Goal: Task Accomplishment & Management: Manage account settings

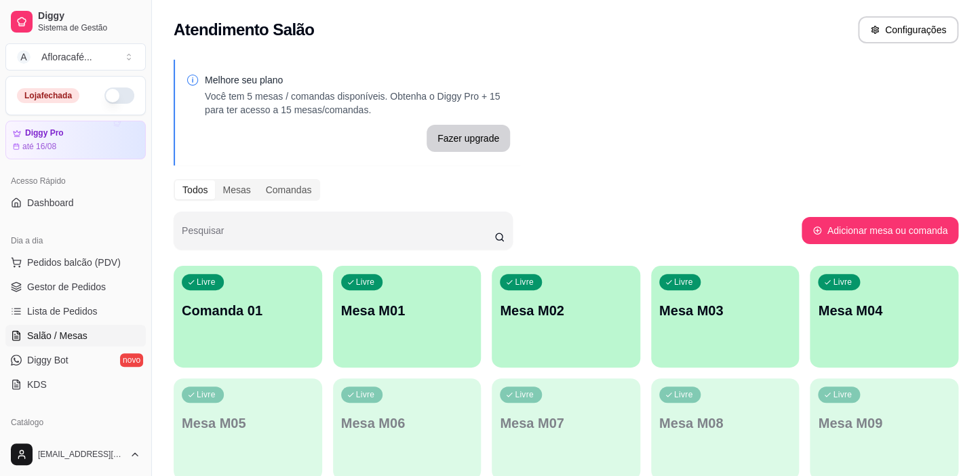
click at [254, 330] on div "Livre Comanda 01" at bounding box center [248, 308] width 148 height 85
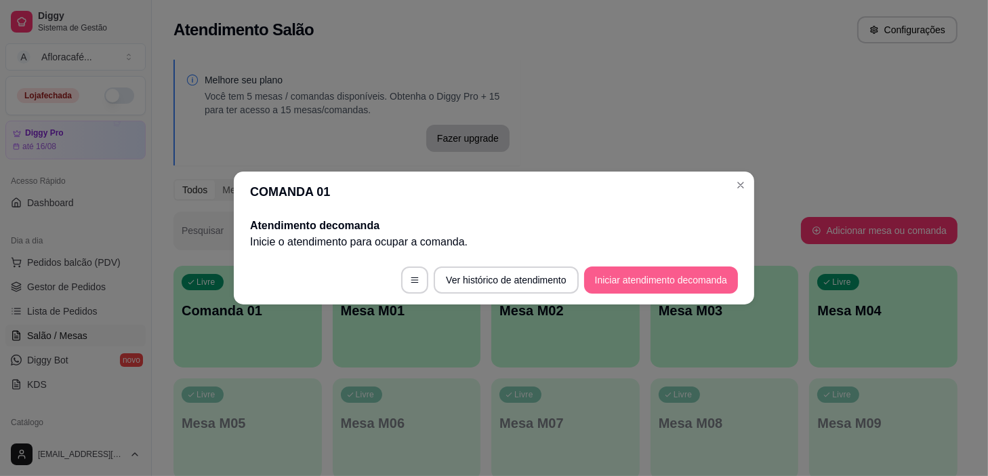
click at [616, 275] on button "Iniciar atendimento de comanda" at bounding box center [661, 279] width 154 height 27
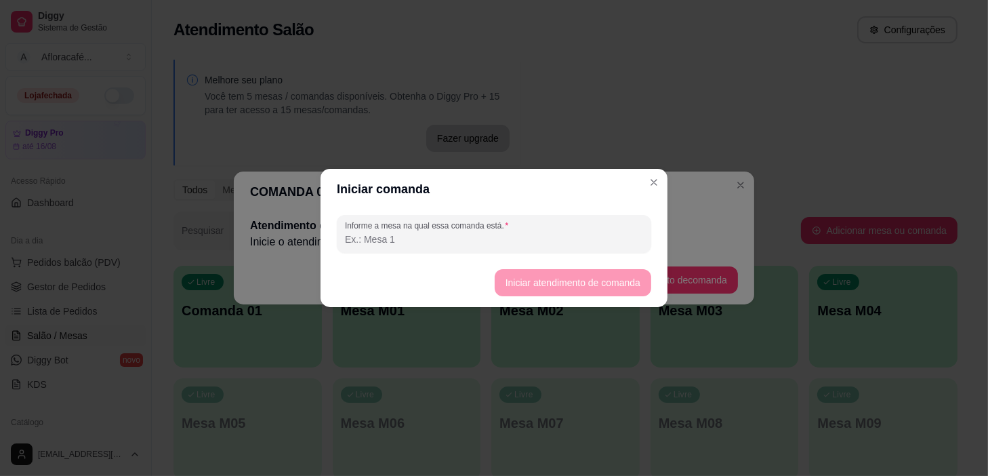
click at [542, 244] on input "Informe a mesa na qual essa comanda está." at bounding box center [494, 240] width 298 height 14
type input "01"
click at [571, 285] on button "Iniciar atendimento de comanda" at bounding box center [573, 283] width 152 height 26
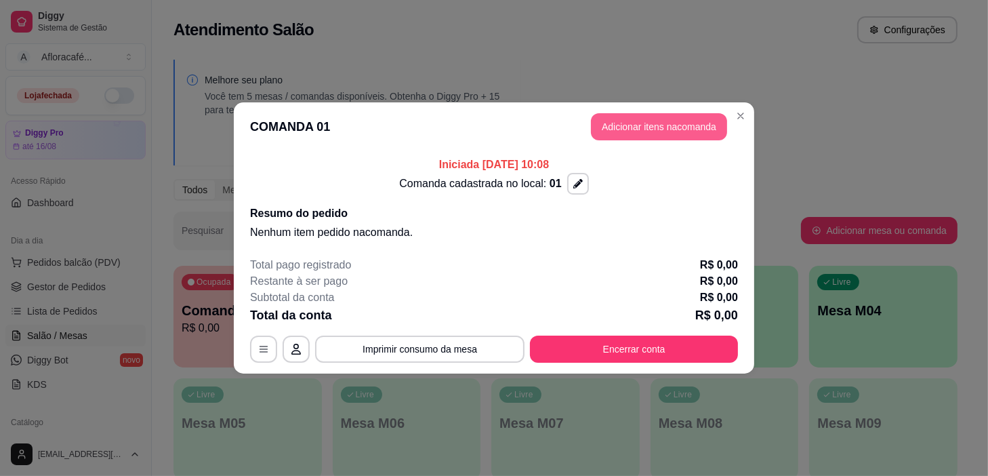
click at [665, 125] on button "Adicionar itens na comanda" at bounding box center [659, 126] width 136 height 27
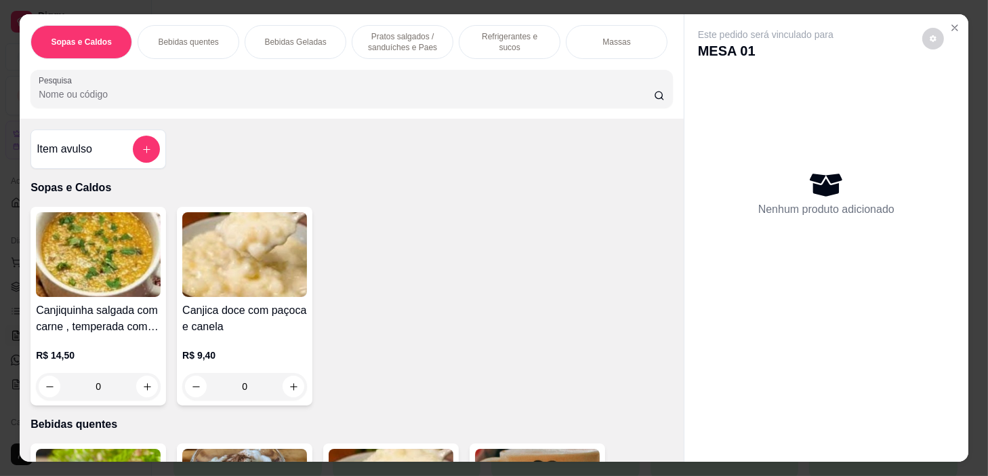
click at [485, 34] on p "Refrigerantes e sucos" at bounding box center [510, 42] width 79 height 22
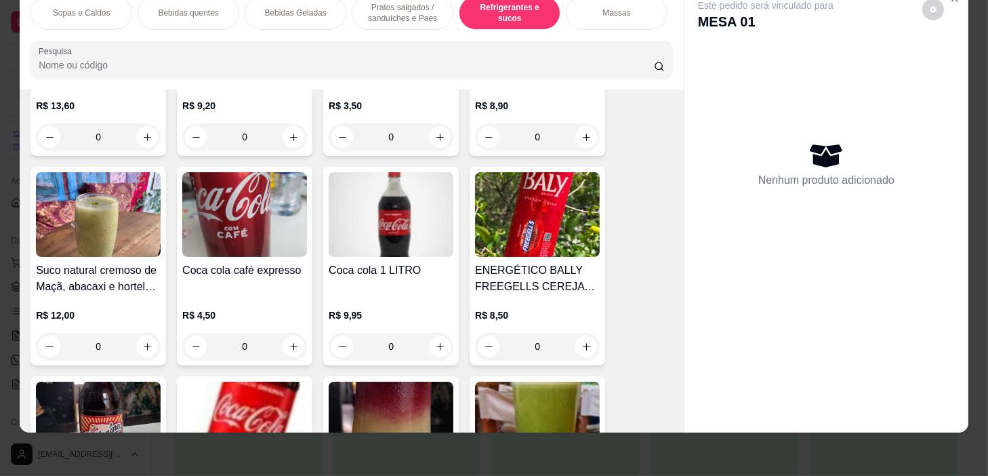
scroll to position [6022, 0]
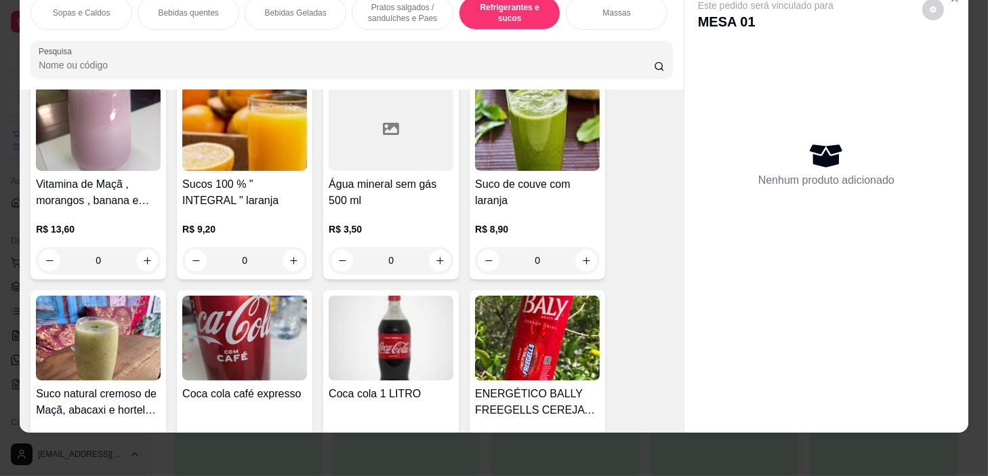
click at [432, 262] on div "0" at bounding box center [391, 260] width 125 height 27
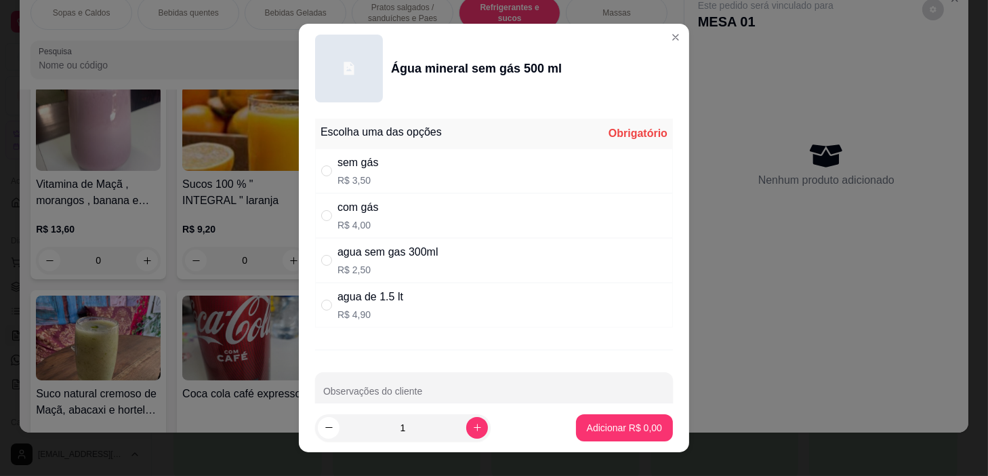
click at [324, 214] on input "" at bounding box center [326, 215] width 11 height 11
radio input "true"
click at [473, 425] on icon "increase-product-quantity" at bounding box center [478, 428] width 10 height 10
type input "2"
click at [596, 428] on p "Adicionar R$ 8,00" at bounding box center [624, 428] width 75 height 14
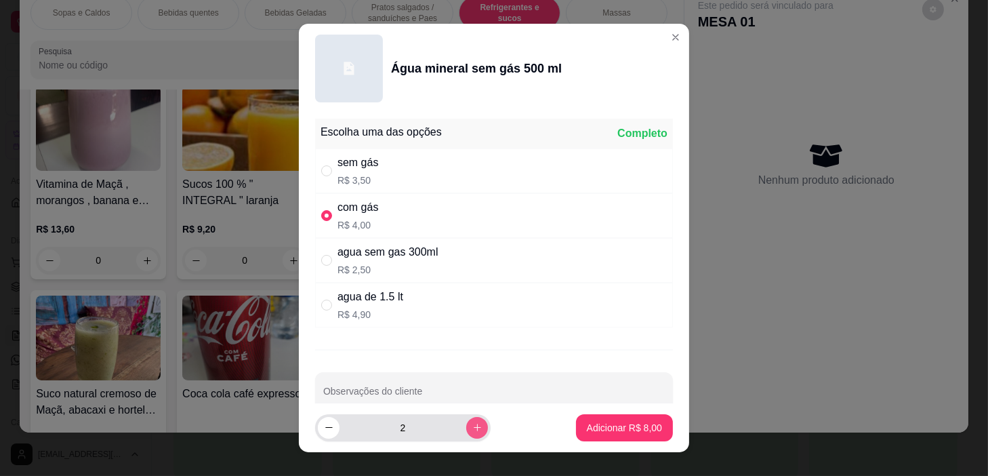
type input "2"
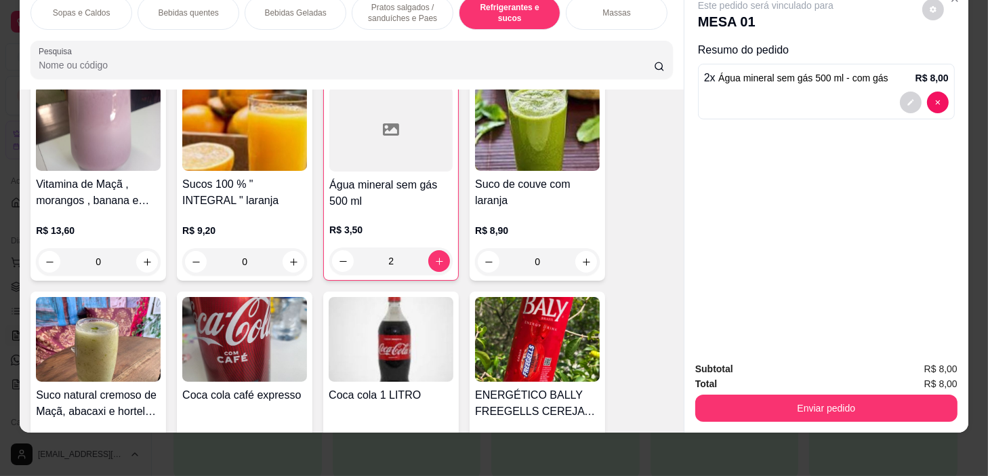
click at [393, 11] on p "Pratos salgados / sanduíches e Paes" at bounding box center [402, 13] width 79 height 22
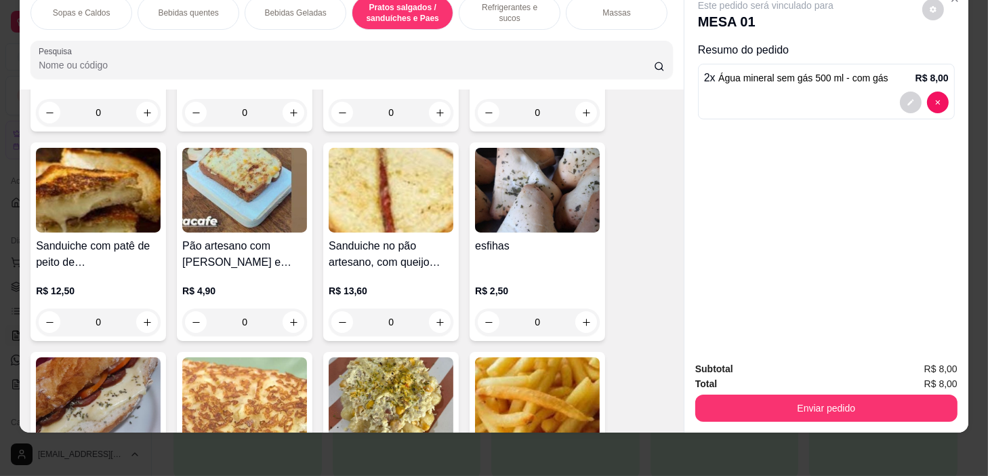
scroll to position [3777, 0]
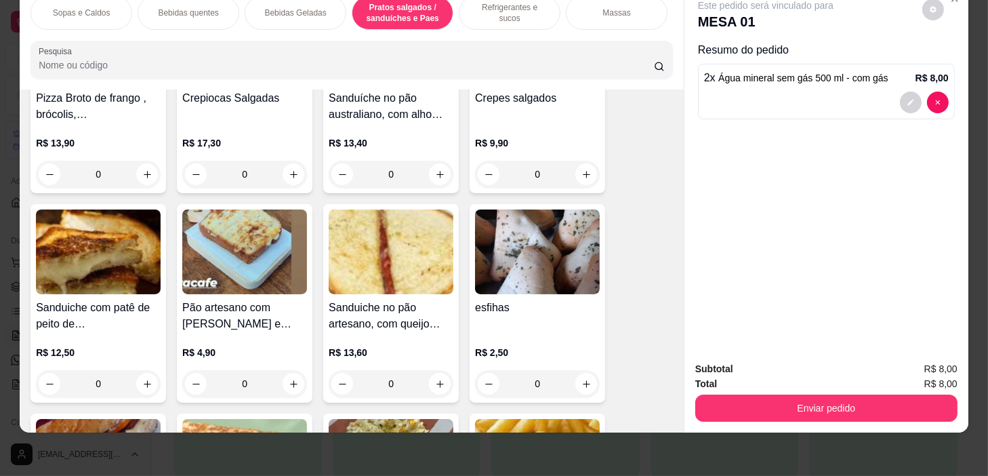
click at [583, 382] on div "0" at bounding box center [537, 383] width 125 height 27
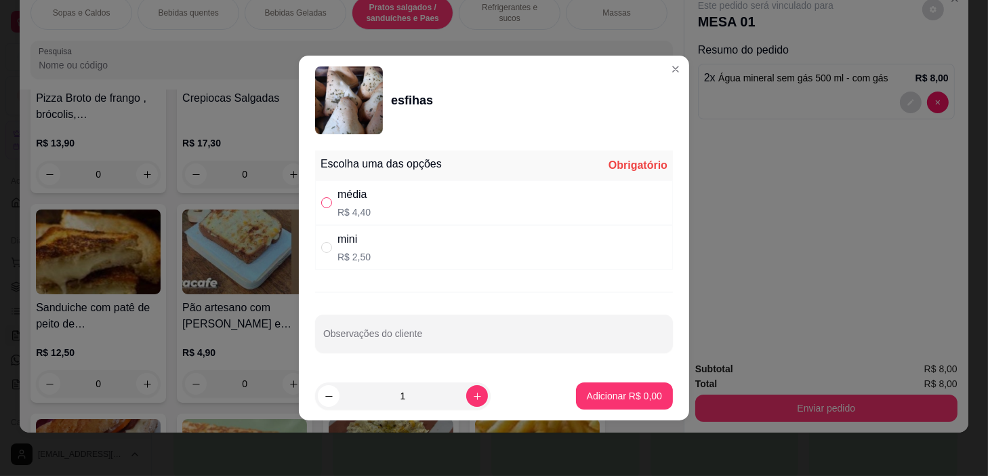
click at [326, 198] on input "" at bounding box center [326, 202] width 11 height 11
radio input "true"
click at [473, 393] on icon "increase-product-quantity" at bounding box center [478, 396] width 10 height 10
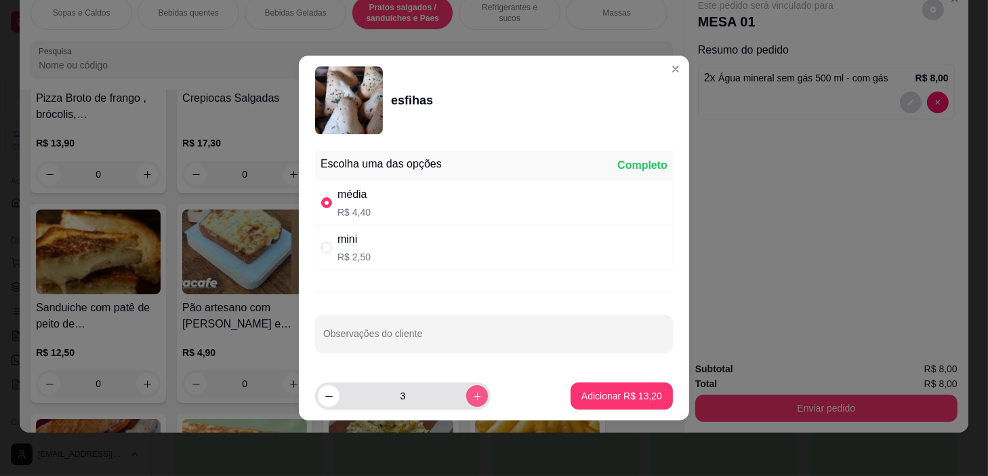
type input "4"
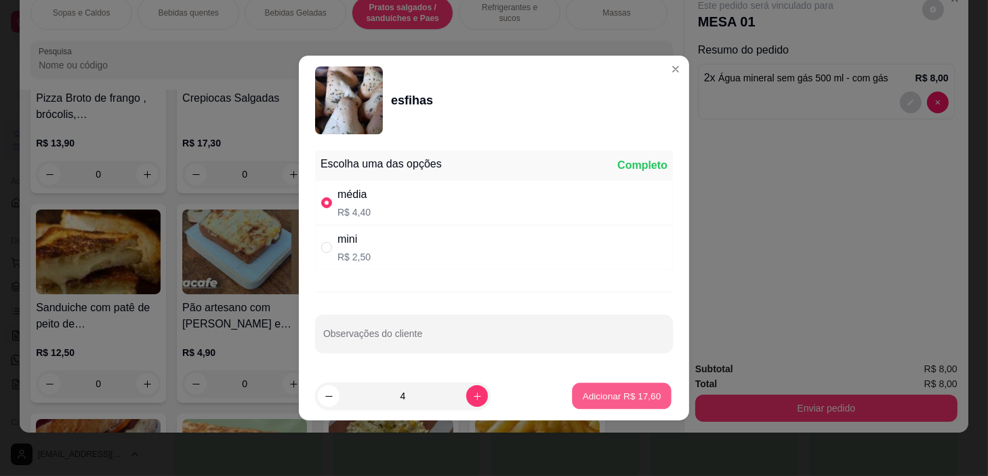
click at [603, 391] on p "Adicionar R$ 17,60" at bounding box center [622, 395] width 79 height 13
type input "4"
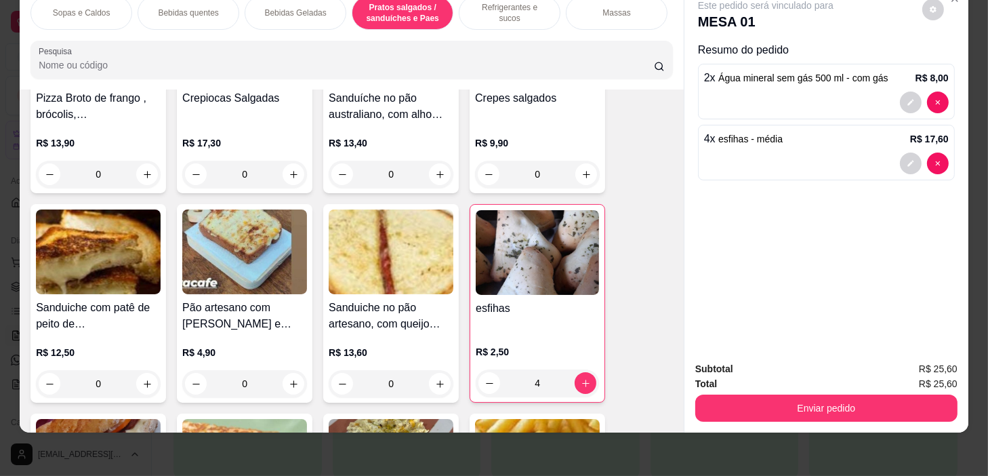
click at [486, 378] on div "4" at bounding box center [537, 382] width 123 height 27
click at [911, 155] on button "decrease-product-quantity" at bounding box center [911, 164] width 22 height 22
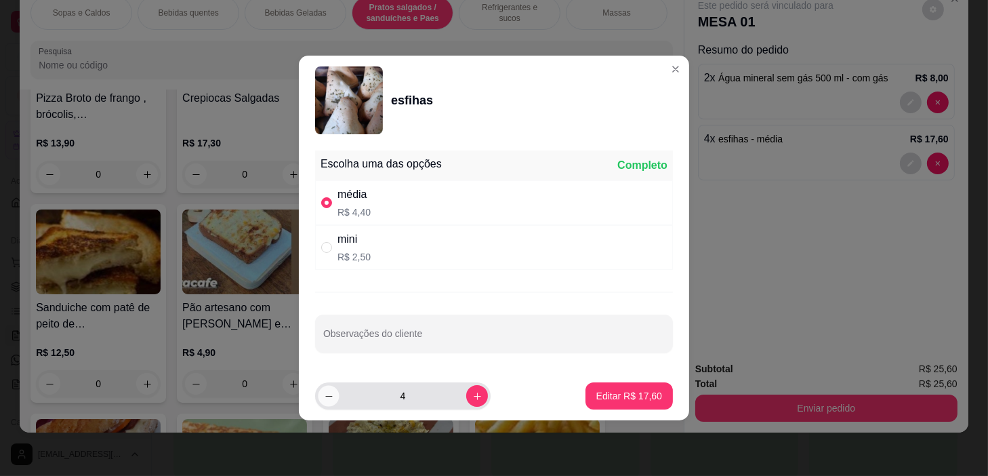
click at [332, 395] on icon "decrease-product-quantity" at bounding box center [329, 396] width 10 height 10
type input "3"
click at [628, 393] on p "Editar R$ 13,20" at bounding box center [630, 396] width 66 height 14
type input "3"
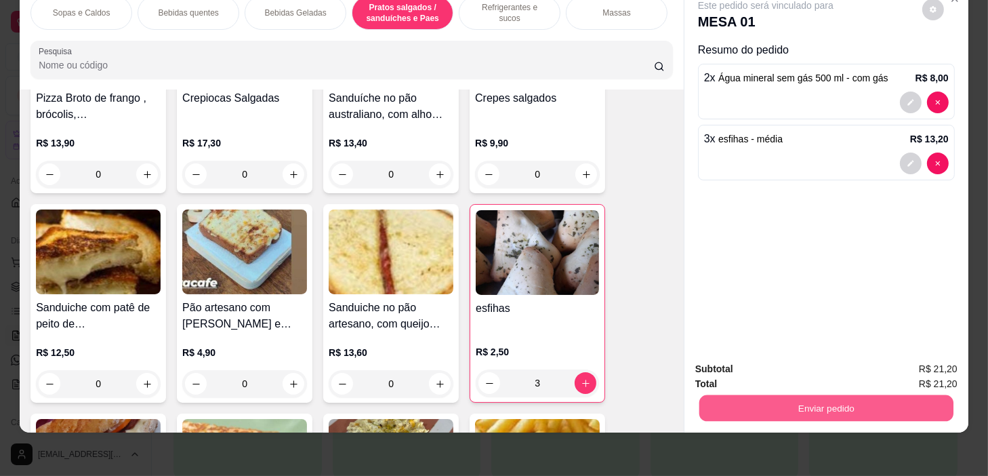
click at [799, 399] on button "Enviar pedido" at bounding box center [827, 408] width 254 height 26
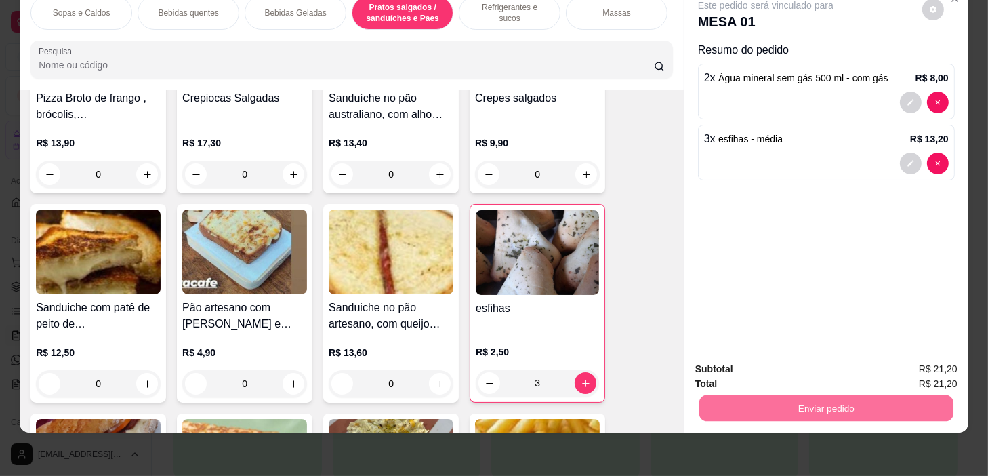
click at [908, 366] on button "Sim, quero registrar" at bounding box center [910, 366] width 101 height 26
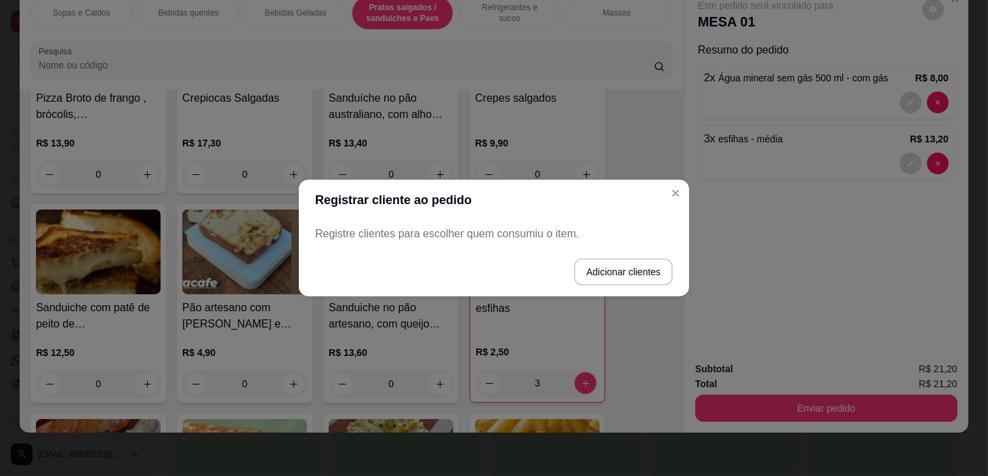
click at [447, 243] on div "Registre clientes para escolher quem consumiu o item." at bounding box center [494, 233] width 391 height 27
click at [446, 236] on p "Registre clientes para escolher quem consumiu o item." at bounding box center [494, 234] width 358 height 16
click at [447, 236] on p "Registre clientes para escolher quem consumiu o item." at bounding box center [494, 234] width 358 height 16
click at [614, 270] on button "Adicionar clientes" at bounding box center [624, 272] width 96 height 26
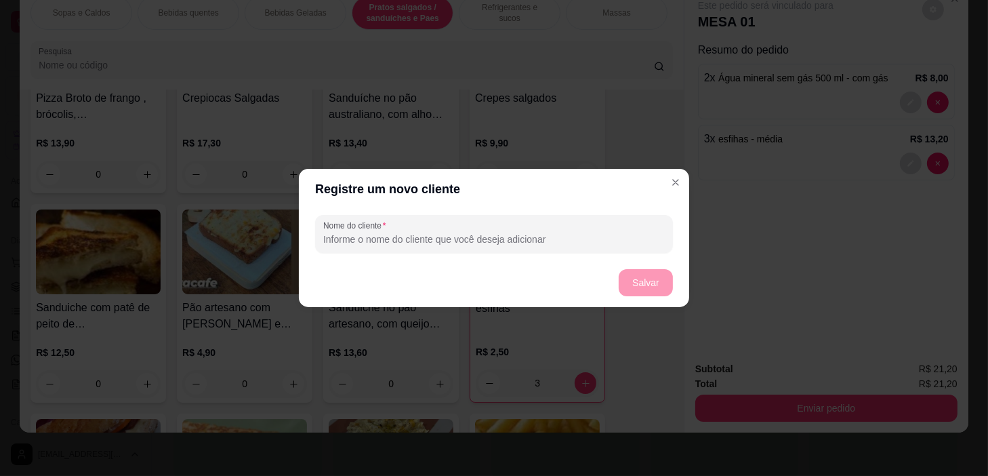
click at [489, 242] on input "Nome do cliente" at bounding box center [494, 240] width 342 height 14
type input "samuel"
click at [648, 285] on button "Salvar" at bounding box center [646, 282] width 54 height 27
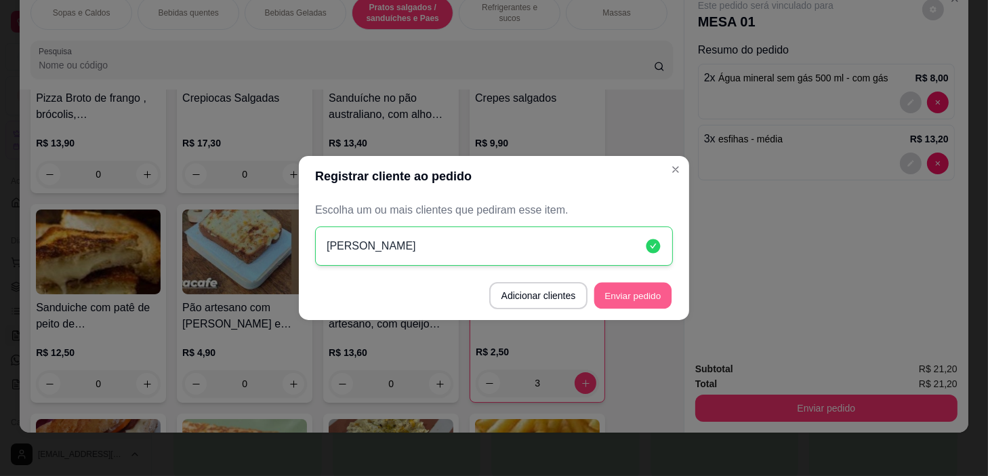
click at [637, 292] on button "Enviar pedido" at bounding box center [633, 296] width 77 height 26
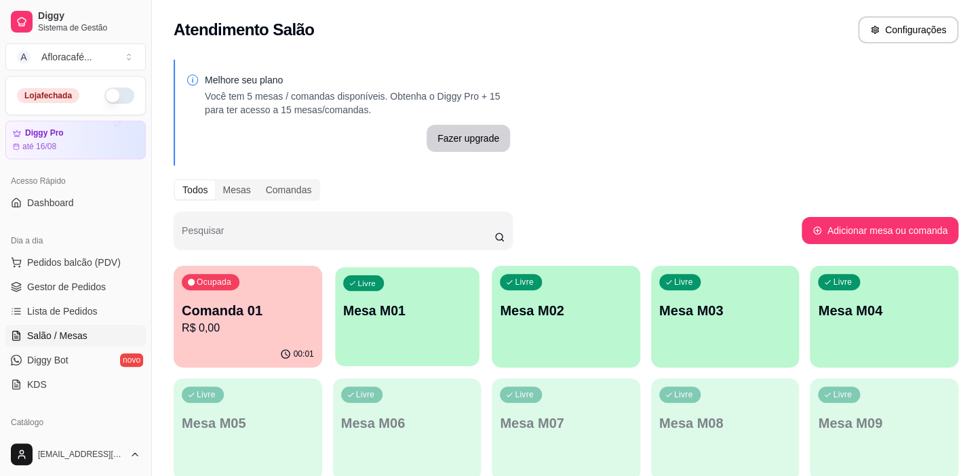
click at [402, 327] on div "Livre Mesa M01" at bounding box center [407, 308] width 144 height 83
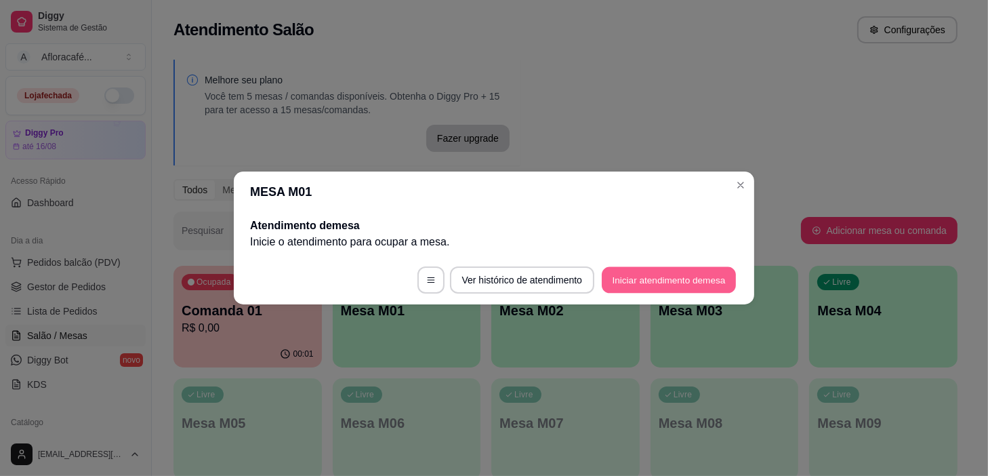
click at [650, 278] on button "Iniciar atendimento de mesa" at bounding box center [669, 280] width 134 height 26
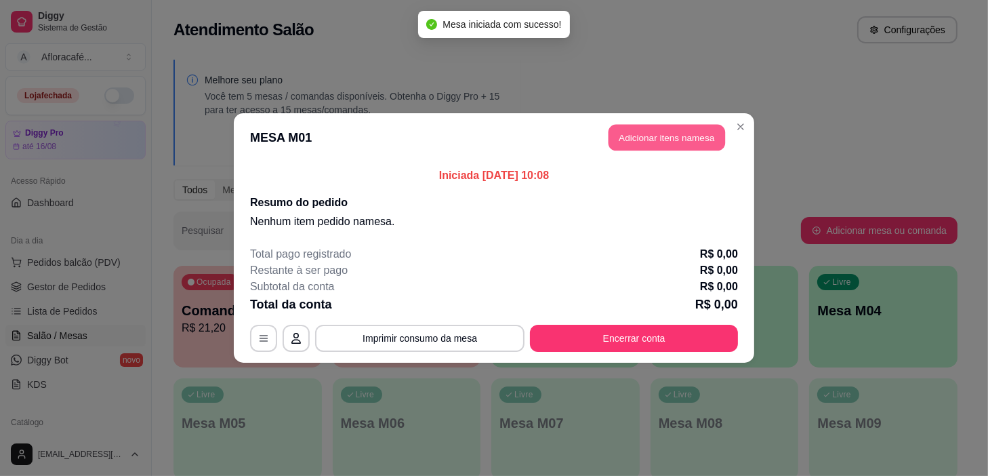
click at [685, 136] on button "Adicionar itens na mesa" at bounding box center [667, 138] width 117 height 26
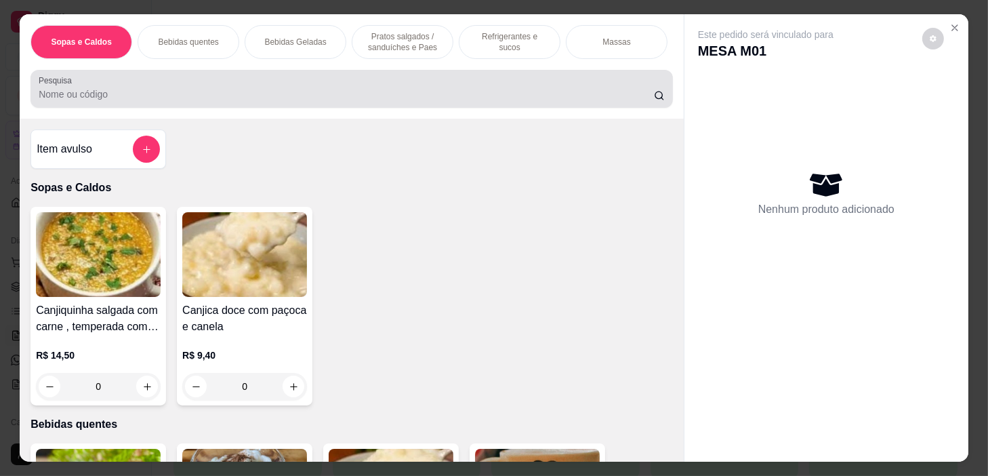
click at [300, 101] on input "Pesquisa" at bounding box center [347, 94] width 616 height 14
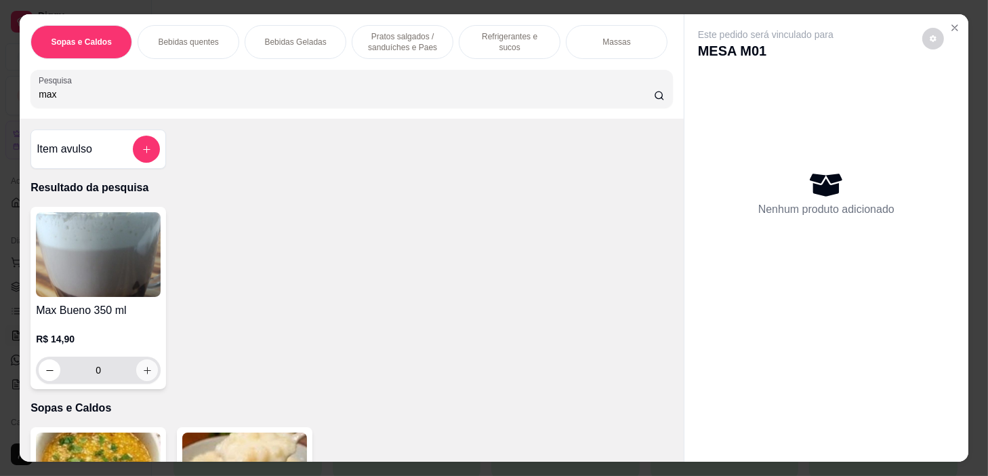
type input "max"
click at [144, 376] on icon "increase-product-quantity" at bounding box center [147, 370] width 10 height 10
type input "1"
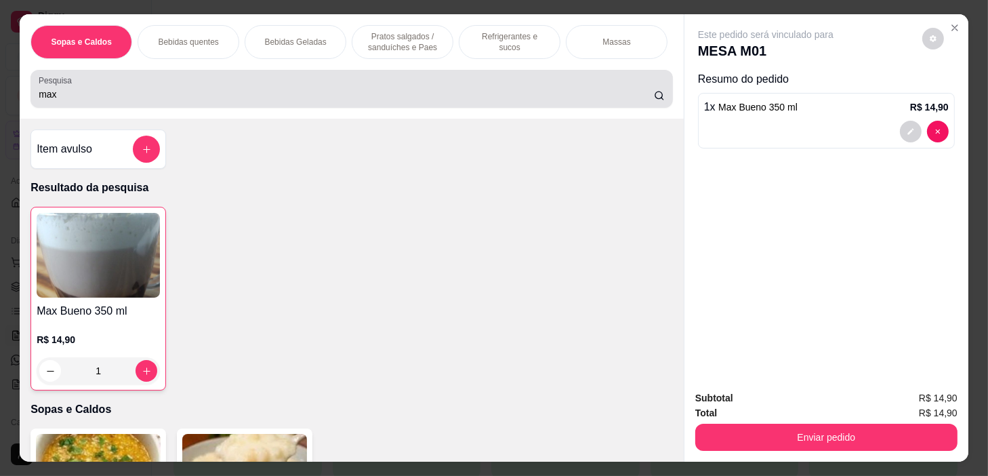
click at [244, 88] on div "max" at bounding box center [352, 88] width 626 height 27
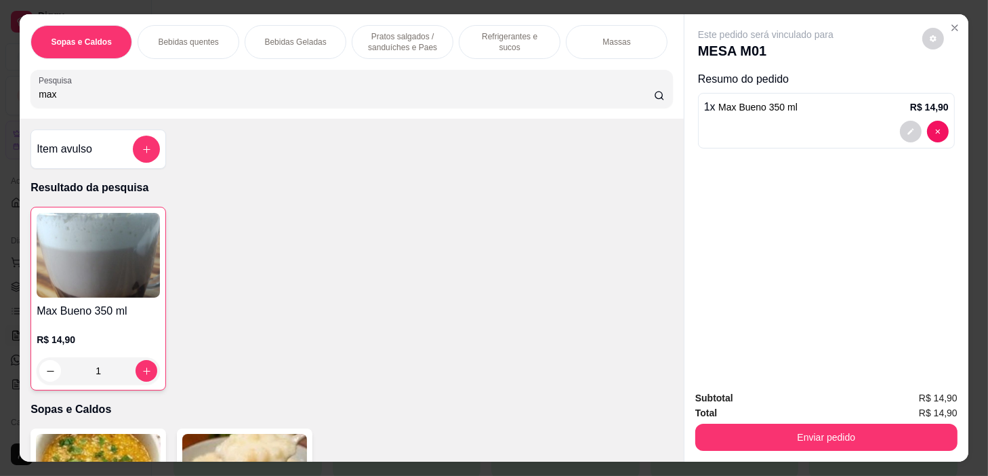
click at [380, 38] on p "Pratos salgados / sanduíches e Paes" at bounding box center [402, 42] width 79 height 22
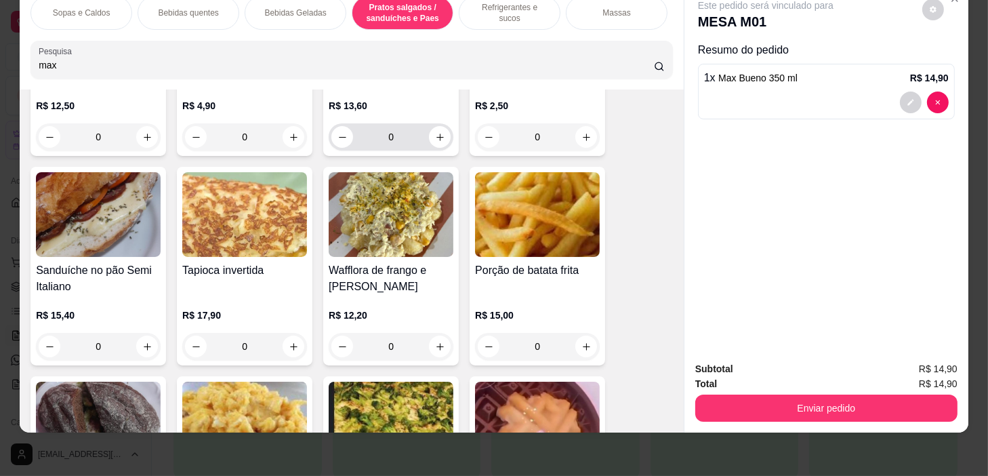
scroll to position [4307, 0]
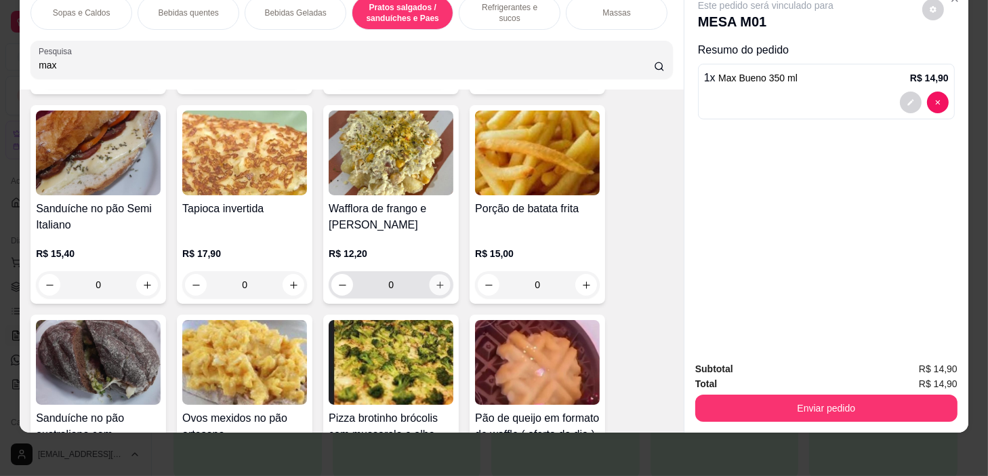
click at [435, 280] on icon "increase-product-quantity" at bounding box center [440, 285] width 10 height 10
type input "1"
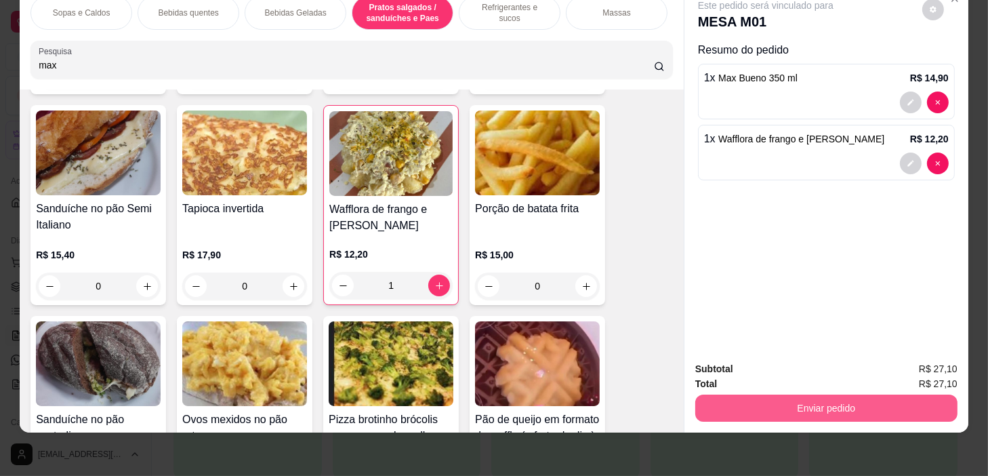
click at [746, 399] on button "Enviar pedido" at bounding box center [827, 408] width 262 height 27
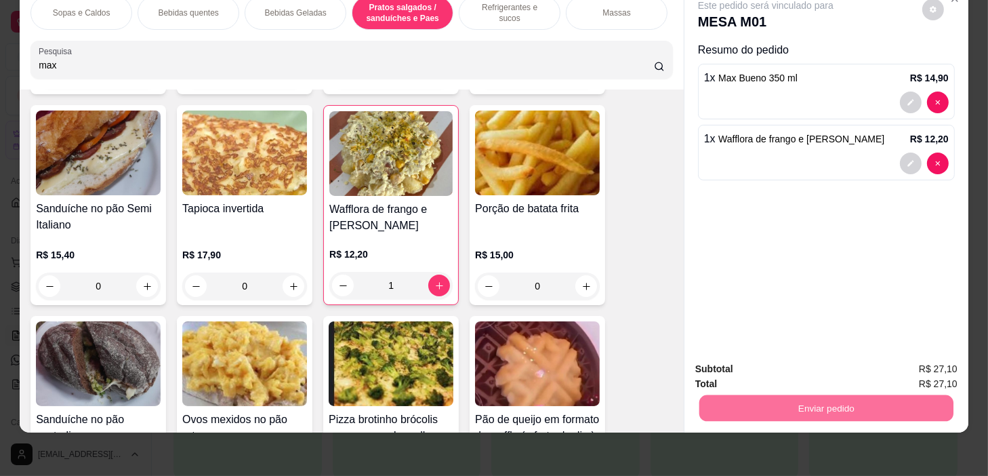
click at [889, 361] on button "Sim, quero registrar" at bounding box center [911, 365] width 98 height 25
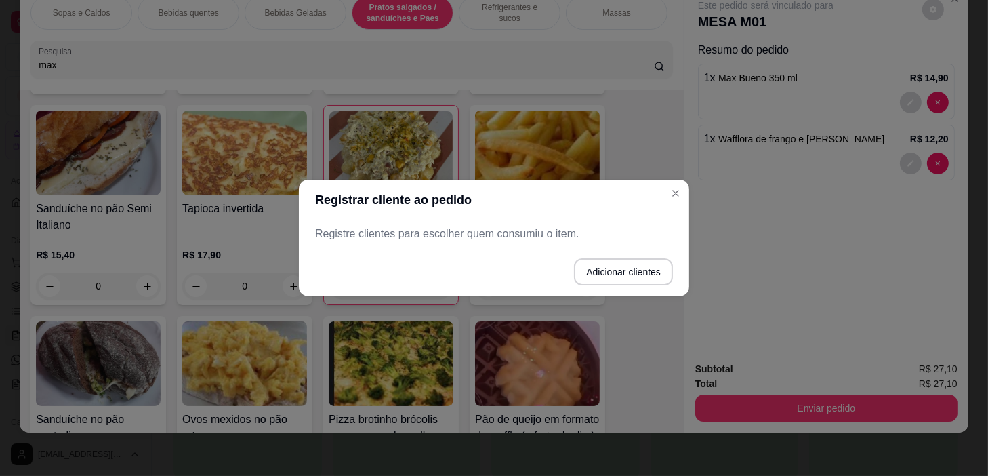
click at [461, 251] on footer "Adicionar clientes" at bounding box center [494, 271] width 391 height 49
click at [602, 266] on button "Adicionar clientes" at bounding box center [623, 271] width 99 height 27
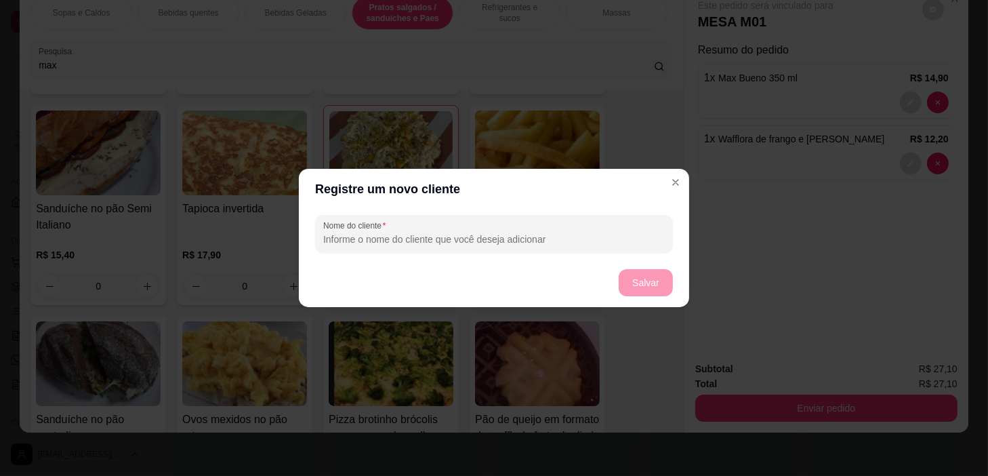
click at [595, 239] on input "Nome do cliente" at bounding box center [494, 240] width 342 height 14
type input "01"
click at [645, 281] on button "Salvar" at bounding box center [646, 282] width 54 height 27
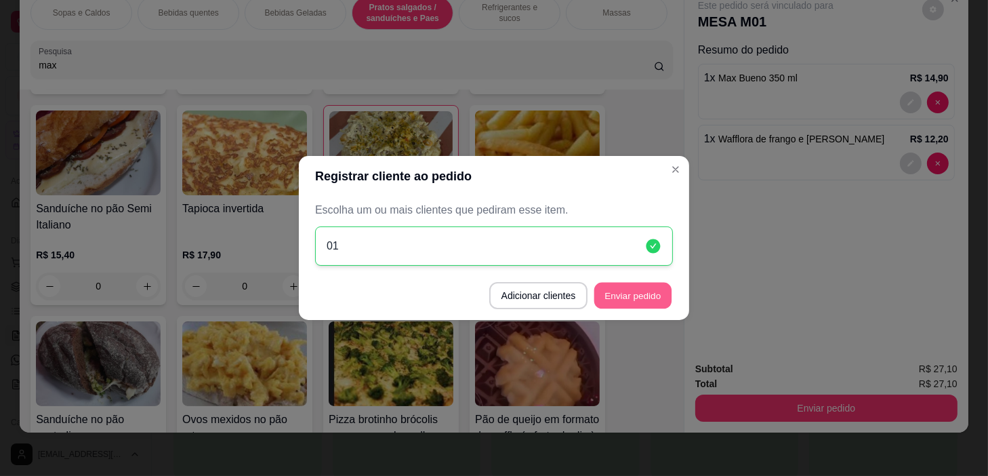
click at [630, 302] on button "Enviar pedido" at bounding box center [633, 296] width 77 height 26
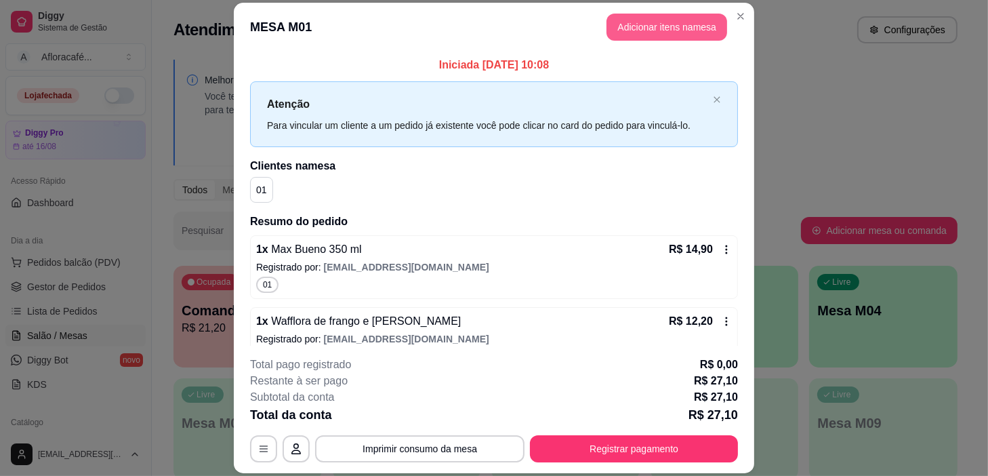
click at [649, 21] on button "Adicionar itens na mesa" at bounding box center [667, 27] width 121 height 27
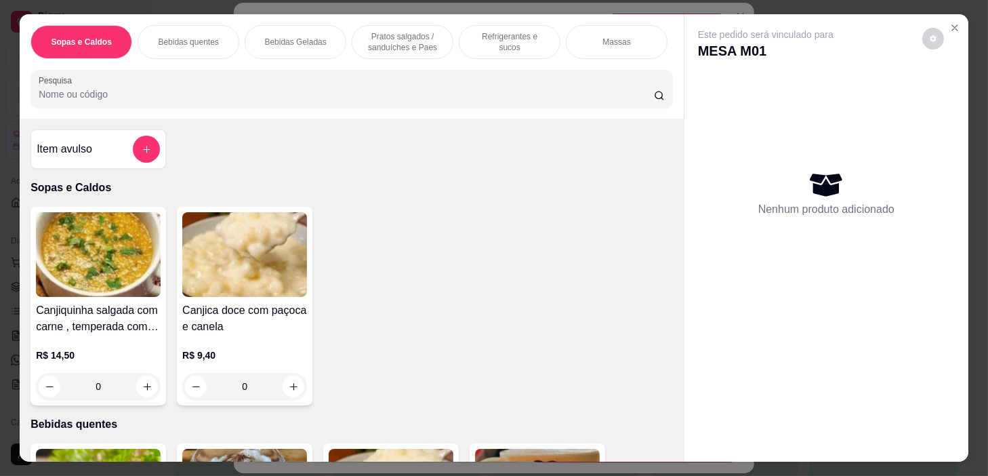
click at [177, 40] on p "Bebidas quentes" at bounding box center [188, 42] width 60 height 11
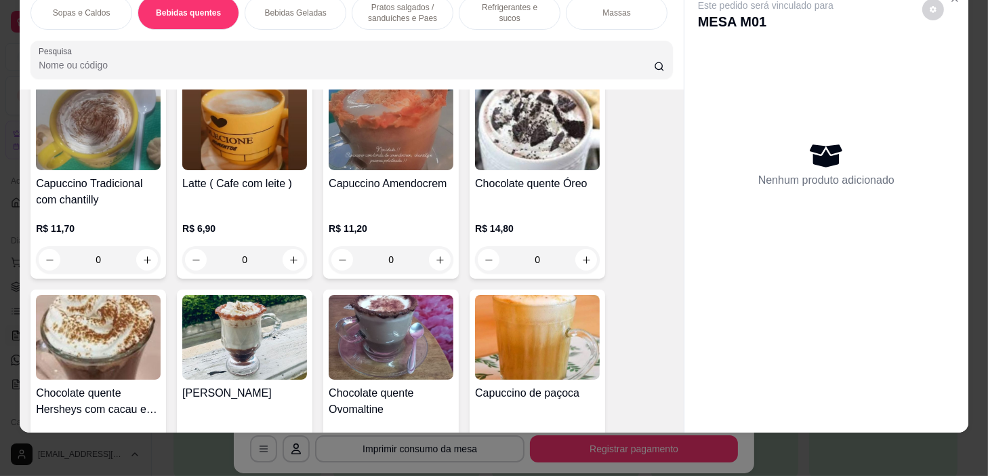
scroll to position [667, 0]
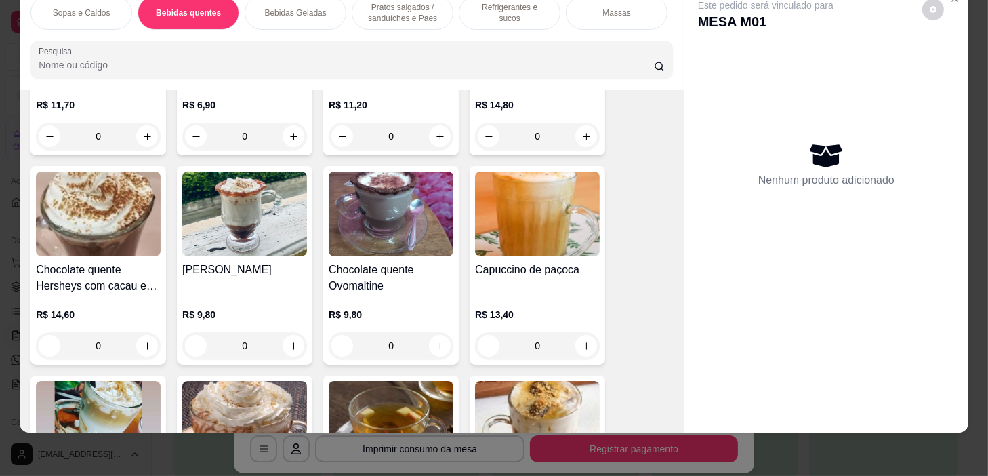
click at [432, 343] on div "0" at bounding box center [391, 345] width 125 height 27
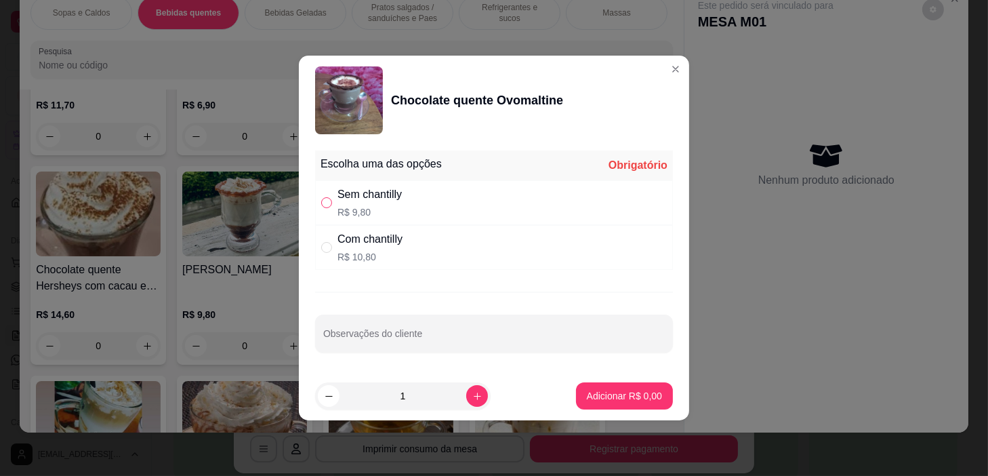
click at [327, 201] on input "" at bounding box center [326, 202] width 11 height 11
radio input "true"
click at [620, 399] on p "Adicionar R$ 9,80" at bounding box center [624, 395] width 73 height 13
type input "1"
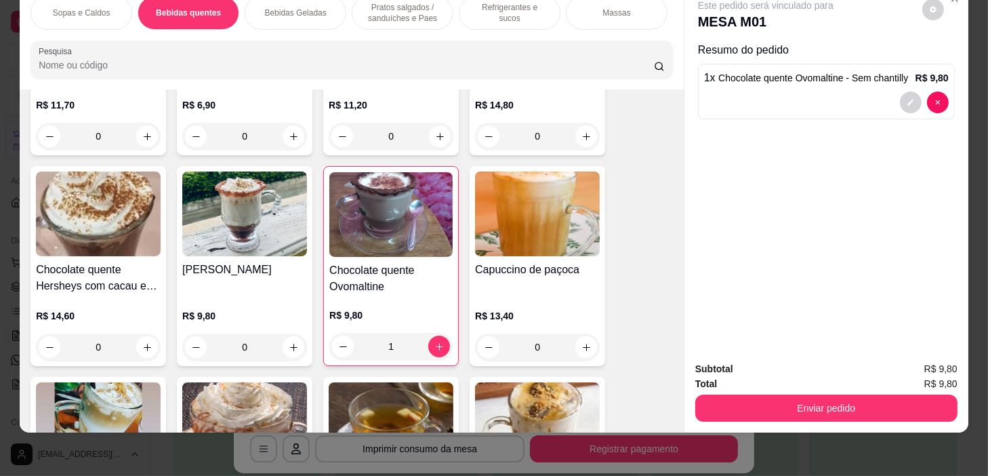
click at [400, 7] on p "Pratos salgados / sanduíches e Paes" at bounding box center [402, 13] width 79 height 22
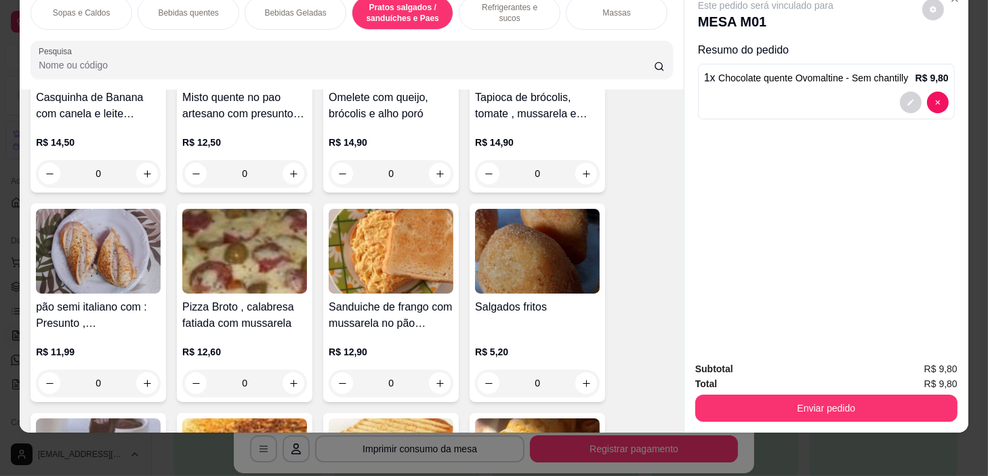
scroll to position [4888, 0]
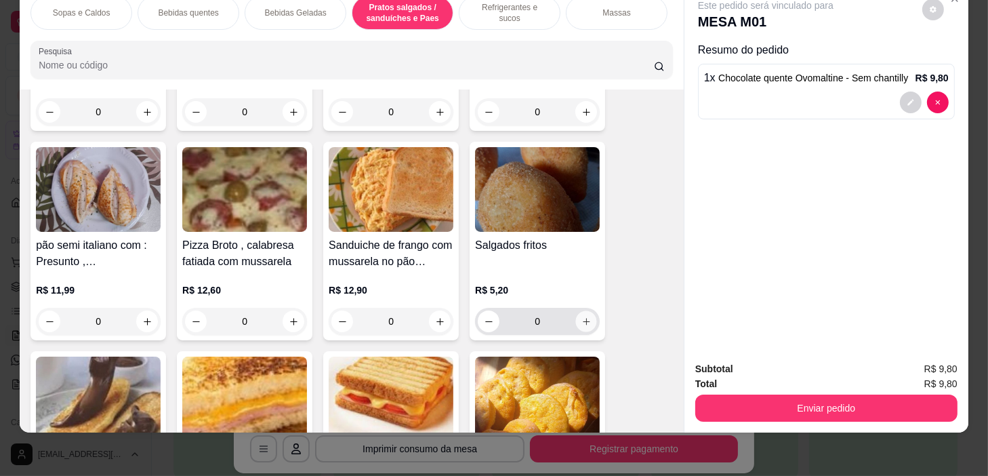
click at [582, 317] on icon "increase-product-quantity" at bounding box center [587, 322] width 10 height 10
type input "1"
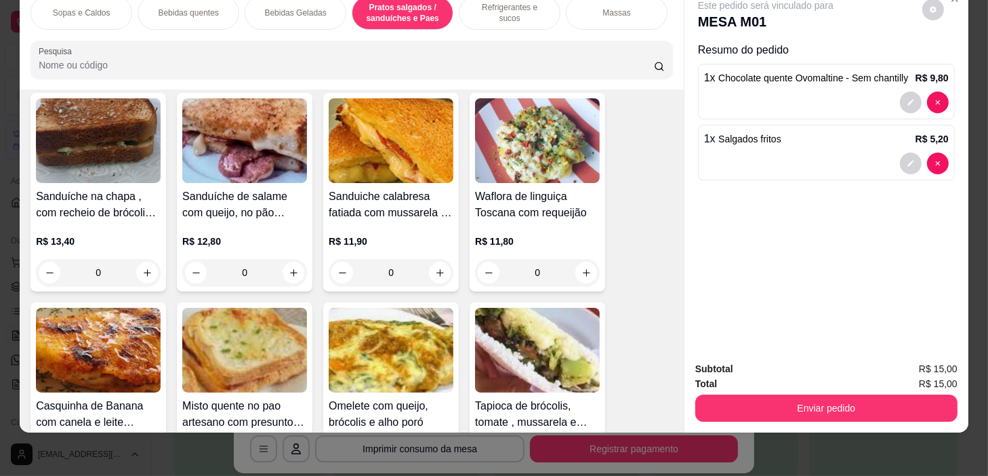
scroll to position [4456, 0]
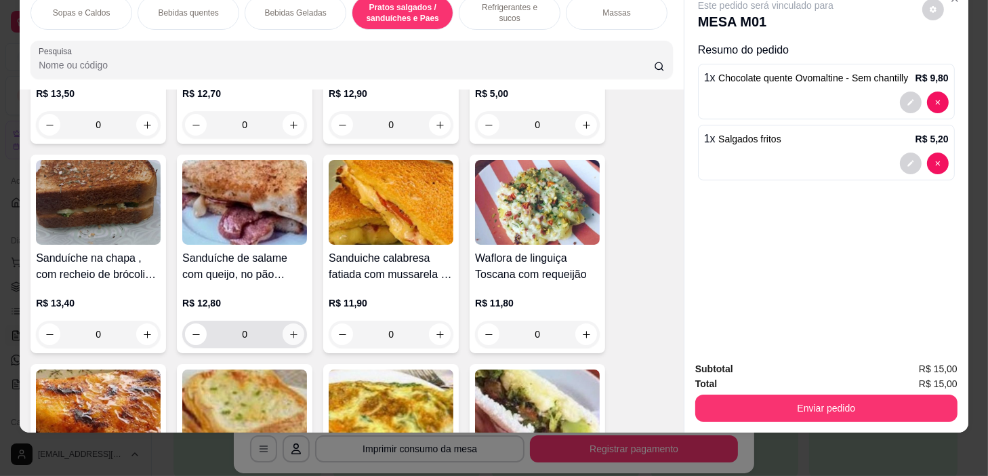
click at [290, 333] on icon "increase-product-quantity" at bounding box center [294, 334] width 10 height 10
type input "1"
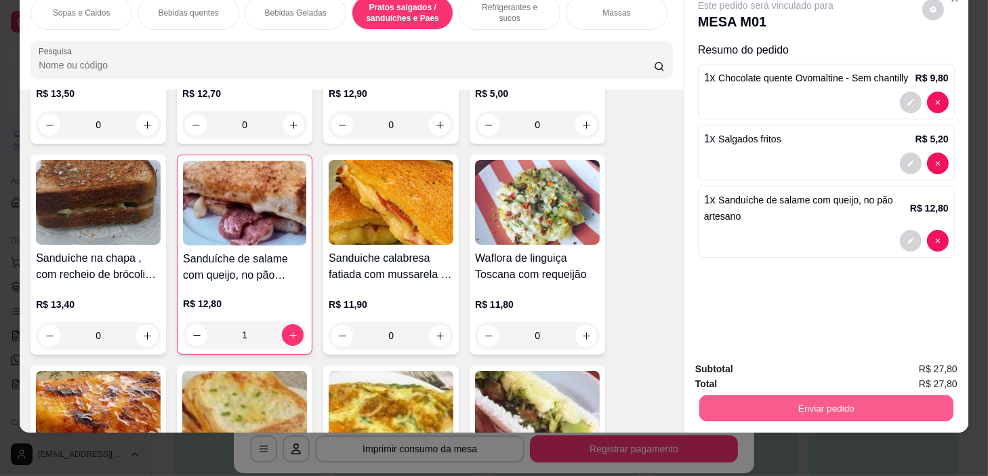
click at [778, 395] on button "Enviar pedido" at bounding box center [827, 408] width 254 height 26
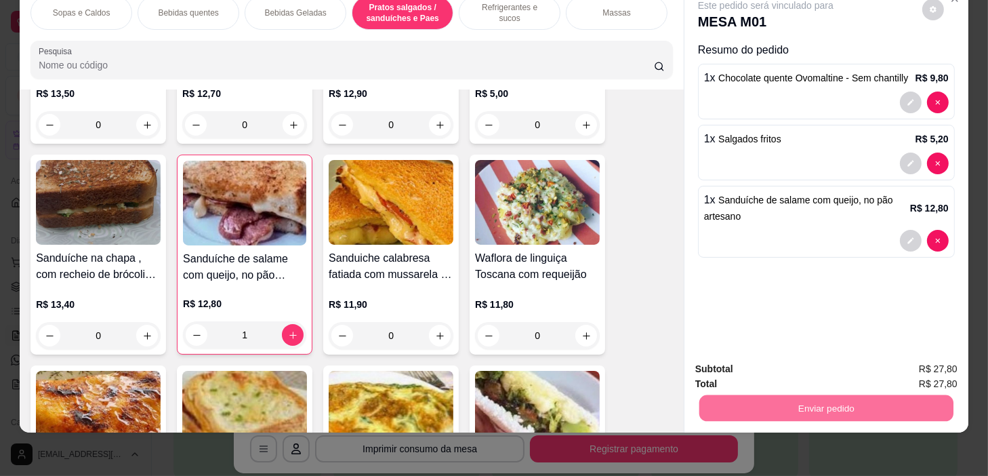
click at [890, 372] on button "Sim, quero registrar" at bounding box center [910, 366] width 101 height 26
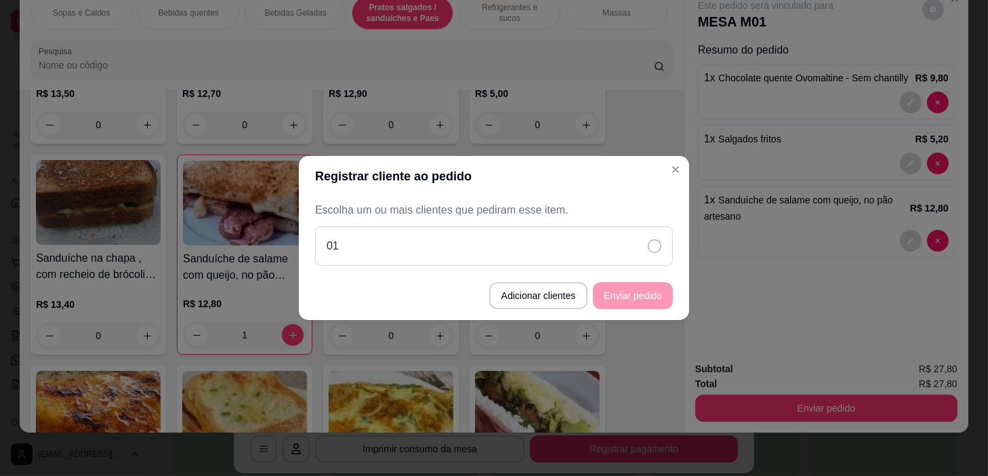
click at [562, 243] on div "01" at bounding box center [494, 245] width 358 height 39
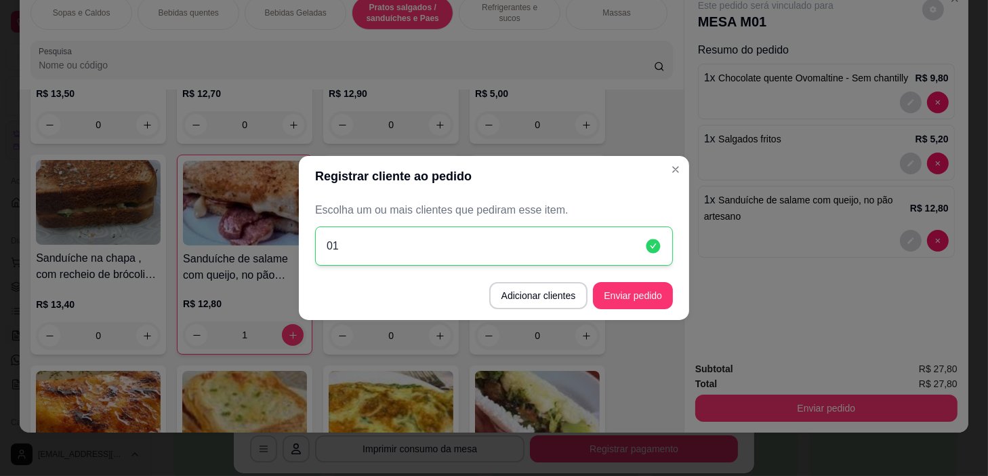
click at [562, 243] on div "01" at bounding box center [494, 245] width 358 height 39
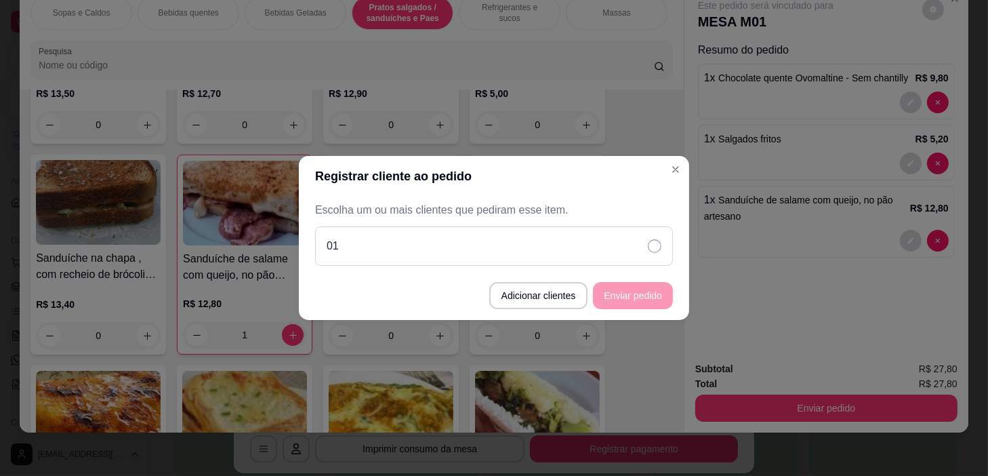
click at [562, 243] on div "01" at bounding box center [494, 245] width 358 height 39
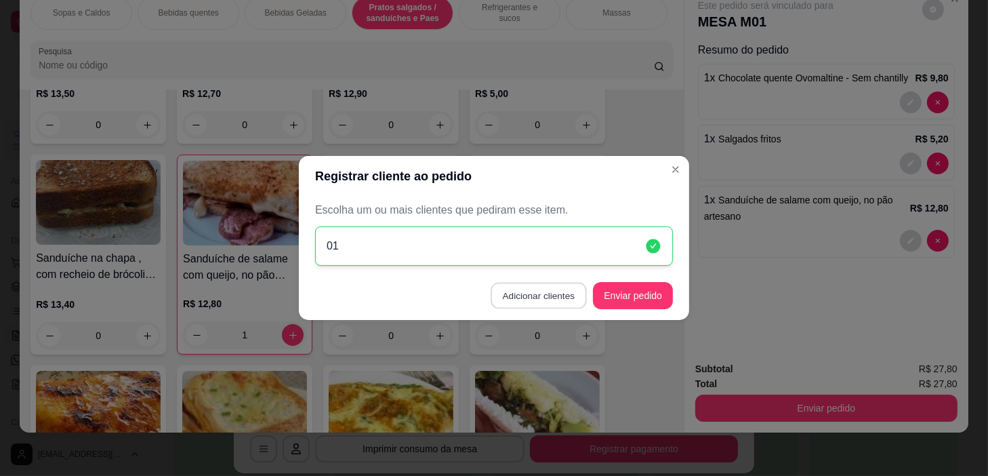
click at [562, 300] on button "Adicionar clientes" at bounding box center [539, 296] width 96 height 26
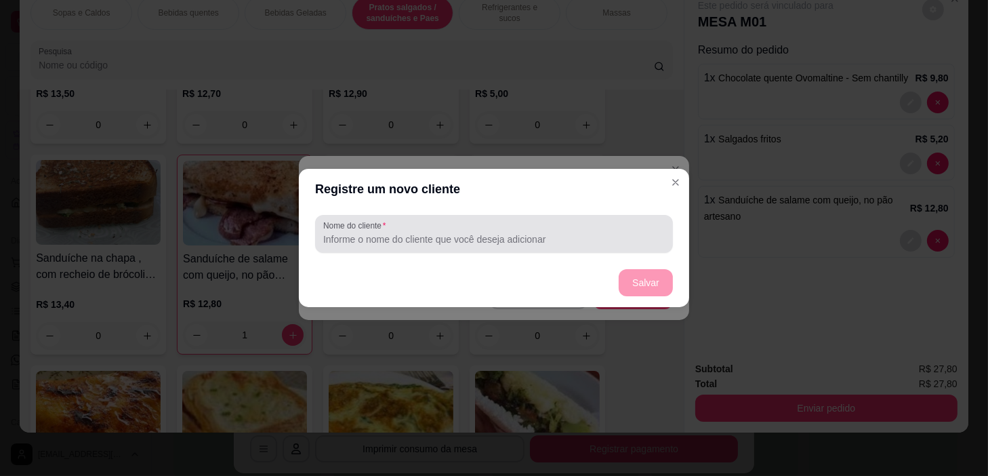
click at [464, 245] on input "Nome do cliente" at bounding box center [494, 240] width 342 height 14
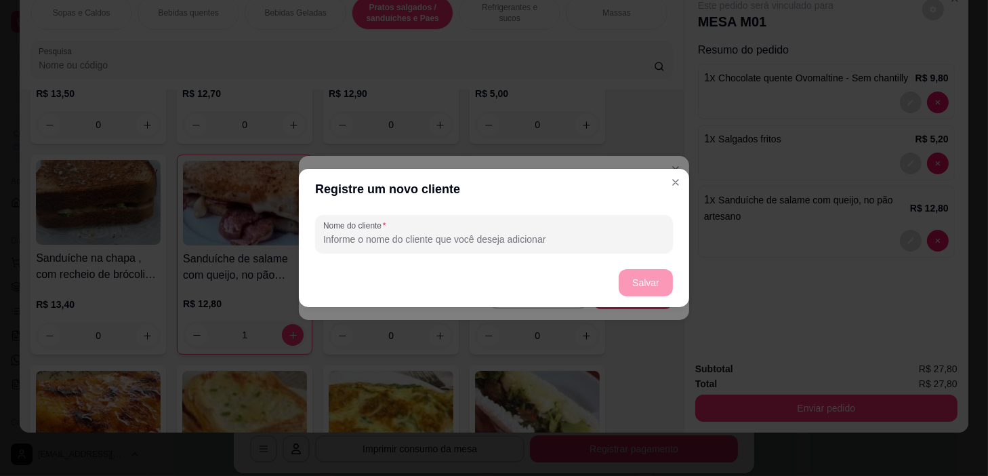
click at [464, 245] on input "Nome do cliente" at bounding box center [494, 240] width 342 height 14
type input "02"
click at [650, 292] on button "Salvar" at bounding box center [646, 283] width 53 height 26
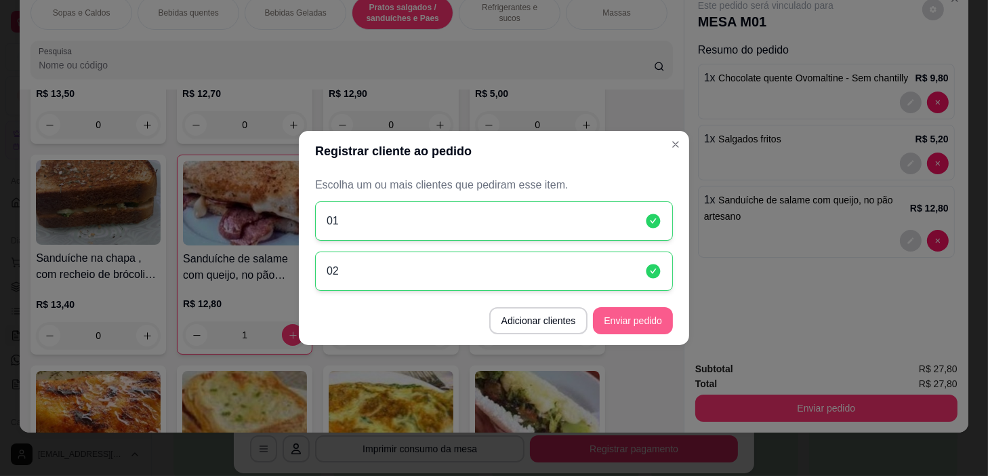
click at [625, 311] on button "Enviar pedido" at bounding box center [633, 320] width 80 height 27
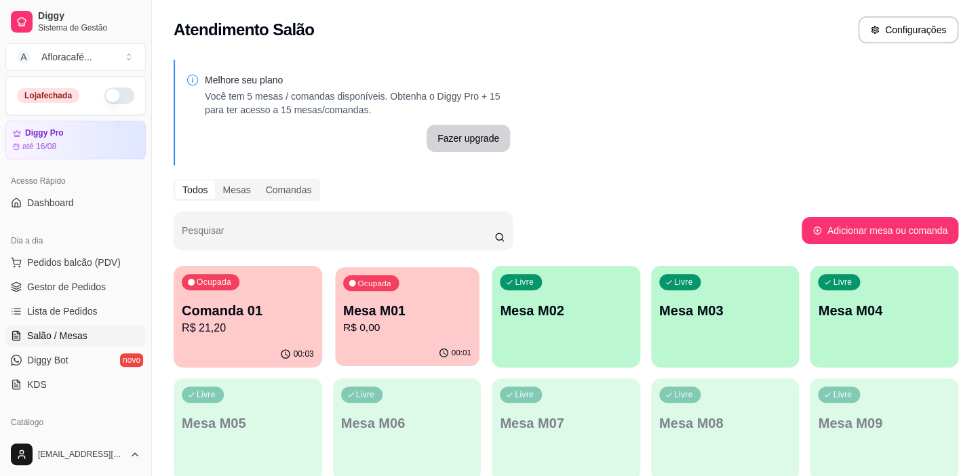
click at [419, 327] on p "R$ 0,00" at bounding box center [407, 328] width 128 height 16
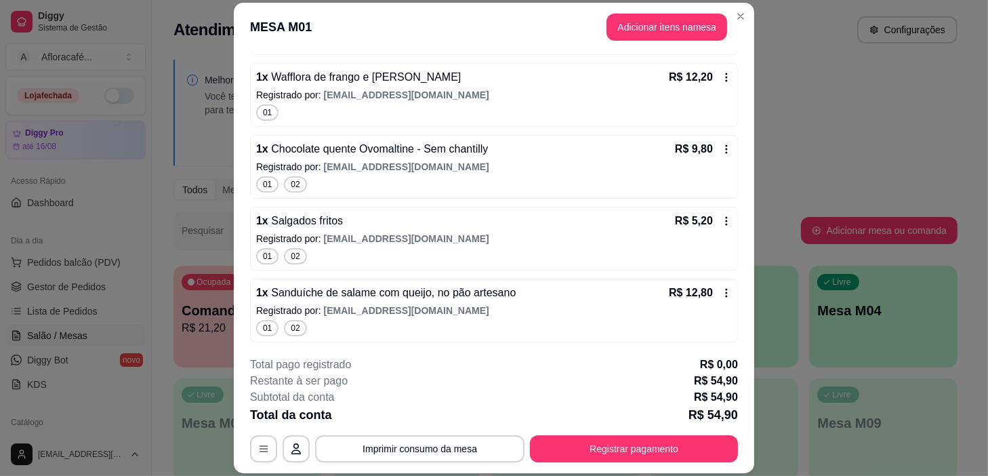
scroll to position [41, 0]
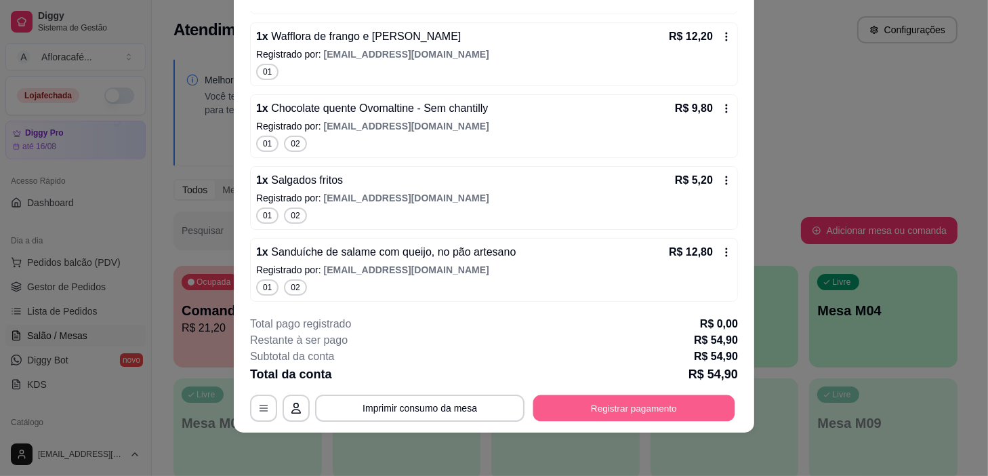
click at [657, 407] on button "Registrar pagamento" at bounding box center [635, 408] width 202 height 26
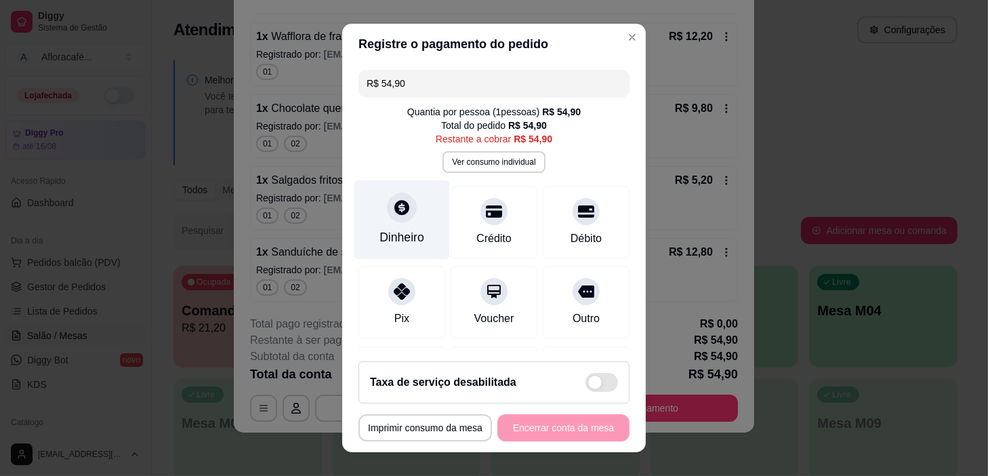
click at [394, 208] on icon at bounding box center [402, 208] width 18 height 18
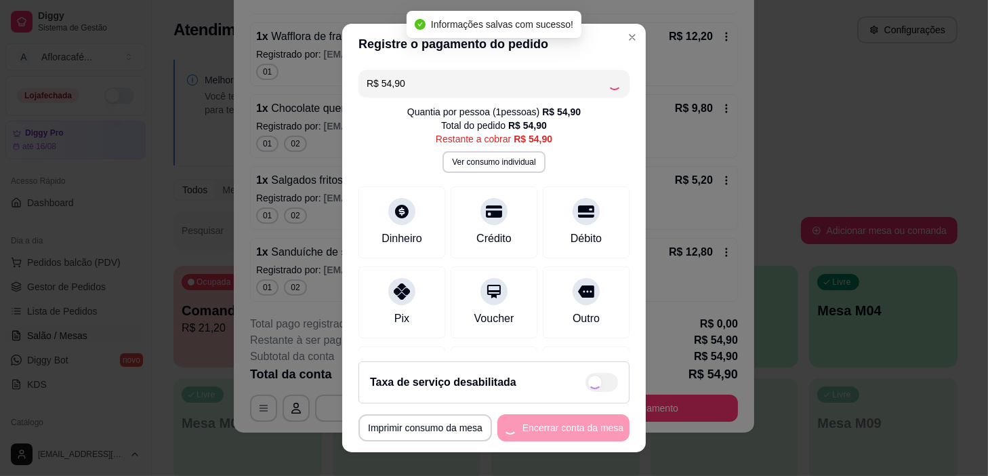
type input "R$ 0,00"
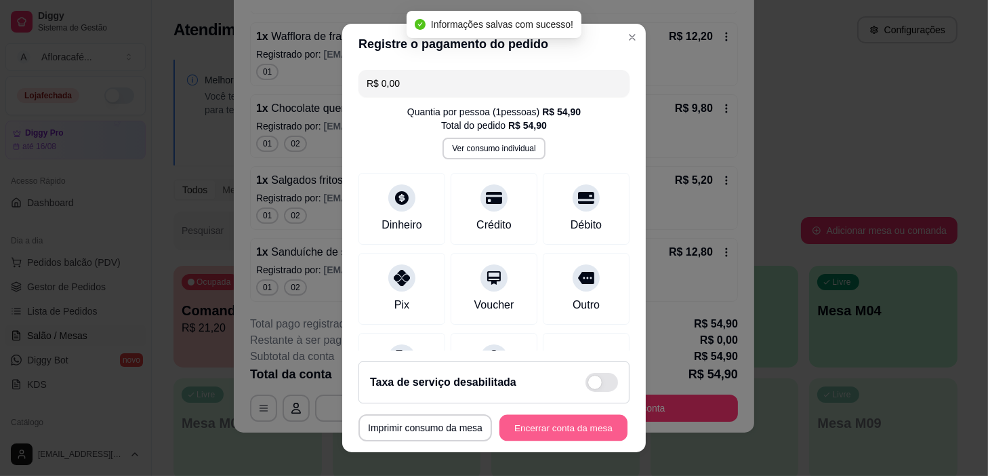
click at [559, 426] on button "Encerrar conta da mesa" at bounding box center [564, 428] width 128 height 26
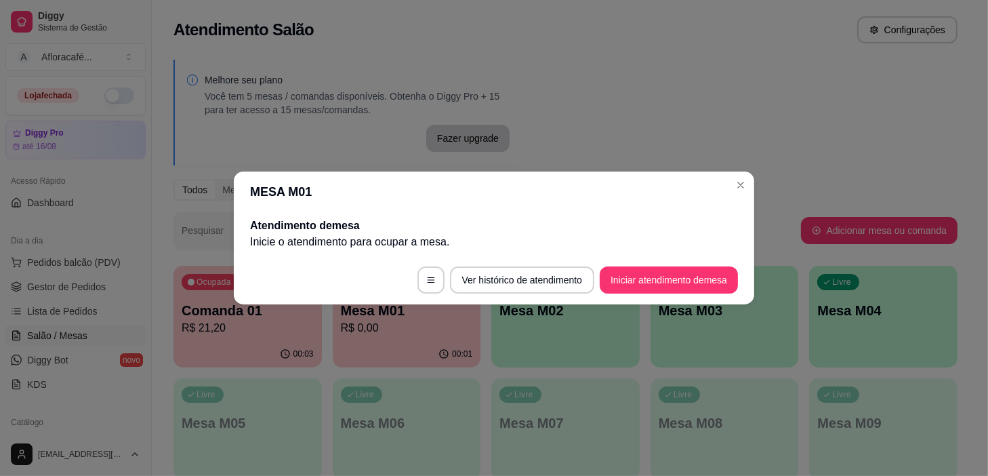
scroll to position [0, 0]
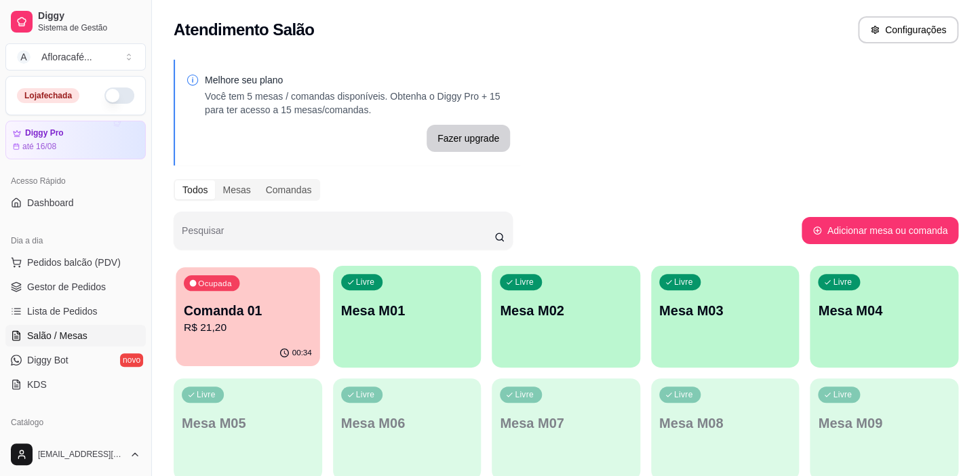
click at [233, 298] on div "Ocupada Comanda 01 R$ 21,20" at bounding box center [248, 303] width 144 height 73
click at [191, 319] on div "Comanda 01 R$ 21,20" at bounding box center [248, 318] width 132 height 35
click at [85, 310] on span "Lista de Pedidos" at bounding box center [62, 311] width 71 height 14
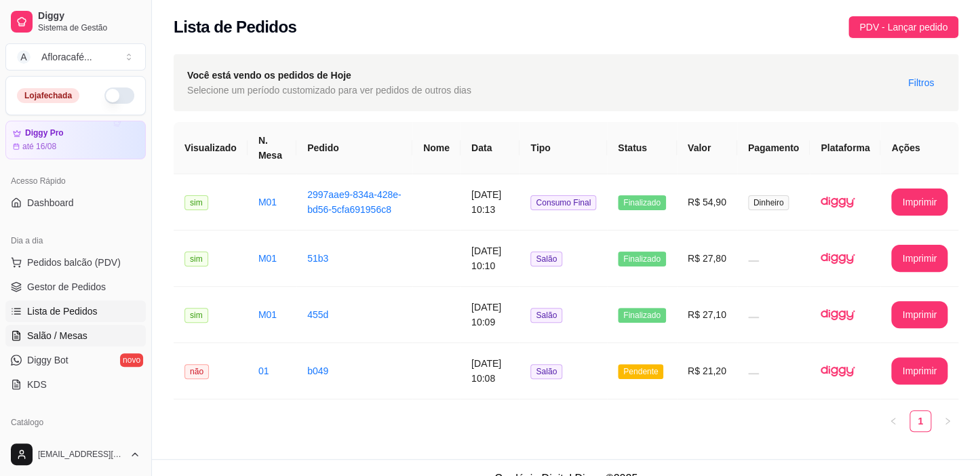
click at [80, 329] on span "Salão / Mesas" at bounding box center [57, 336] width 60 height 14
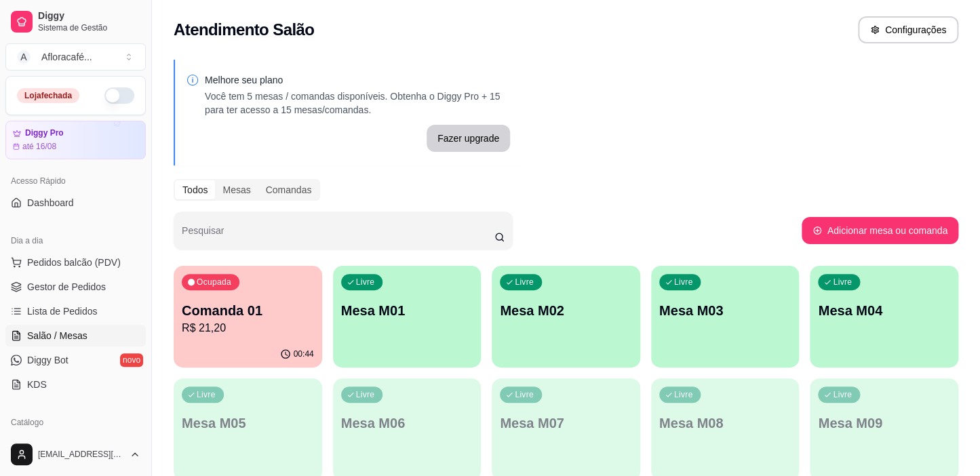
scroll to position [123, 0]
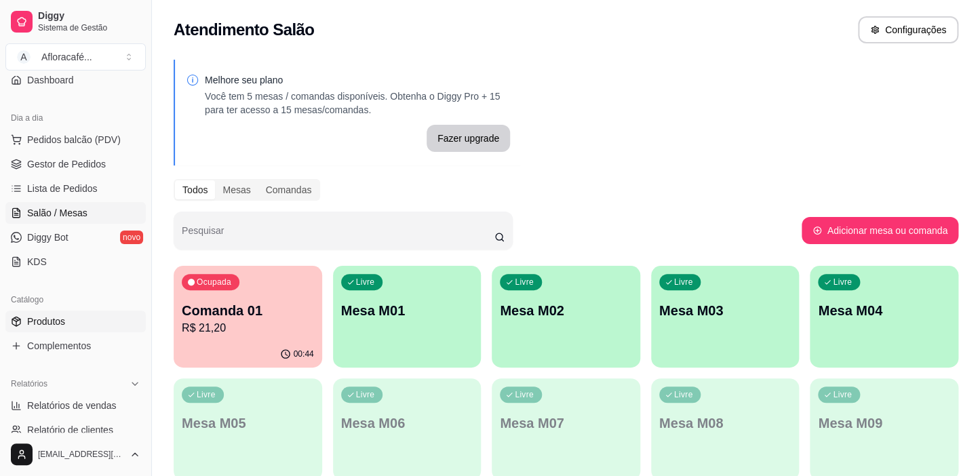
click at [61, 317] on span "Produtos" at bounding box center [46, 322] width 38 height 14
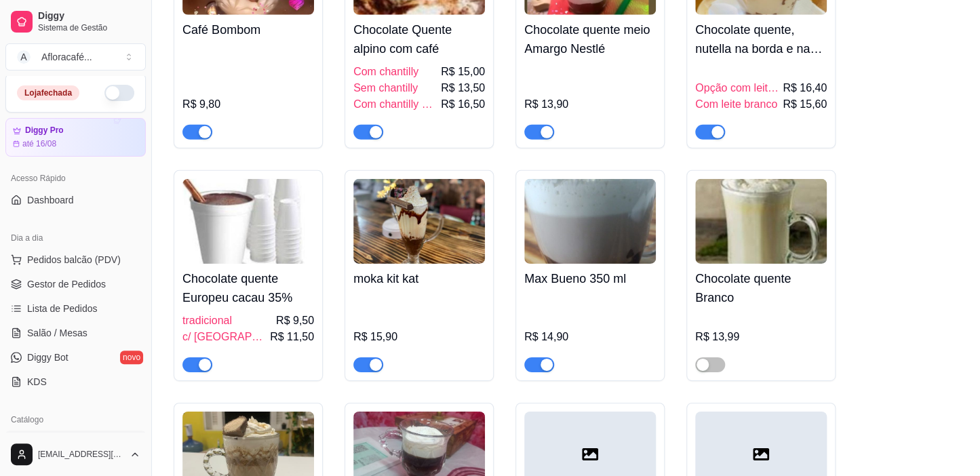
scroll to position [61, 0]
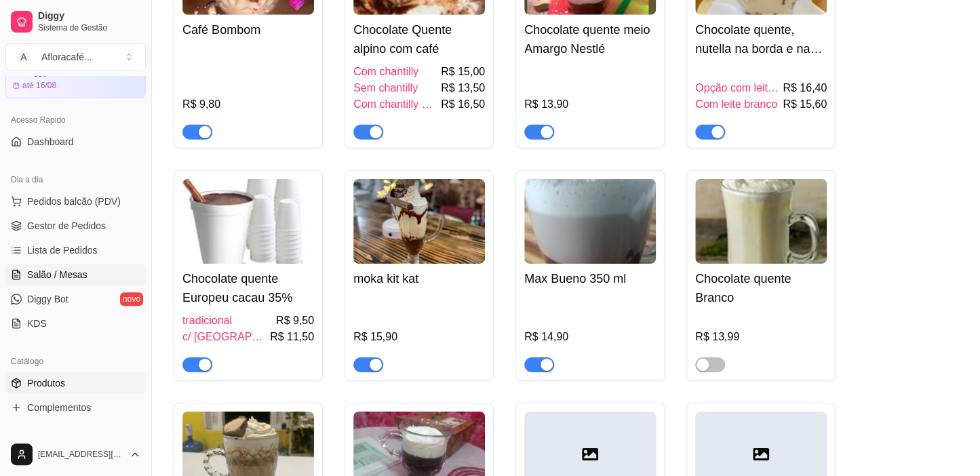
click at [89, 273] on link "Salão / Mesas" at bounding box center [75, 275] width 140 height 22
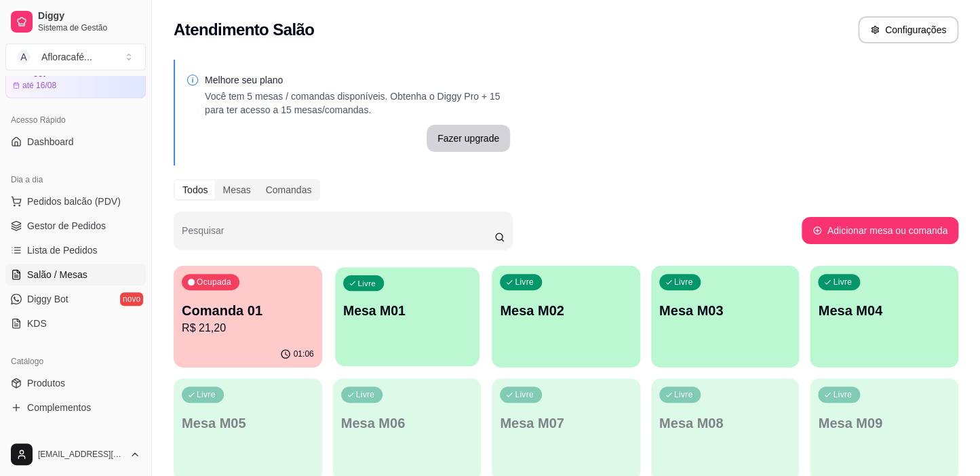
click at [481, 332] on div "Ocupada Comanda 01 R$ 21,20 01:06 Livre Mesa M01 Livre Mesa M02 Livre Mesa M03 …" at bounding box center [566, 485] width 784 height 439
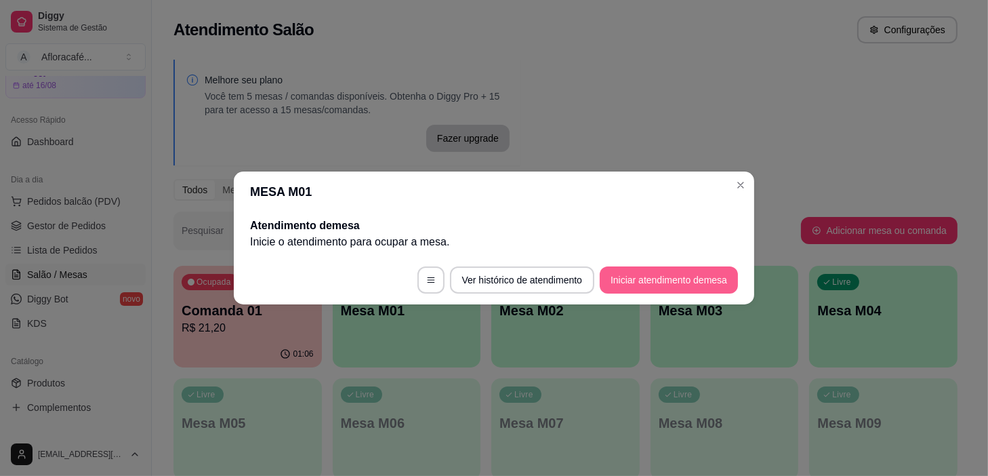
click at [696, 277] on button "Iniciar atendimento de mesa" at bounding box center [669, 279] width 138 height 27
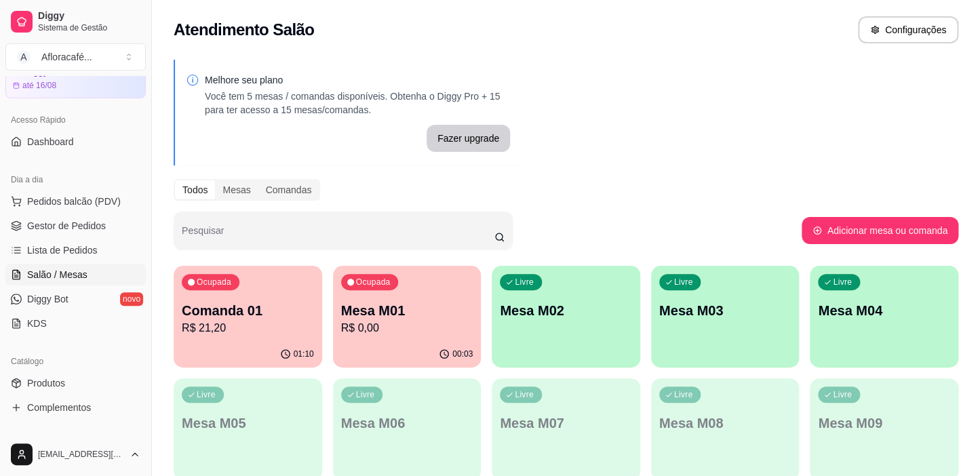
click at [337, 322] on div "Ocupada Mesa M01 R$ 0,00" at bounding box center [407, 303] width 148 height 75
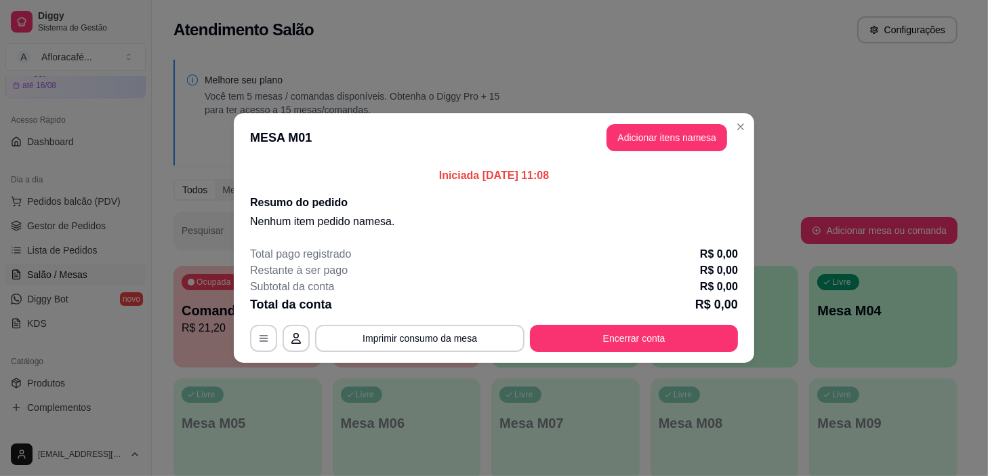
click at [695, 120] on header "MESA M01 Adicionar itens na mesa" at bounding box center [494, 137] width 521 height 49
click at [691, 141] on button "Adicionar itens na mesa" at bounding box center [667, 138] width 117 height 26
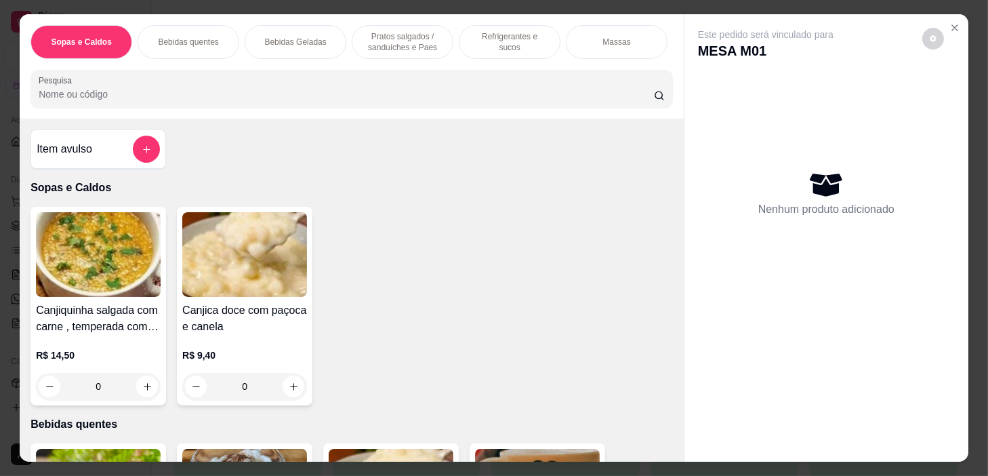
click at [363, 90] on div at bounding box center [352, 88] width 626 height 27
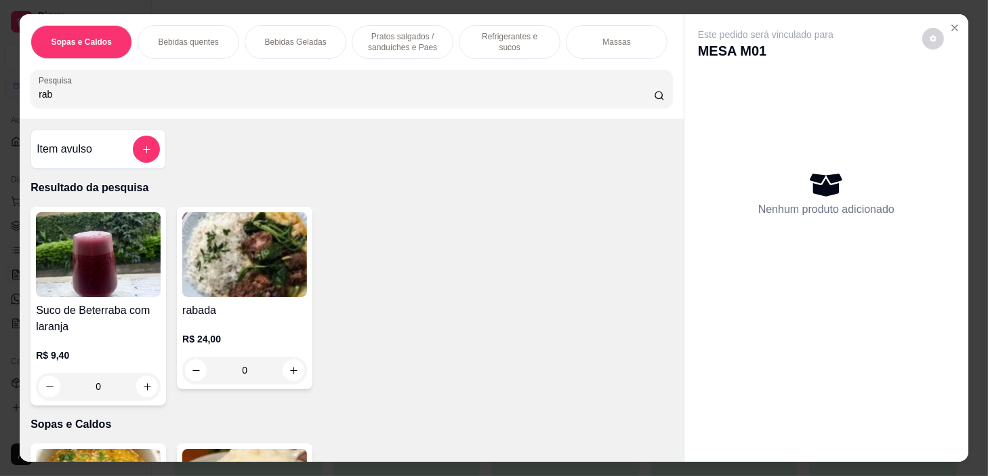
type input "rab"
click at [296, 376] on button "increase-product-quantity" at bounding box center [293, 370] width 21 height 21
type input "1"
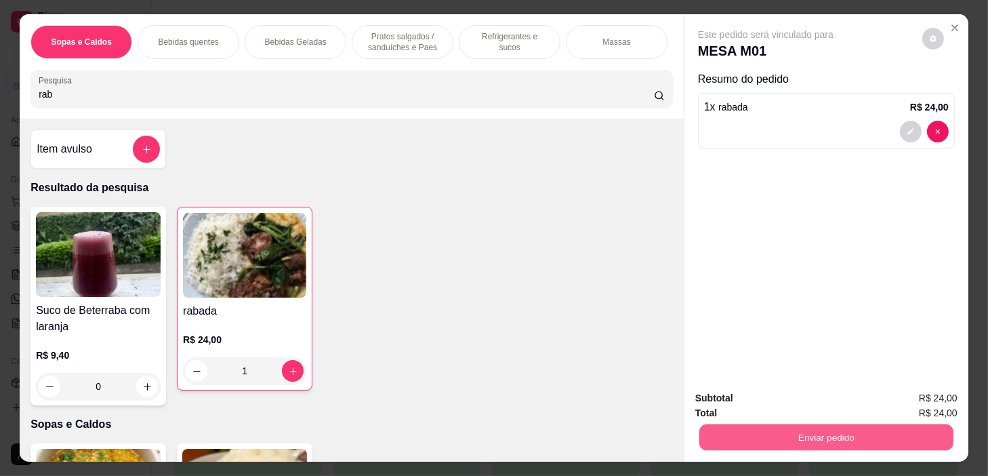
click at [766, 441] on button "Enviar pedido" at bounding box center [827, 437] width 254 height 26
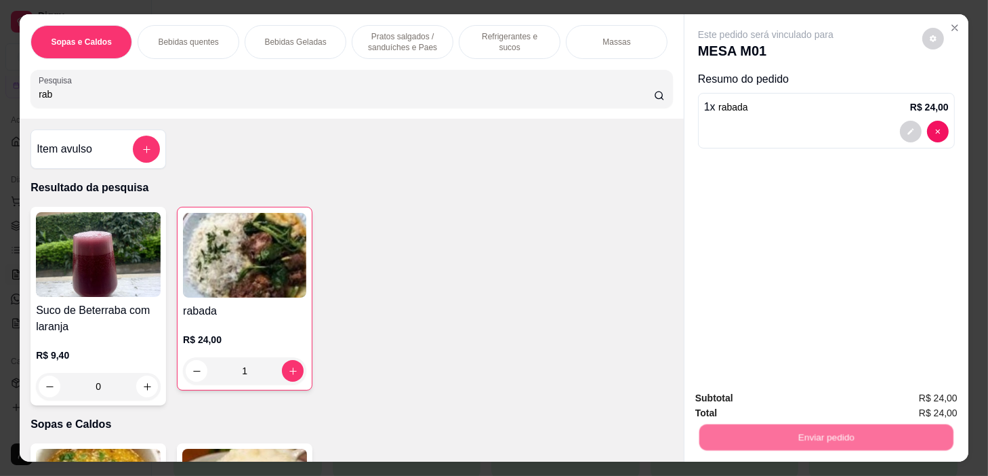
click at [772, 402] on button "Não registrar e enviar pedido" at bounding box center [782, 398] width 137 height 25
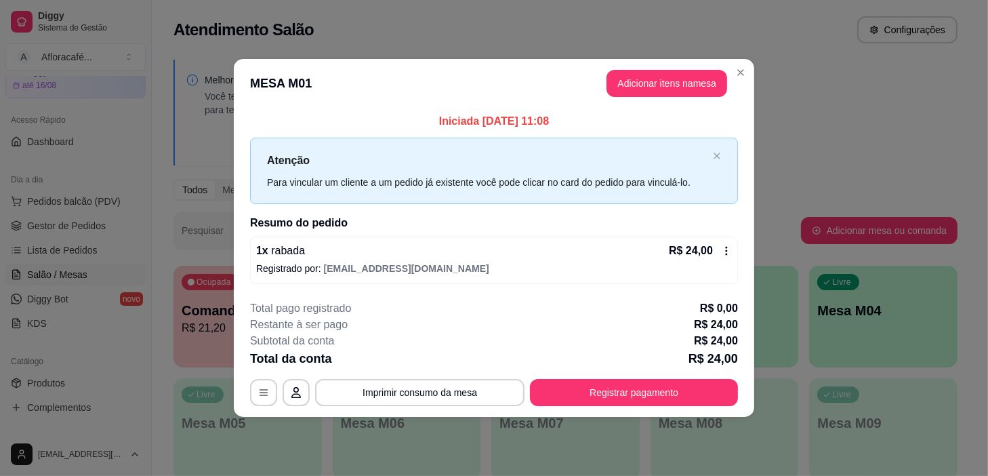
drag, startPoint x: 749, startPoint y: 82, endPoint x: 738, endPoint y: 98, distance: 19.9
click at [746, 80] on section "**********" at bounding box center [494, 237] width 521 height 357
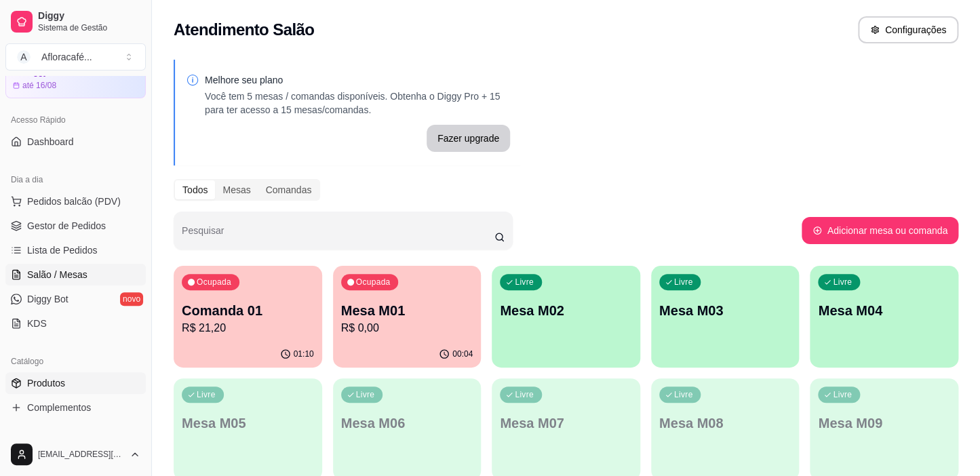
click at [92, 383] on link "Produtos" at bounding box center [75, 383] width 140 height 22
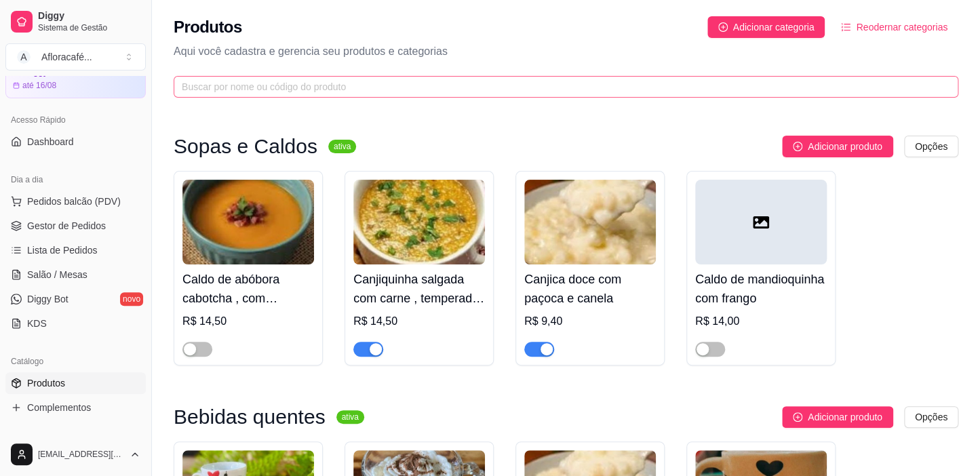
click at [380, 78] on span at bounding box center [566, 87] width 784 height 22
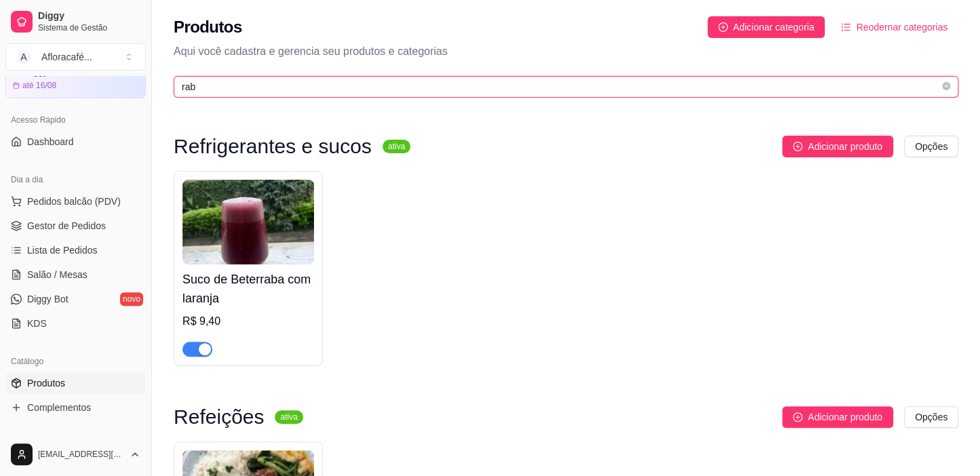
scroll to position [210, 0]
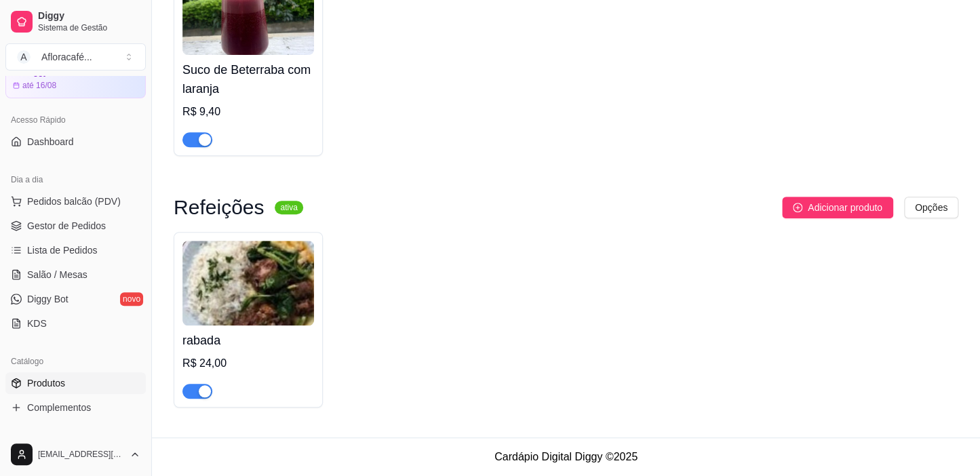
click at [199, 388] on div "button" at bounding box center [205, 391] width 12 height 12
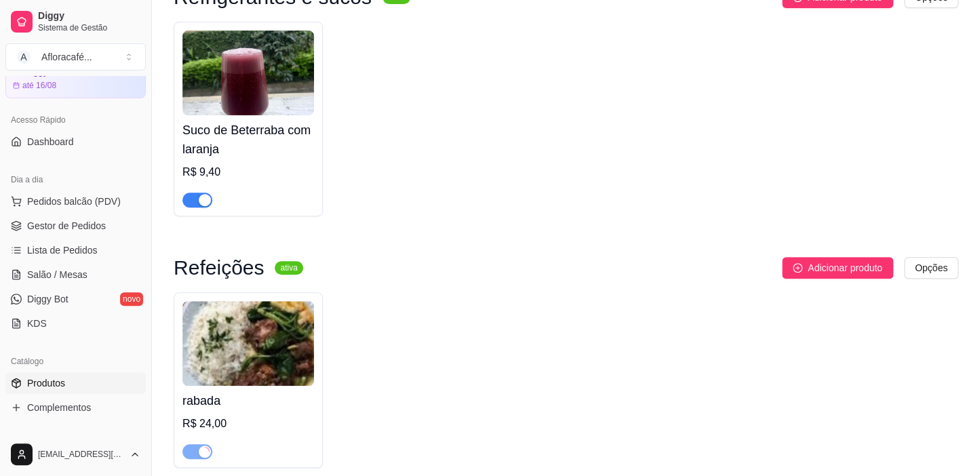
scroll to position [0, 0]
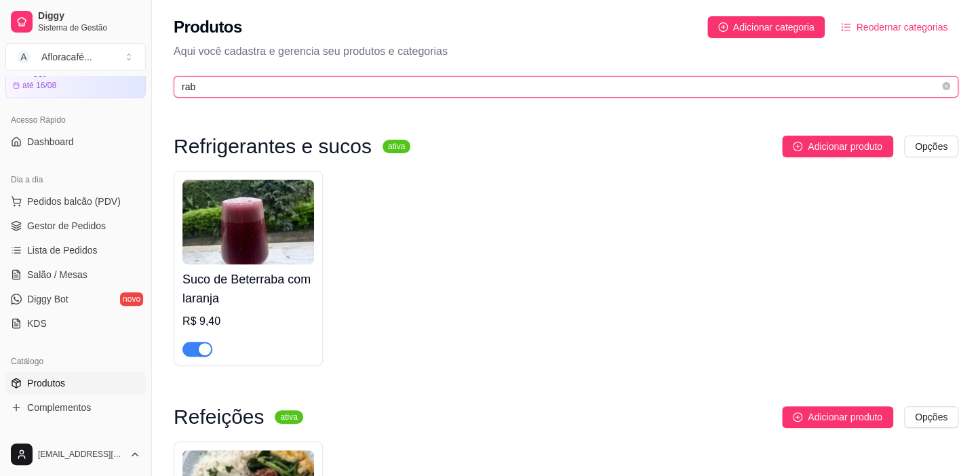
click at [228, 81] on input "rab" at bounding box center [560, 86] width 757 height 15
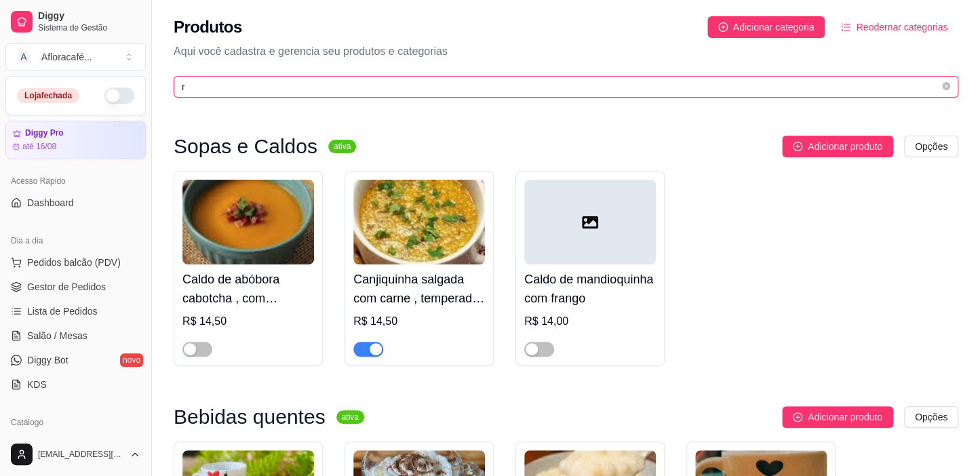
type input "r"
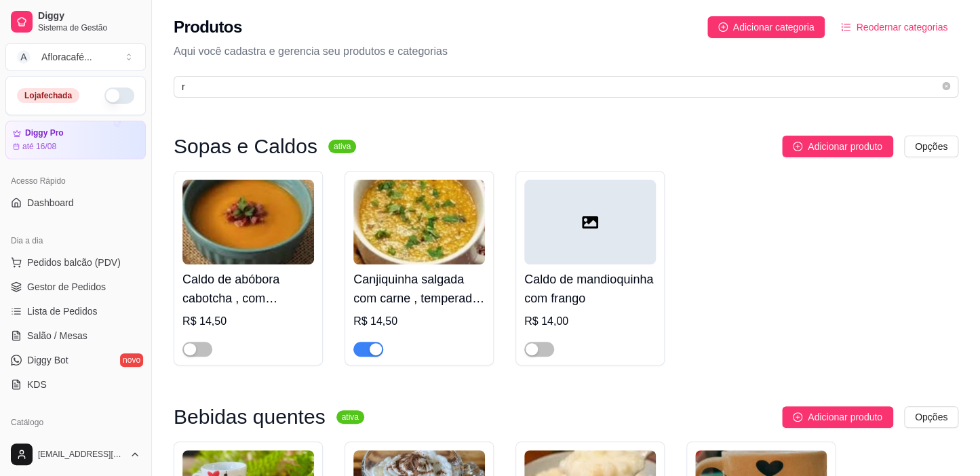
click at [110, 90] on button "button" at bounding box center [119, 95] width 30 height 16
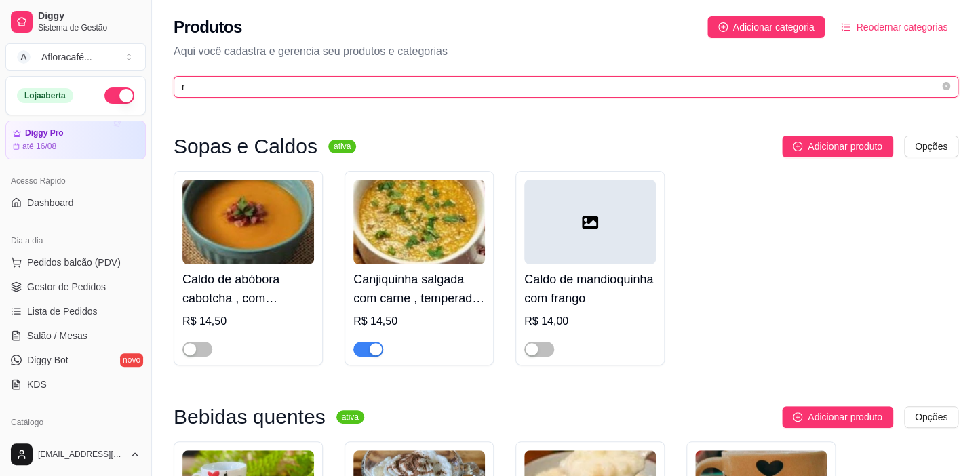
click at [460, 90] on input "r" at bounding box center [560, 86] width 757 height 15
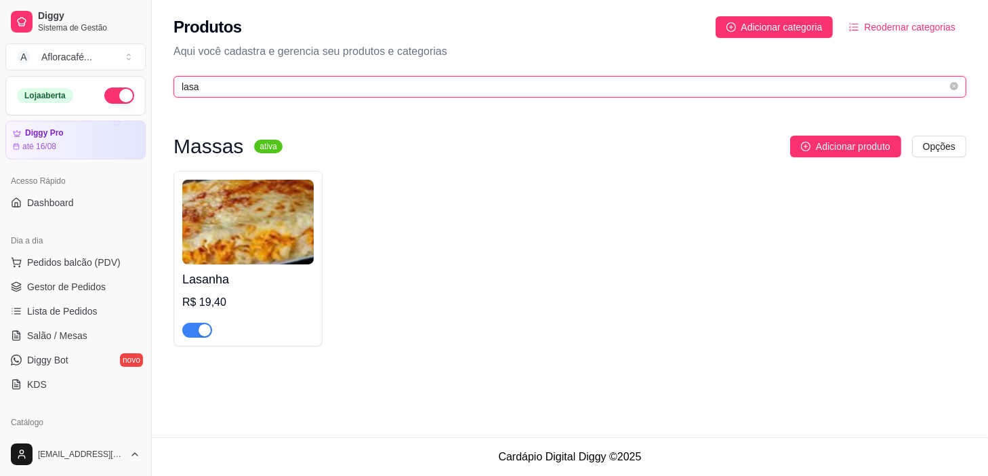
type input "lasa"
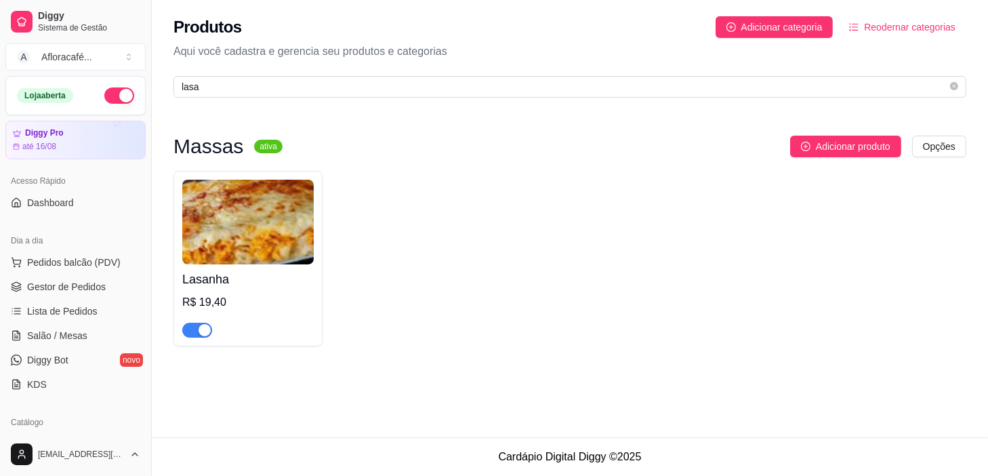
click at [238, 273] on h4 "Lasanha" at bounding box center [248, 279] width 132 height 19
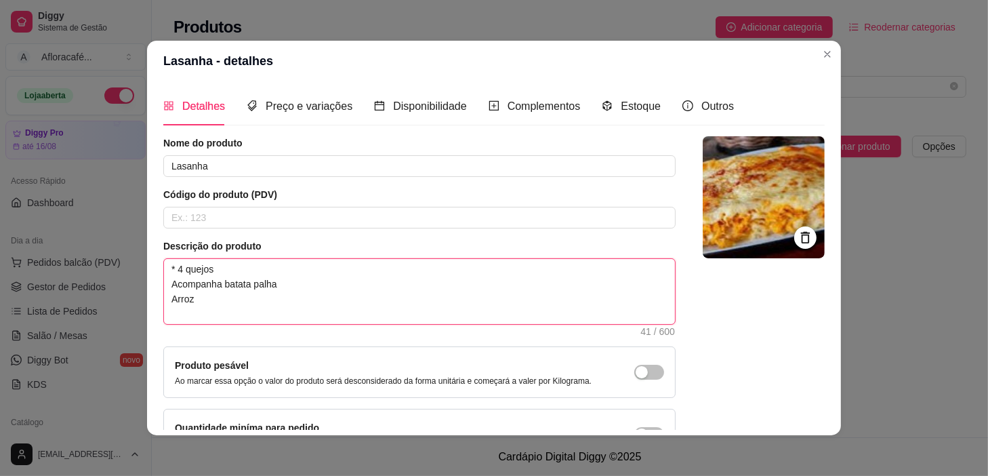
click at [283, 274] on textarea "* 4 quejos Acompanha batata palha Arroz" at bounding box center [419, 291] width 511 height 65
type textarea "* * 4 quejos Acompanha batata palha Arroz"
type textarea "* b * 4 quejos Acompanha batata palha Arroz"
type textarea "* bo * 4 quejos Acompanha batata palha Arroz"
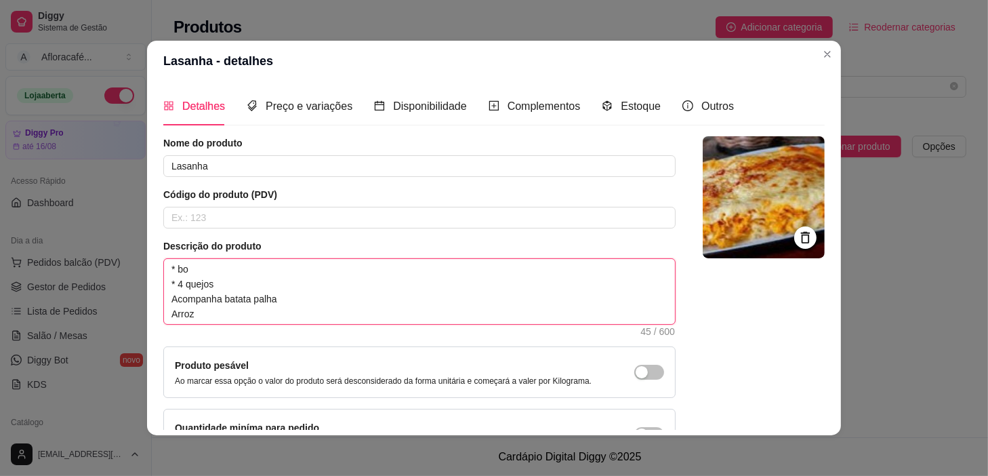
type textarea "* bol * 4 quejos Acompanha batata palha Arroz"
type textarea "* bola * 4 quejos Acompanha batata palha Arroz"
type textarea "* bolan * 4 quejos Acompanha batata palha Arroz"
type textarea "* bolanh * 4 quejos Acompanha batata palha Arroz"
type textarea "* bolanhe * 4 quejos Acompanha batata palha Arroz"
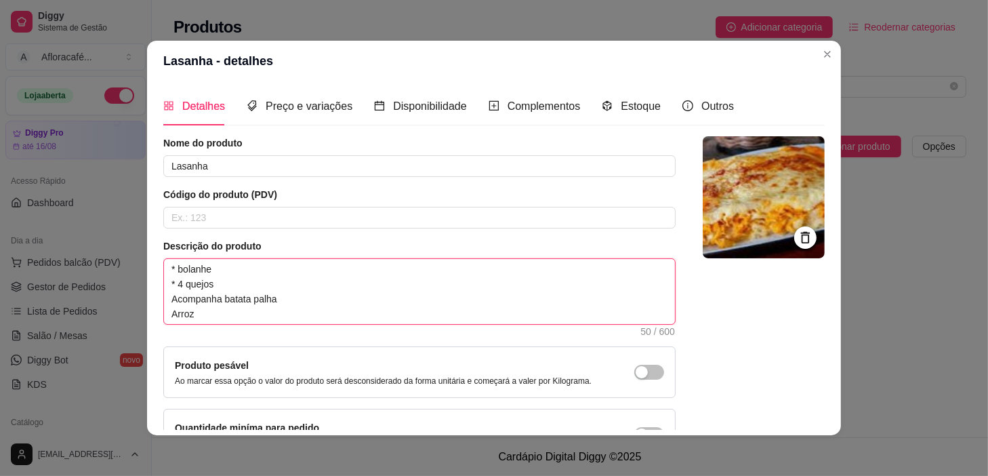
type textarea "* bolanhes * 4 quejos Acompanha batata palha Arroz"
type textarea "* bolanhesa * 4 quejos Acompanha batata palha Arroz"
click at [193, 267] on textarea "* bolanhesa * 4 quejos Acompanha batata palha Arroz" at bounding box center [419, 291] width 511 height 65
type textarea "* bolahesa * 4 quejos Acompanha batata palha Arroz"
type textarea "* bolhesa * 4 quejos Acompanha batata palha Arroz"
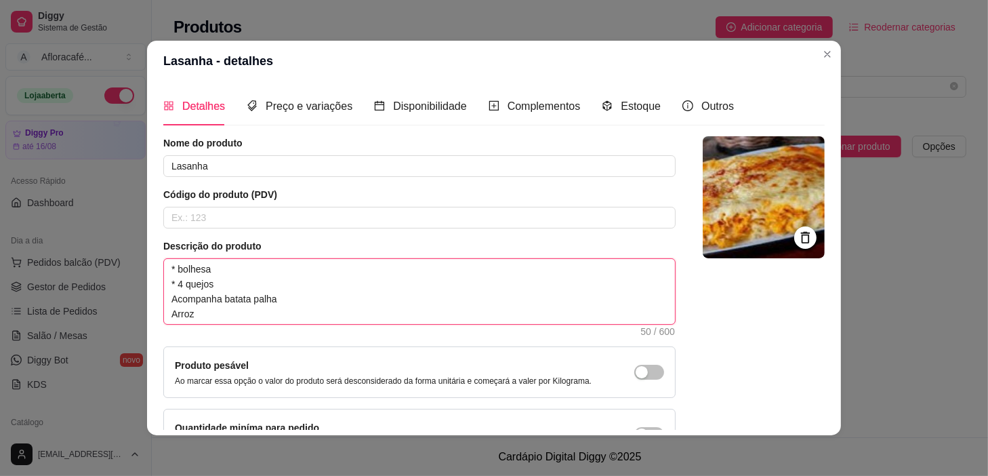
type textarea "* bolohesa * 4 quejos Acompanha batata palha Arroz"
type textarea "* bolonhesa * 4 quejos Acompanha batata palha Arroz"
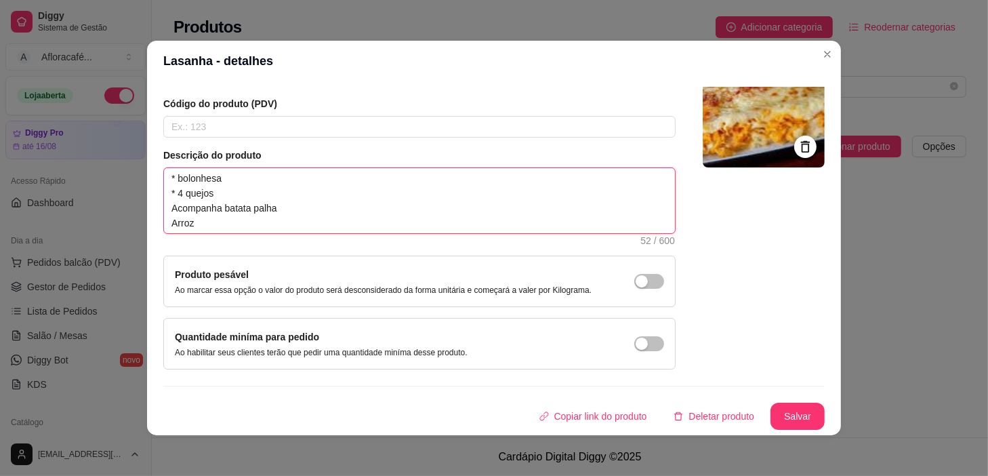
scroll to position [2, 0]
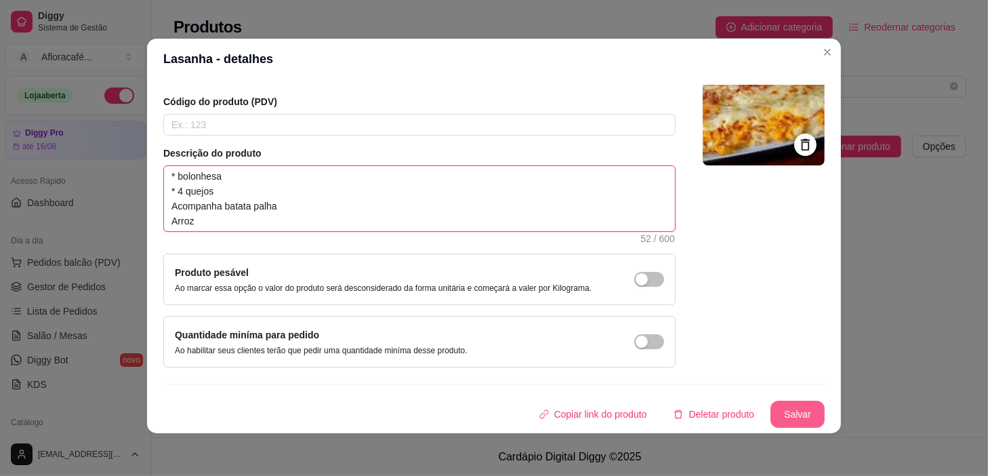
type textarea "* bolonhesa * 4 quejos Acompanha batata palha Arroz"
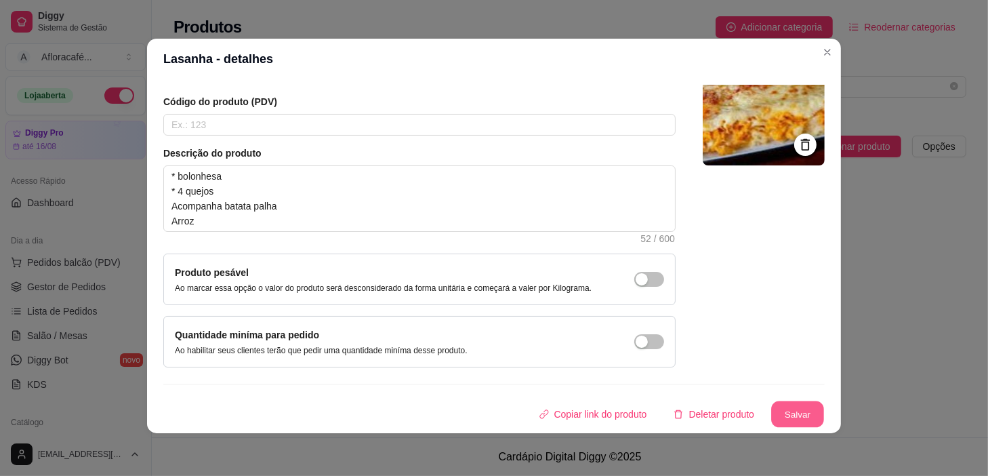
click at [776, 415] on button "Salvar" at bounding box center [798, 414] width 53 height 26
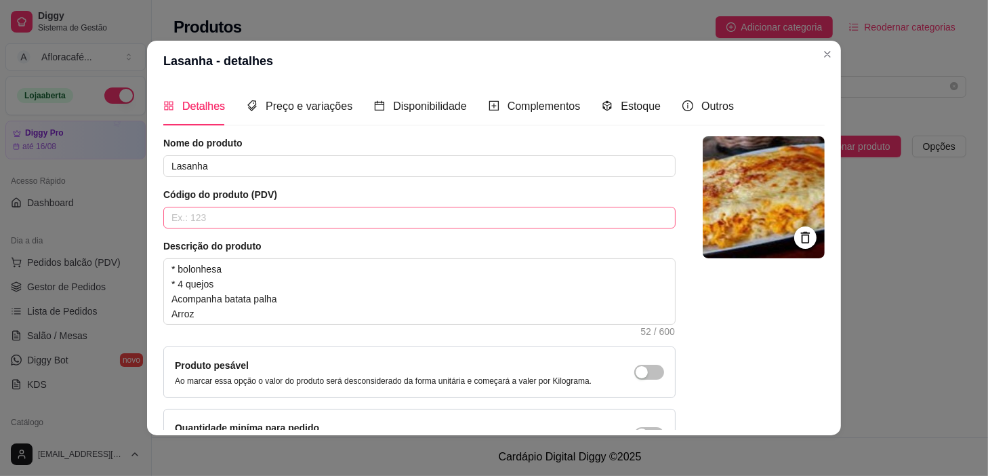
scroll to position [61, 0]
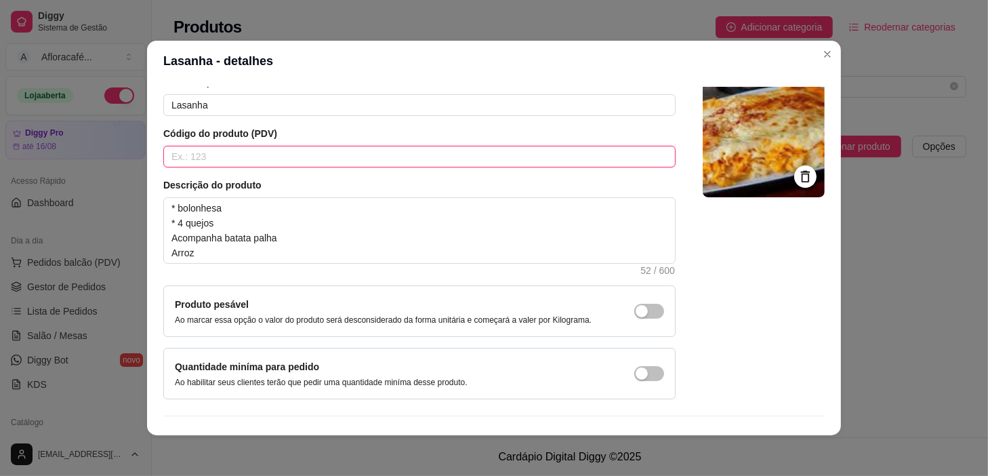
click at [264, 148] on input "text" at bounding box center [419, 157] width 513 height 22
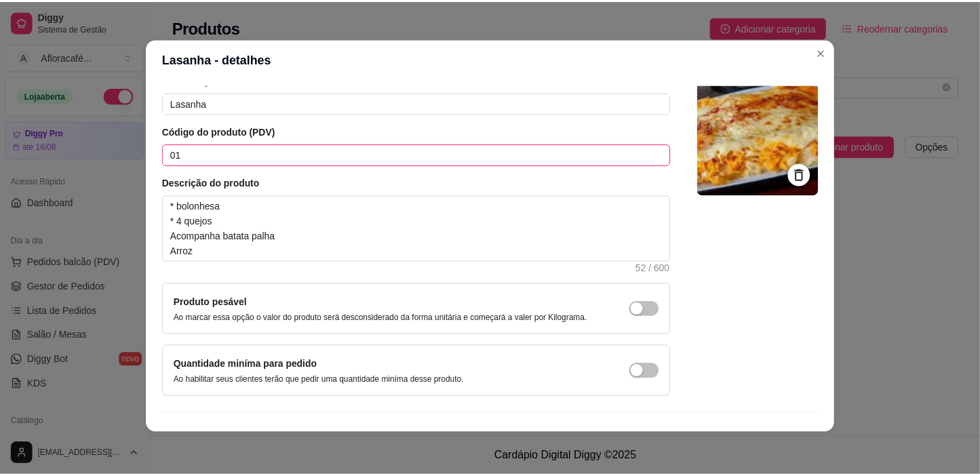
scroll to position [101, 0]
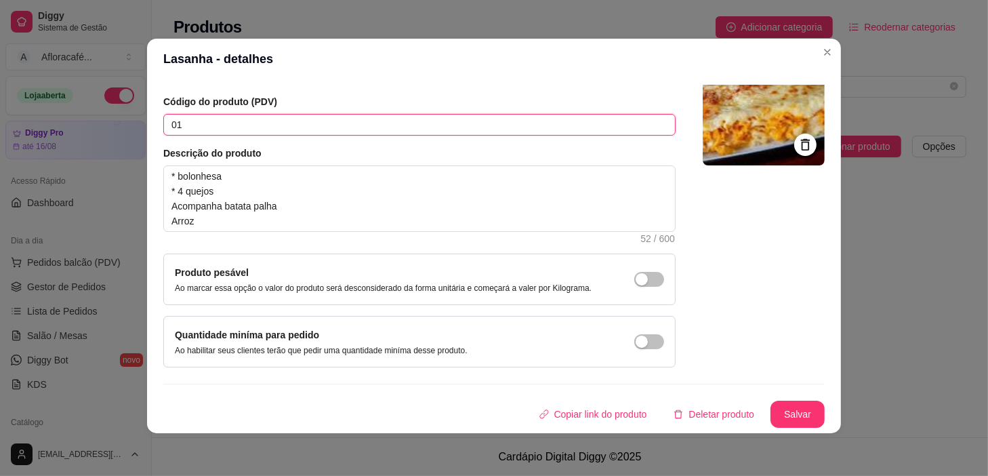
type input "01"
click at [780, 399] on div "Nome do produto Lasanha Código do produto (PDV) 01 Descrição do produto * bolon…" at bounding box center [494, 235] width 662 height 384
click at [784, 406] on button "Salvar" at bounding box center [798, 414] width 53 height 26
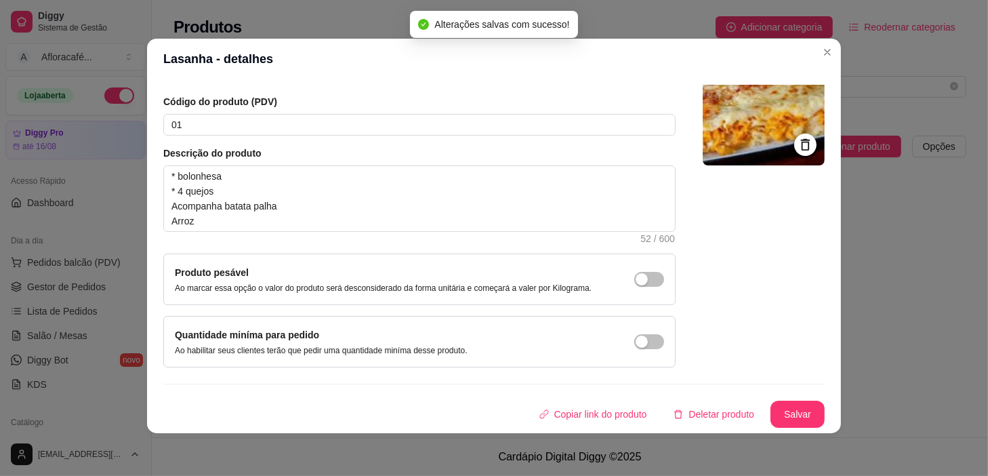
click at [814, 61] on header "Lasanha - detalhes" at bounding box center [494, 59] width 694 height 41
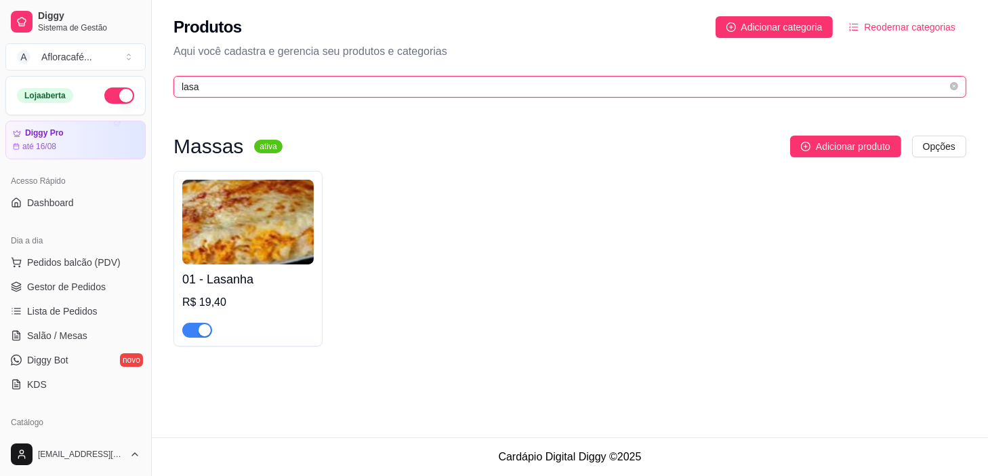
drag, startPoint x: 773, startPoint y: 88, endPoint x: 785, endPoint y: 112, distance: 26.7
click at [773, 88] on input "lasa" at bounding box center [565, 86] width 766 height 15
type input "l"
type input "01"
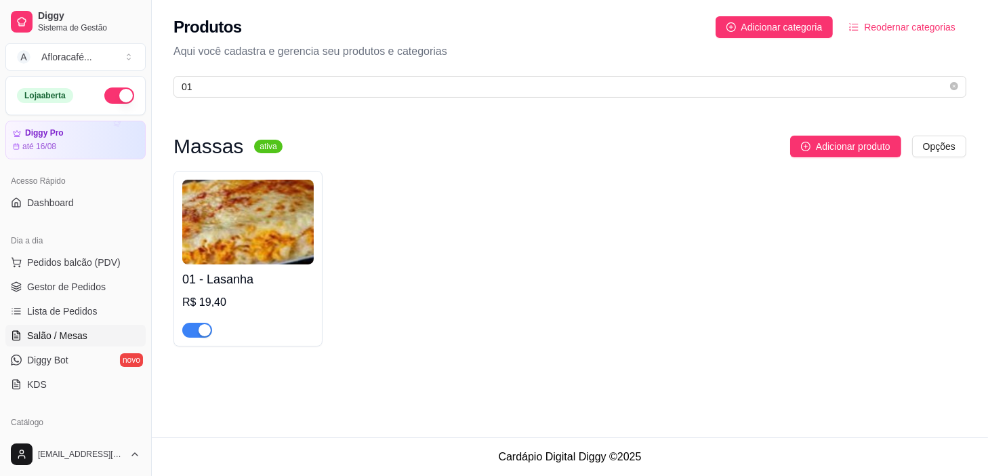
click at [102, 334] on link "Salão / Mesas" at bounding box center [75, 336] width 140 height 22
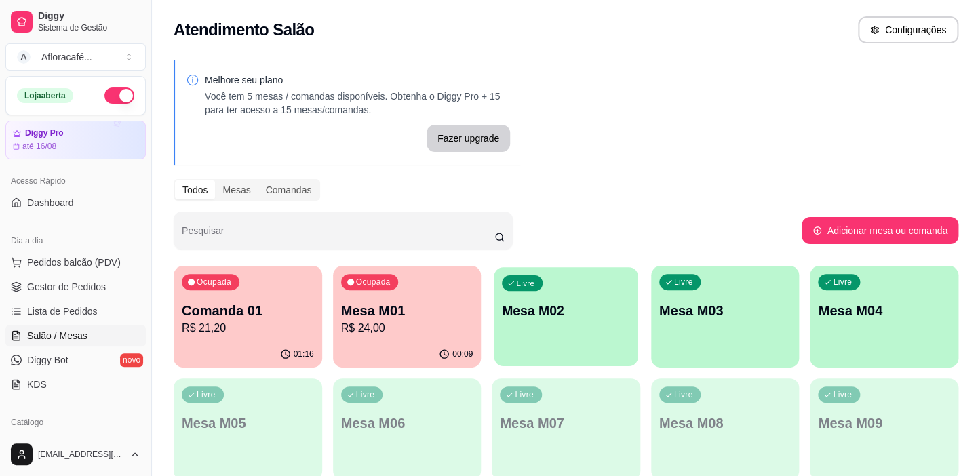
click at [597, 325] on div "Livre Mesa M02" at bounding box center [566, 308] width 144 height 83
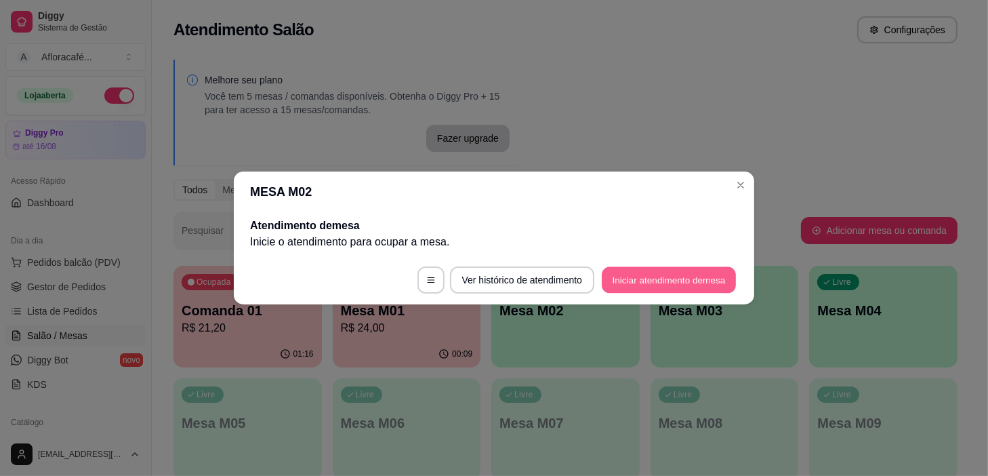
click at [663, 271] on button "Iniciar atendimento de mesa" at bounding box center [669, 280] width 134 height 26
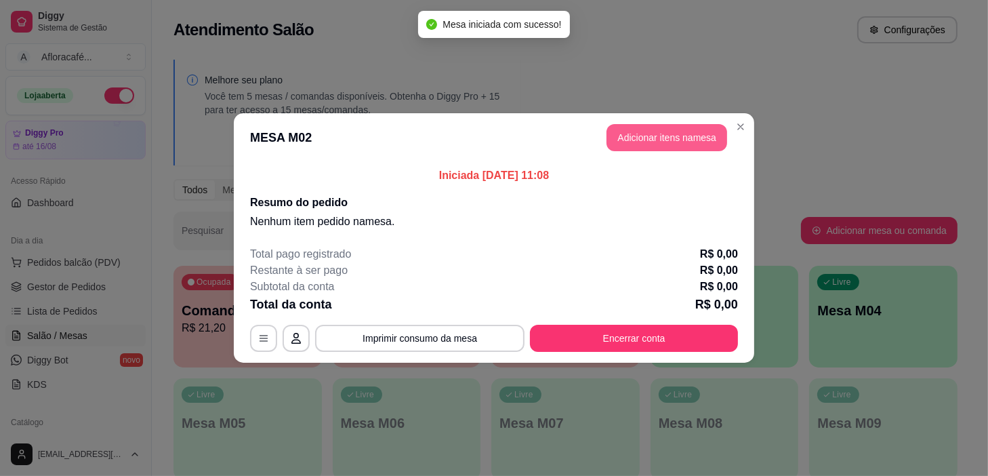
click at [696, 137] on button "Adicionar itens na mesa" at bounding box center [667, 137] width 121 height 27
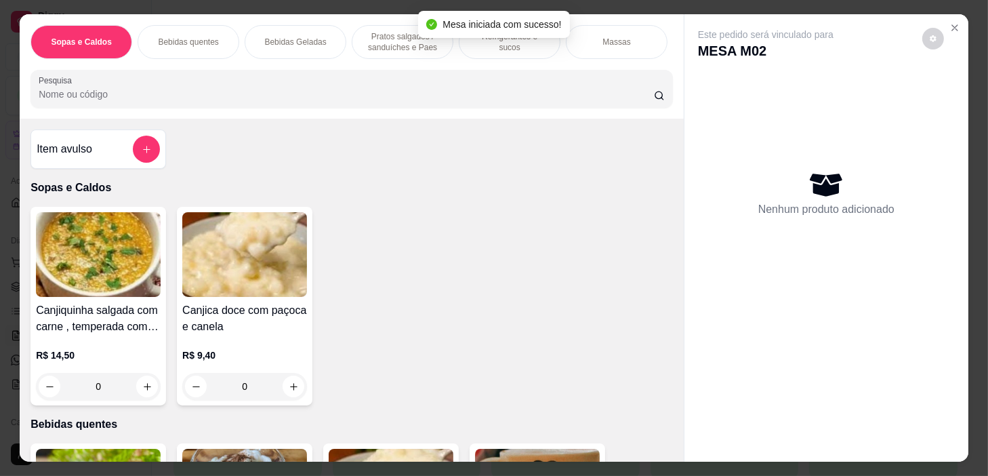
click at [462, 101] on input "Pesquisa" at bounding box center [347, 94] width 616 height 14
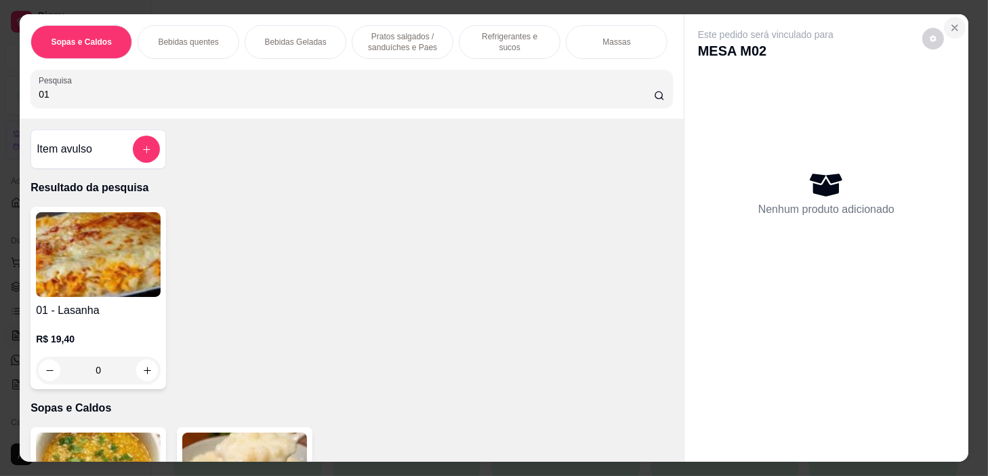
type input "01"
click at [944, 17] on button "Close" at bounding box center [955, 28] width 22 height 22
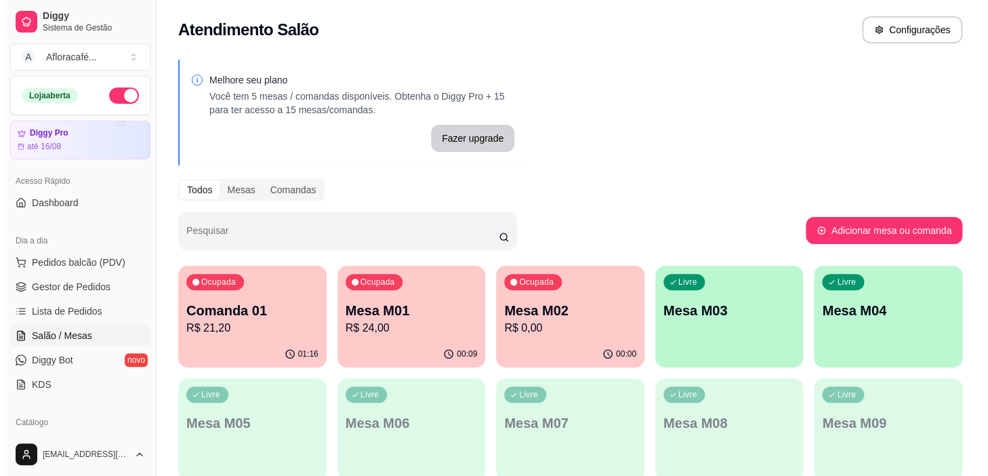
scroll to position [123, 0]
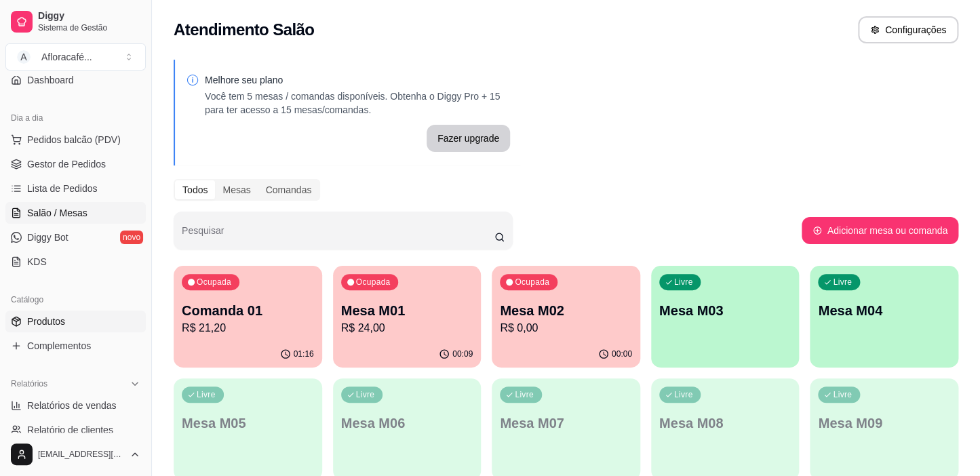
click at [81, 327] on link "Produtos" at bounding box center [75, 322] width 140 height 22
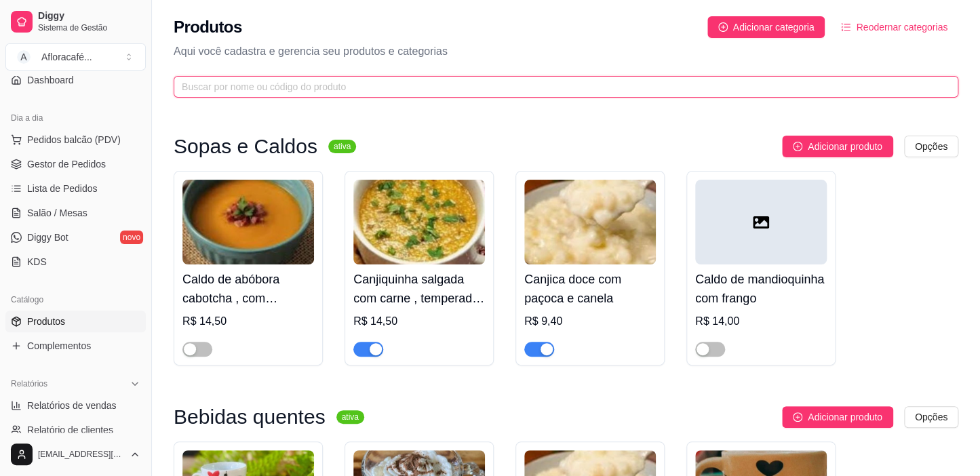
click at [364, 86] on input "text" at bounding box center [560, 86] width 757 height 15
type input "1"
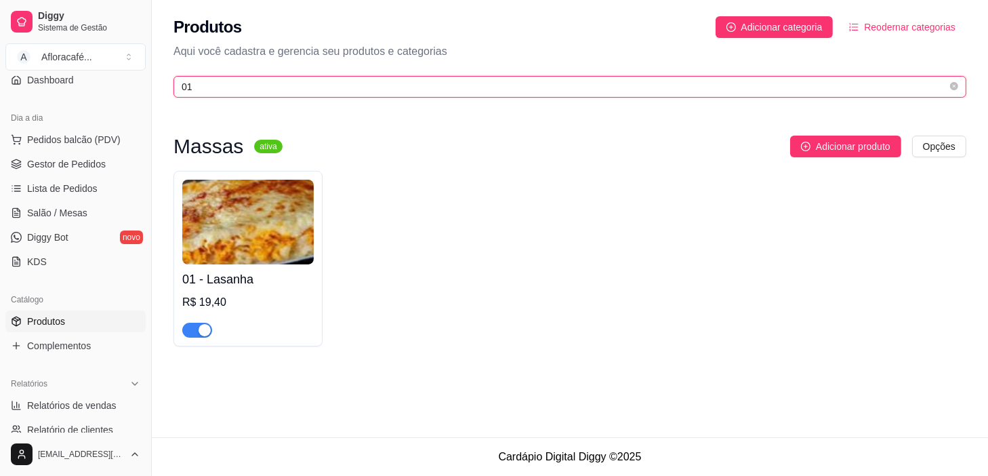
type input "01"
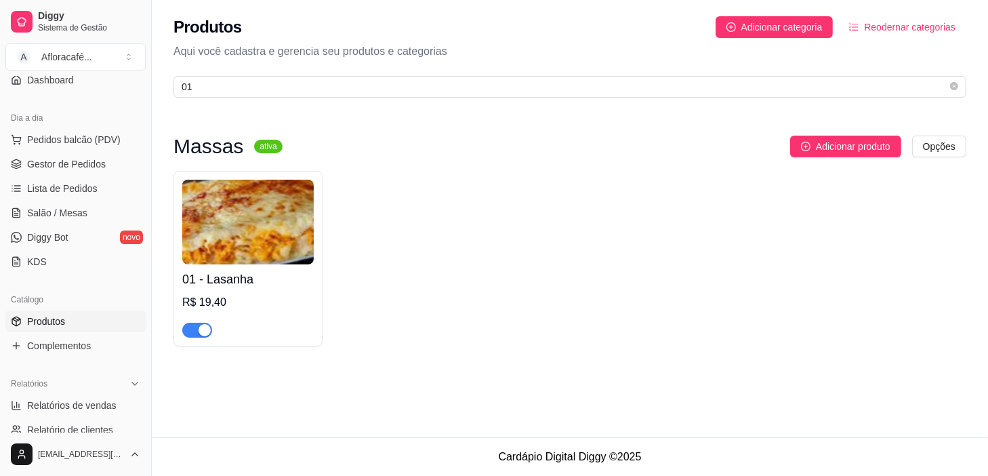
click at [267, 298] on div "R$ 19,40" at bounding box center [248, 302] width 132 height 16
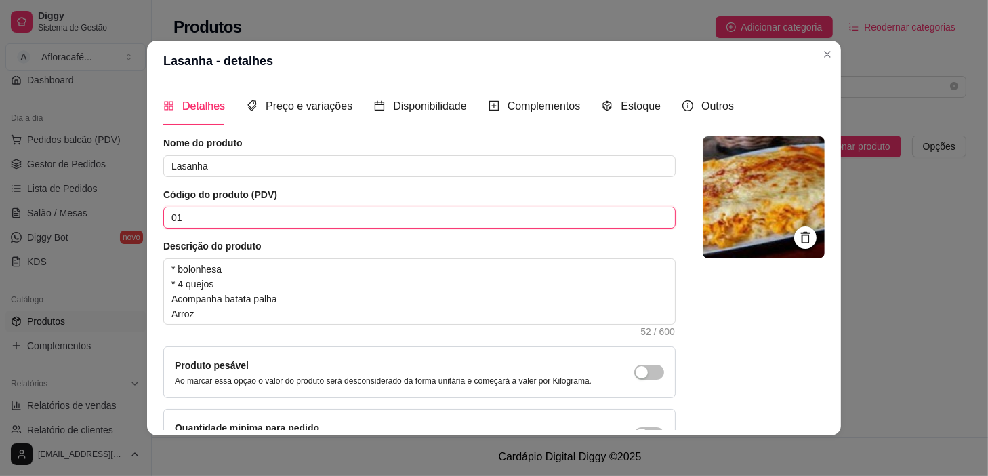
click at [282, 221] on input "01" at bounding box center [419, 218] width 513 height 22
type input "0"
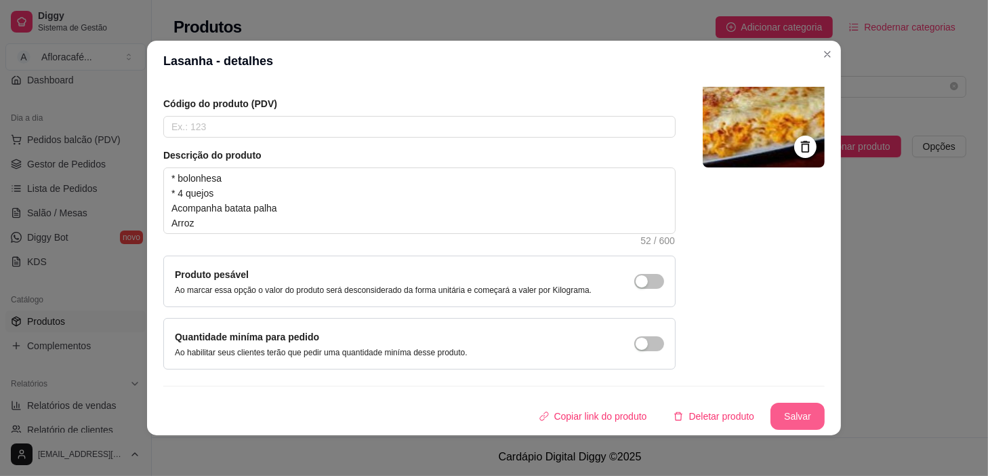
click at [792, 410] on button "Salvar" at bounding box center [798, 416] width 54 height 27
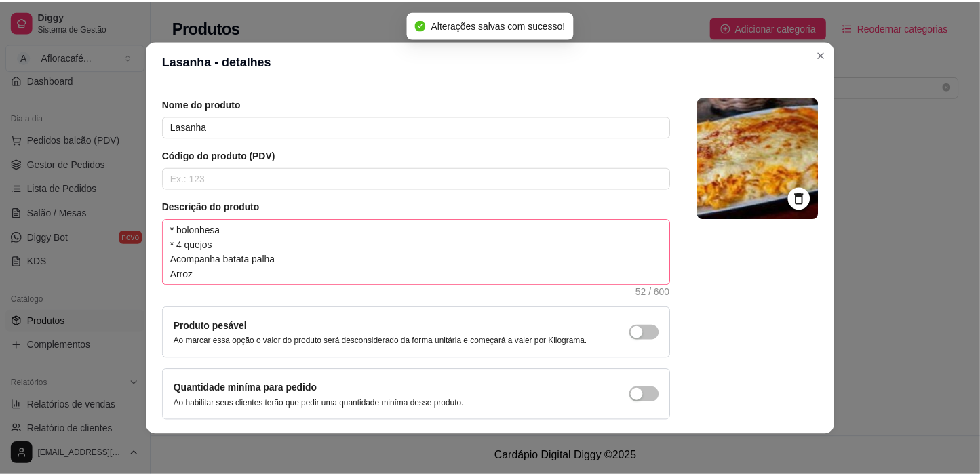
scroll to position [0, 0]
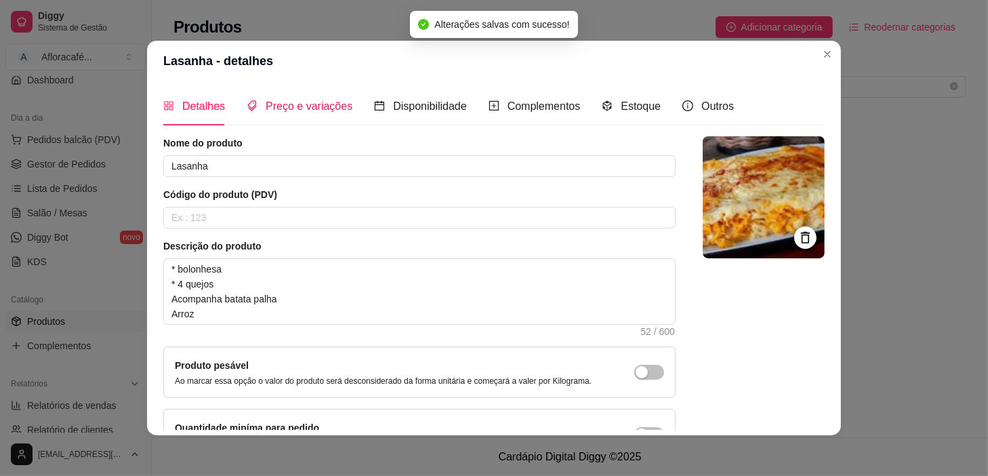
click at [277, 106] on span "Preço e variações" at bounding box center [309, 106] width 87 height 12
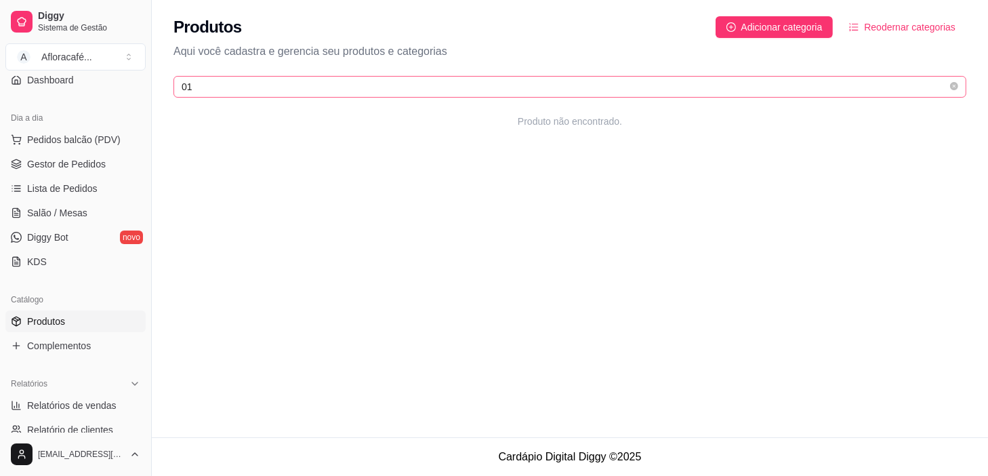
click at [802, 96] on span "01" at bounding box center [570, 87] width 793 height 22
type input "0"
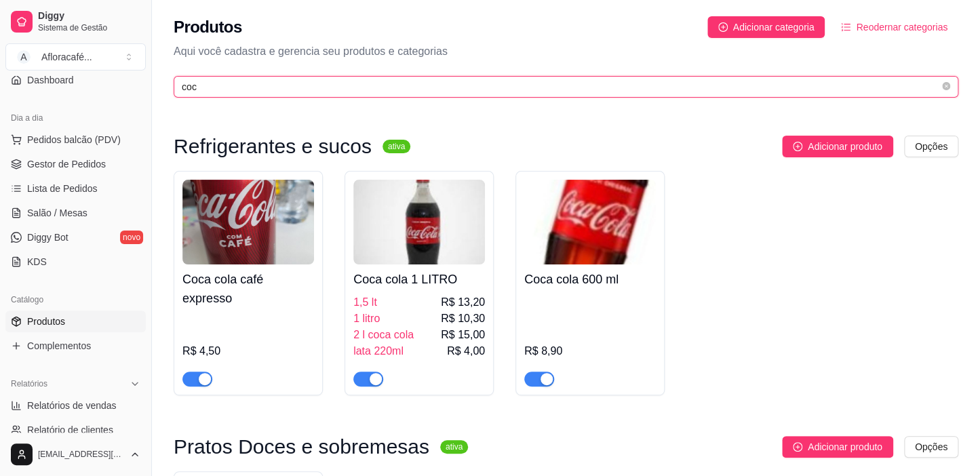
type input "coc"
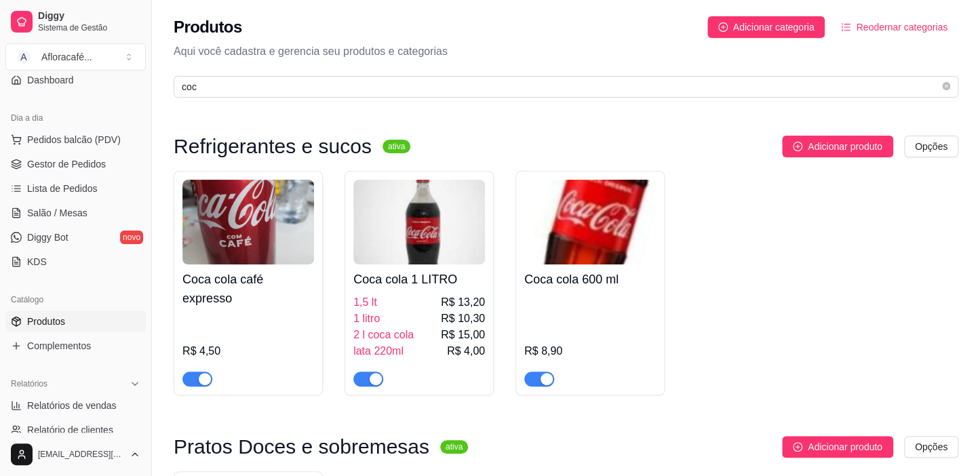
click at [369, 376] on div "button" at bounding box center [375, 379] width 12 height 12
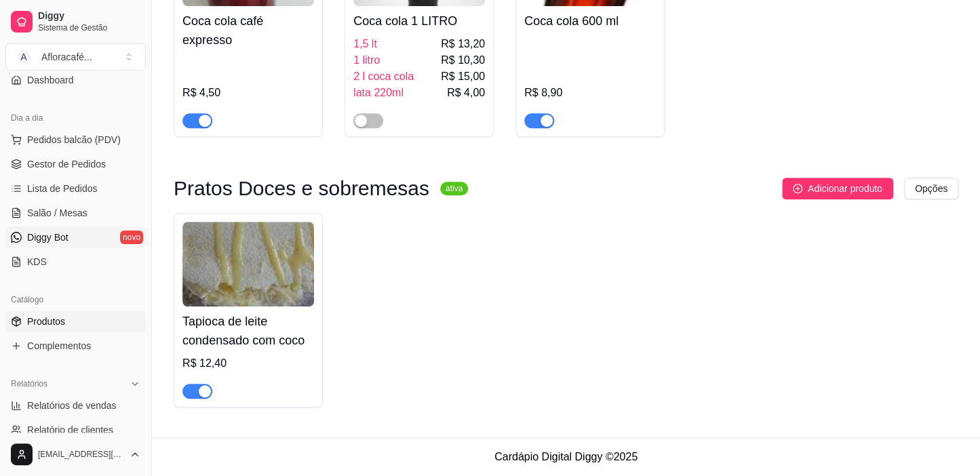
click at [97, 231] on link "Diggy Bot novo" at bounding box center [75, 237] width 140 height 22
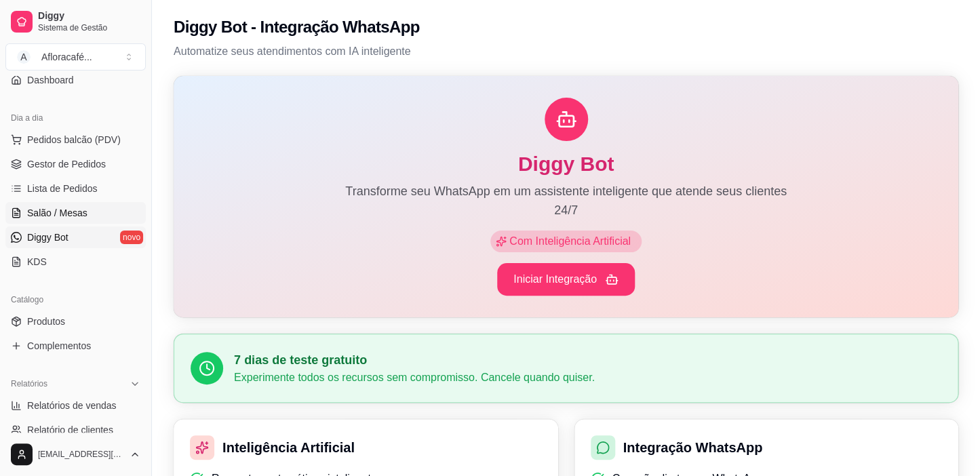
click at [123, 210] on link "Salão / Mesas" at bounding box center [75, 213] width 140 height 22
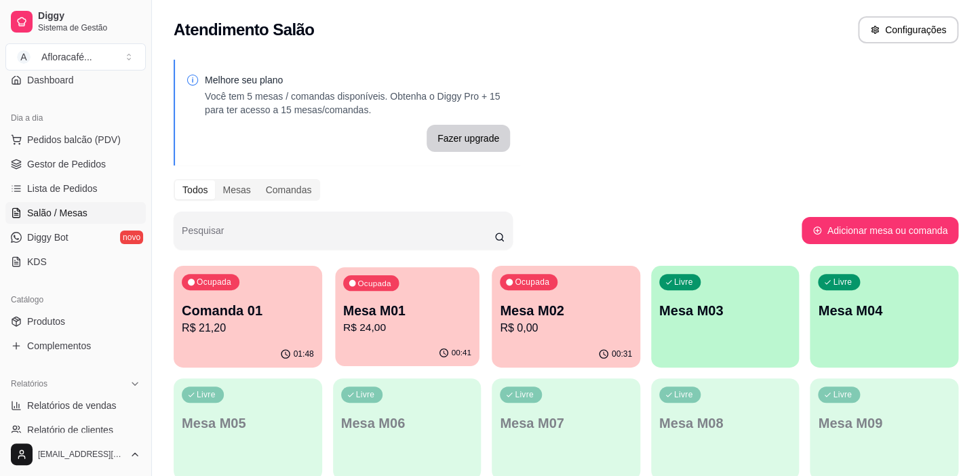
click at [380, 296] on div "Ocupada Mesa M01 R$ 24,00" at bounding box center [407, 303] width 144 height 73
click at [580, 296] on div "Ocupada Mesa M02 R$ 0,00" at bounding box center [566, 303] width 144 height 73
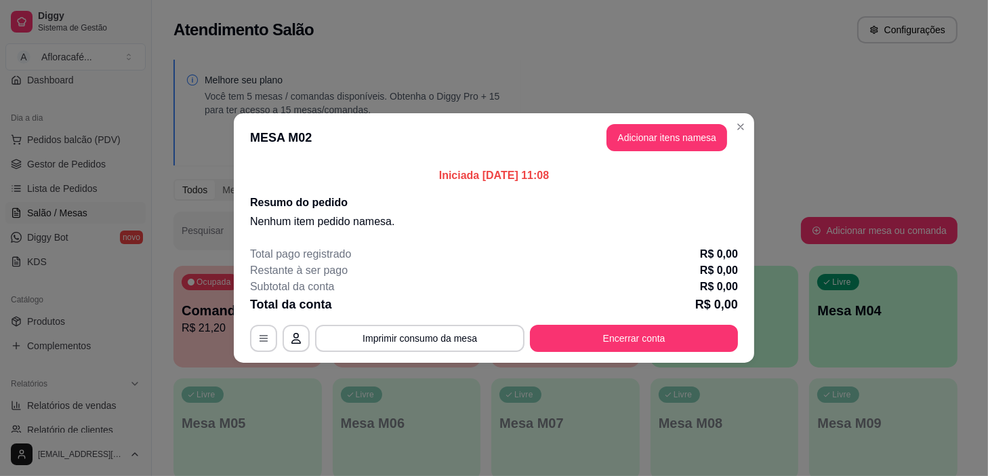
click at [555, 359] on footer "Total pago registrado R$ 0,00 Restante à ser pago R$ 0,00 Subtotal da conta R$ …" at bounding box center [494, 298] width 521 height 127
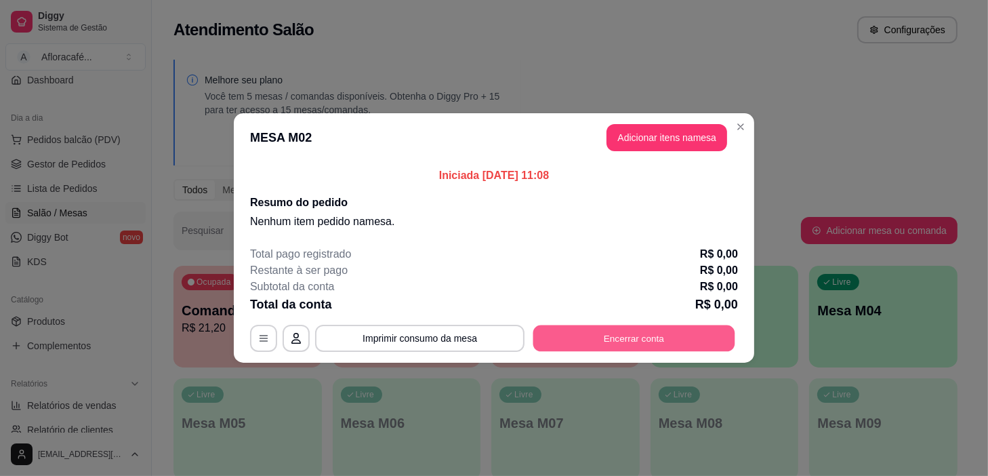
click at [563, 338] on button "Encerrar conta" at bounding box center [635, 338] width 202 height 26
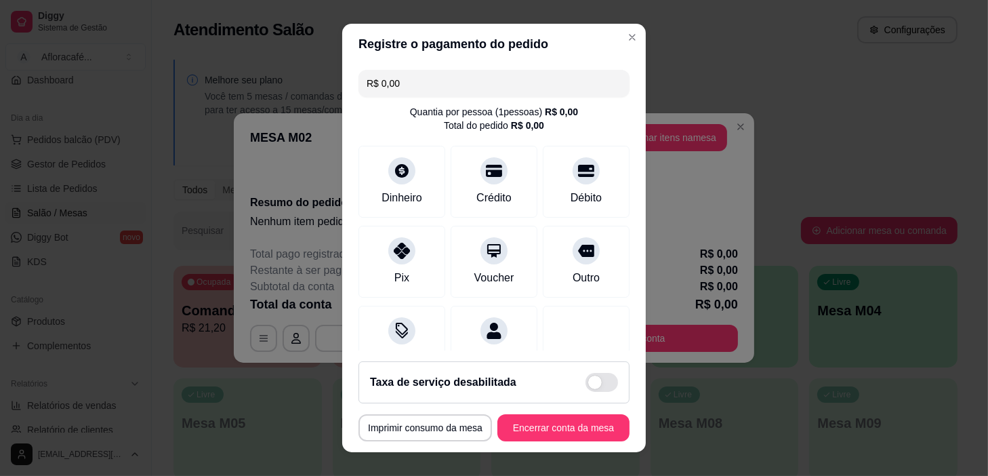
drag, startPoint x: 580, startPoint y: 407, endPoint x: 580, endPoint y: 423, distance: 16.3
click at [580, 418] on footer "Taxa de serviço desabilitada MESA M02 Tempo de permanência: 36 minutos Cod. Seg…" at bounding box center [494, 402] width 304 height 102
click at [580, 424] on button "Encerrar conta da mesa" at bounding box center [564, 428] width 128 height 26
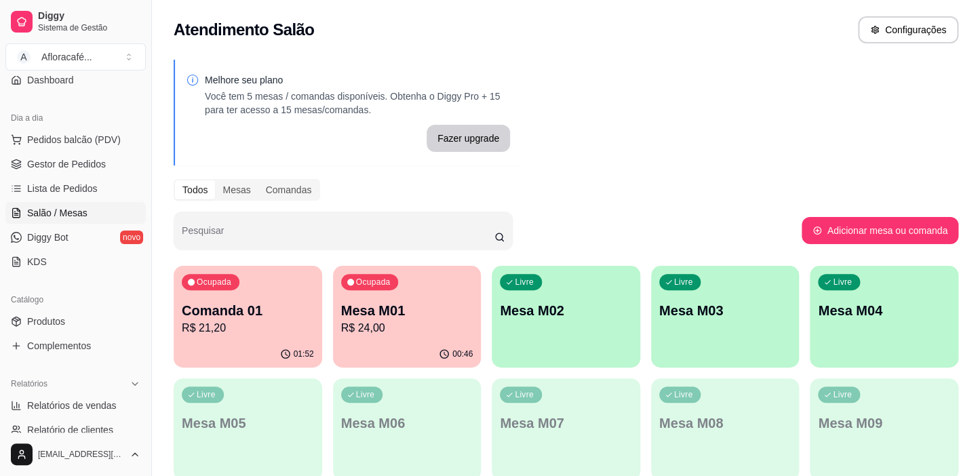
click at [301, 315] on p "Comanda 01" at bounding box center [248, 310] width 132 height 19
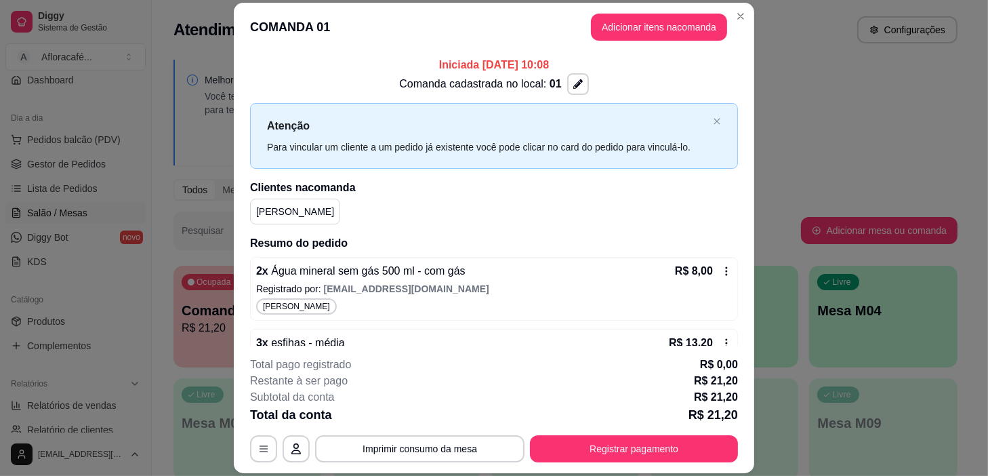
scroll to position [51, 0]
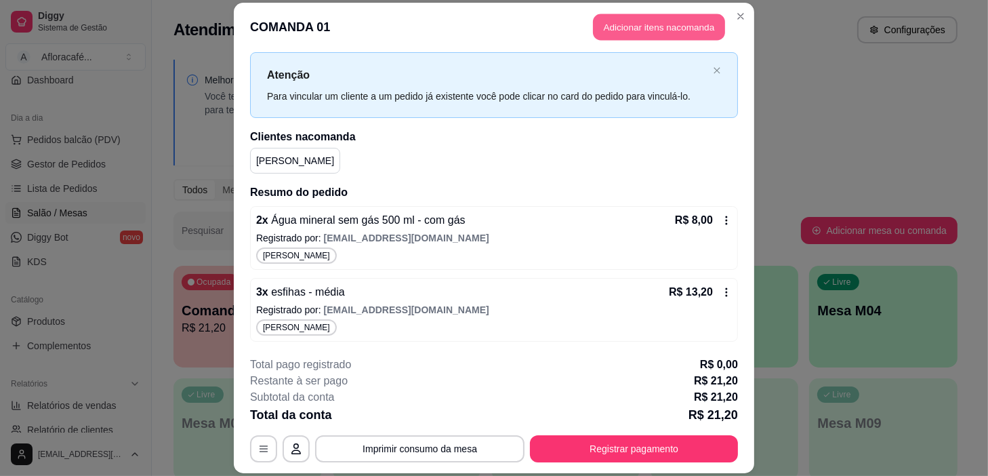
click at [663, 24] on button "Adicionar itens na comanda" at bounding box center [659, 27] width 132 height 26
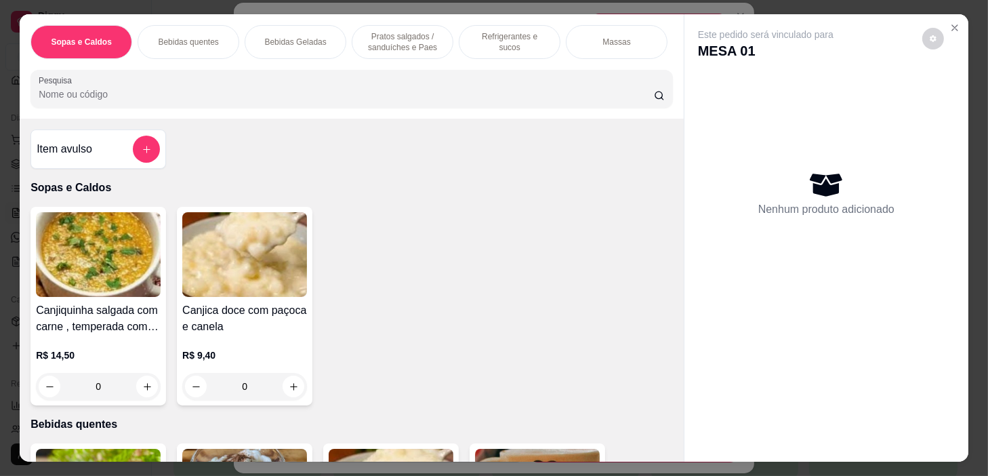
drag, startPoint x: 469, startPoint y: 39, endPoint x: 342, endPoint y: 141, distance: 162.5
click at [471, 40] on p "Refrigerantes e sucos" at bounding box center [510, 42] width 79 height 22
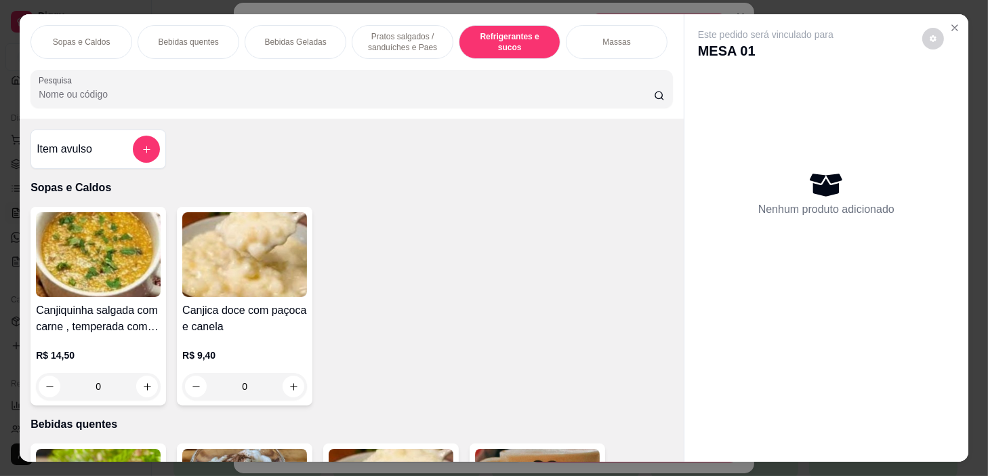
scroll to position [34, 0]
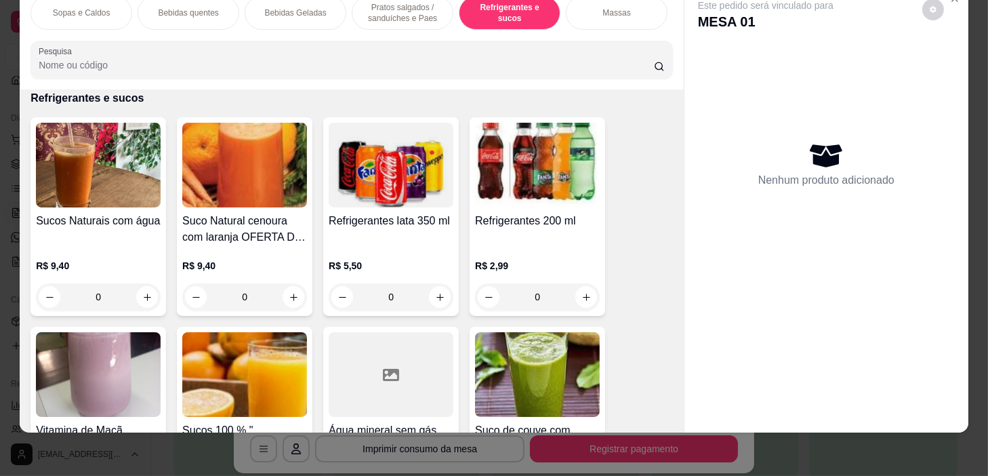
click at [151, 289] on div "0" at bounding box center [98, 296] width 125 height 27
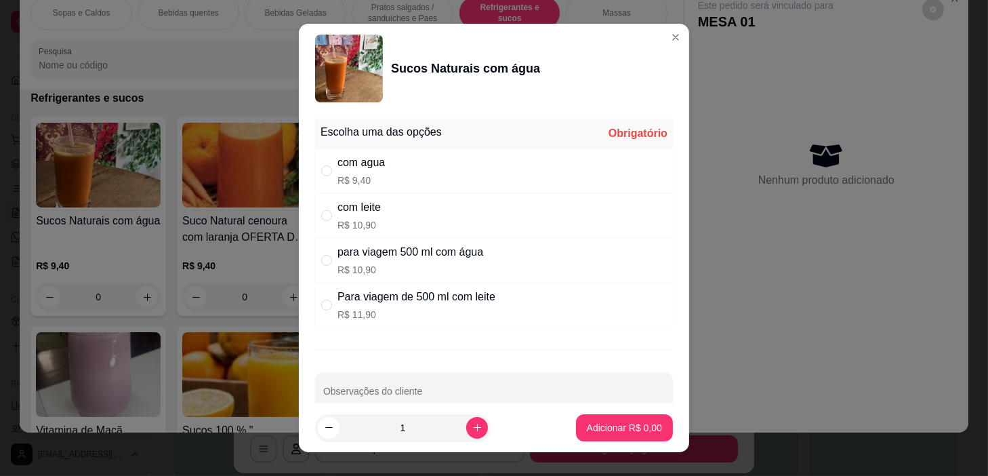
click at [379, 182] on p "R$ 9,40" at bounding box center [361, 181] width 47 height 14
radio input "true"
drag, startPoint x: 569, startPoint y: 406, endPoint x: 576, endPoint y: 424, distance: 18.9
click at [576, 424] on footer "1 Adicionar R$ 9,40" at bounding box center [494, 427] width 391 height 49
click at [578, 424] on button "Adicionar R$ 9,40" at bounding box center [625, 428] width 94 height 26
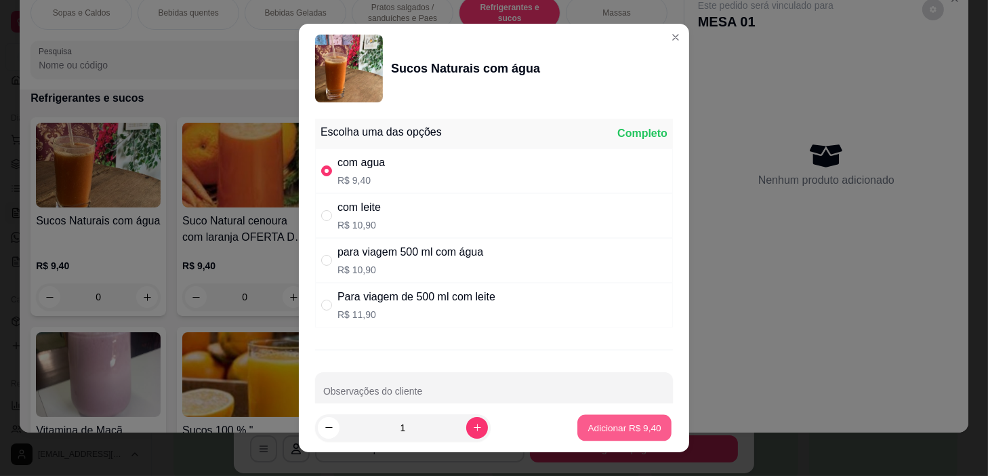
type input "1"
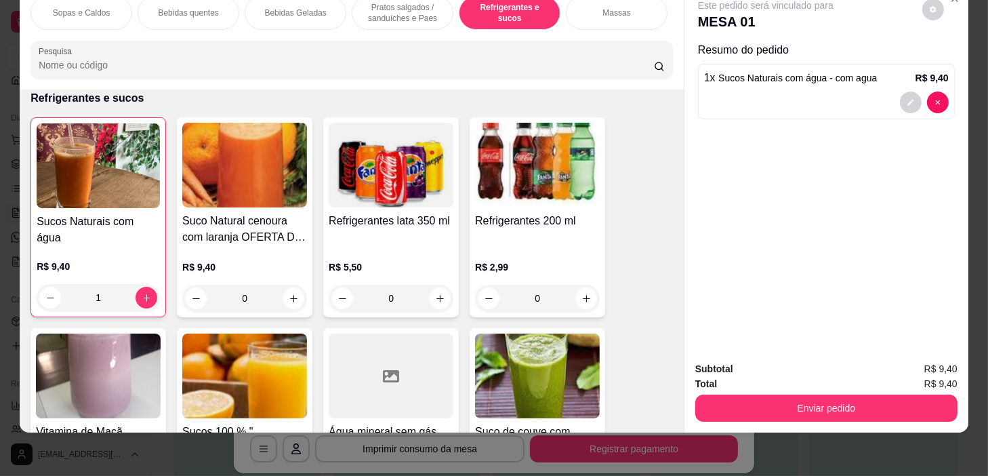
drag, startPoint x: 609, startPoint y: 9, endPoint x: 563, endPoint y: 64, distance: 71.8
click at [609, 9] on div "Massas" at bounding box center [617, 13] width 102 height 34
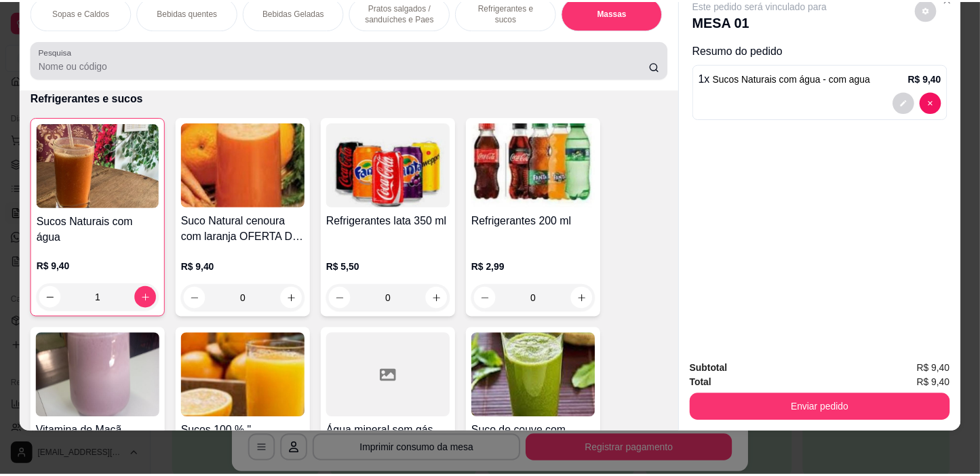
scroll to position [7061, 0]
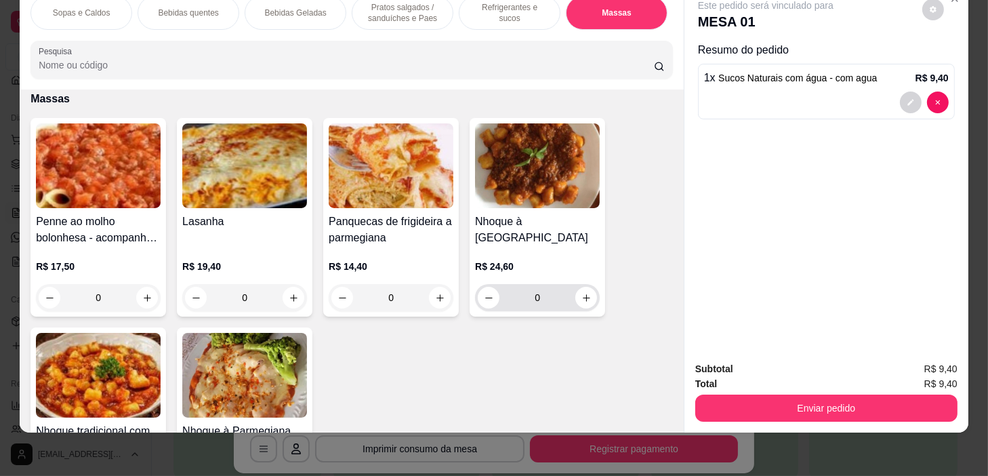
drag, startPoint x: 593, startPoint y: 295, endPoint x: 575, endPoint y: 308, distance: 22.2
click at [587, 302] on div "0" at bounding box center [537, 297] width 125 height 27
click at [581, 304] on button "increase-product-quantity" at bounding box center [587, 298] width 22 height 22
type input "1"
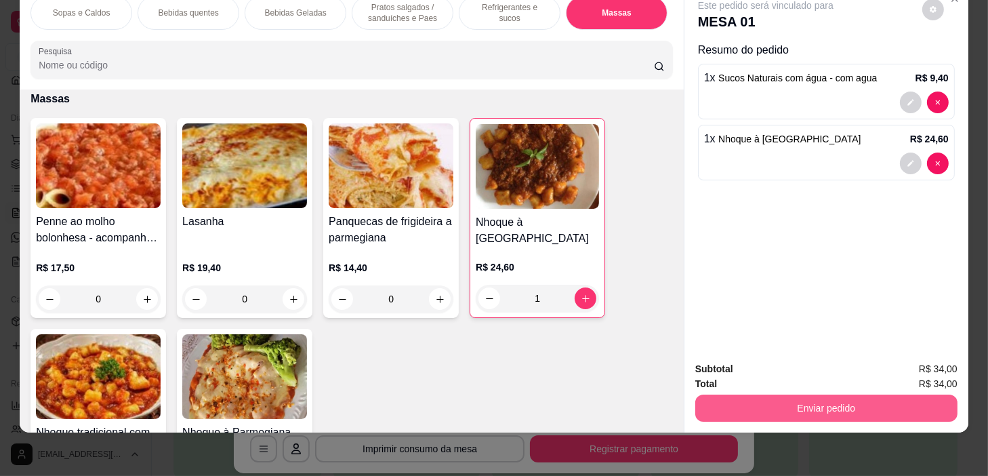
click at [772, 401] on button "Enviar pedido" at bounding box center [827, 408] width 262 height 27
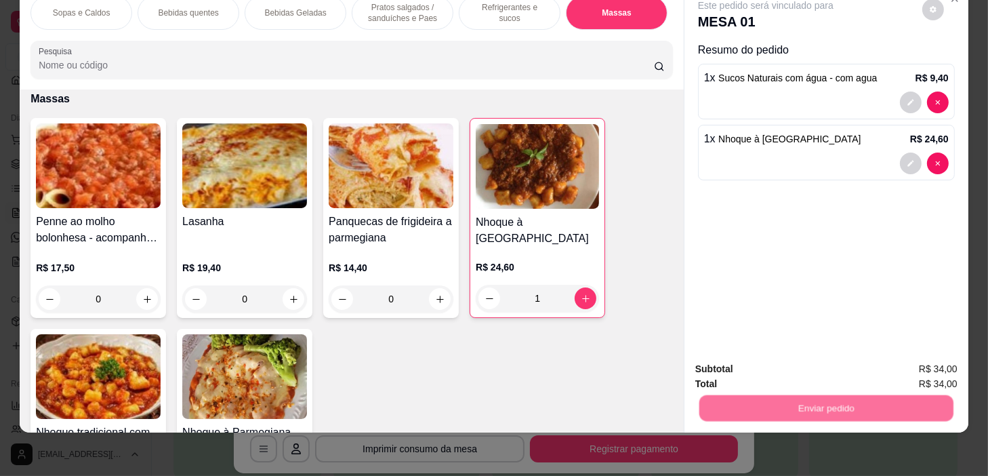
click at [781, 359] on button "Não registrar e enviar pedido" at bounding box center [782, 365] width 137 height 25
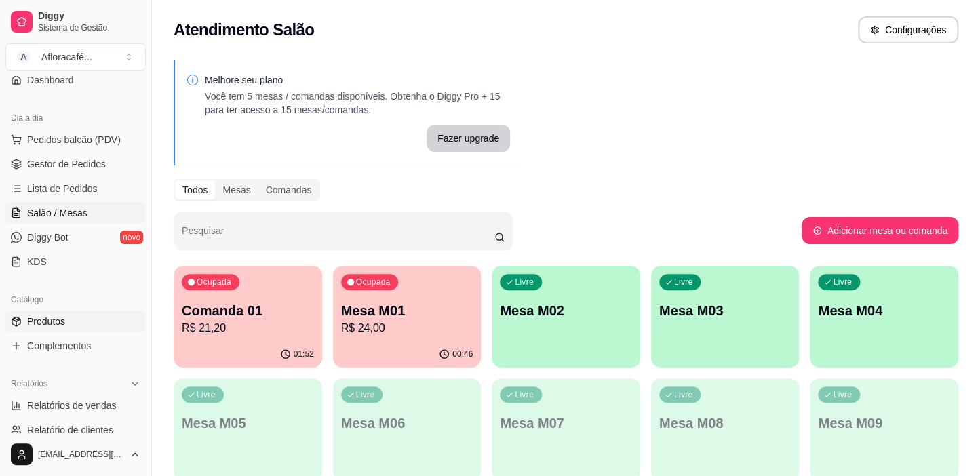
click at [60, 320] on span "Produtos" at bounding box center [46, 322] width 38 height 14
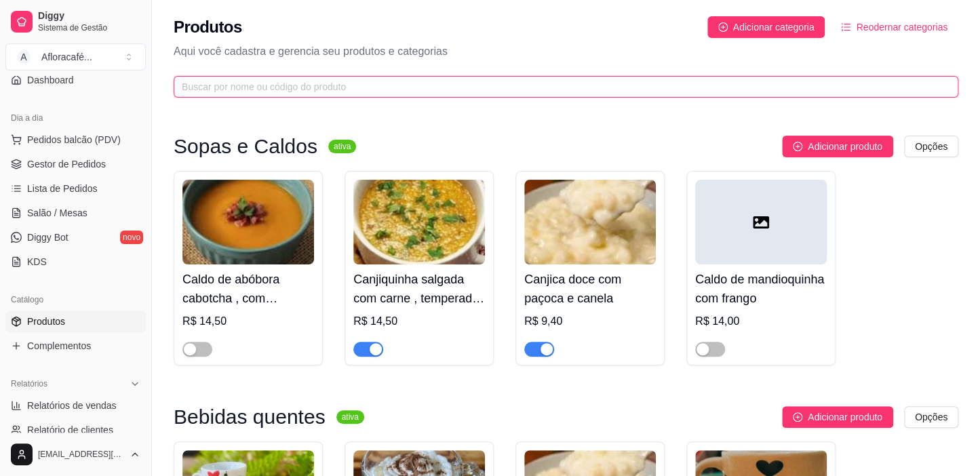
click at [492, 80] on input "text" at bounding box center [560, 86] width 757 height 15
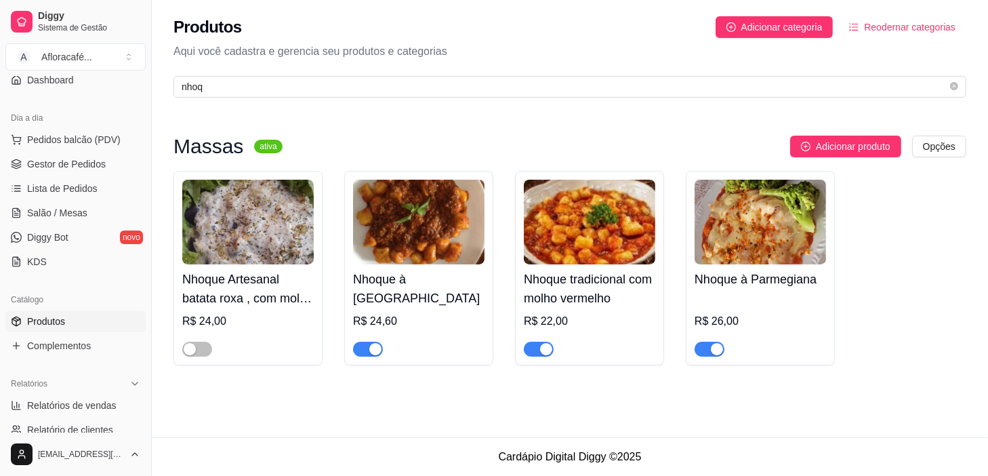
click at [361, 356] on span "button" at bounding box center [368, 349] width 30 height 15
click at [539, 351] on button "button" at bounding box center [539, 349] width 30 height 15
click at [719, 346] on div "button" at bounding box center [717, 349] width 12 height 12
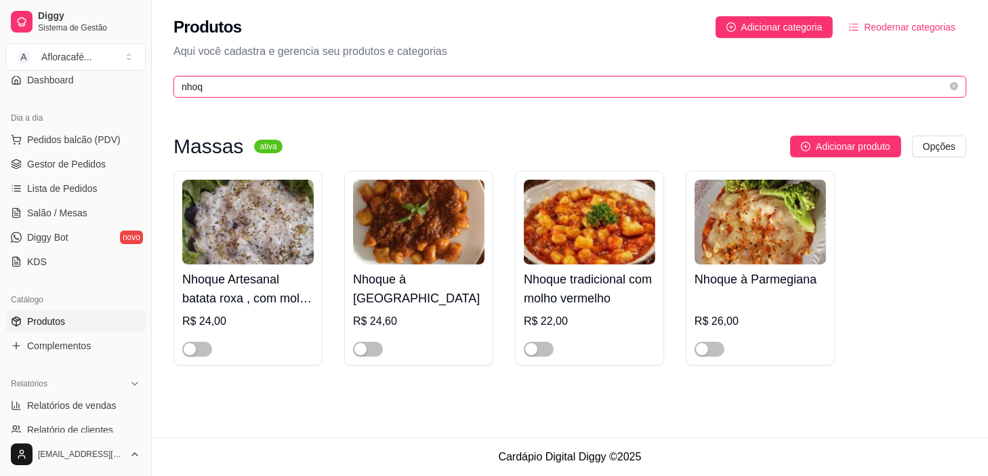
click at [565, 85] on input "nhoq" at bounding box center [565, 86] width 766 height 15
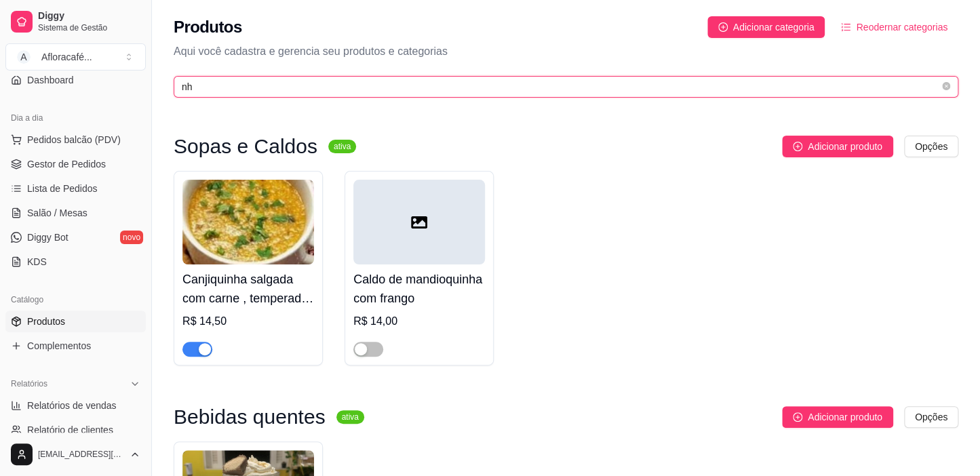
type input "n"
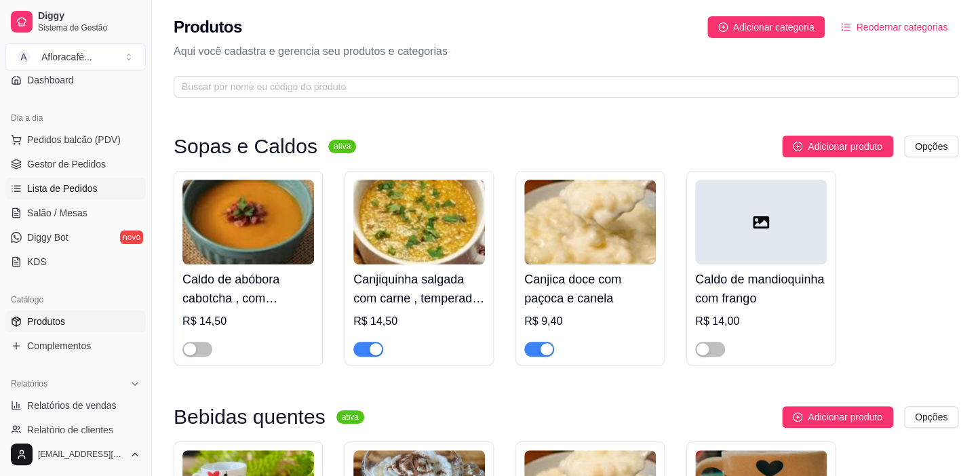
click at [67, 197] on link "Lista de Pedidos" at bounding box center [75, 189] width 140 height 22
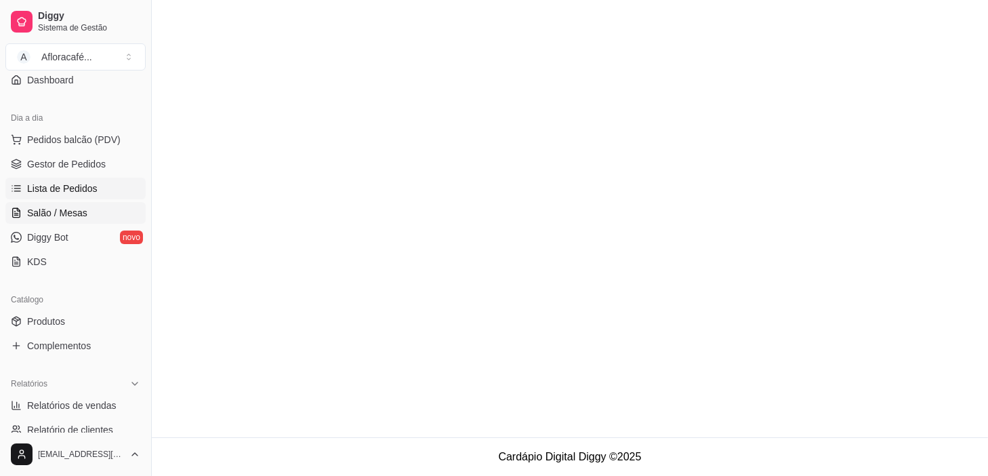
click at [74, 208] on span "Salão / Mesas" at bounding box center [57, 213] width 60 height 14
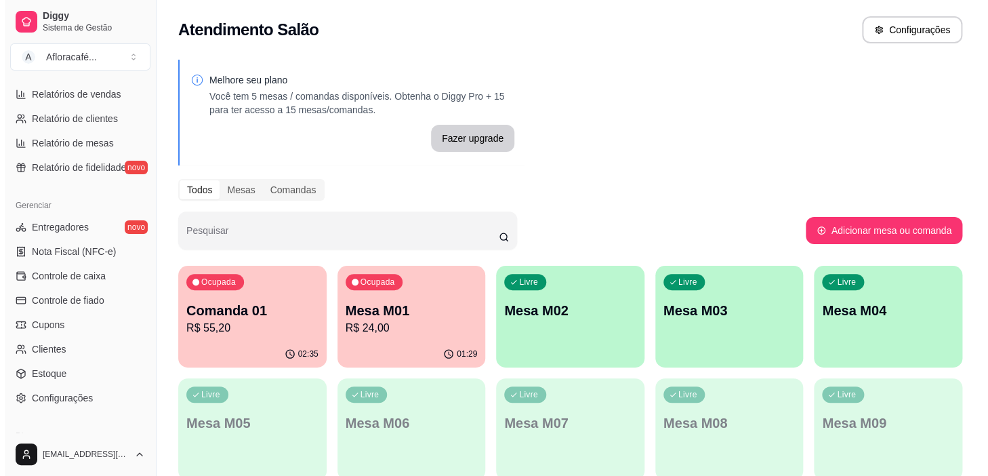
scroll to position [499, 0]
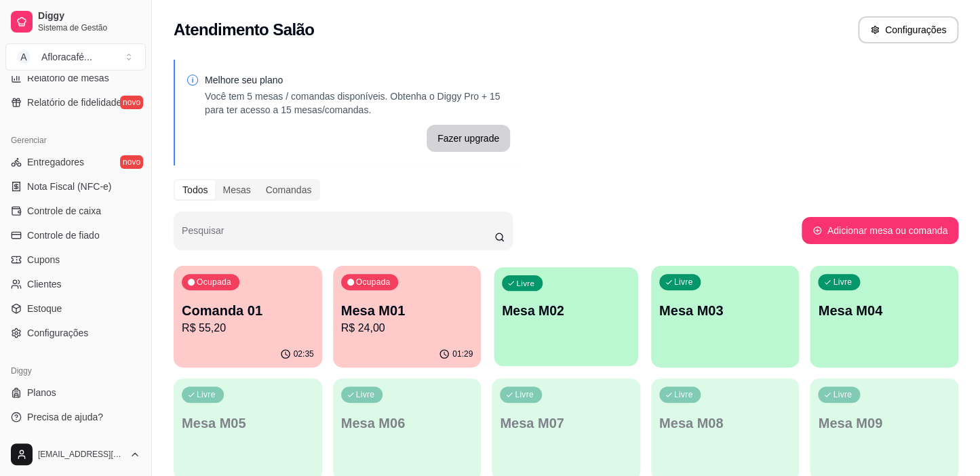
click at [542, 332] on div "Livre Mesa M02" at bounding box center [566, 308] width 144 height 83
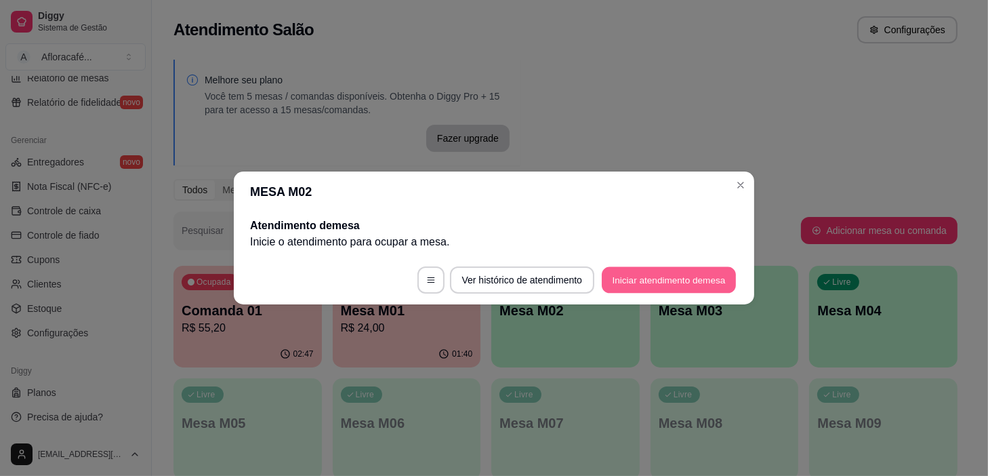
click at [659, 271] on button "Iniciar atendimento de mesa" at bounding box center [669, 280] width 134 height 26
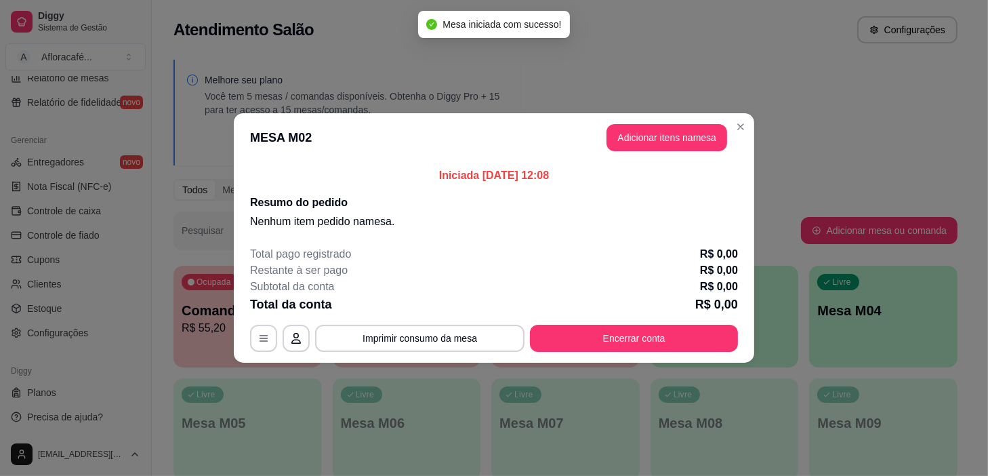
click at [663, 153] on header "MESA M02 Adicionar itens na mesa" at bounding box center [494, 137] width 521 height 49
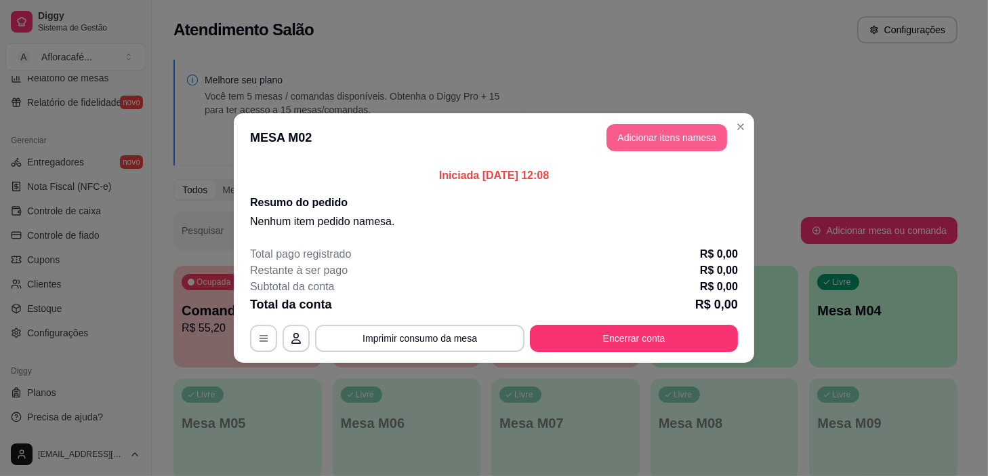
click at [664, 143] on button "Adicionar itens na mesa" at bounding box center [667, 137] width 121 height 27
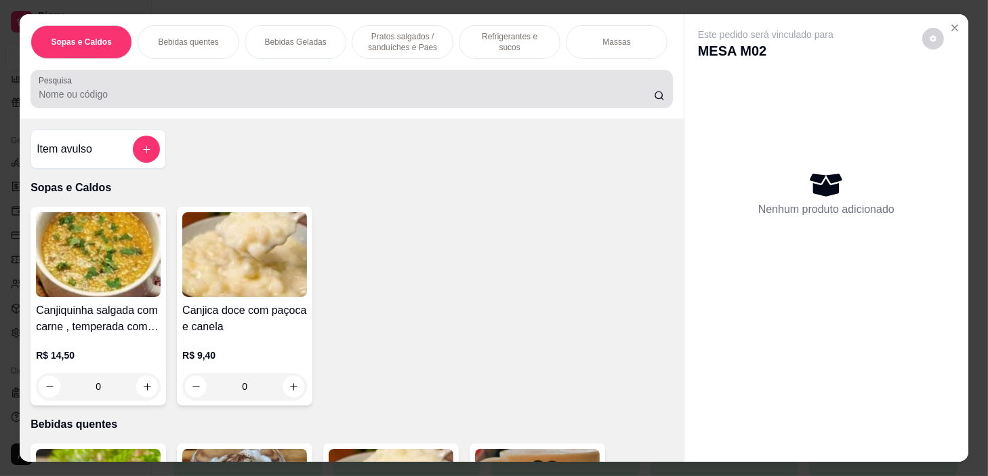
click at [413, 102] on div at bounding box center [352, 88] width 626 height 27
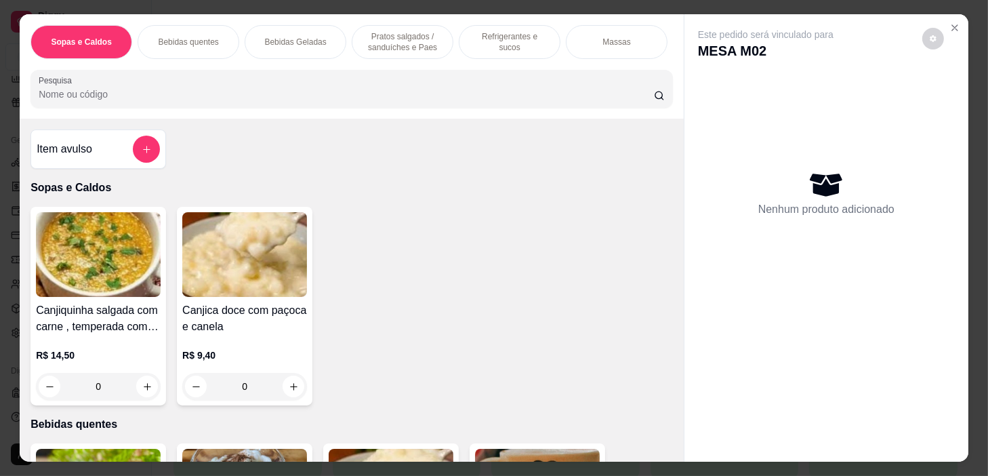
click at [462, 35] on div "Refrigerantes e sucos" at bounding box center [510, 42] width 102 height 34
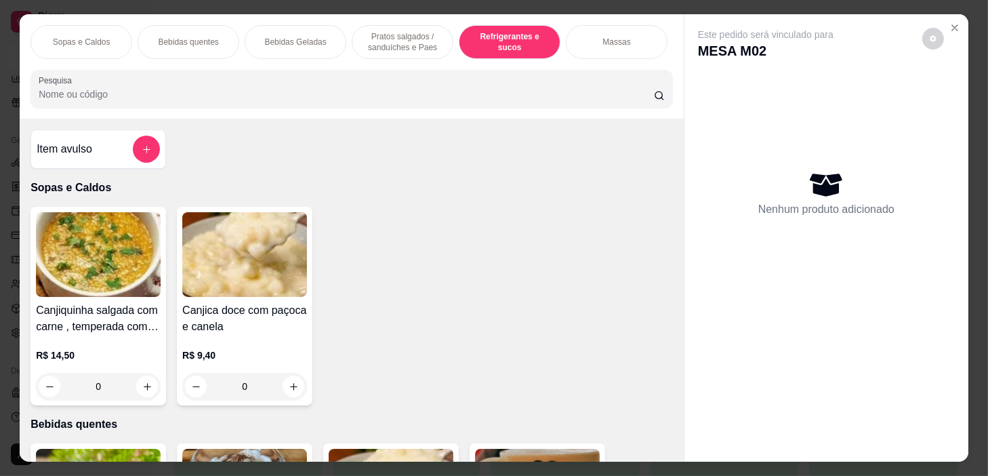
scroll to position [34, 0]
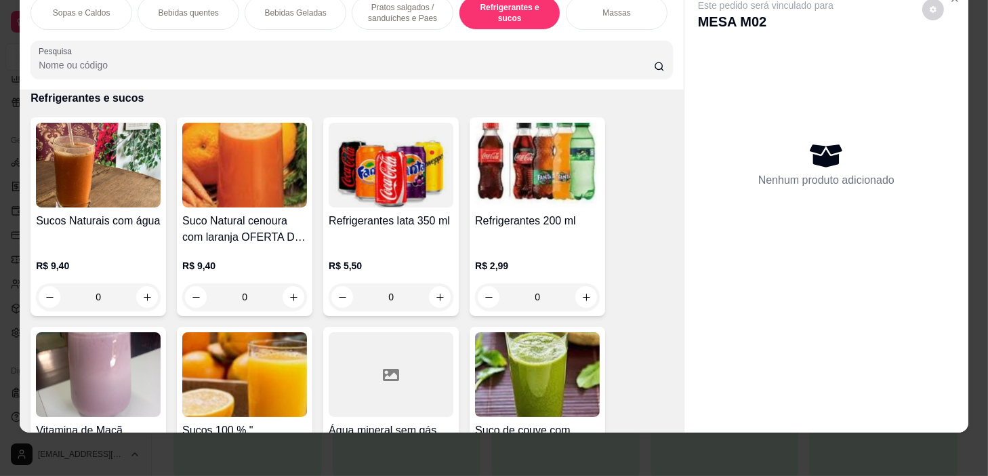
click at [314, 15] on div "Bebidas Geladas" at bounding box center [296, 13] width 102 height 34
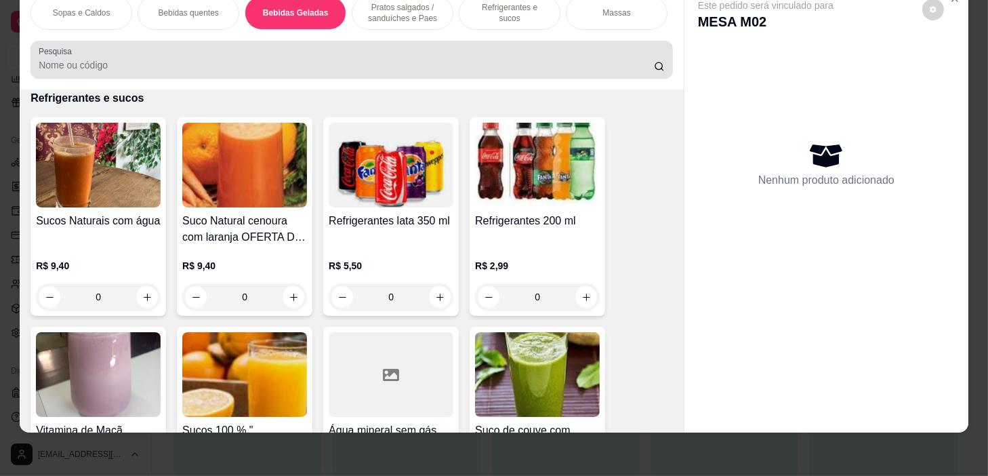
scroll to position [2000, 0]
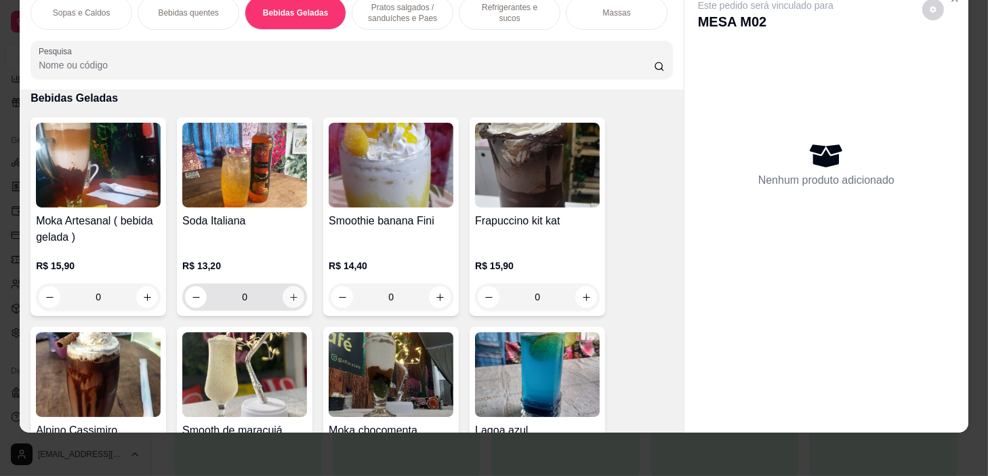
click at [293, 288] on button "increase-product-quantity" at bounding box center [294, 297] width 22 height 22
type input "1"
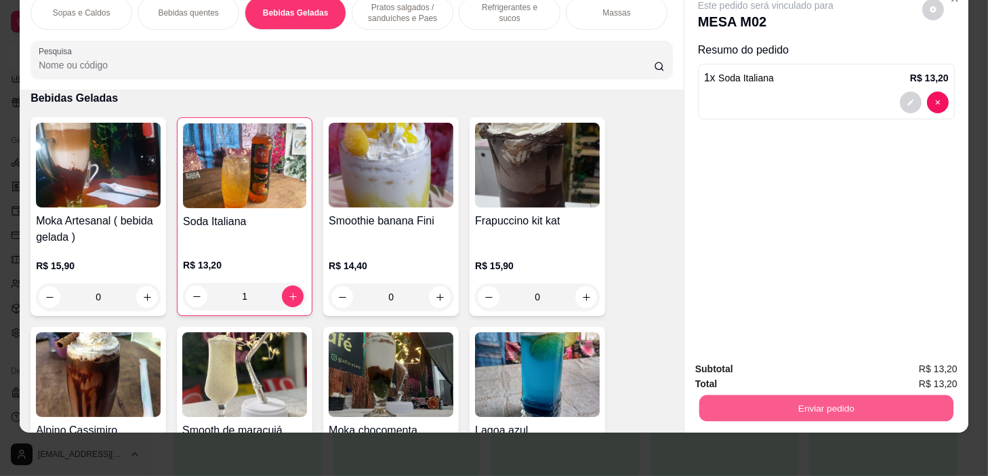
click at [833, 396] on button "Enviar pedido" at bounding box center [827, 408] width 254 height 26
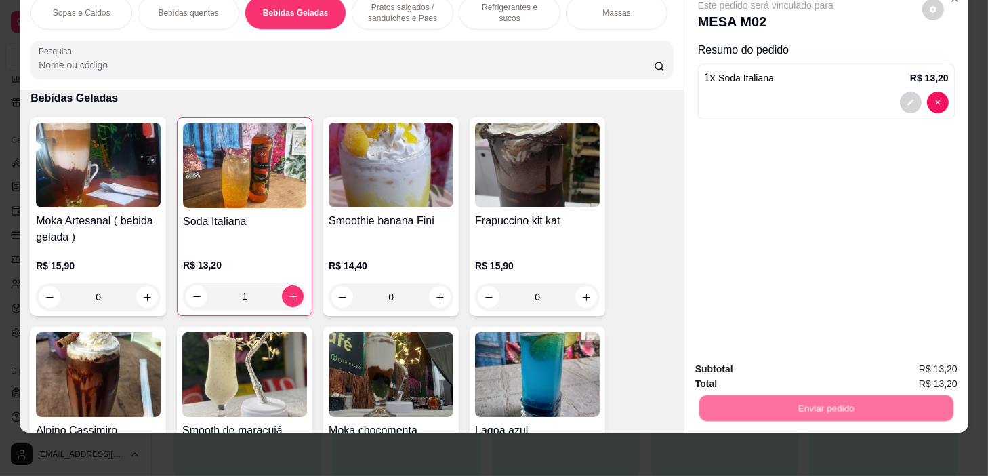
click at [818, 362] on button "Não registrar e enviar pedido" at bounding box center [782, 366] width 141 height 26
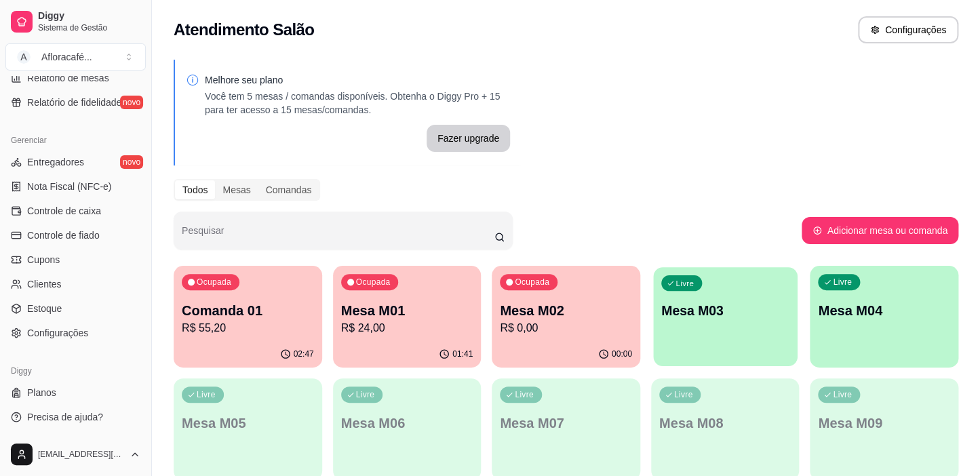
click at [755, 347] on div "Livre Mesa M03" at bounding box center [725, 308] width 144 height 83
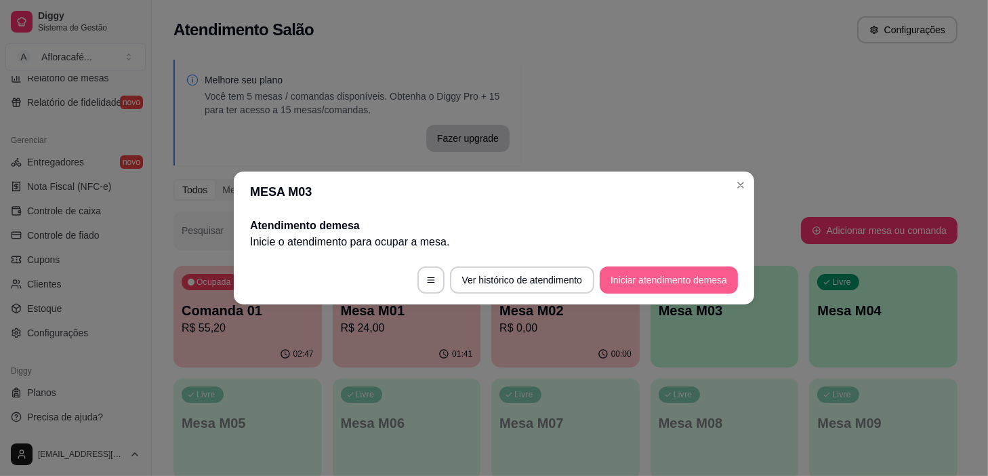
click at [704, 271] on button "Iniciar atendimento de mesa" at bounding box center [669, 279] width 138 height 27
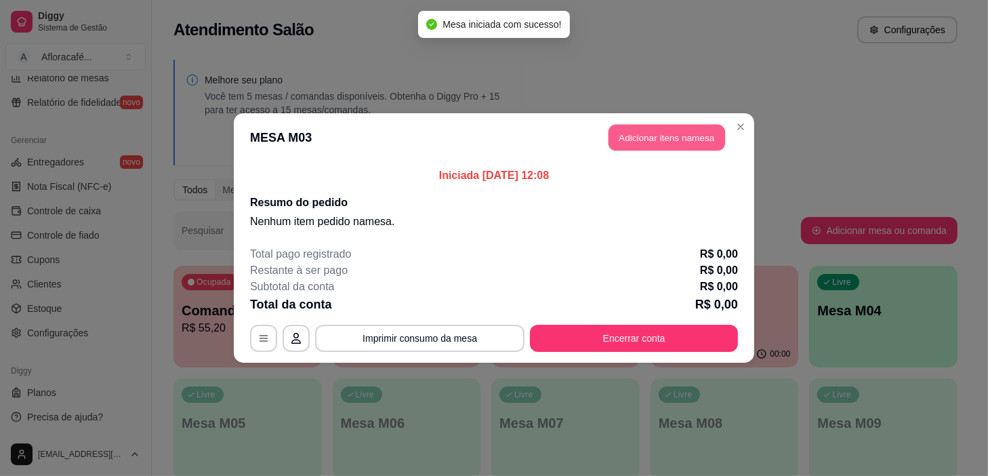
click at [670, 146] on button "Adicionar itens na mesa" at bounding box center [667, 138] width 117 height 26
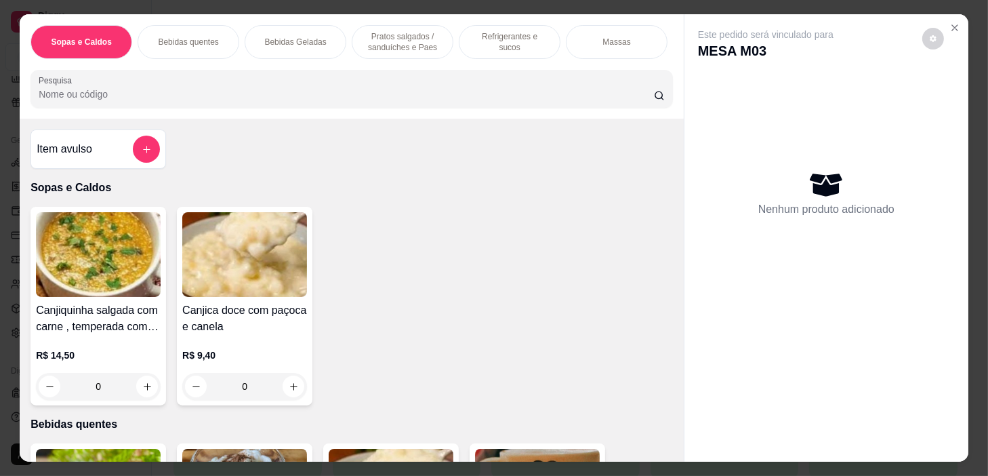
click at [326, 41] on div "Bebidas Geladas" at bounding box center [296, 42] width 102 height 34
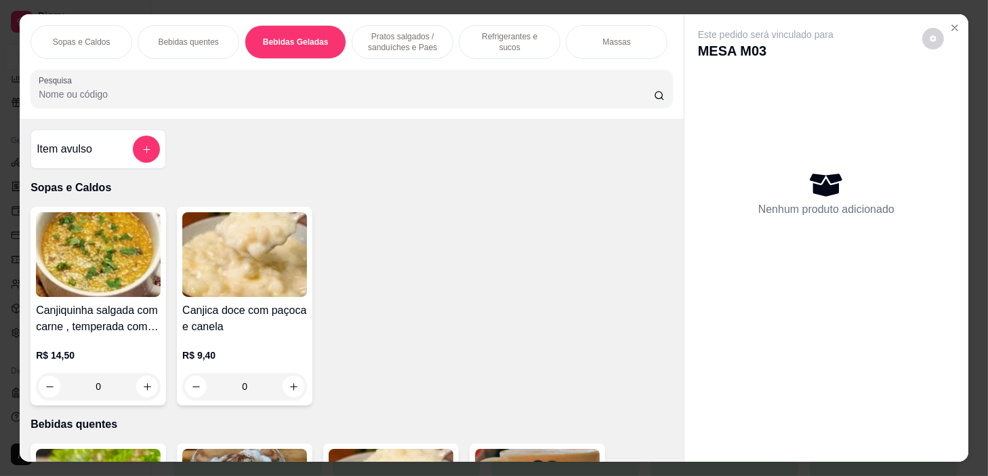
scroll to position [34, 0]
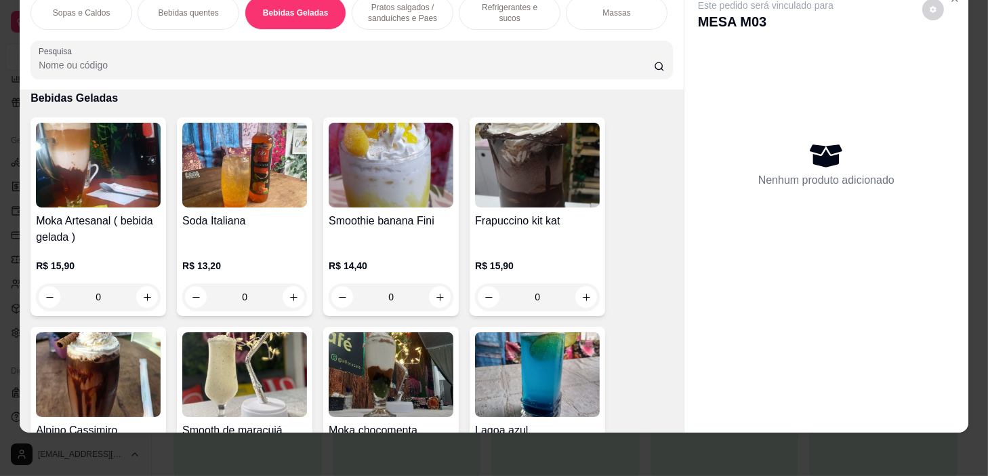
click at [471, 8] on p "Refrigerantes e sucos" at bounding box center [510, 13] width 79 height 22
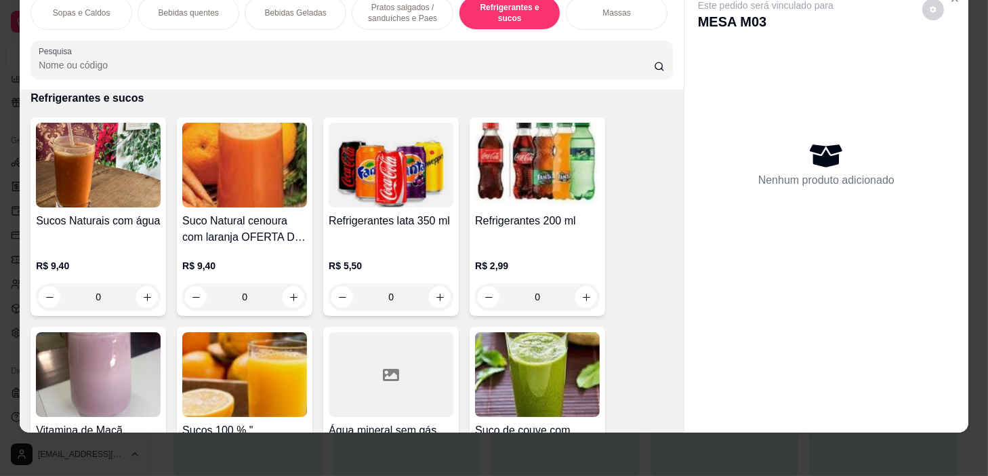
click at [146, 298] on div "0" at bounding box center [98, 296] width 125 height 27
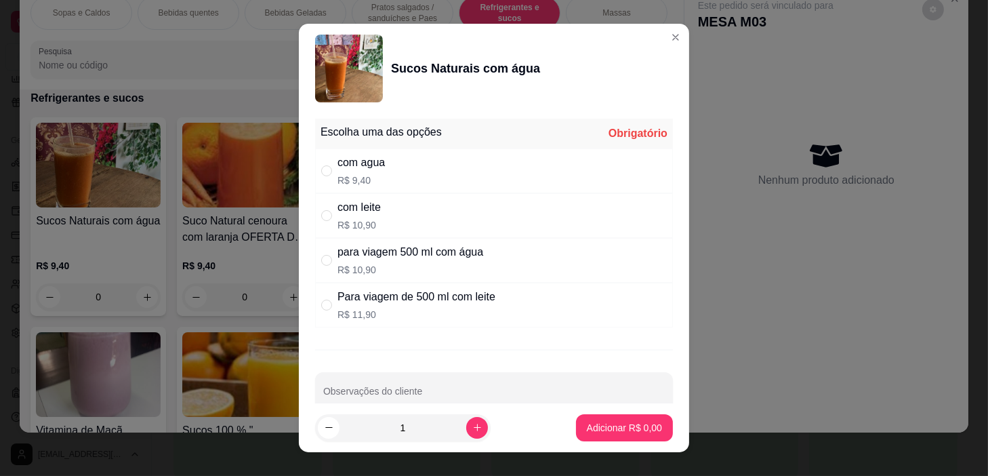
click at [385, 167] on div "com agua R$ 9,40" at bounding box center [494, 170] width 358 height 45
radio input "true"
click at [588, 424] on p "Adicionar R$ 9,40" at bounding box center [624, 428] width 75 height 14
type input "1"
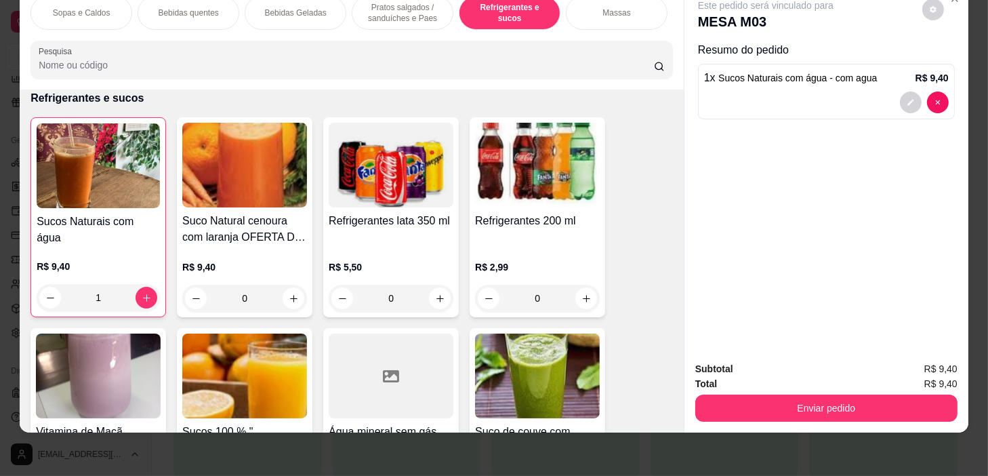
scroll to position [0, 529]
click at [210, 5] on div "Refeições" at bounding box center [195, 13] width 102 height 34
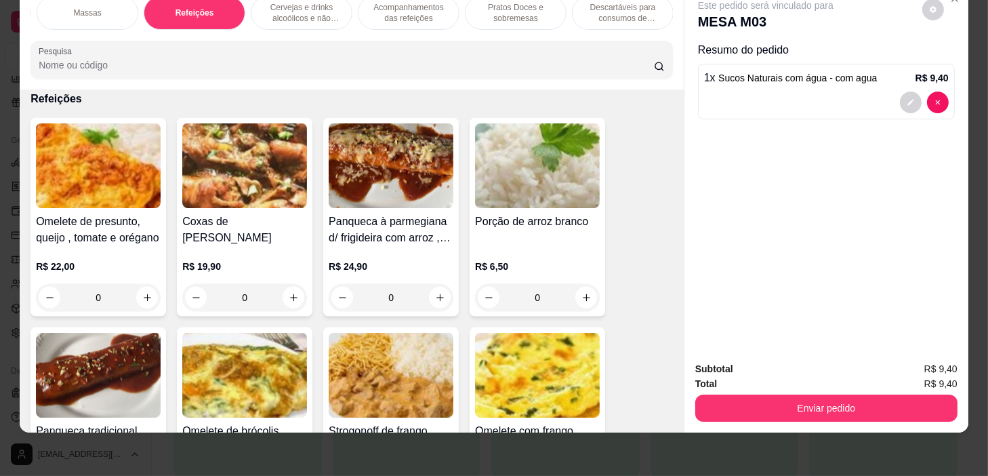
scroll to position [7483, 0]
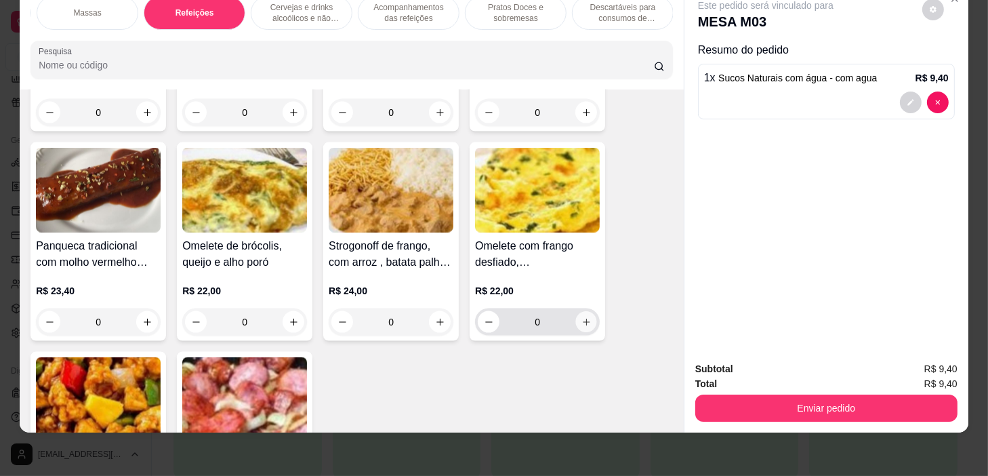
click at [588, 317] on button "increase-product-quantity" at bounding box center [586, 322] width 21 height 21
type input "1"
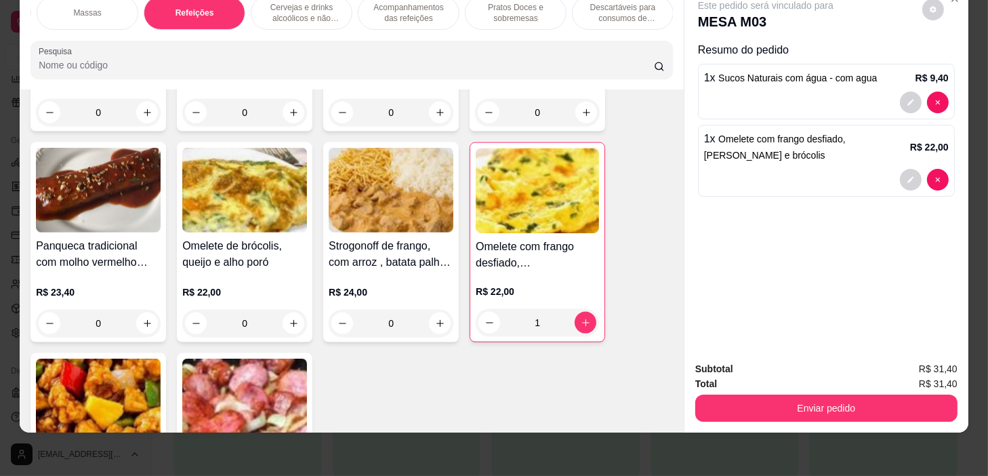
click at [252, 20] on div "Sopas e Caldos Bebidas quentes Bebidas Geladas Pratos salgados / sanduíches e P…" at bounding box center [352, 13] width 643 height 34
click at [609, 7] on p "Massas" at bounding box center [617, 12] width 28 height 11
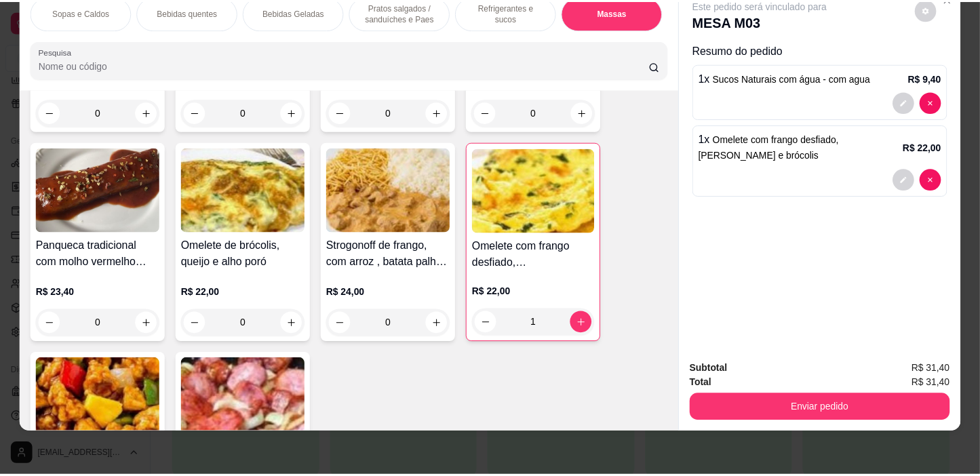
scroll to position [7061, 0]
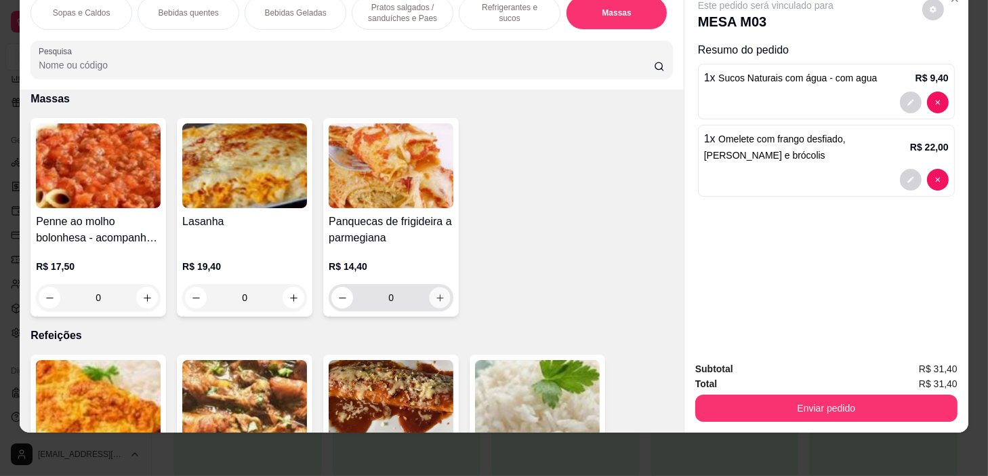
click at [437, 296] on icon "increase-product-quantity" at bounding box center [440, 298] width 10 height 10
type input "1"
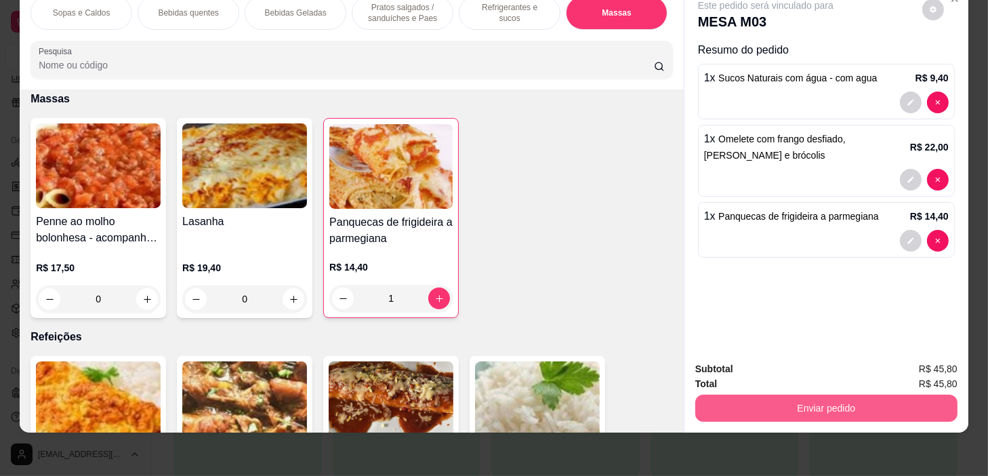
click at [880, 400] on button "Enviar pedido" at bounding box center [827, 408] width 262 height 27
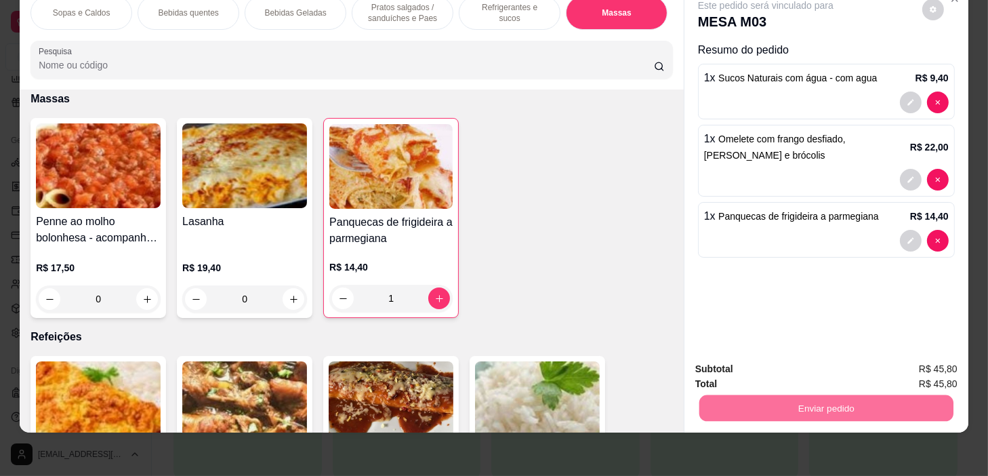
click at [841, 365] on button "Não registrar e enviar pedido" at bounding box center [782, 366] width 141 height 26
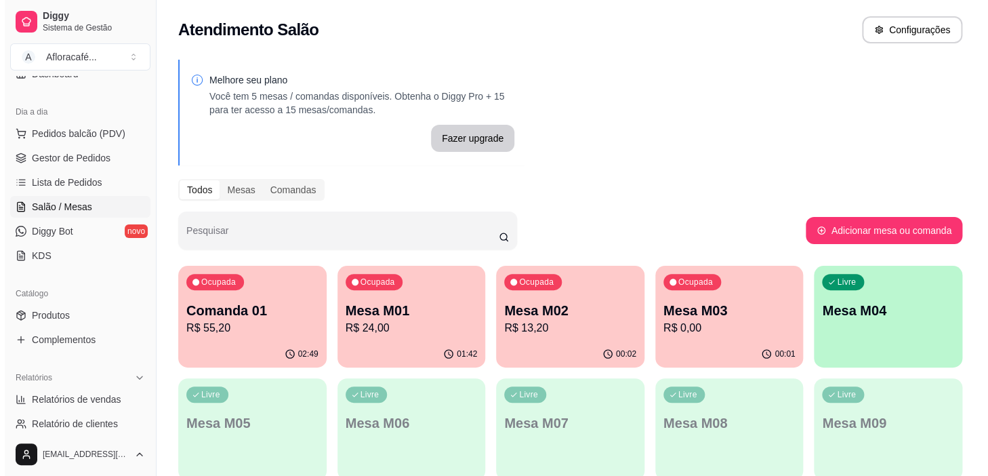
scroll to position [68, 0]
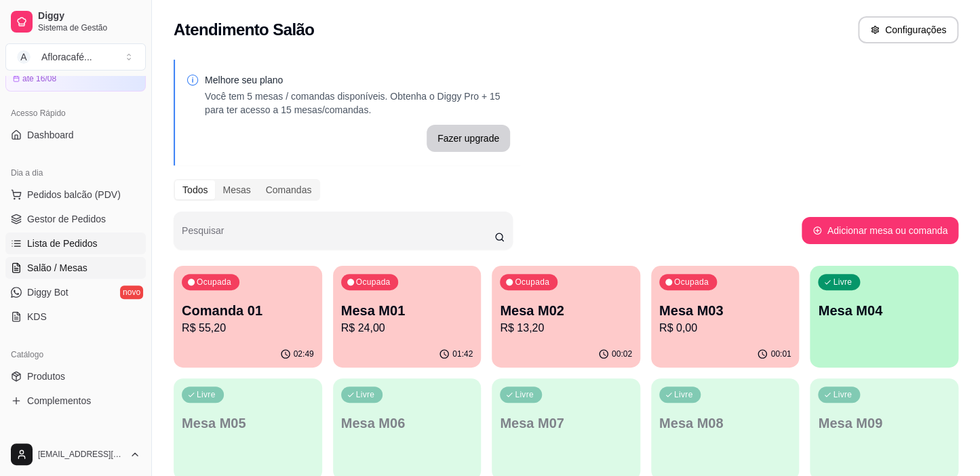
click at [92, 237] on span "Lista de Pedidos" at bounding box center [62, 244] width 71 height 14
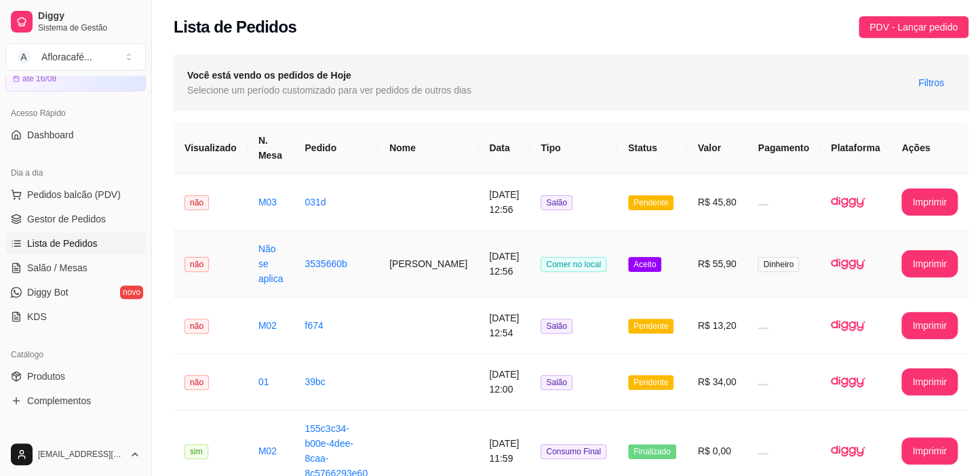
click at [485, 261] on td "15/08/2025 às 12:56" at bounding box center [504, 264] width 52 height 67
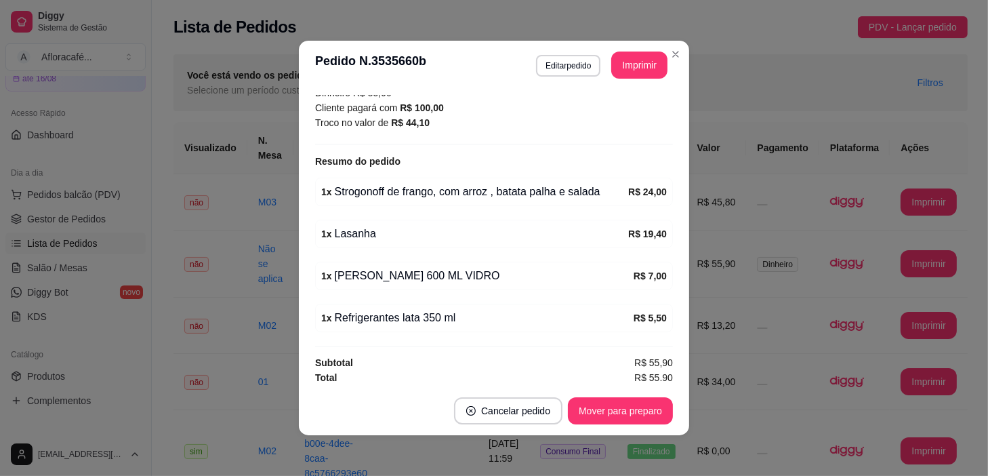
scroll to position [249, 0]
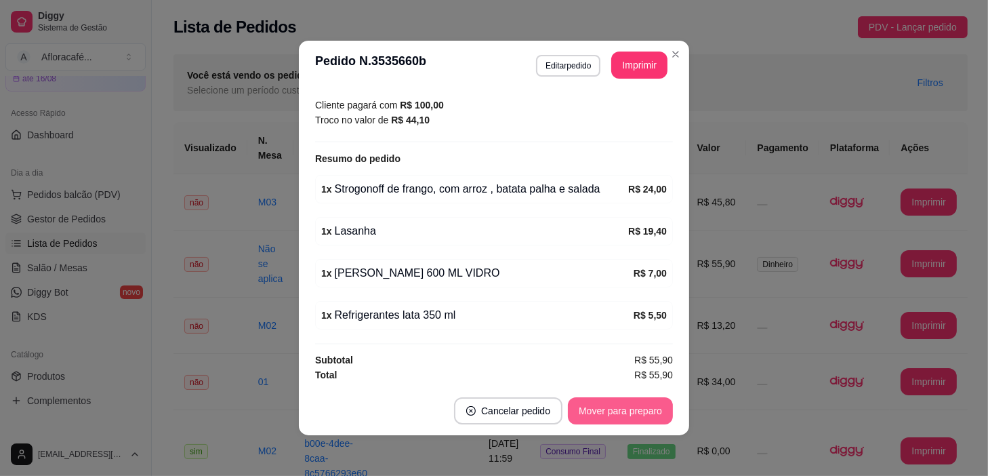
click at [623, 405] on button "Mover para preparo" at bounding box center [620, 410] width 105 height 27
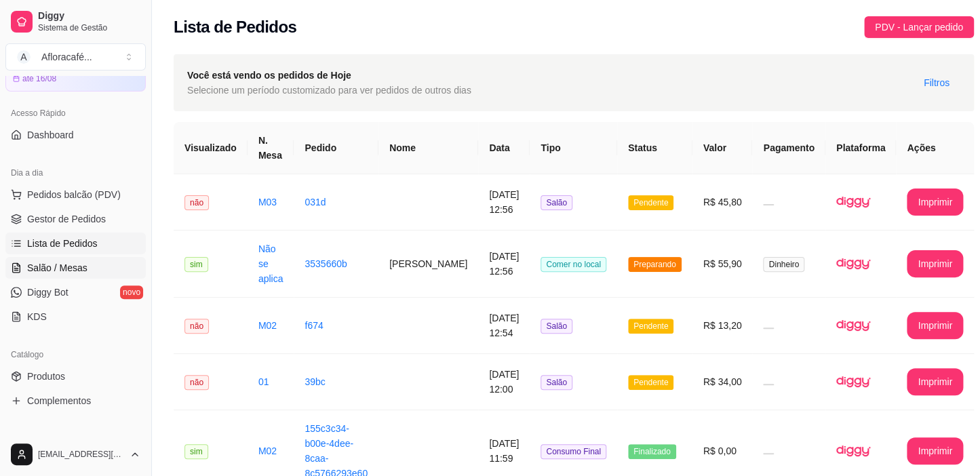
click at [26, 262] on link "Salão / Mesas" at bounding box center [75, 268] width 140 height 22
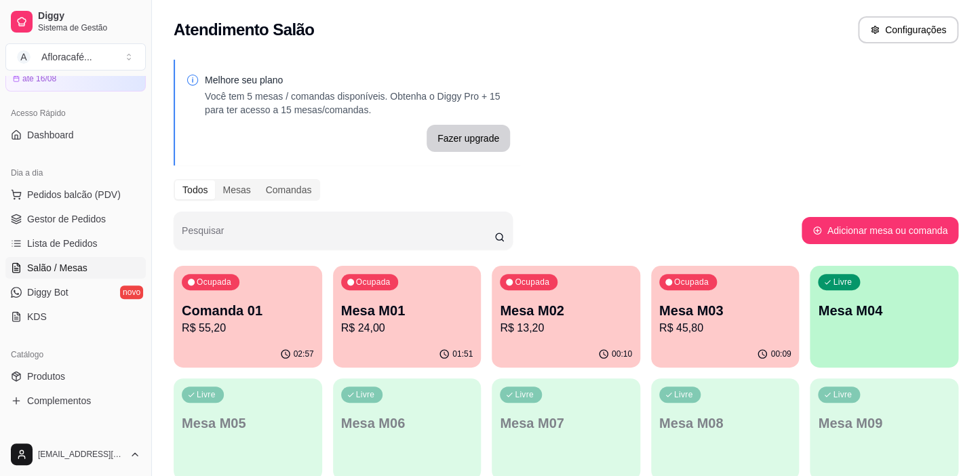
click at [470, 346] on div "01:51" at bounding box center [407, 354] width 148 height 26
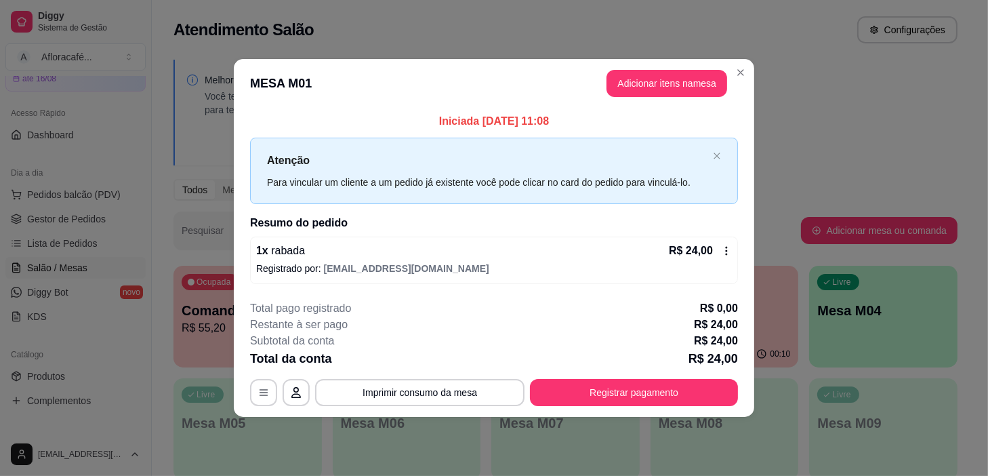
click at [430, 264] on span "[EMAIL_ADDRESS][DOMAIN_NAME]" at bounding box center [406, 268] width 165 height 11
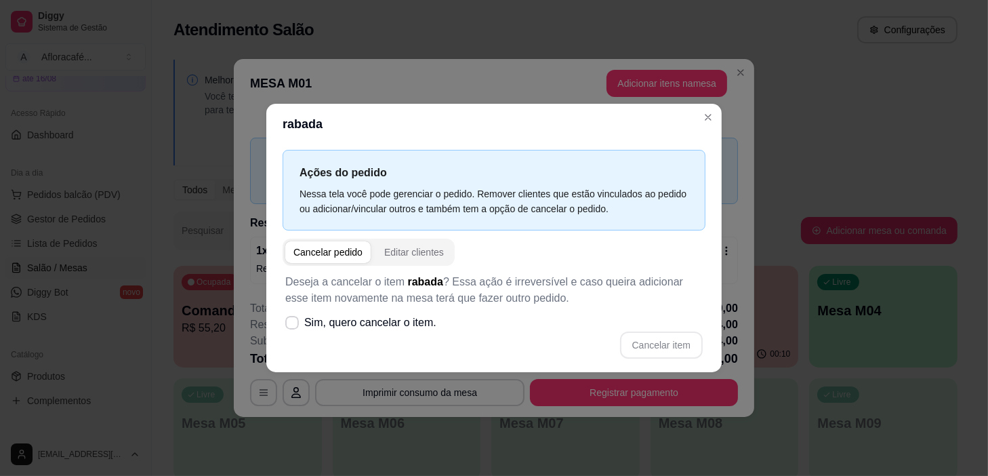
click at [343, 244] on span "button" at bounding box center [327, 252] width 85 height 22
click at [385, 338] on div "Cancelar item" at bounding box center [494, 345] width 418 height 27
click at [289, 325] on icon at bounding box center [292, 322] width 10 height 7
click at [289, 325] on input "Sim, quero cancelar o item." at bounding box center [289, 329] width 9 height 9
checkbox input "true"
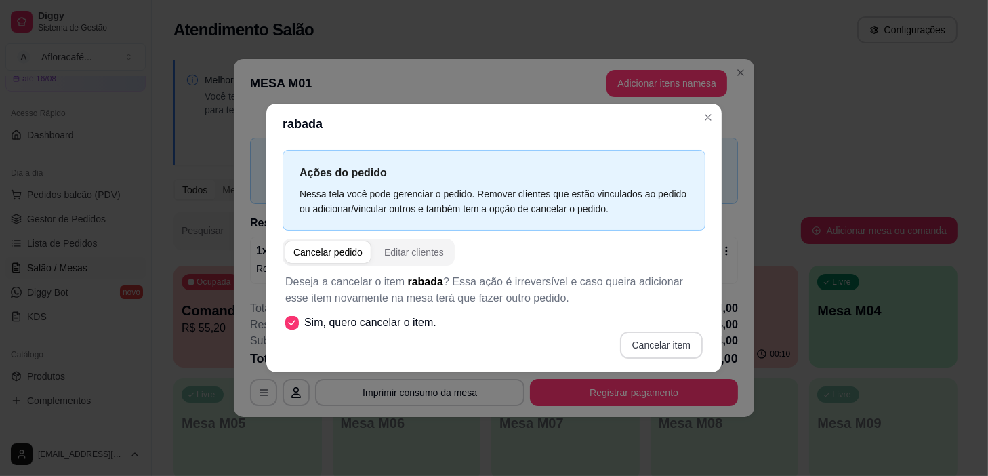
click at [652, 354] on button "Cancelar item" at bounding box center [661, 345] width 83 height 27
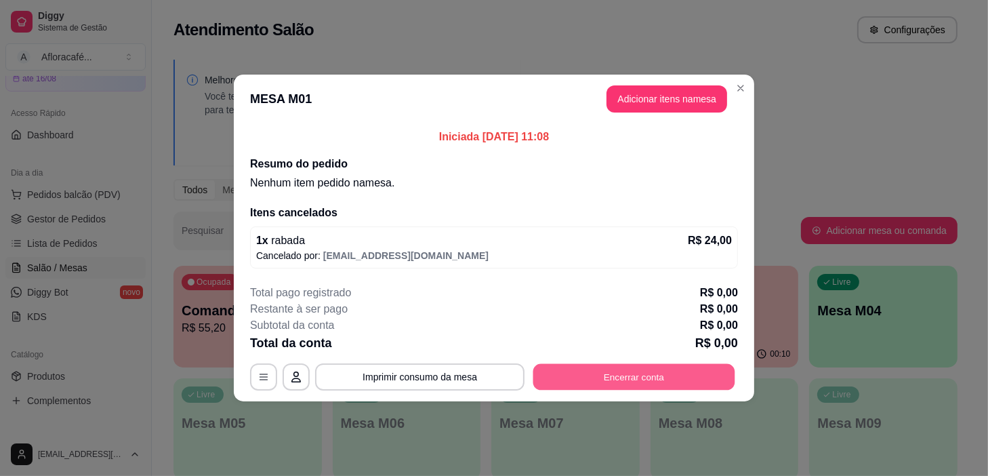
click at [678, 382] on button "Encerrar conta" at bounding box center [635, 377] width 202 height 26
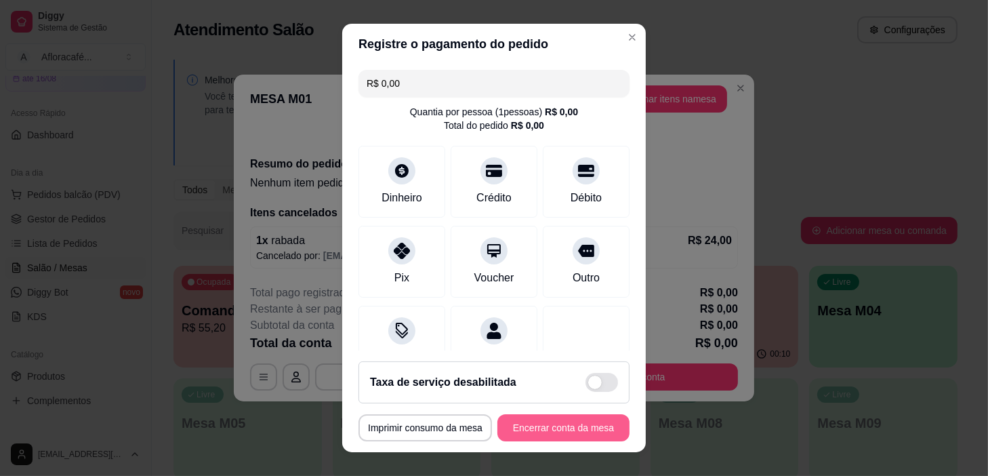
click at [563, 437] on button "Encerrar conta da mesa" at bounding box center [564, 427] width 132 height 27
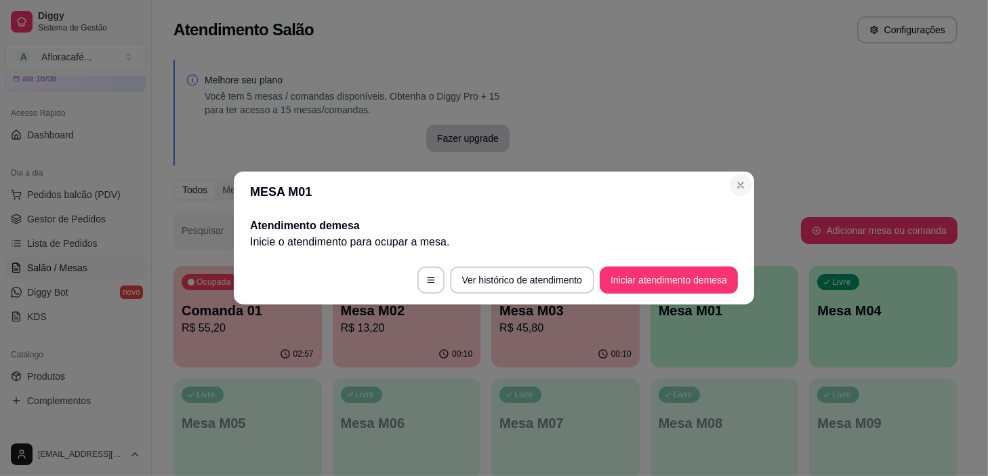
drag, startPoint x: 723, startPoint y: 196, endPoint x: 750, endPoint y: 184, distance: 30.1
click at [730, 193] on header "MESA M01" at bounding box center [494, 192] width 521 height 41
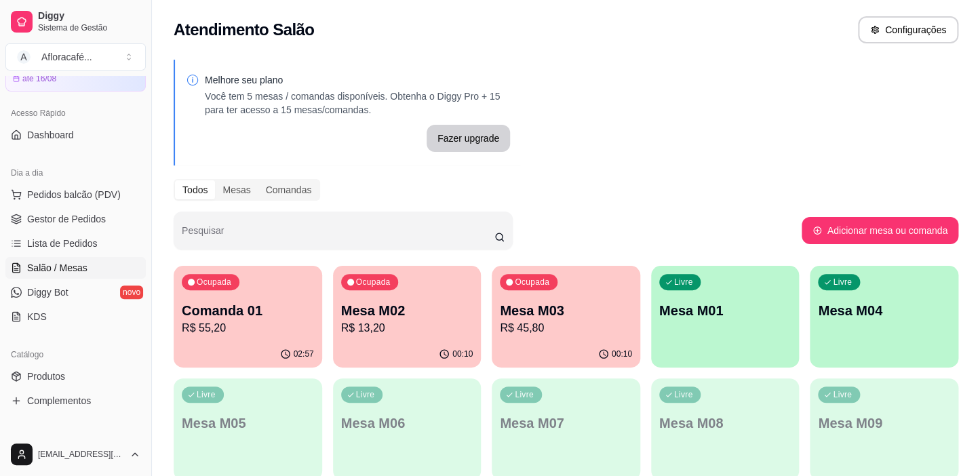
click at [916, 369] on div "Ocupada Comanda 01 R$ 55,20 02:57 Ocupada Mesa M02 R$ 13,20 00:10 Ocupada Mesa …" at bounding box center [566, 485] width 784 height 439
click at [906, 340] on div "Livre Mesa M04" at bounding box center [883, 308] width 148 height 85
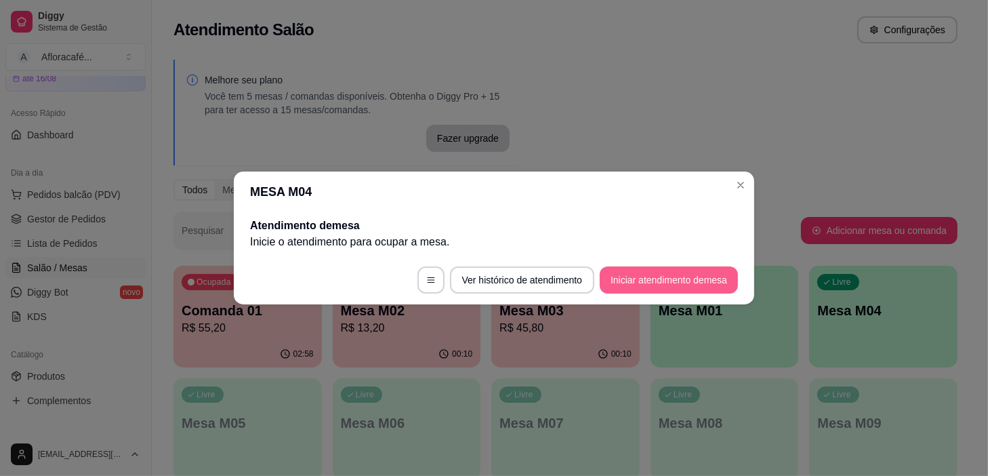
click at [648, 285] on button "Iniciar atendimento de mesa" at bounding box center [669, 279] width 138 height 27
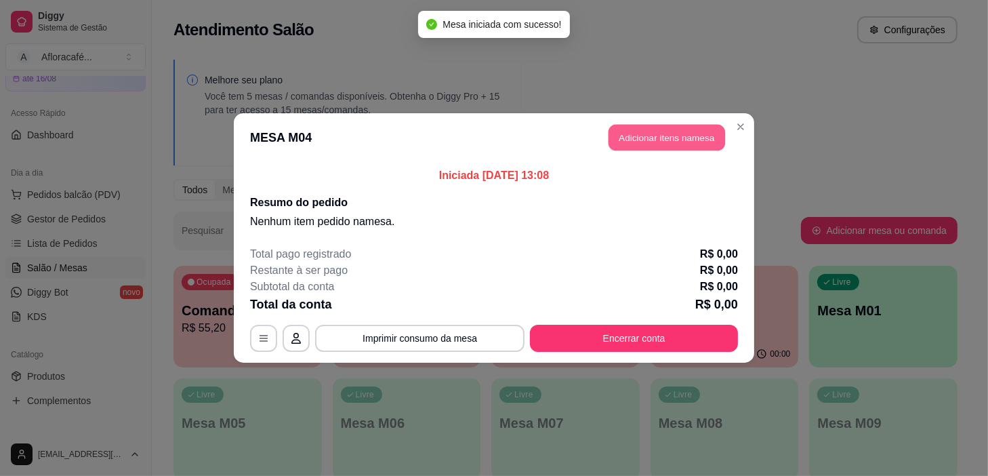
click at [646, 148] on button "Adicionar itens na mesa" at bounding box center [667, 138] width 117 height 26
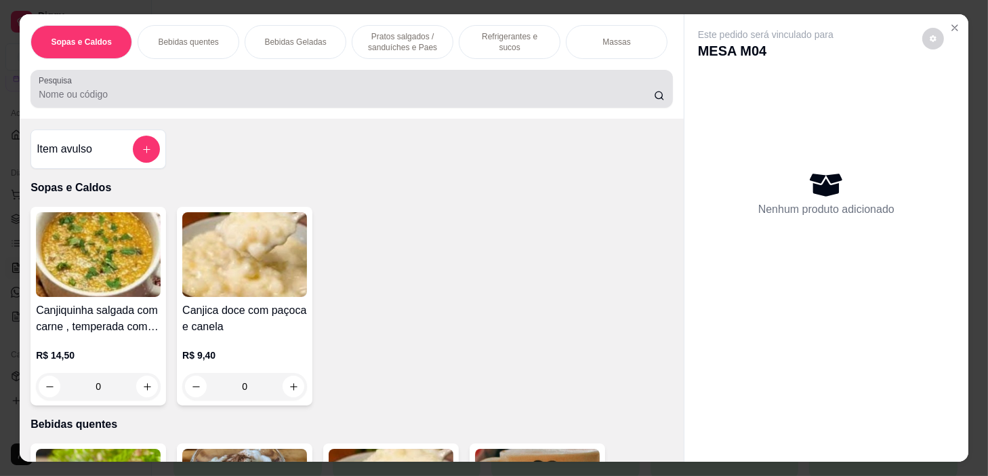
click at [576, 108] on div "Pesquisa" at bounding box center [352, 89] width 643 height 38
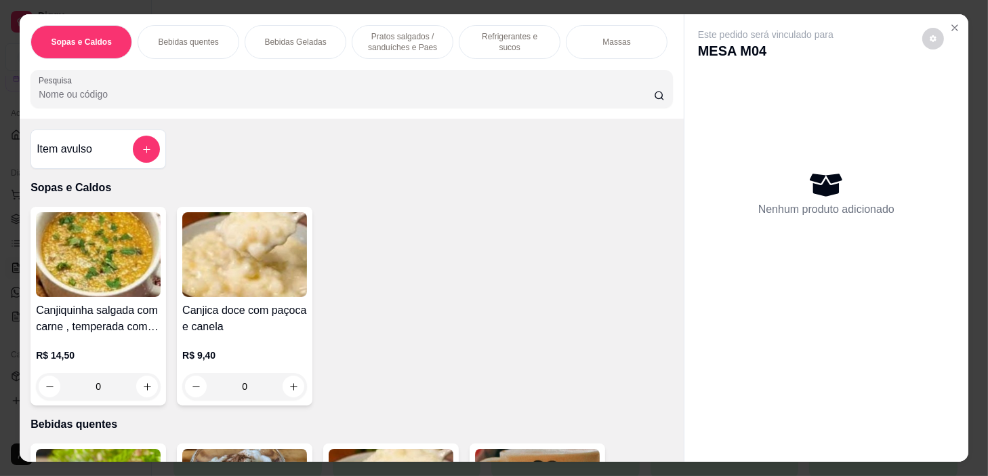
drag, startPoint x: 414, startPoint y: 53, endPoint x: 410, endPoint y: 44, distance: 9.4
click at [410, 45] on div "Pratos salgados / sanduíches e Paes" at bounding box center [403, 42] width 102 height 34
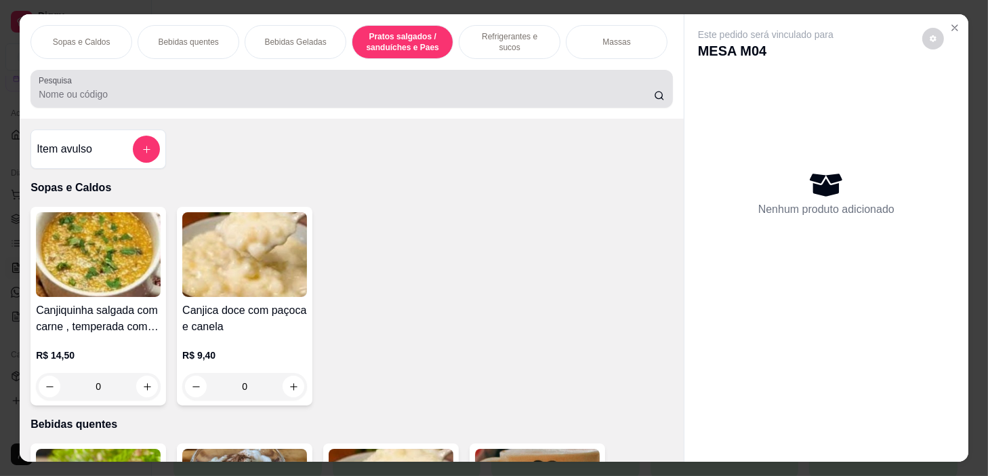
scroll to position [34, 0]
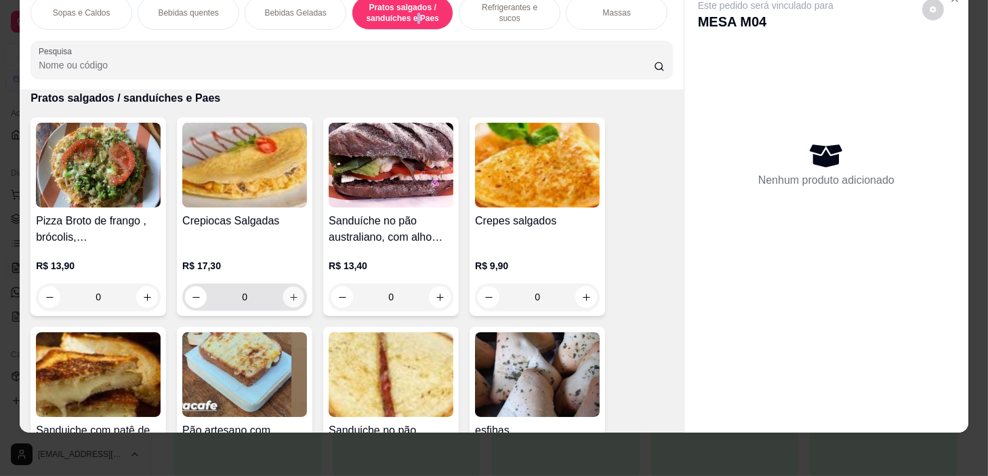
click at [289, 298] on icon "increase-product-quantity" at bounding box center [294, 297] width 10 height 10
type input "1"
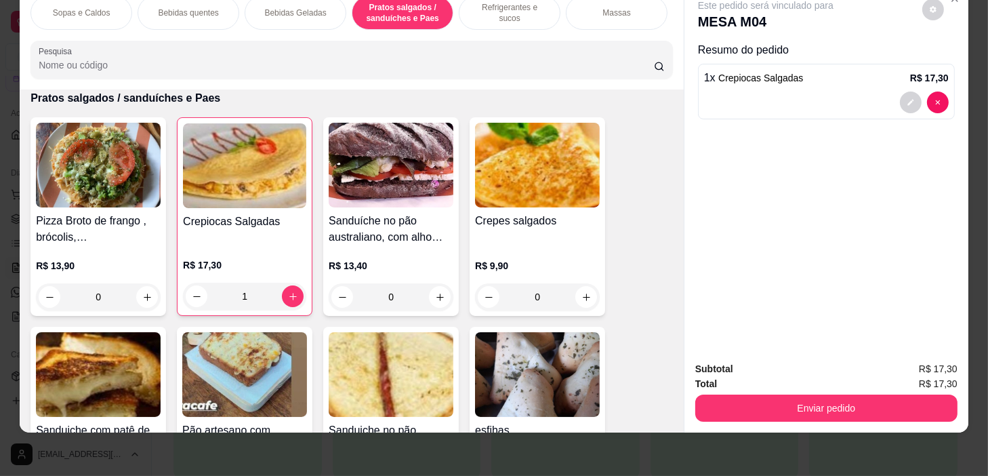
drag, startPoint x: 531, startPoint y: 3, endPoint x: 498, endPoint y: 174, distance: 174.6
click at [531, 7] on p "Refrigerantes e sucos" at bounding box center [510, 13] width 79 height 22
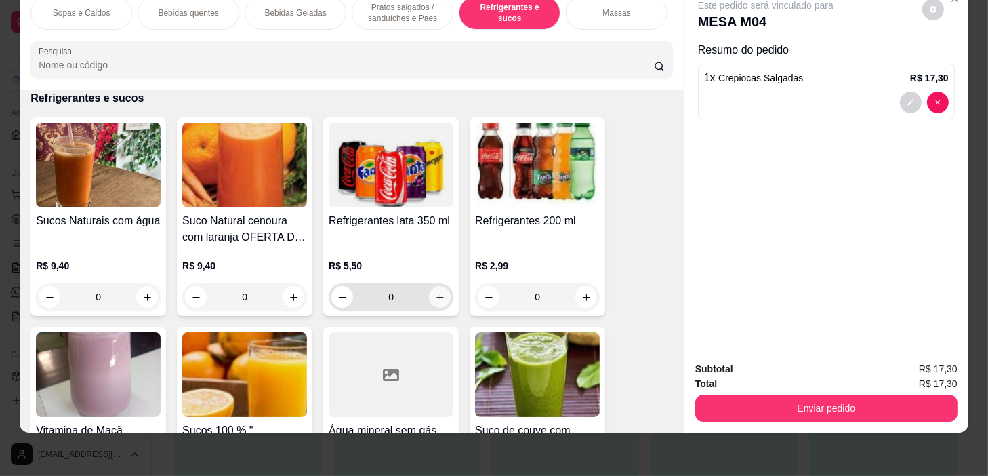
click at [435, 296] on icon "increase-product-quantity" at bounding box center [440, 297] width 10 height 10
type input "1"
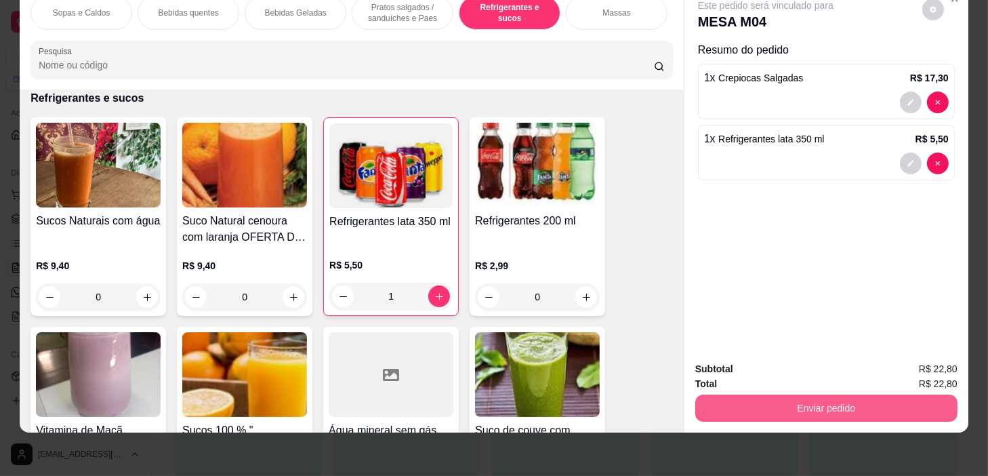
drag, startPoint x: 745, startPoint y: 384, endPoint x: 745, endPoint y: 392, distance: 7.5
click at [745, 391] on div "Enviar pedido" at bounding box center [827, 406] width 262 height 31
click at [744, 395] on button "Enviar pedido" at bounding box center [827, 408] width 262 height 27
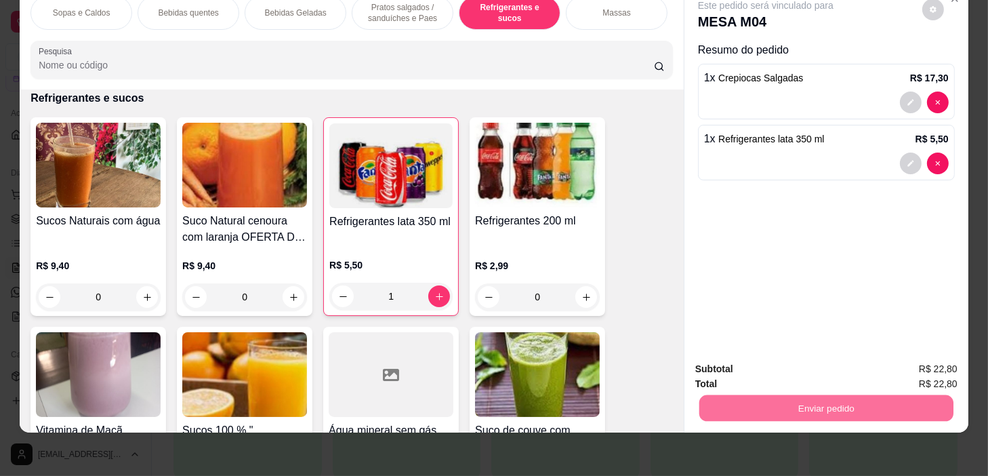
click at [757, 363] on button "Não registrar e enviar pedido" at bounding box center [782, 365] width 137 height 25
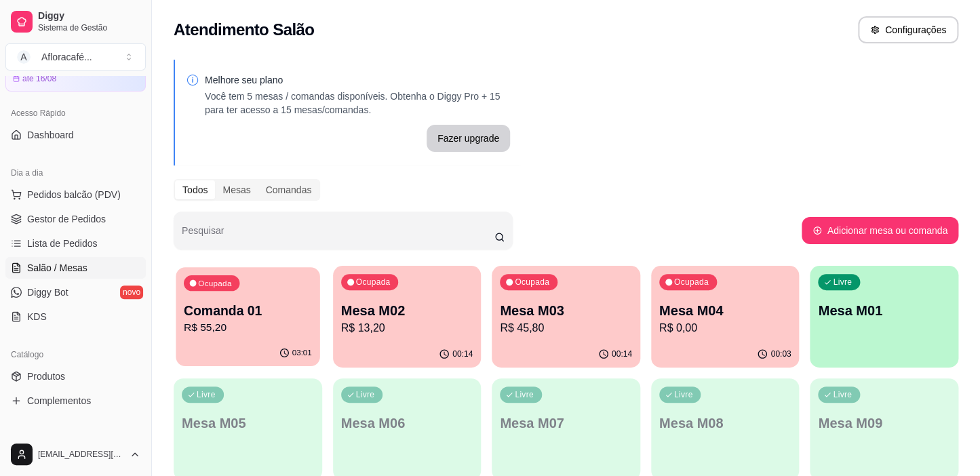
click at [231, 304] on p "Comanda 01" at bounding box center [248, 311] width 128 height 18
click at [757, 270] on div "Ocupada Mesa M04 R$ 0,00" at bounding box center [725, 303] width 144 height 73
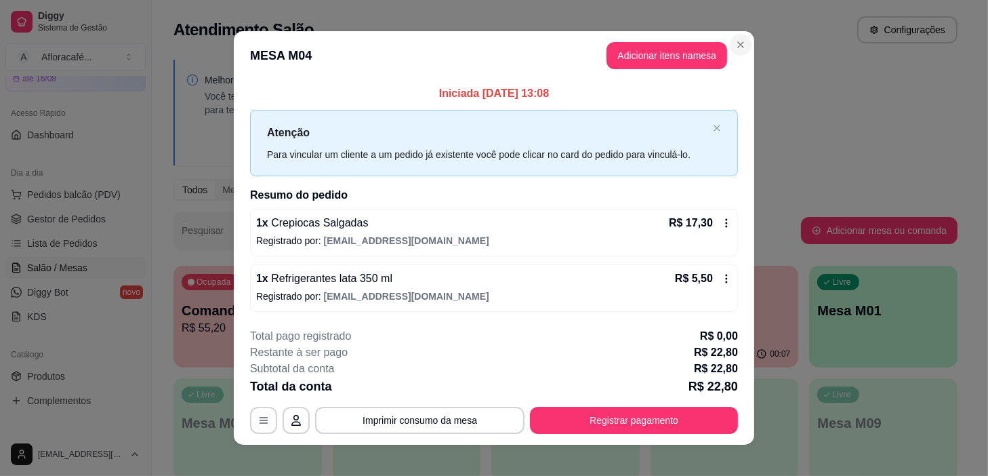
drag, startPoint x: 725, startPoint y: 64, endPoint x: 733, endPoint y: 49, distance: 17.0
click at [727, 59] on header "MESA M04 Adicionar itens na mesa" at bounding box center [494, 55] width 521 height 49
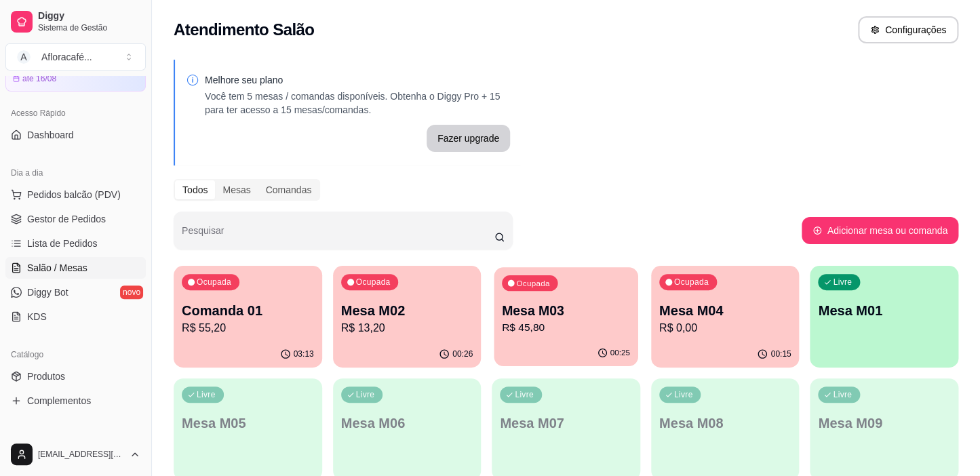
click at [566, 304] on p "Mesa M03" at bounding box center [566, 311] width 128 height 18
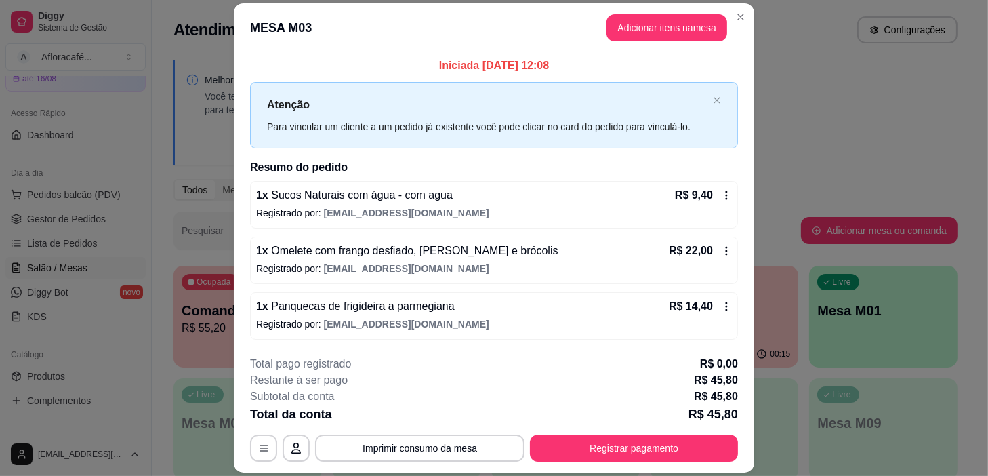
scroll to position [39, 0]
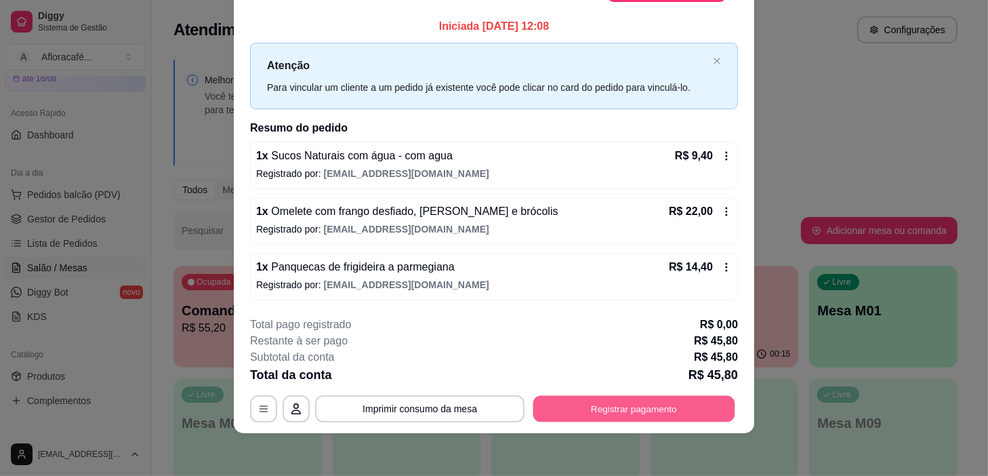
click at [630, 403] on button "Registrar pagamento" at bounding box center [635, 408] width 202 height 26
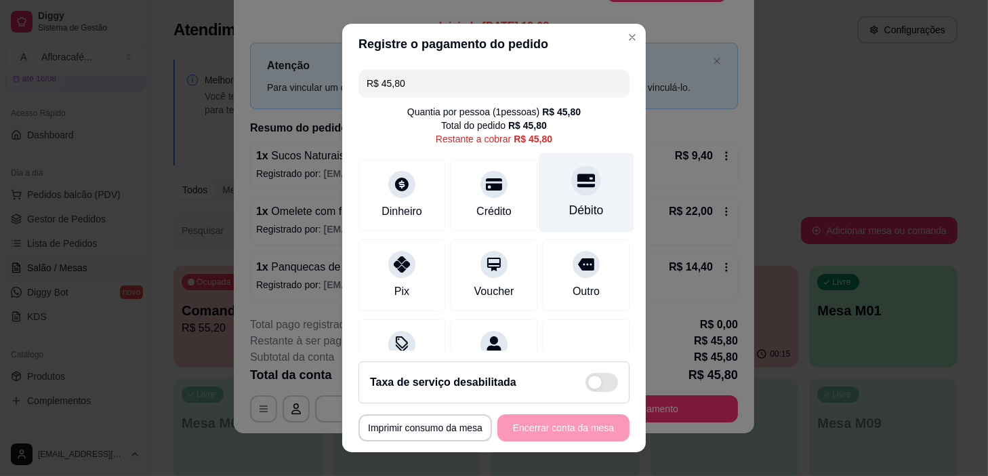
click at [578, 172] on icon at bounding box center [587, 181] width 18 height 18
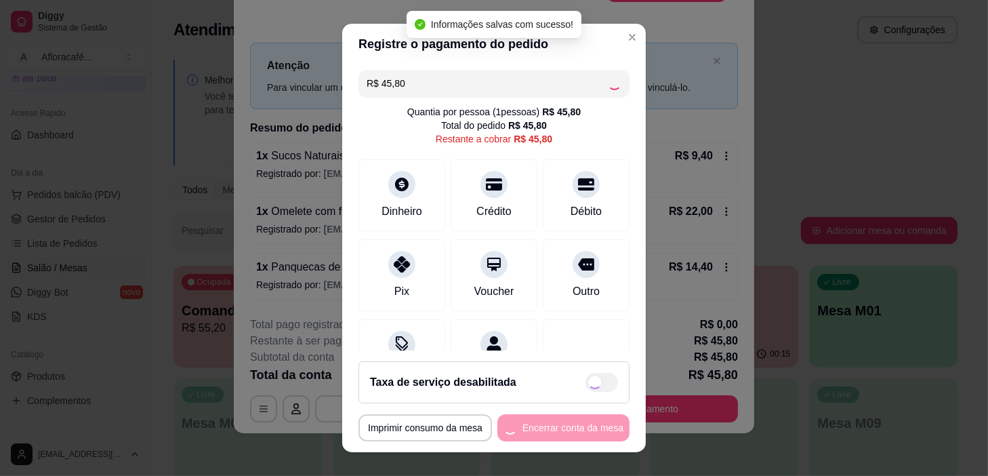
type input "R$ 0,00"
click at [583, 428] on div "**********" at bounding box center [494, 427] width 271 height 27
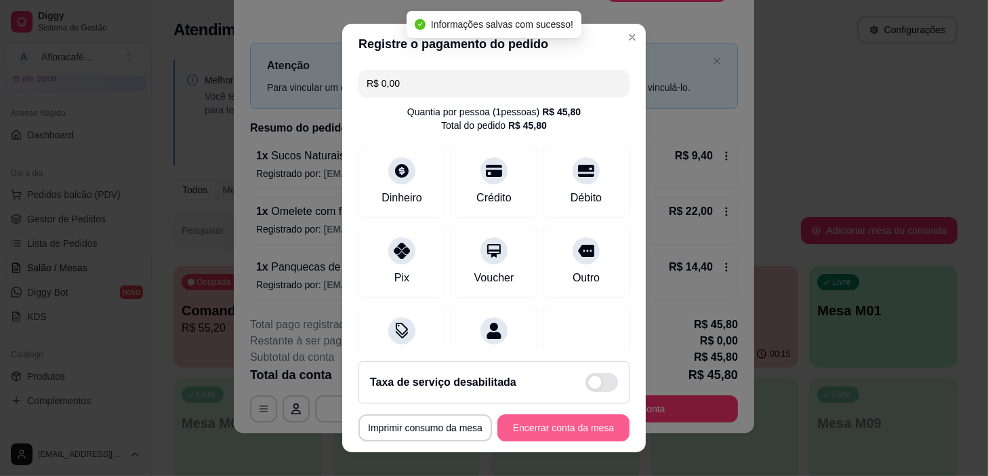
click at [583, 428] on button "Encerrar conta da mesa" at bounding box center [564, 427] width 132 height 27
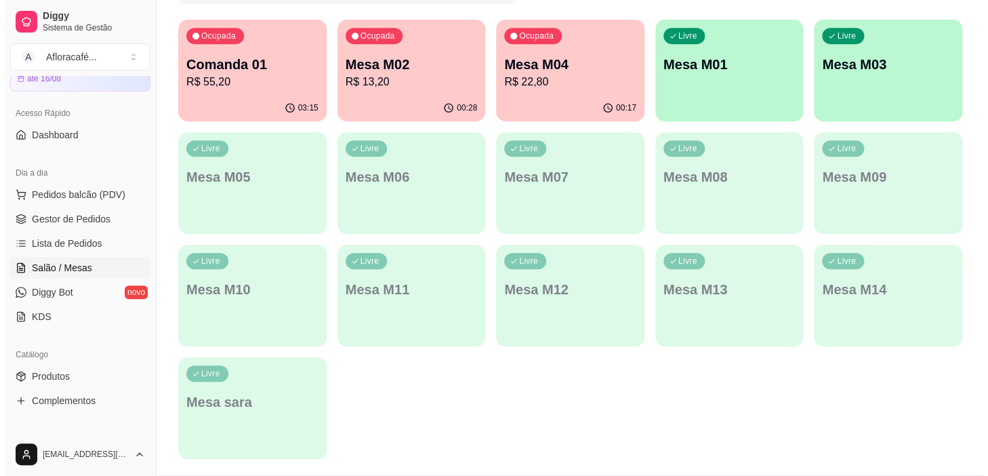
scroll to position [0, 0]
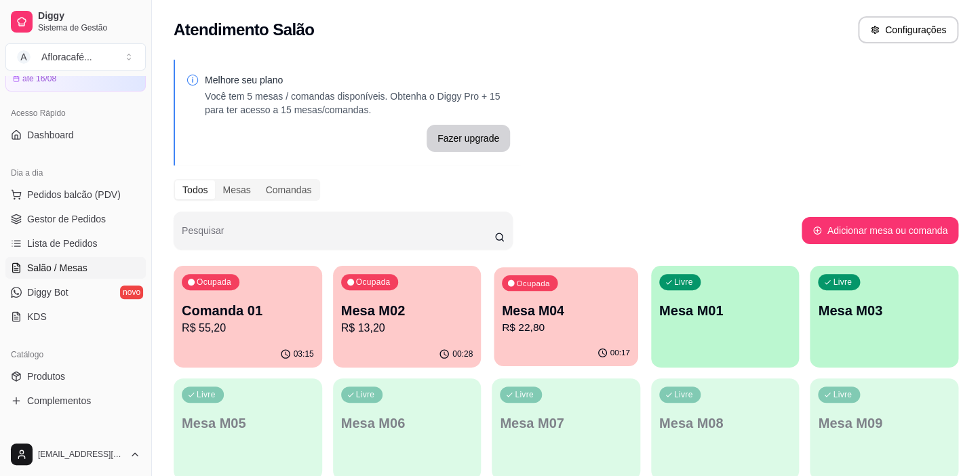
click at [601, 283] on div "Ocupada Mesa M04 R$ 22,80" at bounding box center [566, 303] width 144 height 73
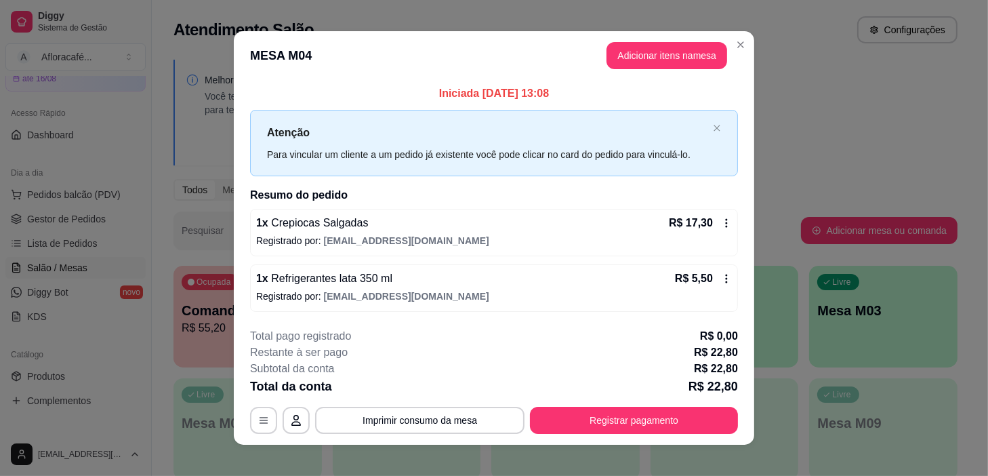
click at [750, 52] on div "**********" at bounding box center [494, 238] width 988 height 476
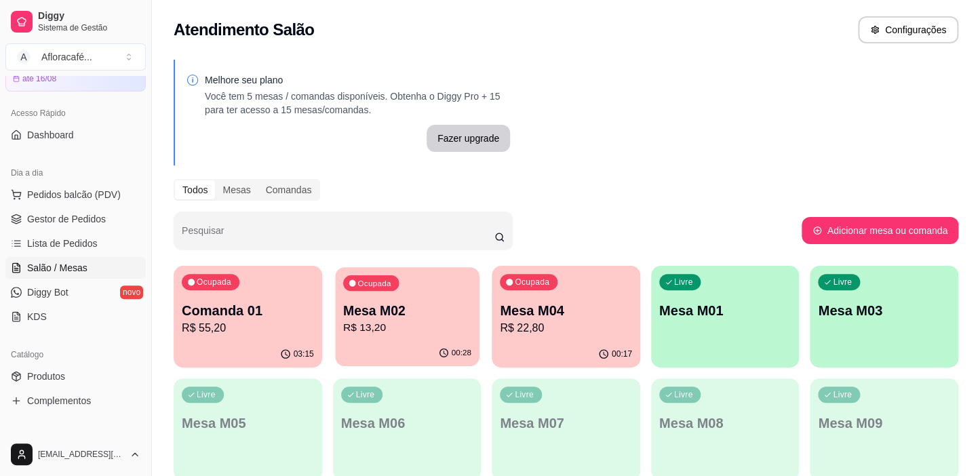
click at [378, 323] on p "R$ 13,20" at bounding box center [407, 328] width 128 height 16
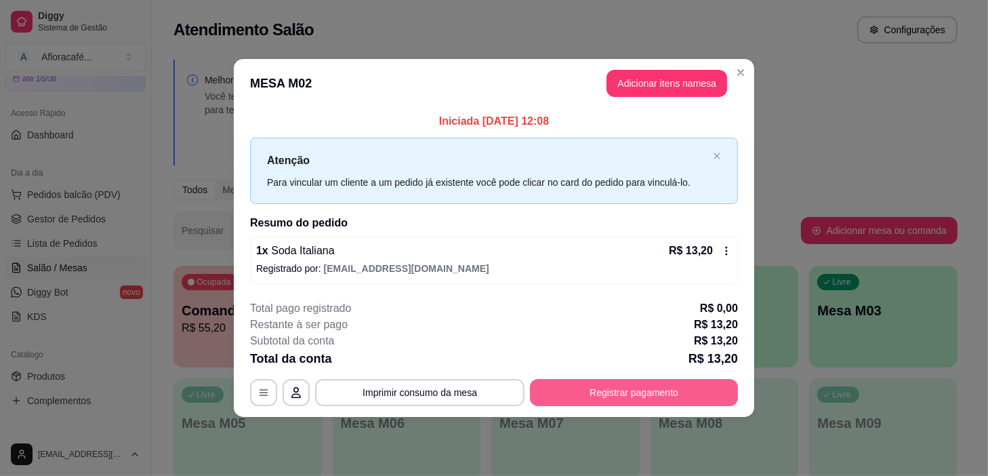
click at [612, 385] on button "Registrar pagamento" at bounding box center [634, 392] width 208 height 27
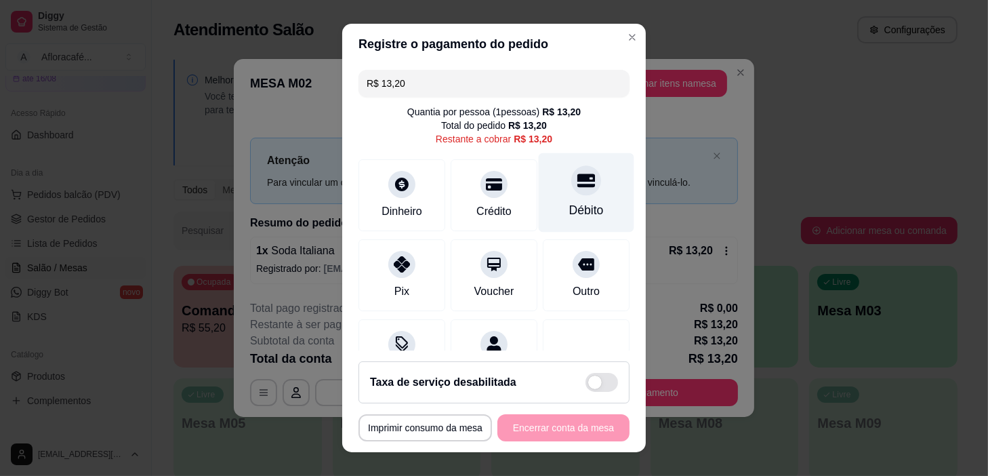
click at [583, 193] on div "Débito" at bounding box center [587, 192] width 96 height 79
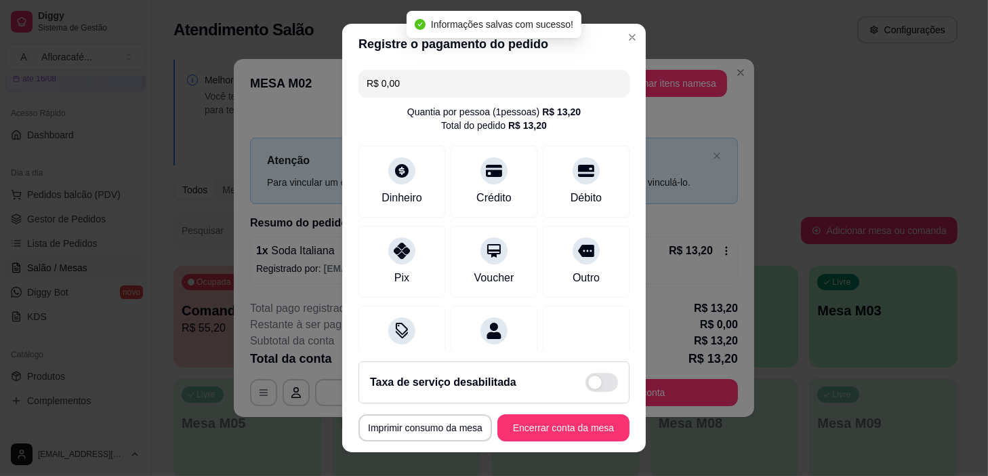
type input "R$ 0,00"
click at [535, 420] on button "Encerrar conta da mesa" at bounding box center [564, 428] width 128 height 26
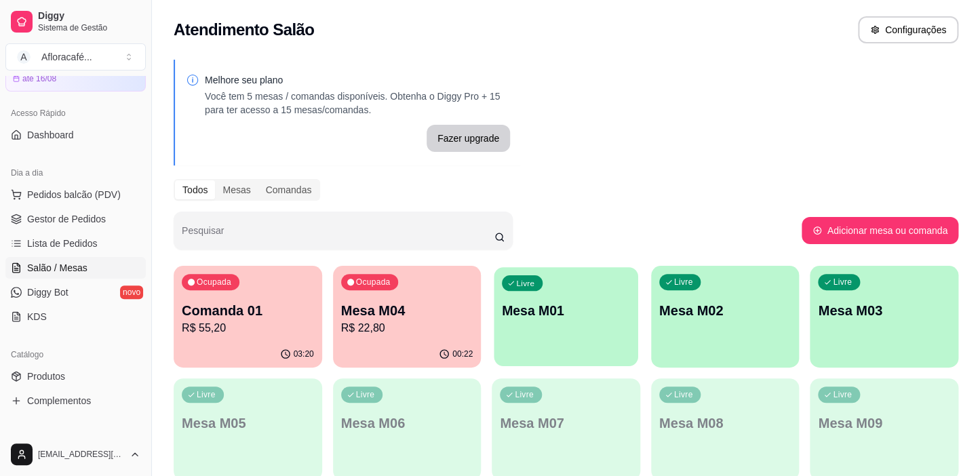
click at [556, 336] on div "Livre Mesa M01" at bounding box center [566, 308] width 144 height 83
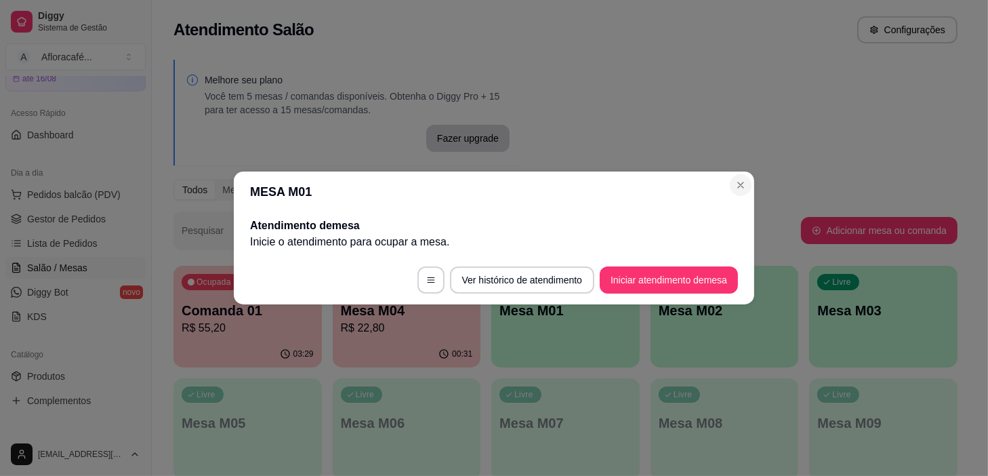
click at [746, 174] on header "MESA M01" at bounding box center [494, 192] width 521 height 41
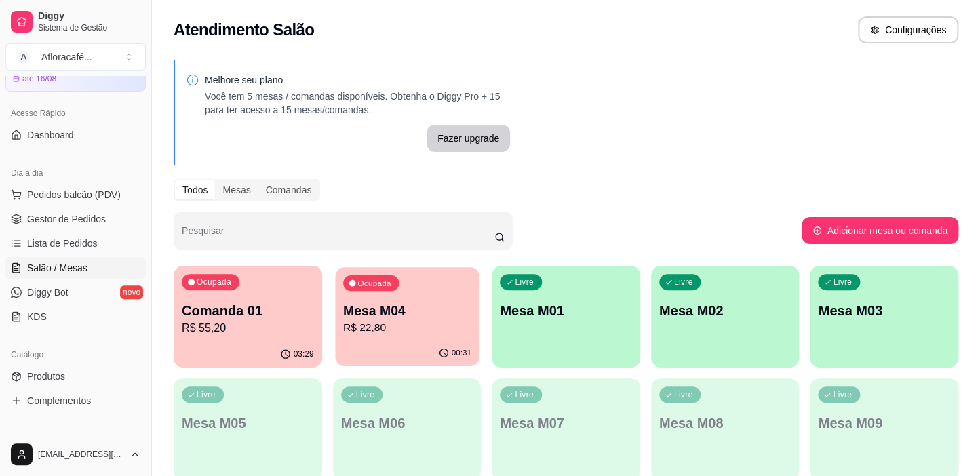
click at [436, 353] on div "00:31" at bounding box center [407, 353] width 144 height 26
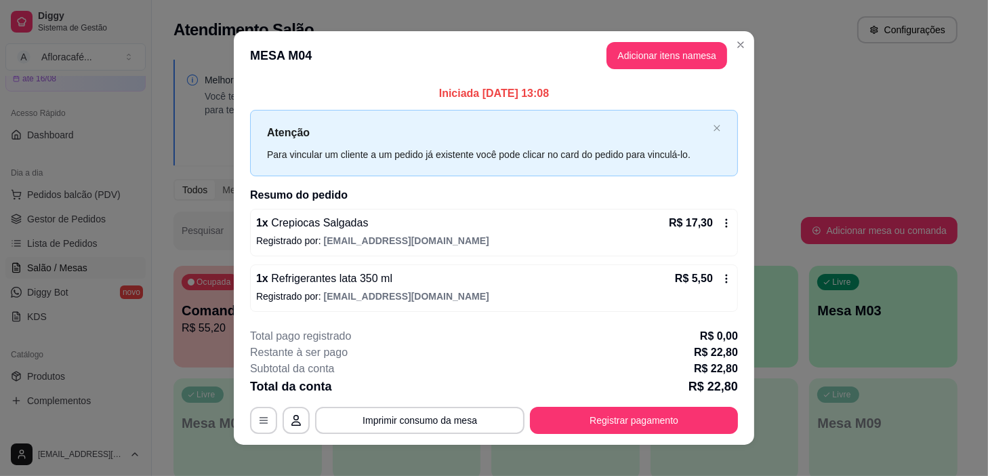
scroll to position [12, 0]
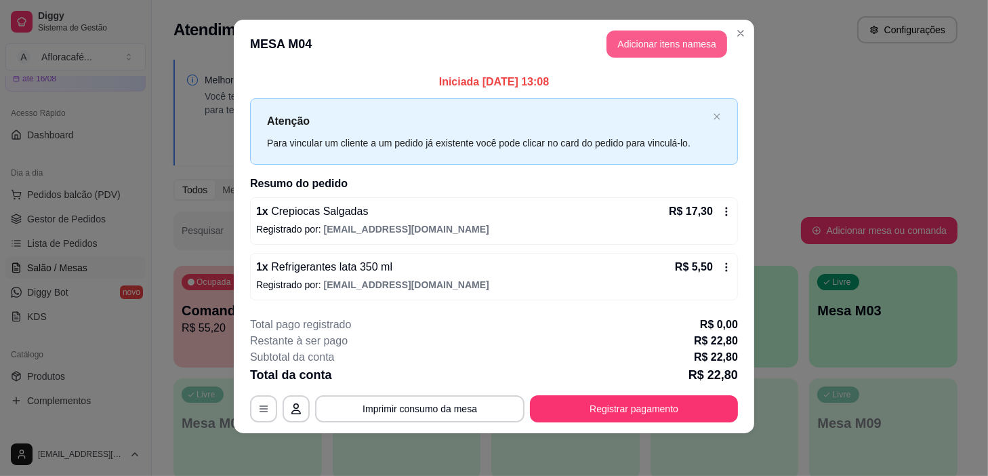
click at [636, 47] on button "Adicionar itens na mesa" at bounding box center [667, 44] width 121 height 27
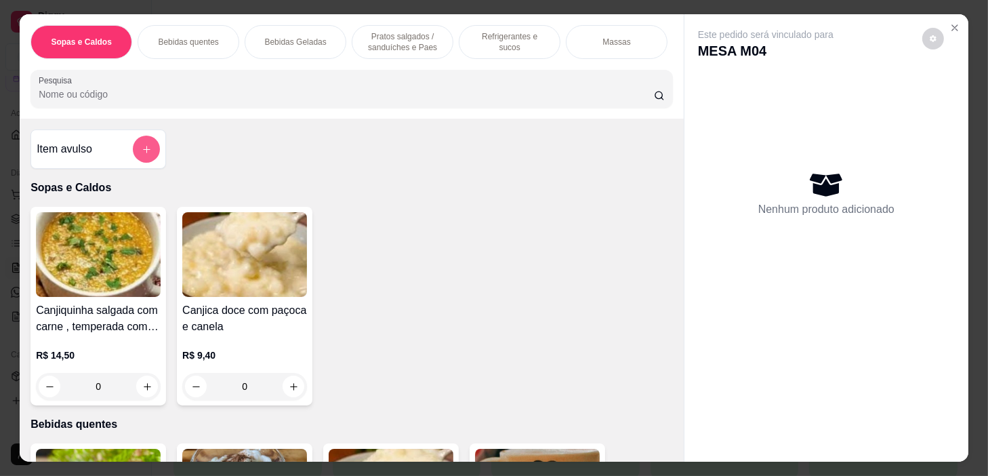
click at [134, 159] on button "add-separate-item" at bounding box center [146, 149] width 27 height 27
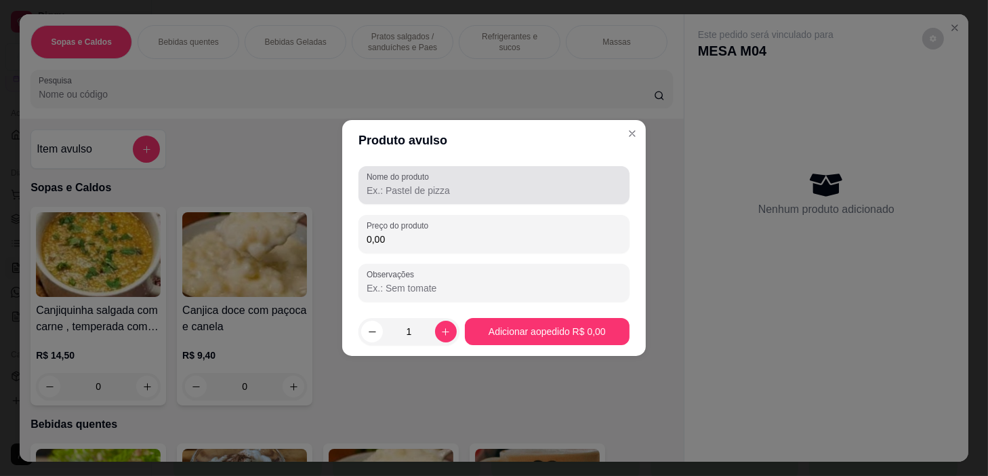
click at [437, 175] on div at bounding box center [494, 185] width 255 height 27
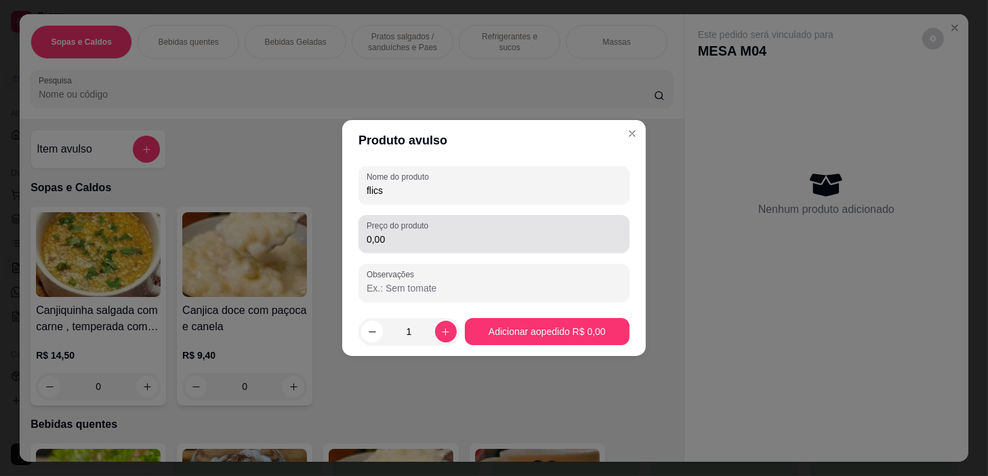
type input "flics"
click at [495, 228] on div "0,00" at bounding box center [494, 233] width 255 height 27
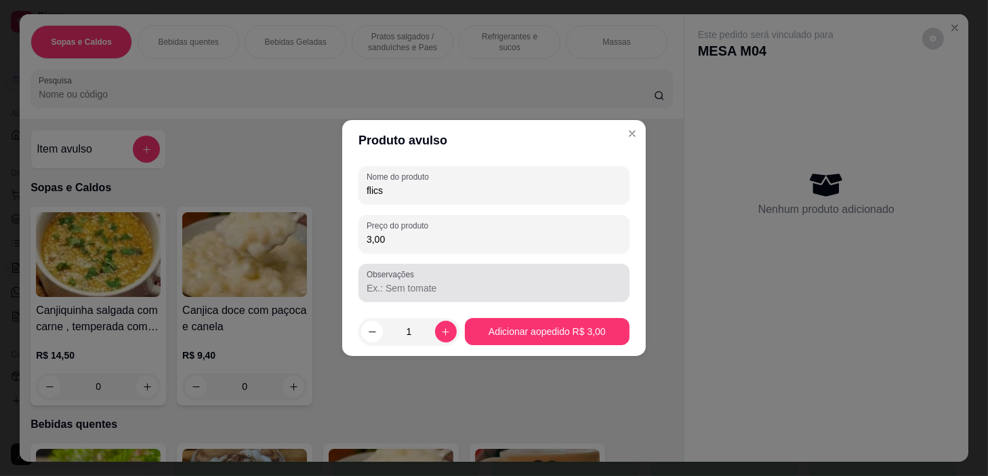
type input "3,00"
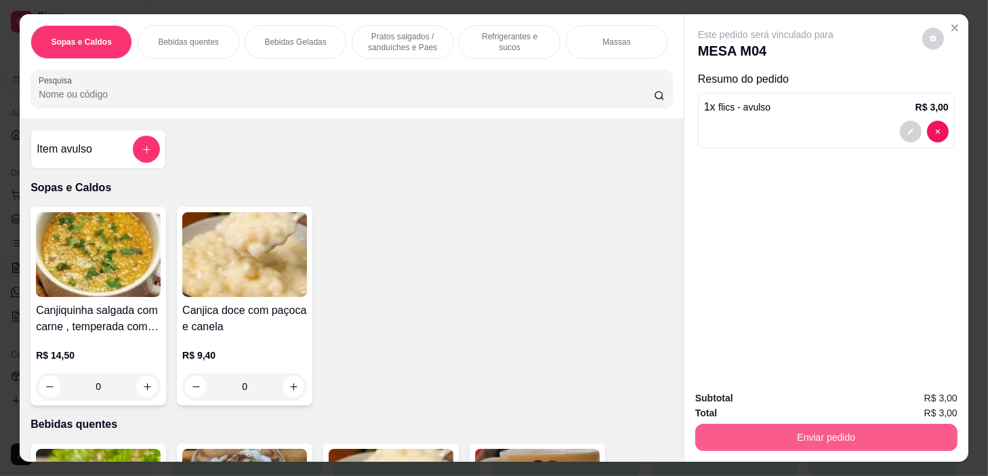
click at [804, 429] on button "Enviar pedido" at bounding box center [827, 437] width 262 height 27
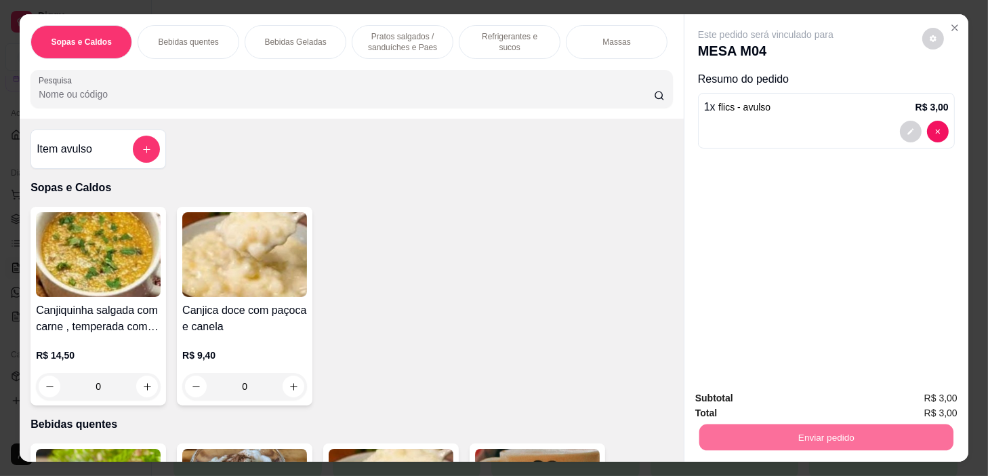
click at [790, 386] on button "Não registrar e enviar pedido" at bounding box center [782, 398] width 137 height 25
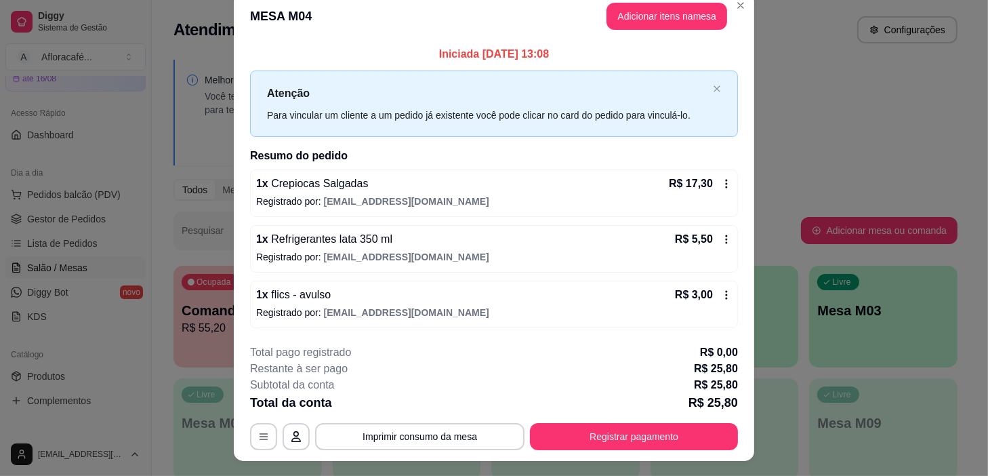
scroll to position [0, 0]
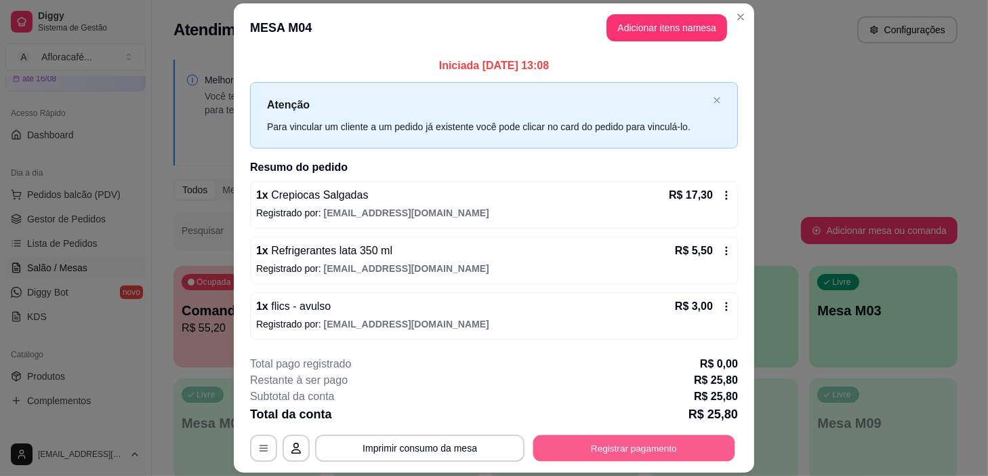
click at [706, 447] on button "Registrar pagamento" at bounding box center [635, 448] width 202 height 26
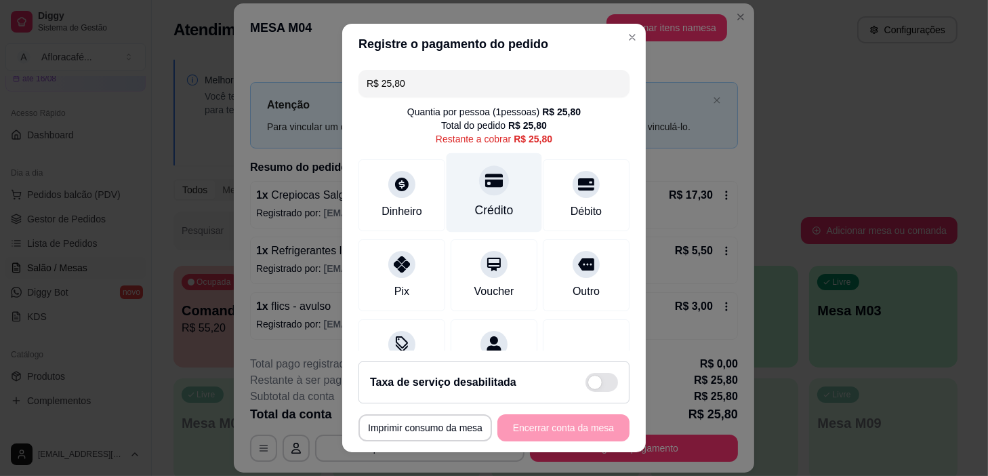
click at [477, 199] on div "Crédito" at bounding box center [495, 192] width 96 height 79
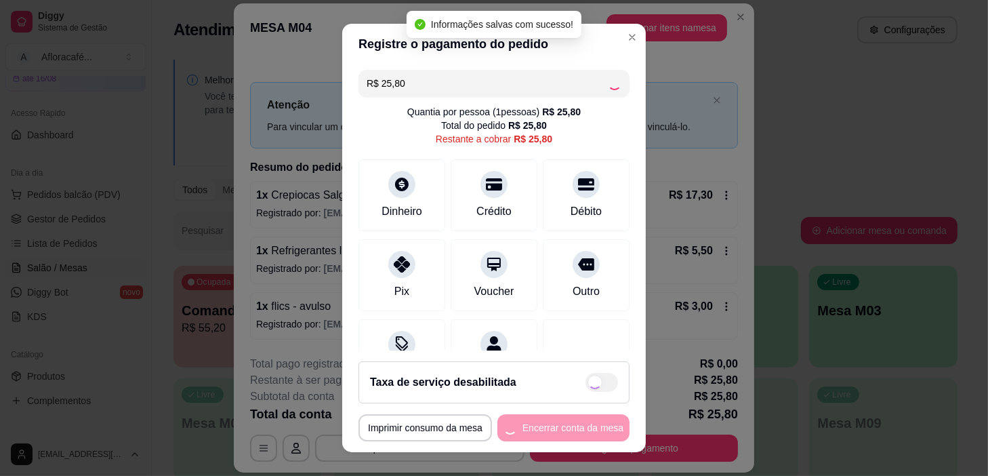
type input "R$ 0,00"
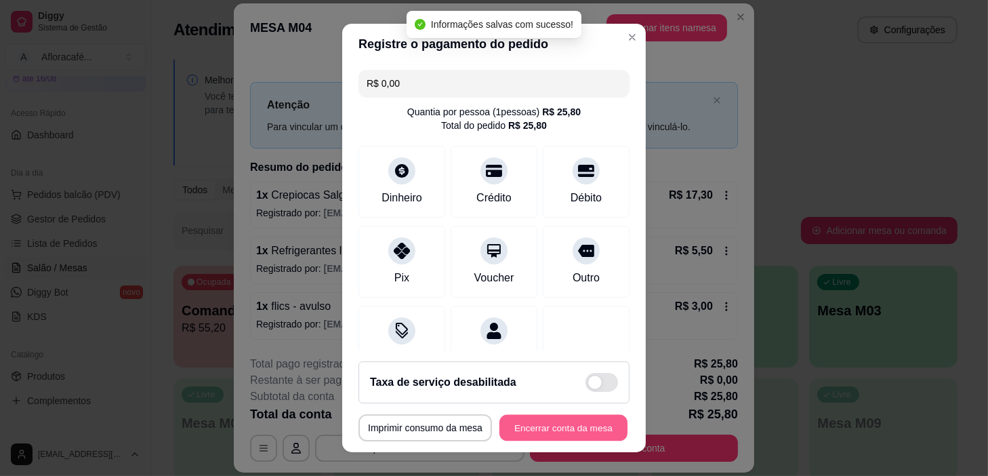
click at [576, 427] on button "Encerrar conta da mesa" at bounding box center [564, 428] width 128 height 26
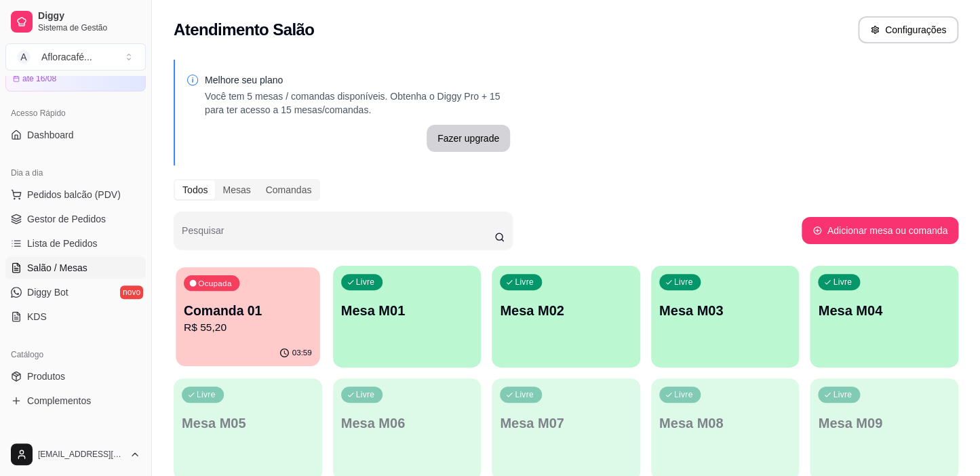
click at [207, 320] on div "Comanda 01 R$ 55,20" at bounding box center [248, 319] width 128 height 34
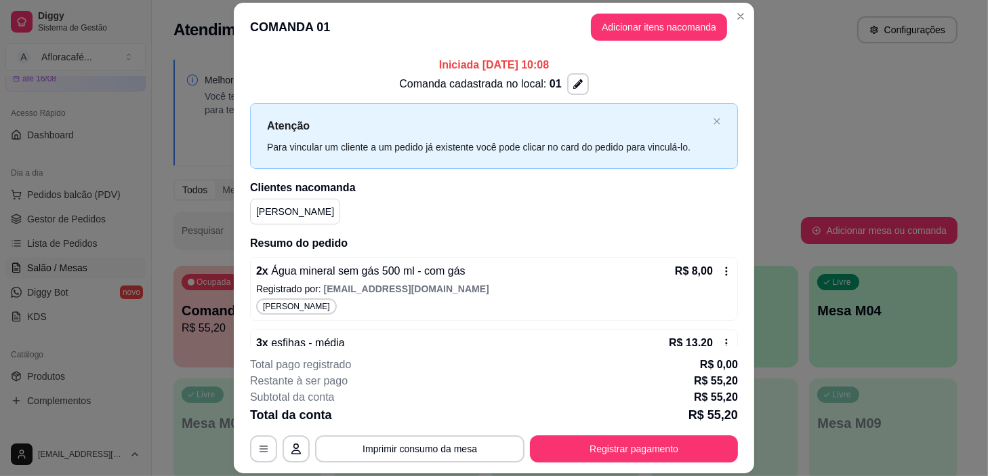
click at [649, 3] on header "COMANDA 01 Adicionar itens na comanda" at bounding box center [494, 27] width 521 height 49
click at [654, 25] on button "Adicionar itens na comanda" at bounding box center [659, 27] width 136 height 27
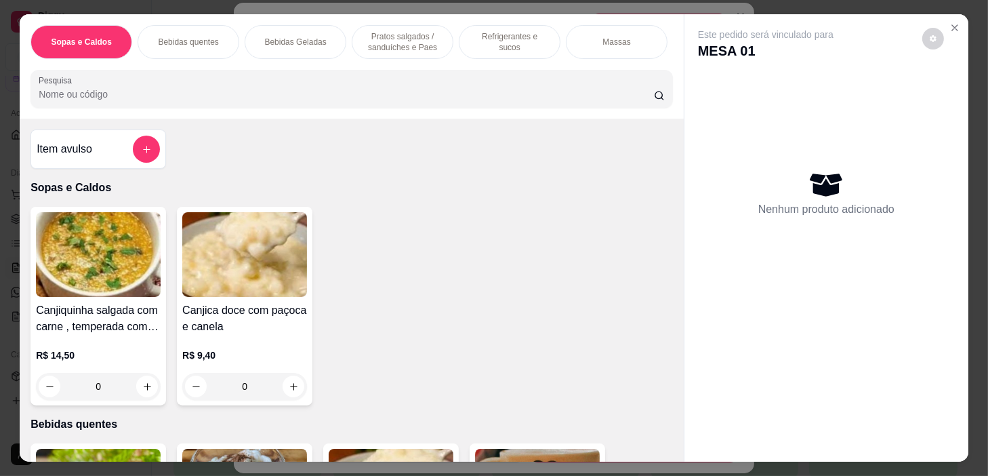
drag, startPoint x: 511, startPoint y: 51, endPoint x: 517, endPoint y: 102, distance: 51.1
click at [512, 49] on div "Refrigerantes e sucos" at bounding box center [510, 42] width 102 height 34
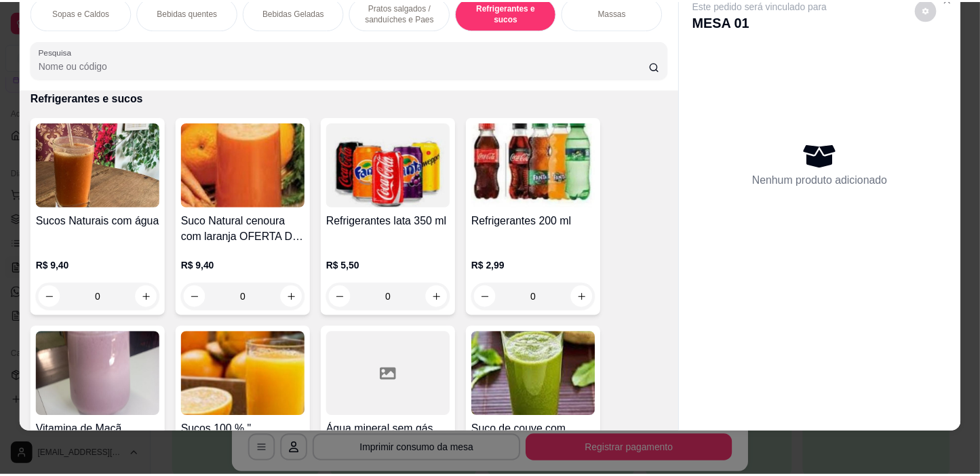
scroll to position [5899, 0]
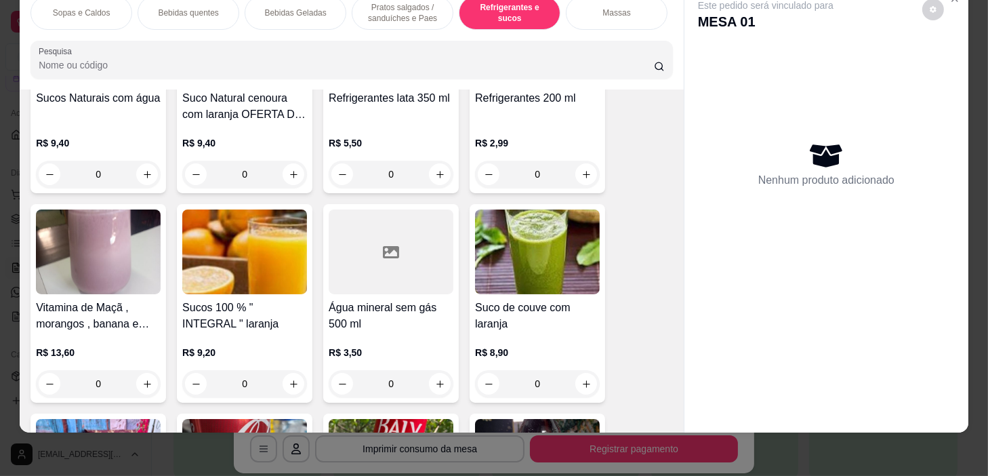
click at [451, 380] on div "Água mineral sem gás 500 ml R$ 3,50 0" at bounding box center [391, 303] width 136 height 199
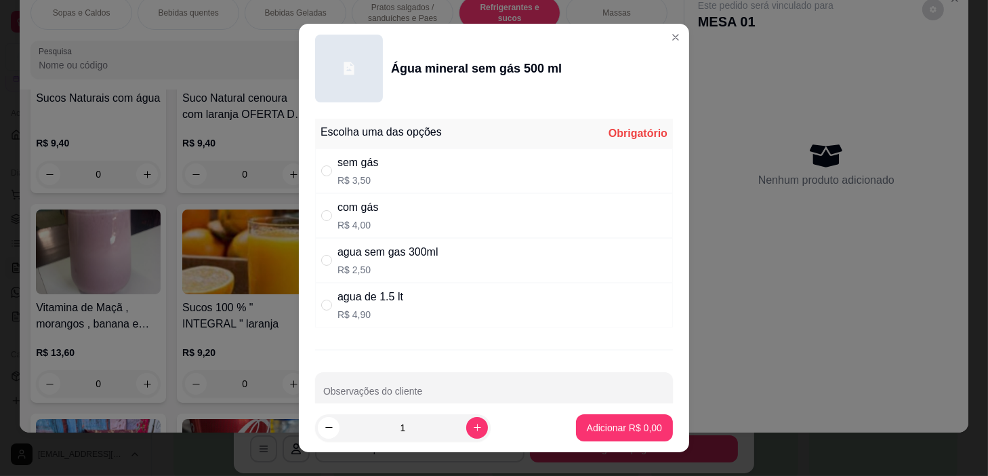
click at [438, 195] on div "com gás R$ 4,00" at bounding box center [494, 215] width 358 height 45
radio input "true"
click at [583, 439] on footer "1 Adicionar R$ 4,00" at bounding box center [494, 427] width 391 height 49
click at [583, 437] on button "Adicionar R$ 4,00" at bounding box center [625, 428] width 94 height 26
type input "1"
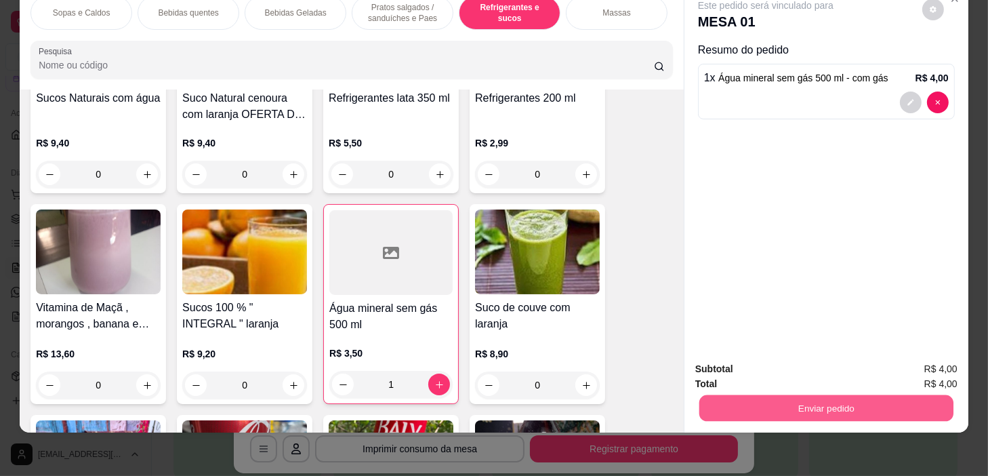
click at [776, 401] on button "Enviar pedido" at bounding box center [827, 408] width 254 height 26
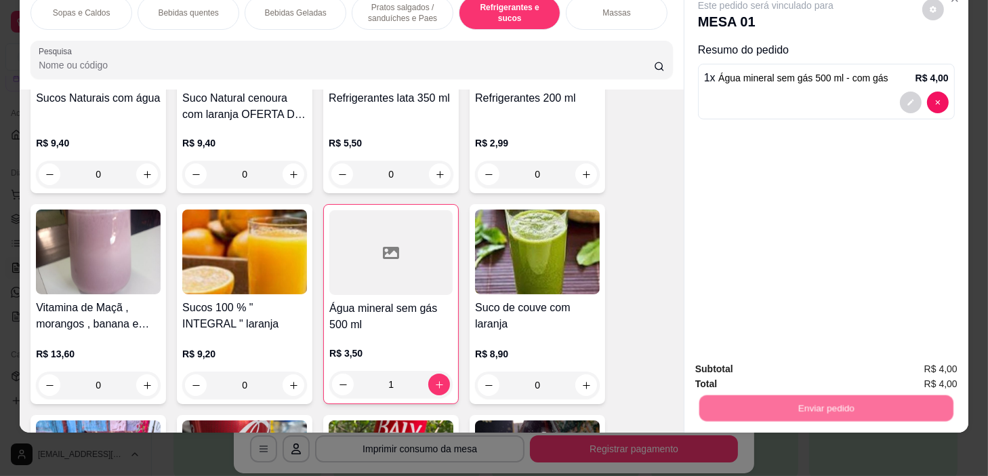
click at [769, 367] on button "Não registrar e enviar pedido" at bounding box center [782, 366] width 141 height 26
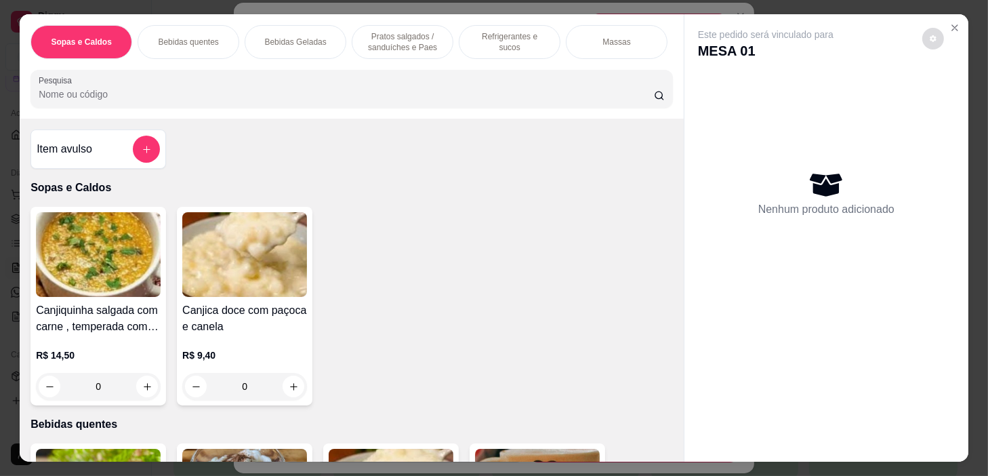
click at [935, 28] on div "Este pedido será vinculado para MESA 01" at bounding box center [821, 44] width 246 height 33
click at [936, 24] on section "Sopas e Caldos Bebidas quentes Bebidas Geladas Pratos salgados / sanduíches e P…" at bounding box center [494, 237] width 949 height 447
click at [953, 22] on icon "Close" at bounding box center [955, 27] width 11 height 11
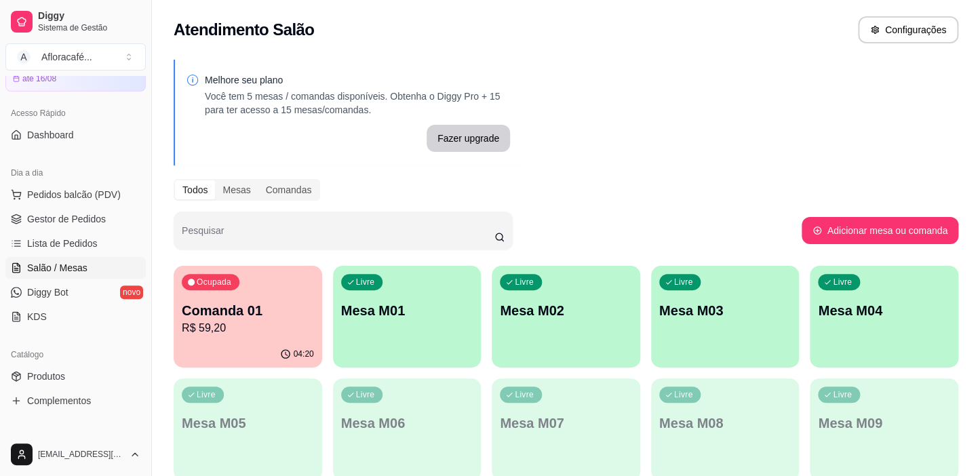
scroll to position [129, 0]
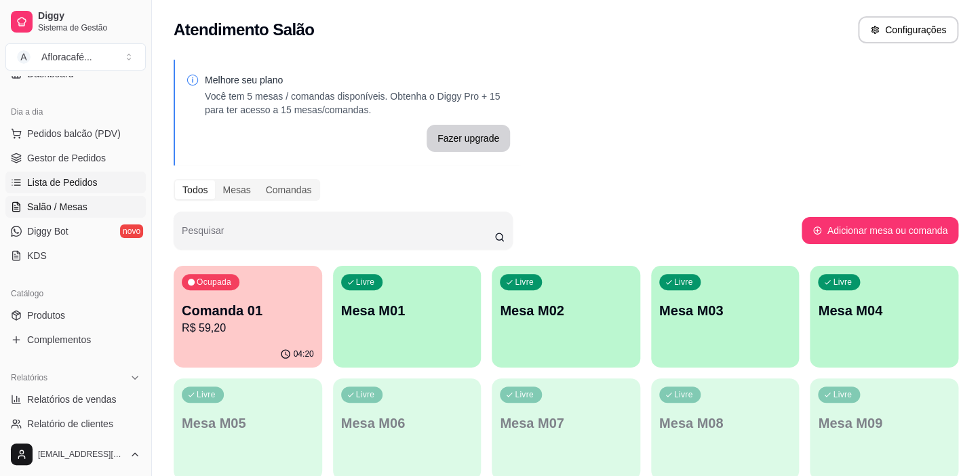
click at [90, 184] on span "Lista de Pedidos" at bounding box center [62, 183] width 71 height 14
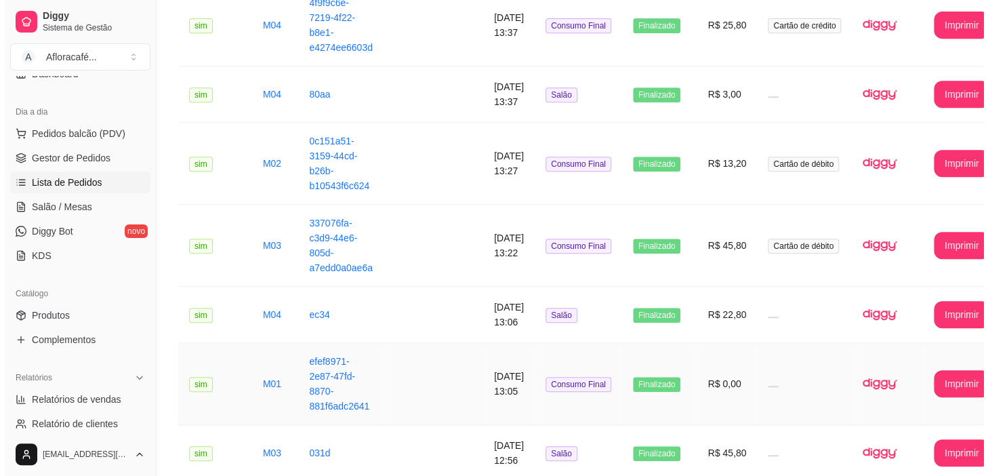
scroll to position [555, 0]
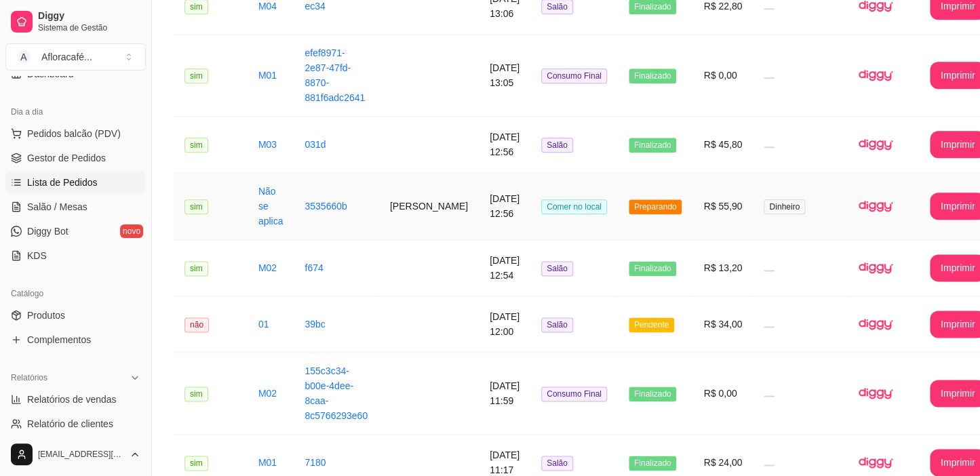
click at [402, 188] on td "Gabriel" at bounding box center [429, 206] width 100 height 67
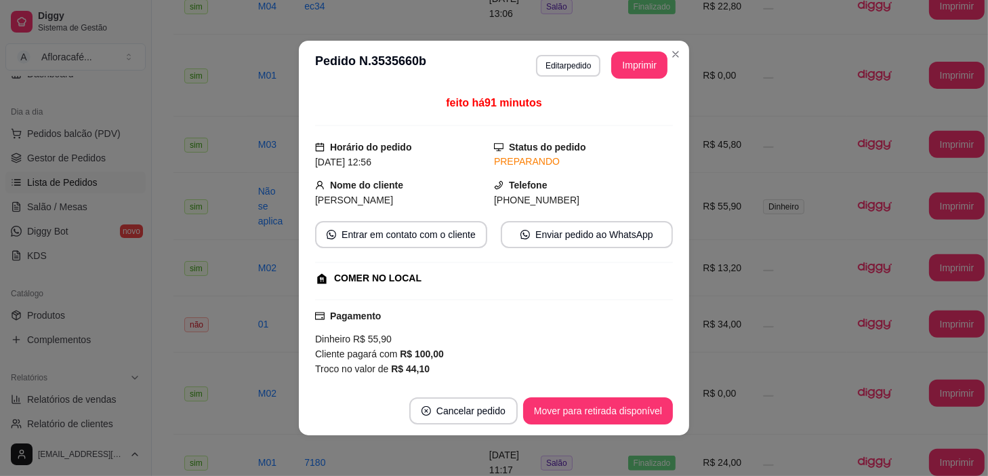
scroll to position [249, 0]
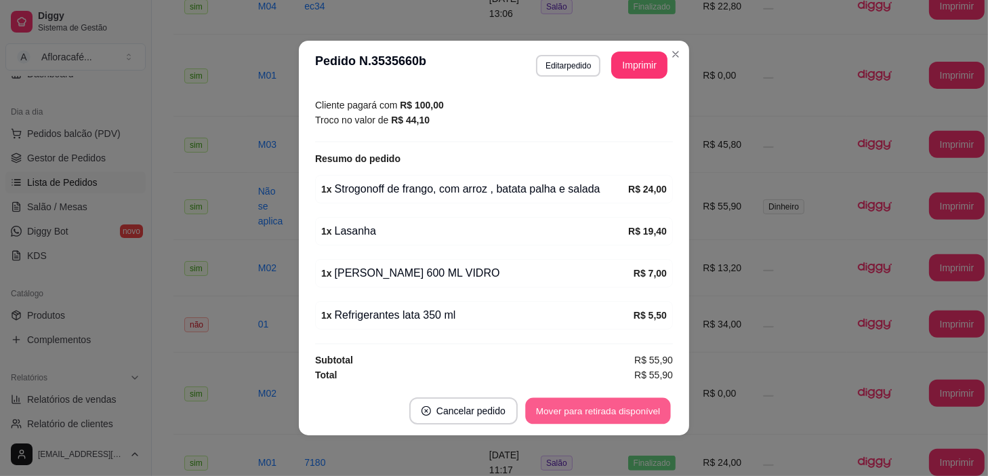
click at [632, 420] on button "Mover para retirada disponível" at bounding box center [597, 411] width 145 height 26
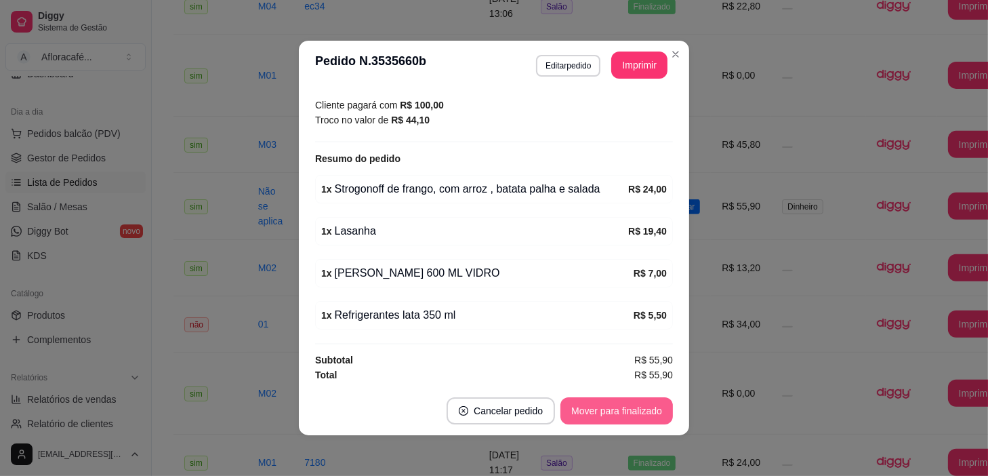
click at [630, 410] on button "Mover para finalizado" at bounding box center [617, 410] width 113 height 27
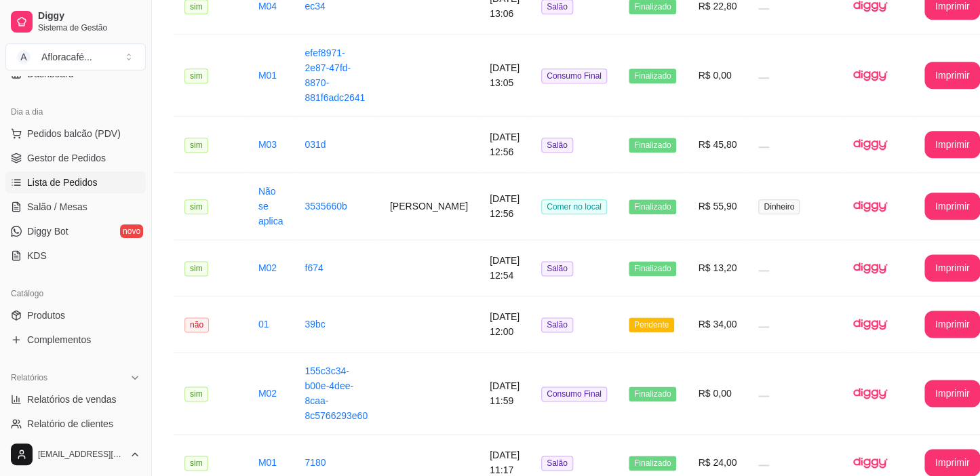
scroll to position [0, 0]
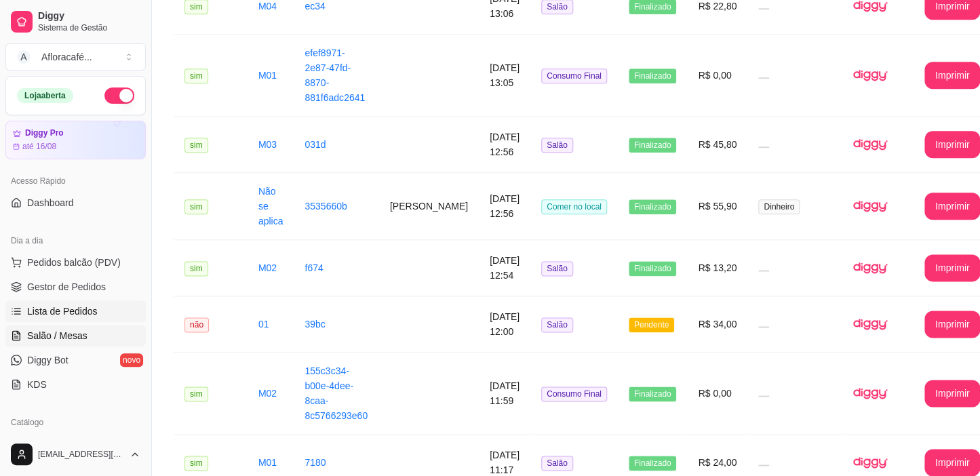
click at [79, 338] on span "Salão / Mesas" at bounding box center [57, 336] width 60 height 14
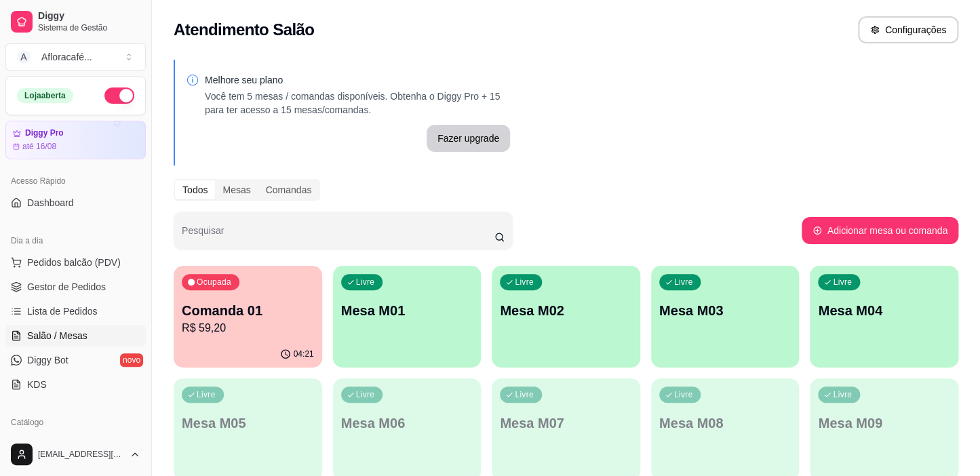
click at [276, 298] on div "Ocupada Comanda 01 R$ 59,20" at bounding box center [248, 303] width 148 height 75
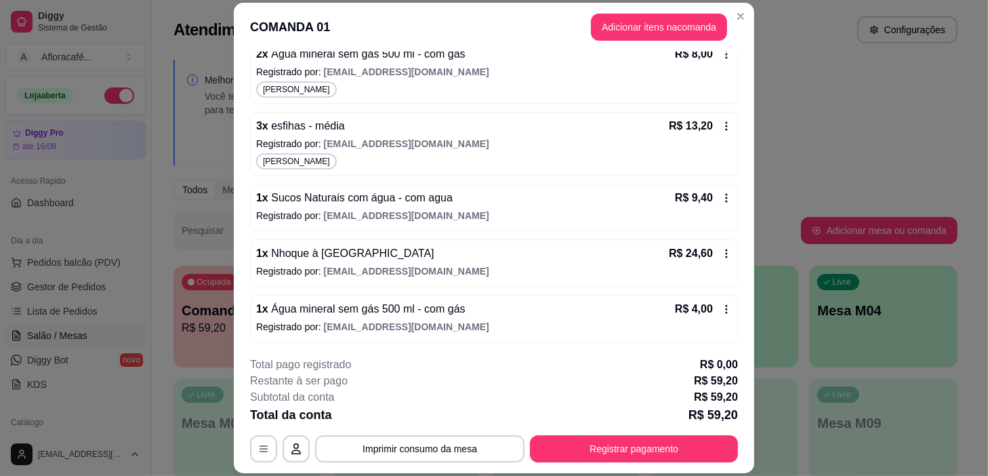
scroll to position [41, 0]
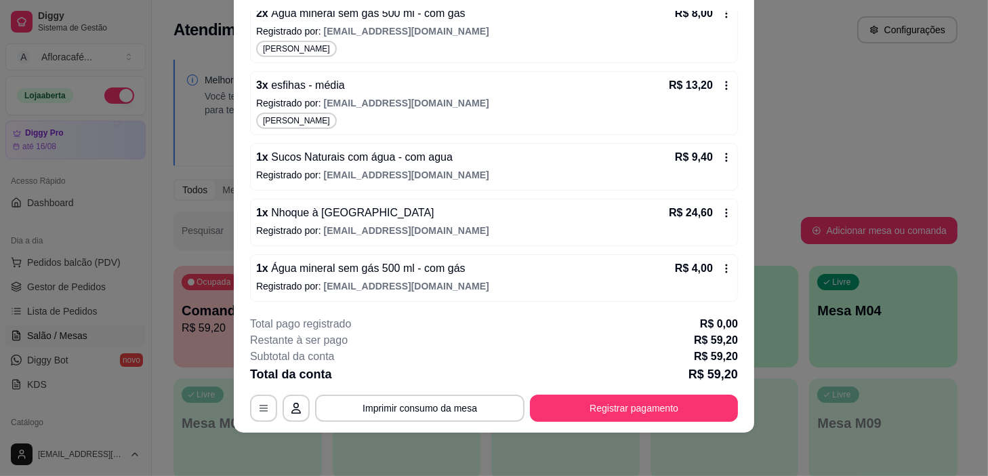
click at [608, 301] on div "Iniciada 15/08/2025 às 10:08 Comanda cadastrada no local: 01 Atenção Para vincu…" at bounding box center [494, 158] width 521 height 295
click at [607, 281] on p "Registrado por: eunicedepaulabtc@gmail.com" at bounding box center [494, 286] width 476 height 14
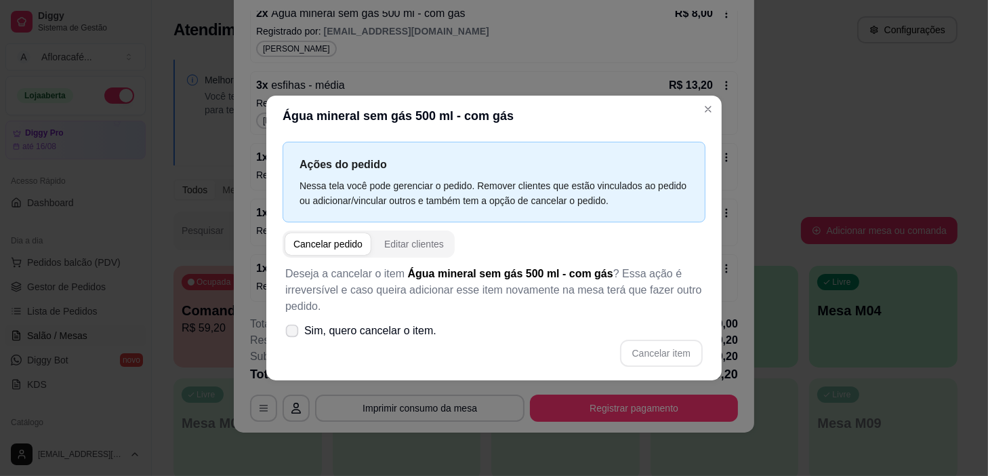
click at [416, 319] on label "Sim, quero cancelar o item." at bounding box center [361, 330] width 162 height 27
click at [294, 334] on input "Sim, quero cancelar o item." at bounding box center [289, 338] width 9 height 9
click at [414, 336] on span "Sim, quero cancelar o item." at bounding box center [370, 331] width 132 height 16
click at [294, 336] on input "Sim, quero cancelar o item." at bounding box center [289, 338] width 9 height 9
click at [434, 339] on label "Sim, quero cancelar o item." at bounding box center [361, 330] width 162 height 27
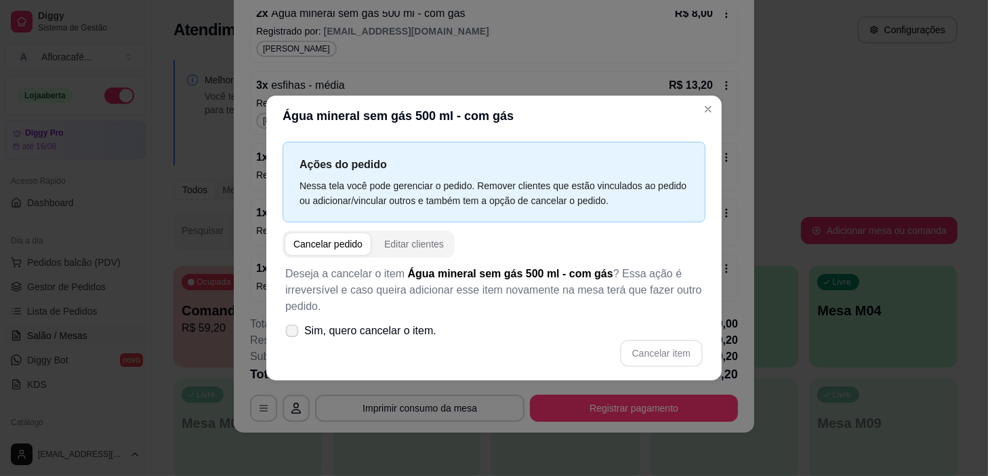
click at [294, 339] on input "Sim, quero cancelar o item." at bounding box center [289, 338] width 9 height 9
checkbox input "true"
click at [686, 350] on button "Cancelar item" at bounding box center [661, 353] width 81 height 26
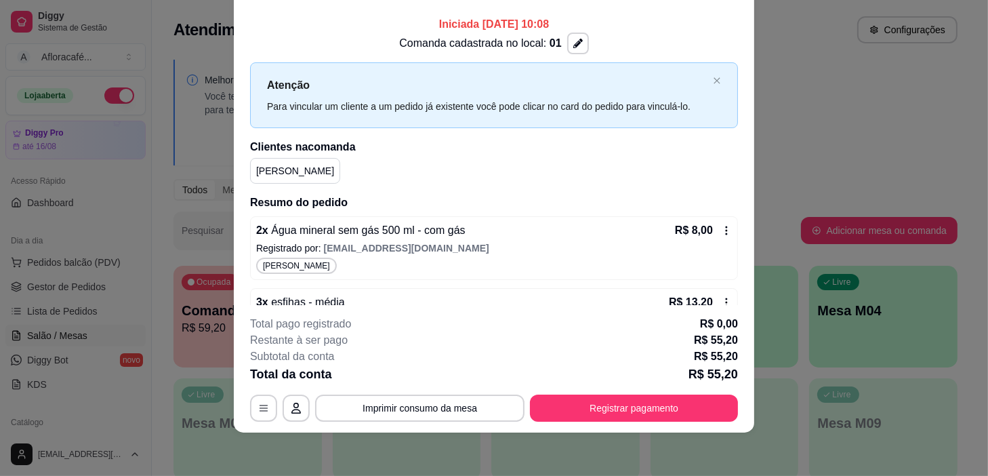
scroll to position [0, 0]
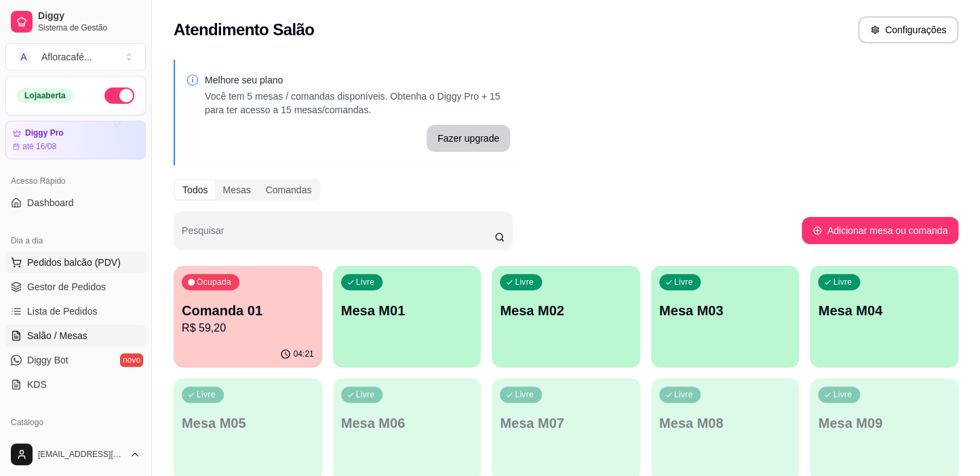
click at [106, 270] on button "Pedidos balcão (PDV)" at bounding box center [75, 263] width 140 height 22
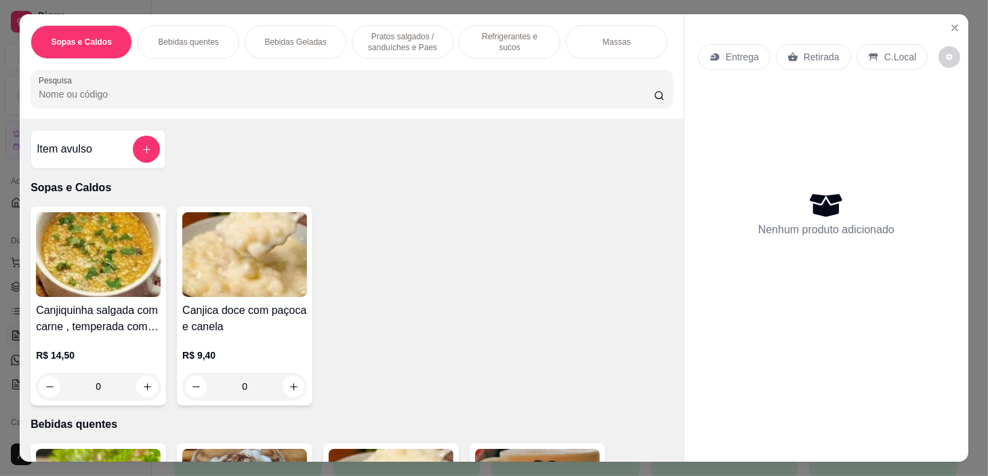
click at [488, 34] on p "Refrigerantes e sucos" at bounding box center [510, 42] width 79 height 22
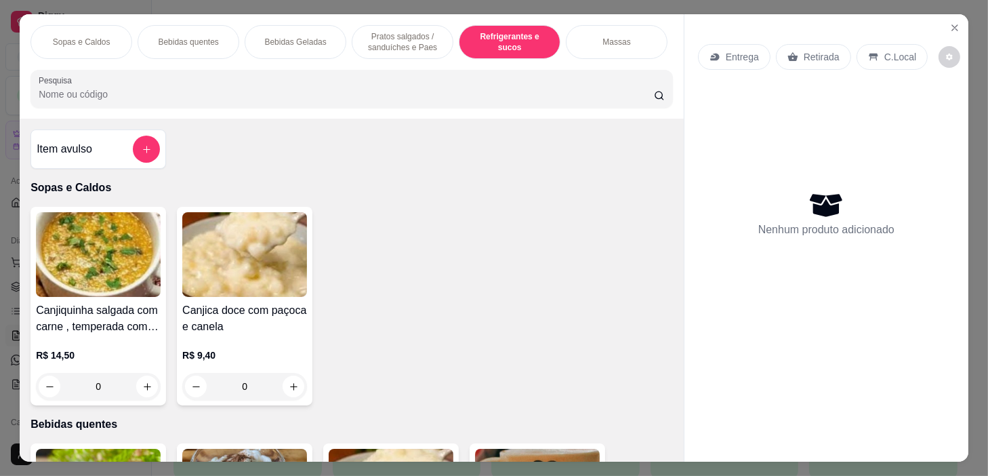
scroll to position [34, 0]
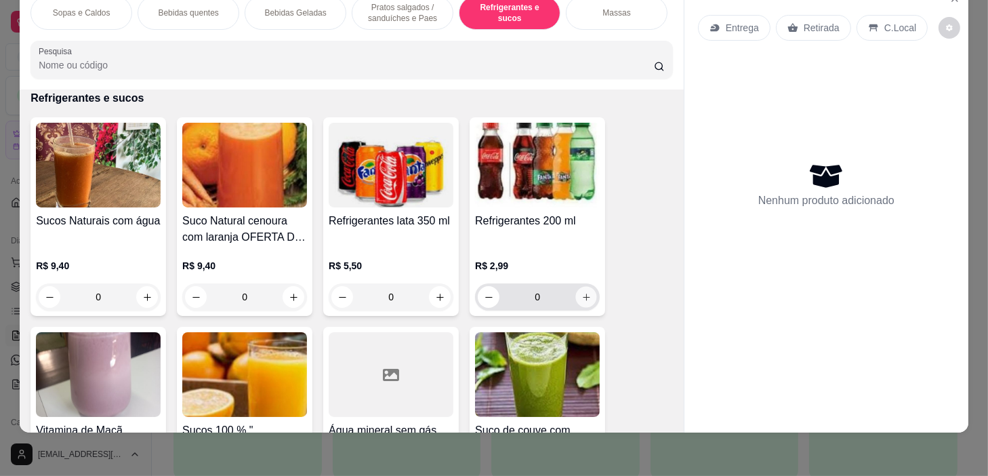
click at [584, 300] on icon "increase-product-quantity" at bounding box center [587, 297] width 10 height 10
type input "1"
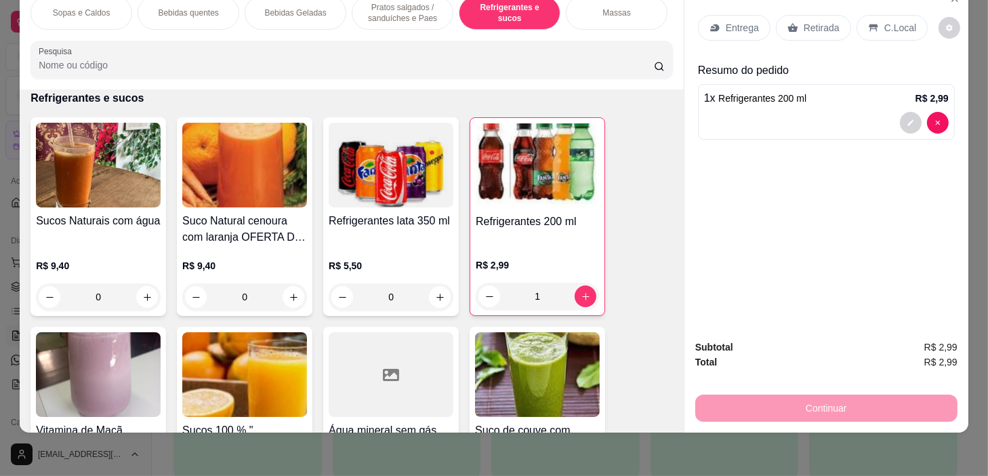
drag, startPoint x: 887, startPoint y: 34, endPoint x: 892, endPoint y: 18, distance: 16.9
click at [888, 31] on div "Entrega Retirada C.Local" at bounding box center [826, 27] width 257 height 47
click at [891, 21] on p "C.Local" at bounding box center [901, 28] width 32 height 14
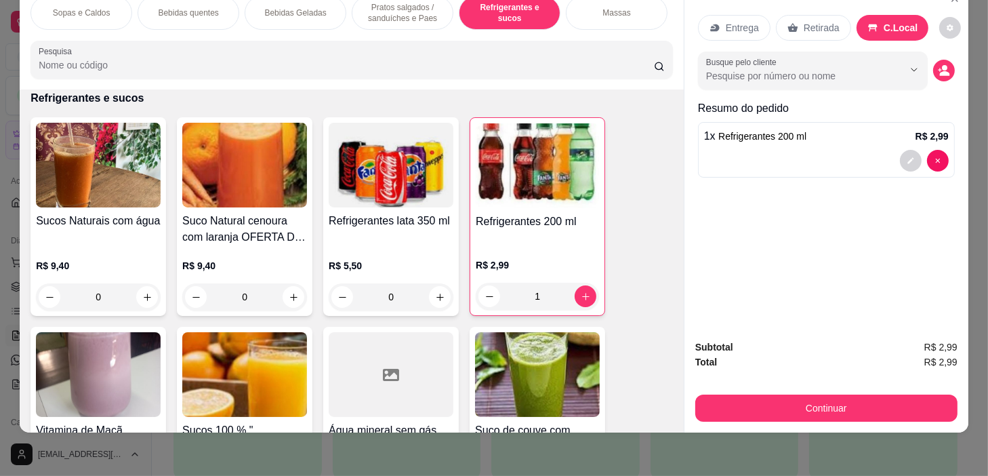
drag, startPoint x: 723, startPoint y: 380, endPoint x: 738, endPoint y: 430, distance: 52.3
click at [735, 421] on div "Subtotal R$ 2,99 Total R$ 2,99 Continuar" at bounding box center [827, 381] width 284 height 104
click at [738, 430] on div "Sopas e Caldos Bebidas quentes Bebidas Geladas Pratos salgados / sanduíches e P…" at bounding box center [494, 238] width 988 height 476
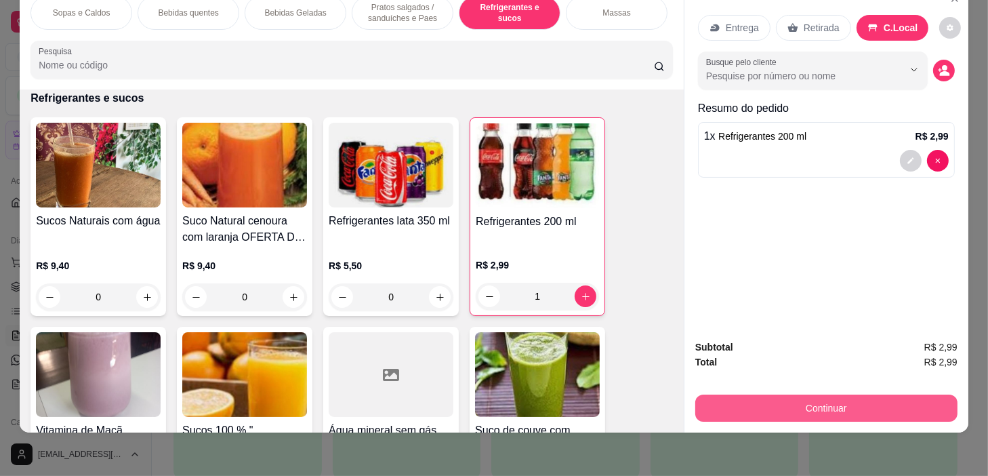
click at [755, 409] on button "Continuar" at bounding box center [827, 408] width 262 height 27
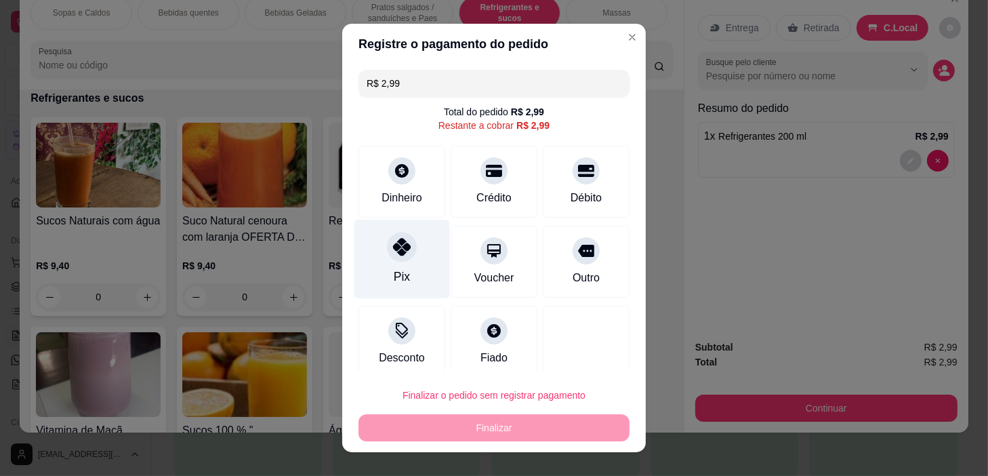
click at [420, 267] on div "Pix" at bounding box center [403, 259] width 96 height 79
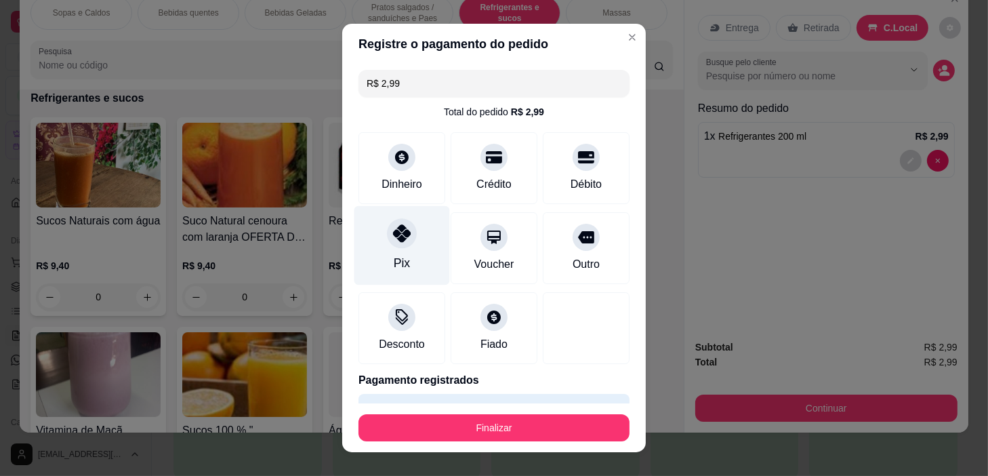
type input "R$ 0,00"
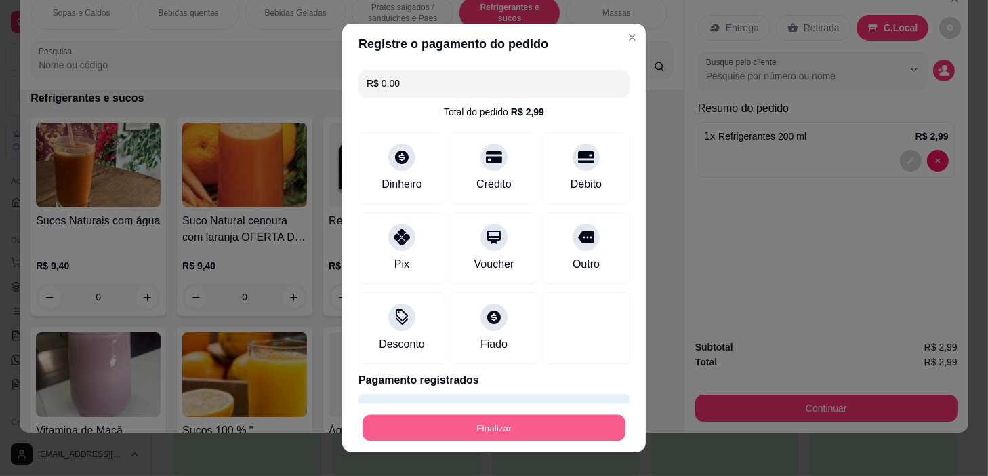
click at [582, 420] on button "Finalizar" at bounding box center [494, 428] width 263 height 26
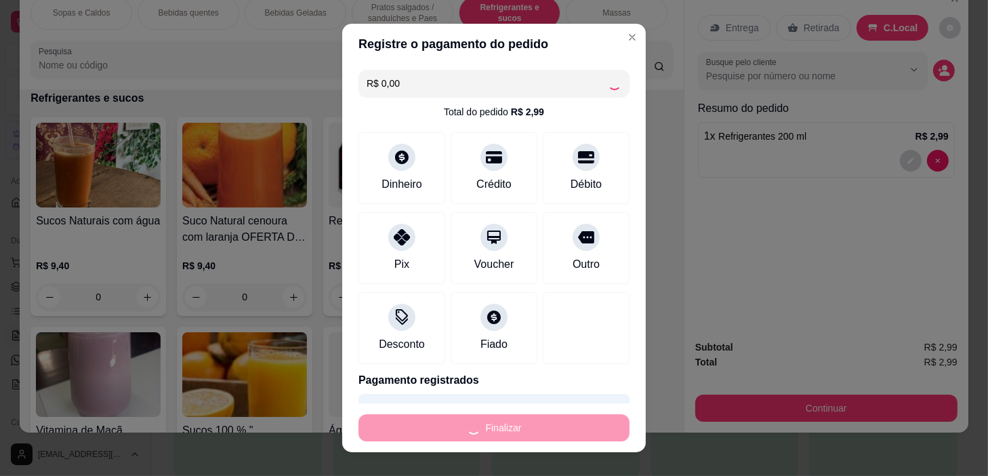
type input "0"
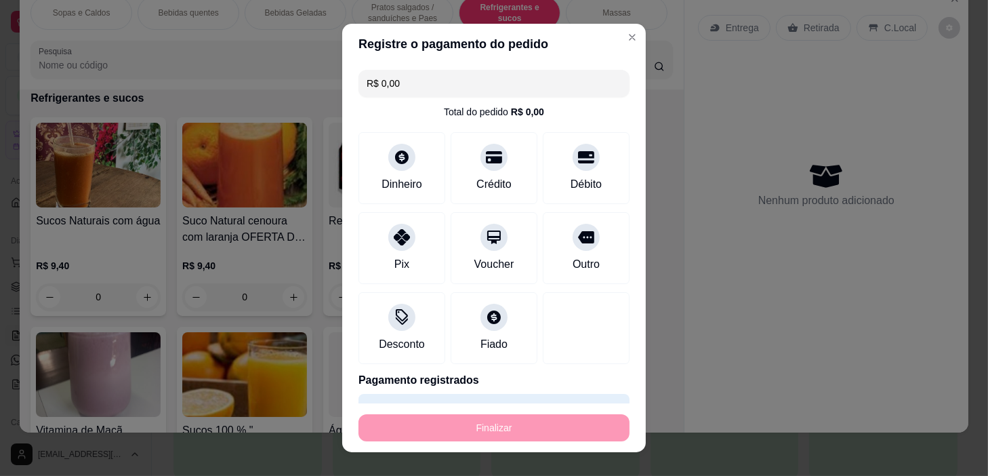
type input "-R$ 2,99"
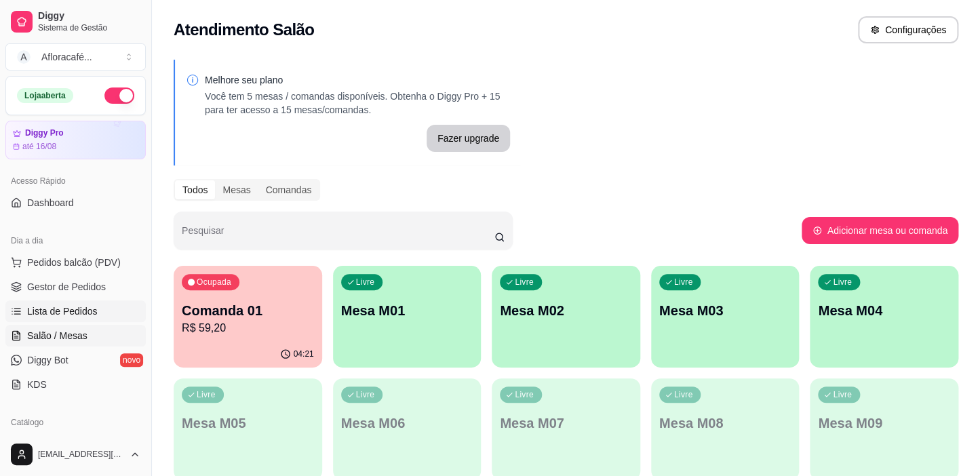
click at [101, 309] on link "Lista de Pedidos" at bounding box center [75, 311] width 140 height 22
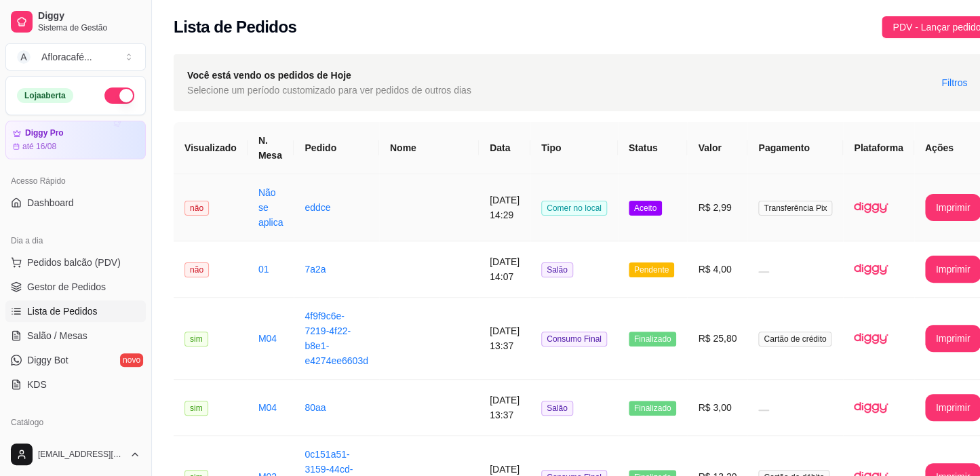
click at [587, 222] on td "Comer no local" at bounding box center [573, 207] width 87 height 67
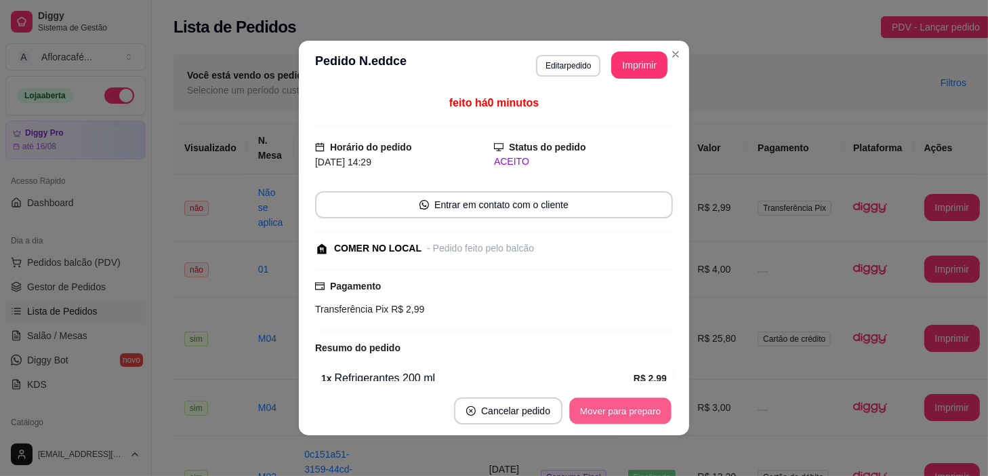
click at [628, 414] on button "Mover para preparo" at bounding box center [620, 411] width 102 height 26
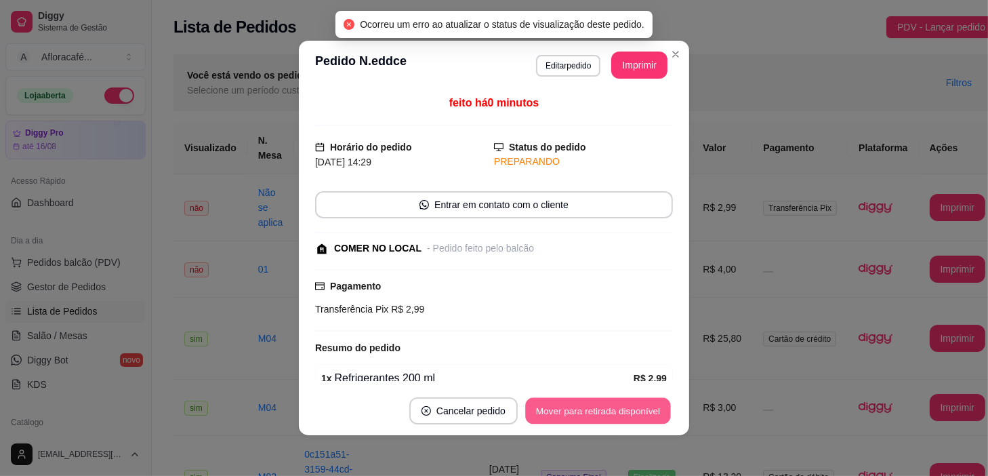
click at [654, 400] on button "Mover para retirada disponível" at bounding box center [597, 411] width 145 height 26
click at [647, 407] on button "Mover para finalizado" at bounding box center [617, 411] width 109 height 26
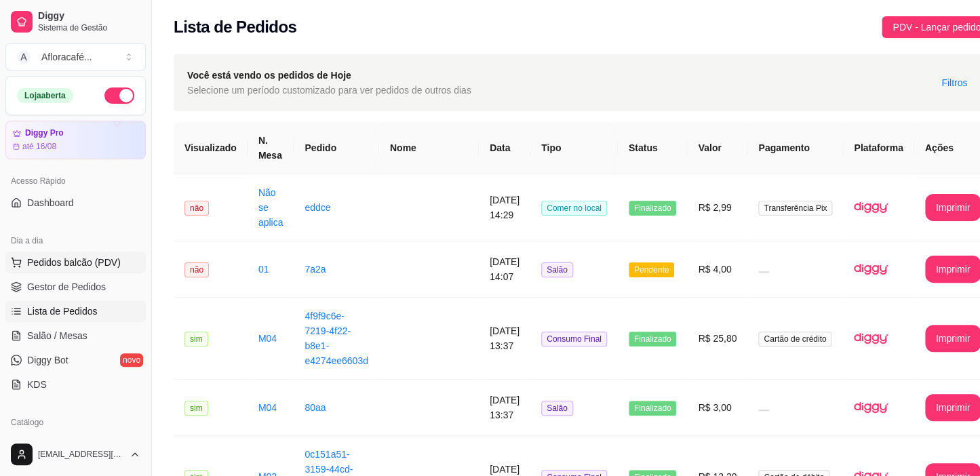
click at [73, 264] on span "Pedidos balcão (PDV)" at bounding box center [74, 263] width 94 height 14
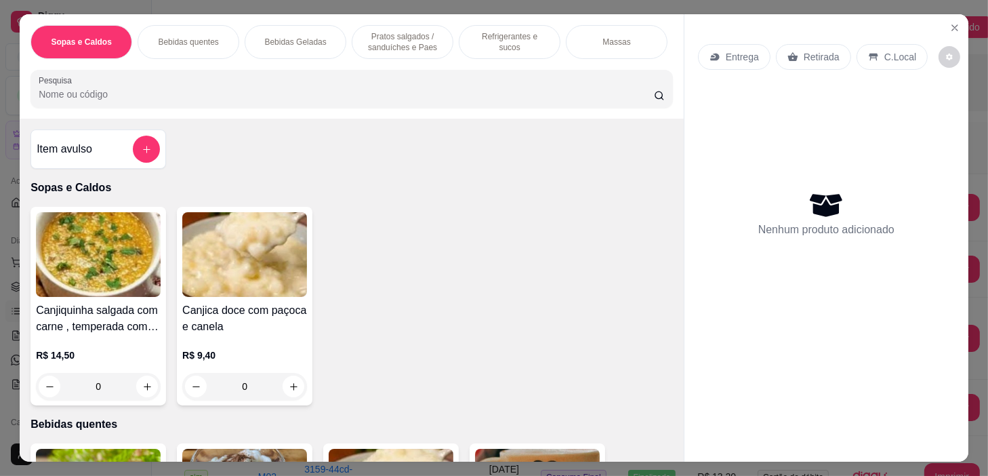
click at [471, 39] on p "Refrigerantes e sucos" at bounding box center [510, 42] width 79 height 22
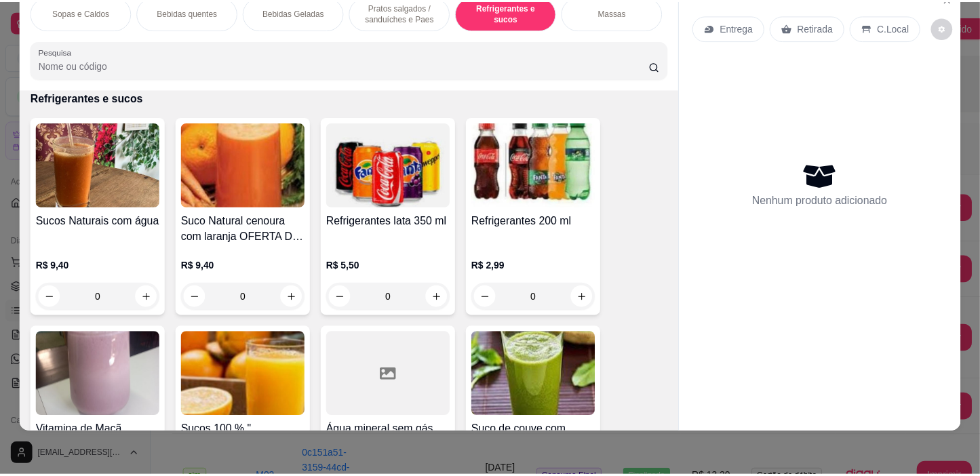
scroll to position [5899, 0]
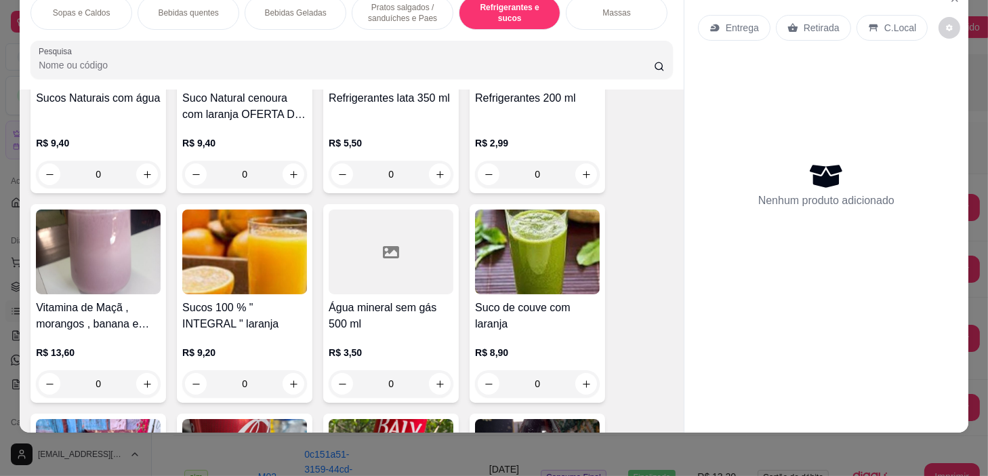
click at [433, 384] on div "0" at bounding box center [391, 383] width 125 height 27
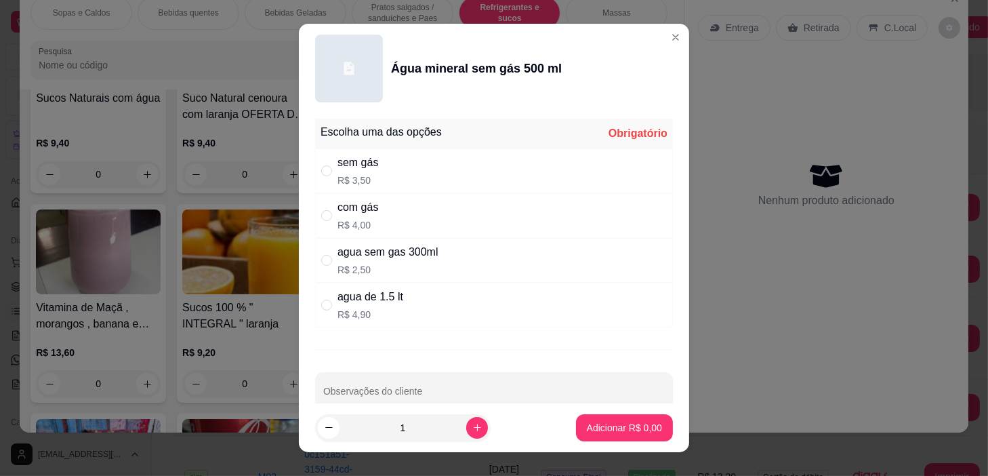
click at [498, 225] on div "com gás R$ 4,00" at bounding box center [494, 215] width 358 height 45
radio input "true"
click at [594, 429] on p "Adicionar R$ 4,00" at bounding box center [624, 428] width 75 height 14
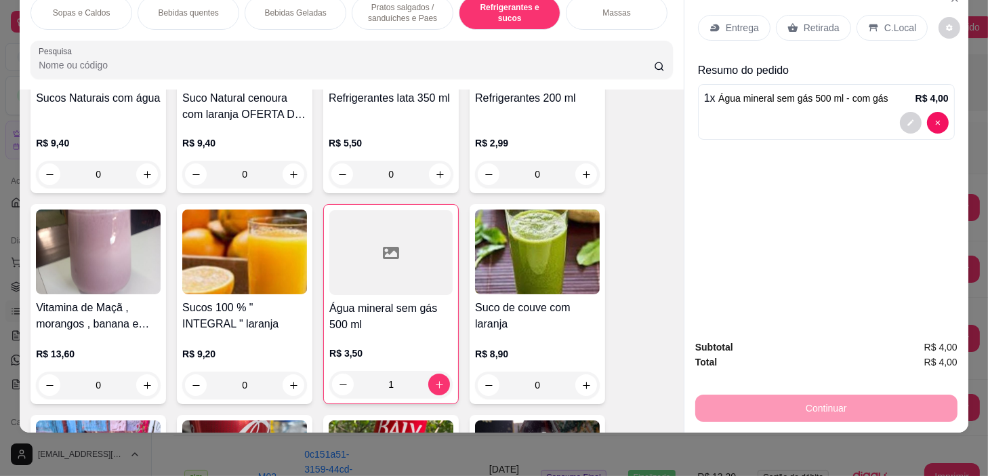
type input "1"
click at [870, 26] on div "C.Local" at bounding box center [892, 28] width 71 height 26
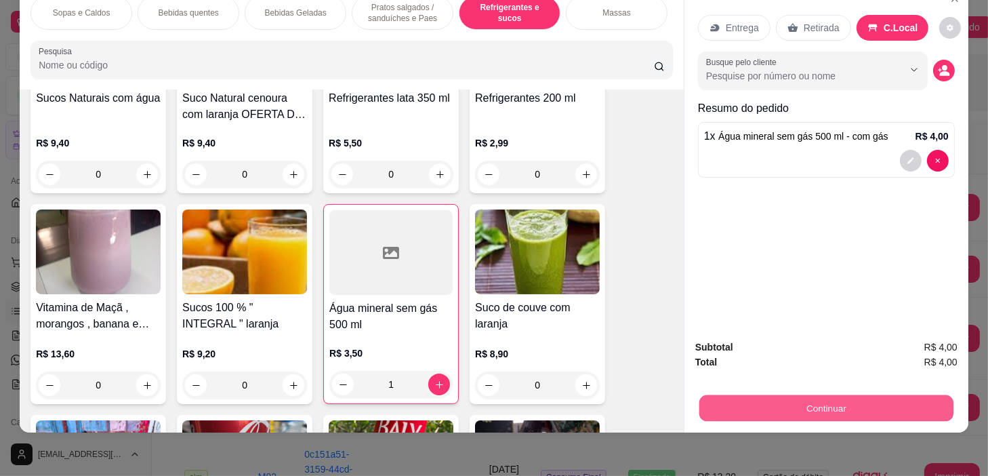
click at [823, 401] on button "Continuar" at bounding box center [827, 408] width 254 height 26
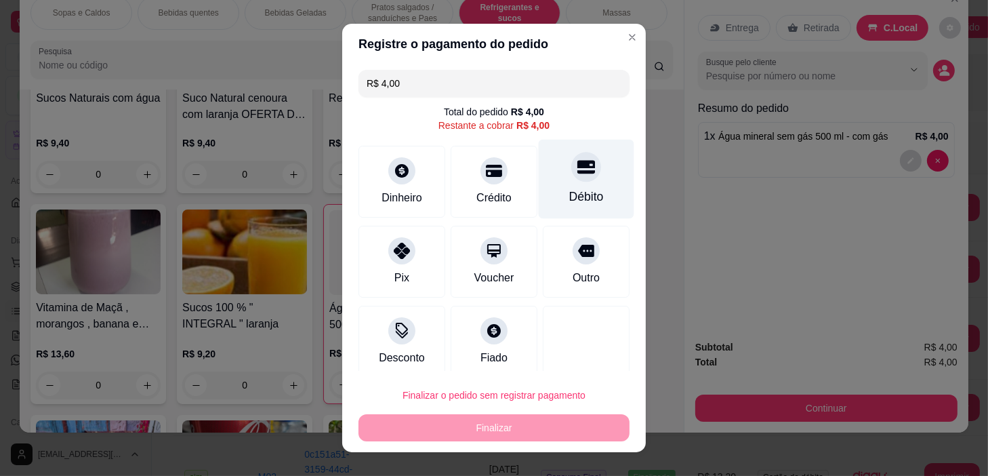
click at [576, 179] on div "Débito" at bounding box center [587, 179] width 96 height 79
type input "R$ 0,00"
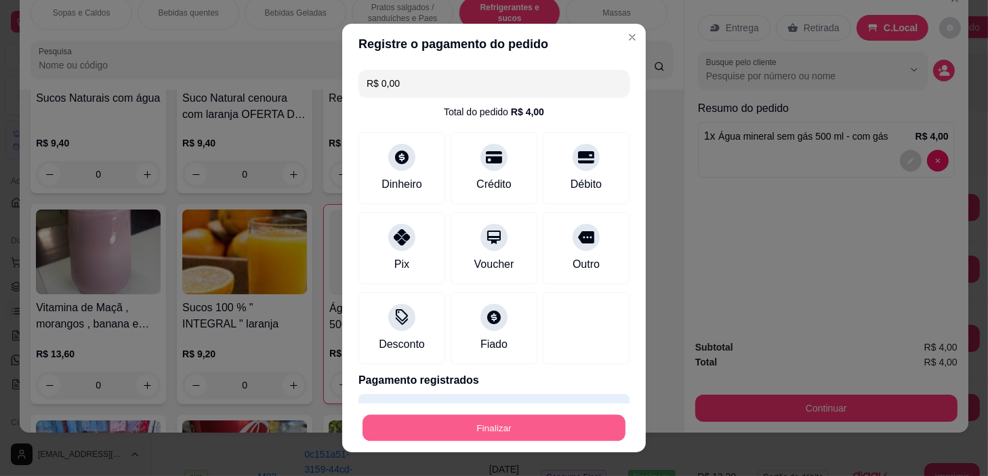
click at [572, 424] on button "Finalizar" at bounding box center [494, 428] width 263 height 26
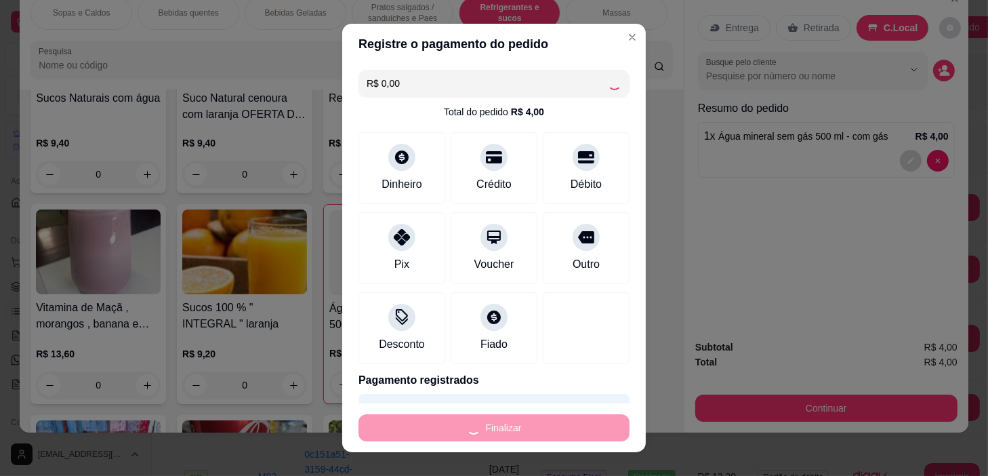
type input "0"
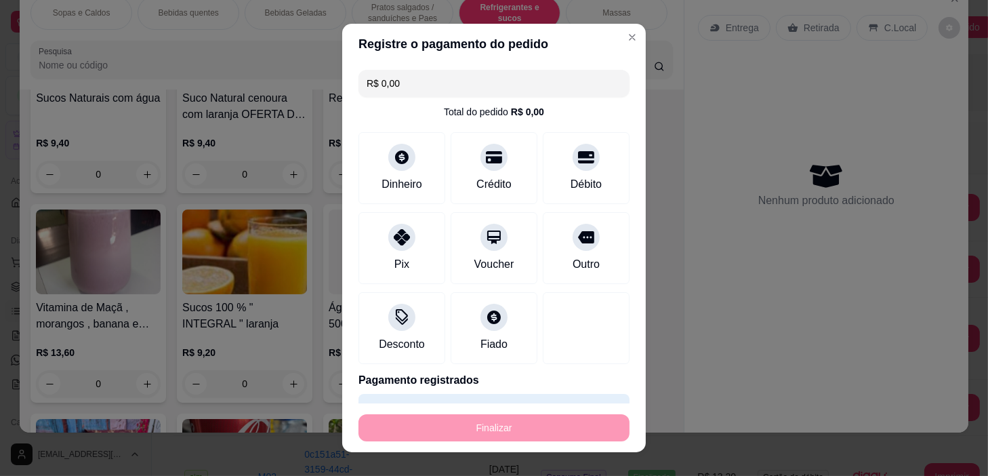
type input "-R$ 4,00"
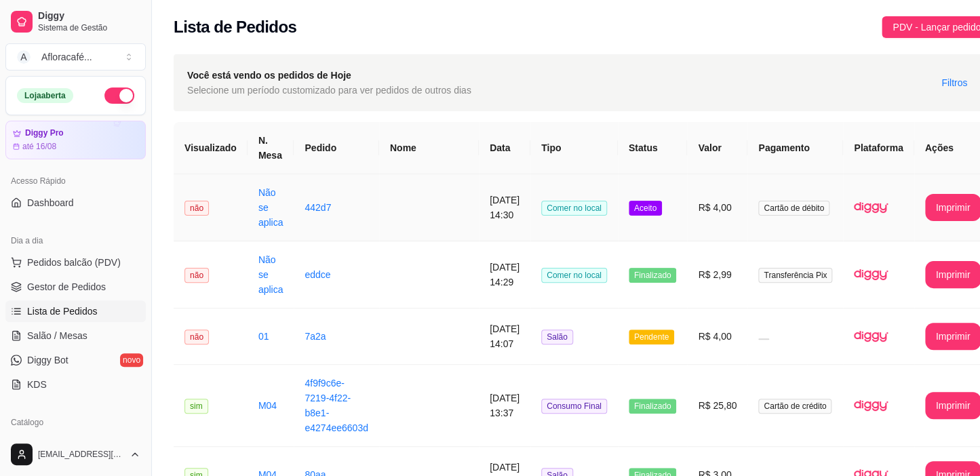
click at [325, 182] on td "442d7" at bounding box center [336, 207] width 85 height 67
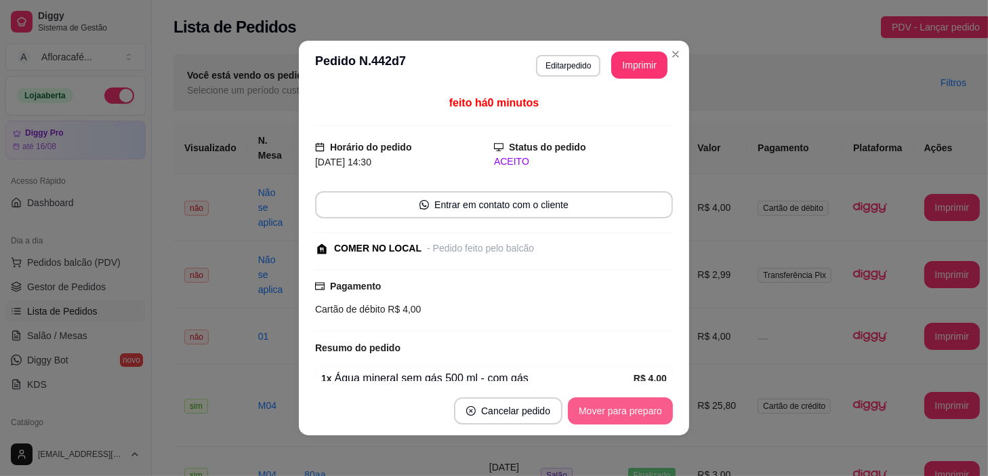
click at [626, 413] on button "Mover para preparo" at bounding box center [620, 410] width 105 height 27
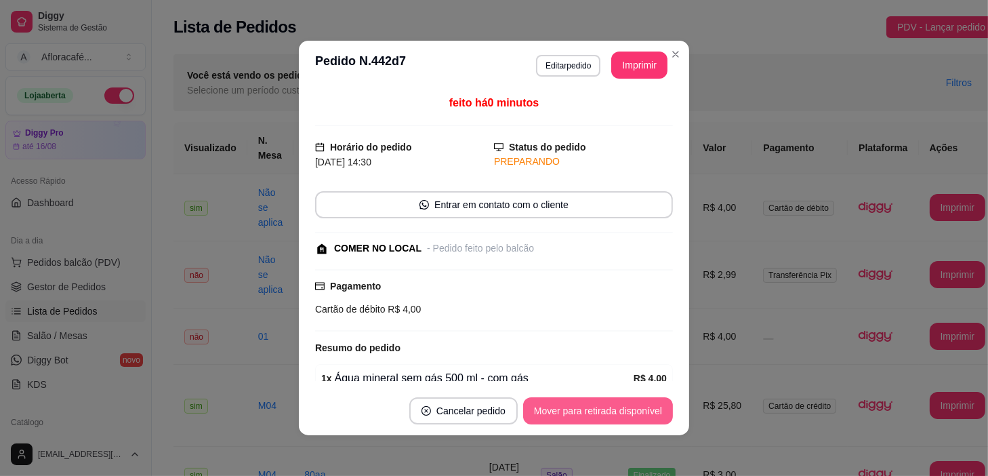
click at [626, 411] on button "Mover para retirada disponível" at bounding box center [598, 410] width 150 height 27
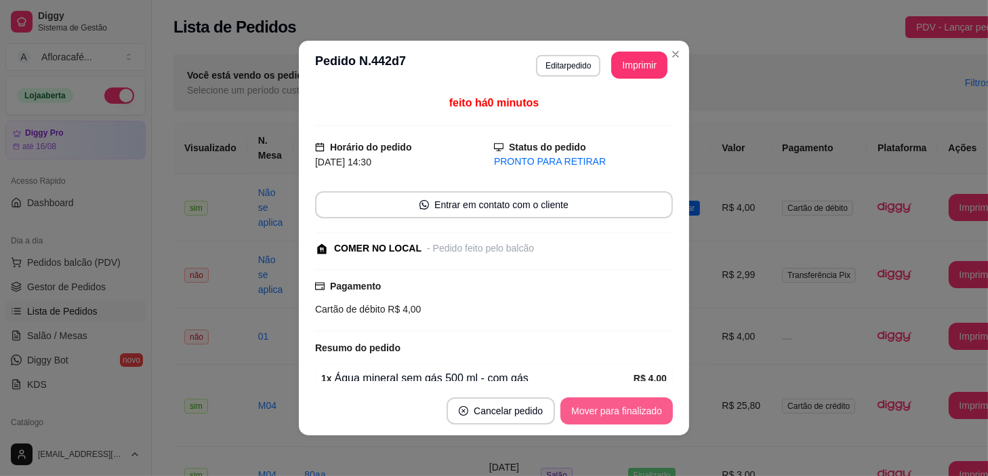
click at [626, 411] on button "Mover para finalizado" at bounding box center [617, 410] width 113 height 27
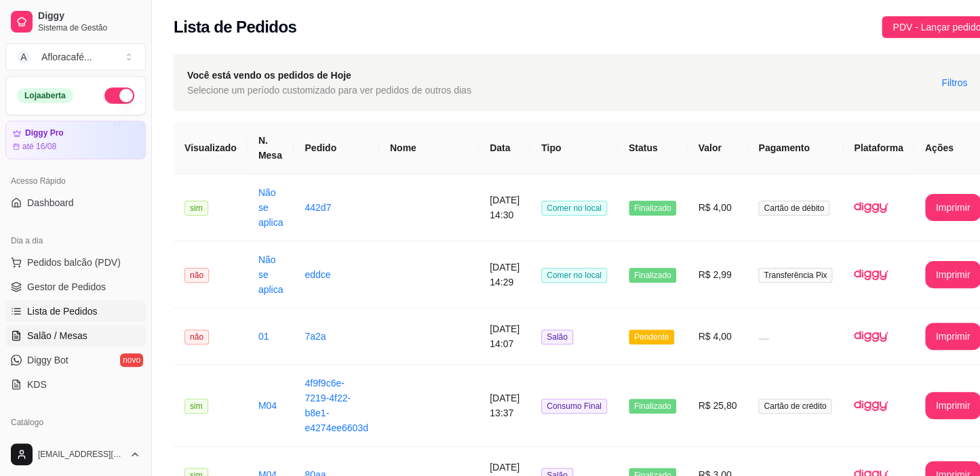
click at [35, 329] on span "Salão / Mesas" at bounding box center [57, 336] width 60 height 14
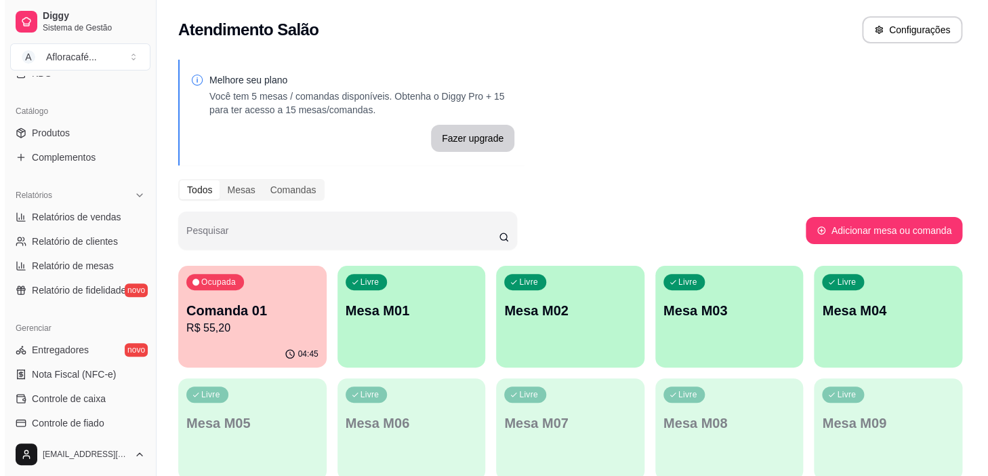
scroll to position [499, 0]
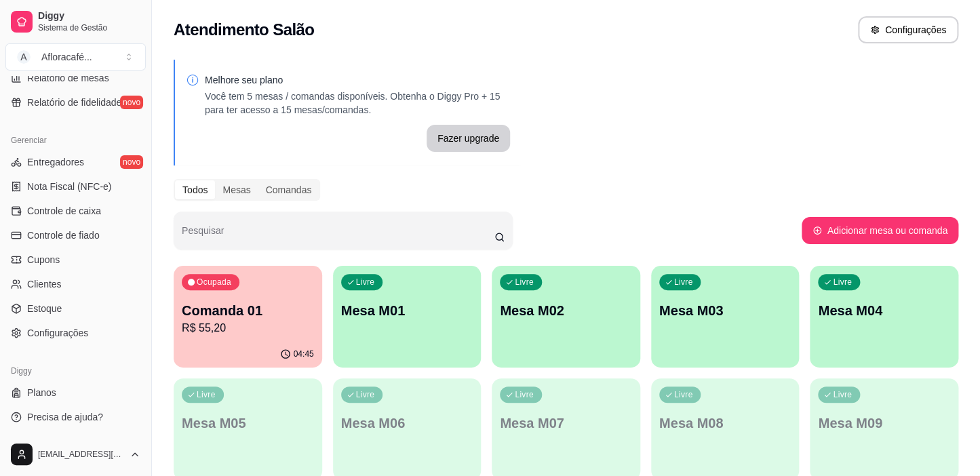
click at [237, 323] on p "R$ 55,20" at bounding box center [248, 328] width 132 height 16
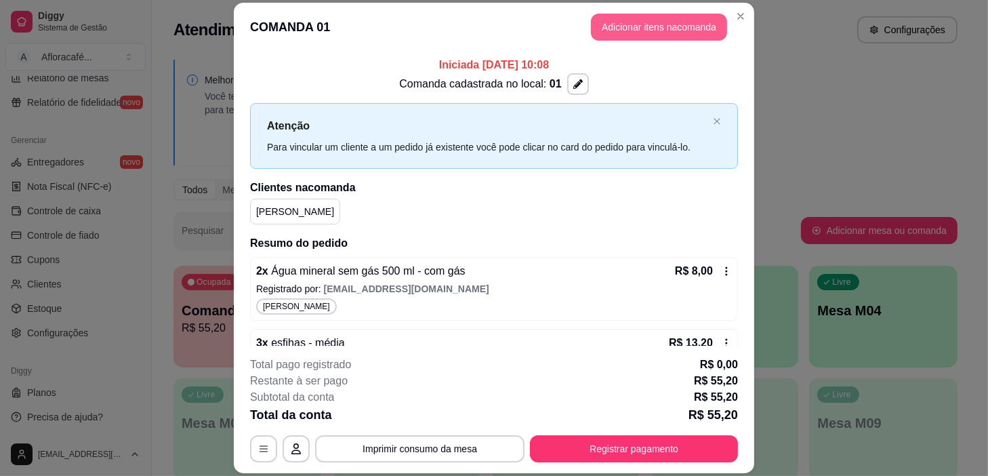
click at [632, 18] on button "Adicionar itens na comanda" at bounding box center [659, 27] width 136 height 27
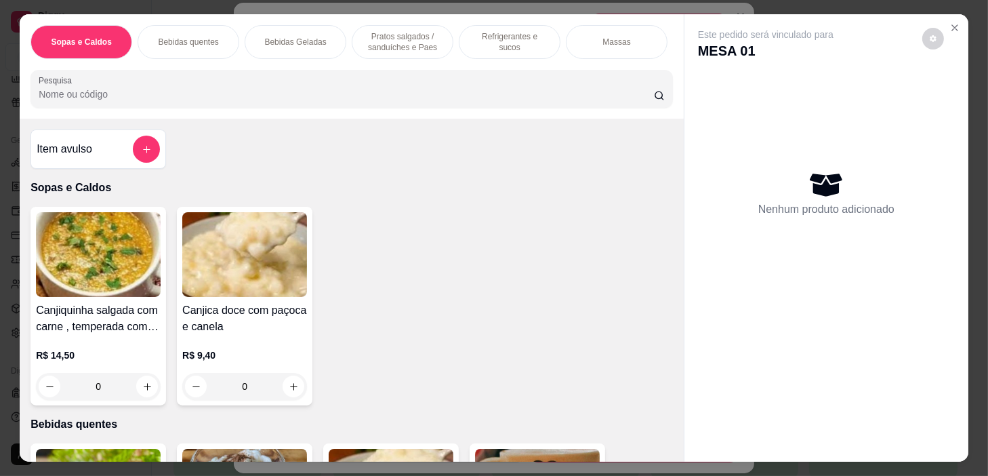
click at [508, 32] on p "Refrigerantes e sucos" at bounding box center [510, 42] width 79 height 22
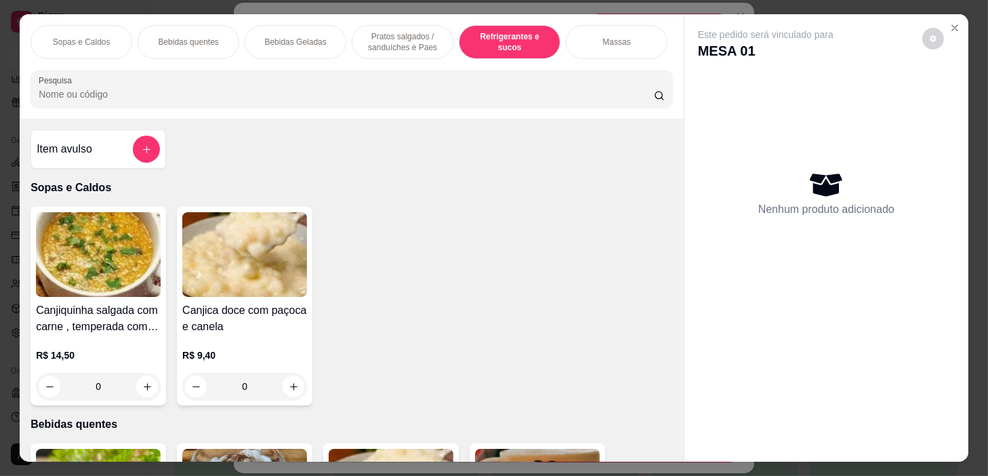
scroll to position [34, 0]
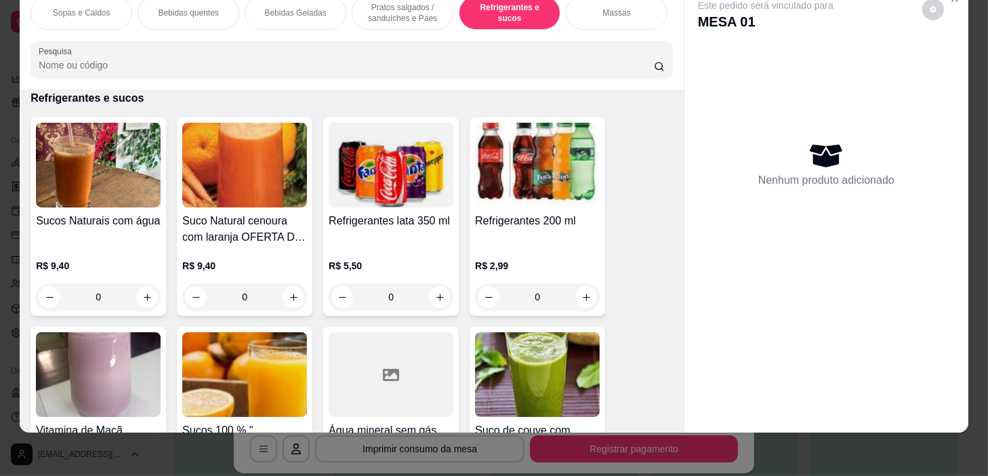
click at [402, 10] on p "Pratos salgados / sanduíches e Paes" at bounding box center [402, 13] width 79 height 22
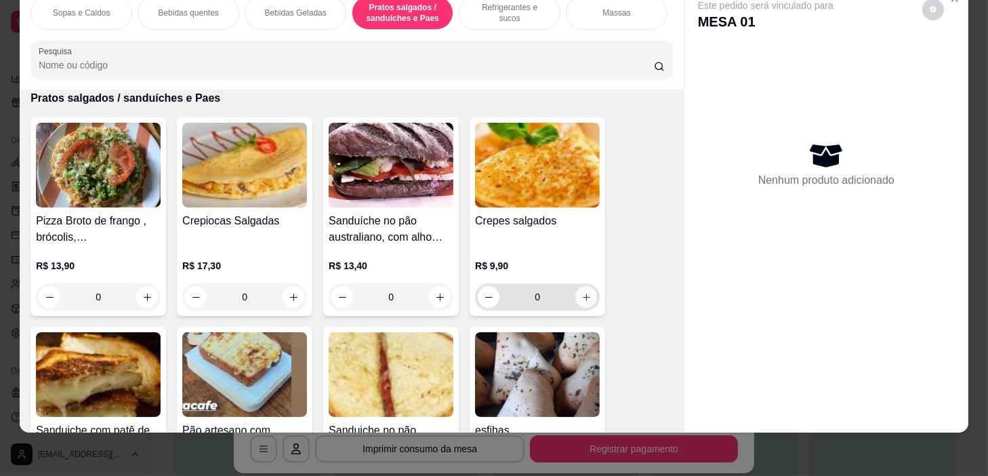
click at [582, 295] on icon "increase-product-quantity" at bounding box center [587, 297] width 10 height 10
type input "1"
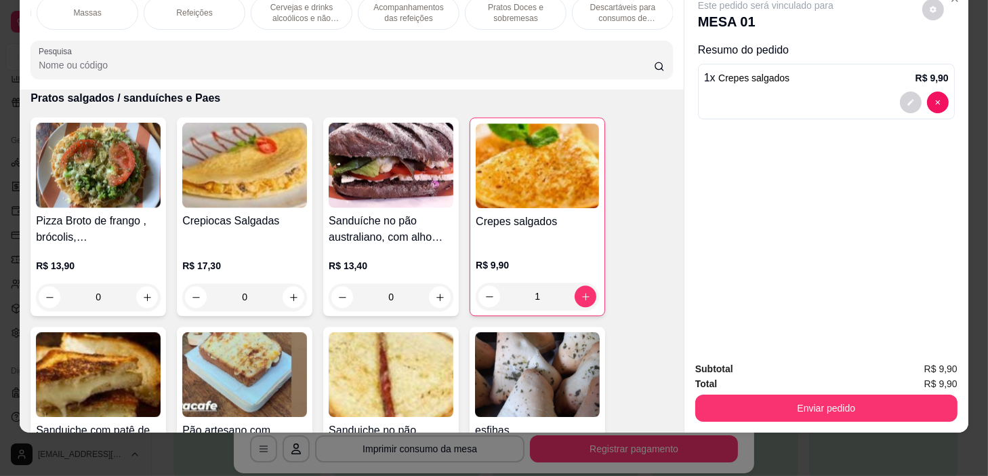
scroll to position [0, 0]
click at [257, 14] on div "Bebidas Geladas" at bounding box center [296, 13] width 102 height 34
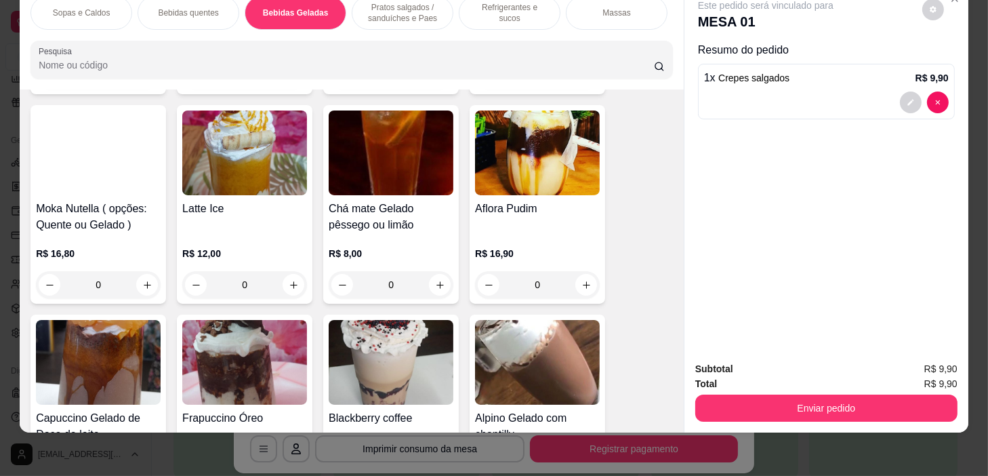
scroll to position [2740, 0]
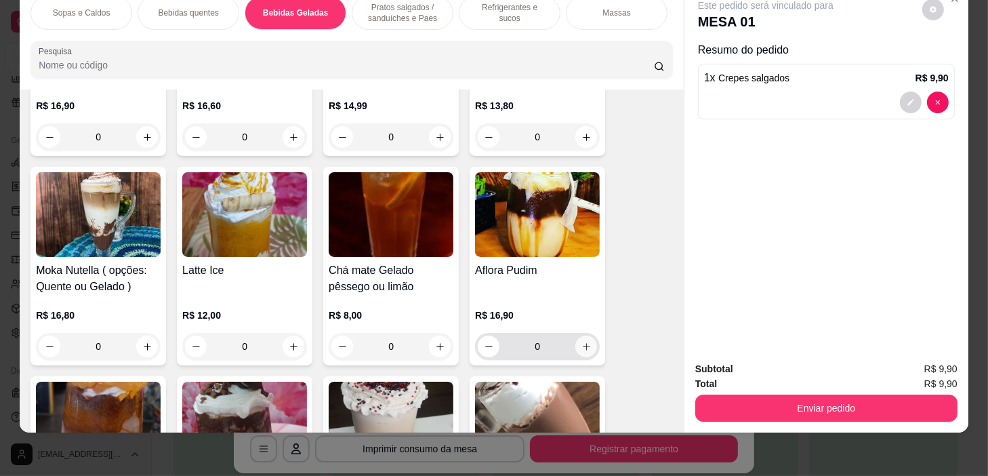
click at [588, 344] on button "increase-product-quantity" at bounding box center [587, 347] width 22 height 22
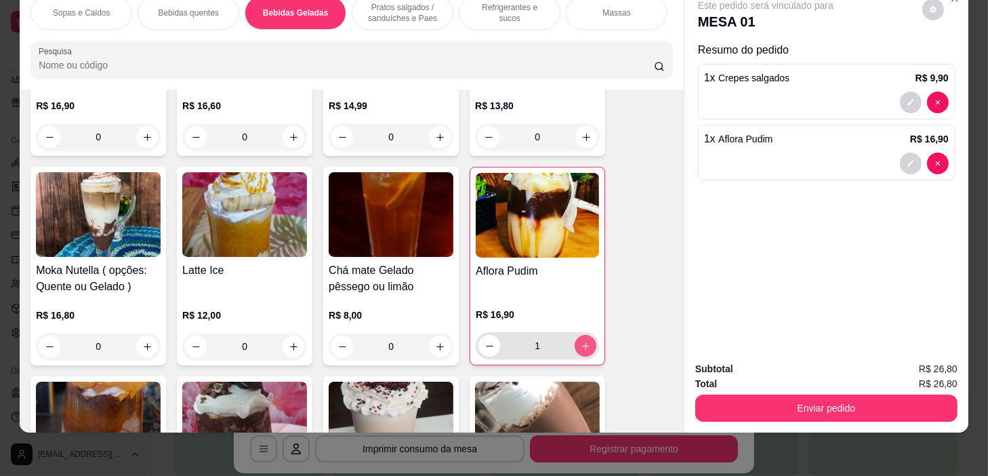
type input "1"
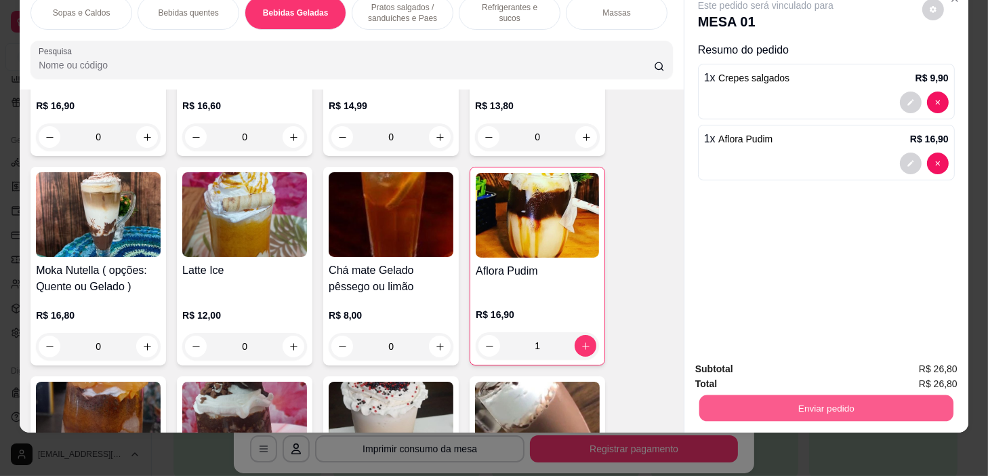
click at [888, 396] on button "Enviar pedido" at bounding box center [827, 408] width 254 height 26
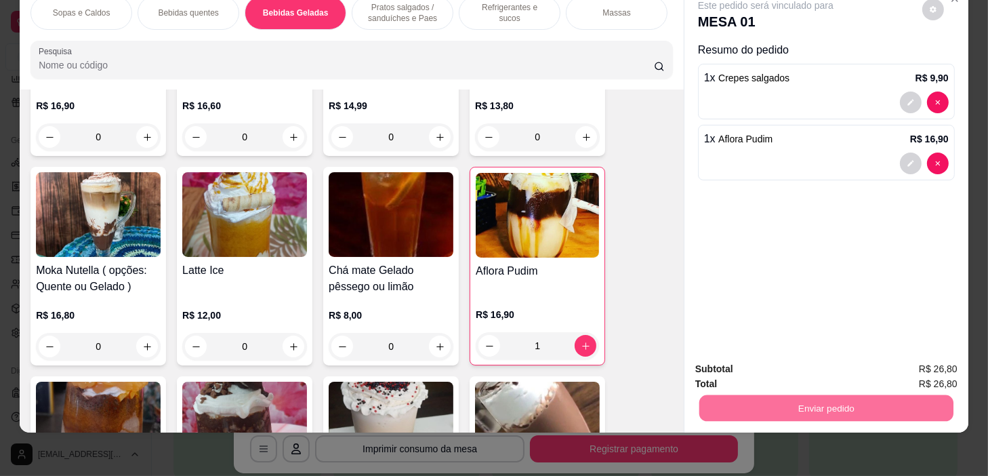
click at [834, 359] on button "Não registrar e enviar pedido" at bounding box center [782, 365] width 137 height 25
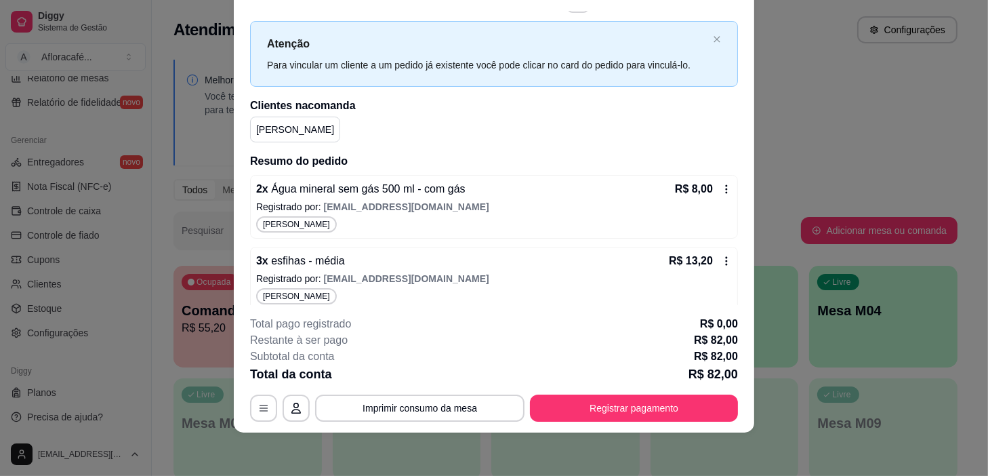
scroll to position [0, 0]
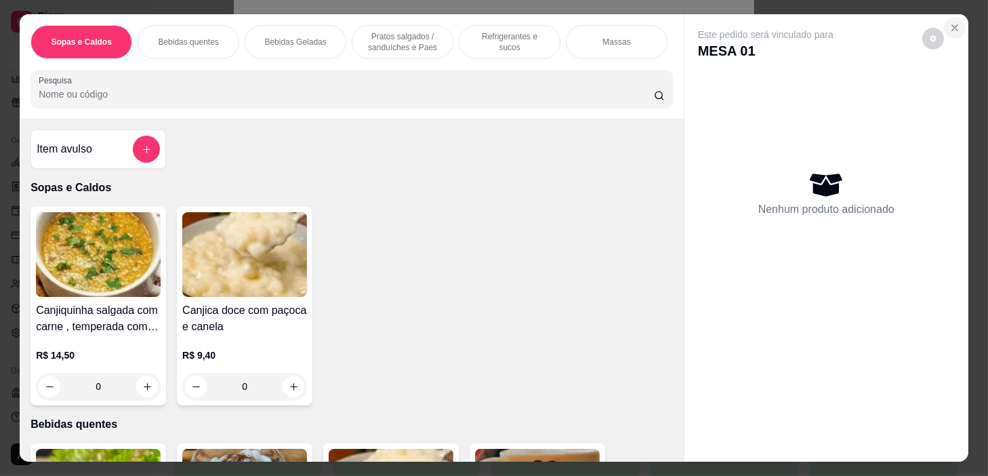
click at [953, 25] on icon "Close" at bounding box center [955, 27] width 5 height 5
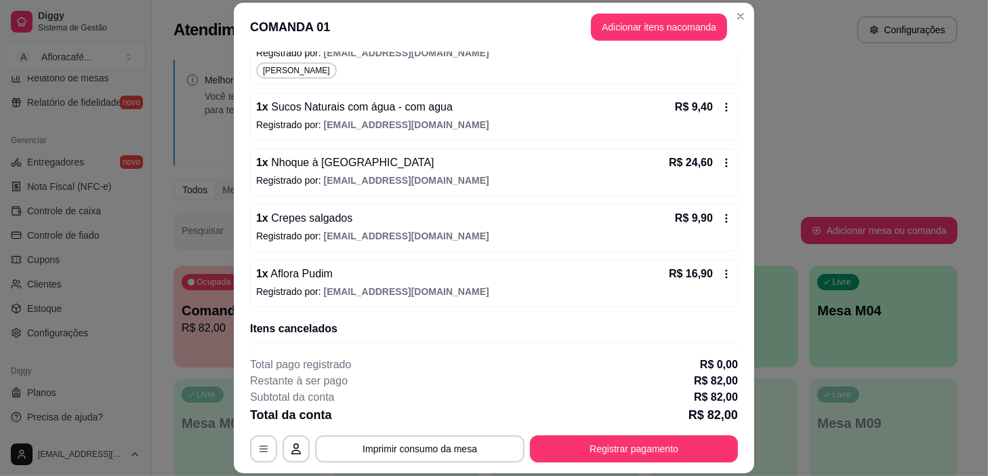
scroll to position [350, 0]
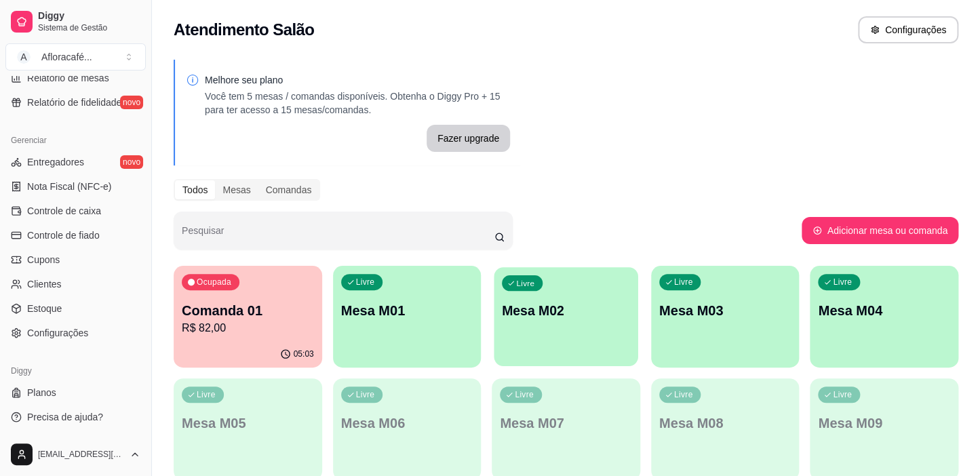
click at [515, 311] on p "Mesa M02" at bounding box center [566, 311] width 128 height 18
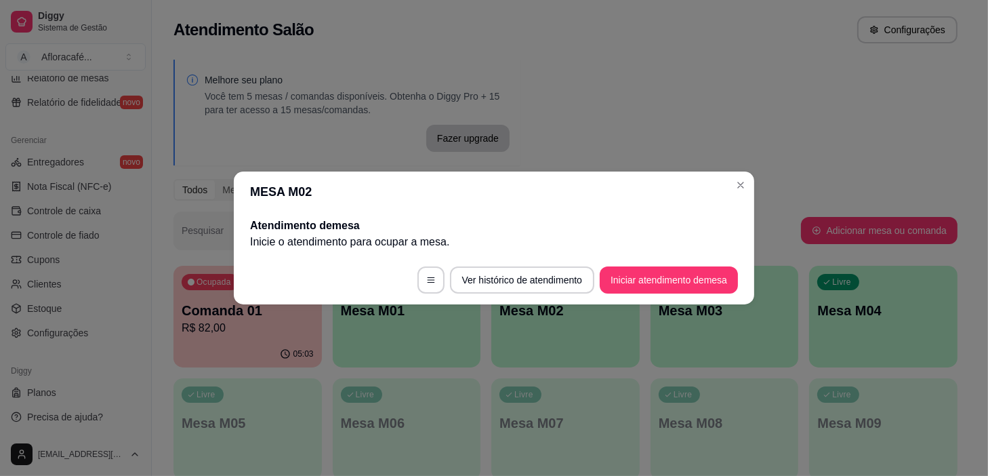
click at [635, 296] on footer "Ver histórico de atendimento Iniciar atendimento de mesa" at bounding box center [494, 280] width 521 height 49
click at [636, 293] on footer "Ver histórico de atendimento Iniciar atendimento de mesa" at bounding box center [494, 280] width 521 height 49
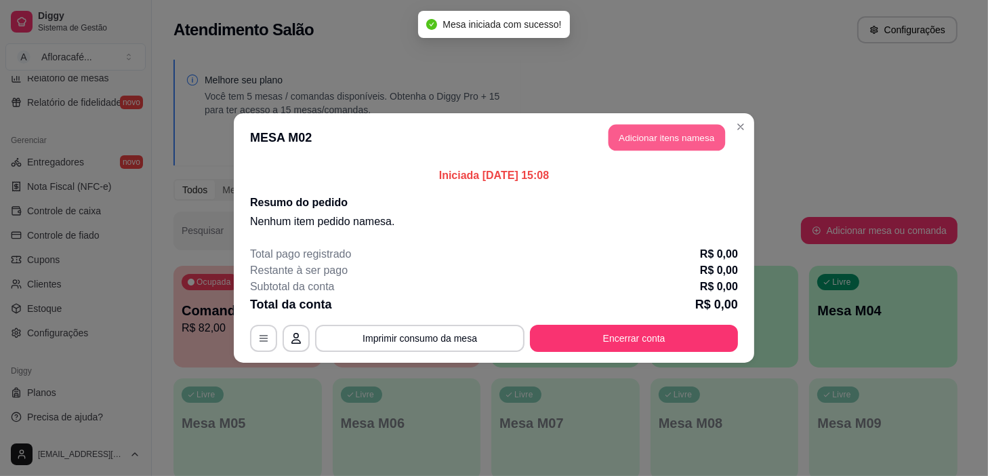
click at [640, 136] on button "Adicionar itens na mesa" at bounding box center [667, 138] width 117 height 26
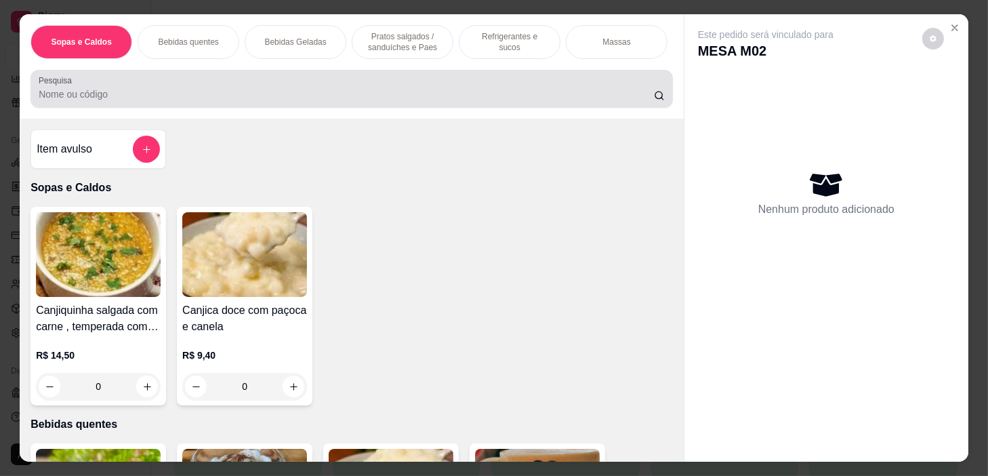
click at [437, 81] on div at bounding box center [352, 88] width 626 height 27
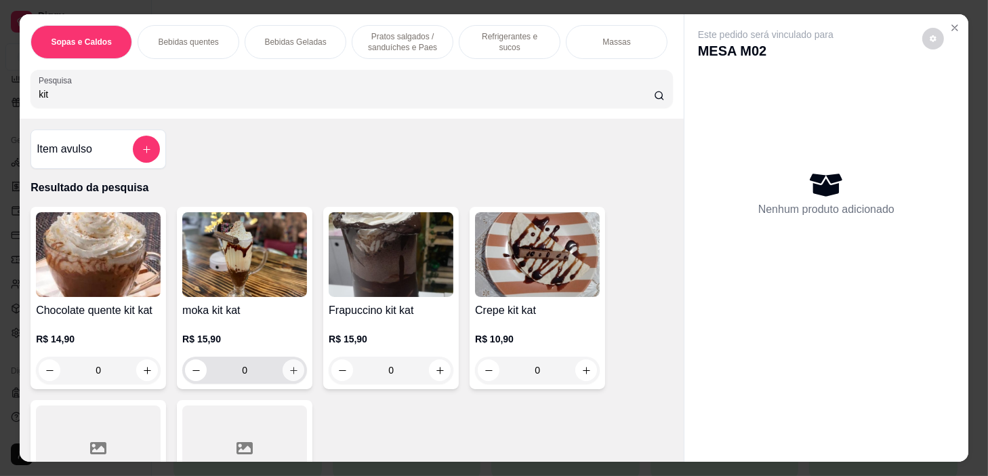
type input "kit"
click at [289, 372] on icon "increase-product-quantity" at bounding box center [294, 370] width 10 height 10
type input "1"
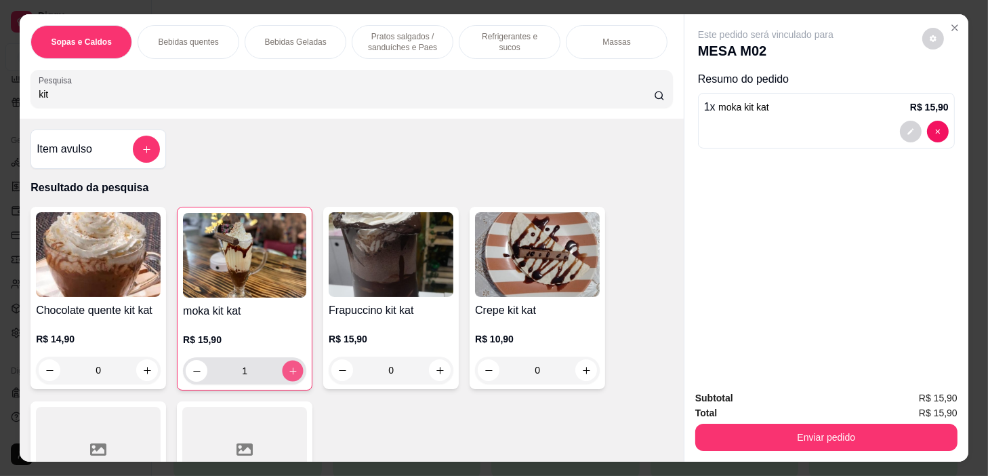
click at [288, 371] on icon "increase-product-quantity" at bounding box center [293, 371] width 10 height 10
type input "2"
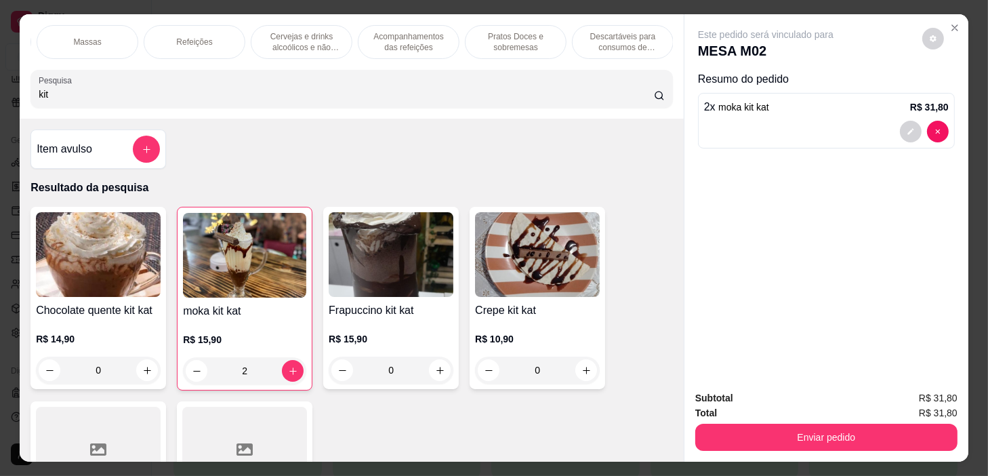
click at [516, 47] on p "Pratos Doces e sobremesas" at bounding box center [516, 42] width 79 height 22
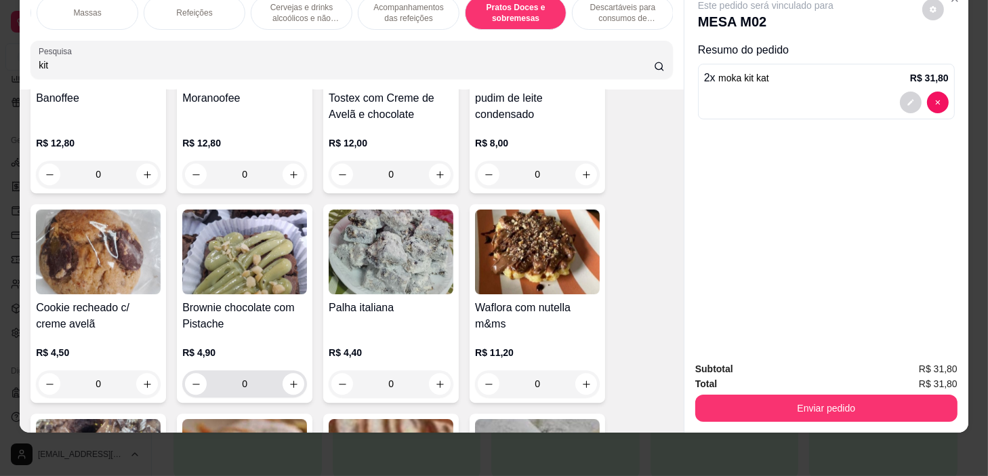
scroll to position [9830, 0]
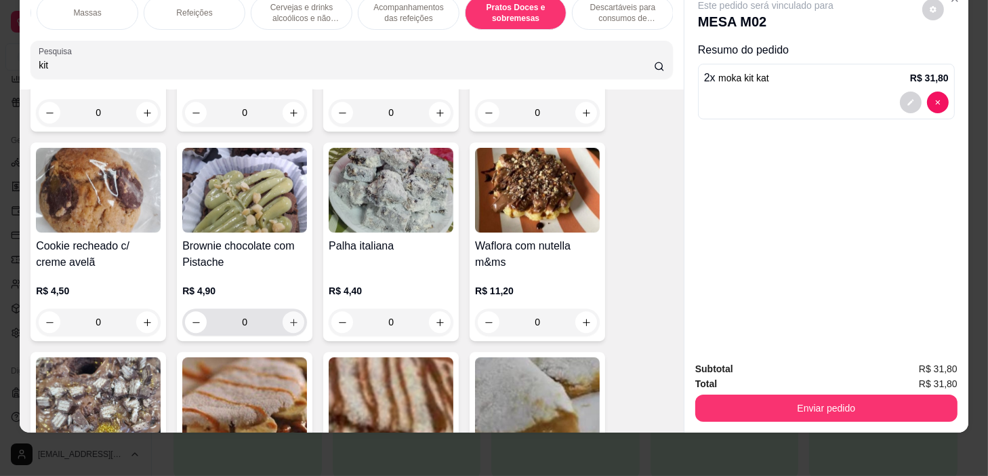
click at [289, 326] on button "increase-product-quantity" at bounding box center [294, 322] width 22 height 22
type input "1"
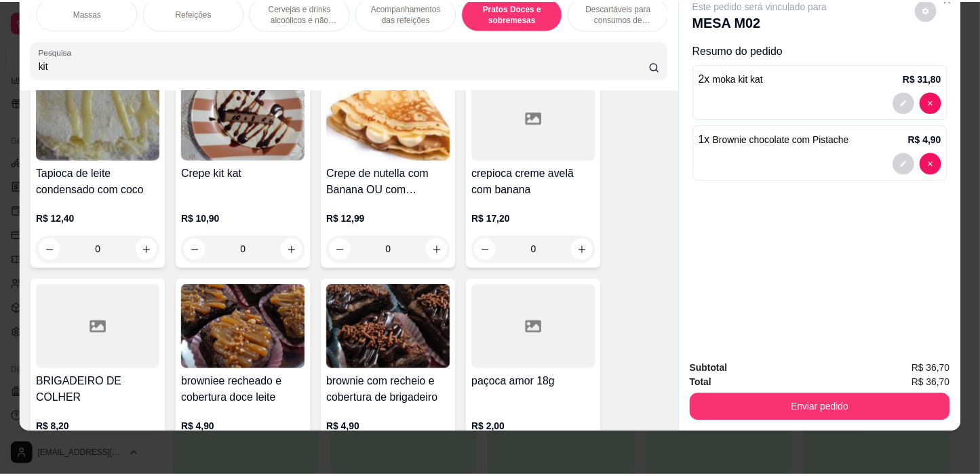
scroll to position [10508, 0]
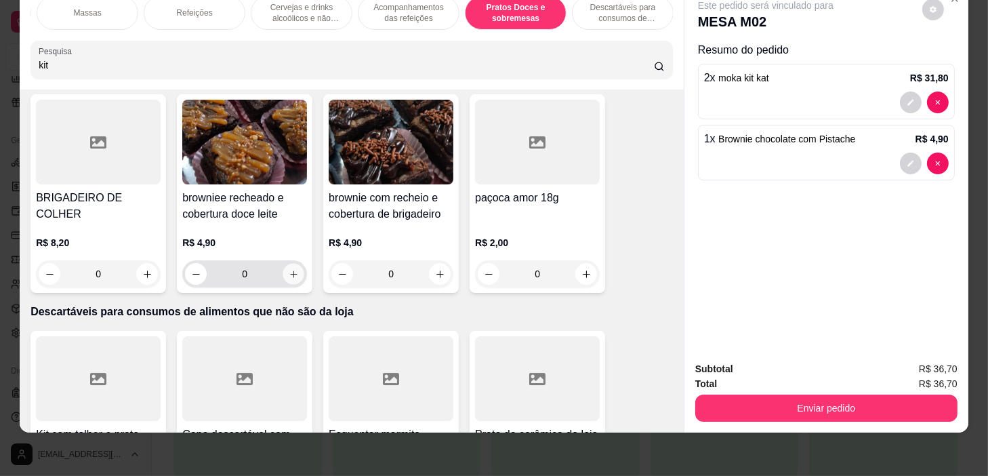
click at [292, 272] on icon "increase-product-quantity" at bounding box center [294, 274] width 10 height 10
type input "1"
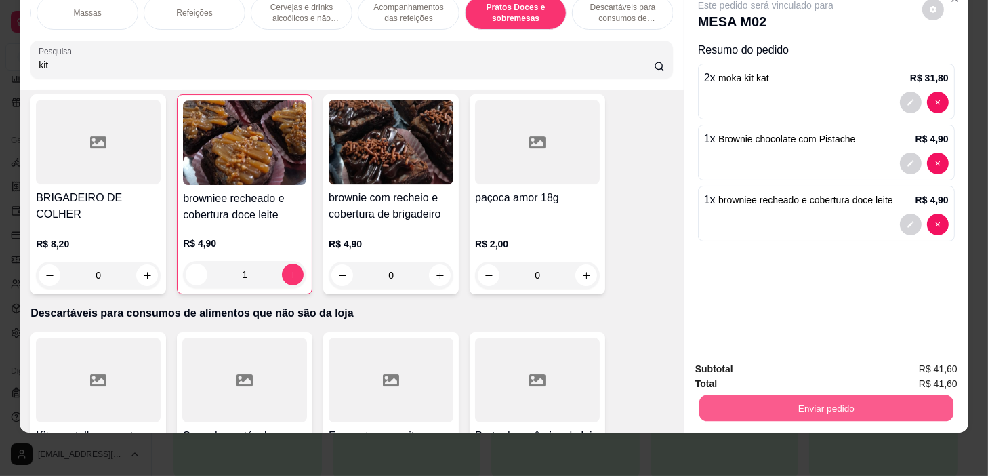
click at [776, 395] on button "Enviar pedido" at bounding box center [827, 408] width 254 height 26
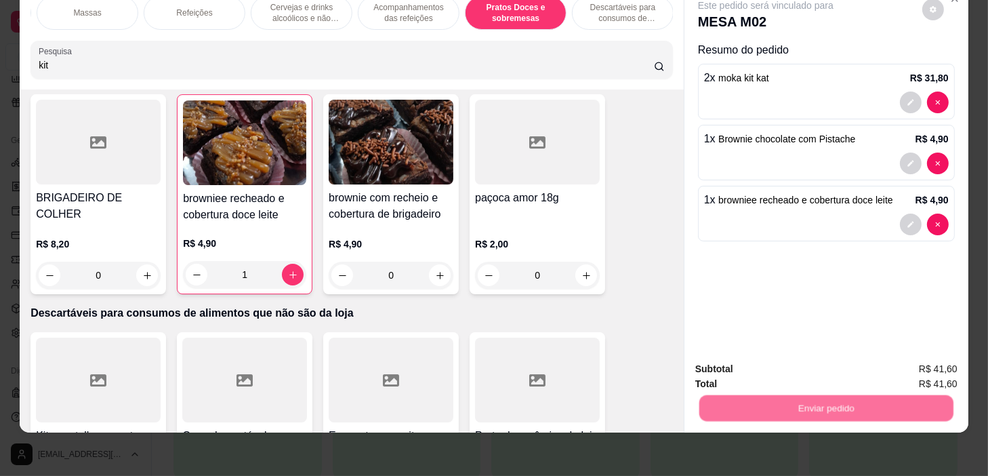
click at [789, 366] on button "Não registrar e enviar pedido" at bounding box center [782, 365] width 137 height 25
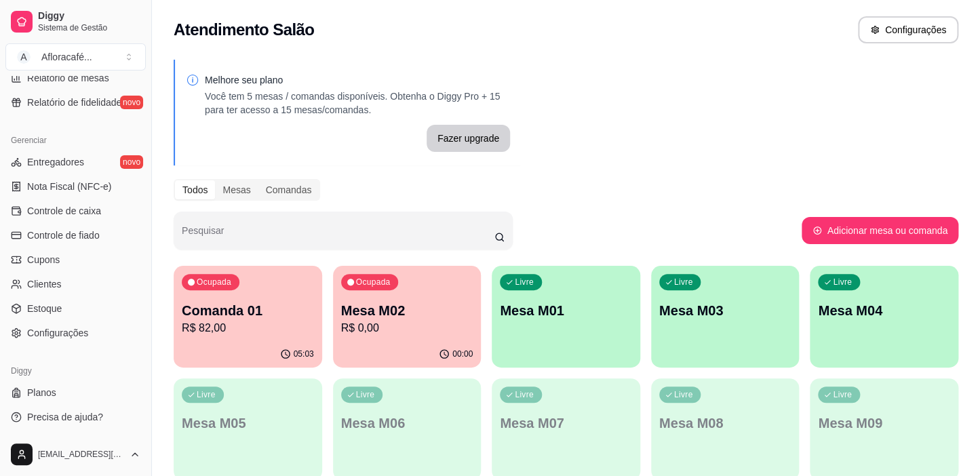
scroll to position [498, 0]
click at [368, 350] on div "00:00" at bounding box center [407, 353] width 144 height 26
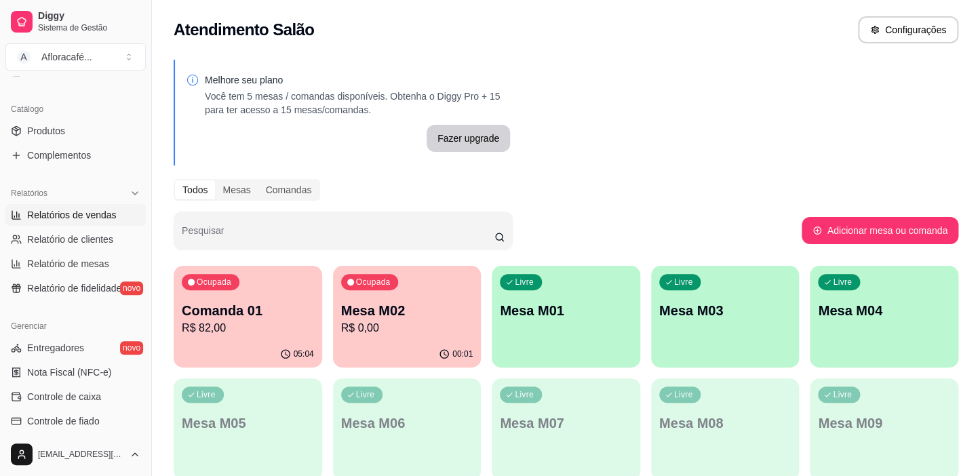
scroll to position [252, 0]
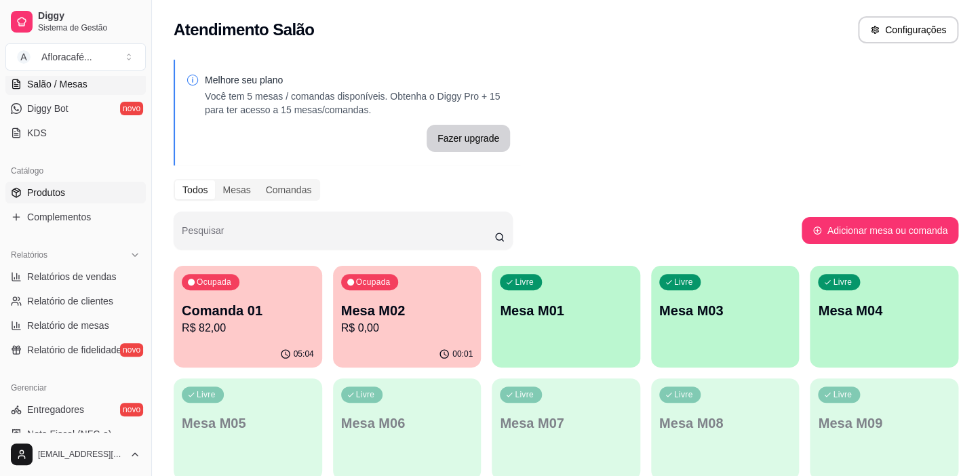
click at [123, 182] on link "Produtos" at bounding box center [75, 193] width 140 height 22
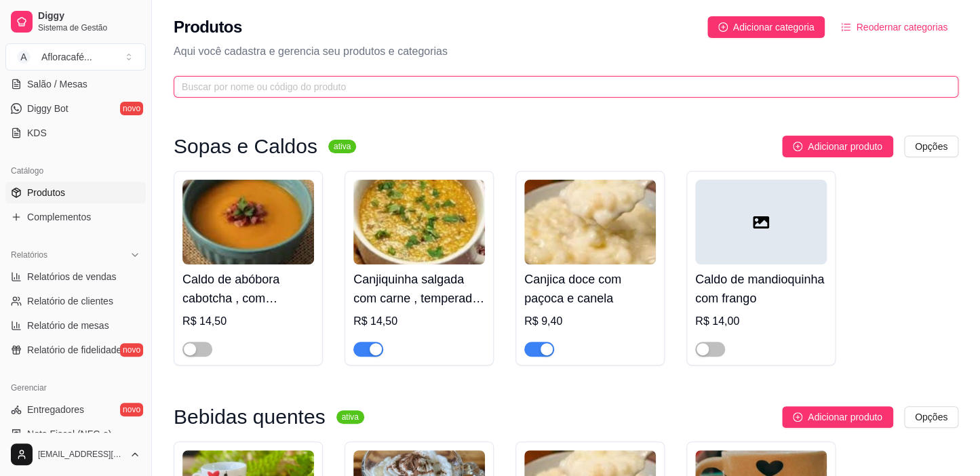
click at [482, 91] on input "text" at bounding box center [560, 86] width 757 height 15
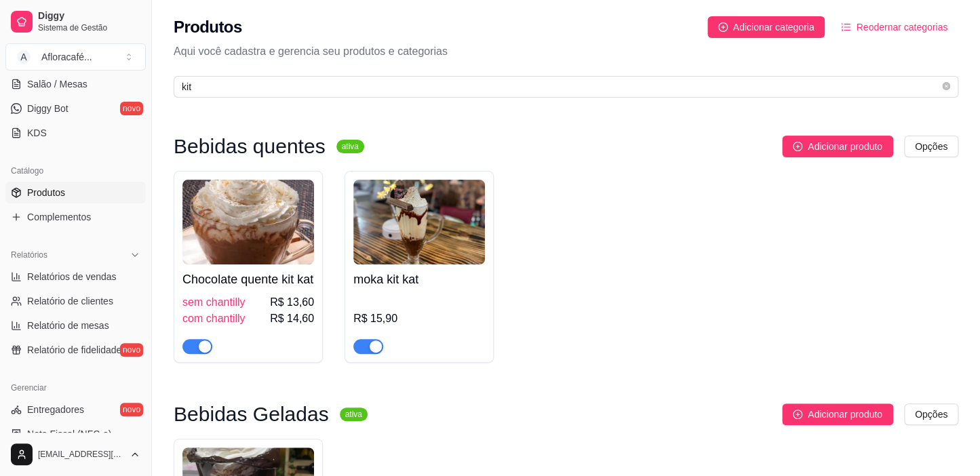
click at [195, 354] on span "button" at bounding box center [197, 346] width 30 height 15
click at [366, 354] on span "button" at bounding box center [368, 346] width 30 height 15
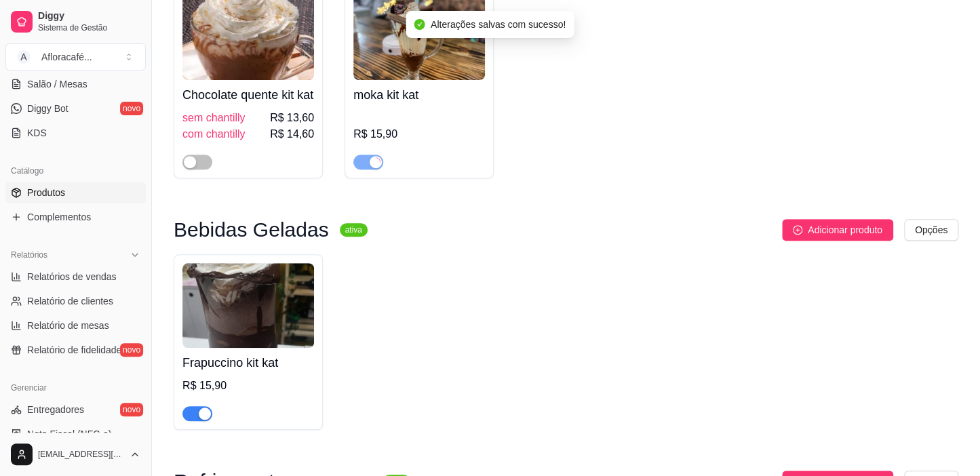
scroll to position [246, 0]
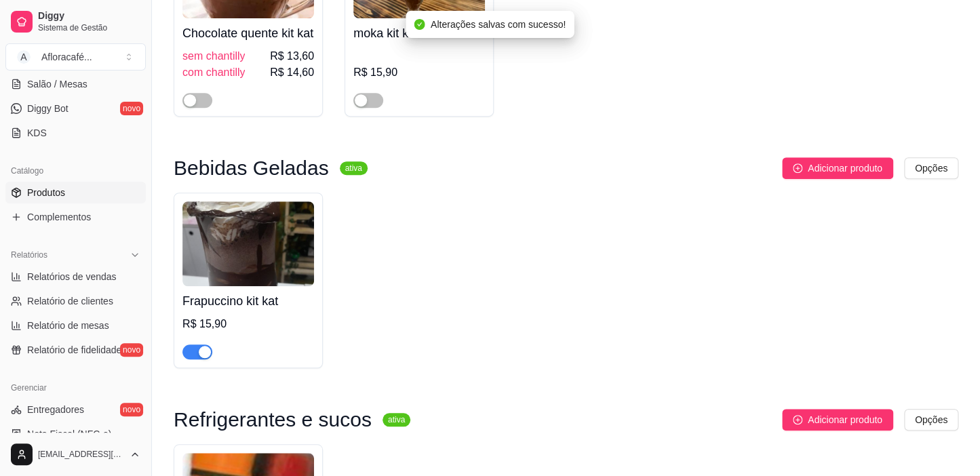
click at [206, 358] on div "button" at bounding box center [205, 352] width 12 height 12
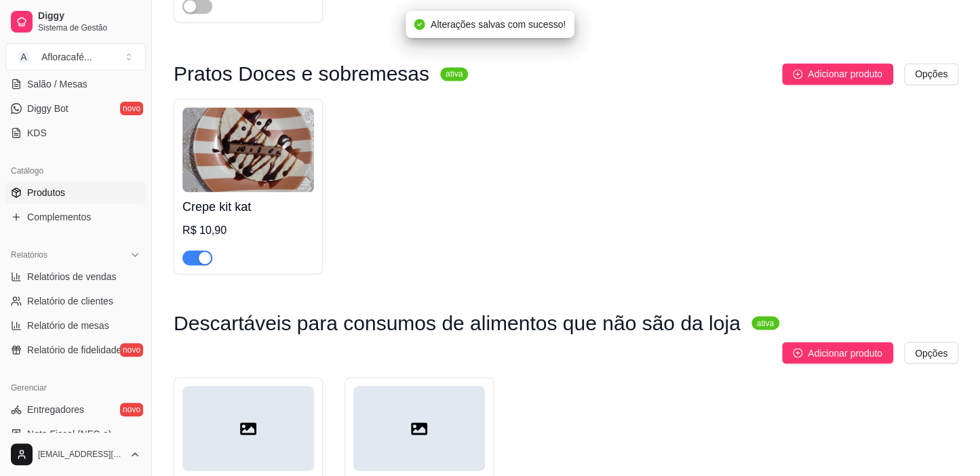
scroll to position [924, 0]
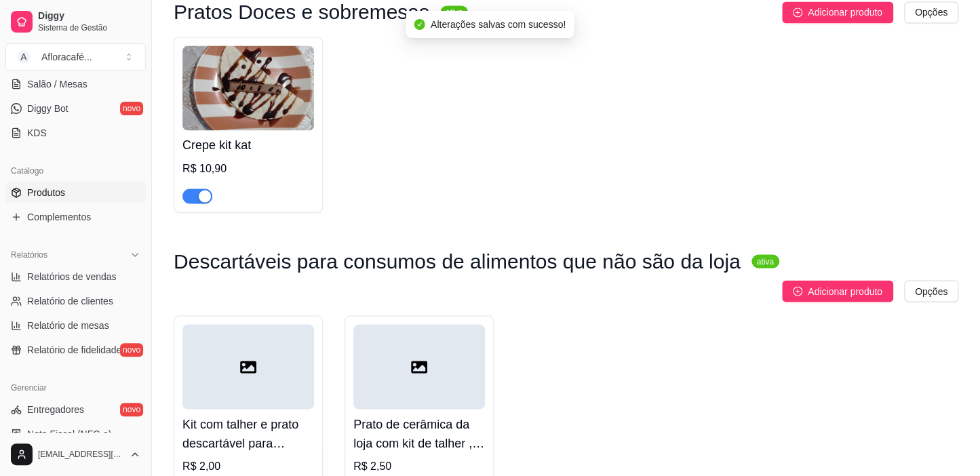
click at [201, 202] on div "button" at bounding box center [205, 196] width 12 height 12
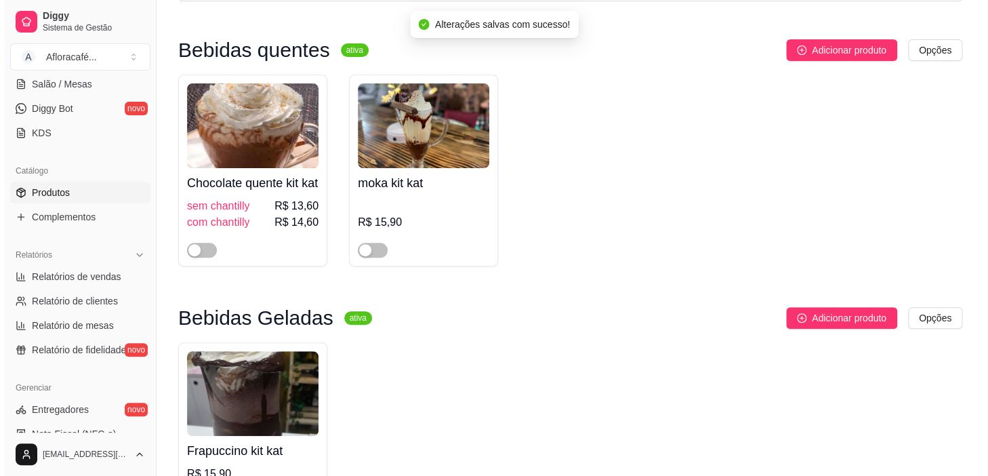
scroll to position [0, 0]
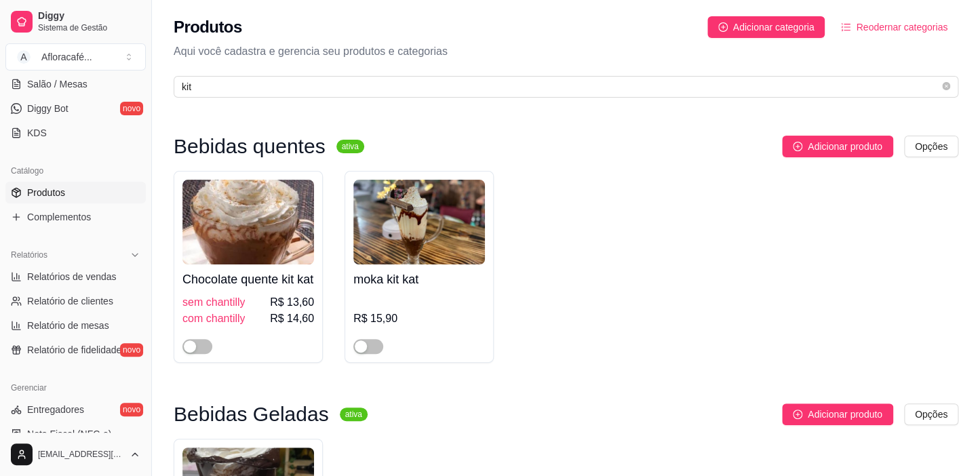
drag, startPoint x: 311, startPoint y: 95, endPoint x: 323, endPoint y: 74, distance: 24.3
click at [314, 85] on span "kit" at bounding box center [566, 87] width 784 height 22
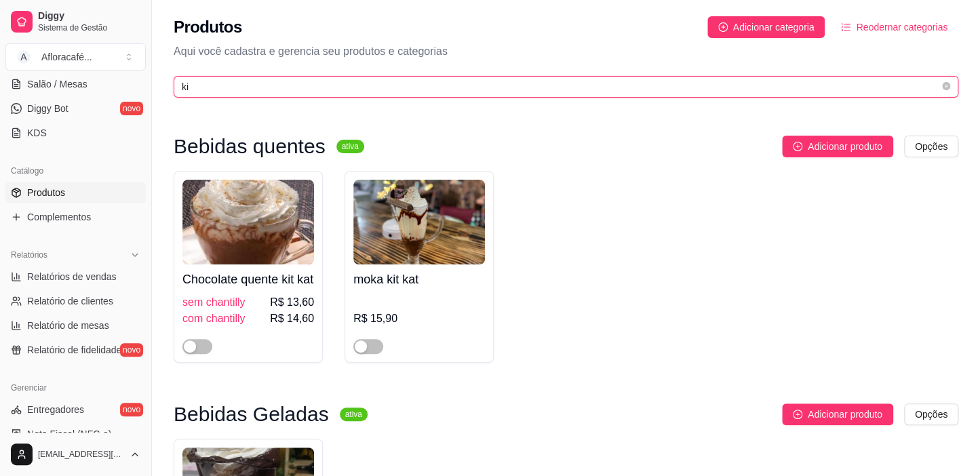
type input "k"
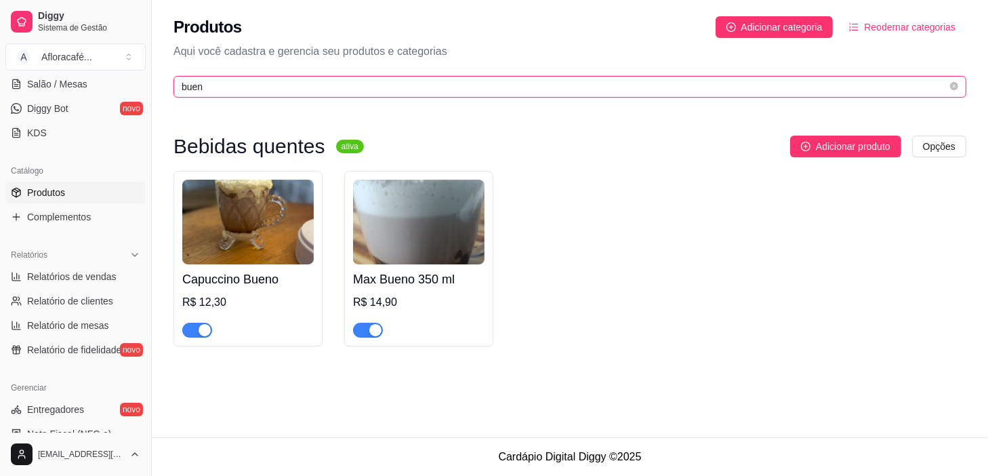
type input "buen"
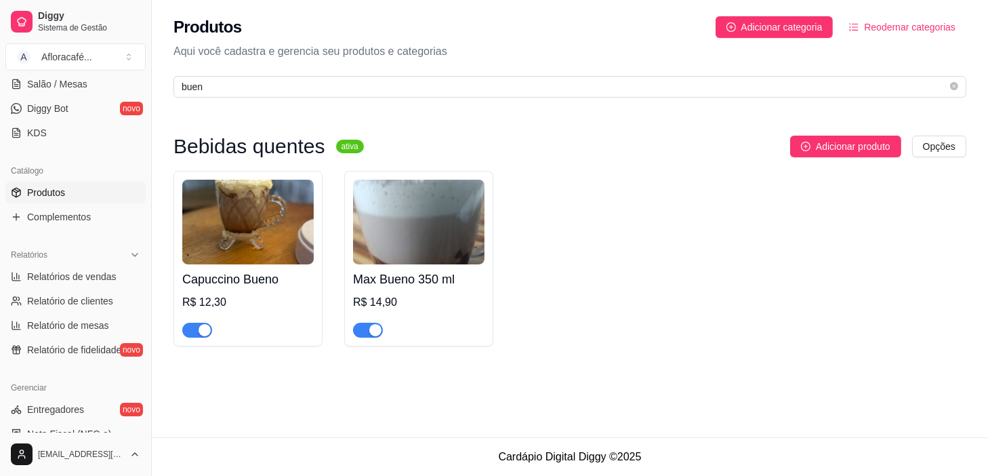
click at [225, 308] on div "R$ 12,30" at bounding box center [248, 302] width 132 height 16
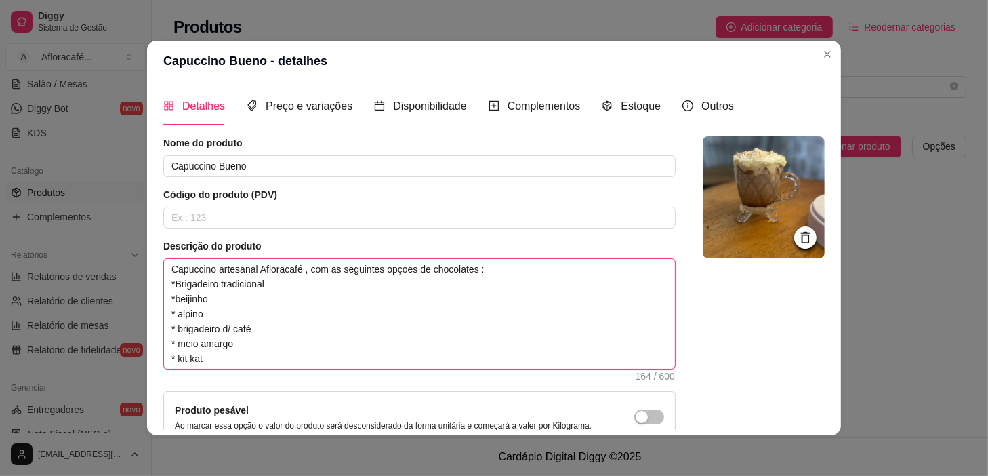
click at [287, 361] on textarea "Capuccino artesanal Afloracafé , com as seguintes opçoes de chocolates : *Briga…" at bounding box center [419, 314] width 511 height 110
type textarea "Capuccino artesanal Afloracafé , com as seguintes opçoes de chocolates : *Briga…"
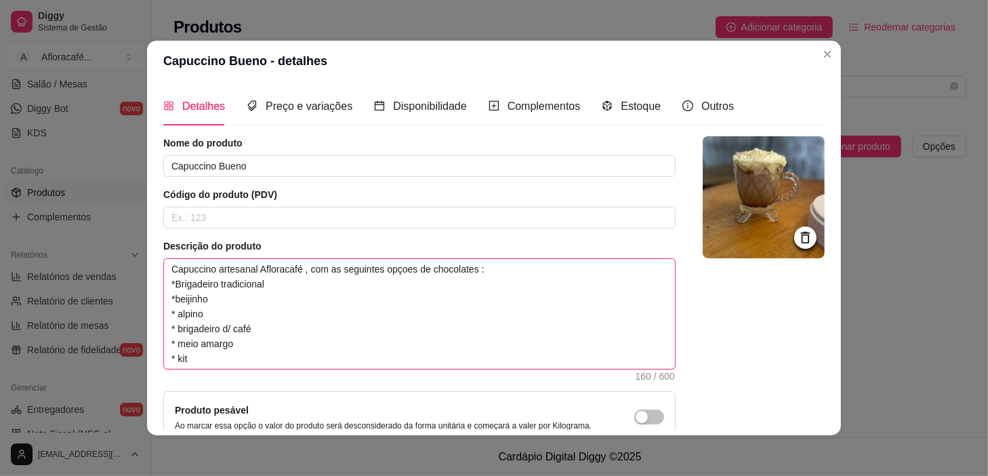
type textarea "Capuccino artesanal Afloracafé , com as seguintes opçoes de chocolates : *Briga…"
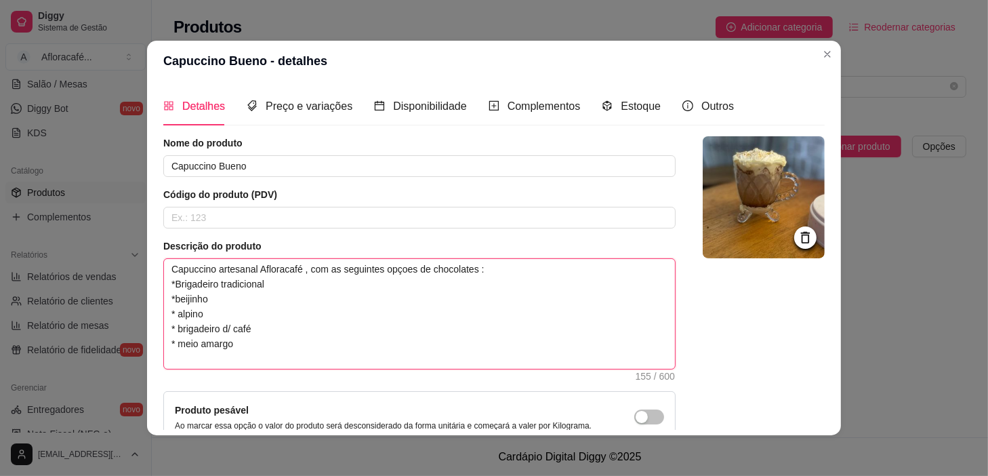
type textarea "Capuccino artesanal Afloracafé , com as seguintes opçoes de chocolates : *Briga…"
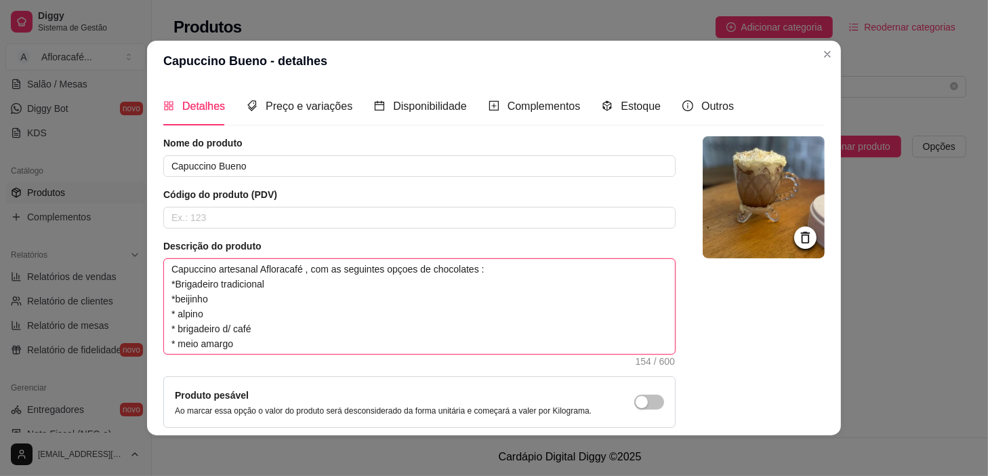
scroll to position [123, 0]
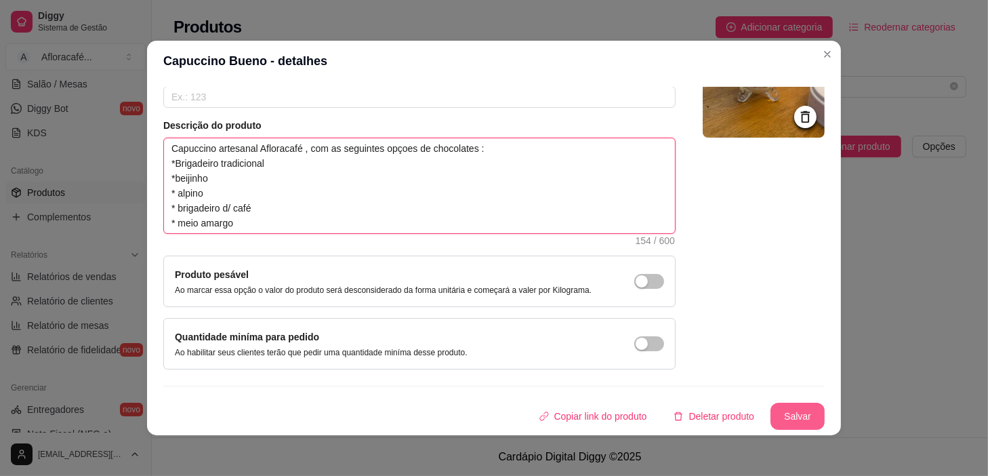
type textarea "Capuccino artesanal Afloracafé , com as seguintes opçoes de chocolates : *Briga…"
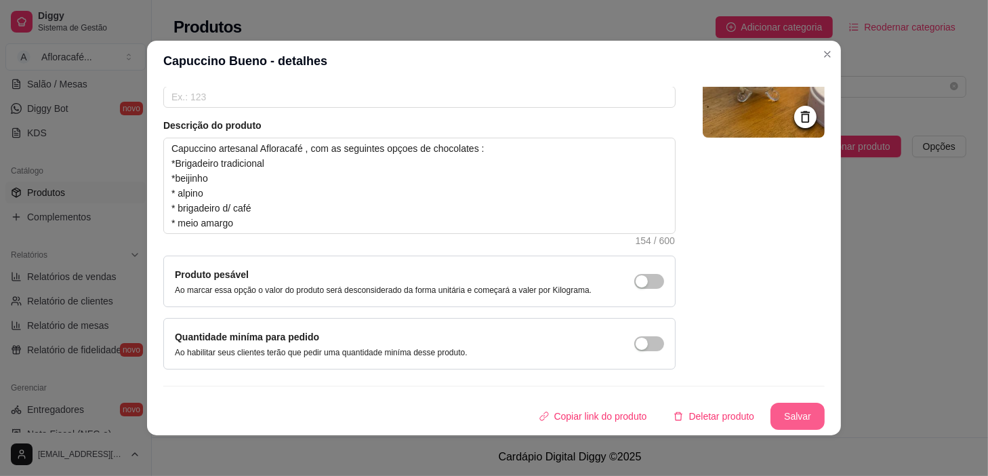
click at [807, 415] on button "Salvar" at bounding box center [798, 416] width 54 height 27
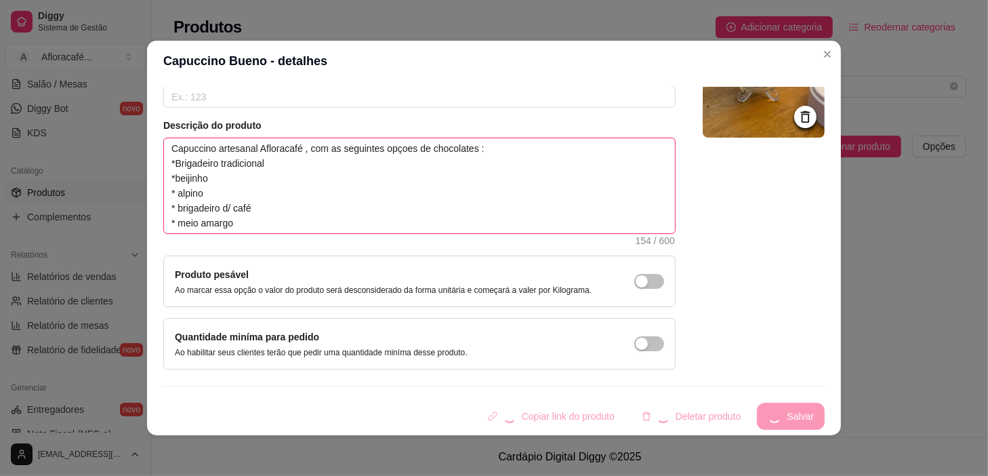
click at [429, 169] on textarea "Capuccino artesanal Afloracafé , com as seguintes opçoes de chocolates : *Briga…" at bounding box center [419, 185] width 511 height 95
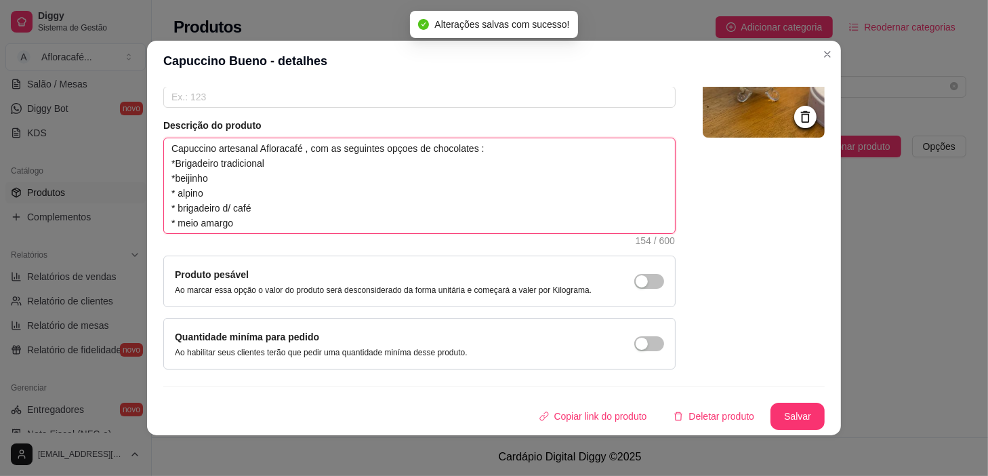
type textarea "Capuccino artesanal Afloracafé , com as seguintes opçoes de chocolates : *Briga…"
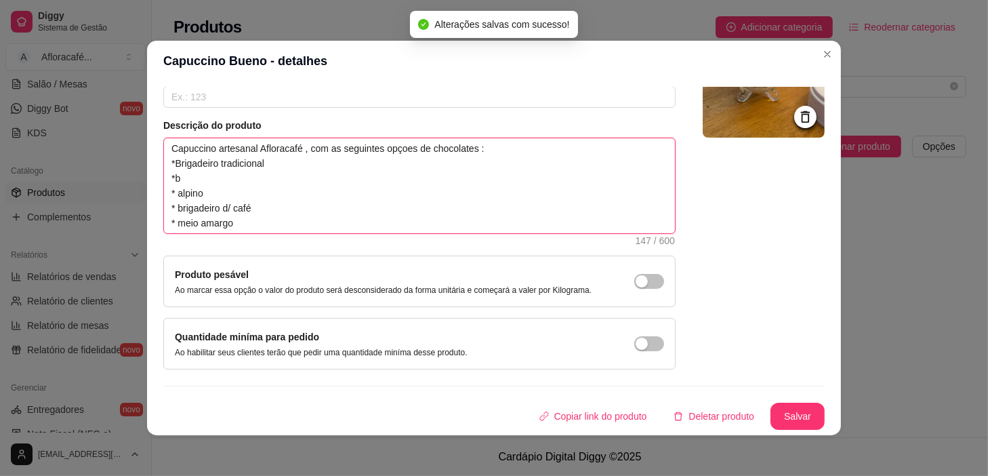
type textarea "Capuccino artesanal Afloracafé , com as seguintes opçoes de chocolates : *Briga…"
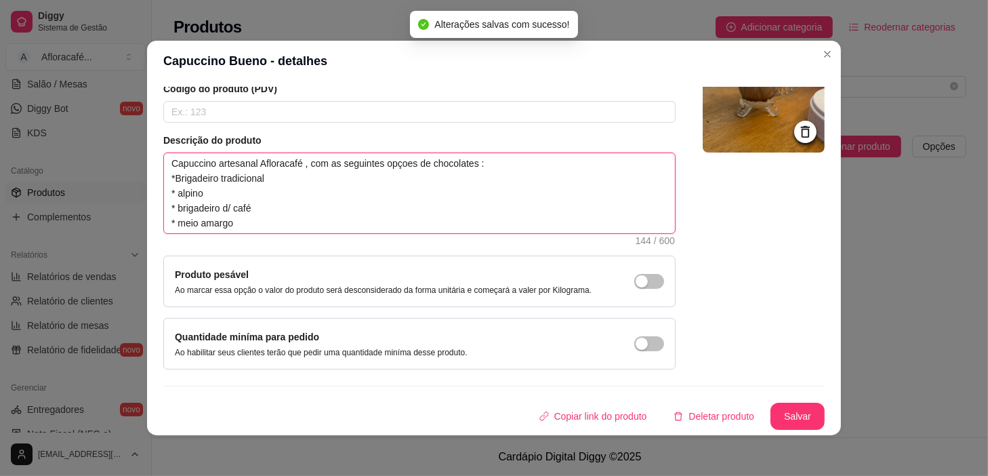
scroll to position [116, 0]
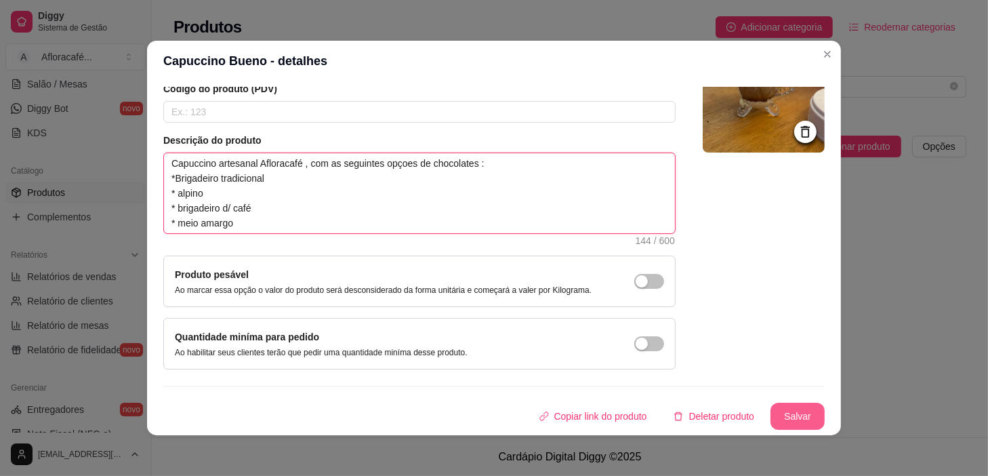
type textarea "Capuccino artesanal Afloracafé , com as seguintes opçoes de chocolates : *Briga…"
click at [782, 418] on button "Salvar" at bounding box center [798, 416] width 53 height 26
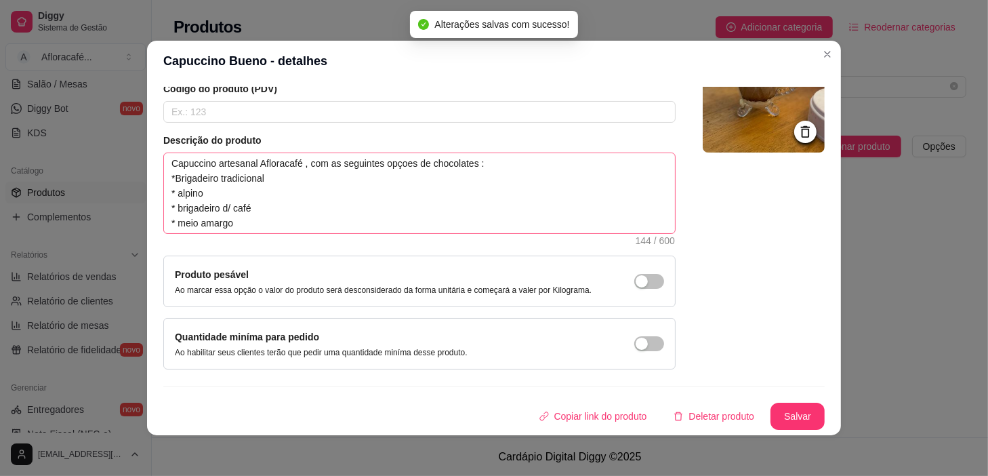
scroll to position [2, 0]
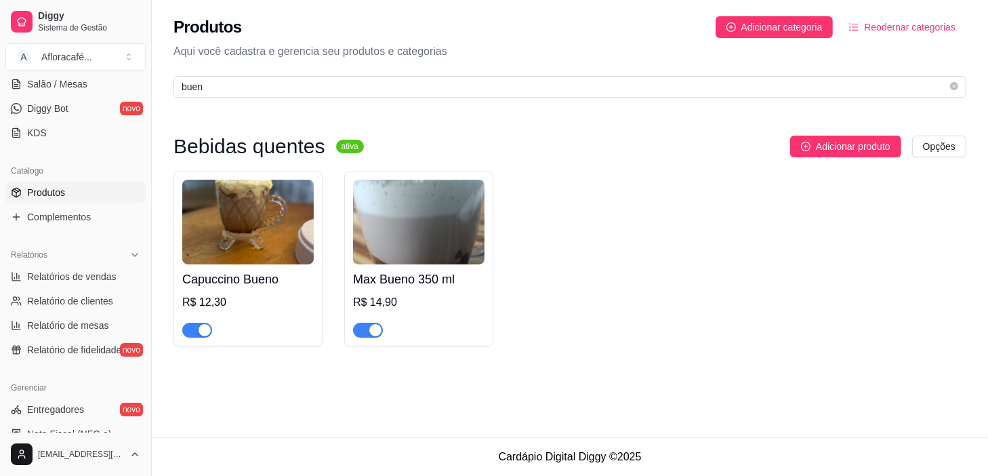
click at [415, 222] on img at bounding box center [419, 222] width 132 height 85
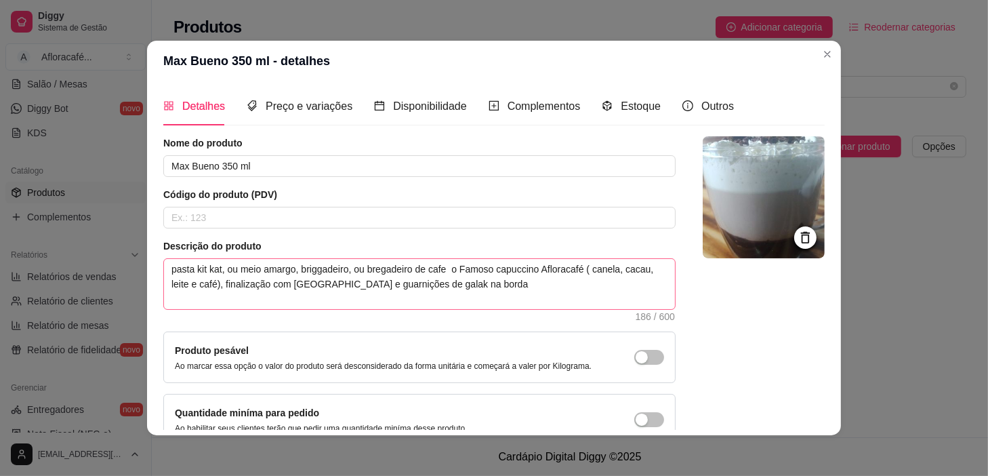
scroll to position [61, 0]
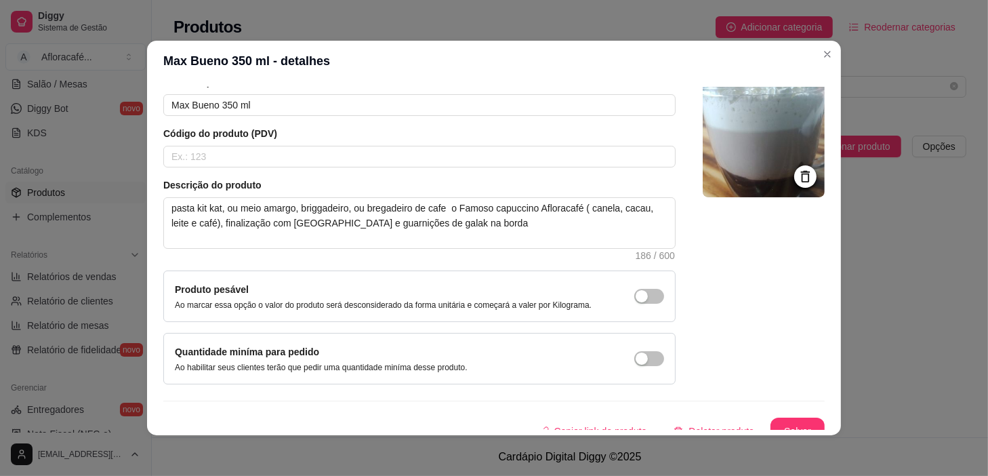
click at [210, 195] on div "Descrição do produto pasta kit kat, ou meio amargo, briggadeiro, ou bregadeiro …" at bounding box center [419, 218] width 513 height 81
click at [209, 208] on textarea "pasta kit kat, ou meio amargo, briggadeiro, ou bregadeiro de cafe o Famoso capu…" at bounding box center [419, 223] width 511 height 50
click at [218, 208] on textarea "pasta kit kat, ou meio amargo, briggadeiro, ou bregadeiro de cafe o Famoso capu…" at bounding box center [419, 223] width 511 height 50
type textarea "pasta kit kat ou meio amargo, briggadeiro, ou bregadeiro de cafe o Famoso capuc…"
type textarea "pasta kit ka ou meio amargo, briggadeiro, ou bregadeiro de cafe o Famoso capucc…"
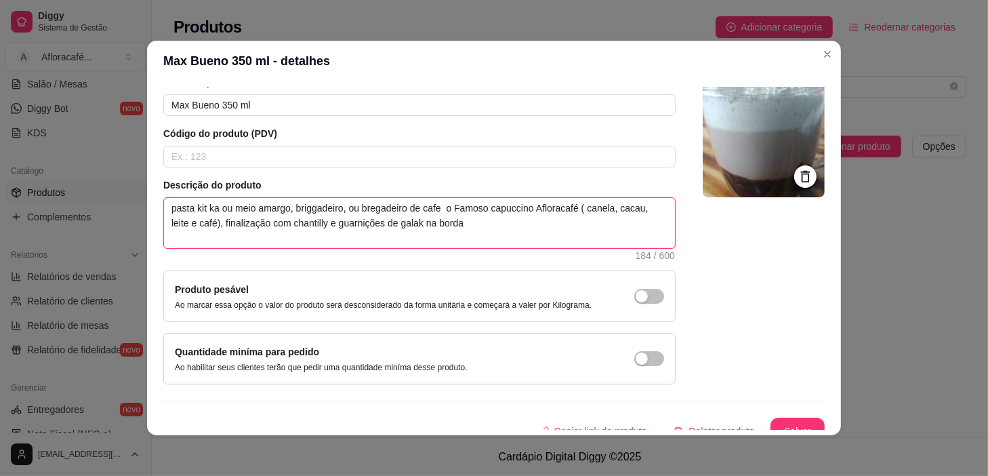
type textarea "pasta kit k ou meio amargo, briggadeiro, ou bregadeiro de cafe o Famoso capucci…"
type textarea "pasta kit ou meio amargo, briggadeiro, ou bregadeiro de cafe o Famoso capuccino…"
type textarea "pasta ki ou meio amargo, briggadeiro, ou bregadeiro de cafe o Famoso capuccino …"
type textarea "pasta k ou meio amargo, briggadeiro, ou bregadeiro de cafe o Famoso capuccino A…"
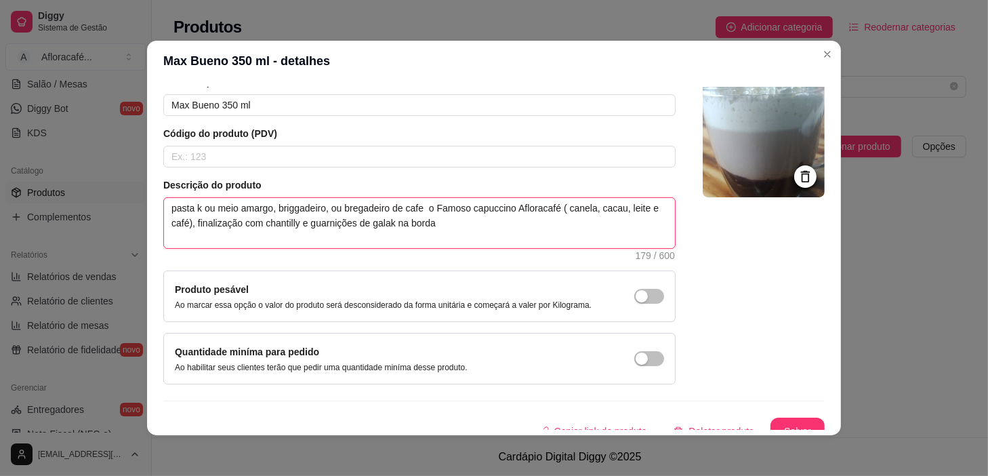
type textarea "pasta ou meio amargo, briggadeiro, ou bregadeiro de cafe o Famoso capuccino Afl…"
type textarea "pasta o meio amargo, briggadeiro, ou bregadeiro de cafe o Famoso capuccino Aflo…"
type textarea "pasta meio amargo, briggadeiro, ou bregadeiro de cafe o Famoso capuccino Aflora…"
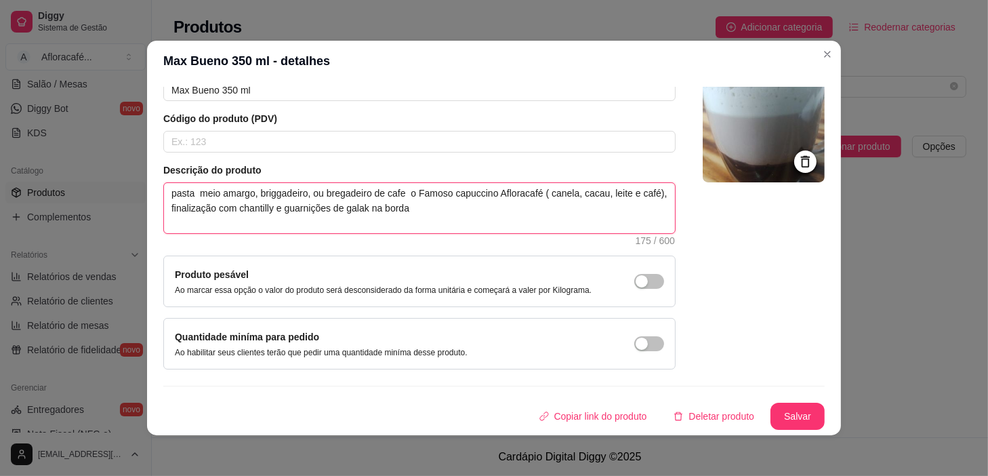
scroll to position [2, 0]
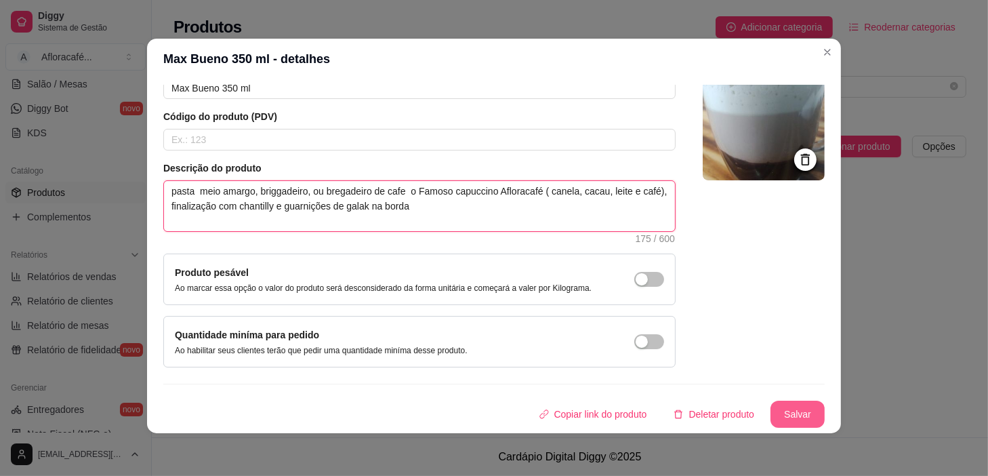
type textarea "pasta meio amargo, briggadeiro, ou bregadeiro de cafe o Famoso capuccino Aflora…"
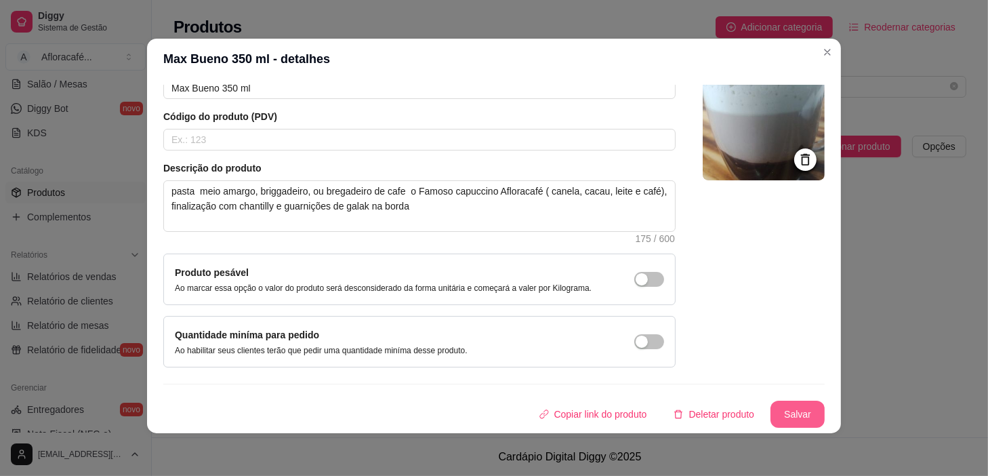
click at [771, 401] on button "Salvar" at bounding box center [798, 414] width 54 height 27
click at [793, 415] on button "Salvar" at bounding box center [798, 414] width 54 height 27
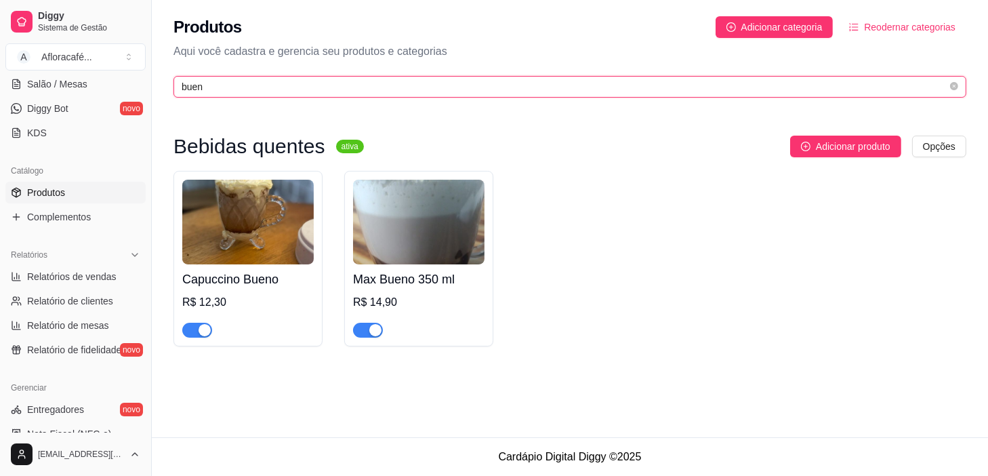
click at [586, 85] on input "buen" at bounding box center [565, 86] width 766 height 15
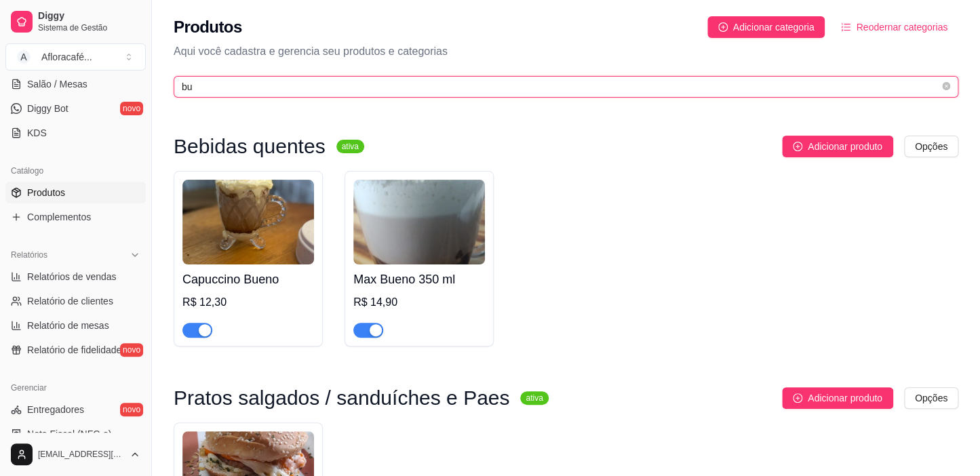
type input "b"
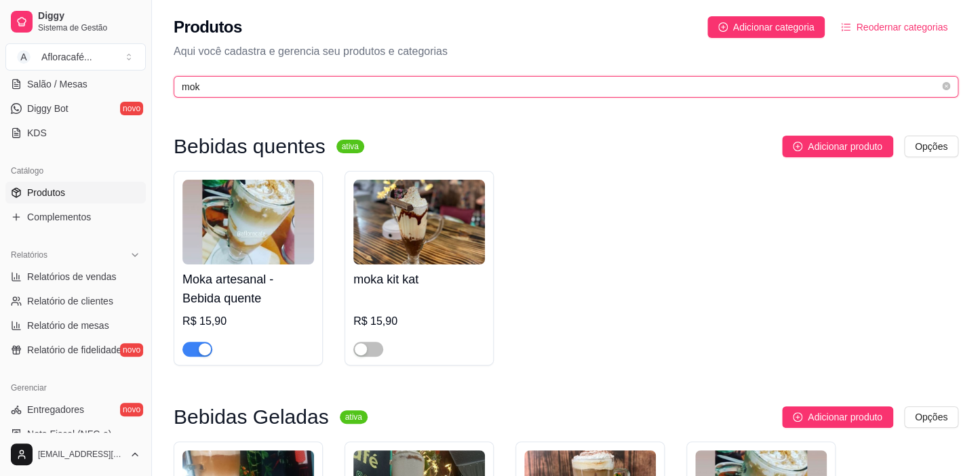
type input "mok"
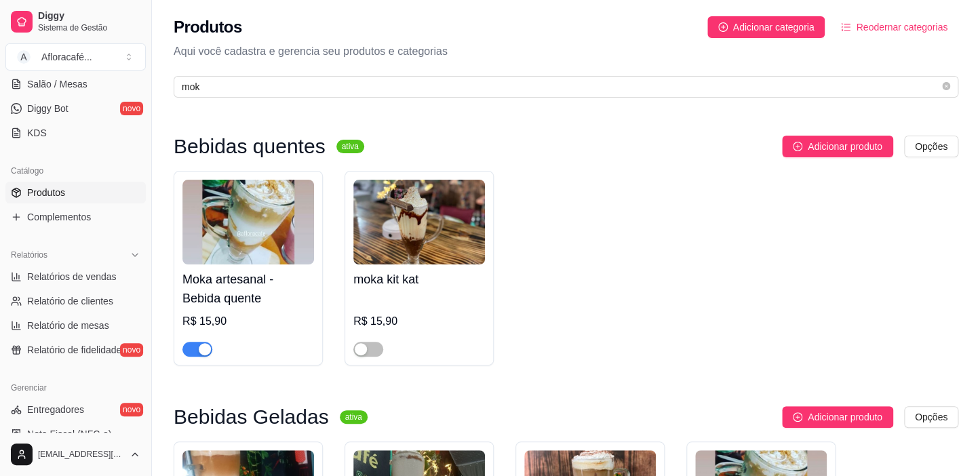
click at [268, 297] on h4 "Moka artesanal - Bebida quente" at bounding box center [248, 289] width 132 height 38
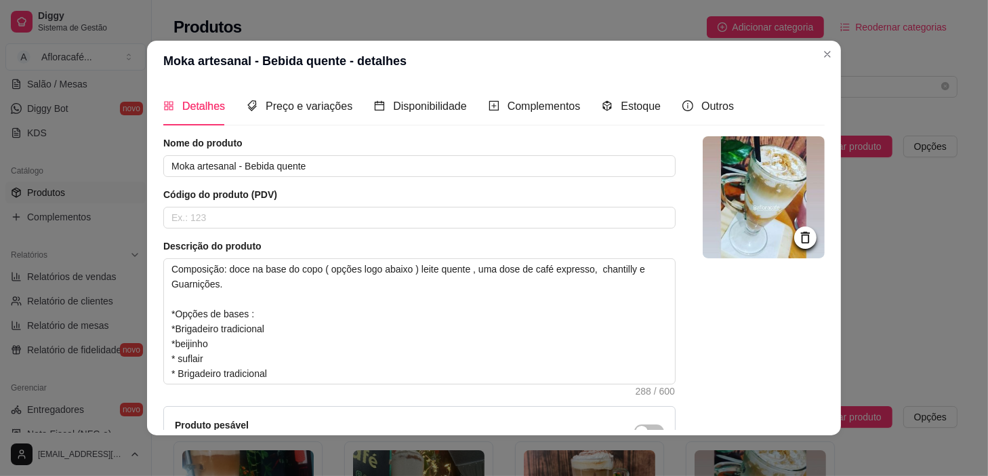
scroll to position [60, 0]
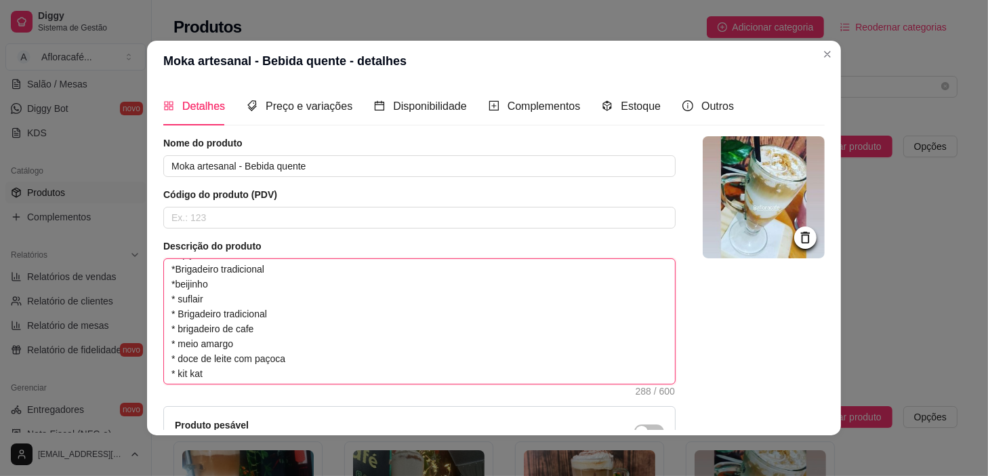
click at [267, 374] on textarea "Composição: doce na base do copo ( opções logo abaixo ) leite quente , uma dose…" at bounding box center [419, 321] width 511 height 125
type textarea "Composição: doce na base do copo ( opções logo abaixo ) leite quente , uma dose…"
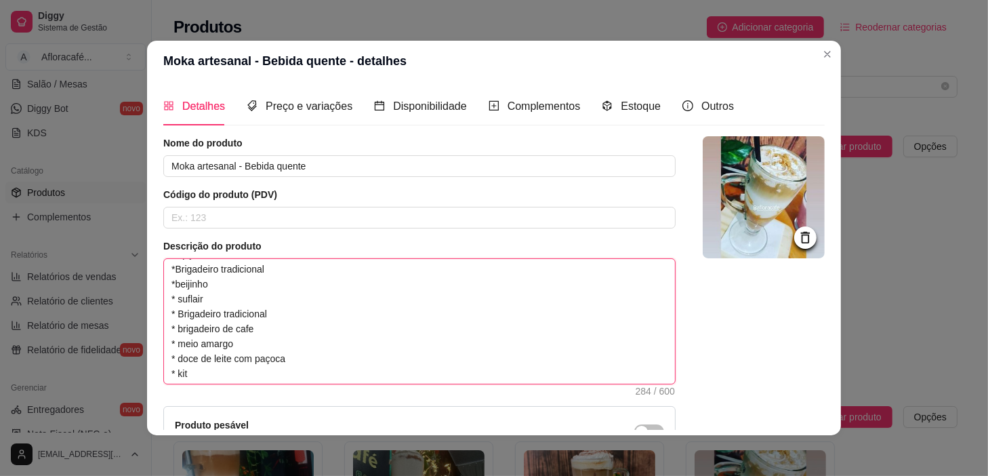
type textarea "Composição: doce na base do copo ( opções logo abaixo ) leite quente , uma dose…"
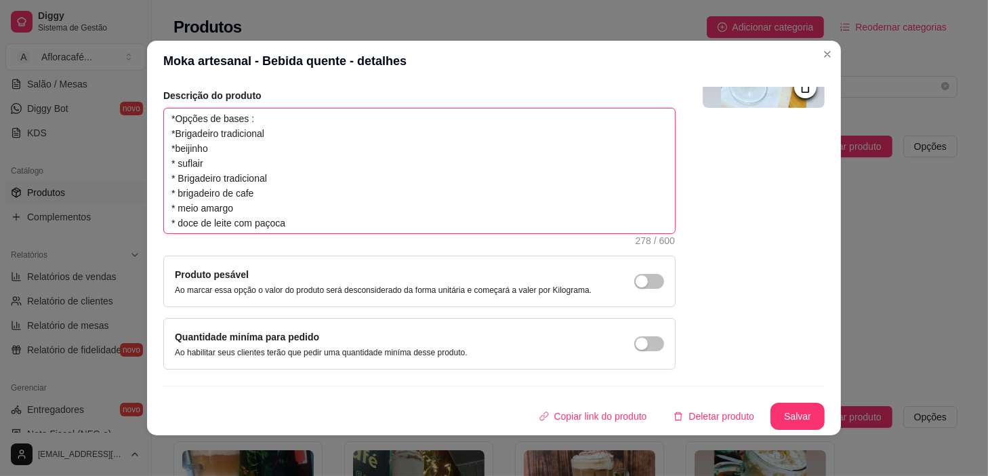
scroll to position [2, 0]
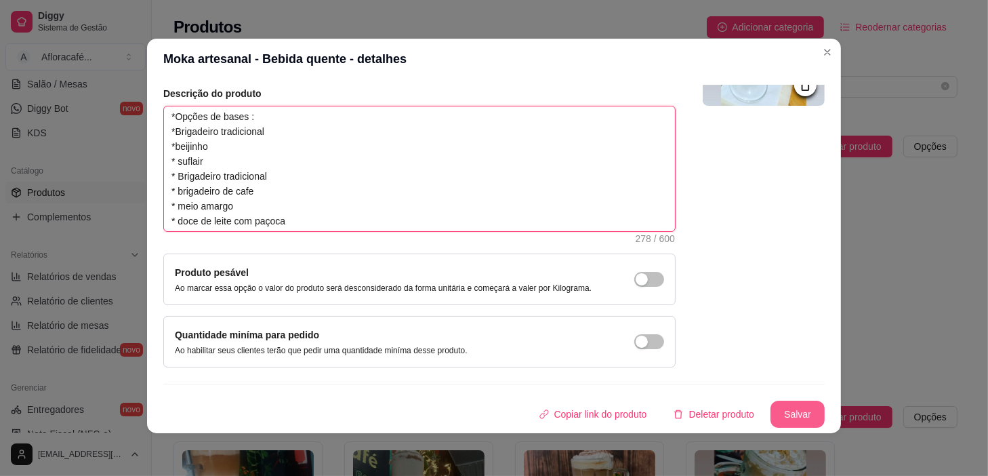
type textarea "Composição: doce na base do copo ( opções logo abaixo ) leite quente , uma dose…"
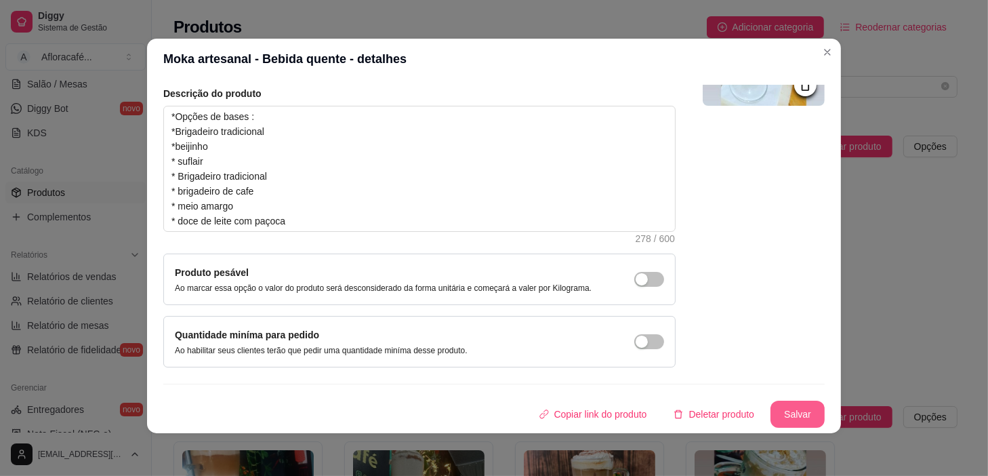
click at [798, 412] on button "Salvar" at bounding box center [798, 414] width 54 height 27
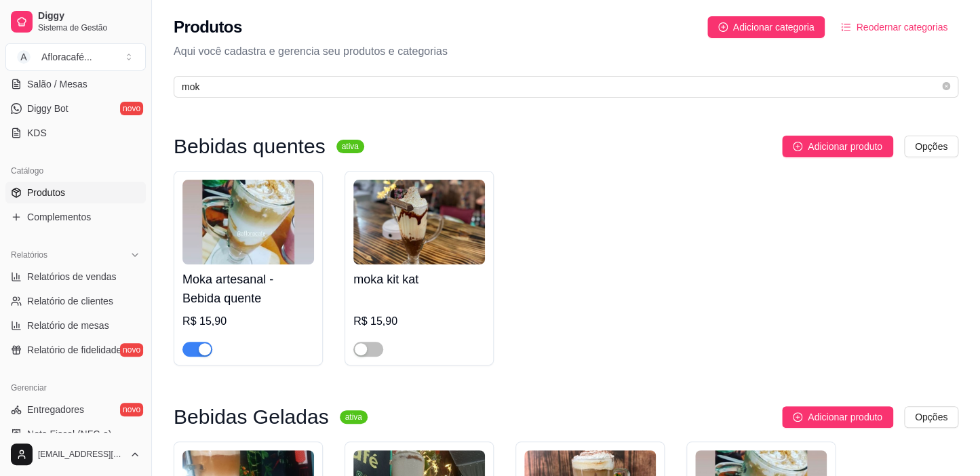
click at [296, 308] on div "Moka artesanal - Bebida quente R$ 15,90" at bounding box center [248, 310] width 132 height 92
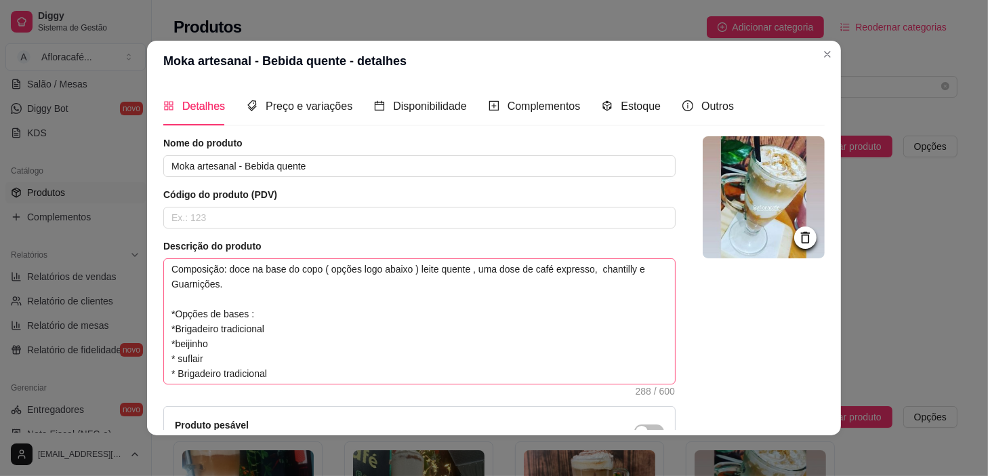
scroll to position [61, 0]
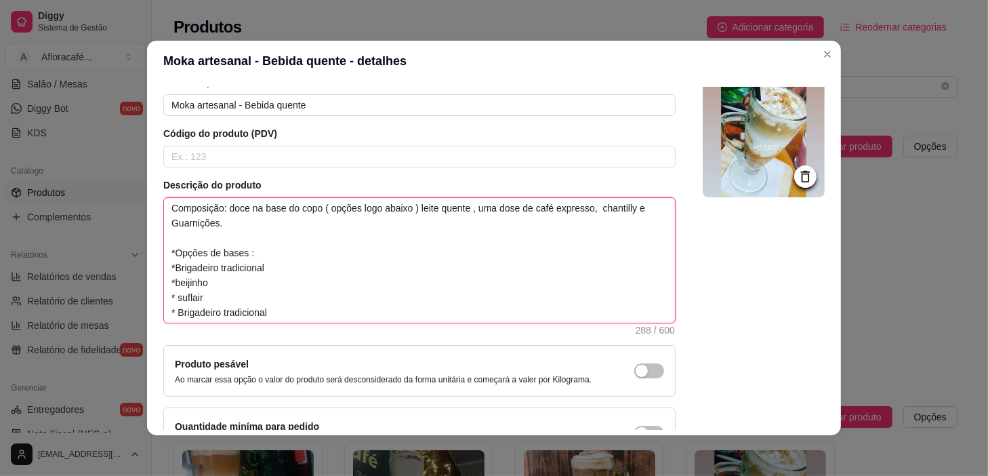
click at [325, 283] on textarea "Composição: doce na base do copo ( opções logo abaixo ) leite quente , uma dose…" at bounding box center [419, 260] width 511 height 125
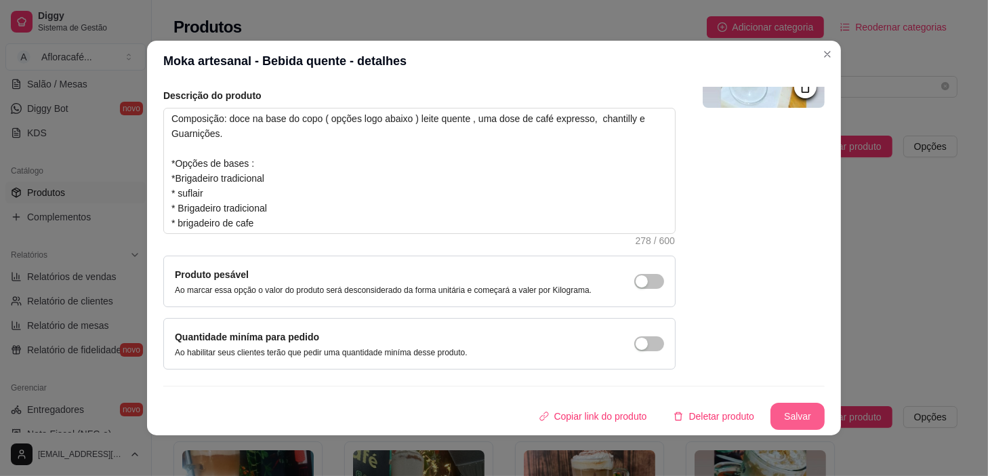
click at [801, 422] on button "Salvar" at bounding box center [798, 416] width 54 height 27
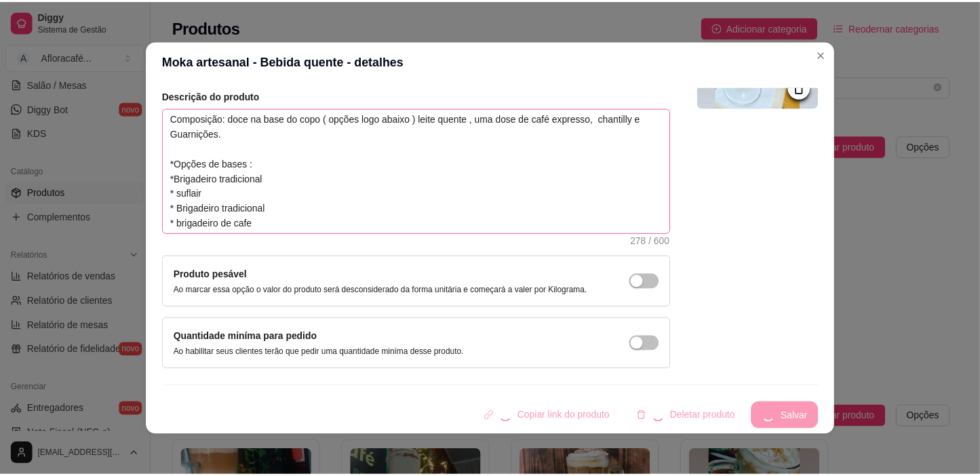
scroll to position [45, 0]
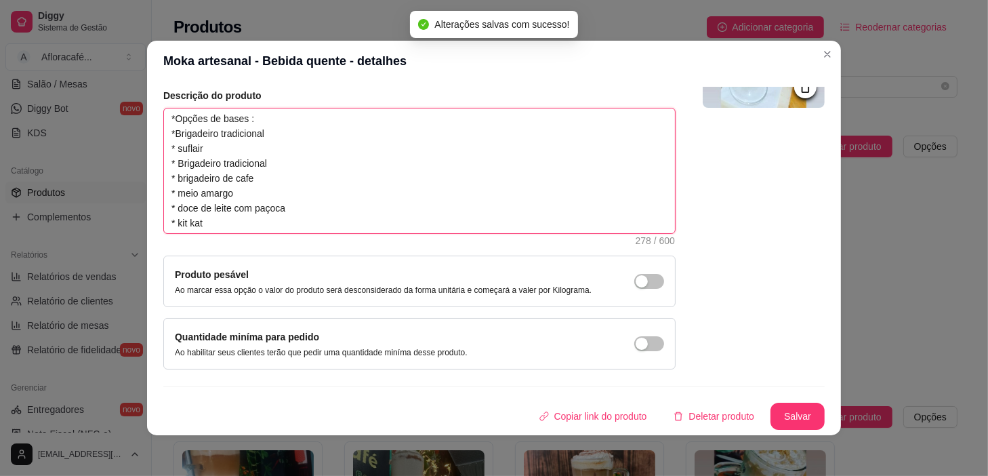
click at [351, 210] on textarea "Composição: doce na base do copo ( opções logo abaixo ) leite quente , uma dose…" at bounding box center [419, 170] width 511 height 125
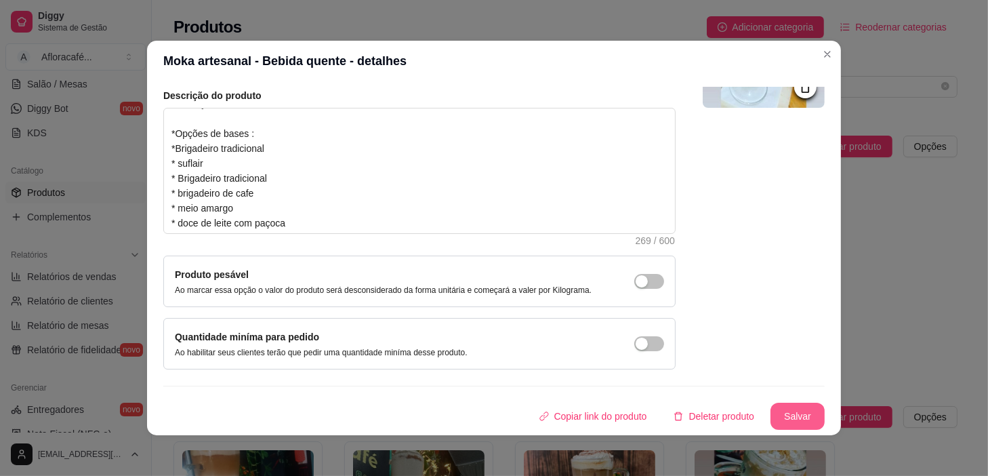
click at [801, 417] on button "Salvar" at bounding box center [798, 416] width 54 height 27
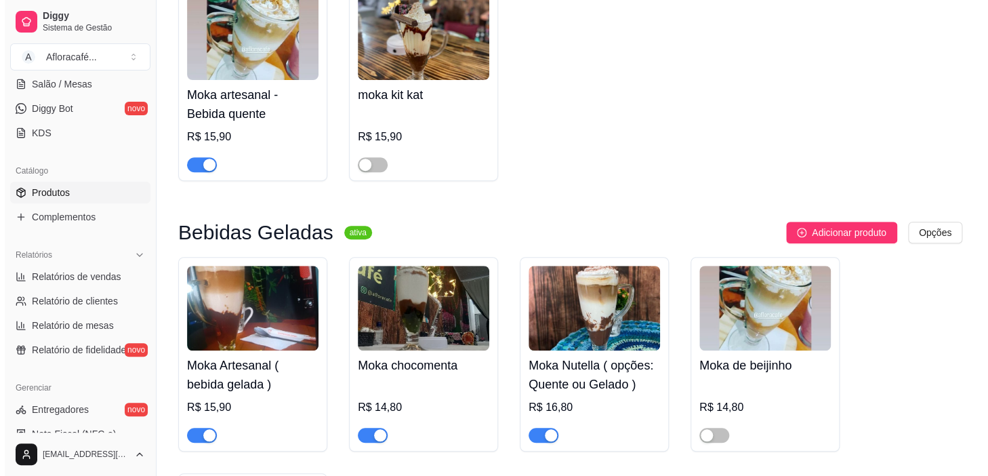
scroll to position [246, 0]
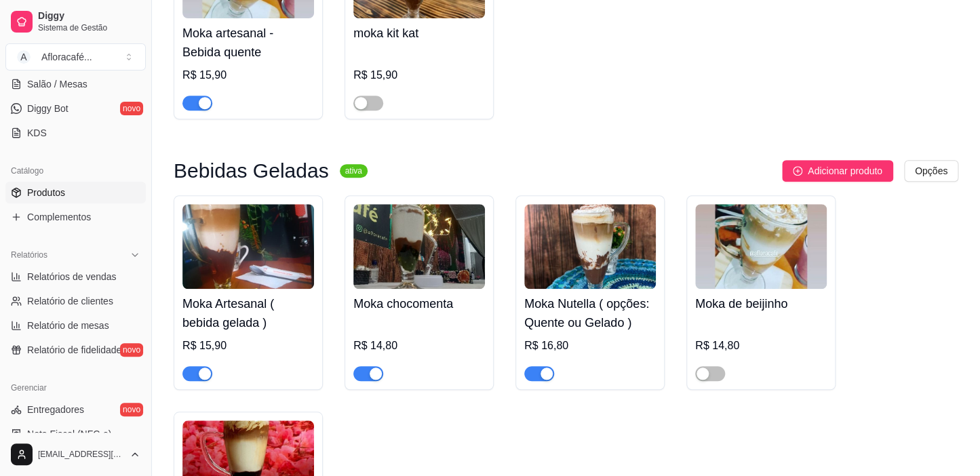
click at [259, 349] on div "R$ 15,90" at bounding box center [248, 346] width 132 height 16
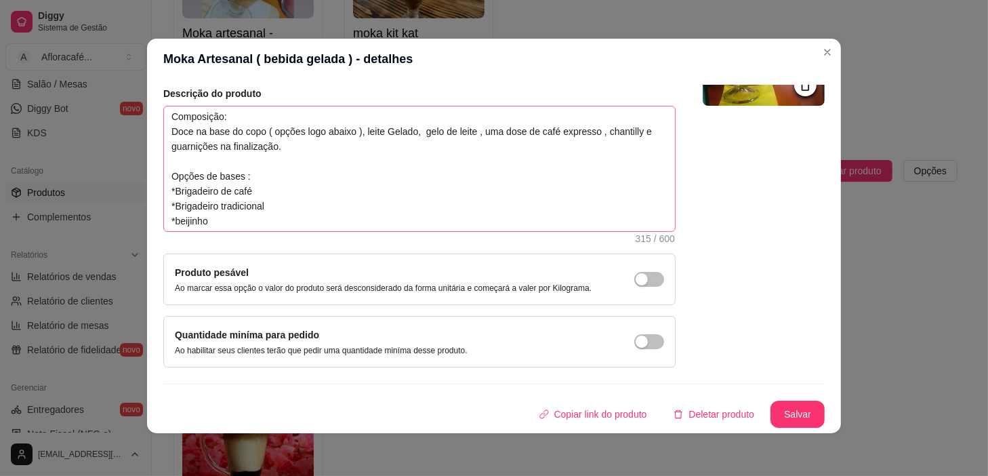
scroll to position [89, 0]
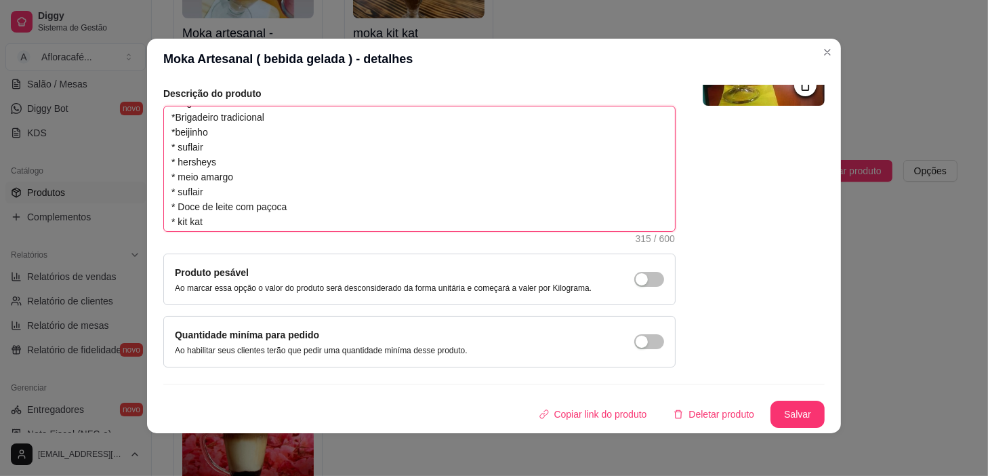
click at [308, 202] on textarea "Composição: Doce na base do copo ( opções logo abaixo ), leite Gelado, gelo de …" at bounding box center [419, 168] width 511 height 125
click at [315, 209] on textarea "Composição: Doce na base do copo ( opções logo abaixo ), leite Gelado, gelo de …" at bounding box center [419, 168] width 511 height 125
click at [252, 138] on textarea "Composição: Doce na base do copo ( opções logo abaixo ), leite Gelado, gelo de …" at bounding box center [419, 168] width 511 height 125
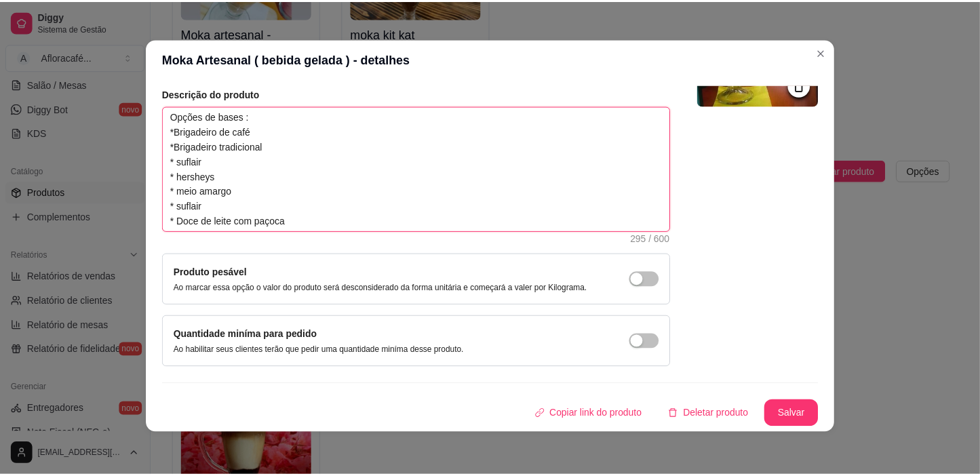
scroll to position [60, 0]
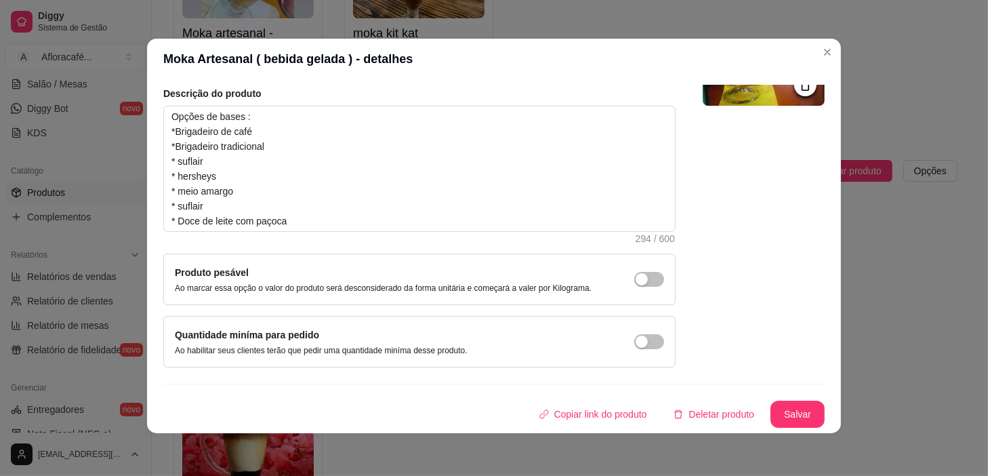
drag, startPoint x: 789, startPoint y: 396, endPoint x: 796, endPoint y: 415, distance: 20.2
click at [796, 415] on div "Nome do produto Moka Artesanal ( bebida gelada ) Código do produto (PDV) Descri…" at bounding box center [494, 206] width 662 height 444
click at [796, 415] on button "Salvar" at bounding box center [798, 414] width 53 height 26
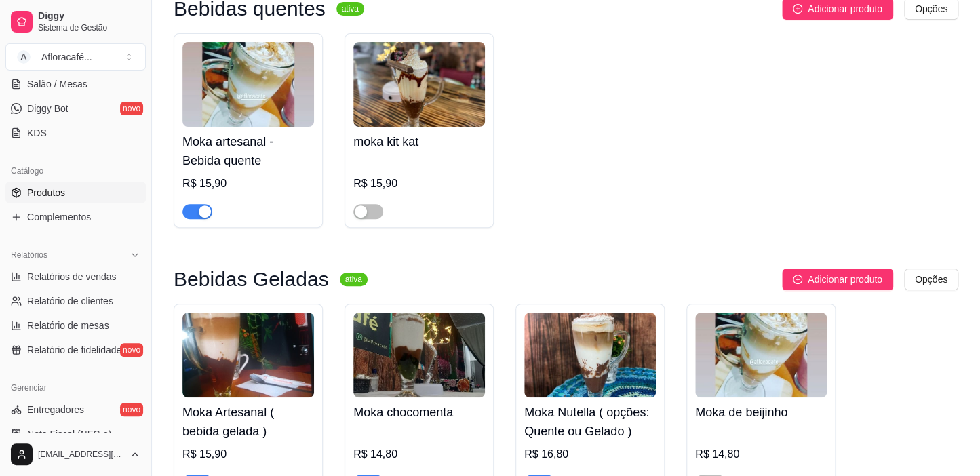
scroll to position [0, 0]
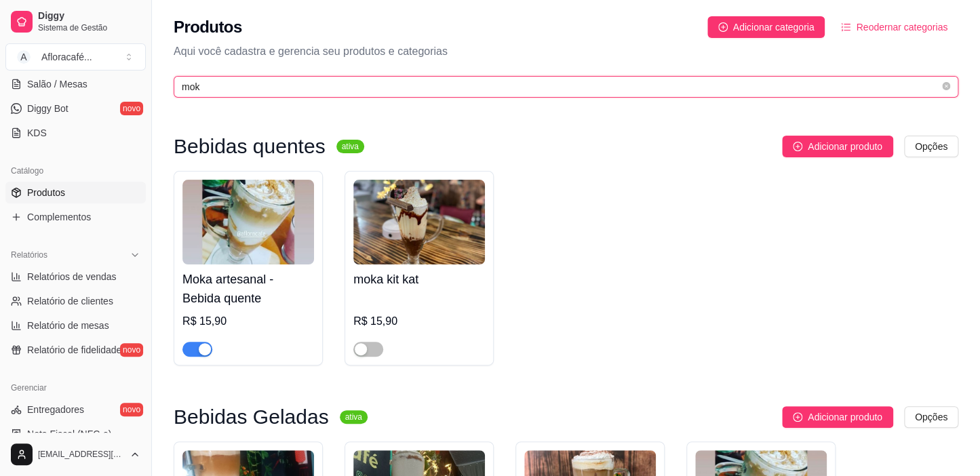
click at [412, 85] on input "mok" at bounding box center [560, 86] width 757 height 15
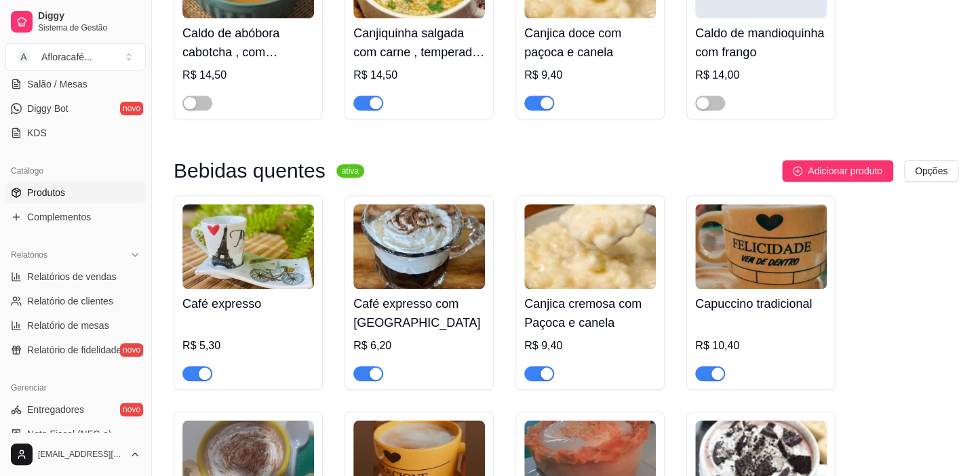
scroll to position [80, 0]
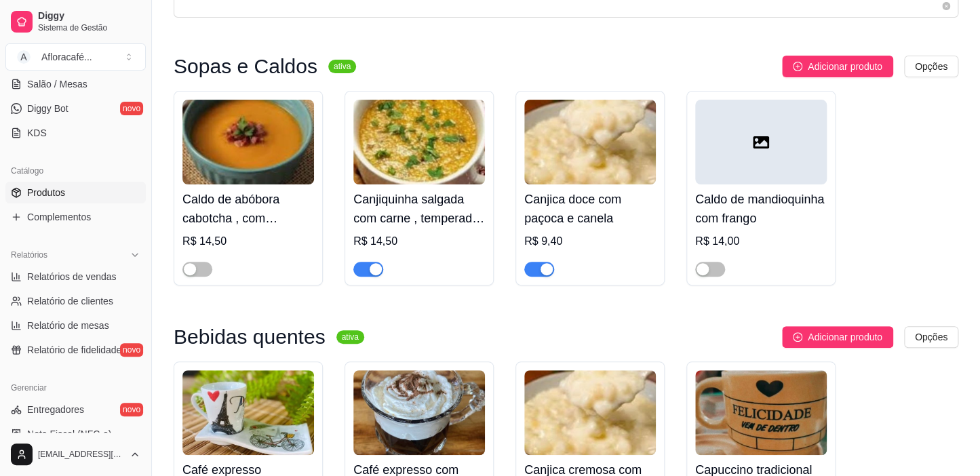
click at [446, 201] on h4 "Canjiquinha salgada com carne , temperada com pedacinhos de linguiça levemente …" at bounding box center [419, 209] width 132 height 38
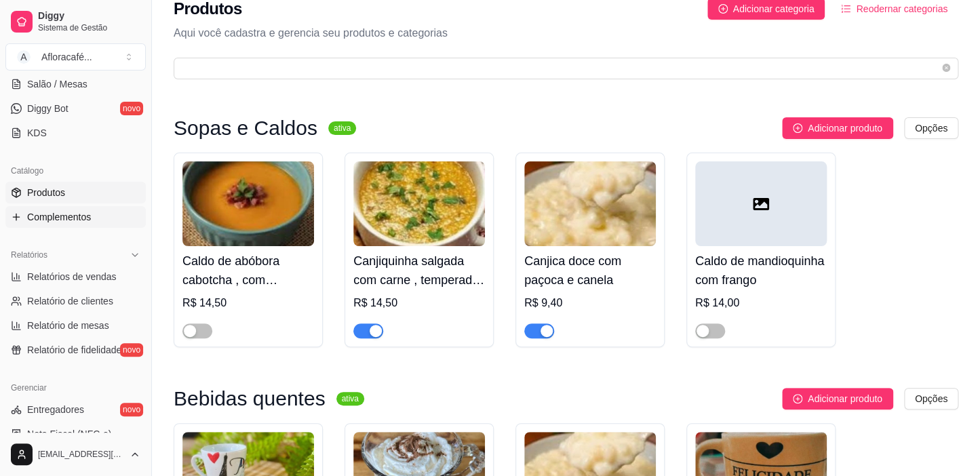
scroll to position [67, 0]
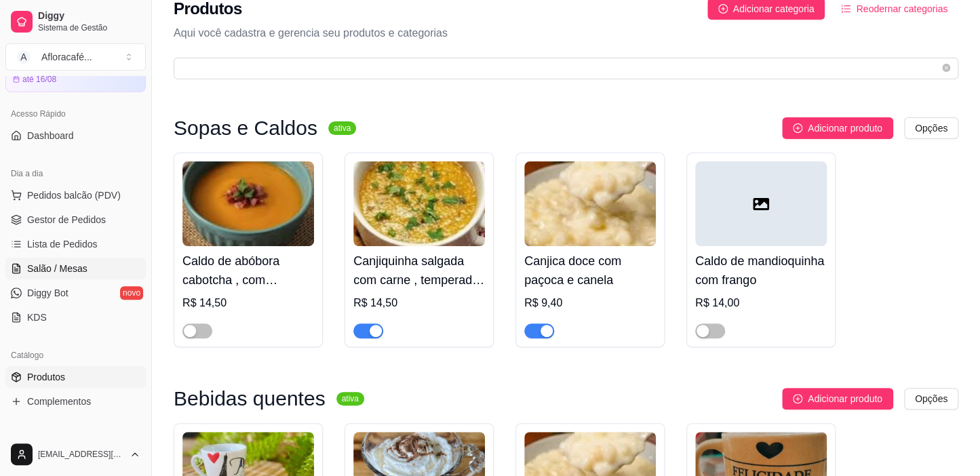
click at [95, 275] on link "Salão / Mesas" at bounding box center [75, 269] width 140 height 22
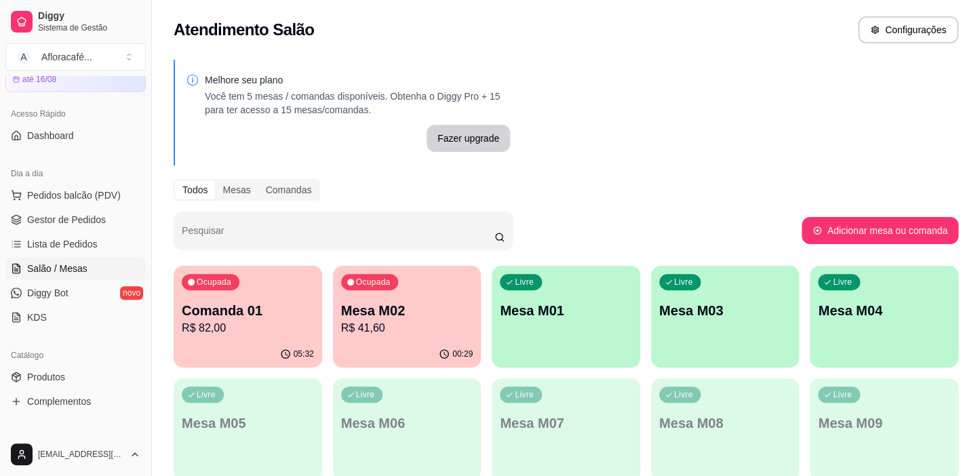
click at [643, 329] on div "Ocupada Comanda 01 R$ 82,00 05:32 Ocupada Mesa M02 R$ 41,60 00:29 Livre Mesa M0…" at bounding box center [566, 485] width 784 height 439
click at [767, 349] on div "Livre Mesa M03" at bounding box center [725, 308] width 144 height 83
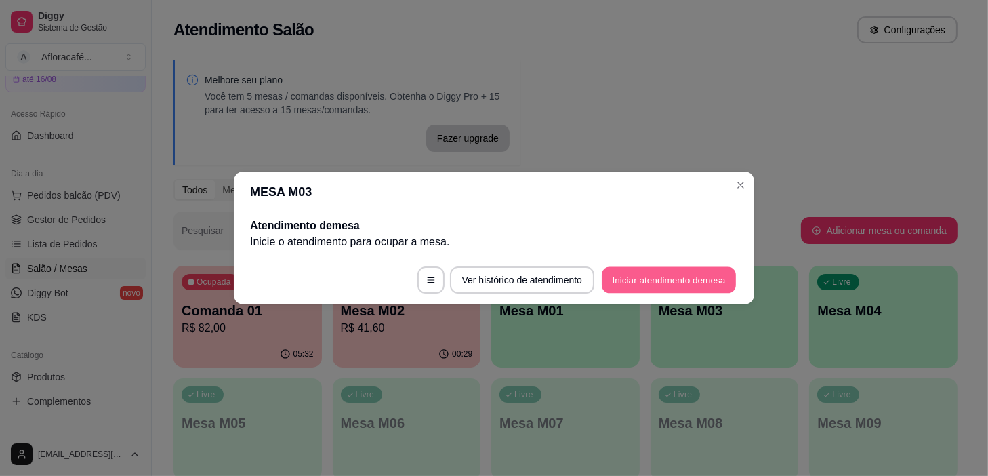
click at [673, 276] on button "Iniciar atendimento de mesa" at bounding box center [669, 280] width 134 height 26
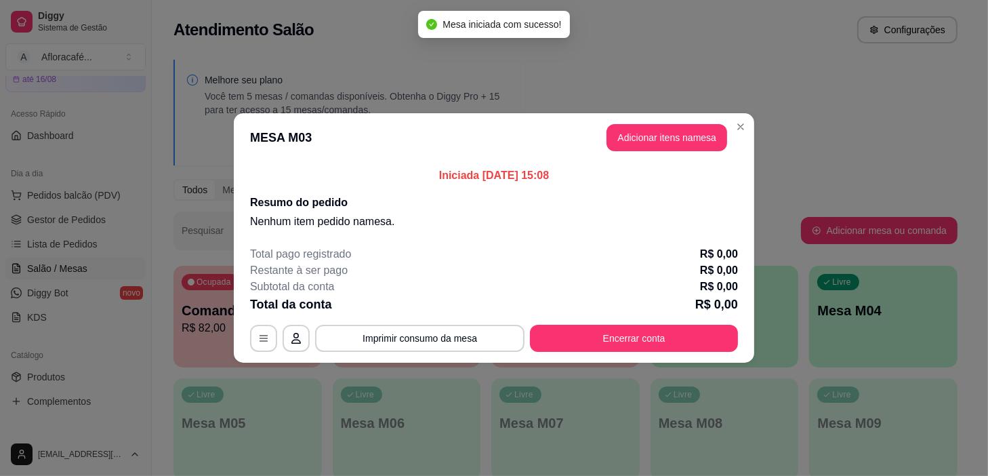
click at [643, 119] on header "MESA M03 Adicionar itens na mesa" at bounding box center [494, 137] width 521 height 49
click at [647, 128] on button "Adicionar itens na mesa" at bounding box center [667, 138] width 117 height 26
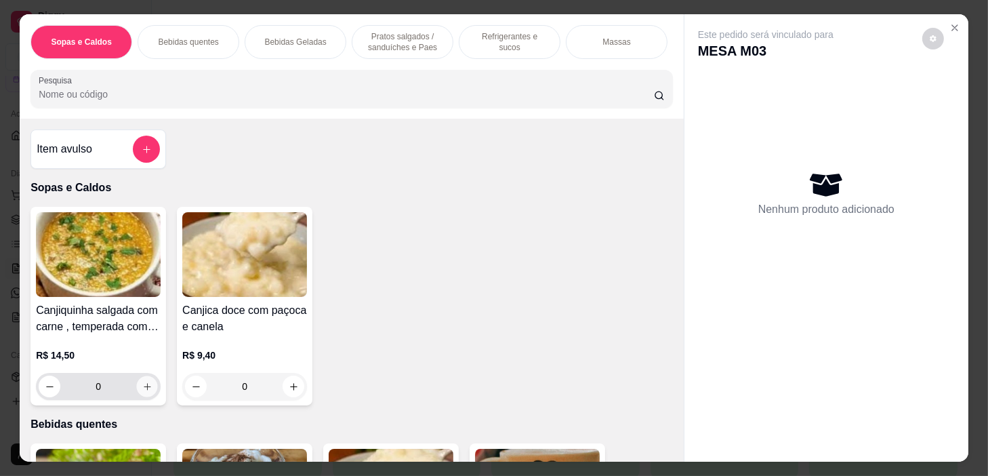
click at [144, 392] on icon "increase-product-quantity" at bounding box center [147, 387] width 10 height 10
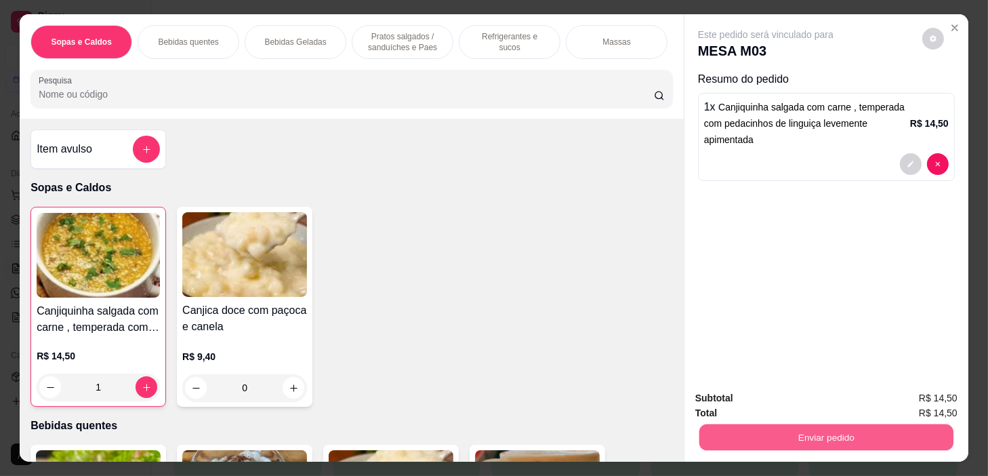
click at [925, 428] on button "Enviar pedido" at bounding box center [827, 437] width 254 height 26
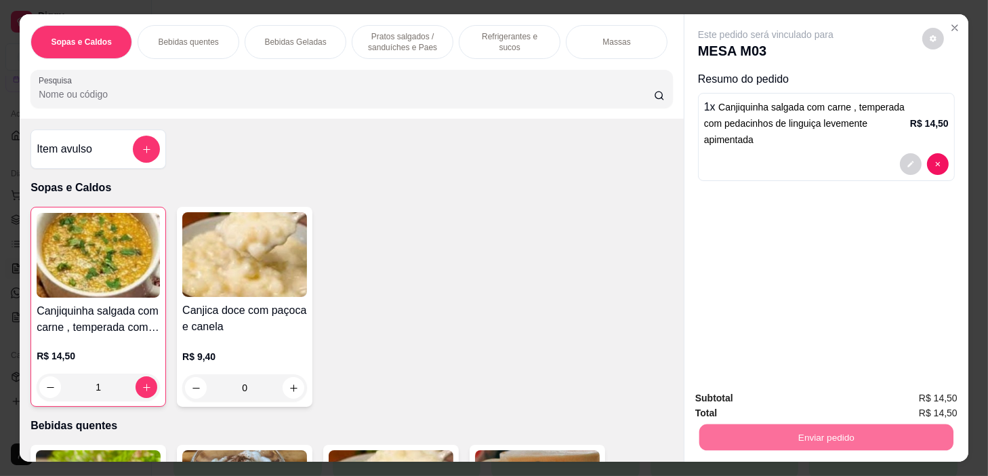
click at [814, 393] on button "Não registrar e enviar pedido" at bounding box center [782, 398] width 137 height 25
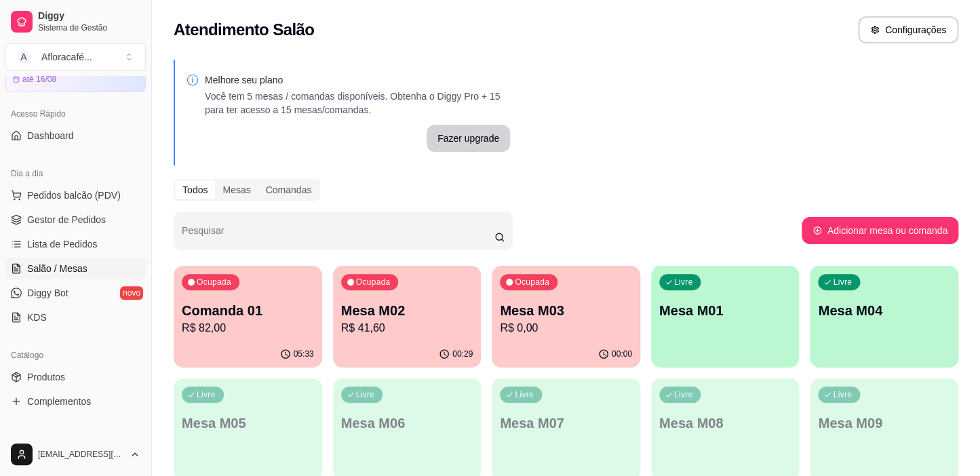
click at [512, 337] on div "Ocupada Mesa M03 R$ 0,00" at bounding box center [566, 303] width 148 height 75
click at [418, 295] on div "Ocupada Mesa M02 R$ 41,60" at bounding box center [407, 303] width 148 height 75
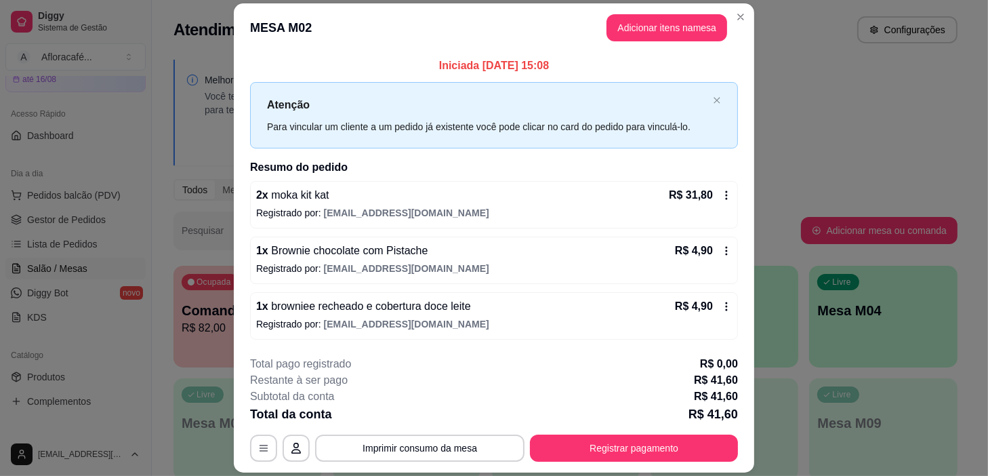
click at [725, 26] on header "MESA M02 Adicionar itens na mesa" at bounding box center [494, 27] width 521 height 49
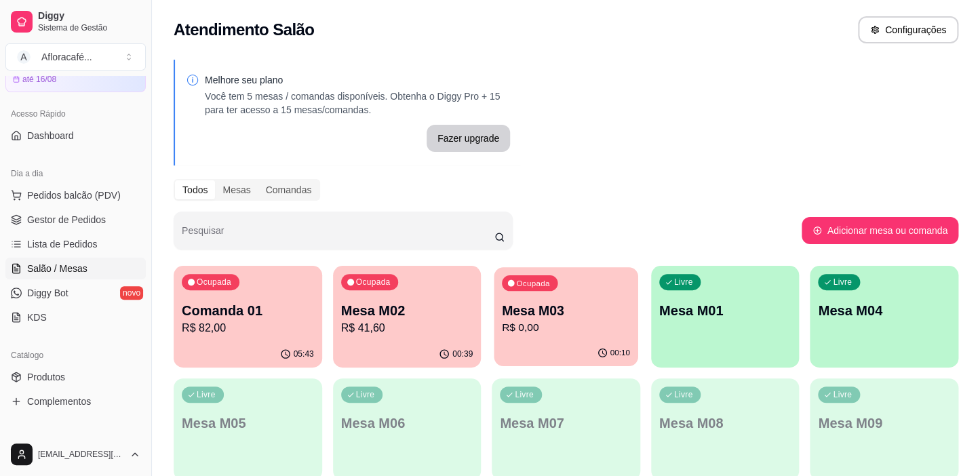
click at [530, 333] on p "R$ 0,00" at bounding box center [566, 328] width 128 height 16
click at [408, 317] on p "Mesa M02" at bounding box center [407, 311] width 128 height 18
click at [690, 311] on p "Mesa M01" at bounding box center [725, 310] width 132 height 19
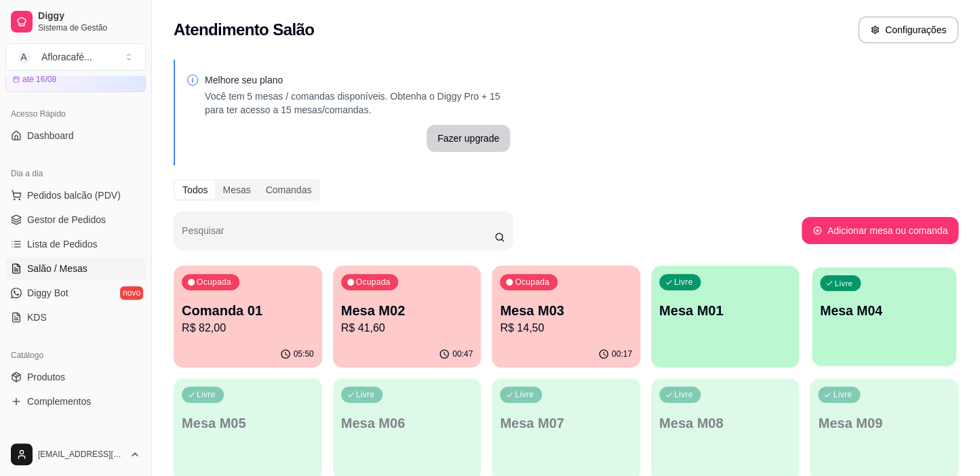
click at [854, 323] on div "Livre Mesa M04" at bounding box center [884, 308] width 144 height 83
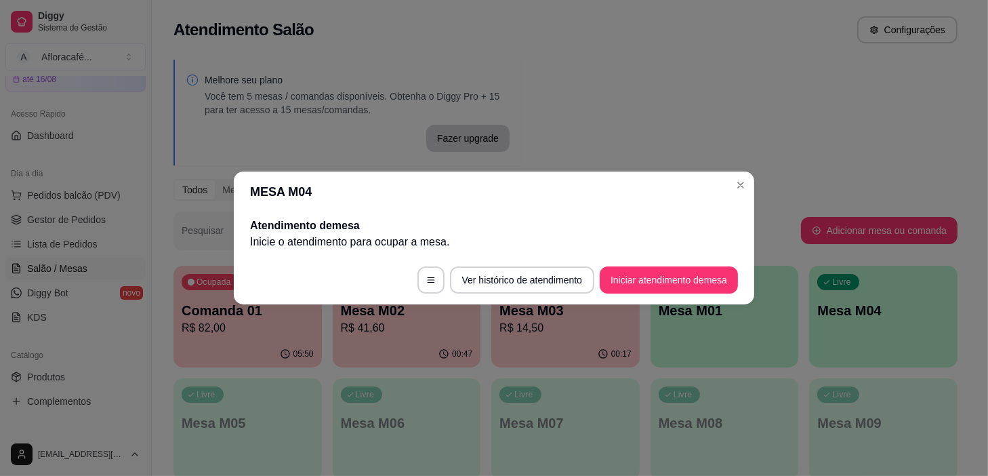
drag, startPoint x: 701, startPoint y: 255, endPoint x: 703, endPoint y: 274, distance: 19.1
click at [703, 274] on footer "Ver histórico de atendimento Iniciar atendimento de mesa" at bounding box center [494, 280] width 521 height 49
click at [698, 292] on button "Iniciar atendimento de mesa" at bounding box center [669, 279] width 138 height 27
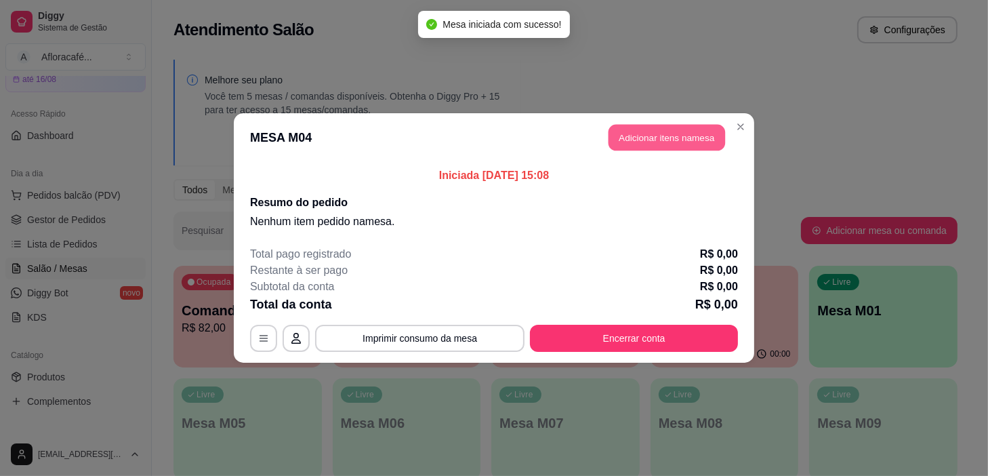
click at [720, 125] on button "Adicionar itens na mesa" at bounding box center [667, 138] width 117 height 26
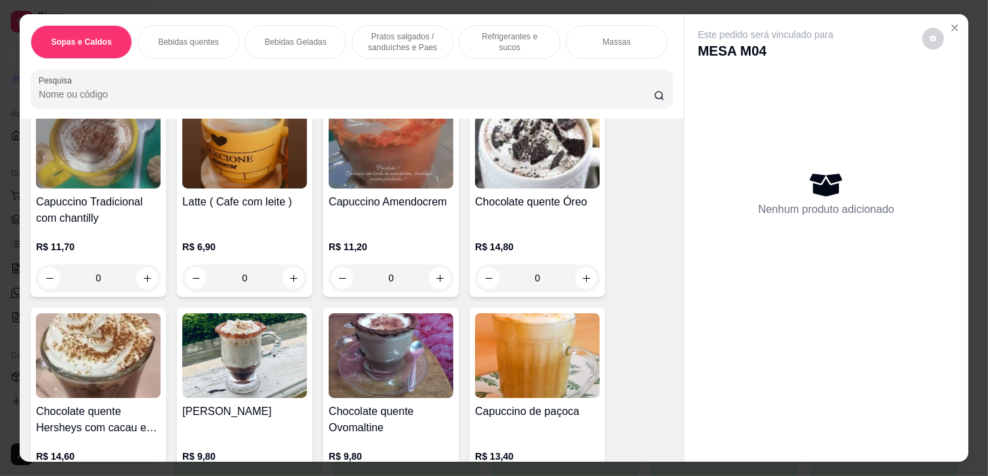
scroll to position [739, 0]
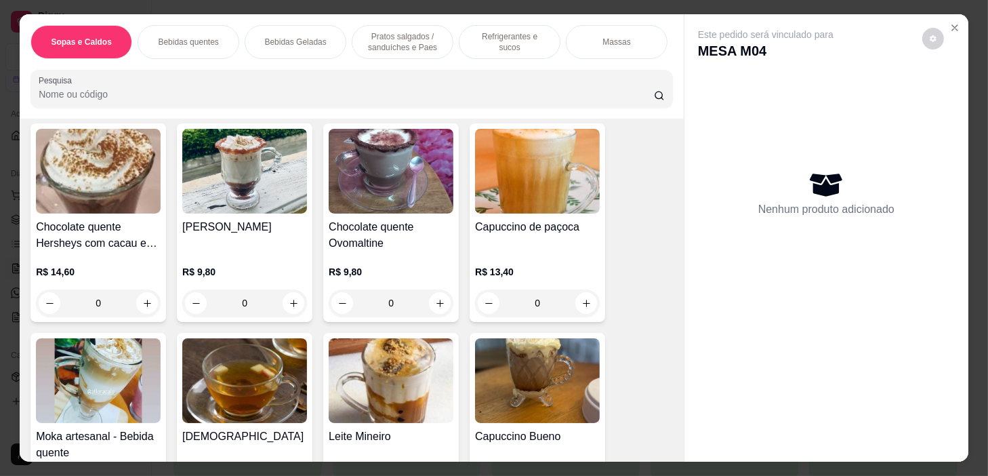
click at [426, 304] on div "0" at bounding box center [391, 302] width 125 height 27
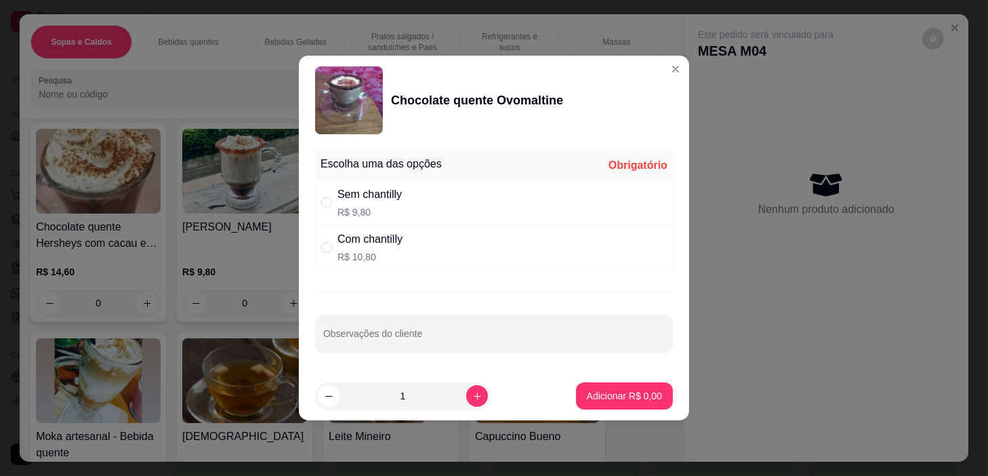
drag, startPoint x: 447, startPoint y: 264, endPoint x: 459, endPoint y: 268, distance: 12.2
click at [450, 265] on div "Com chantilly R$ 10,80" at bounding box center [494, 247] width 358 height 45
click at [642, 395] on p "Adicionar R$ 10,80" at bounding box center [622, 395] width 79 height 13
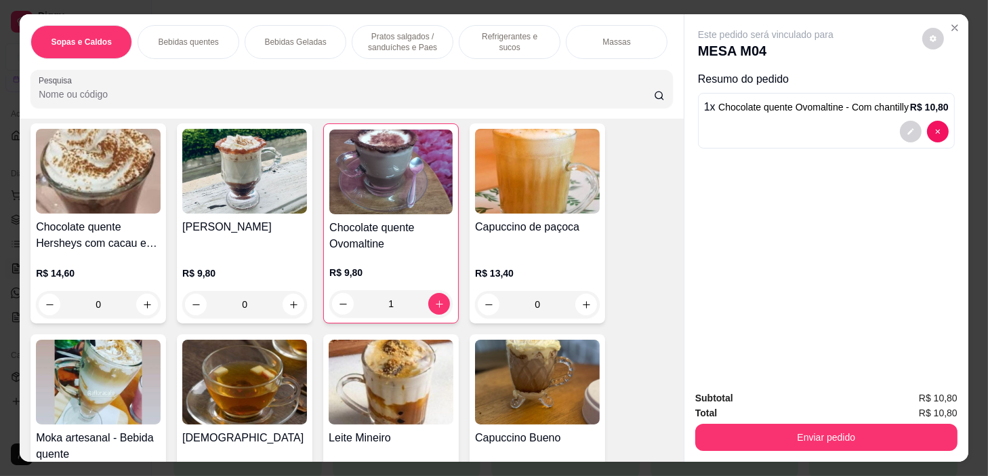
drag, startPoint x: 403, startPoint y: 35, endPoint x: 496, endPoint y: 293, distance: 273.9
click at [403, 35] on p "Pratos salgados / sanduíches e Paes" at bounding box center [402, 42] width 79 height 22
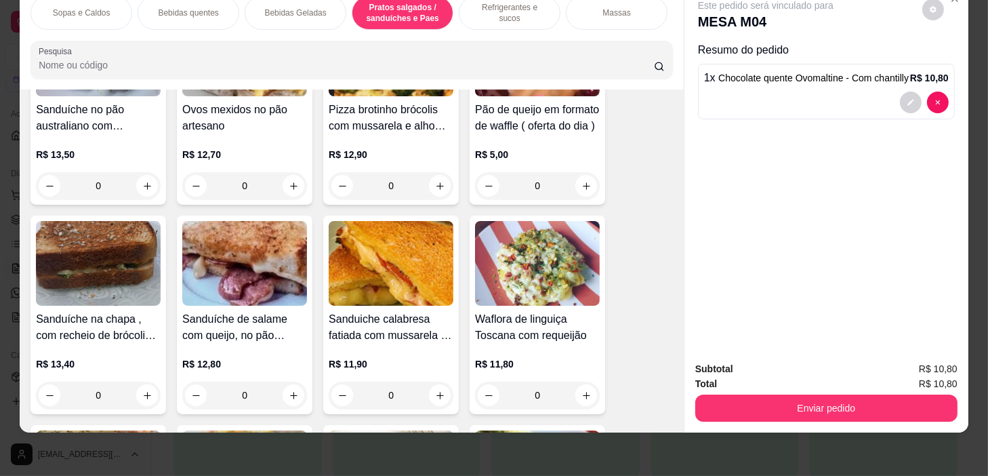
scroll to position [4239, 0]
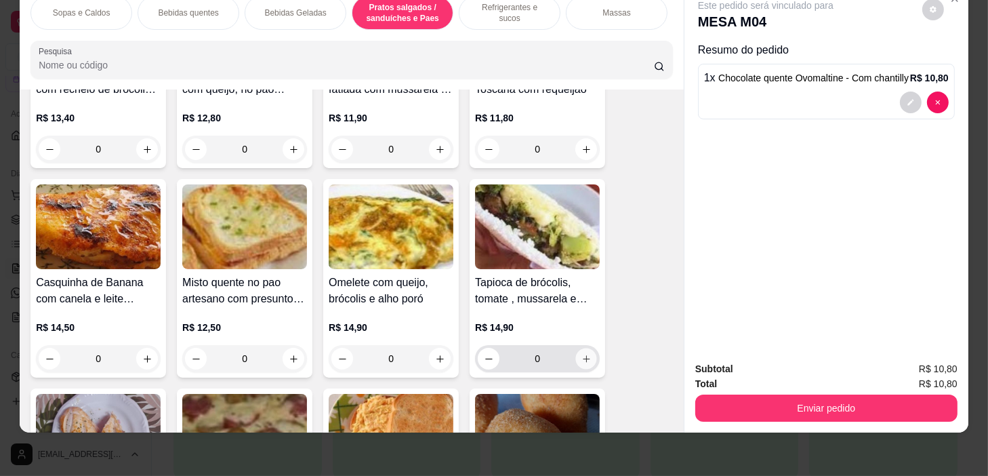
click at [586, 351] on button "increase-product-quantity" at bounding box center [586, 358] width 21 height 21
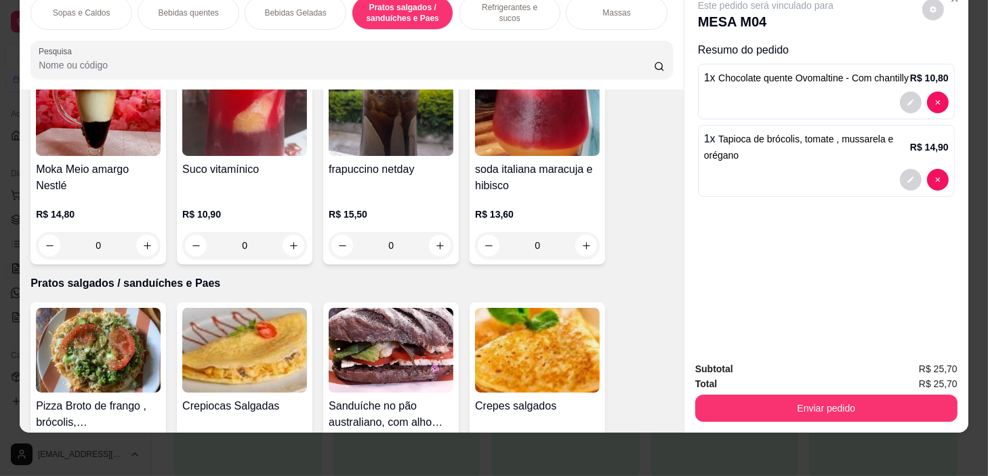
scroll to position [3253, 0]
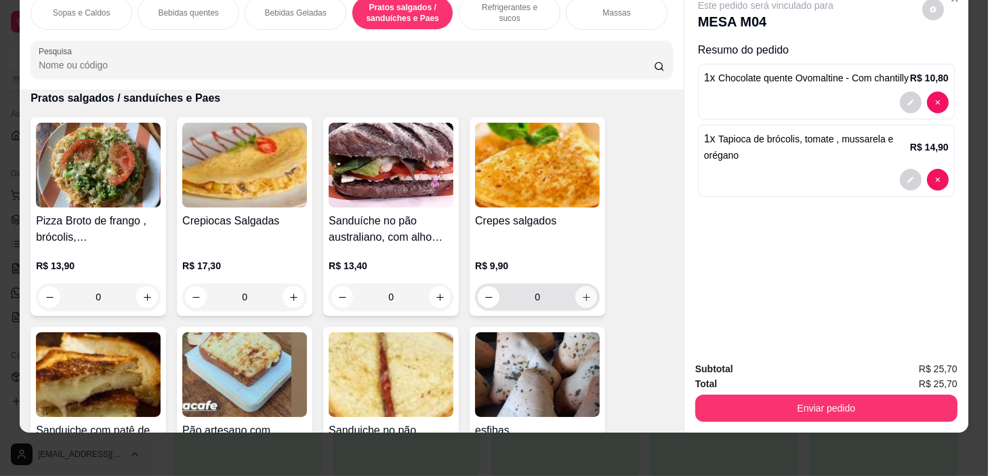
click at [582, 298] on icon "increase-product-quantity" at bounding box center [587, 297] width 10 height 10
click at [582, 292] on icon "increase-product-quantity" at bounding box center [587, 297] width 10 height 10
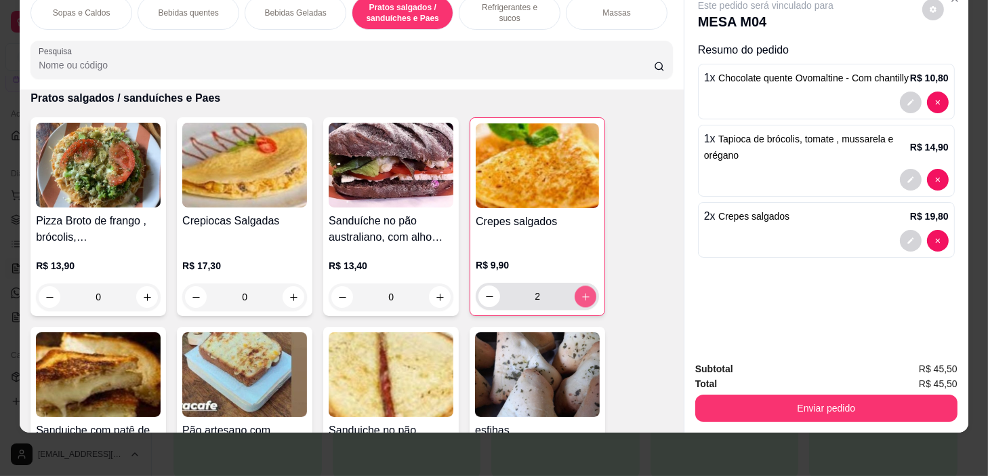
scroll to position [3561, 0]
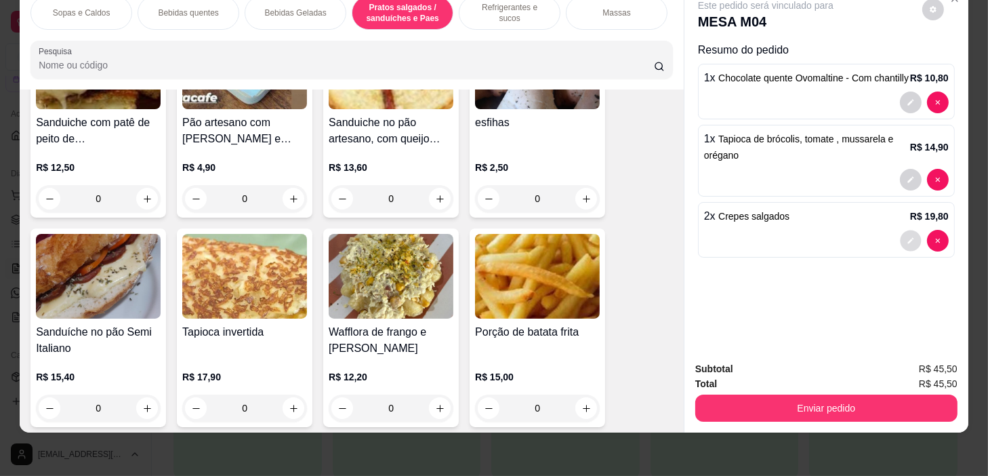
click at [907, 237] on icon "decrease-product-quantity" at bounding box center [911, 241] width 8 height 8
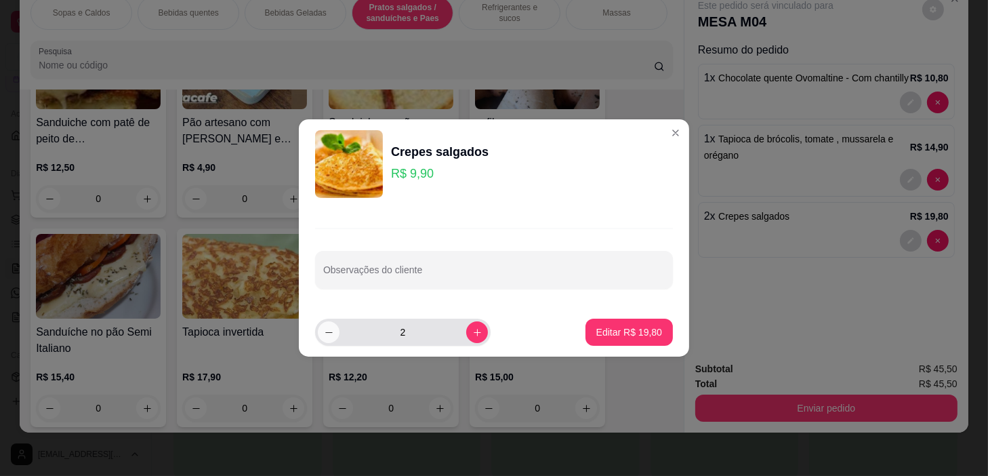
click at [326, 332] on icon "decrease-product-quantity" at bounding box center [329, 332] width 10 height 10
click at [618, 340] on button "Editar R$ 9,90" at bounding box center [631, 332] width 83 height 27
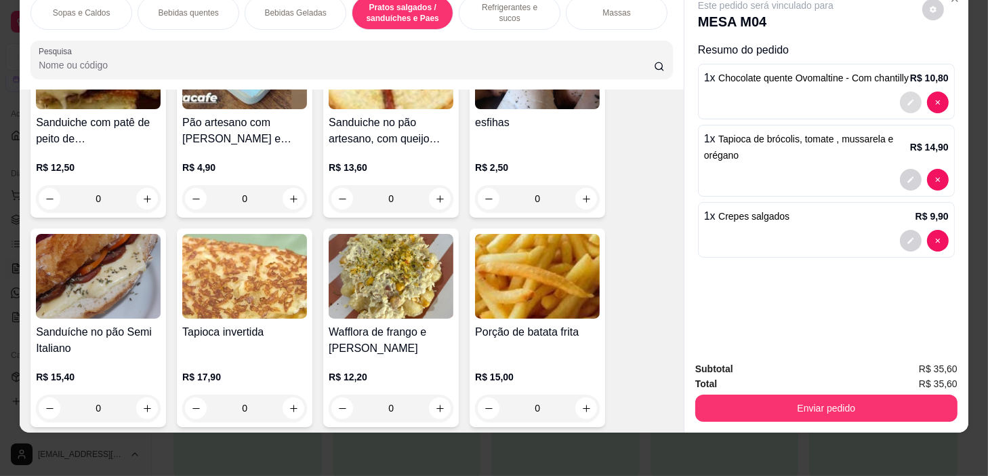
click at [908, 92] on button "decrease-product-quantity" at bounding box center [911, 103] width 22 height 22
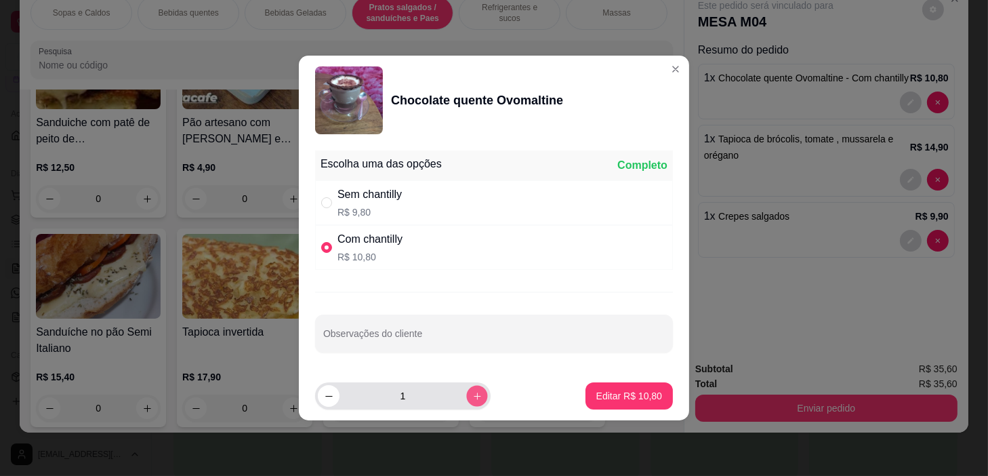
click at [473, 393] on icon "increase-product-quantity" at bounding box center [478, 396] width 10 height 10
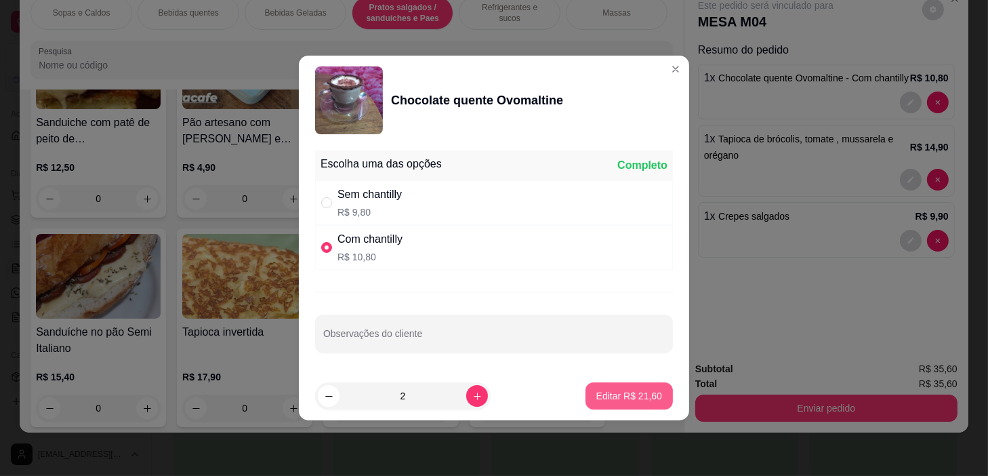
click at [590, 384] on button "Editar R$ 21,60" at bounding box center [629, 395] width 87 height 27
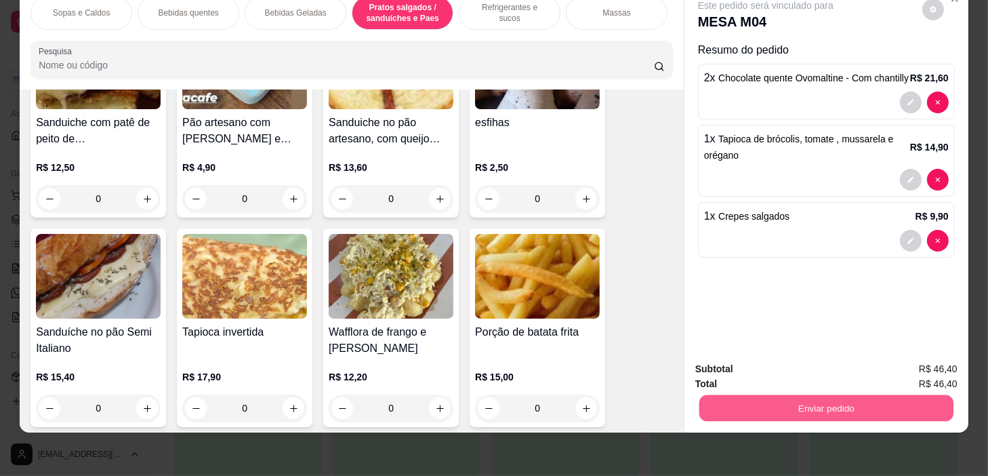
click at [863, 401] on button "Enviar pedido" at bounding box center [827, 408] width 254 height 26
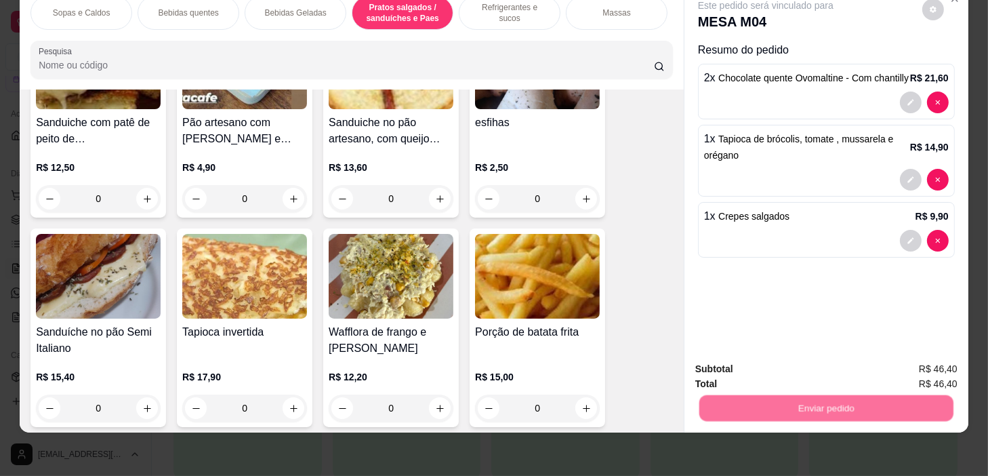
click at [797, 361] on button "Não registrar e enviar pedido" at bounding box center [782, 365] width 137 height 25
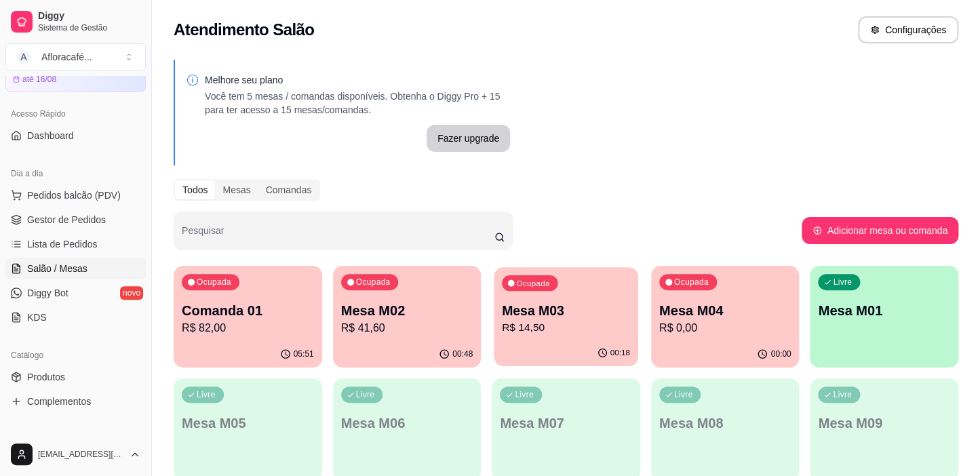
click at [526, 302] on p "Mesa M03" at bounding box center [566, 311] width 128 height 18
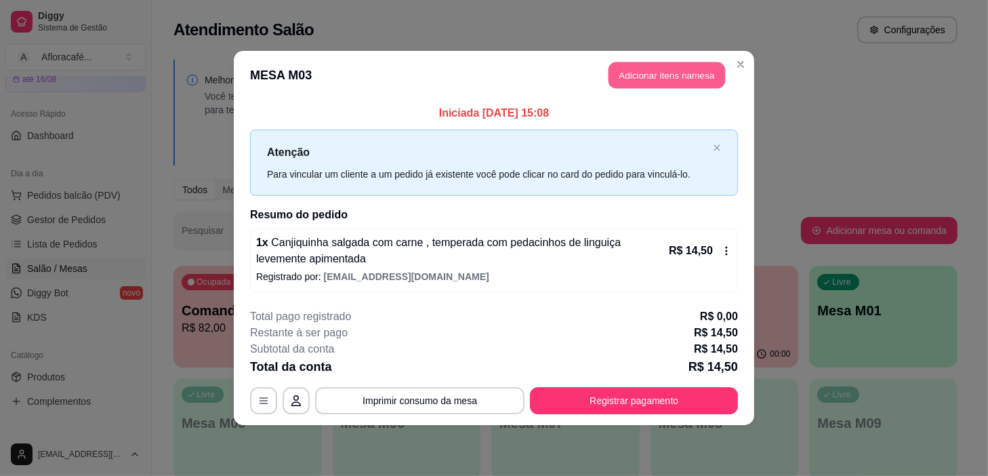
click at [670, 62] on button "Adicionar itens na mesa" at bounding box center [667, 75] width 117 height 26
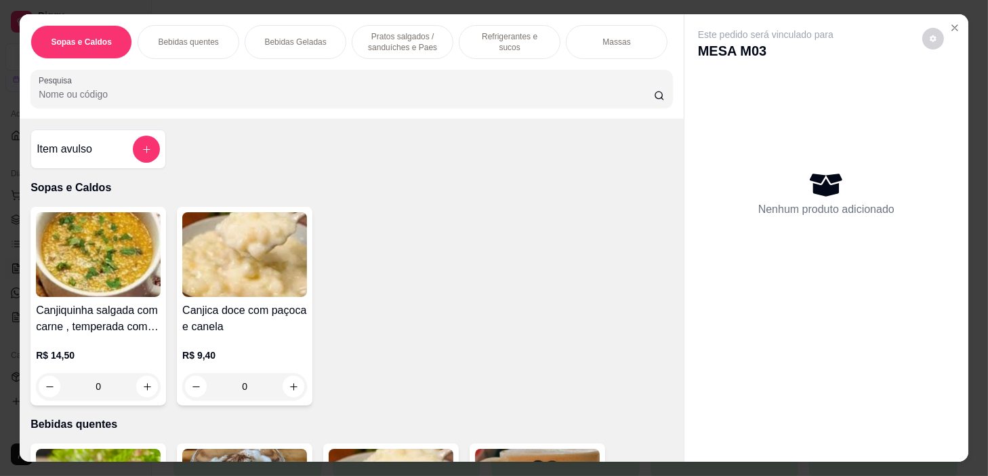
click at [536, 14] on div "Sopas e Caldos Bebidas quentes Bebidas Geladas Pratos salgados / sanduíches e P…" at bounding box center [352, 66] width 664 height 104
drag, startPoint x: 621, startPoint y: 147, endPoint x: 644, endPoint y: 161, distance: 27.1
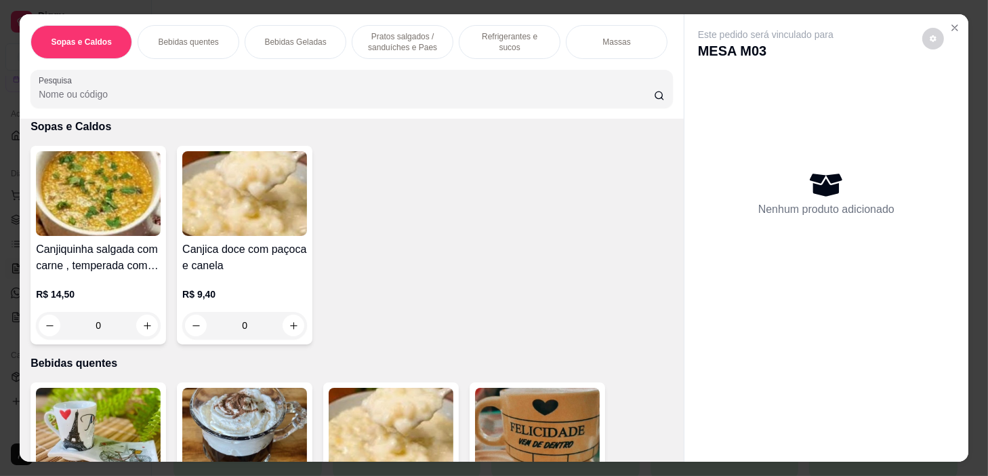
drag, startPoint x: 513, startPoint y: 24, endPoint x: 524, endPoint y: 61, distance: 38.2
click at [515, 27] on div "Refrigerantes e sucos" at bounding box center [510, 42] width 102 height 34
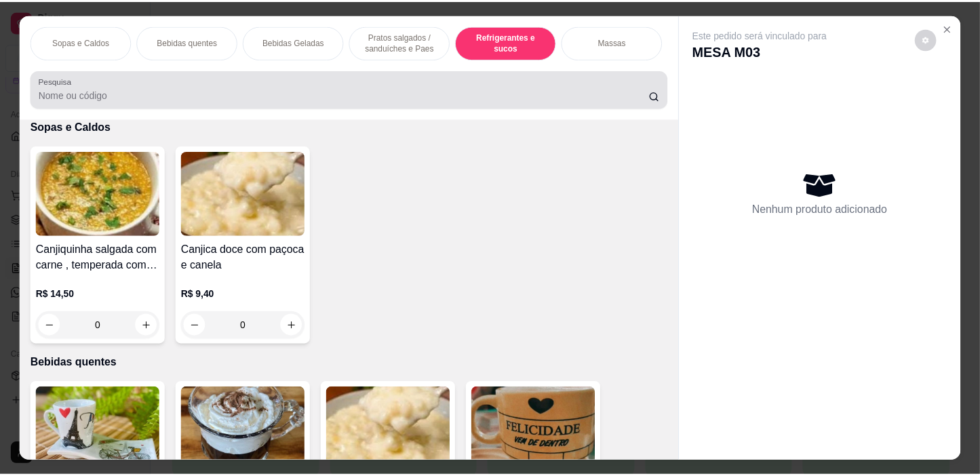
scroll to position [34, 0]
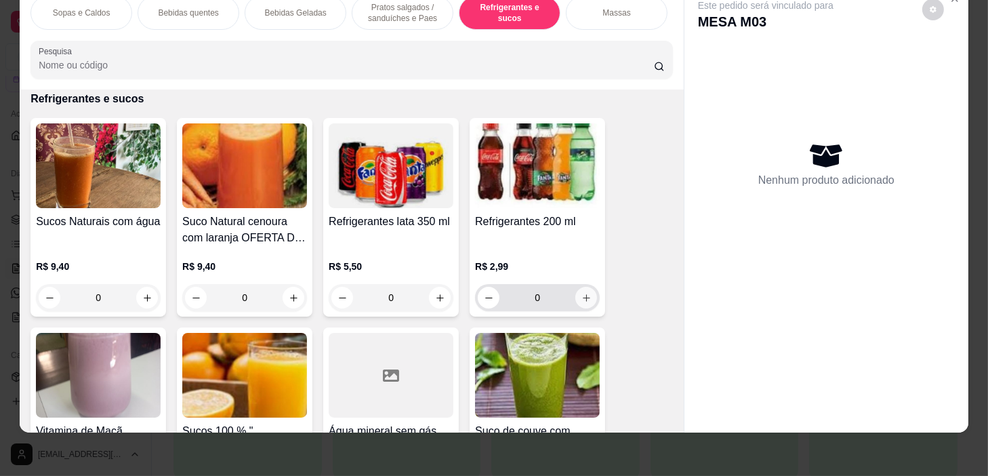
click at [576, 302] on button "increase-product-quantity" at bounding box center [587, 298] width 22 height 22
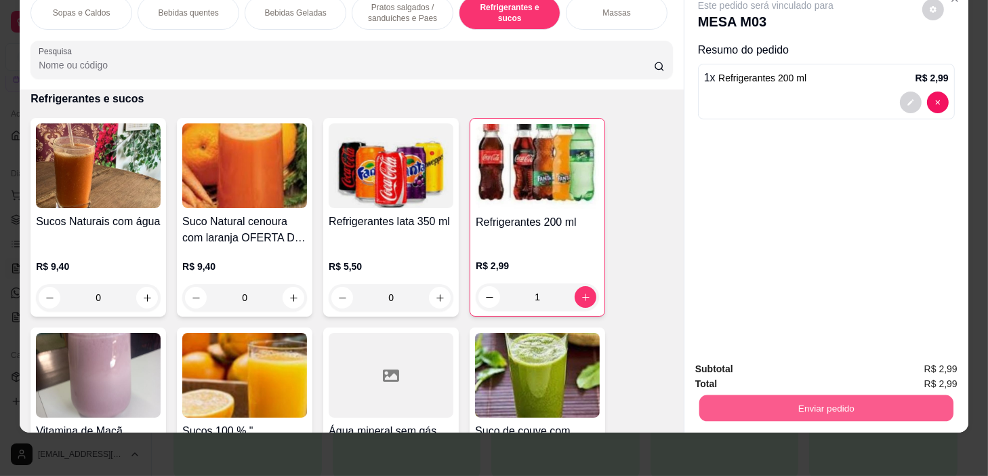
click at [776, 395] on button "Enviar pedido" at bounding box center [827, 408] width 254 height 26
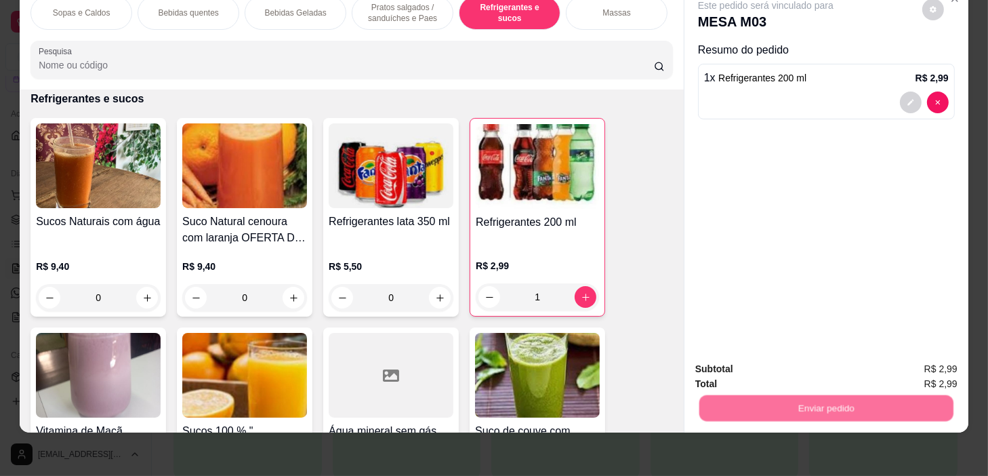
click at [770, 356] on button "Não registrar e enviar pedido" at bounding box center [782, 366] width 141 height 26
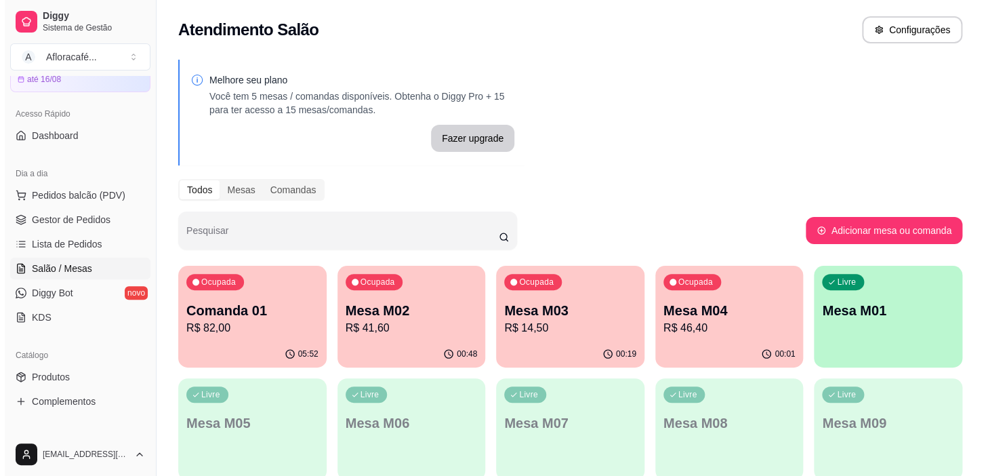
scroll to position [61, 0]
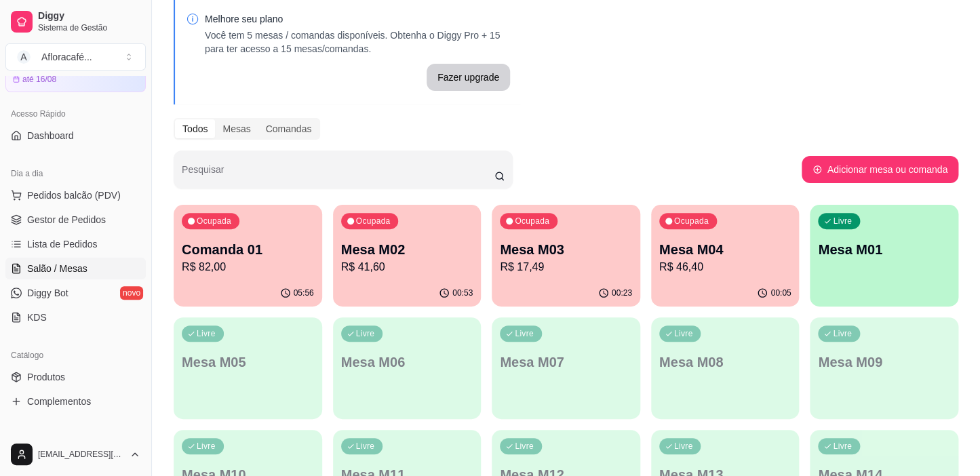
click at [562, 234] on div "Ocupada Mesa M03 R$ 17,49" at bounding box center [566, 242] width 148 height 75
click at [467, 252] on p "Mesa M02" at bounding box center [407, 249] width 132 height 19
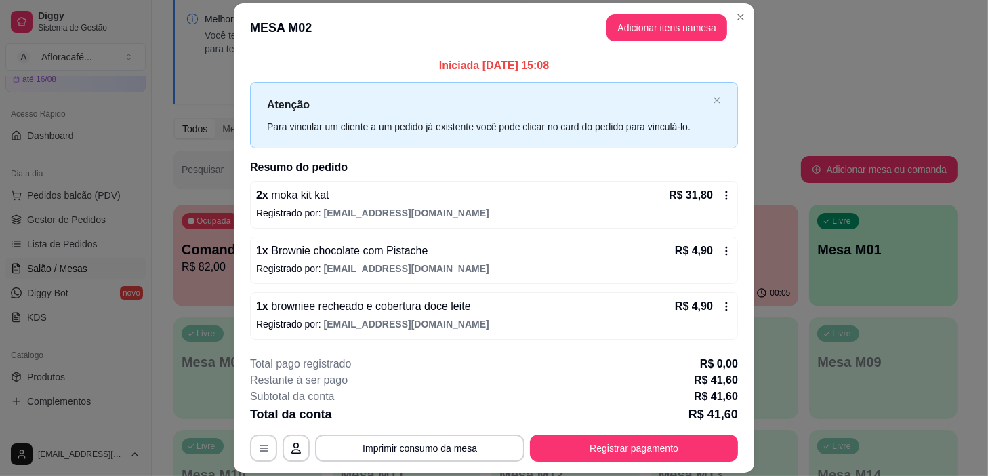
scroll to position [39, 0]
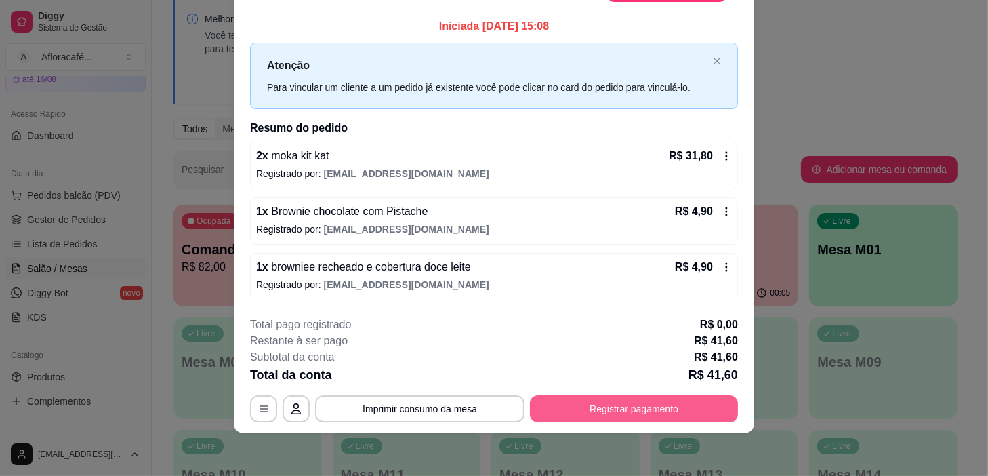
click at [628, 420] on button "Registrar pagamento" at bounding box center [634, 408] width 208 height 27
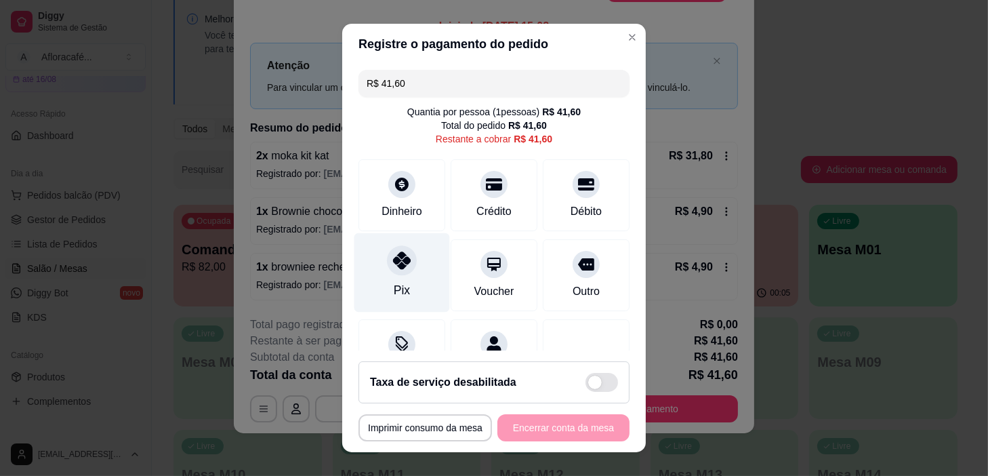
drag, startPoint x: 440, startPoint y: 239, endPoint x: 431, endPoint y: 245, distance: 11.1
drag, startPoint x: 431, startPoint y: 245, endPoint x: 417, endPoint y: 254, distance: 15.8
click at [417, 254] on div "Pix" at bounding box center [403, 272] width 96 height 79
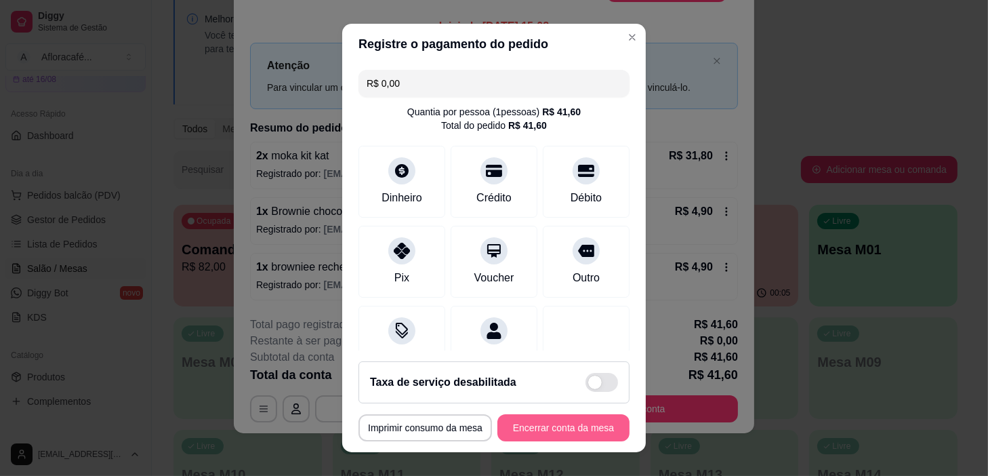
click at [554, 414] on button "Encerrar conta da mesa" at bounding box center [564, 427] width 132 height 27
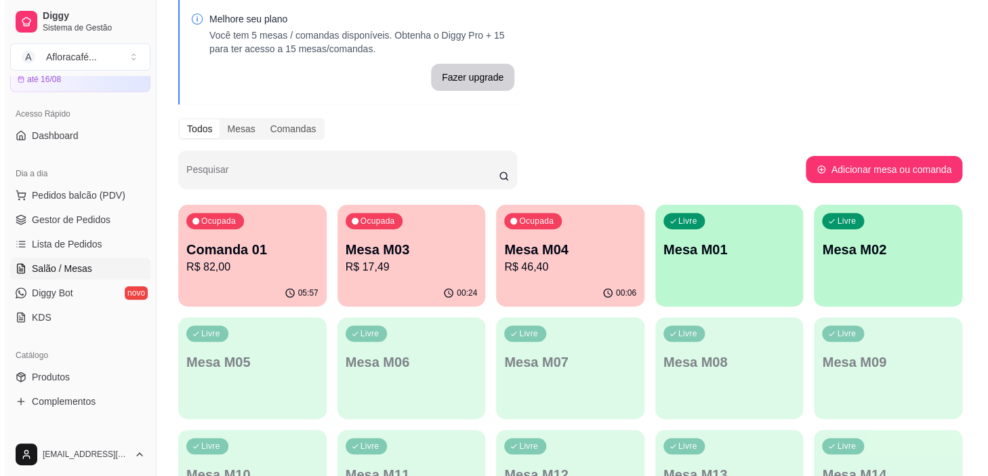
scroll to position [5, 0]
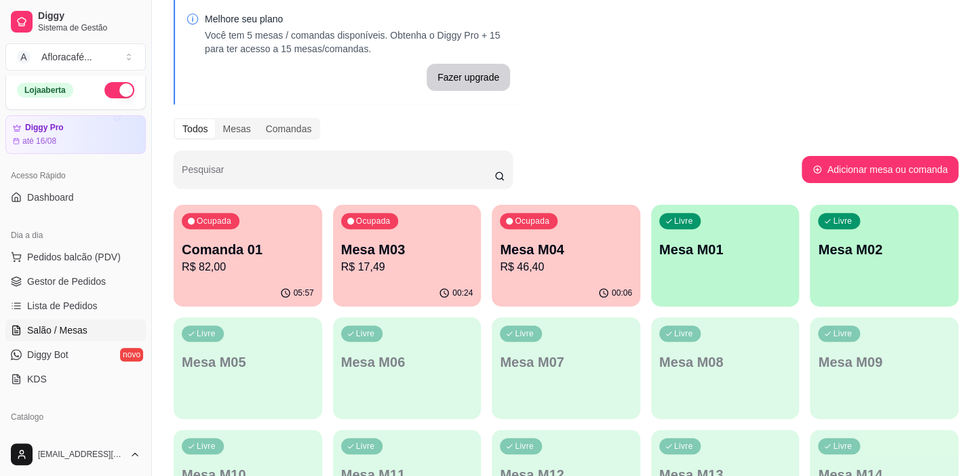
drag, startPoint x: 623, startPoint y: 100, endPoint x: 626, endPoint y: 133, distance: 33.3
click at [623, 100] on div "Melhore seu plano Você tem 5 mesas / comandas disponíveis. Obtenha o Diggy Pro …" at bounding box center [566, 326] width 828 height 670
click at [292, 268] on p "R$ 82,00" at bounding box center [248, 267] width 132 height 16
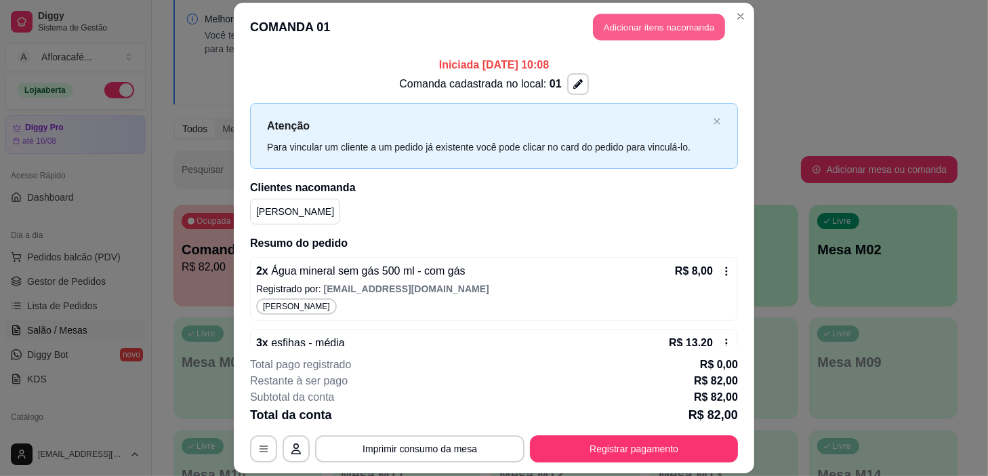
click at [701, 31] on button "Adicionar itens na comanda" at bounding box center [659, 27] width 132 height 26
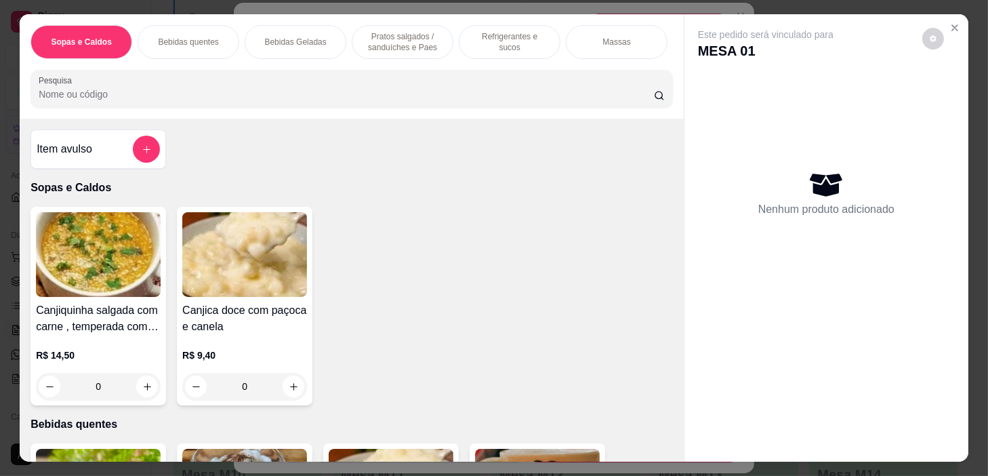
drag, startPoint x: 431, startPoint y: 31, endPoint x: 353, endPoint y: 260, distance: 242.7
click at [431, 31] on p "Pratos salgados / sanduíches e Paes" at bounding box center [402, 42] width 79 height 22
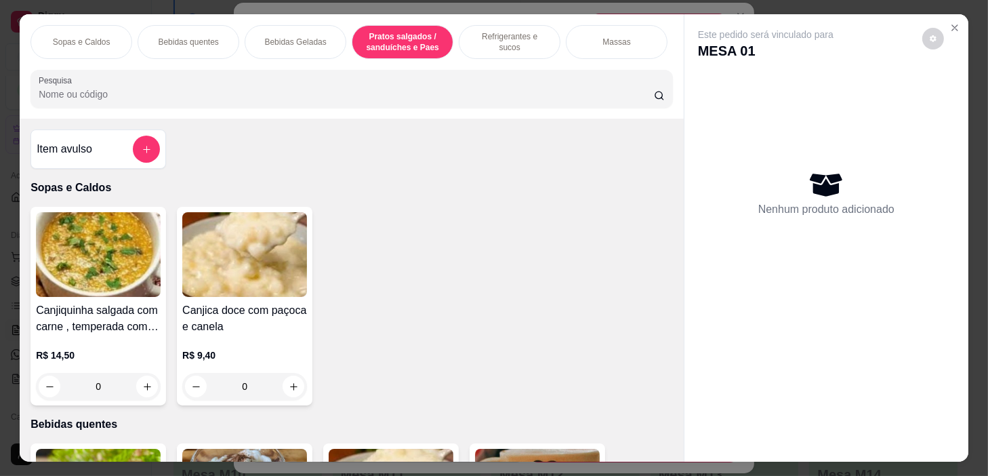
scroll to position [34, 0]
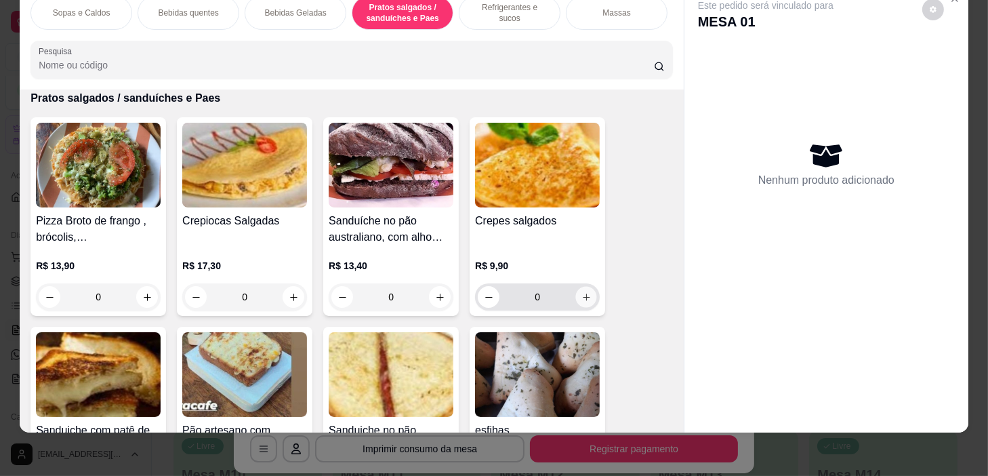
click at [588, 298] on button "increase-product-quantity" at bounding box center [586, 297] width 21 height 21
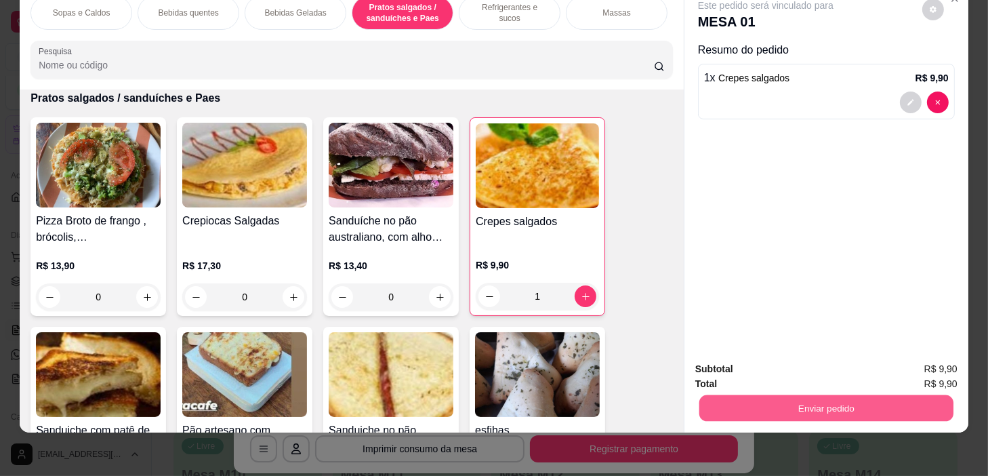
click at [741, 395] on button "Enviar pedido" at bounding box center [827, 408] width 254 height 26
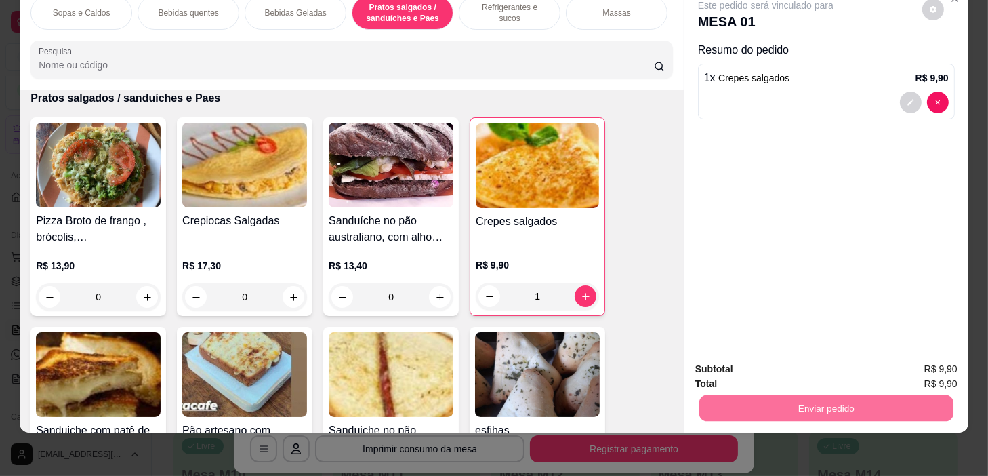
click at [740, 363] on button "Não registrar e enviar pedido" at bounding box center [782, 365] width 137 height 25
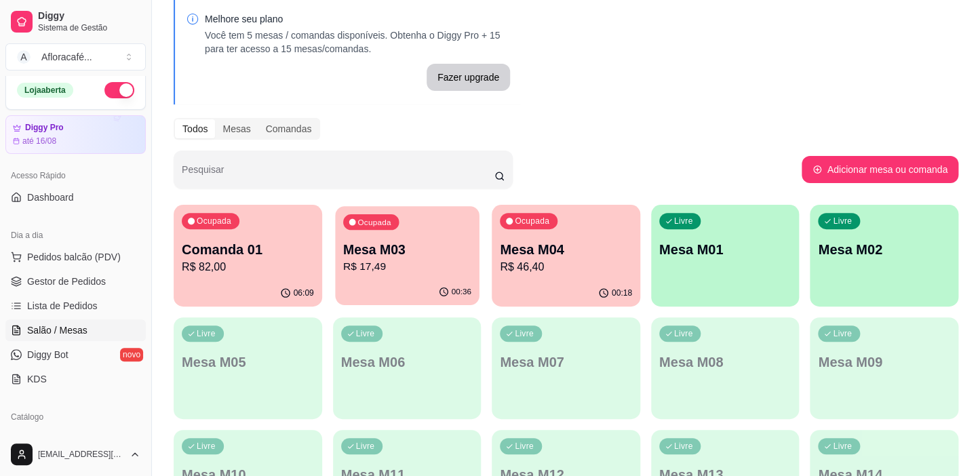
click at [427, 286] on div "00:36" at bounding box center [407, 292] width 144 height 26
click at [581, 298] on div "00:18" at bounding box center [566, 293] width 148 height 26
click at [707, 252] on p "Mesa M01" at bounding box center [725, 249] width 132 height 19
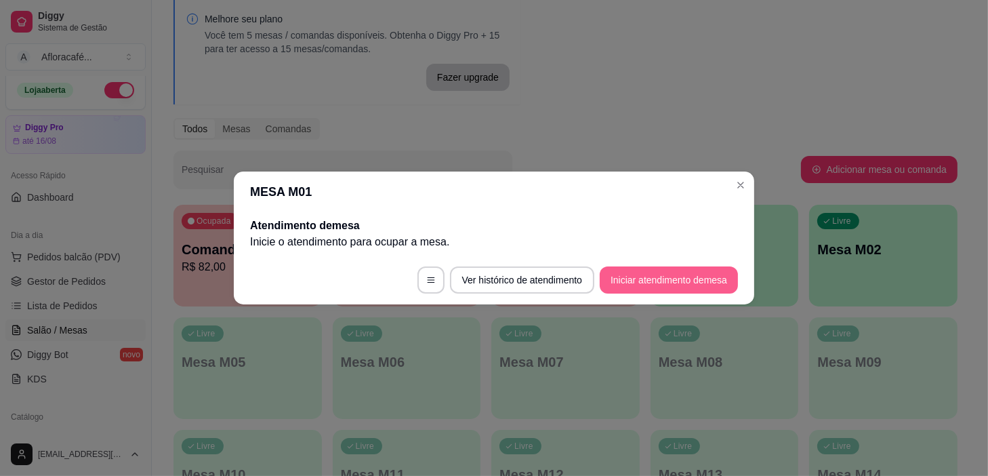
click at [710, 269] on button "Iniciar atendimento de mesa" at bounding box center [669, 279] width 138 height 27
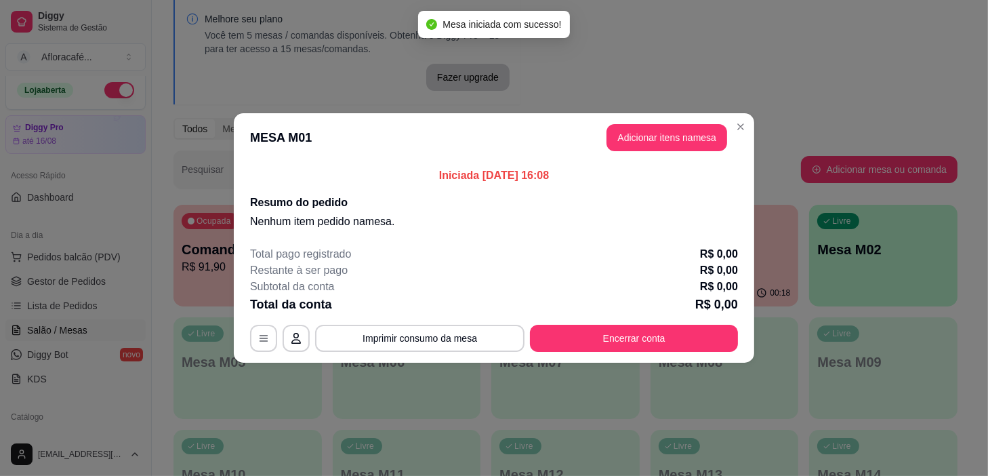
click at [669, 166] on div "Iniciada 15/08/2025 às 16:08 Resumo do pedido Nenhum item pedido na mesa ." at bounding box center [494, 198] width 521 height 73
click at [675, 135] on button "Adicionar itens na mesa" at bounding box center [667, 138] width 117 height 26
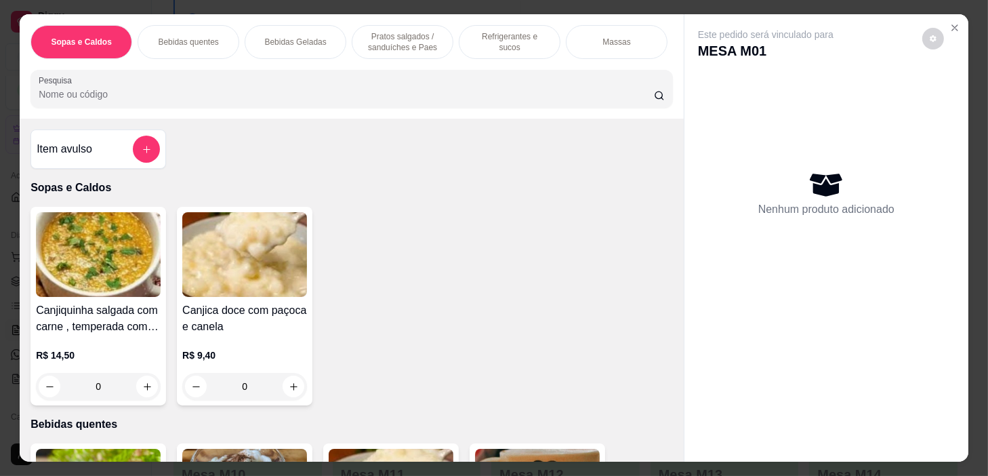
click at [359, 26] on div "Pratos salgados / sanduíches e Paes" at bounding box center [403, 42] width 102 height 34
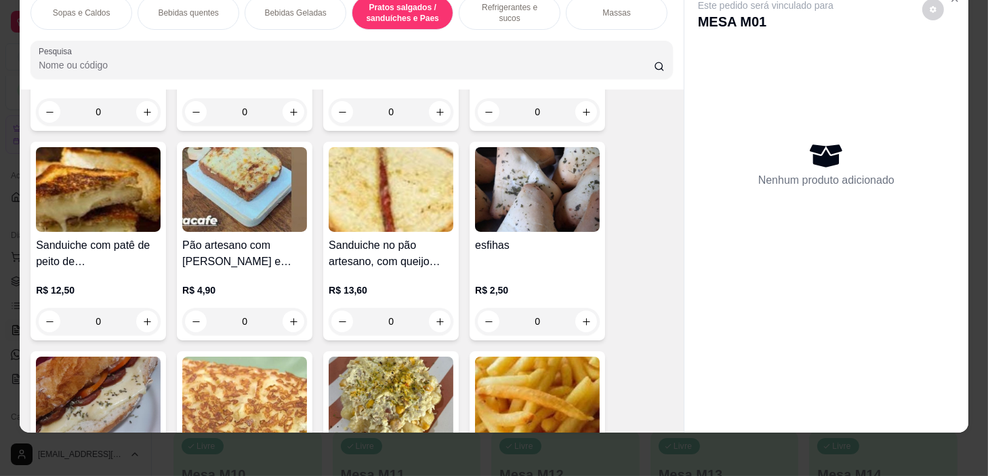
scroll to position [3621, 0]
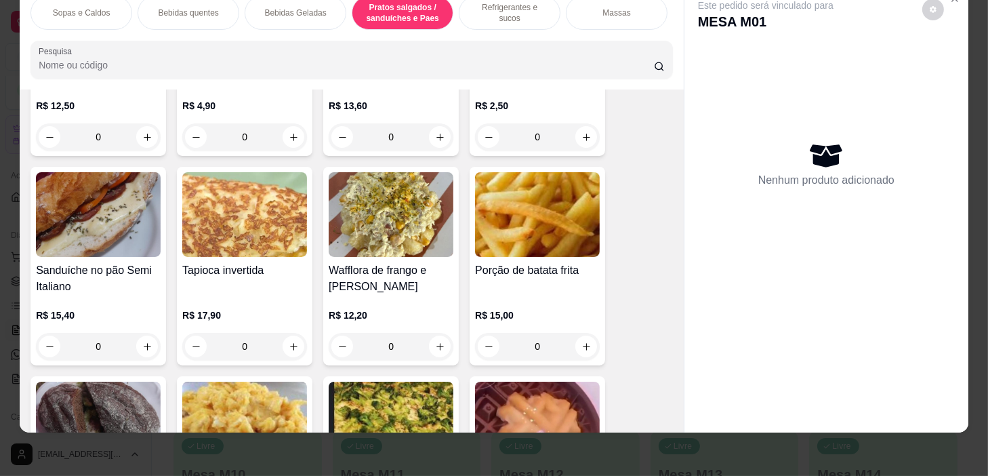
click at [581, 342] on div "0" at bounding box center [537, 346] width 125 height 27
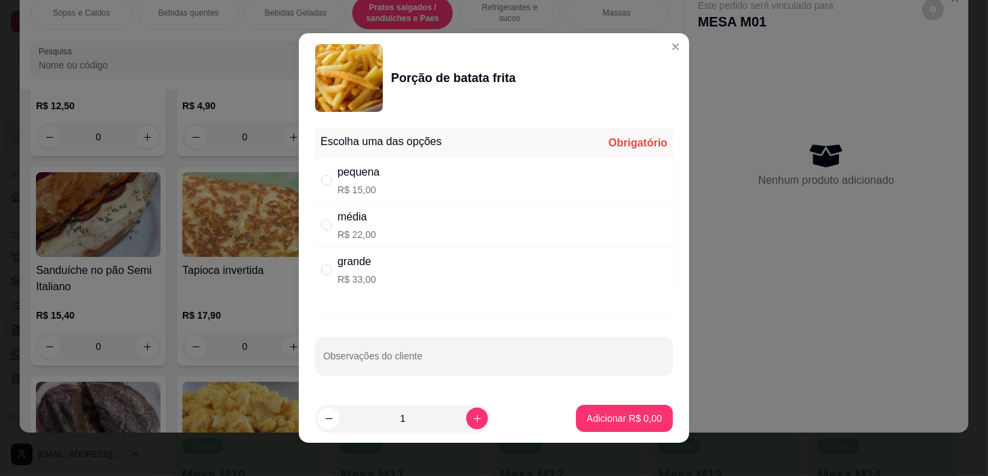
drag, startPoint x: 563, startPoint y: 186, endPoint x: 569, endPoint y: 219, distance: 33.2
click at [563, 187] on div "pequena R$ 15,00" at bounding box center [494, 180] width 358 height 45
click at [572, 229] on div "média R$ 22,00" at bounding box center [494, 225] width 358 height 45
click at [593, 409] on button "Adicionar R$ 22,00" at bounding box center [622, 418] width 102 height 27
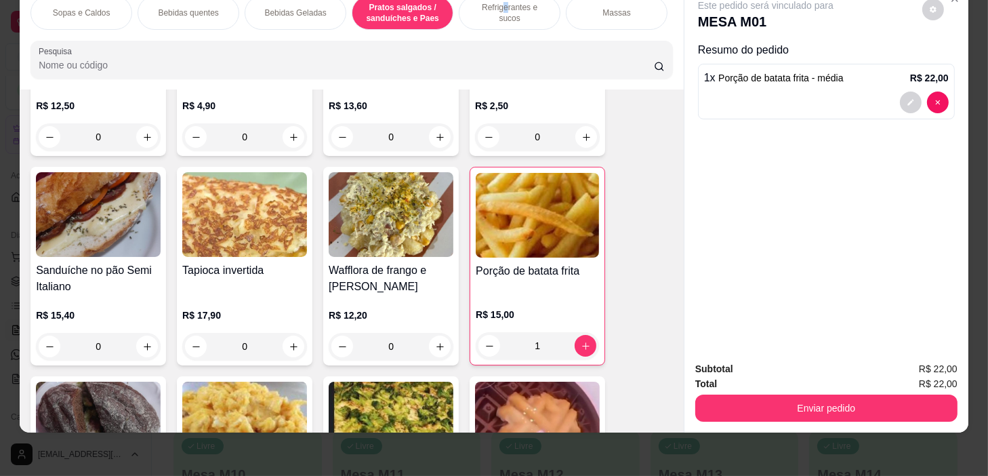
click at [492, 7] on div "Refrigerantes e sucos" at bounding box center [510, 13] width 102 height 34
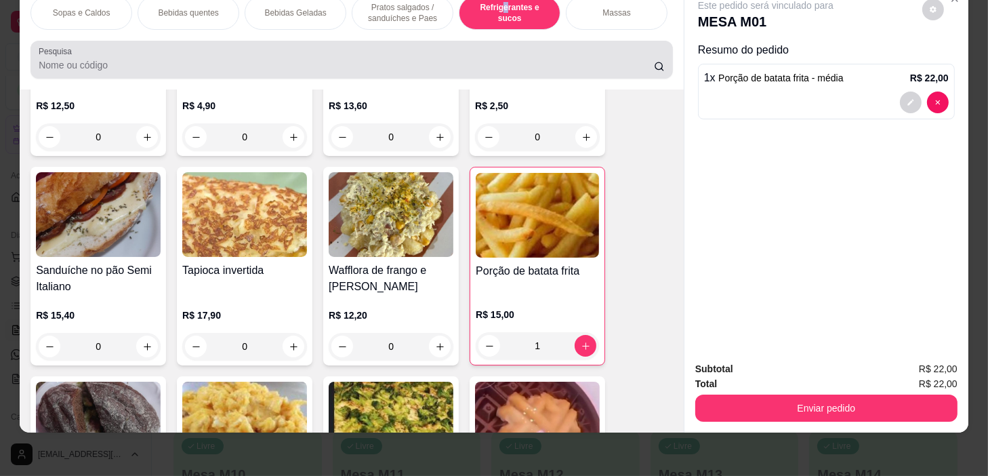
scroll to position [5373, 0]
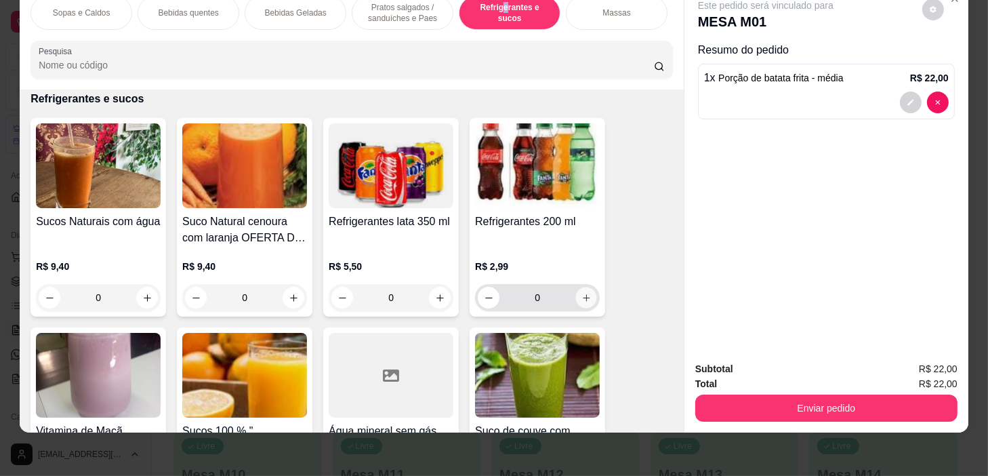
click at [584, 288] on button "increase-product-quantity" at bounding box center [586, 297] width 21 height 21
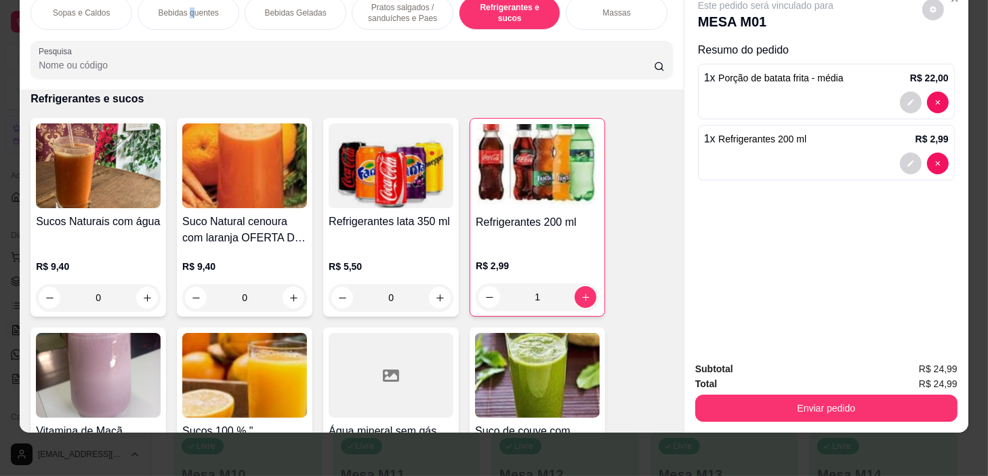
click at [188, 10] on div "Bebidas quentes" at bounding box center [189, 13] width 102 height 34
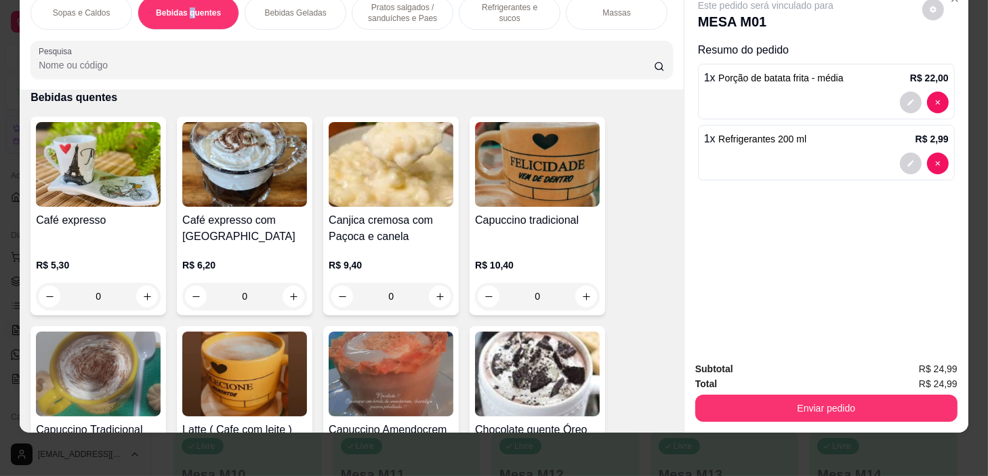
scroll to position [420, 0]
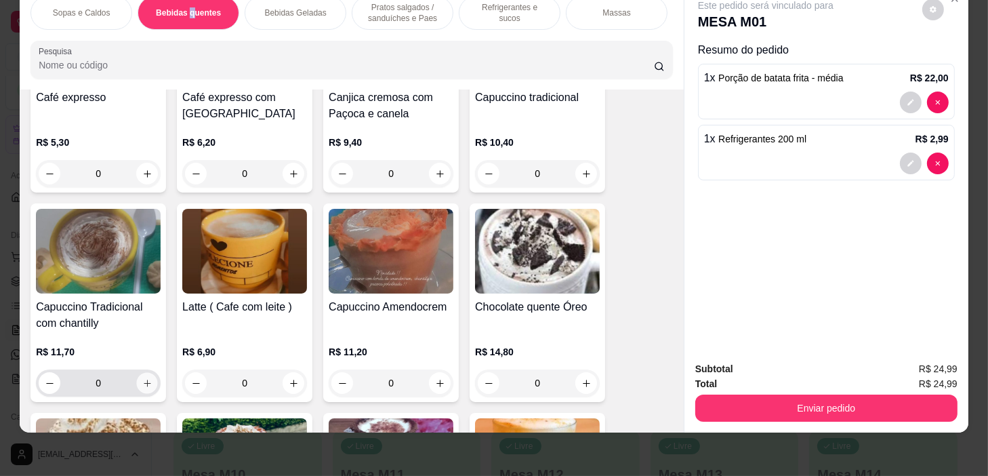
click at [142, 384] on icon "increase-product-quantity" at bounding box center [147, 383] width 10 height 10
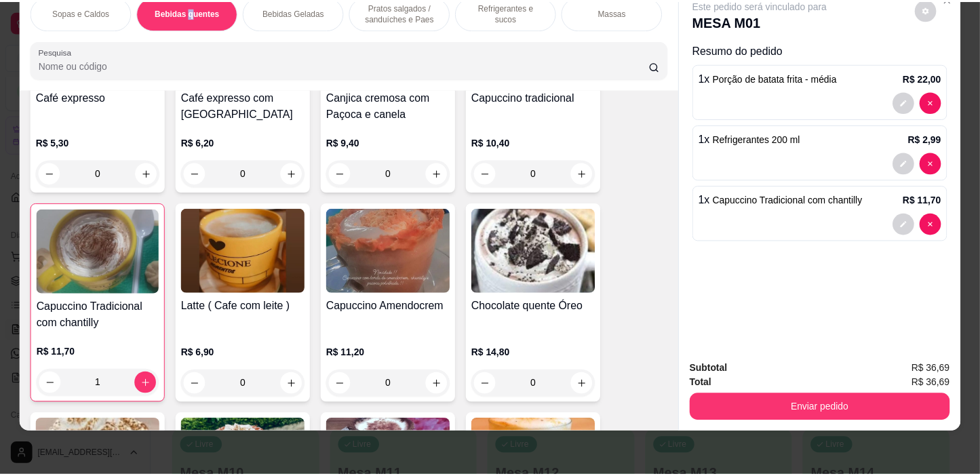
scroll to position [174, 0]
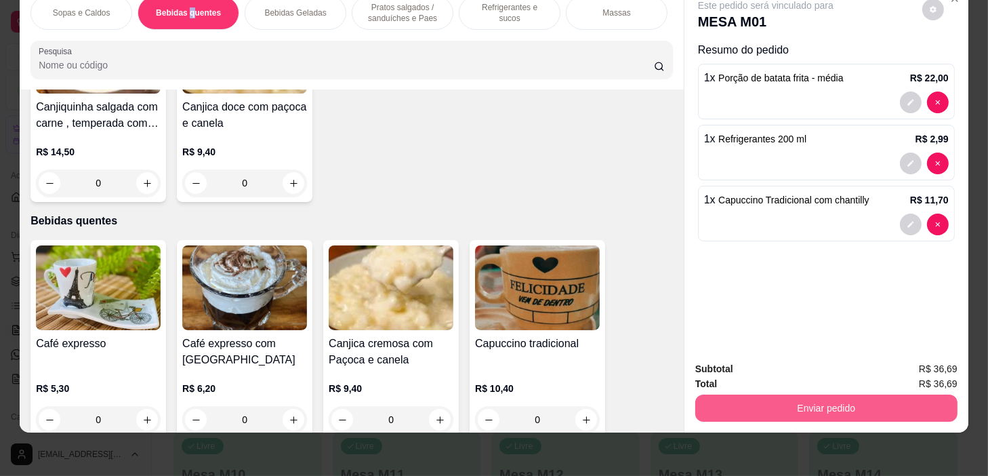
click at [769, 395] on button "Enviar pedido" at bounding box center [827, 408] width 262 height 27
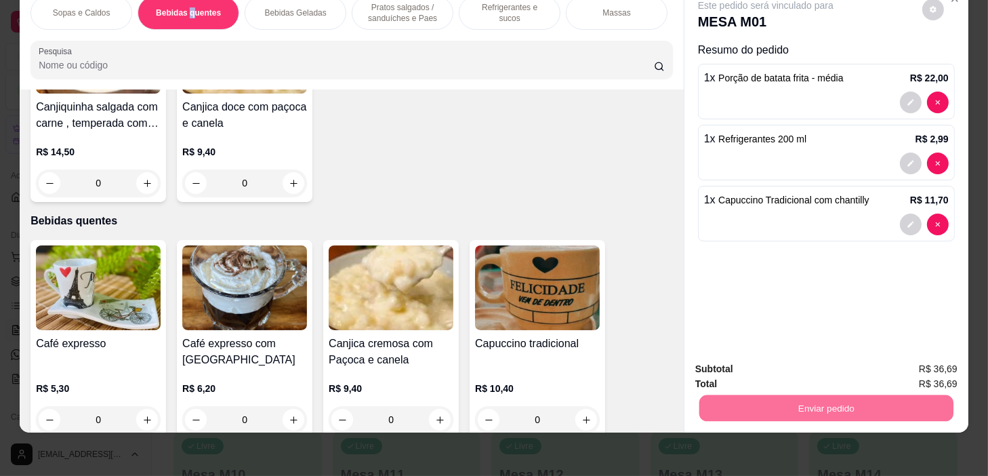
click at [766, 372] on button "Não registrar e enviar pedido" at bounding box center [782, 365] width 137 height 25
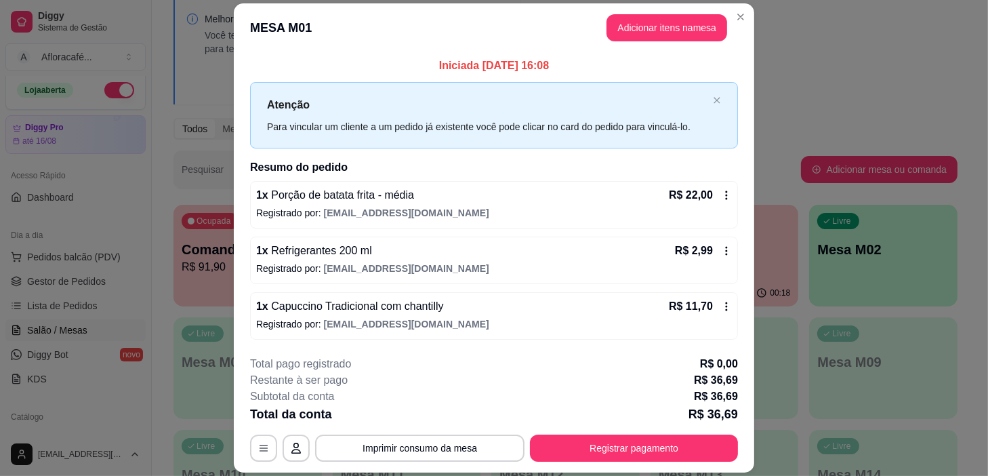
drag, startPoint x: 734, startPoint y: 6, endPoint x: 657, endPoint y: 84, distance: 109.8
click at [734, 5] on header "MESA M01 Adicionar itens na mesa" at bounding box center [494, 27] width 521 height 49
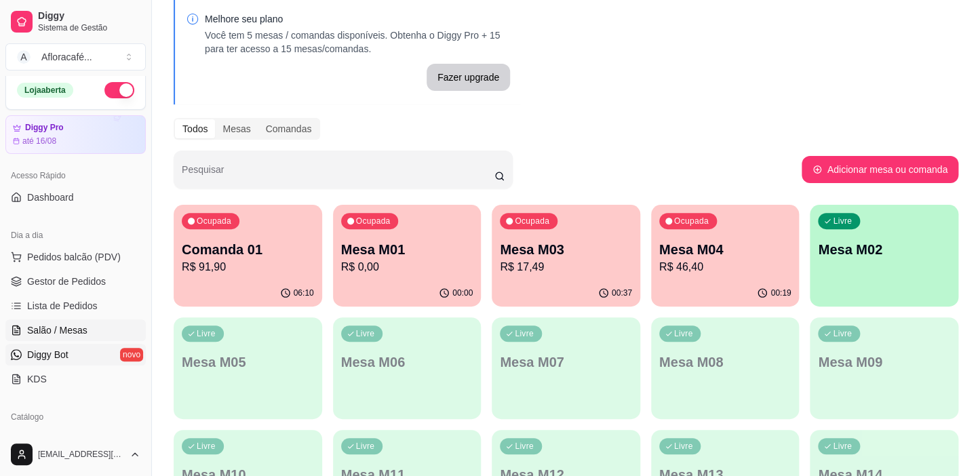
scroll to position [67, 0]
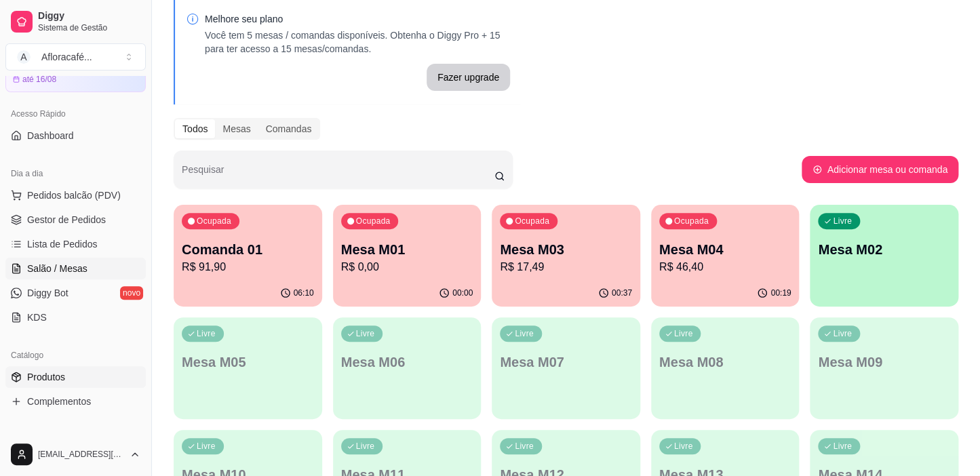
click at [70, 372] on link "Produtos" at bounding box center [75, 377] width 140 height 22
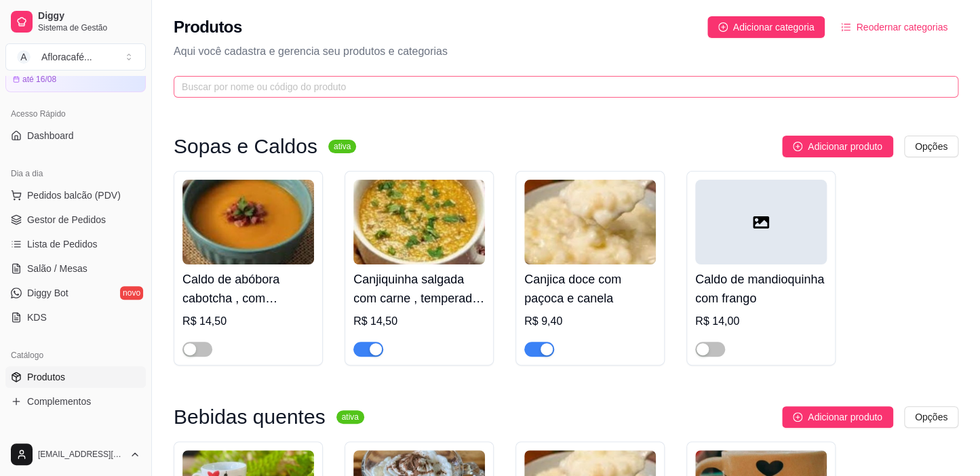
click at [389, 95] on span at bounding box center [566, 87] width 784 height 22
click at [708, 346] on button "button" at bounding box center [710, 349] width 30 height 15
click at [102, 283] on link "Diggy Bot novo" at bounding box center [75, 293] width 140 height 22
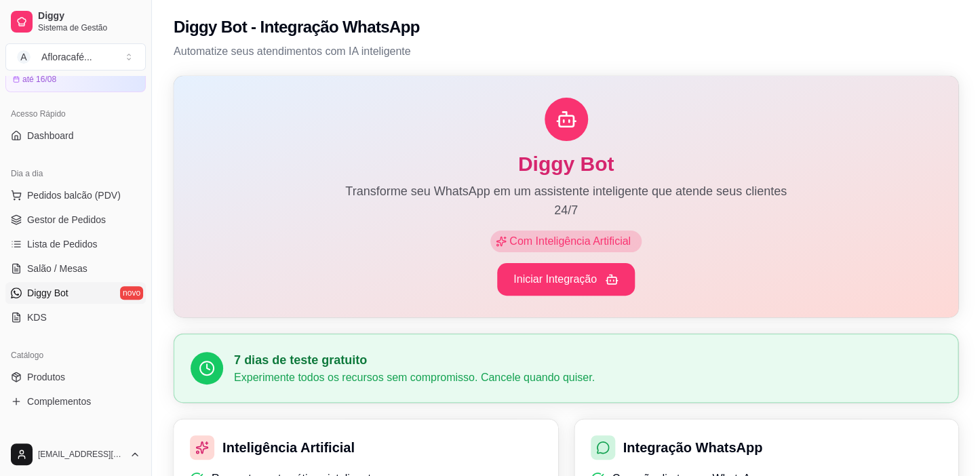
click at [102, 256] on ul "Pedidos balcão (PDV) Gestor de Pedidos Lista de Pedidos Salão / Mesas Diggy Bot…" at bounding box center [75, 256] width 140 height 144
click at [102, 264] on link "Salão / Mesas" at bounding box center [75, 269] width 140 height 22
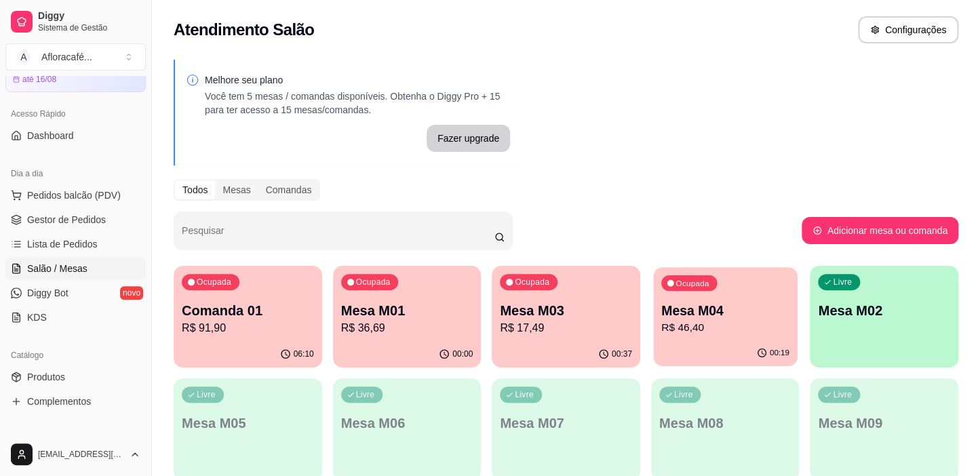
click at [697, 330] on p "R$ 46,40" at bounding box center [725, 328] width 128 height 16
click at [431, 306] on p "Mesa M01" at bounding box center [407, 310] width 132 height 19
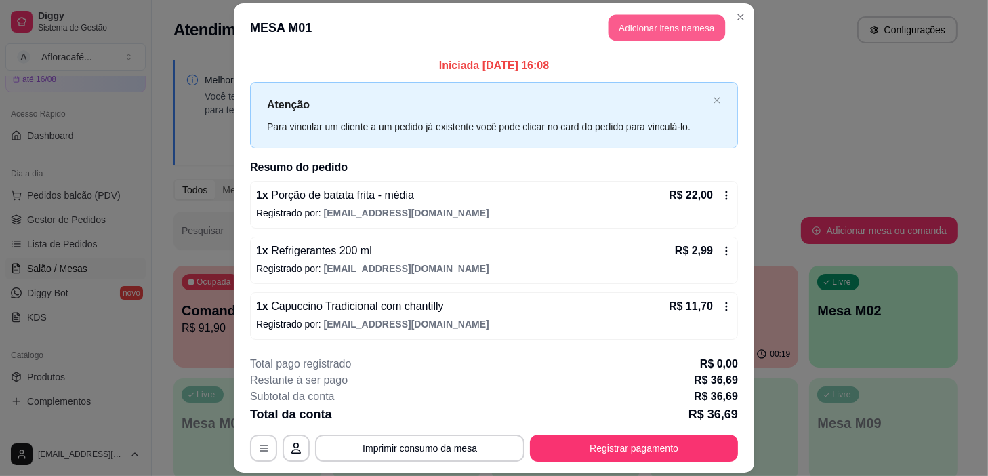
click at [708, 28] on button "Adicionar itens na mesa" at bounding box center [667, 28] width 117 height 26
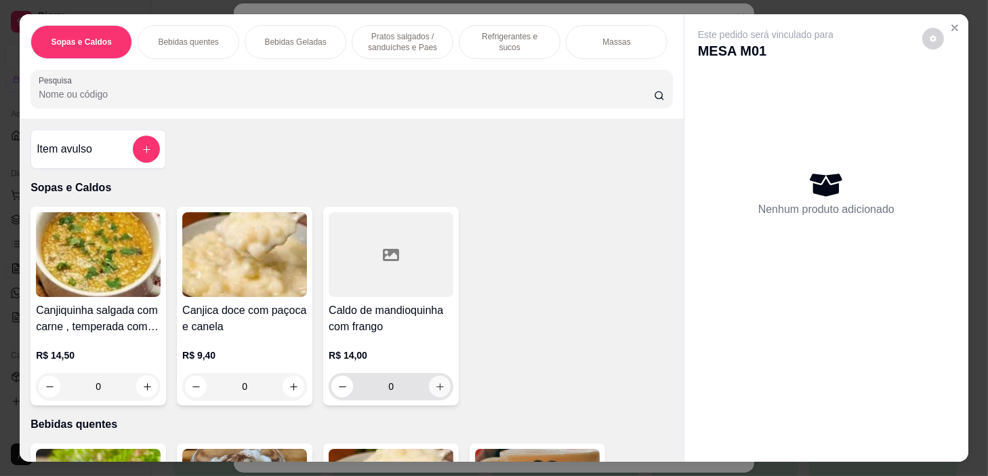
click at [435, 390] on icon "increase-product-quantity" at bounding box center [440, 387] width 10 height 10
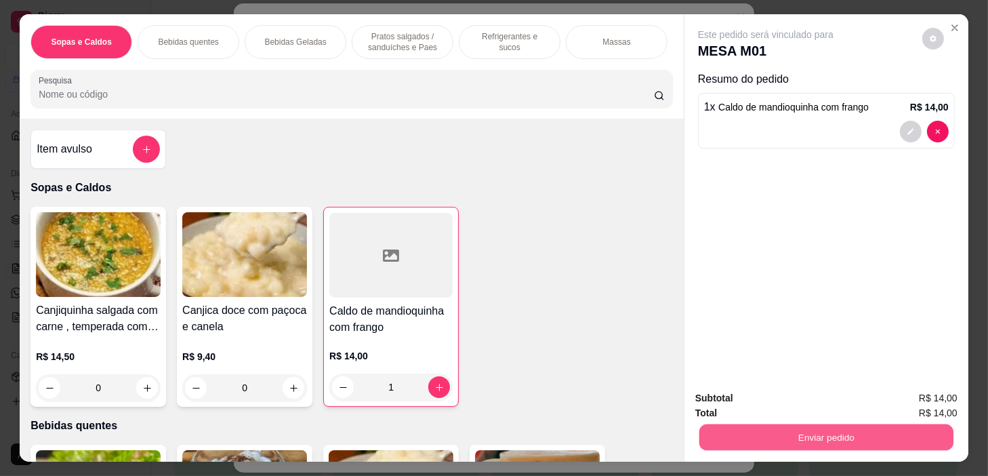
click at [832, 436] on button "Enviar pedido" at bounding box center [827, 437] width 254 height 26
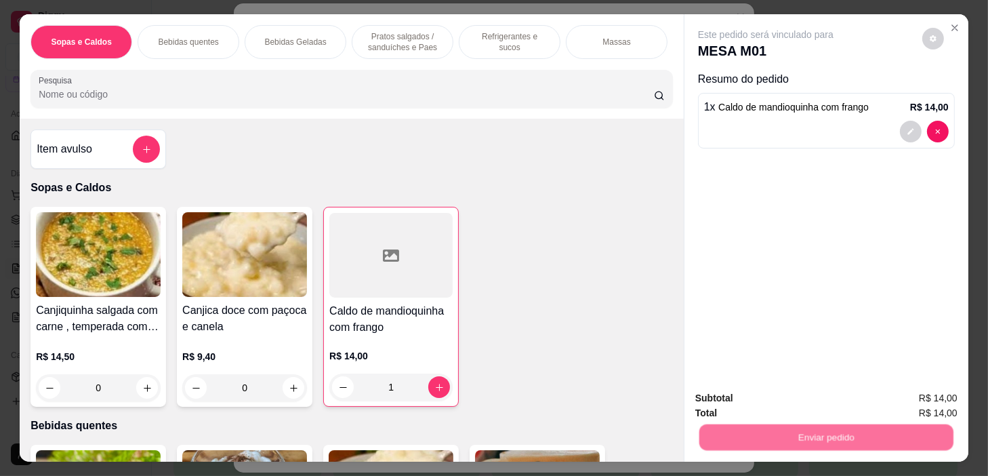
click at [816, 401] on button "Não registrar e enviar pedido" at bounding box center [782, 398] width 137 height 25
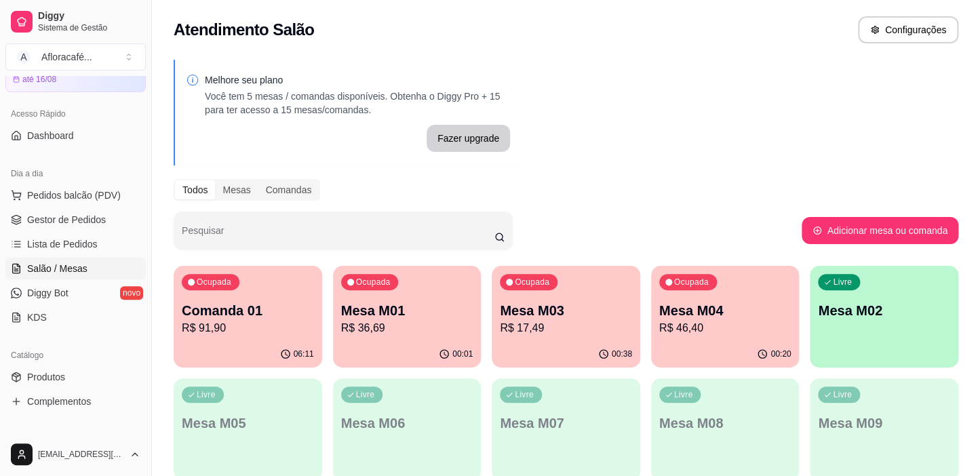
click at [886, 380] on div "Livre Mesa M09" at bounding box center [883, 420] width 148 height 85
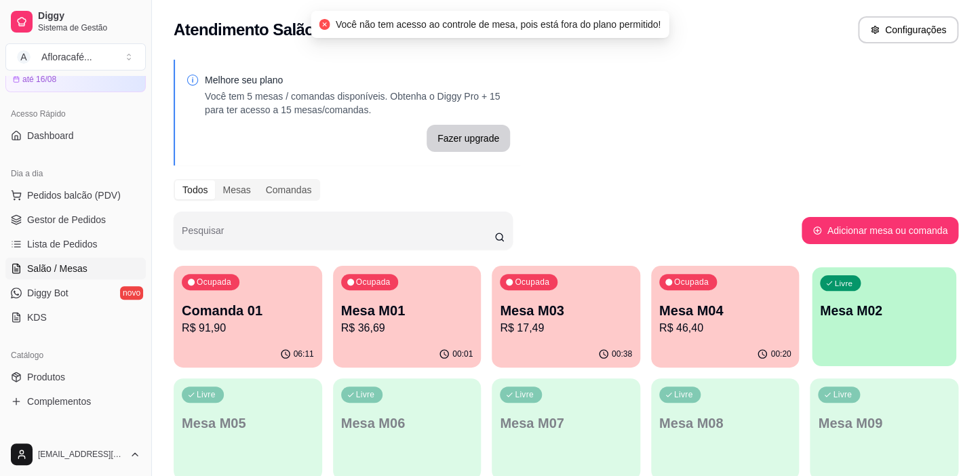
click at [875, 334] on div "Livre Mesa M02" at bounding box center [884, 308] width 144 height 83
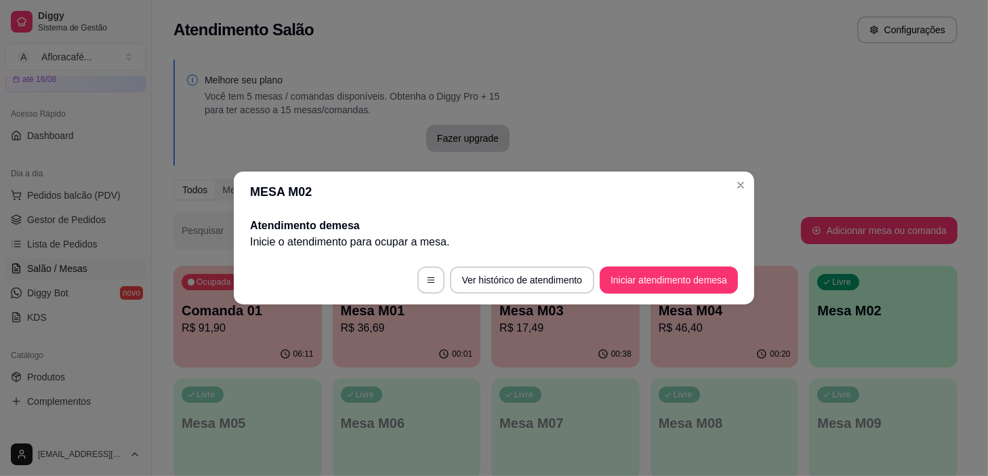
drag, startPoint x: 623, startPoint y: 260, endPoint x: 633, endPoint y: 274, distance: 16.6
click at [630, 273] on footer "Ver histórico de atendimento Iniciar atendimento de mesa" at bounding box center [494, 280] width 521 height 49
click at [640, 282] on button "Iniciar atendimento de mesa" at bounding box center [669, 279] width 138 height 27
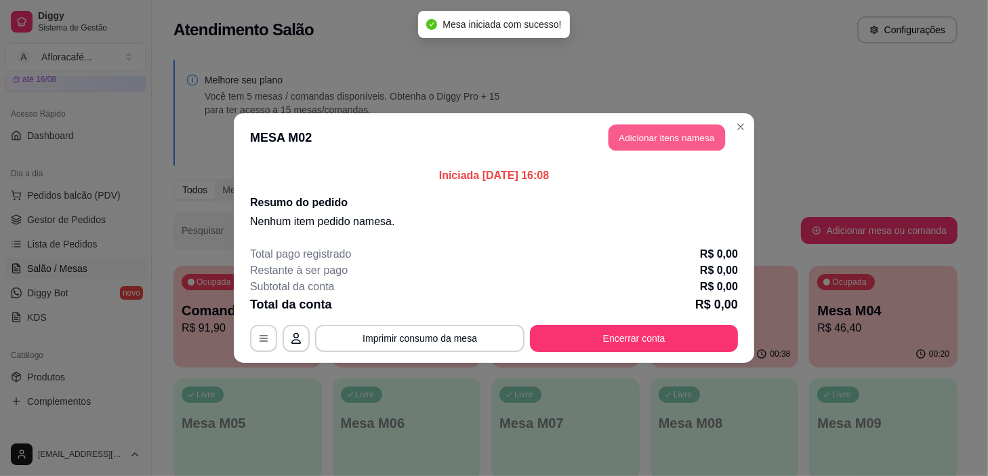
click at [685, 134] on button "Adicionar itens na mesa" at bounding box center [667, 138] width 117 height 26
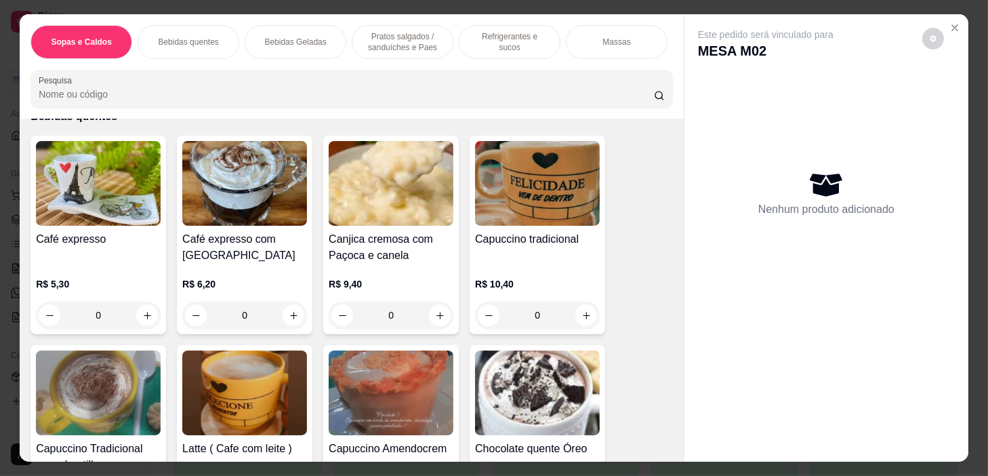
scroll to position [431, 0]
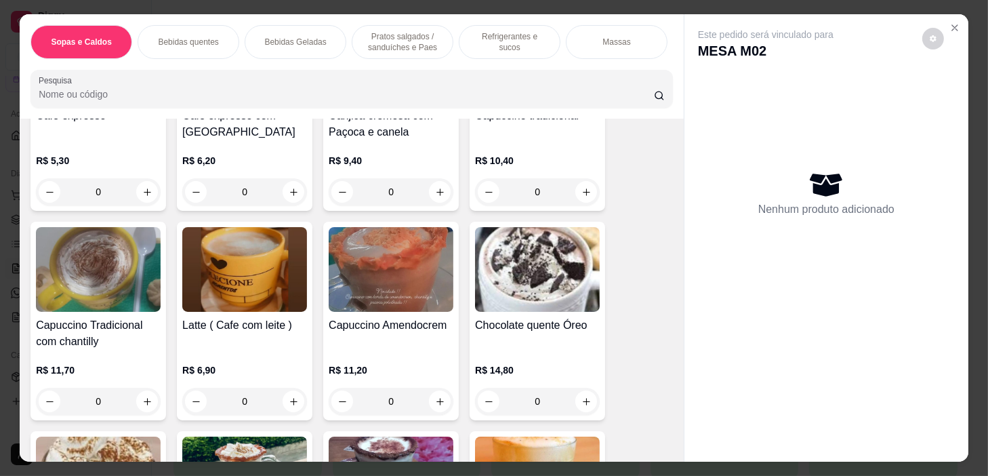
click at [283, 403] on div "0" at bounding box center [244, 401] width 125 height 27
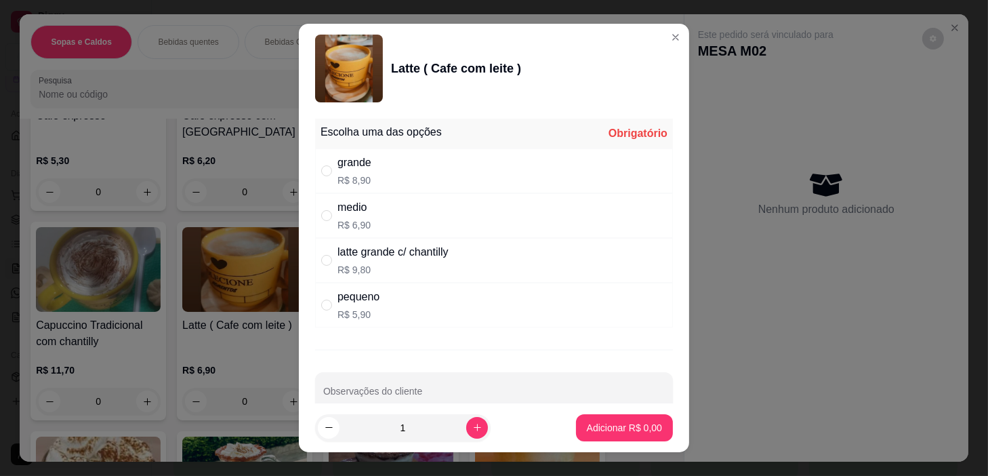
drag, startPoint x: 425, startPoint y: 181, endPoint x: 426, endPoint y: 220, distance: 38.6
click at [425, 182] on div "grande R$ 8,90" at bounding box center [494, 170] width 358 height 45
click at [426, 220] on div "medio R$ 6,90" at bounding box center [494, 215] width 358 height 45
click at [466, 422] on button "increase-product-quantity" at bounding box center [477, 428] width 22 height 22
click at [601, 419] on button "Adicionar R$ 13,80" at bounding box center [622, 428] width 100 height 26
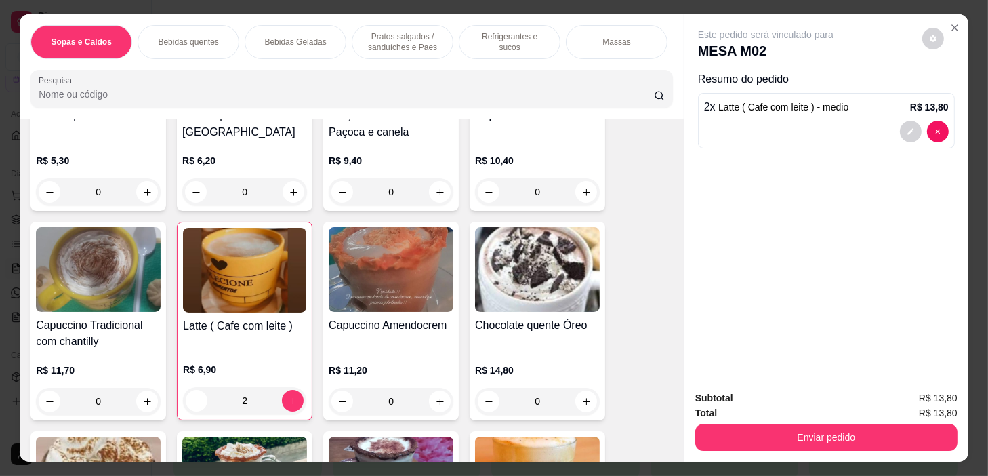
click at [535, 66] on div "Sopas e Caldos Bebidas quentes Bebidas Geladas Pratos salgados / sanduíches e P…" at bounding box center [352, 66] width 664 height 104
click at [522, 44] on div "Refrigerantes e sucos" at bounding box center [510, 42] width 102 height 34
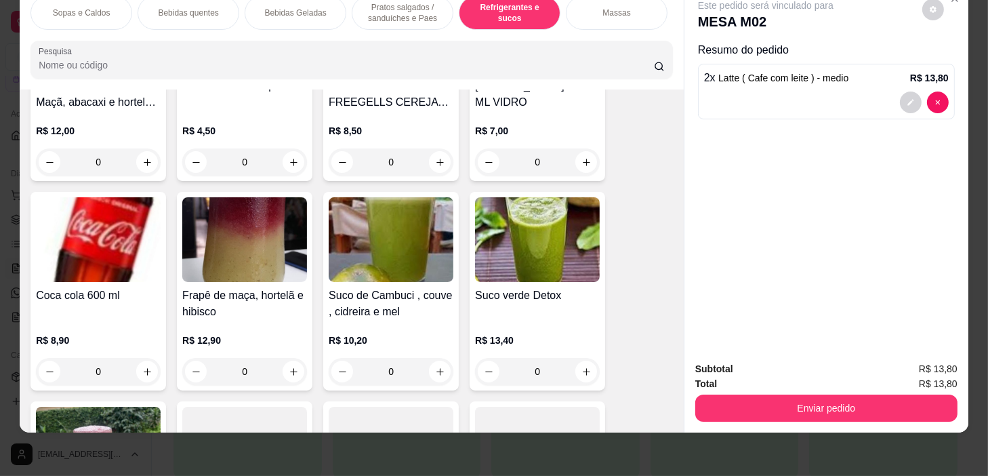
scroll to position [0, 529]
click at [540, 15] on div "Pratos Doces e sobremesas" at bounding box center [516, 13] width 102 height 34
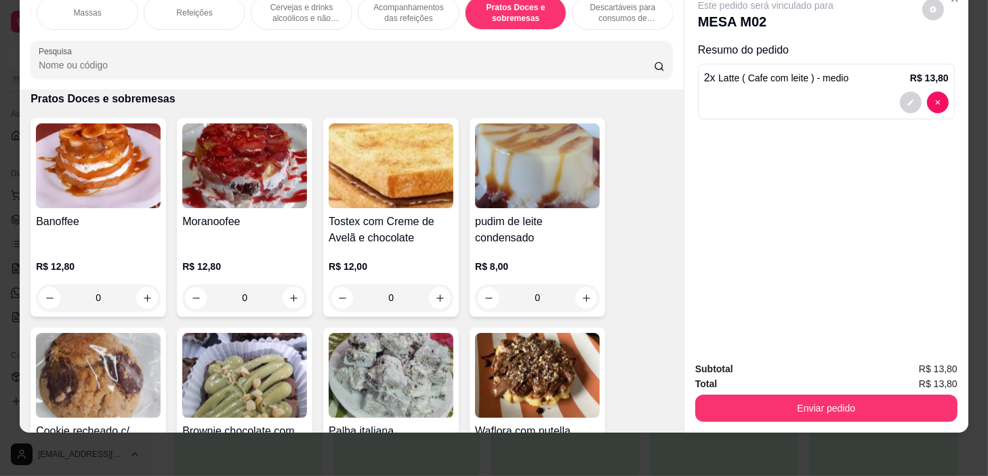
scroll to position [9057, 0]
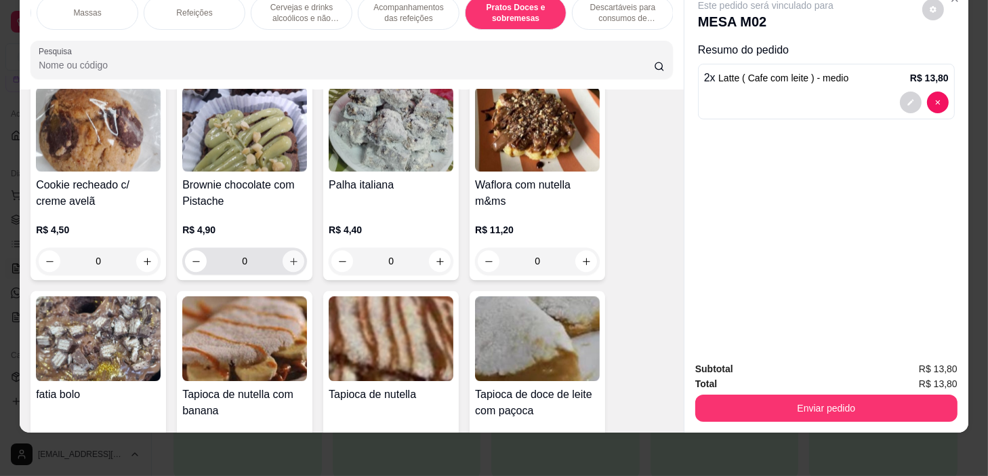
click at [289, 256] on icon "increase-product-quantity" at bounding box center [294, 261] width 10 height 10
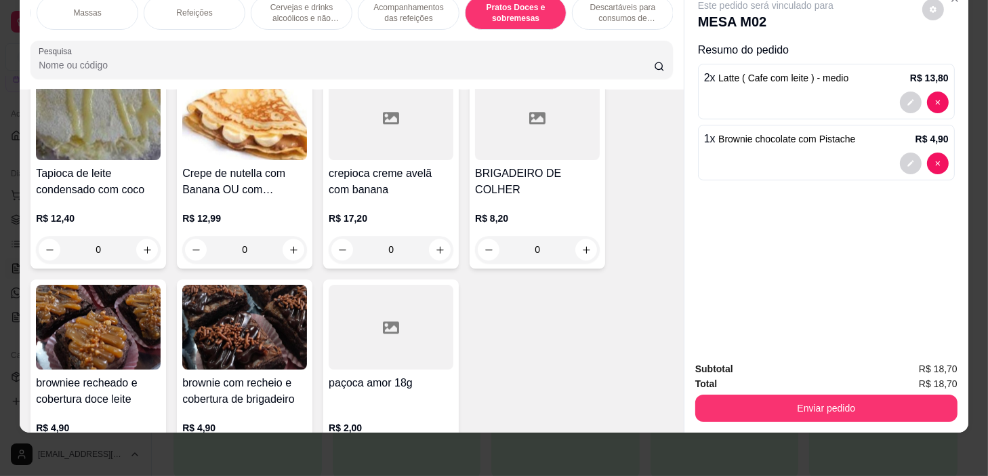
scroll to position [9613, 0]
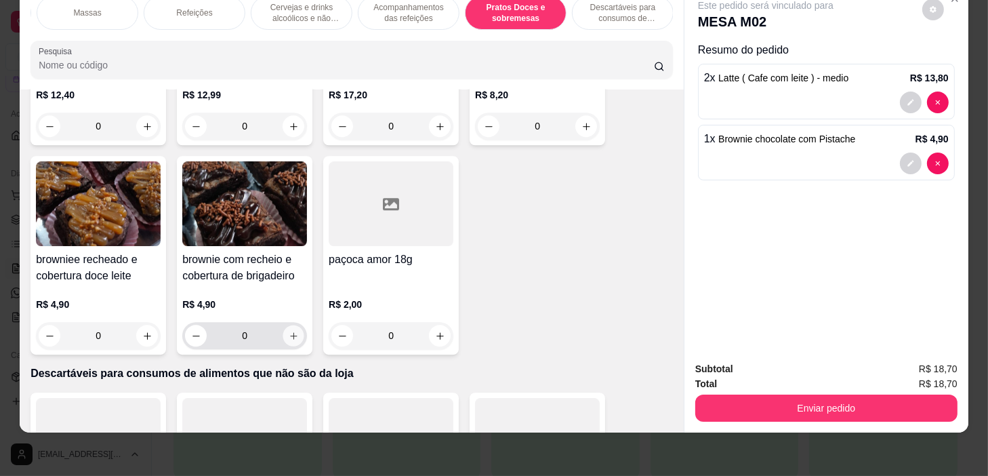
click at [289, 337] on icon "increase-product-quantity" at bounding box center [294, 336] width 10 height 10
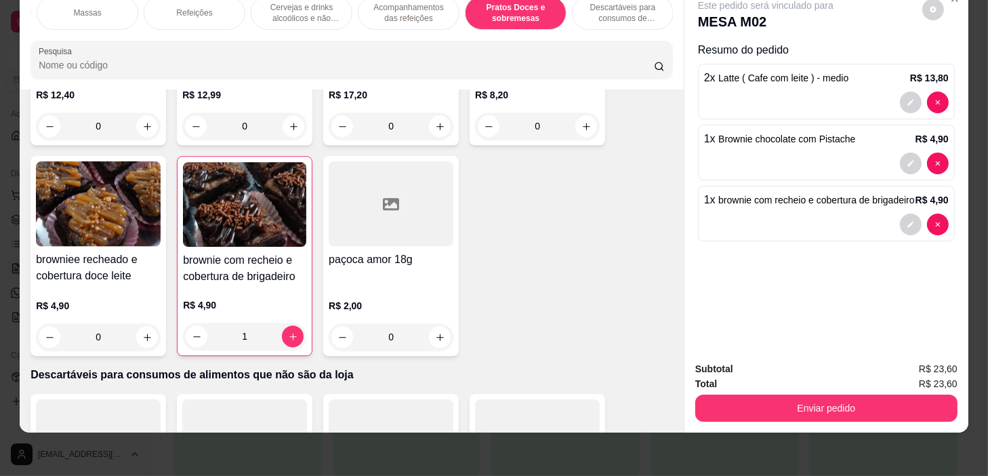
scroll to position [0, 0]
click at [202, 9] on div "Bebidas quentes" at bounding box center [189, 13] width 102 height 34
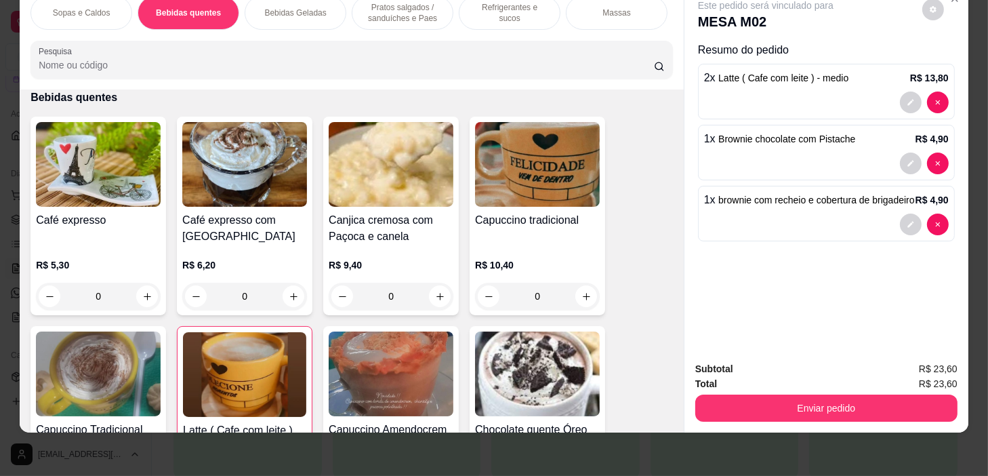
click at [438, 5] on div "Pratos salgados / sanduíches e Paes" at bounding box center [403, 13] width 102 height 34
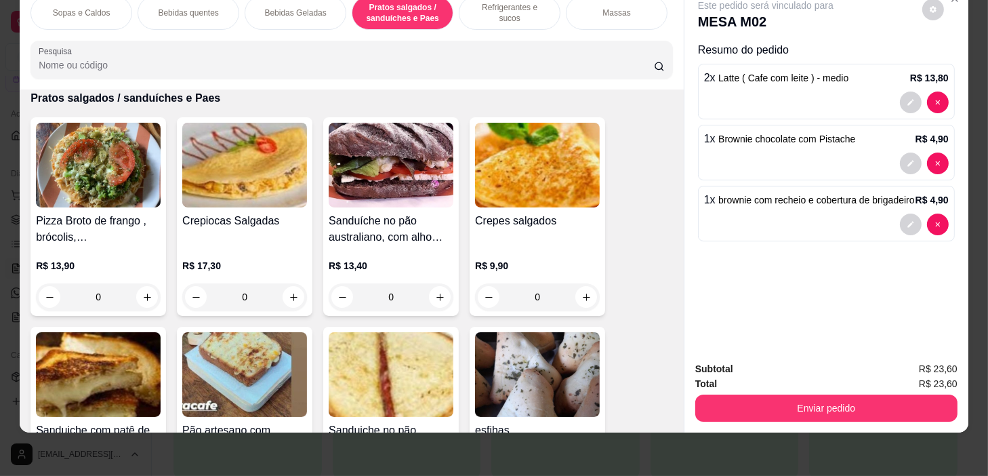
click at [477, 3] on p "Refrigerantes e sucos" at bounding box center [510, 13] width 79 height 22
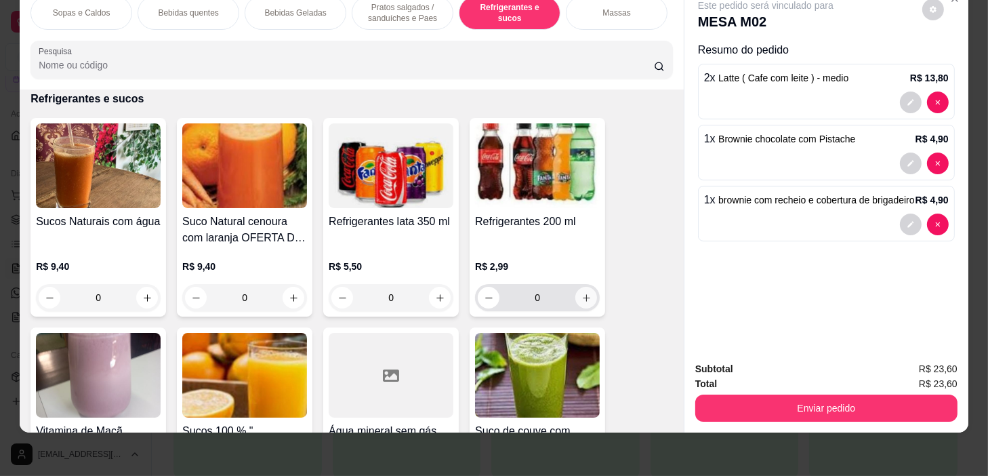
click at [582, 294] on icon "increase-product-quantity" at bounding box center [587, 298] width 10 height 10
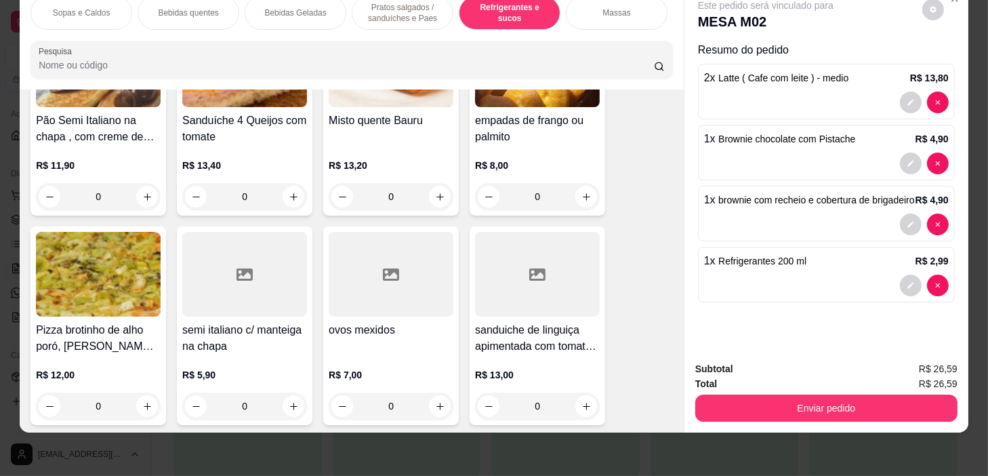
scroll to position [4757, 0]
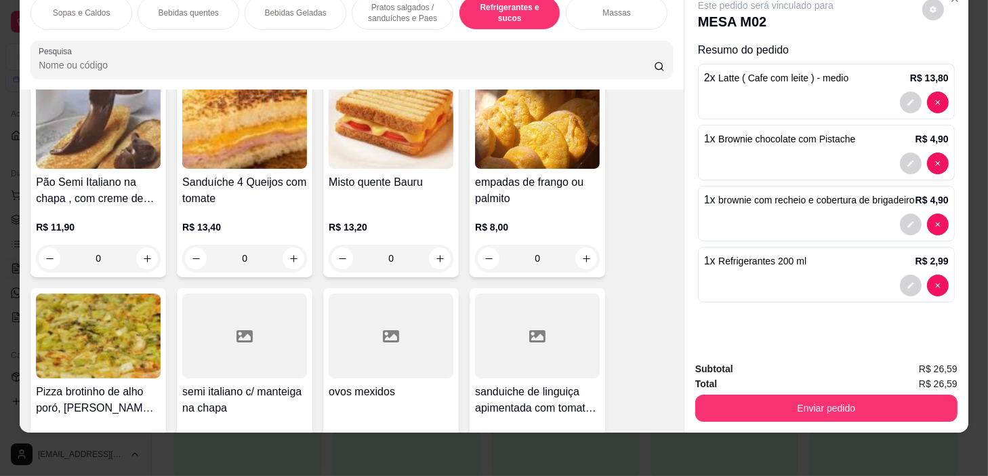
drag, startPoint x: 140, startPoint y: 7, endPoint x: 136, endPoint y: 26, distance: 18.8
click at [140, 8] on div "Bebidas quentes" at bounding box center [189, 13] width 102 height 34
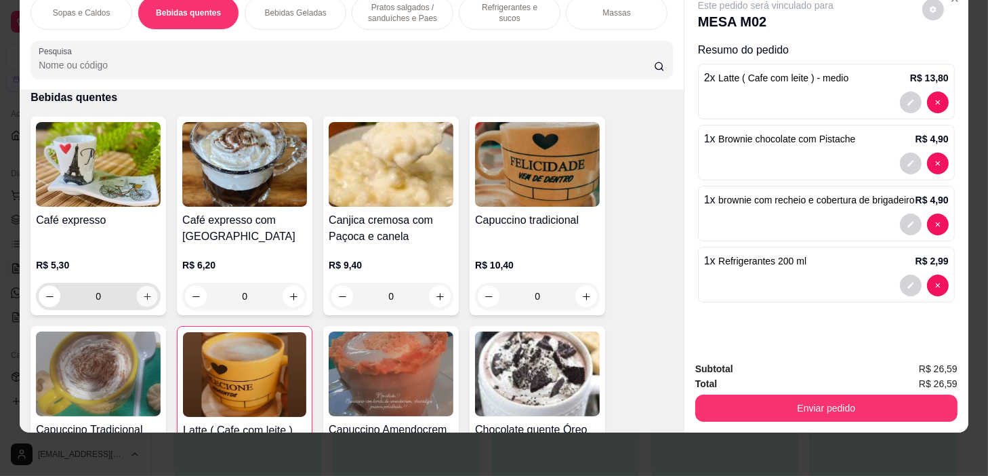
click at [144, 294] on icon "increase-product-quantity" at bounding box center [147, 297] width 10 height 10
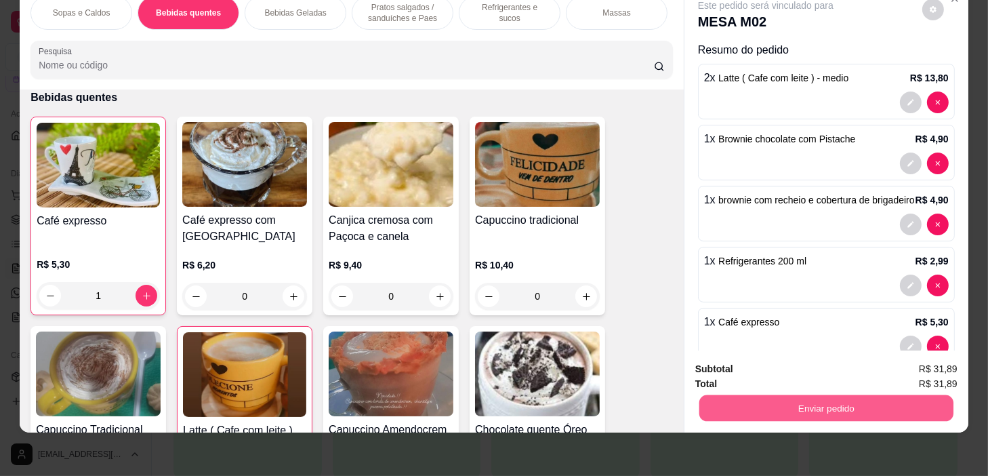
click at [791, 400] on button "Enviar pedido" at bounding box center [827, 408] width 254 height 26
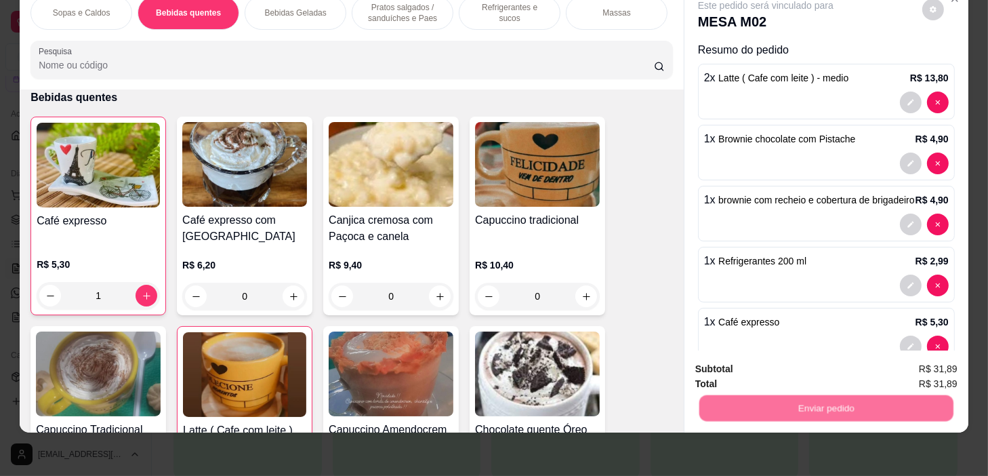
click at [790, 362] on button "Não registrar e enviar pedido" at bounding box center [782, 365] width 137 height 25
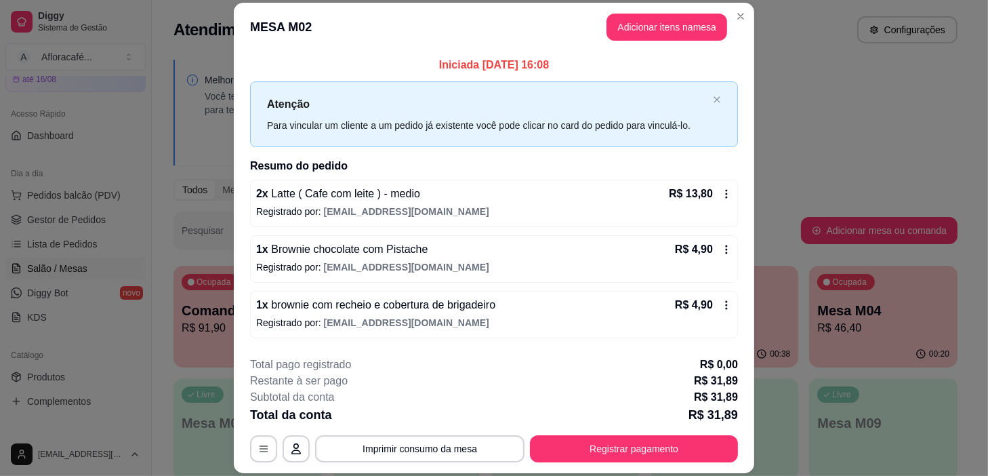
click at [723, 13] on header "MESA M02 Adicionar itens na mesa" at bounding box center [494, 27] width 521 height 49
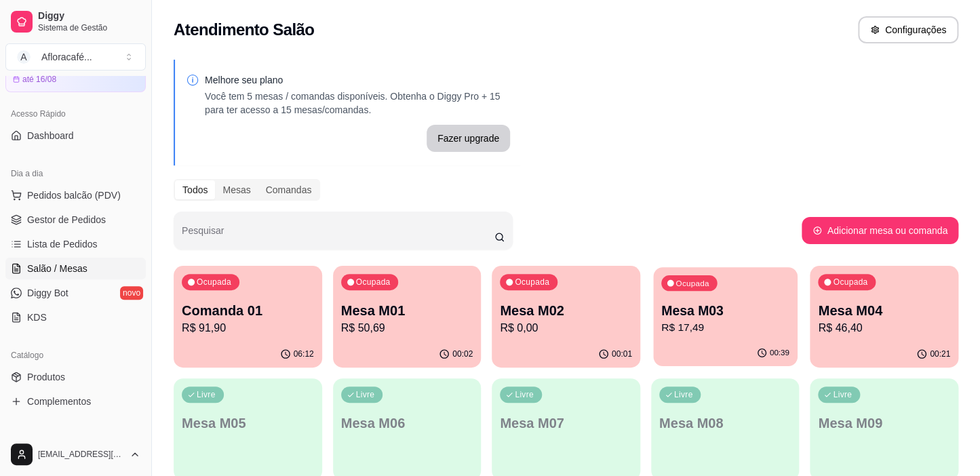
click at [714, 300] on div "Ocupada Mesa M03 R$ 17,49" at bounding box center [725, 303] width 144 height 73
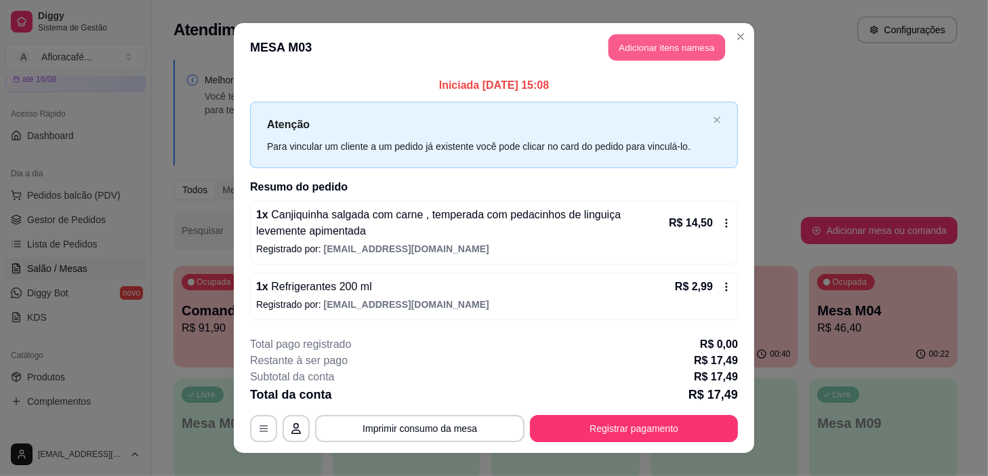
click at [681, 53] on button "Adicionar itens na mesa" at bounding box center [667, 48] width 117 height 26
click at [335, 115] on div "Sopas e Caldos Bebidas quentes Bebidas Geladas Pratos salgados / sanduíches e P…" at bounding box center [352, 66] width 664 height 104
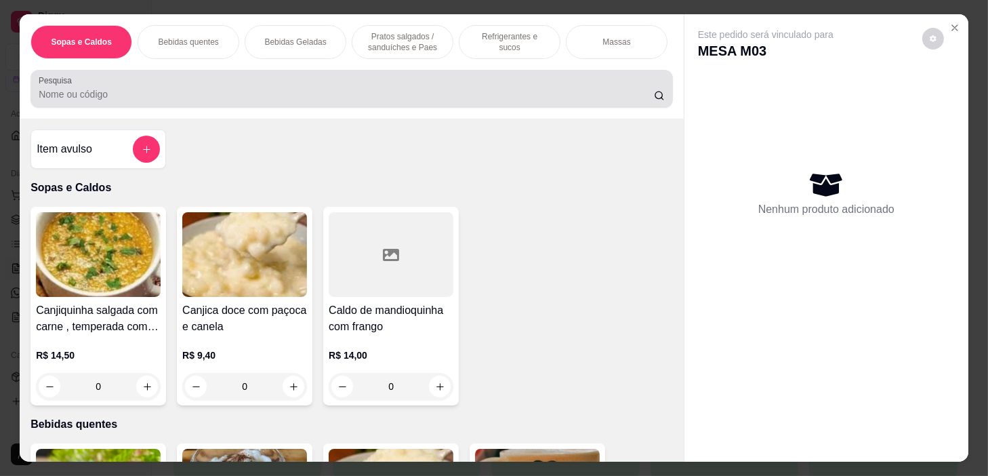
click at [346, 86] on div at bounding box center [352, 88] width 626 height 27
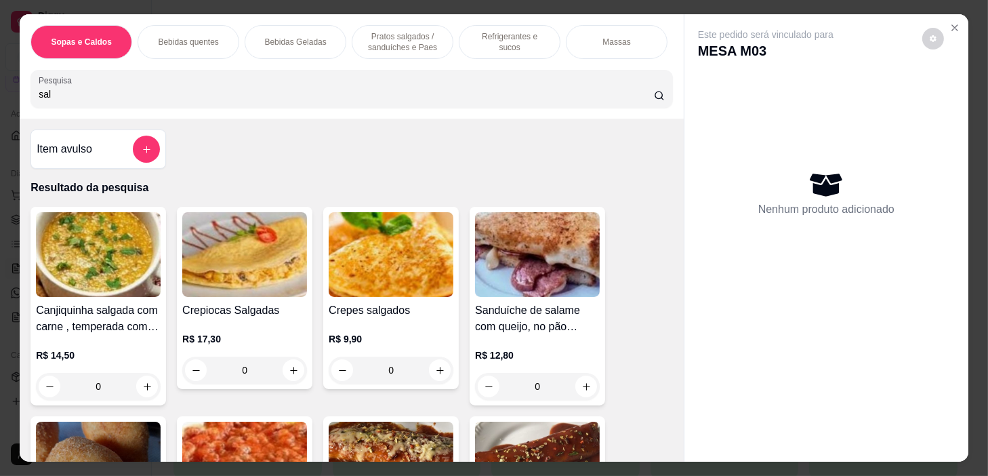
click at [439, 35] on div "Pratos salgados / sanduíches e Paes" at bounding box center [403, 42] width 102 height 34
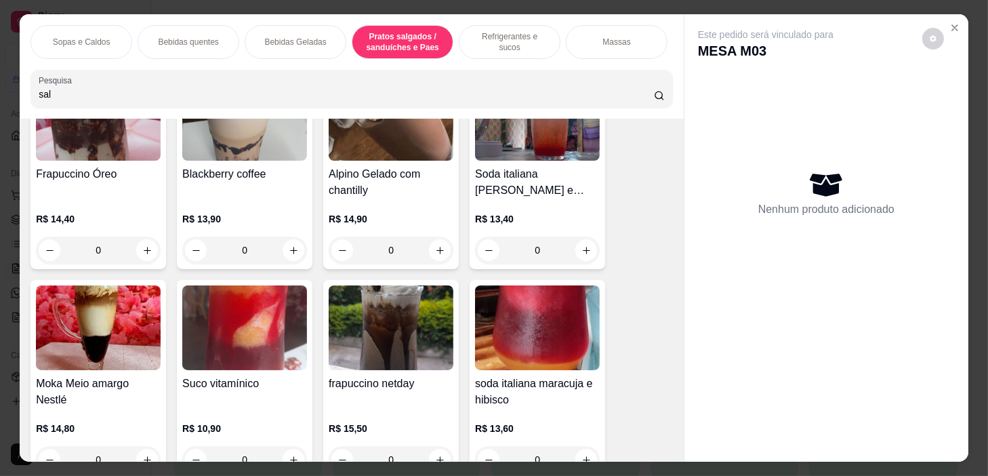
scroll to position [3414, 0]
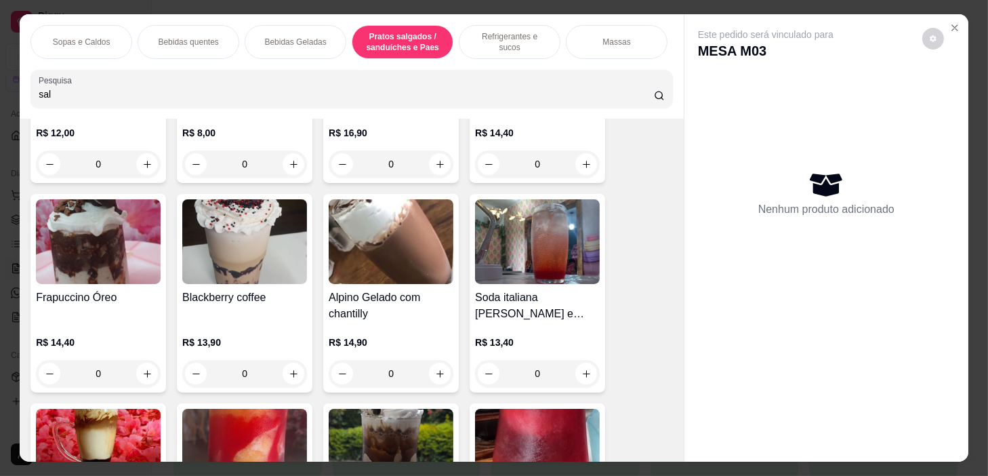
drag, startPoint x: 142, startPoint y: 18, endPoint x: 143, endPoint y: 54, distance: 36.6
click at [145, 41] on div "Sopas e Caldos Bebidas quentes Bebidas Geladas Pratos salgados / sanduíches e P…" at bounding box center [352, 66] width 664 height 104
drag, startPoint x: 119, startPoint y: 32, endPoint x: 95, endPoint y: 41, distance: 25.9
click at [115, 35] on div "Sopas e Caldos" at bounding box center [82, 42] width 102 height 34
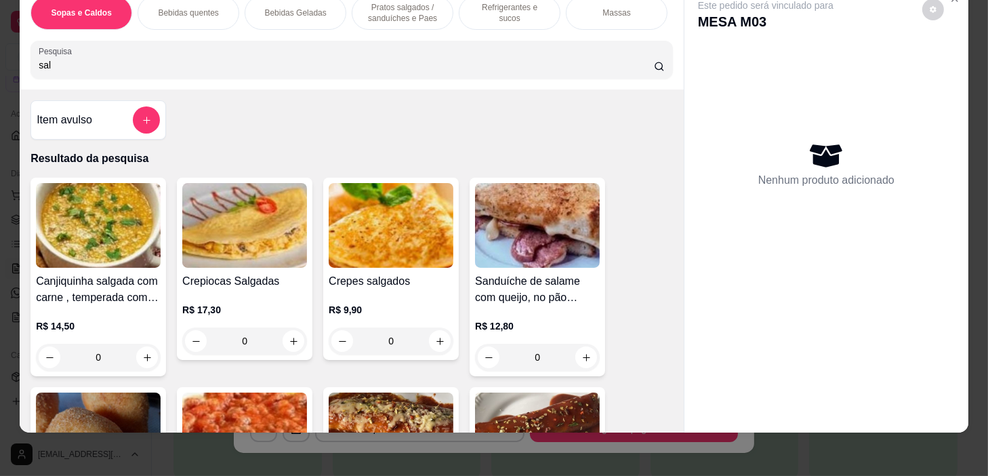
scroll to position [0, 0]
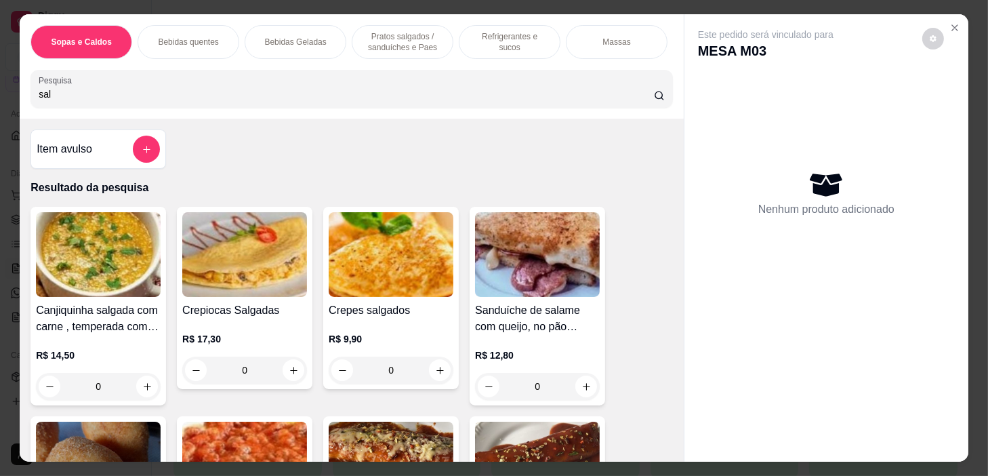
click at [127, 153] on div "Item avulso" at bounding box center [98, 149] width 123 height 27
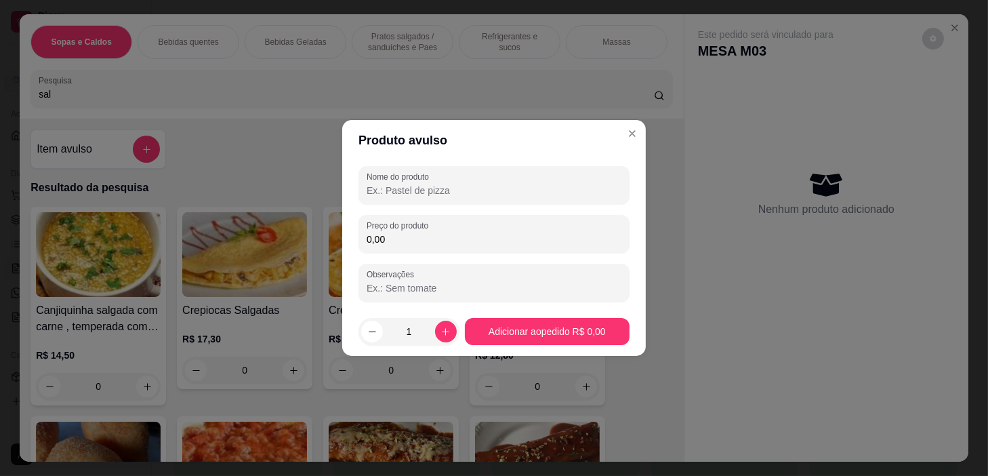
click at [449, 195] on input "Nome do produto" at bounding box center [494, 191] width 255 height 14
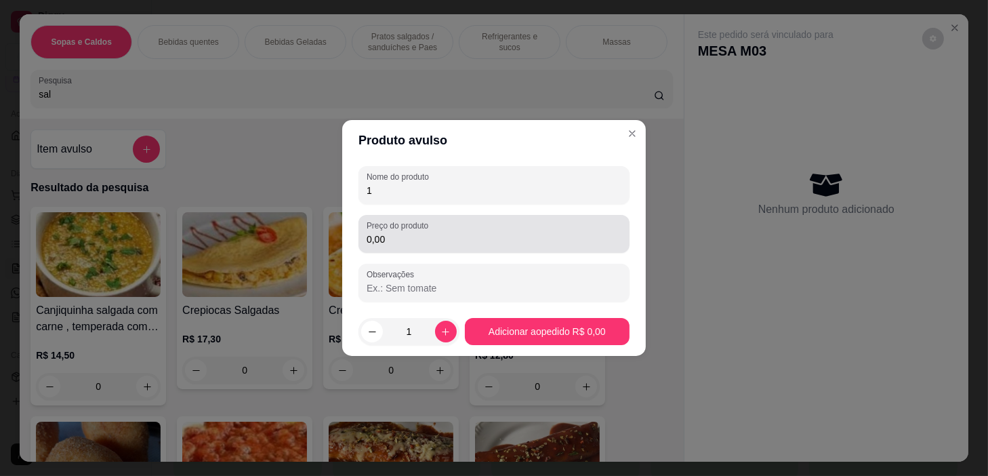
click at [513, 226] on div "0,00" at bounding box center [494, 233] width 255 height 27
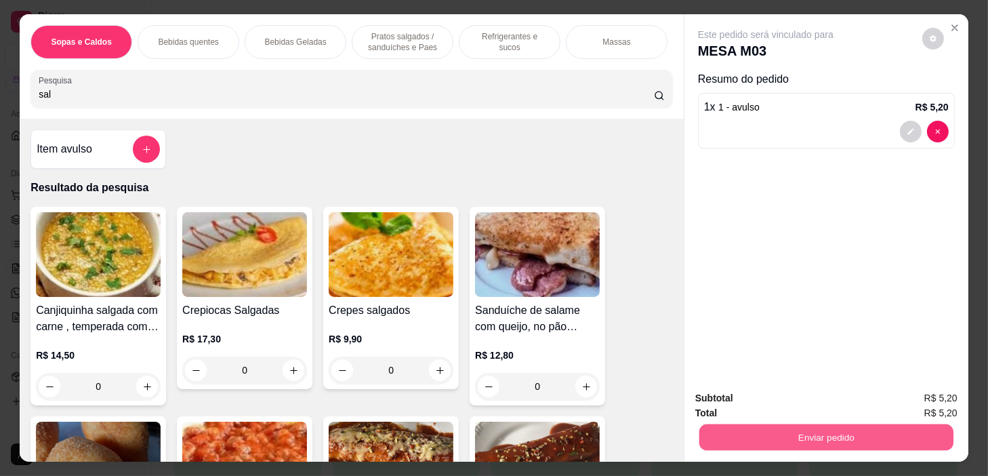
click at [804, 425] on button "Enviar pedido" at bounding box center [827, 437] width 254 height 26
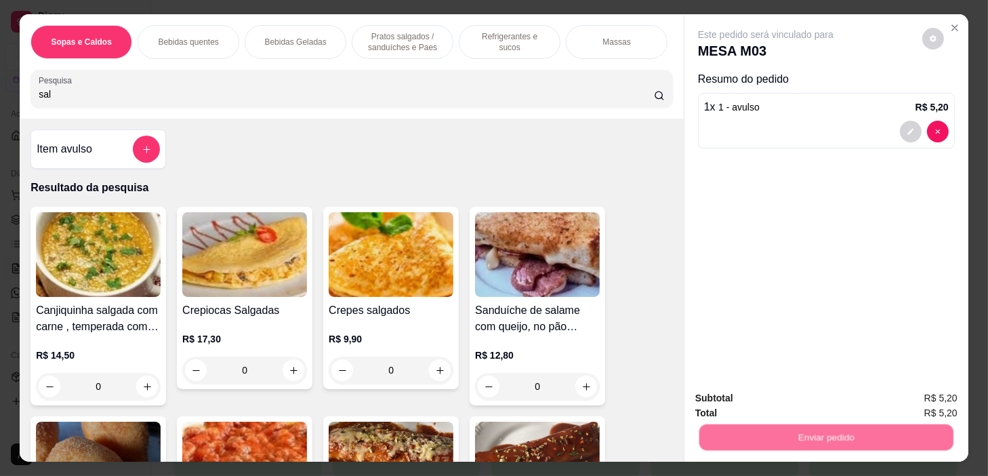
click at [806, 397] on button "Não registrar e enviar pedido" at bounding box center [782, 398] width 137 height 25
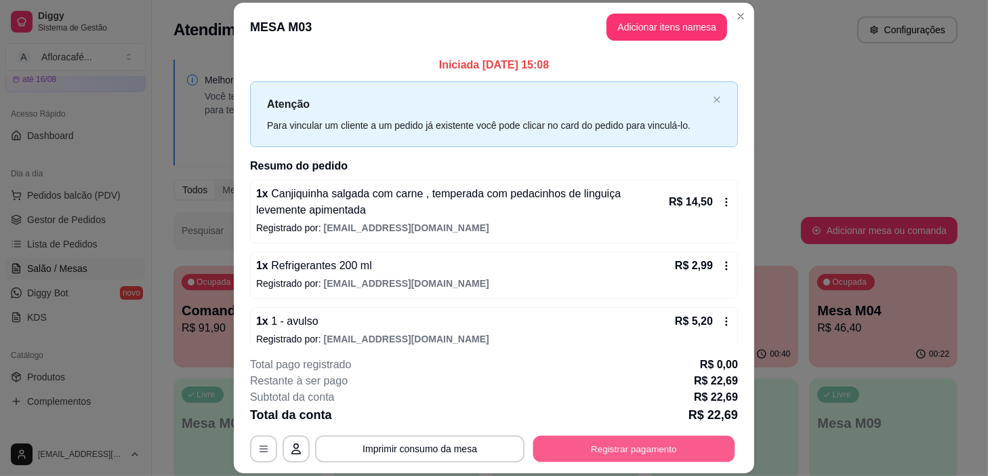
click at [609, 441] on button "Registrar pagamento" at bounding box center [635, 449] width 202 height 26
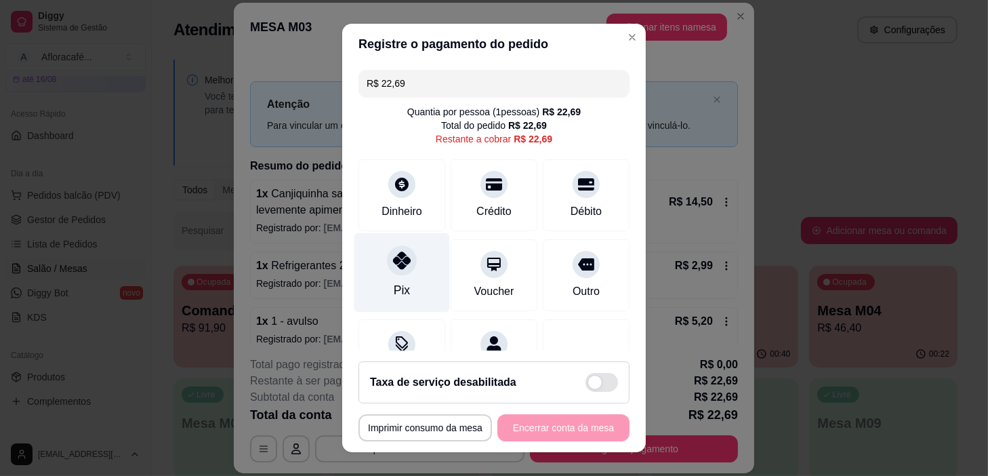
click at [406, 254] on div at bounding box center [402, 261] width 30 height 30
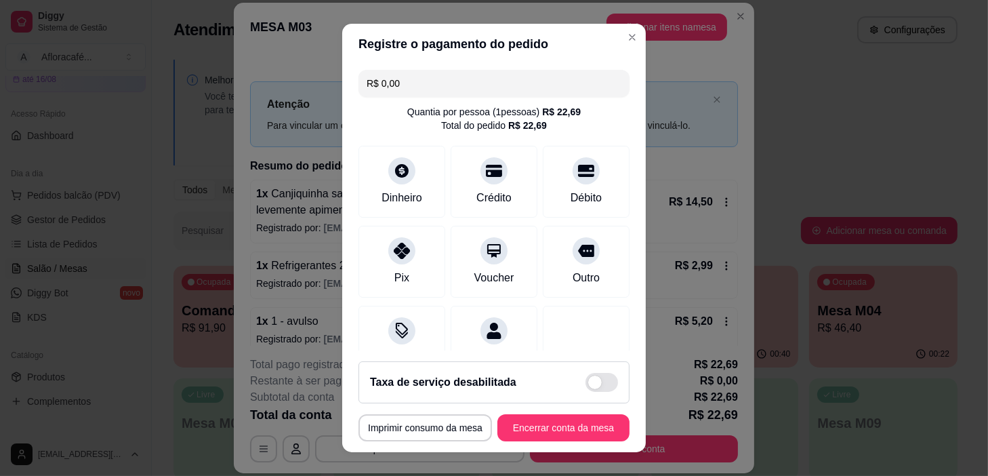
drag, startPoint x: 597, startPoint y: 393, endPoint x: 603, endPoint y: 425, distance: 32.6
click at [600, 399] on div "Taxa de serviço desabilitada" at bounding box center [494, 382] width 271 height 42
click at [603, 426] on div "**********" at bounding box center [494, 427] width 271 height 27
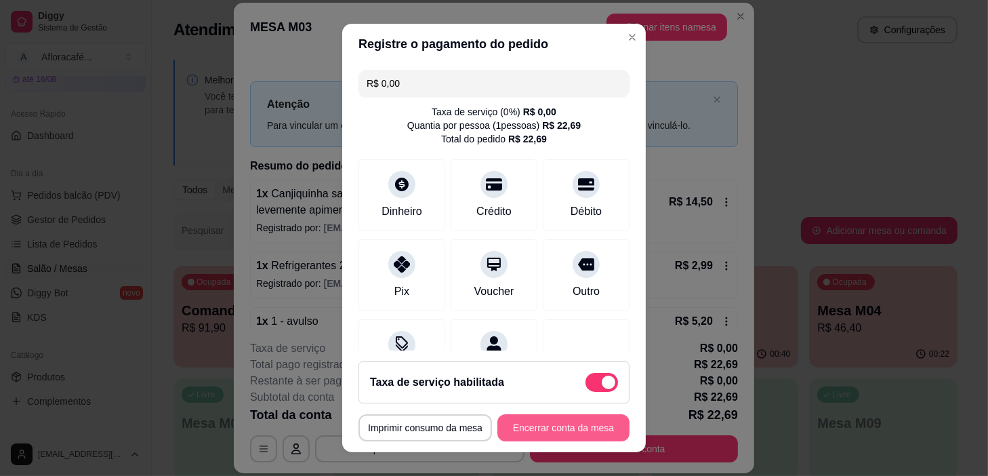
click at [585, 432] on button "Encerrar conta da mesa" at bounding box center [564, 427] width 132 height 27
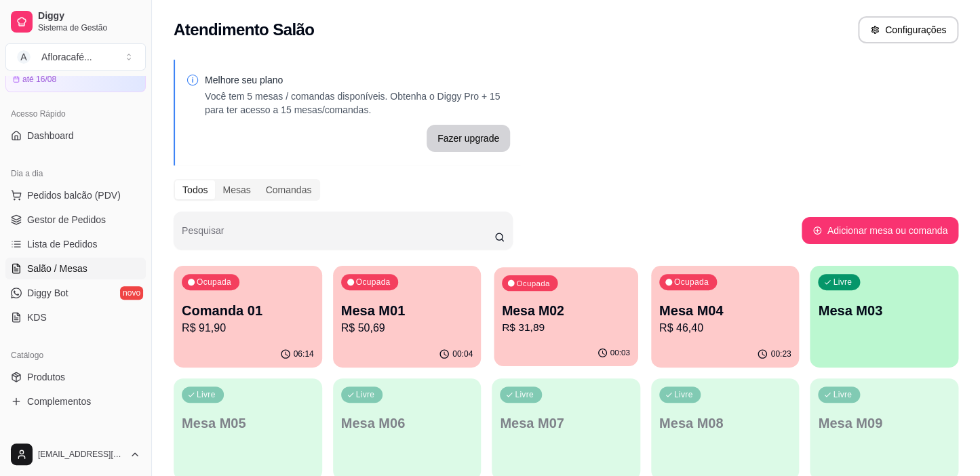
click at [579, 311] on p "Mesa M02" at bounding box center [566, 311] width 128 height 18
click at [368, 316] on p "Mesa M01" at bounding box center [407, 311] width 128 height 18
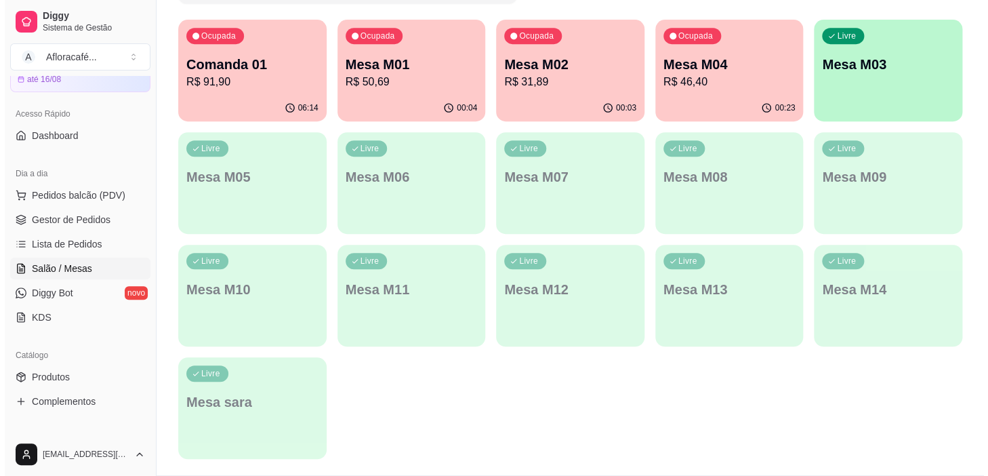
scroll to position [123, 0]
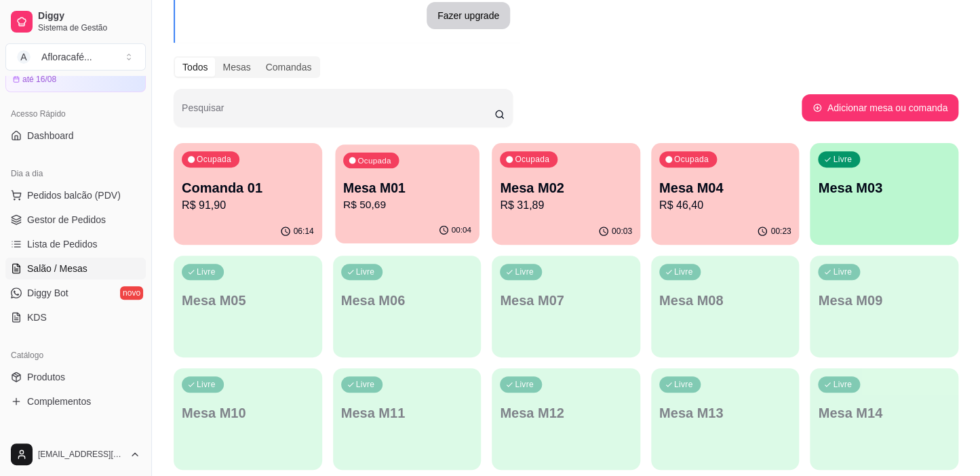
click at [448, 153] on div "Ocupada Mesa M01 R$ 50,69" at bounding box center [407, 180] width 144 height 73
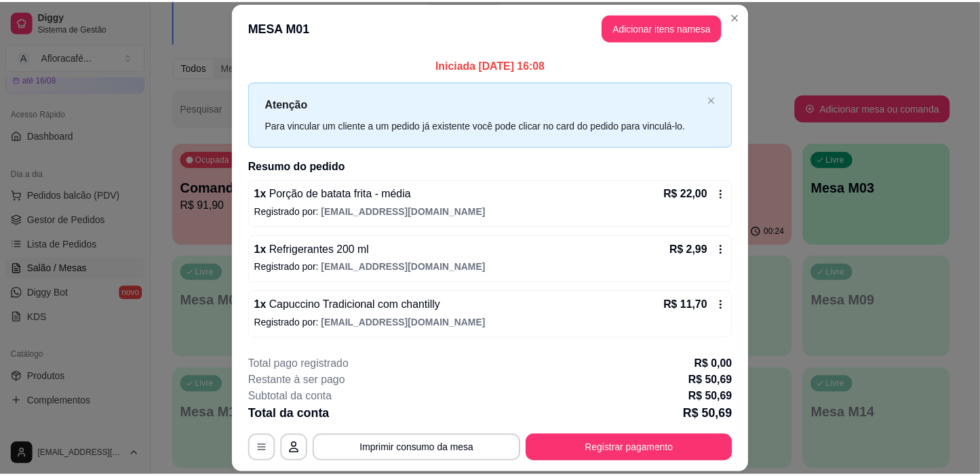
scroll to position [52, 0]
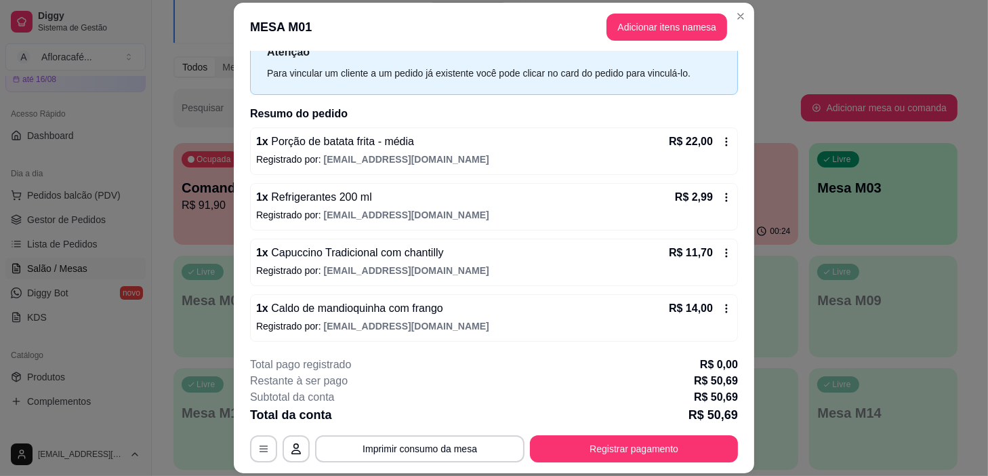
click at [740, 10] on div "**********" at bounding box center [494, 238] width 988 height 476
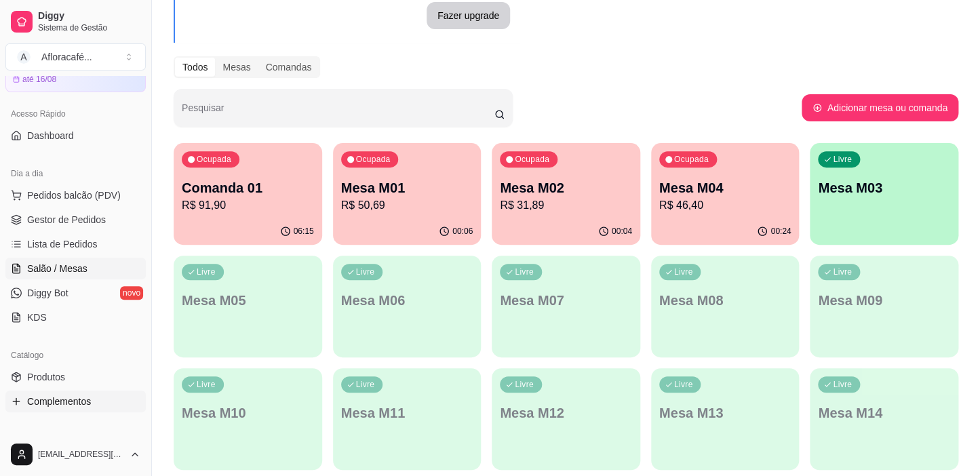
drag, startPoint x: 50, startPoint y: 395, endPoint x: 56, endPoint y: 386, distance: 10.2
click at [50, 395] on span "Complementos" at bounding box center [59, 402] width 64 height 14
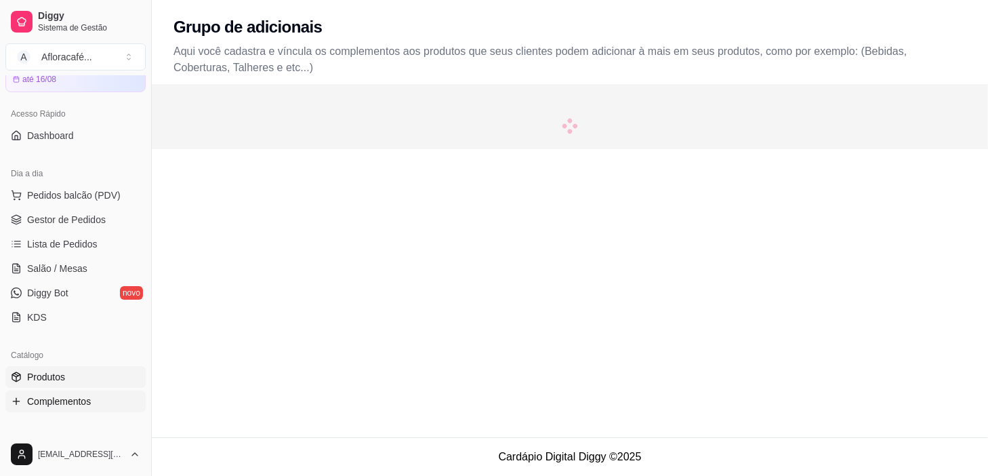
drag, startPoint x: 56, startPoint y: 386, endPoint x: 60, endPoint y: 377, distance: 10.1
click at [58, 384] on link "Produtos" at bounding box center [75, 377] width 140 height 22
click at [60, 378] on span "Produtos" at bounding box center [46, 377] width 38 height 14
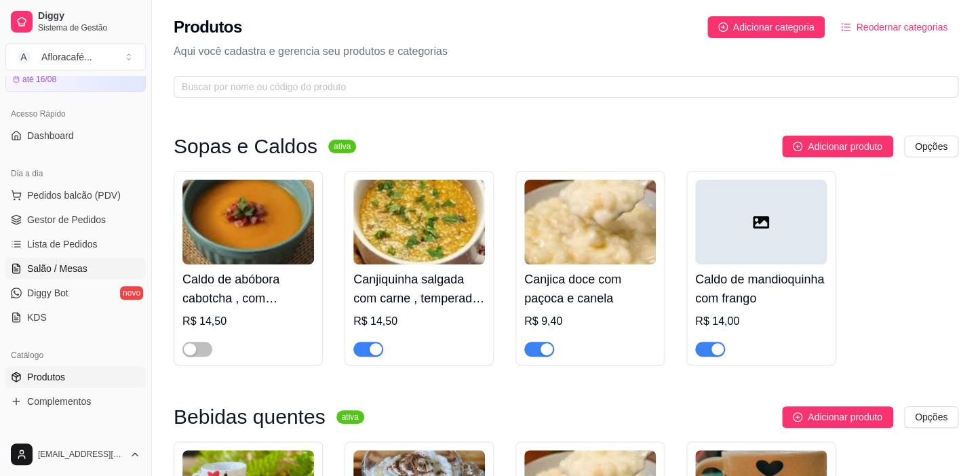
click at [65, 273] on span "Salão / Mesas" at bounding box center [57, 269] width 60 height 14
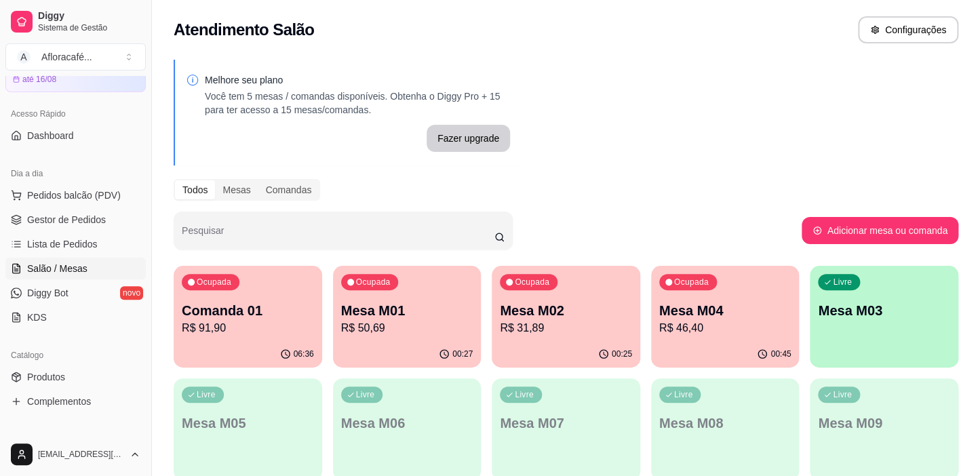
click at [519, 313] on p "Mesa M02" at bounding box center [566, 310] width 132 height 19
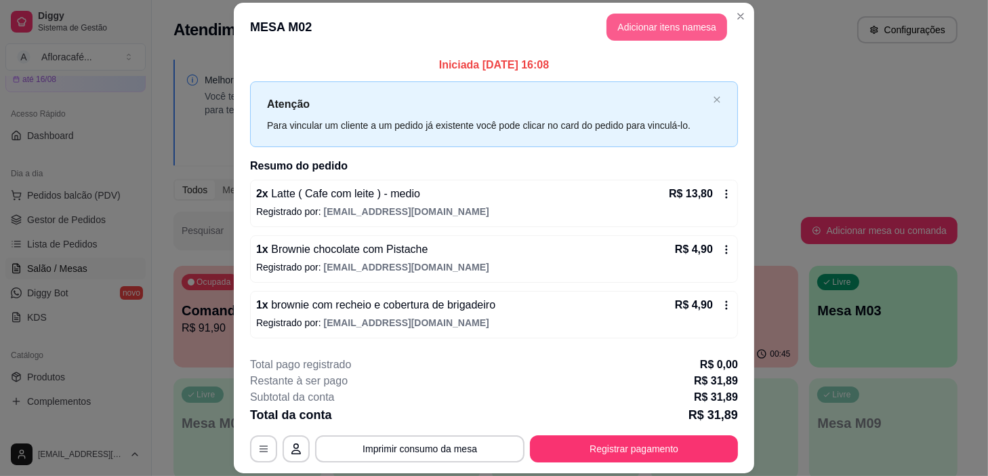
click at [662, 20] on button "Adicionar itens na mesa" at bounding box center [667, 27] width 121 height 27
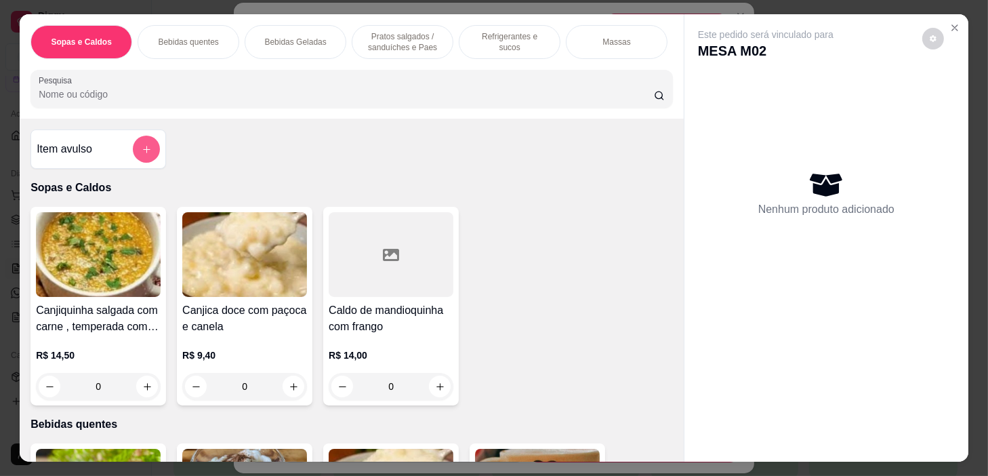
click at [140, 163] on button "add-separate-item" at bounding box center [146, 149] width 27 height 27
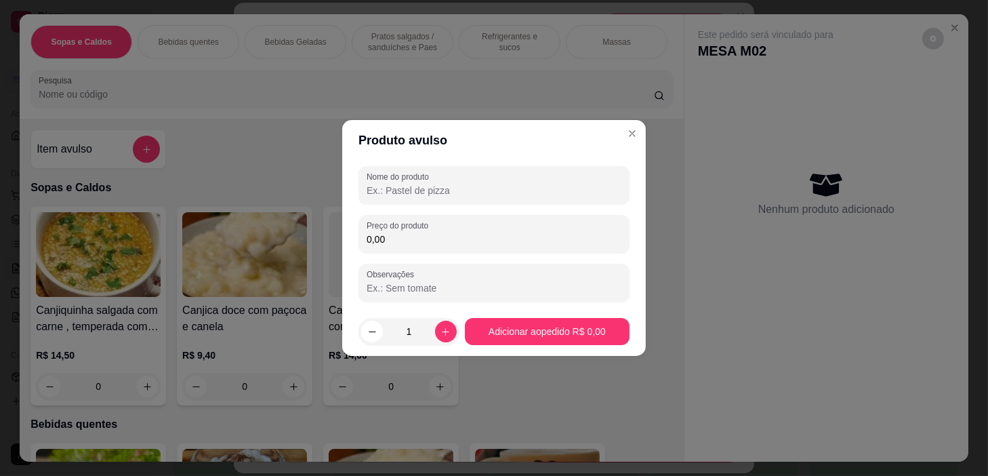
click at [397, 171] on label "Nome do produto" at bounding box center [400, 177] width 67 height 12
click at [397, 184] on input "Nome do produto" at bounding box center [494, 191] width 255 height 14
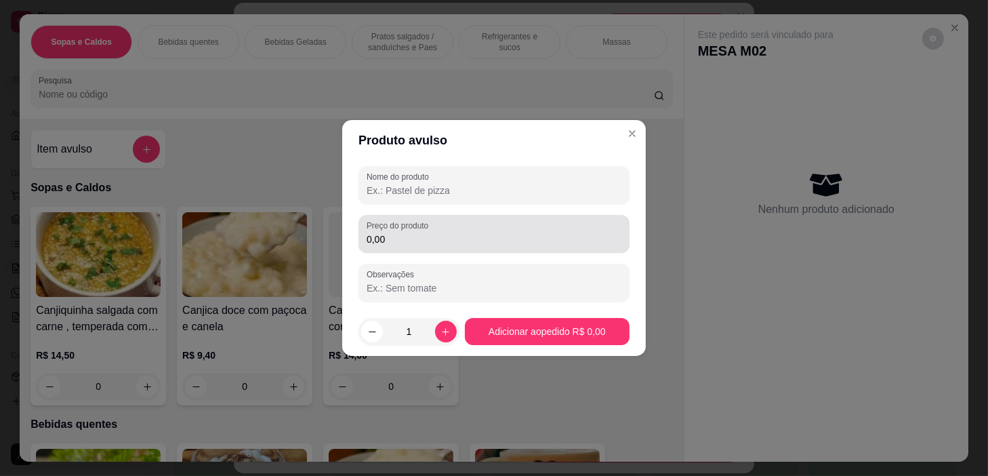
click at [452, 231] on div "0,00" at bounding box center [494, 233] width 255 height 27
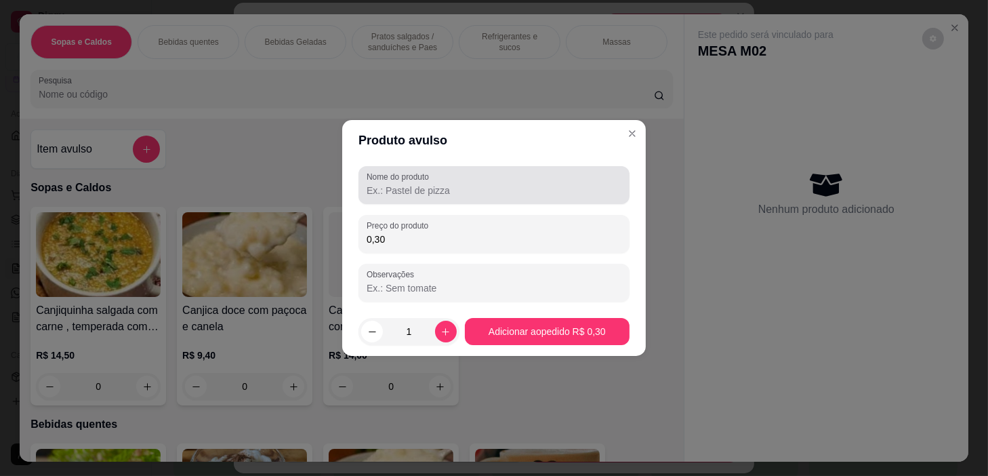
click at [454, 195] on input "Nome do produto" at bounding box center [494, 191] width 255 height 14
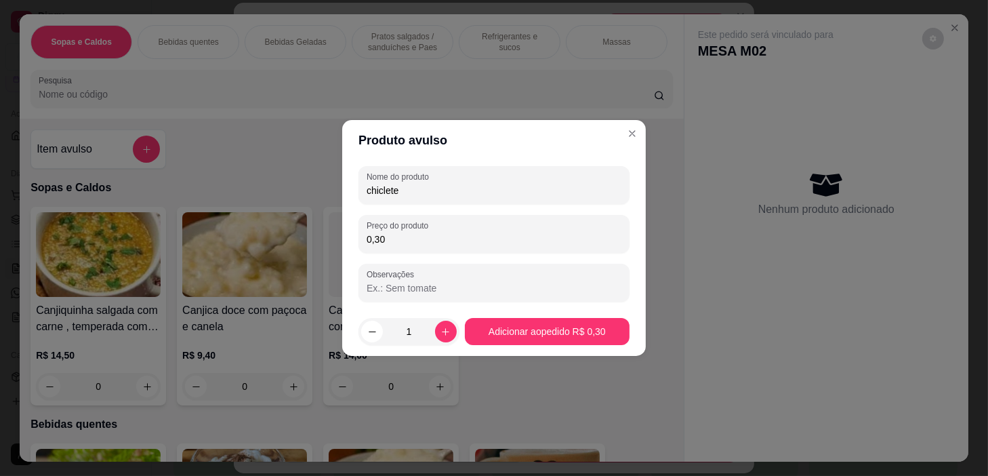
click at [474, 239] on input "0,30" at bounding box center [494, 240] width 255 height 14
click at [441, 329] on icon "increase-product-quantity" at bounding box center [446, 332] width 10 height 10
click at [443, 329] on icon "increase-product-quantity" at bounding box center [446, 332] width 10 height 10
click at [445, 328] on icon "increase-product-quantity" at bounding box center [446, 332] width 10 height 10
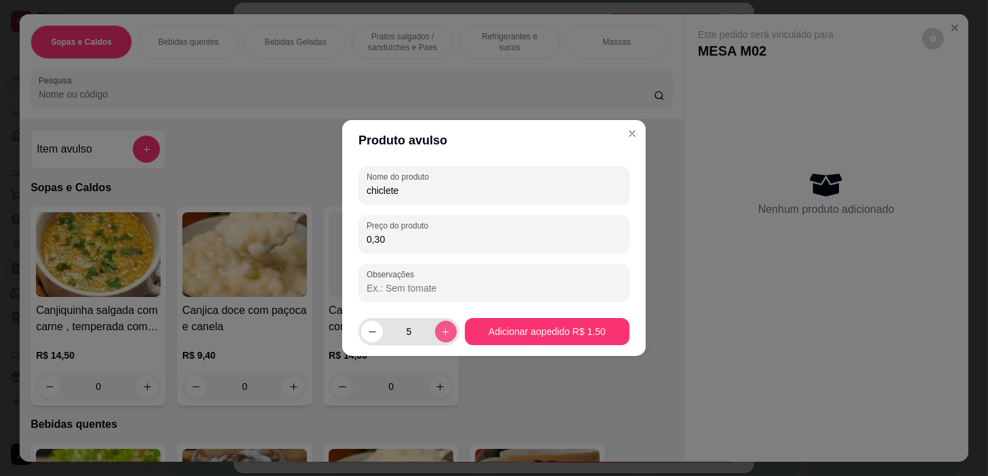
click at [445, 328] on icon "increase-product-quantity" at bounding box center [446, 332] width 10 height 10
click at [444, 328] on icon "increase-product-quantity" at bounding box center [446, 332] width 10 height 10
click at [443, 328] on icon "increase-product-quantity" at bounding box center [446, 332] width 10 height 10
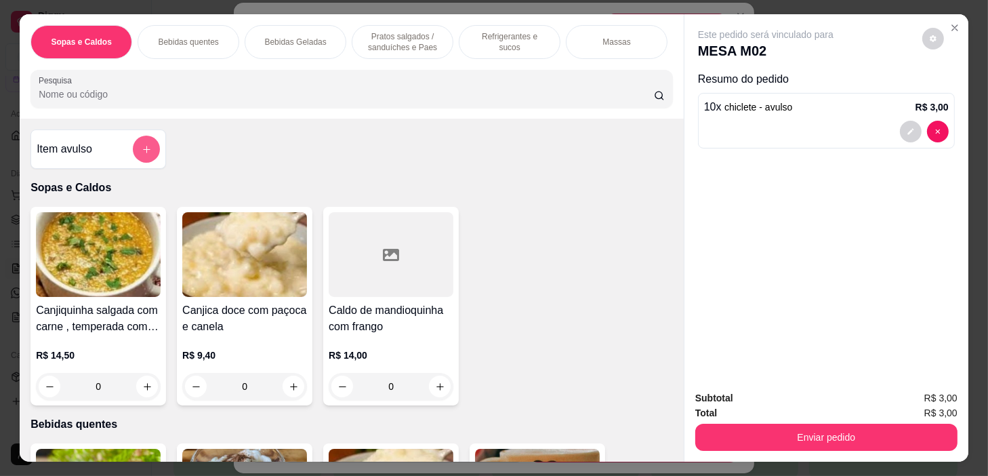
click at [137, 155] on button "add-separate-item" at bounding box center [146, 149] width 27 height 27
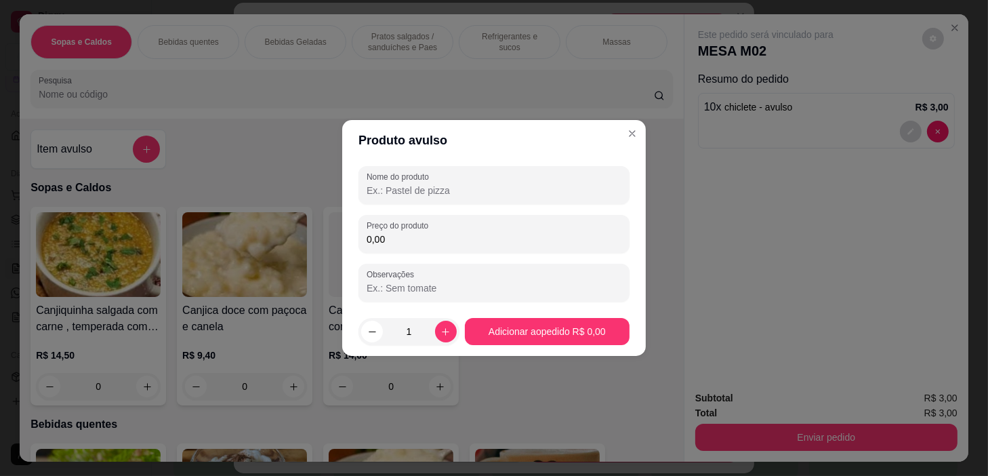
click at [461, 191] on input "Nome do produto" at bounding box center [494, 191] width 255 height 14
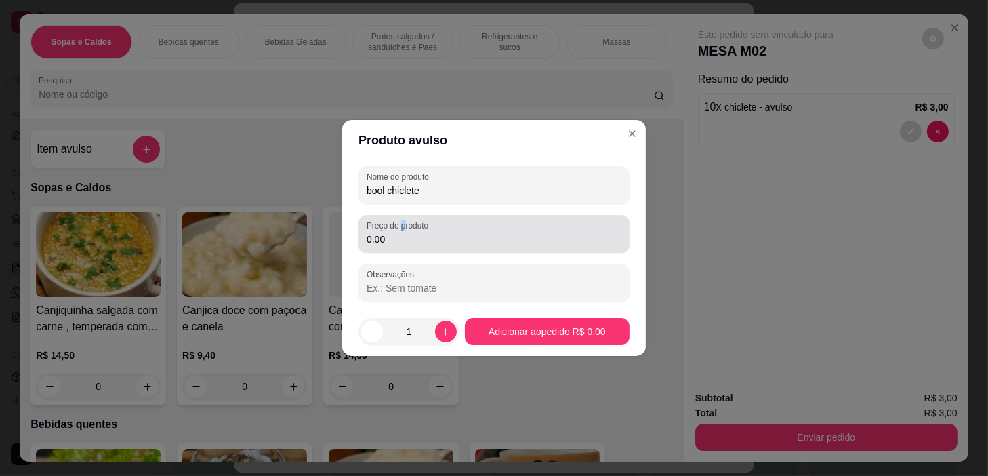
click at [404, 229] on label "Preço do produto" at bounding box center [400, 226] width 66 height 12
click at [514, 238] on input "0,00" at bounding box center [494, 240] width 255 height 14
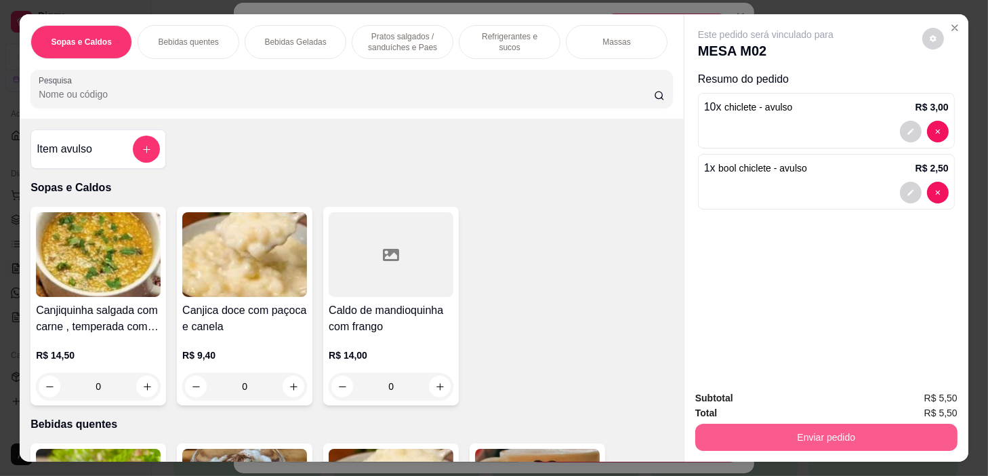
click at [833, 431] on button "Enviar pedido" at bounding box center [827, 437] width 262 height 27
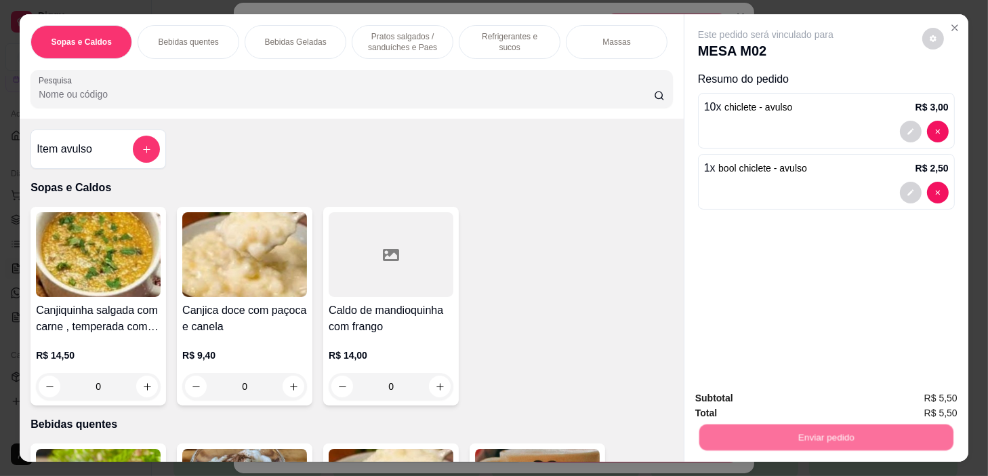
click at [793, 397] on button "Não registrar e enviar pedido" at bounding box center [782, 399] width 141 height 26
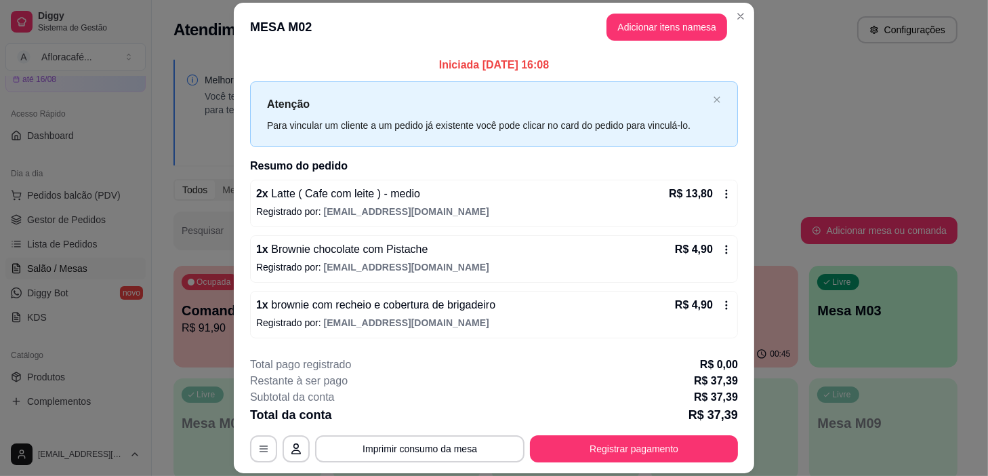
scroll to position [41, 0]
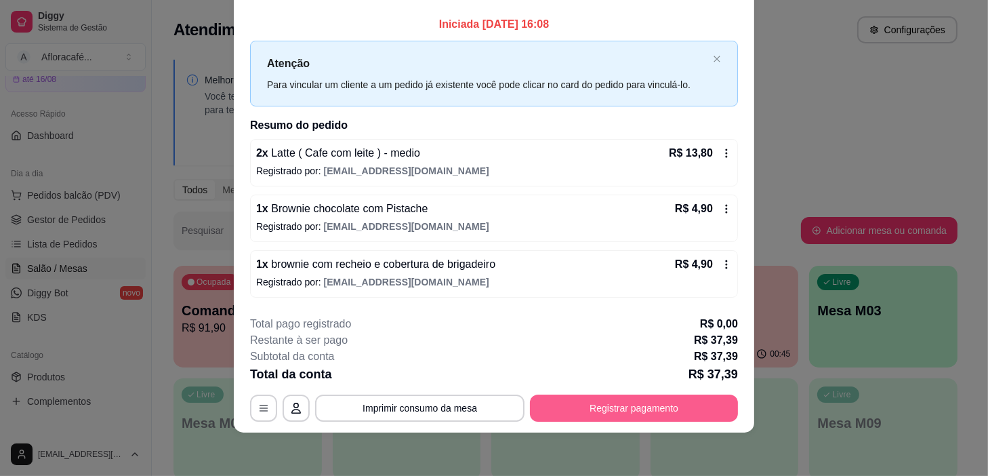
click at [621, 414] on button "Registrar pagamento" at bounding box center [634, 408] width 208 height 27
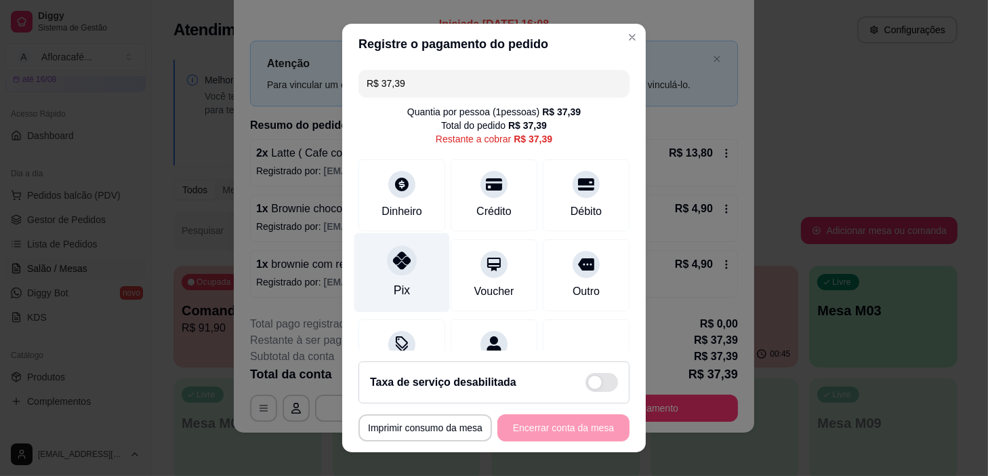
click at [402, 273] on div "Pix" at bounding box center [403, 272] width 96 height 79
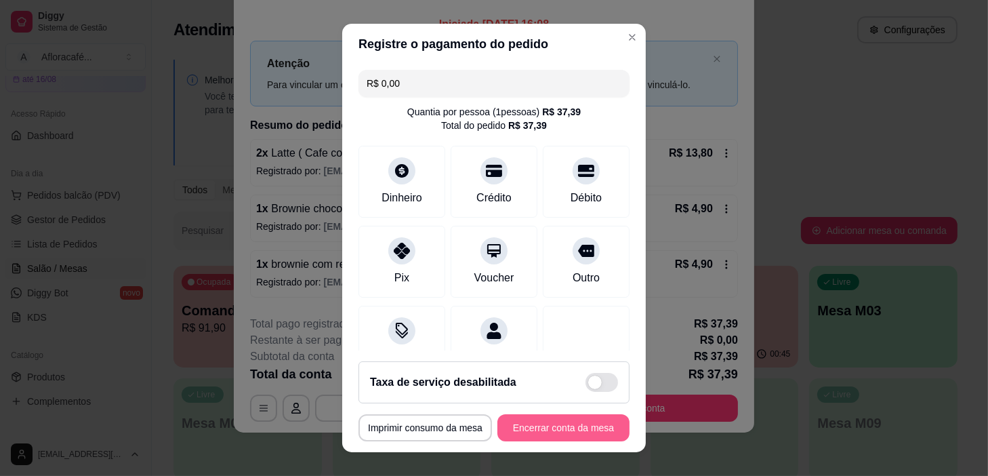
click at [564, 424] on button "Encerrar conta da mesa" at bounding box center [564, 427] width 132 height 27
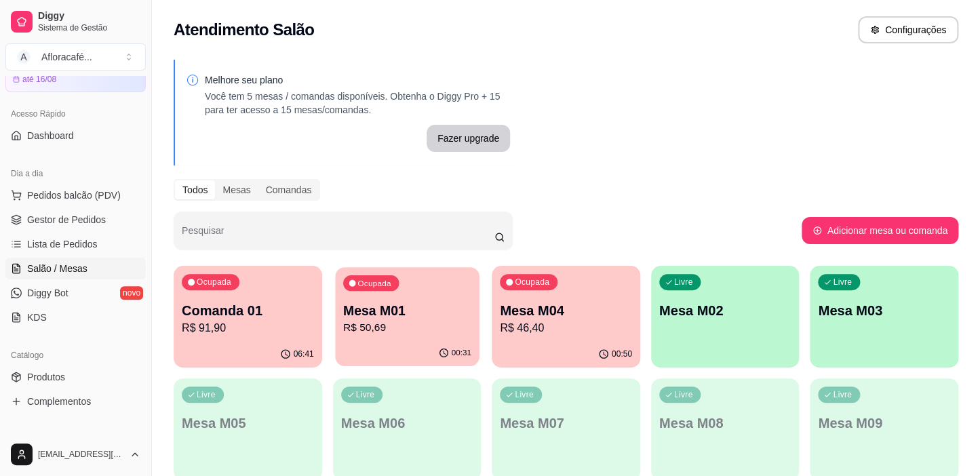
click at [409, 307] on p "Mesa M01" at bounding box center [407, 311] width 128 height 18
click at [601, 309] on p "Mesa M04" at bounding box center [566, 310] width 132 height 19
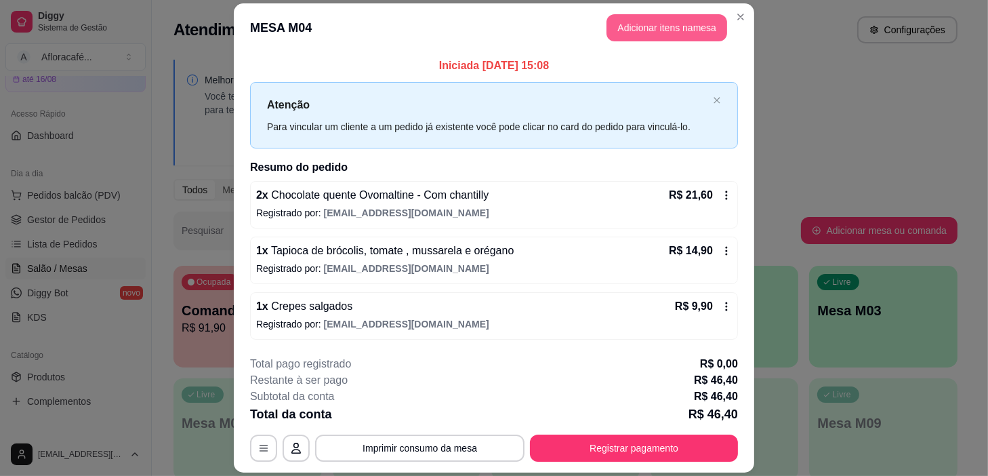
drag, startPoint x: 655, startPoint y: 50, endPoint x: 654, endPoint y: 40, distance: 10.2
click at [654, 50] on header "MESA M04 Adicionar itens na mesa" at bounding box center [494, 27] width 521 height 49
click at [653, 27] on button "Adicionar itens na mesa" at bounding box center [667, 27] width 121 height 27
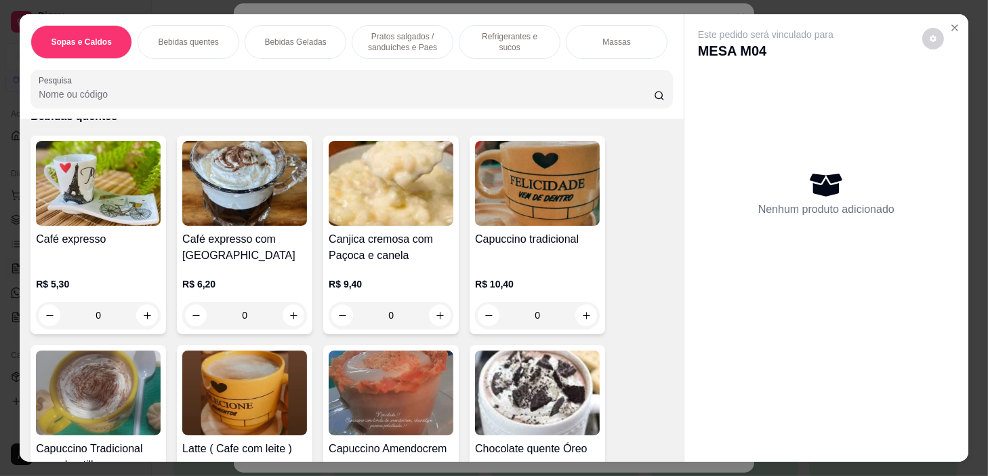
scroll to position [616, 0]
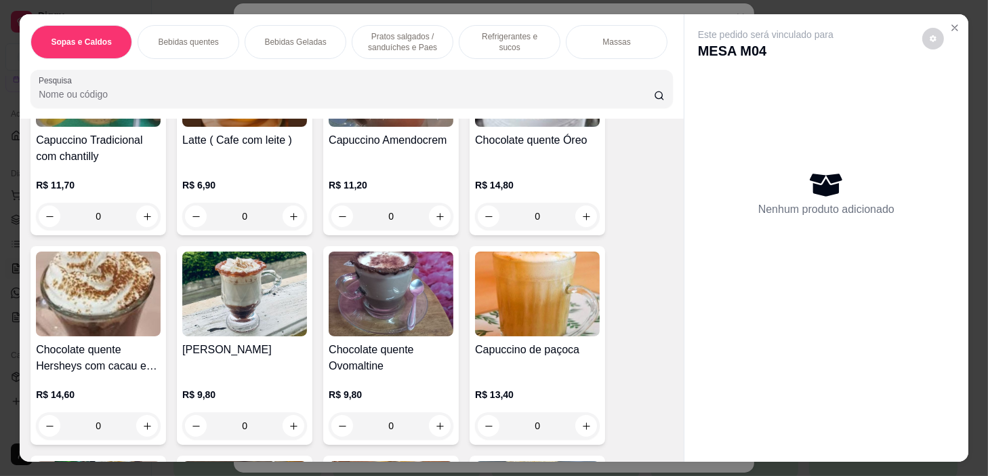
click at [435, 435] on div "0" at bounding box center [391, 425] width 125 height 27
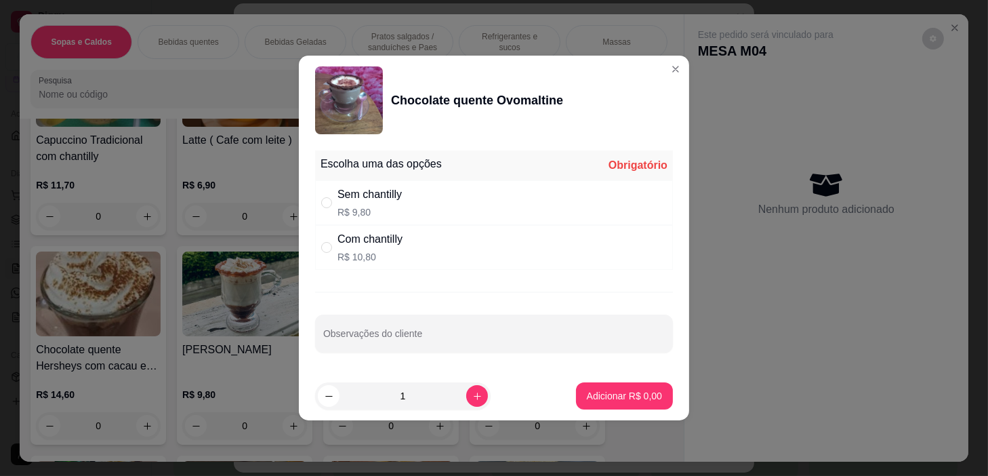
click at [497, 243] on div "Com chantilly R$ 10,80" at bounding box center [494, 247] width 358 height 45
click at [669, 380] on footer "1 Adicionar R$ 10,80" at bounding box center [494, 396] width 391 height 49
click at [656, 399] on button "Adicionar R$ 10,80" at bounding box center [622, 396] width 100 height 26
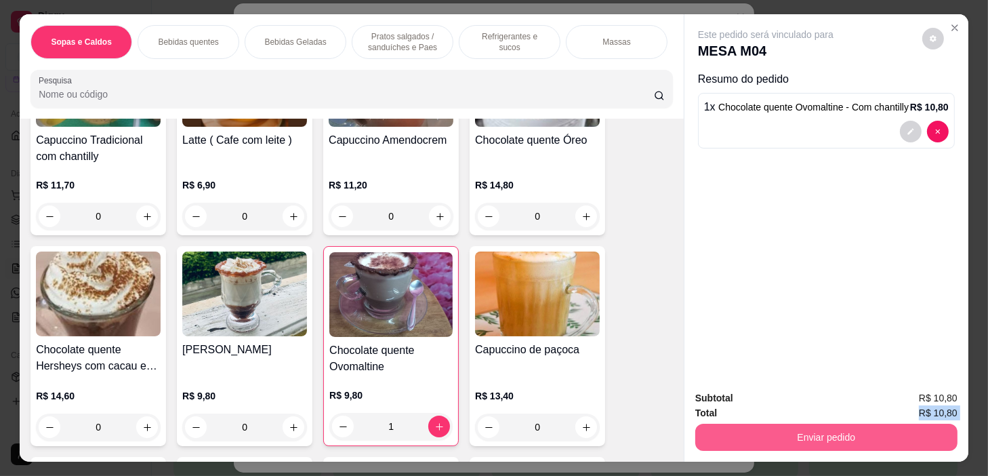
drag, startPoint x: 742, startPoint y: 414, endPoint x: 748, endPoint y: 434, distance: 21.2
click at [748, 434] on div "Subtotal R$ 10,80 Total R$ 10,80 Enviar pedido" at bounding box center [827, 421] width 262 height 60
click at [748, 434] on button "Enviar pedido" at bounding box center [827, 437] width 254 height 26
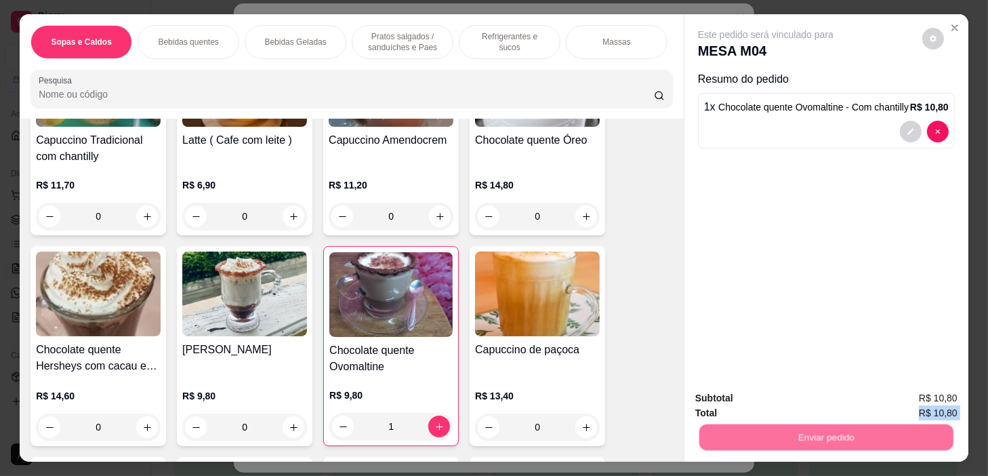
click at [767, 397] on button "Não registrar e enviar pedido" at bounding box center [782, 398] width 137 height 25
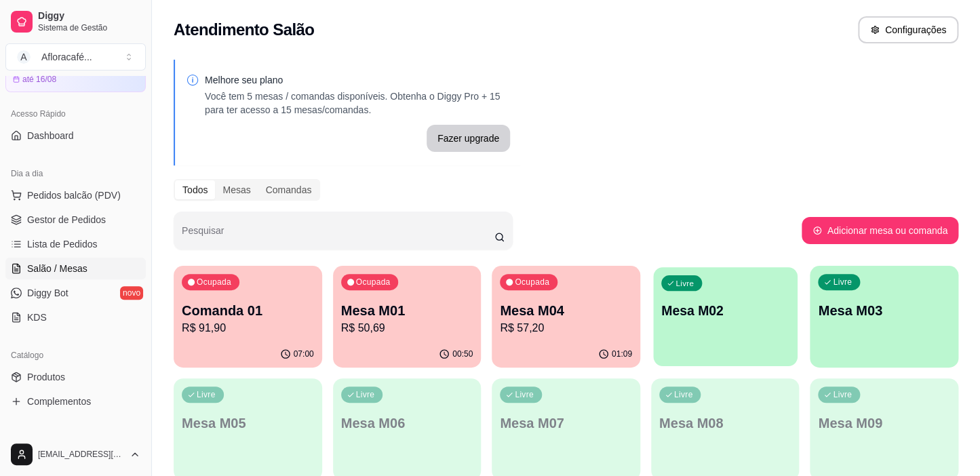
click at [725, 294] on div "Livre Mesa M02" at bounding box center [725, 308] width 144 height 83
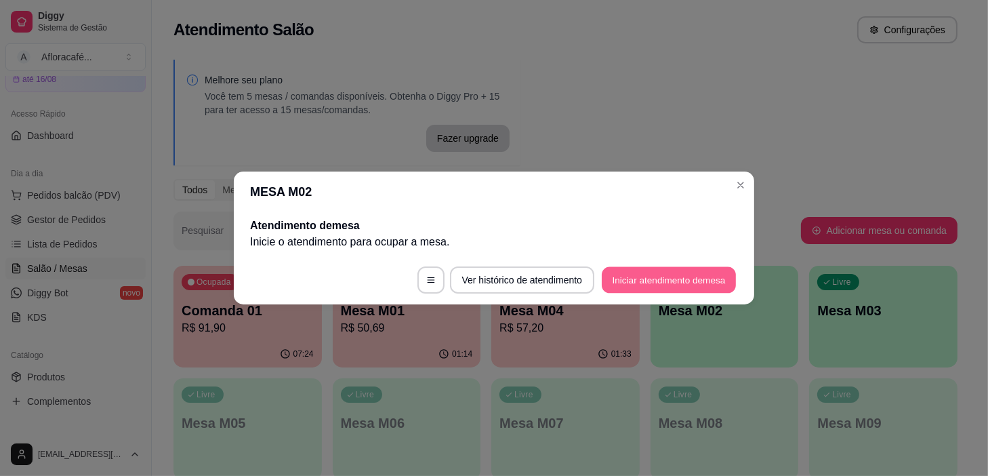
click at [700, 285] on button "Iniciar atendimento de mesa" at bounding box center [669, 280] width 134 height 26
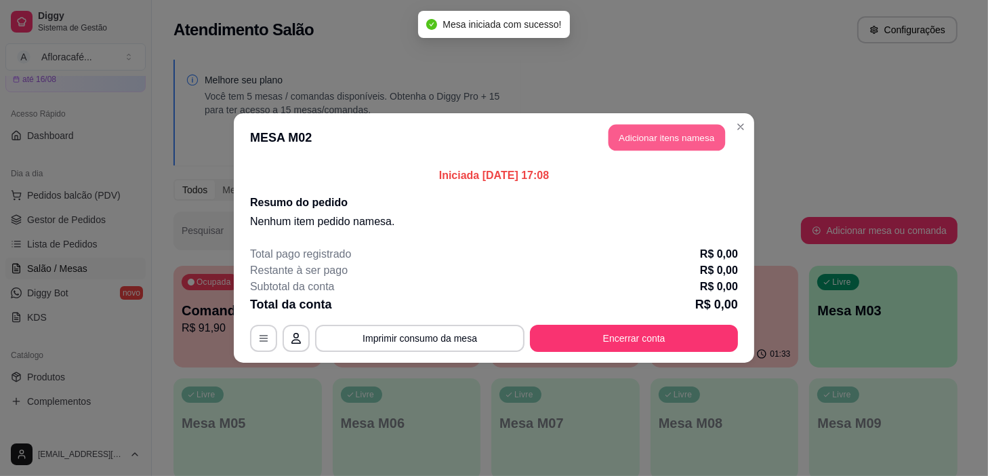
click at [677, 138] on button "Adicionar itens na mesa" at bounding box center [667, 138] width 117 height 26
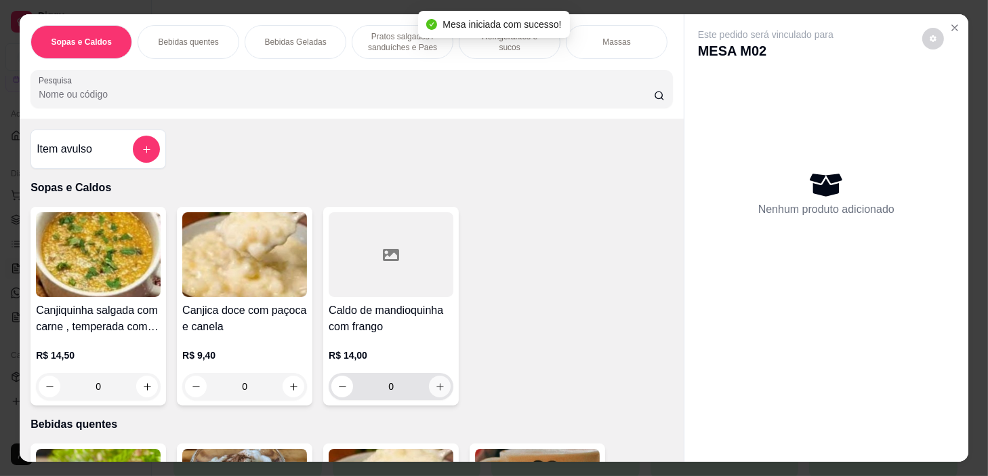
click at [430, 393] on button "increase-product-quantity" at bounding box center [440, 387] width 22 height 22
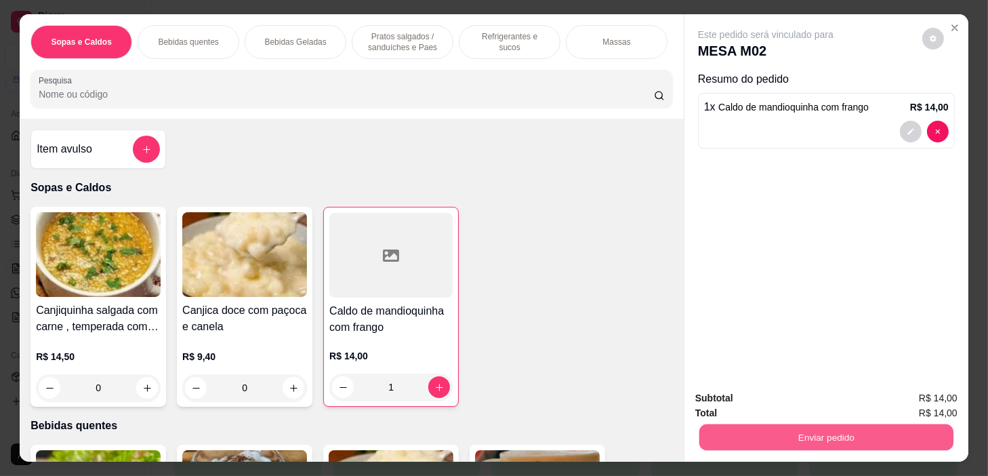
click at [701, 393] on div "Subtotal R$ 14,00 Total R$ 14,00 Enviar pedido" at bounding box center [827, 421] width 262 height 60
click at [776, 428] on button "Enviar pedido" at bounding box center [827, 437] width 254 height 26
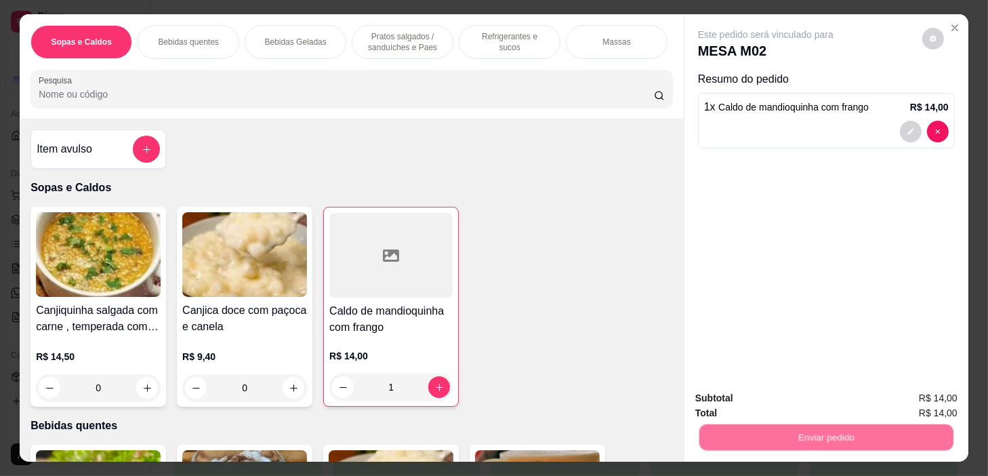
click at [774, 395] on button "Não registrar e enviar pedido" at bounding box center [782, 399] width 141 height 26
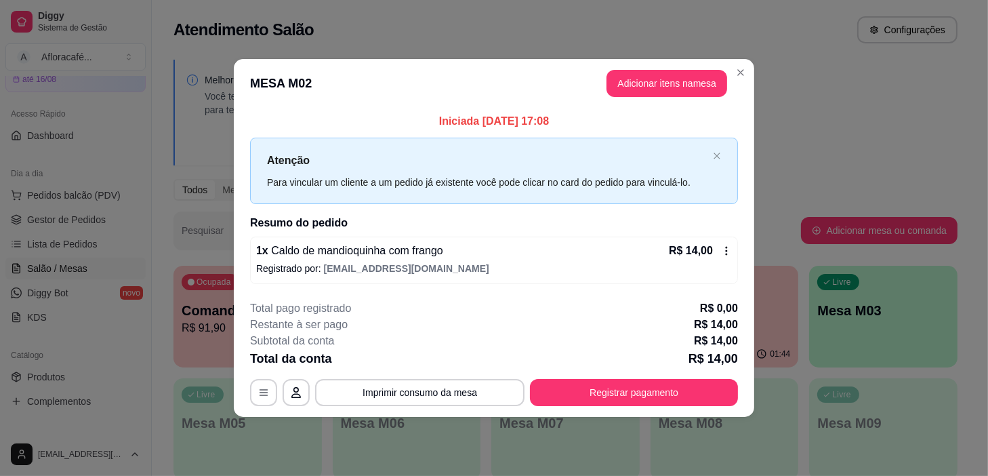
click at [753, 73] on header "MESA M02 Adicionar itens na mesa" at bounding box center [494, 83] width 521 height 49
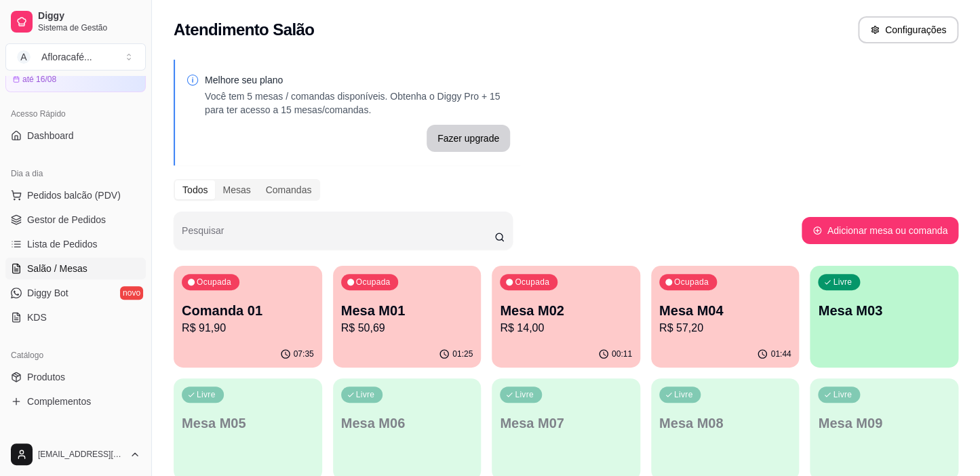
click at [273, 304] on p "Comanda 01" at bounding box center [248, 310] width 132 height 19
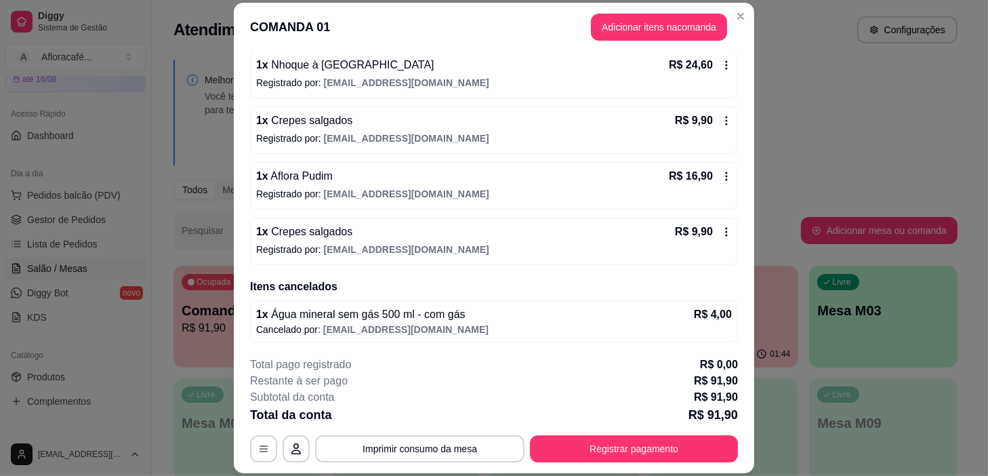
scroll to position [41, 0]
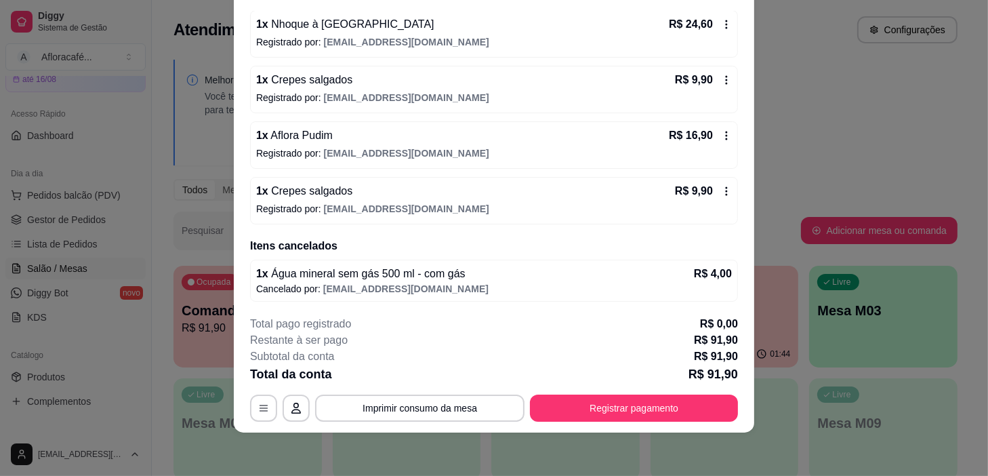
drag, startPoint x: 603, startPoint y: 421, endPoint x: 609, endPoint y: 394, distance: 27.8
click at [602, 418] on footer "**********" at bounding box center [494, 368] width 521 height 127
click at [611, 395] on button "Registrar pagamento" at bounding box center [635, 408] width 202 height 26
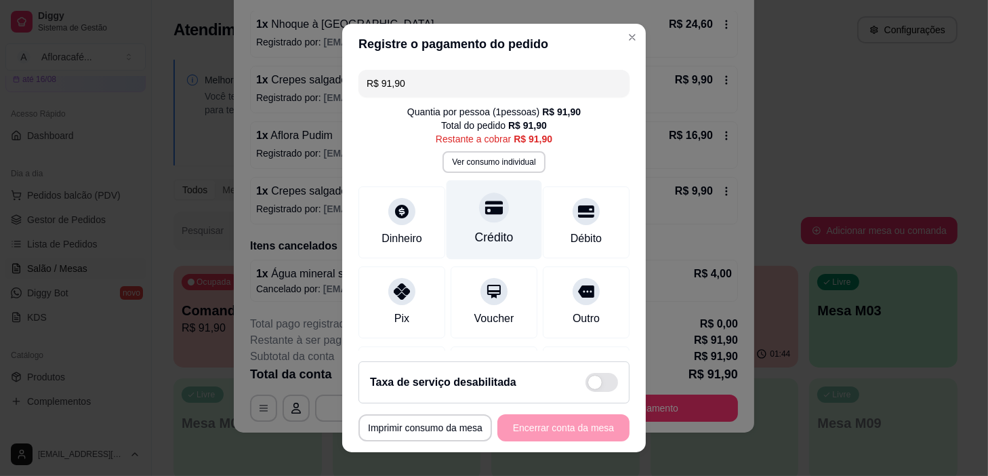
click at [481, 218] on div at bounding box center [494, 208] width 30 height 30
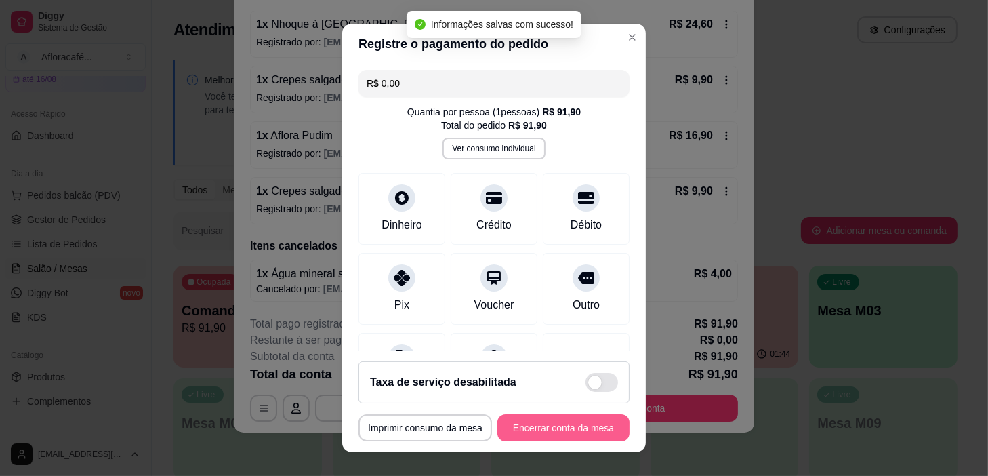
click at [575, 428] on button "Encerrar conta da mesa" at bounding box center [564, 427] width 132 height 27
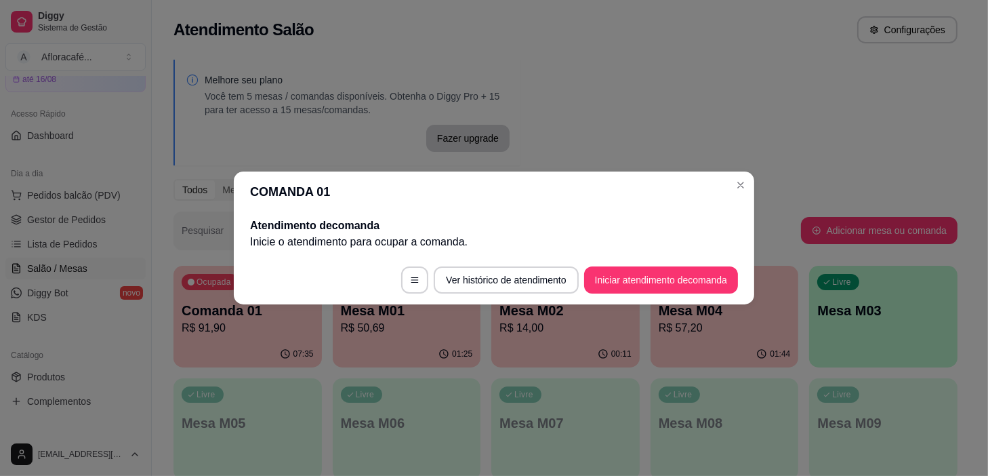
scroll to position [0, 0]
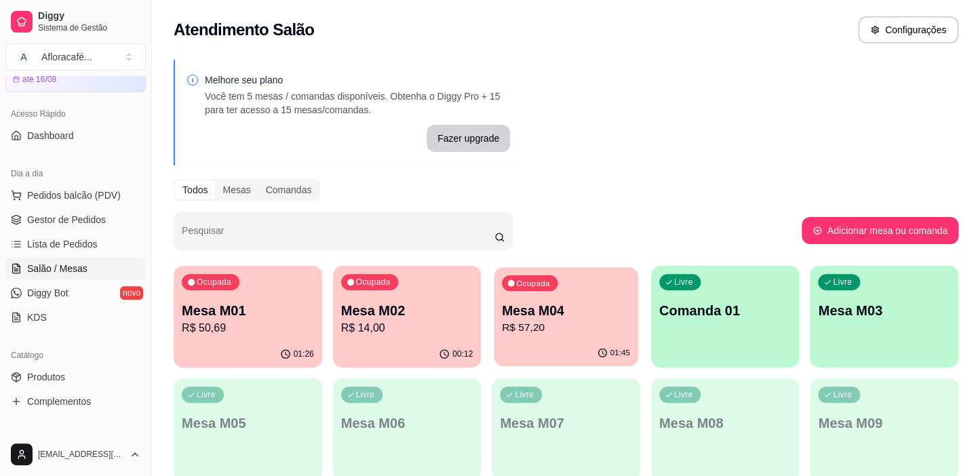
click at [538, 313] on p "Mesa M04" at bounding box center [566, 311] width 128 height 18
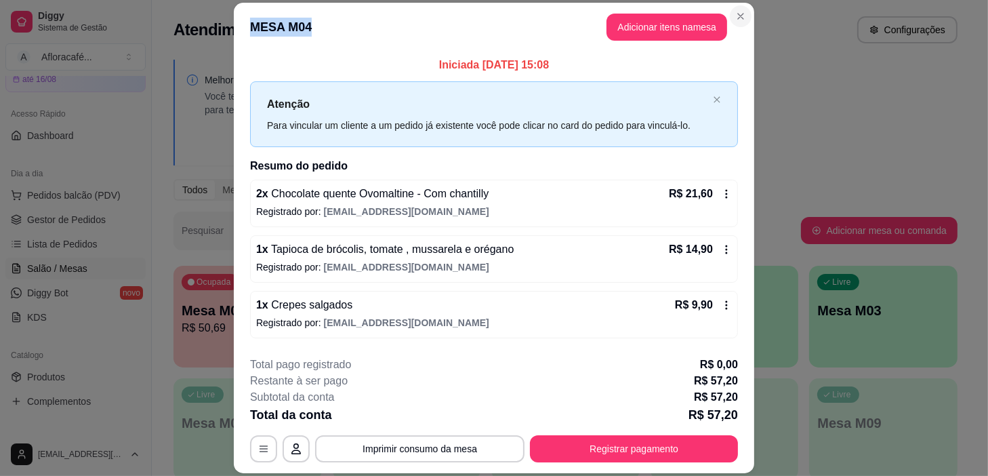
click at [725, 14] on section "**********" at bounding box center [494, 238] width 521 height 471
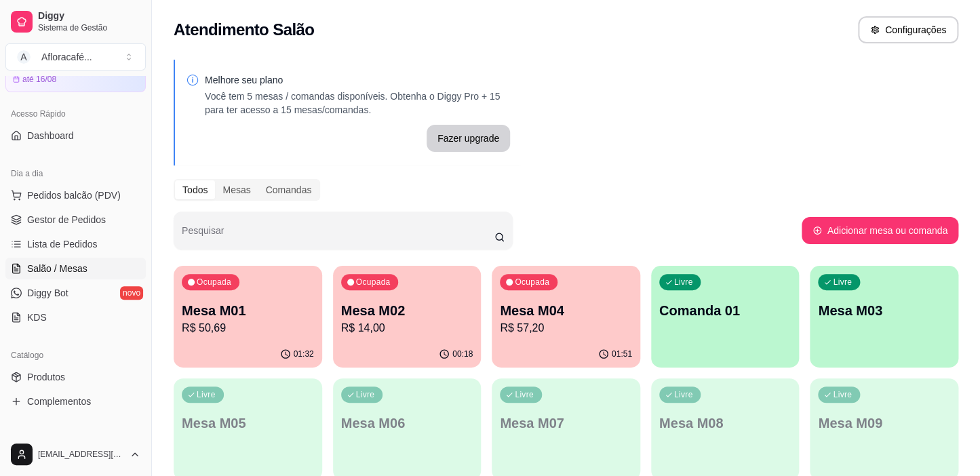
click at [221, 317] on p "Mesa M01" at bounding box center [248, 310] width 132 height 19
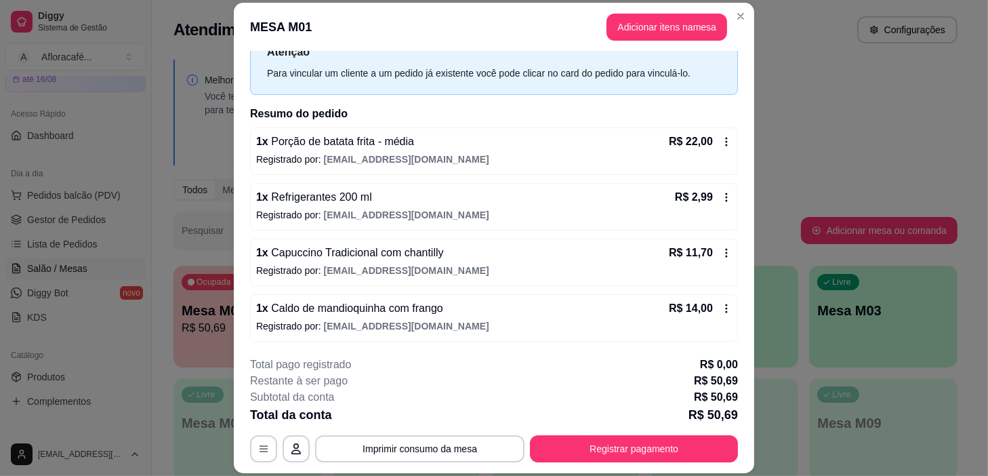
scroll to position [41, 0]
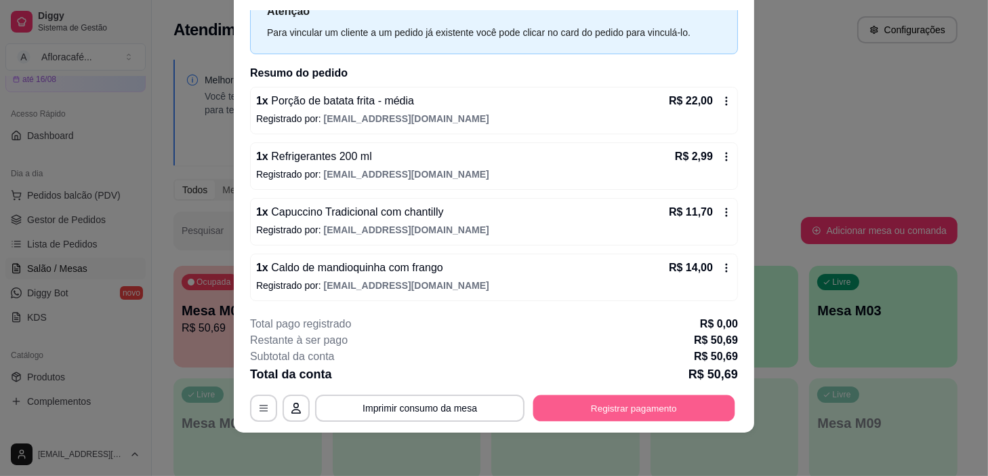
click at [630, 413] on button "Registrar pagamento" at bounding box center [635, 408] width 202 height 26
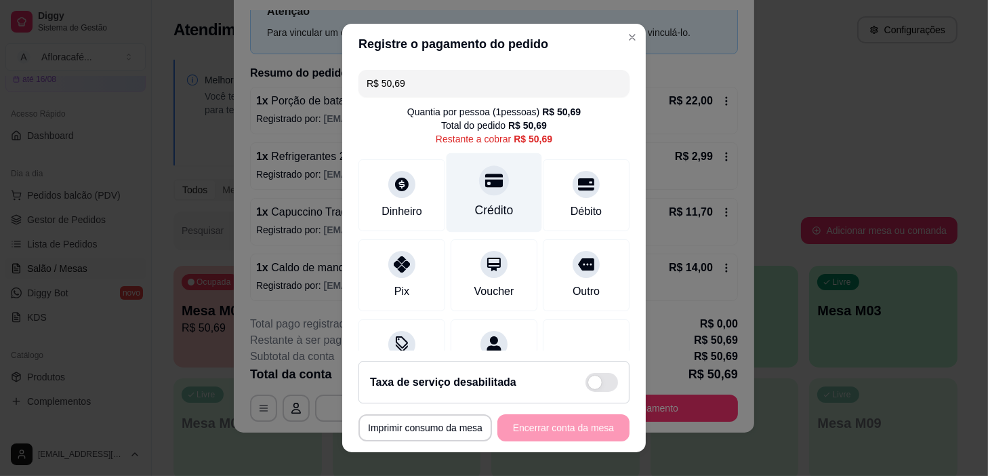
click at [485, 209] on div "Crédito" at bounding box center [494, 210] width 39 height 18
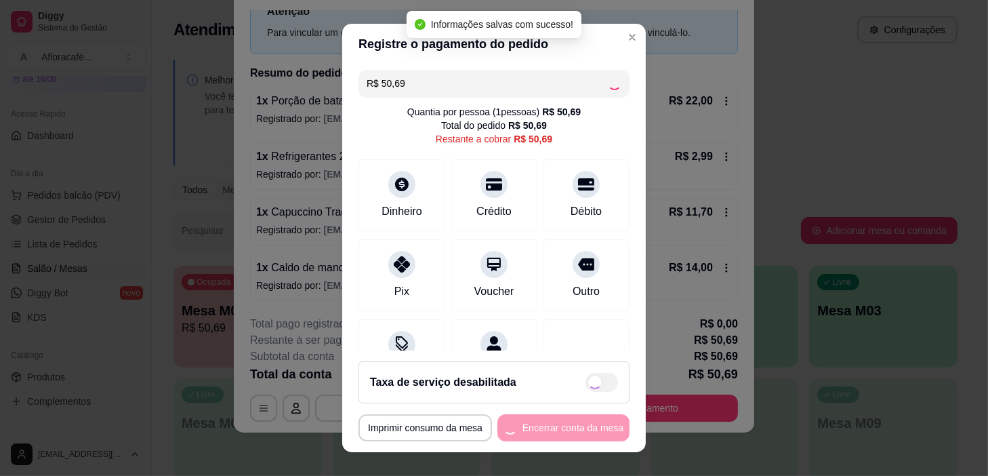
click at [529, 431] on div "**********" at bounding box center [494, 427] width 271 height 27
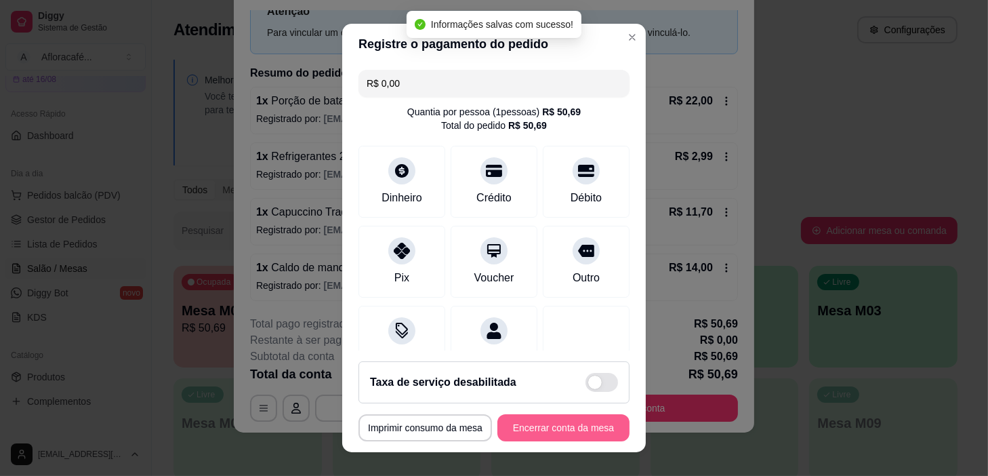
click at [529, 431] on button "Encerrar conta da mesa" at bounding box center [564, 427] width 132 height 27
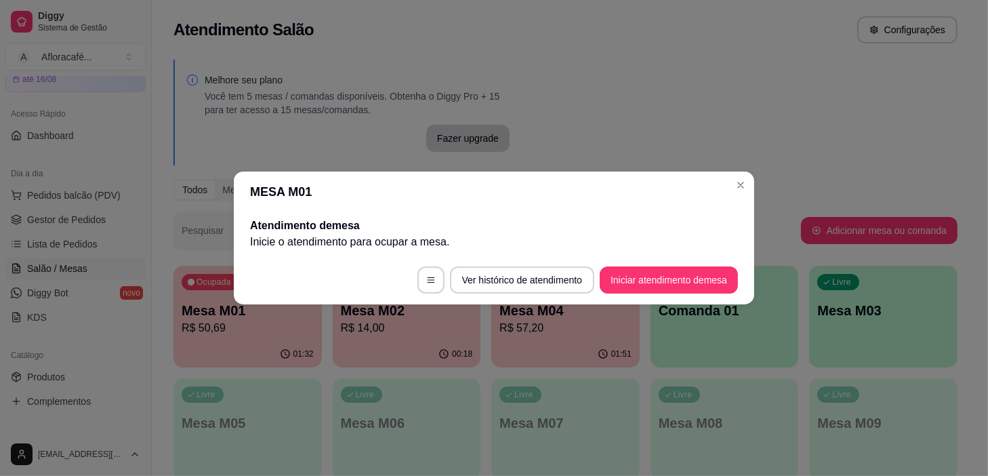
scroll to position [0, 0]
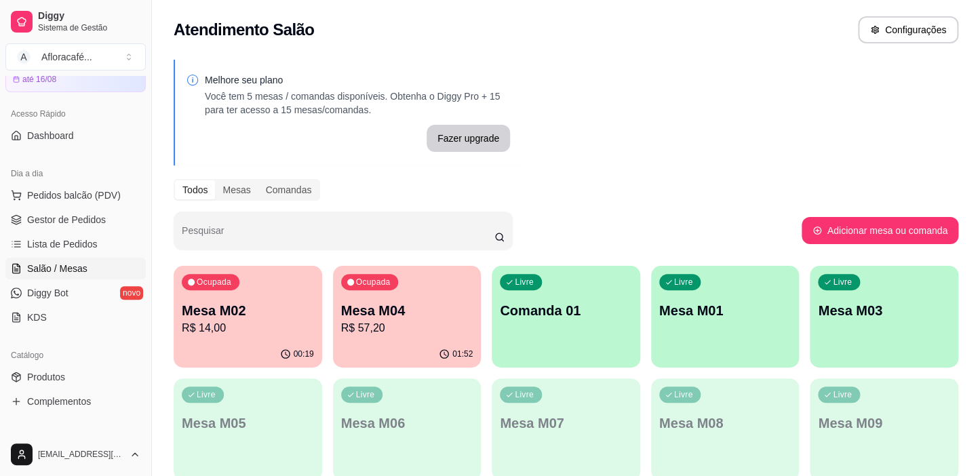
click at [446, 334] on p "R$ 57,20" at bounding box center [407, 328] width 132 height 16
click at [395, 329] on p "R$ 57,20" at bounding box center [407, 328] width 128 height 16
click at [294, 322] on p "R$ 14,00" at bounding box center [248, 328] width 132 height 16
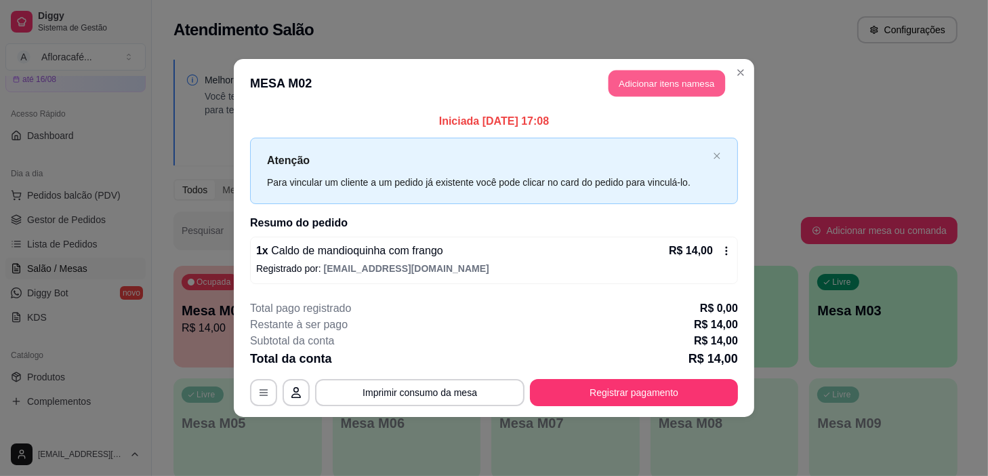
click at [664, 74] on button "Adicionar itens na mesa" at bounding box center [667, 84] width 117 height 26
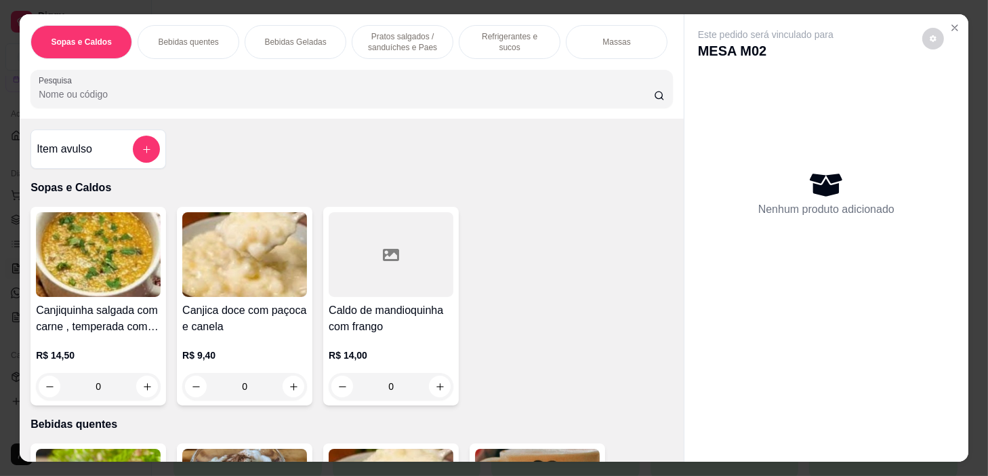
click at [139, 145] on button "add-separate-item" at bounding box center [146, 149] width 27 height 27
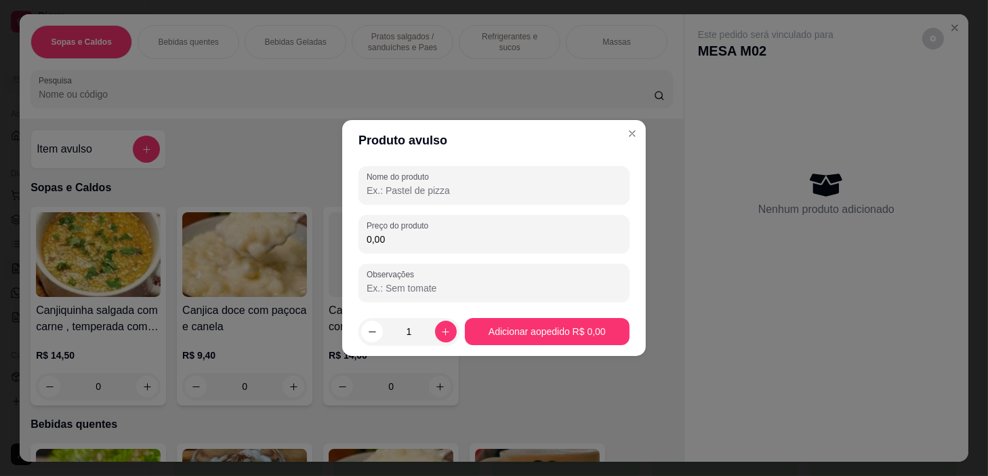
click at [426, 191] on input "Nome do produto" at bounding box center [494, 191] width 255 height 14
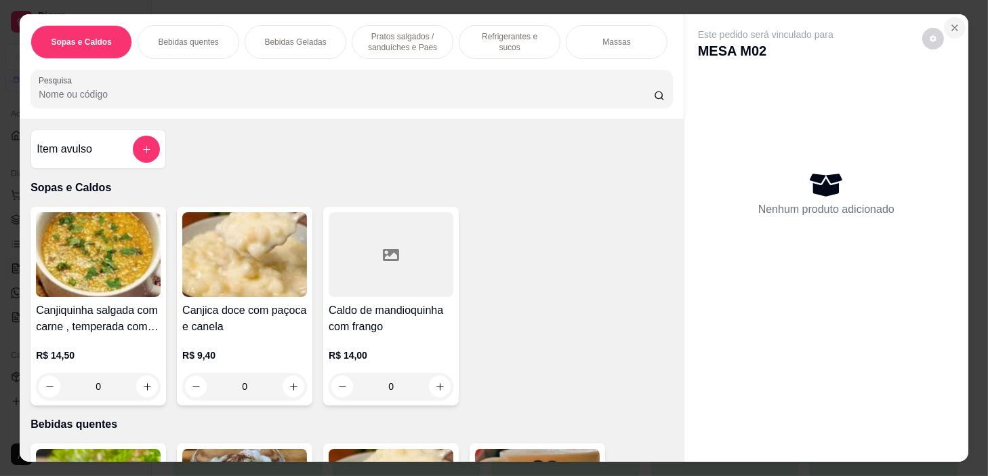
click at [958, 20] on button "Close" at bounding box center [955, 28] width 22 height 22
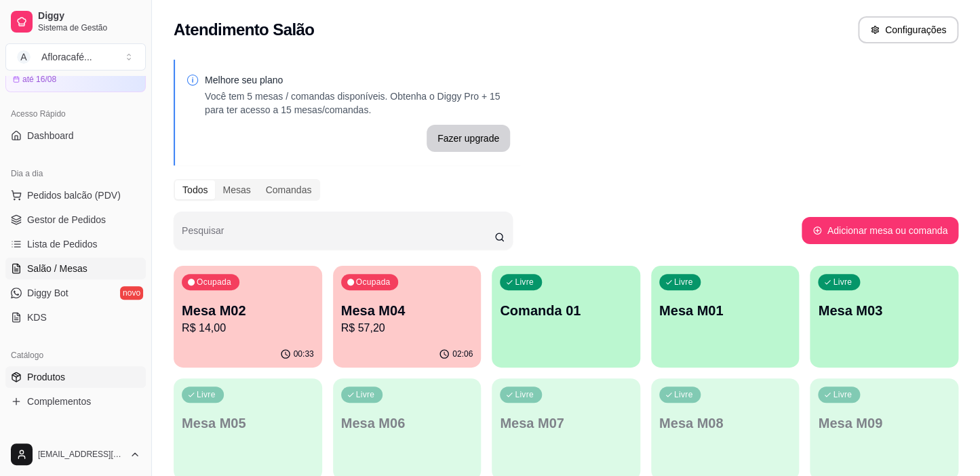
click at [20, 381] on icon at bounding box center [16, 377] width 11 height 11
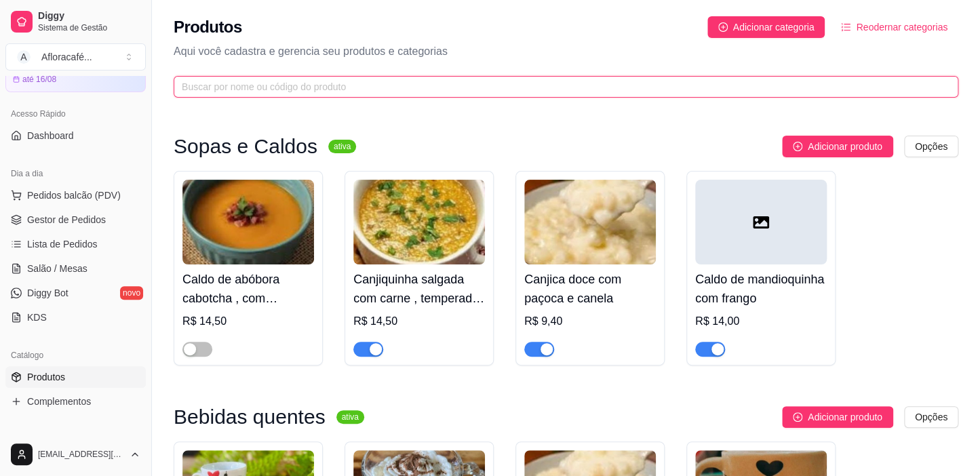
click at [381, 87] on input "text" at bounding box center [560, 86] width 757 height 15
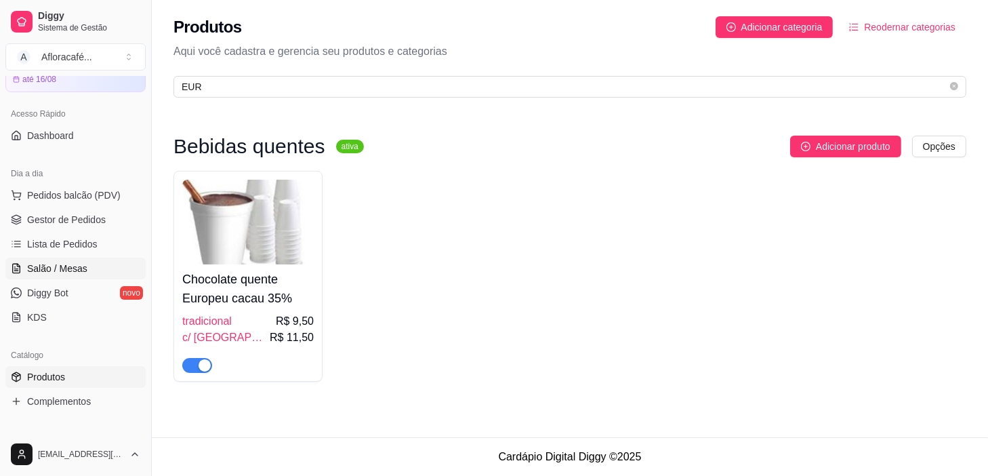
click at [92, 266] on link "Salão / Mesas" at bounding box center [75, 269] width 140 height 22
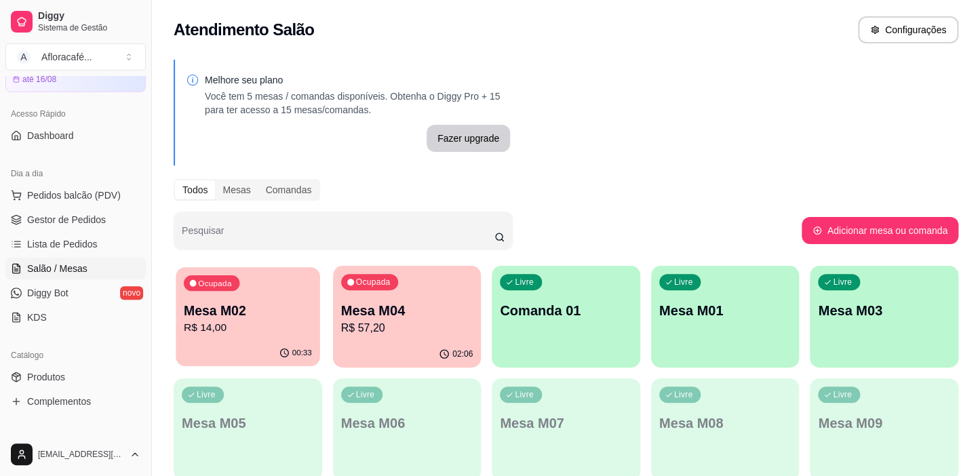
click at [219, 346] on div "00:33" at bounding box center [248, 353] width 144 height 26
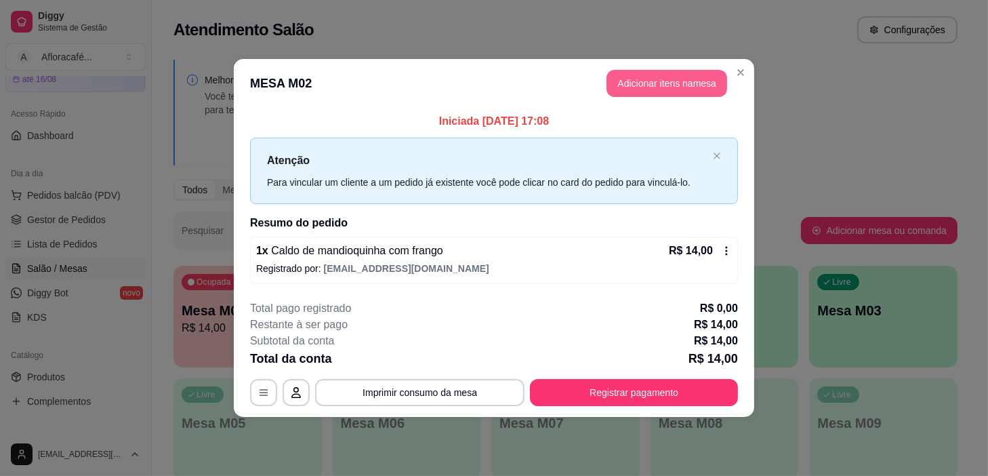
click at [704, 72] on button "Adicionar itens na mesa" at bounding box center [667, 83] width 121 height 27
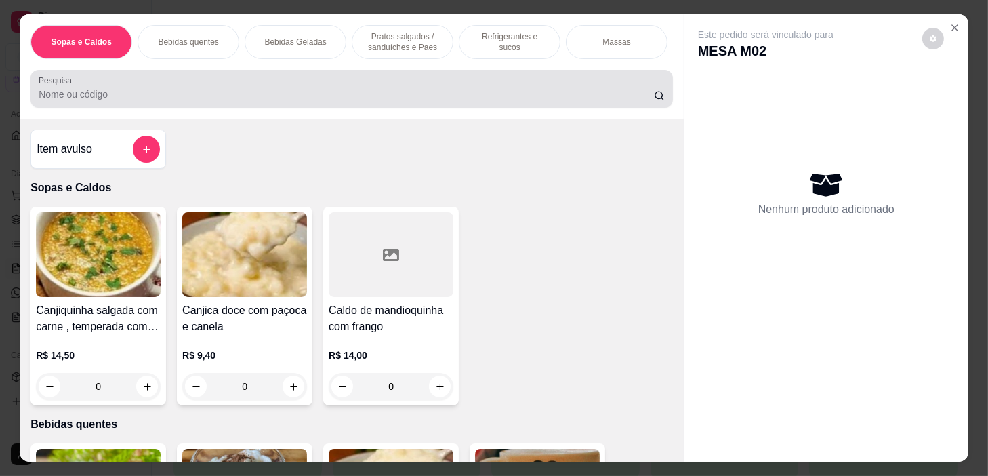
click at [332, 100] on input "Pesquisa" at bounding box center [347, 94] width 616 height 14
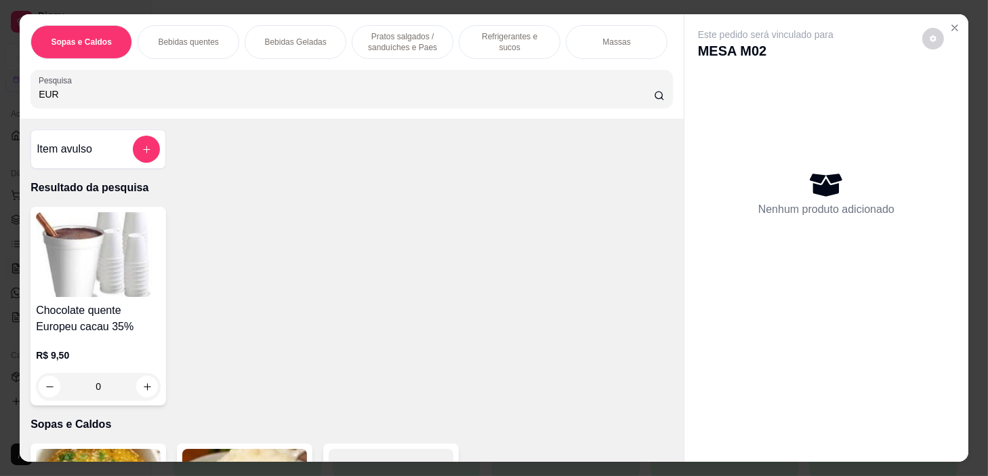
click at [142, 390] on div "0" at bounding box center [98, 386] width 125 height 27
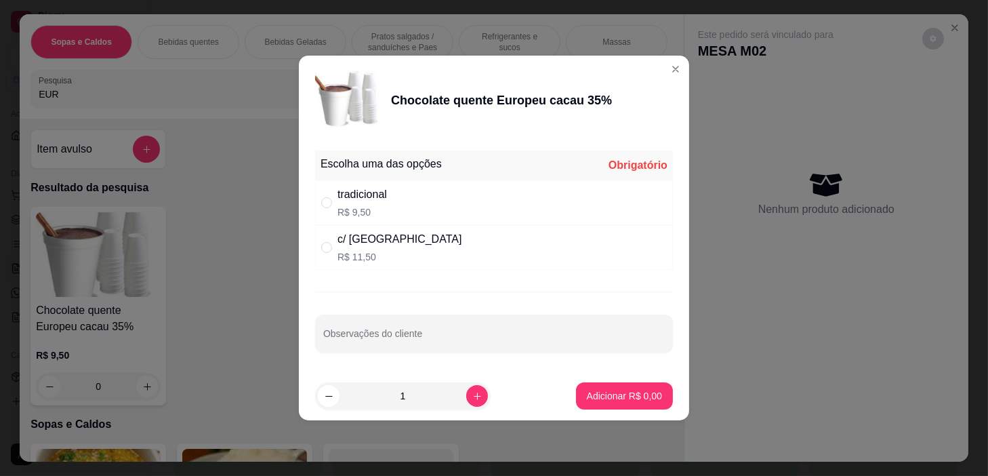
click at [435, 218] on div "tradicional R$ 9,50" at bounding box center [494, 202] width 358 height 45
click at [613, 393] on p "Adicionar R$ 9,50" at bounding box center [624, 396] width 75 height 14
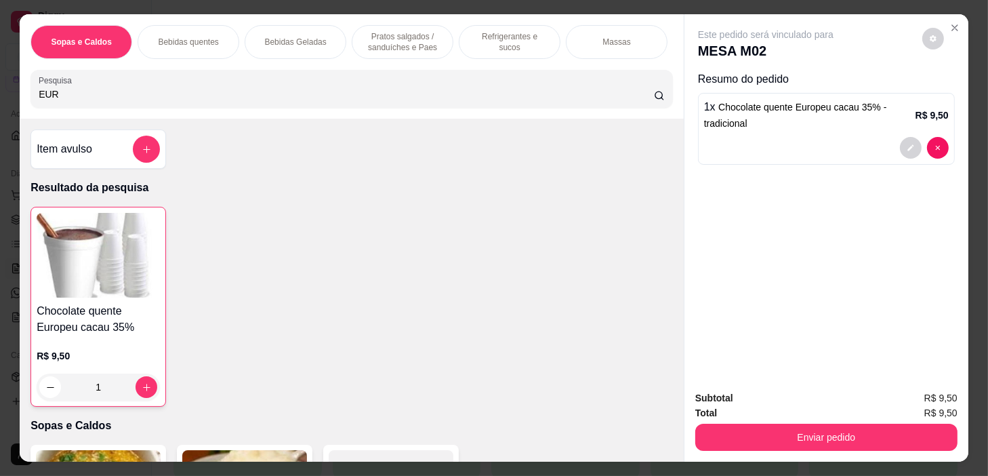
click at [423, 40] on p "Pratos salgados / sanduíches e Paes" at bounding box center [402, 42] width 79 height 22
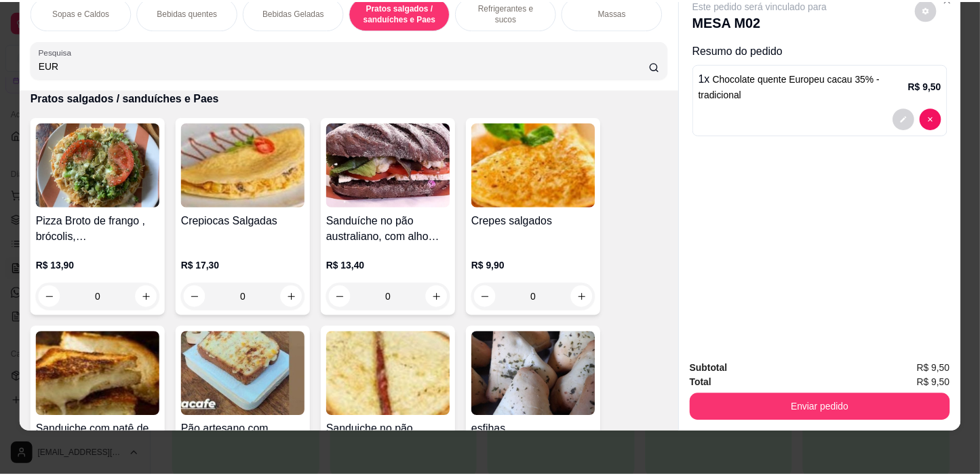
scroll to position [3675, 0]
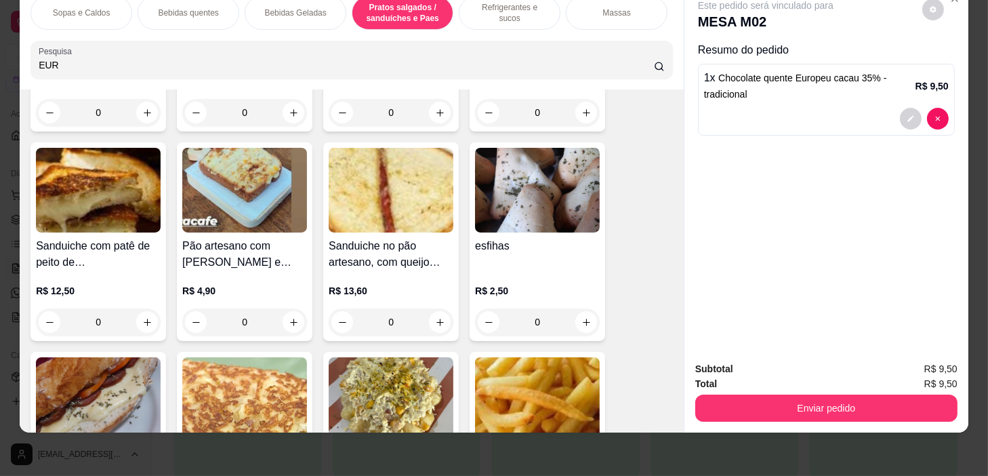
click at [582, 325] on div "0" at bounding box center [537, 321] width 125 height 27
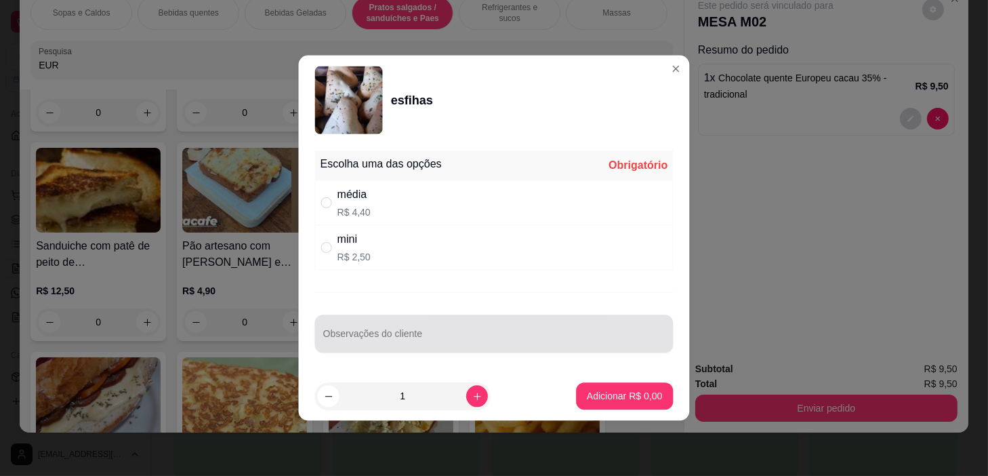
click at [581, 323] on div at bounding box center [494, 333] width 342 height 27
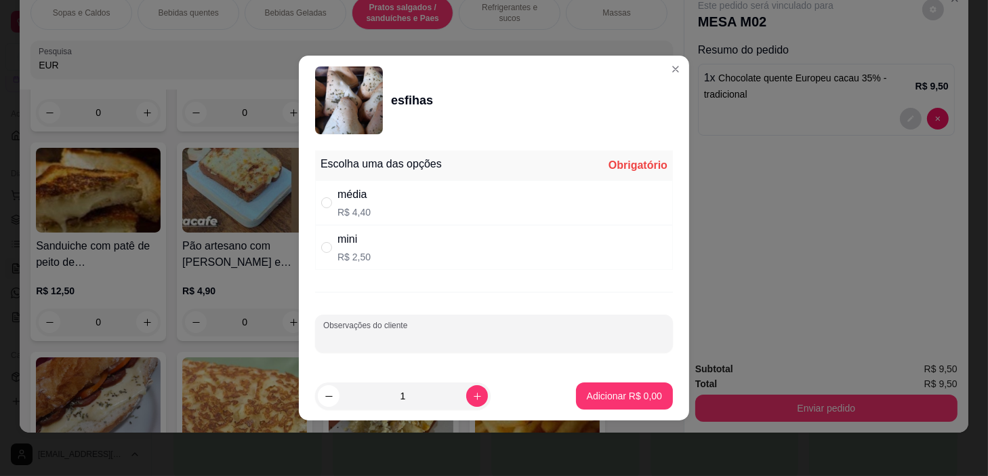
click at [552, 197] on div "média R$ 4,40" at bounding box center [494, 202] width 358 height 45
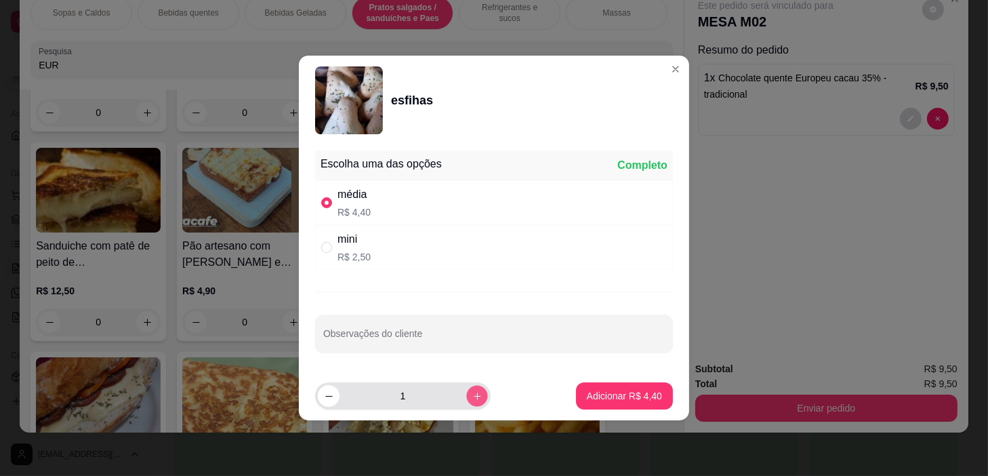
click at [473, 395] on icon "increase-product-quantity" at bounding box center [478, 396] width 10 height 10
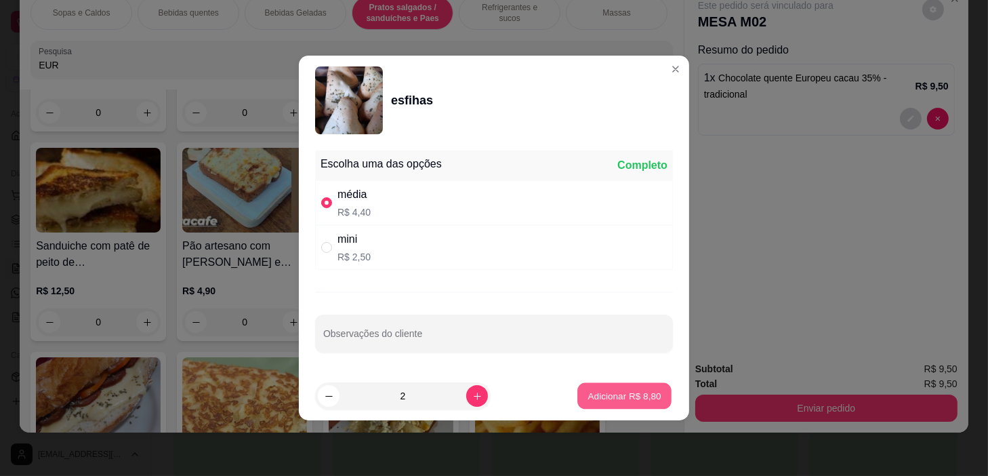
click at [578, 391] on button "Adicionar R$ 8,80" at bounding box center [625, 396] width 94 height 26
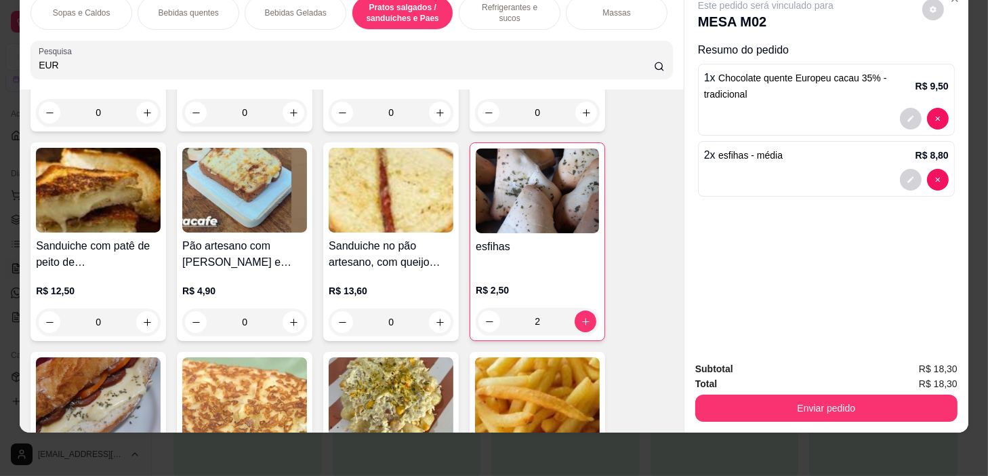
click at [732, 391] on div "Enviar pedido" at bounding box center [827, 406] width 262 height 31
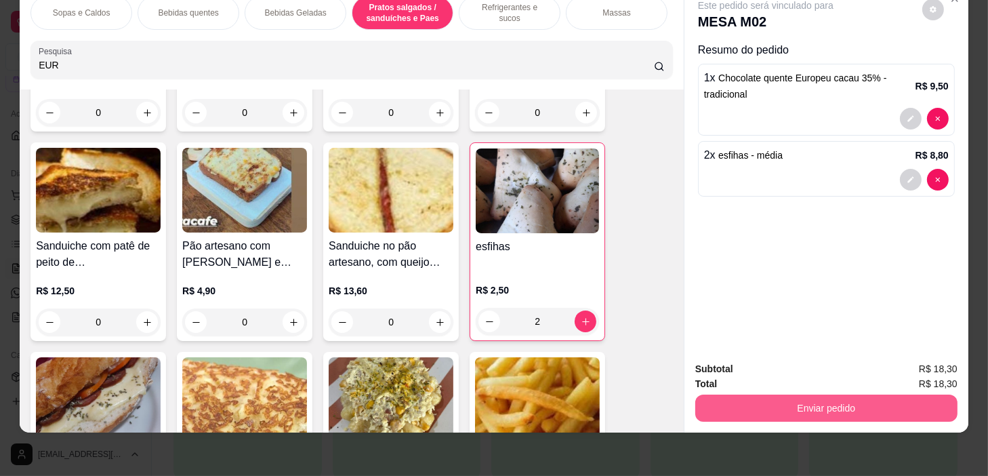
click at [727, 395] on button "Enviar pedido" at bounding box center [827, 408] width 262 height 27
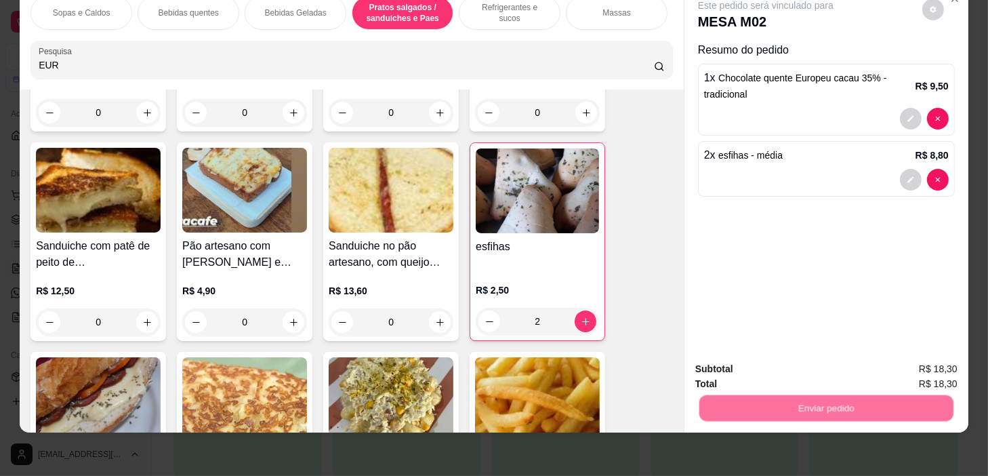
click at [725, 357] on button "Não registrar e enviar pedido" at bounding box center [782, 366] width 141 height 26
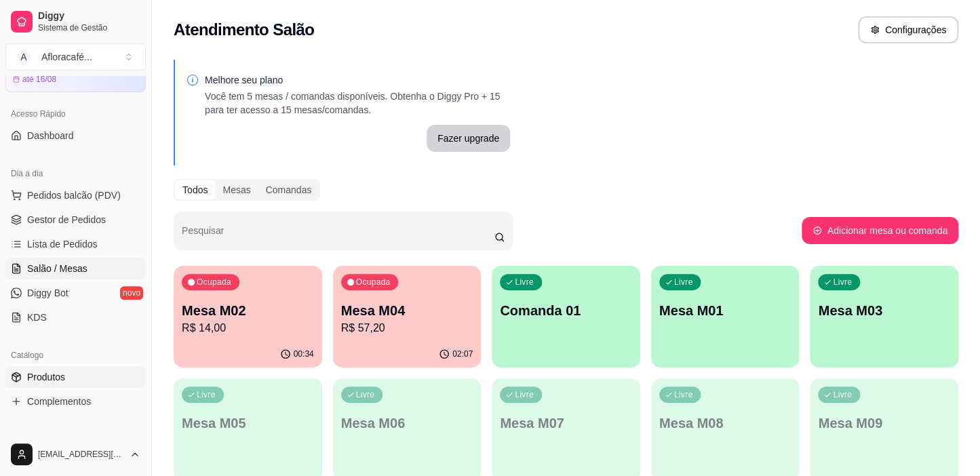
click at [95, 386] on link "Produtos" at bounding box center [75, 377] width 140 height 22
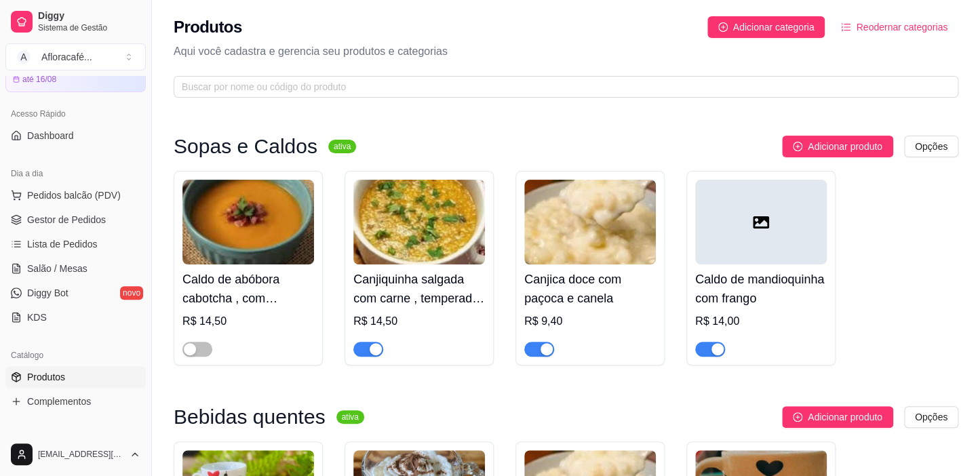
click at [311, 74] on div "Produtos Adicionar categoria Reodernar categorias Aqui você cadastra e gerencia…" at bounding box center [566, 53] width 828 height 106
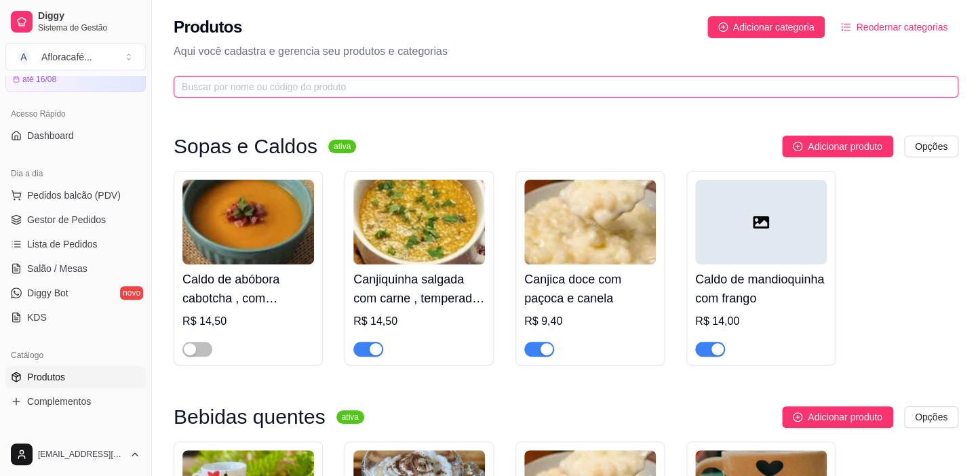
click at [311, 82] on input "text" at bounding box center [560, 86] width 757 height 15
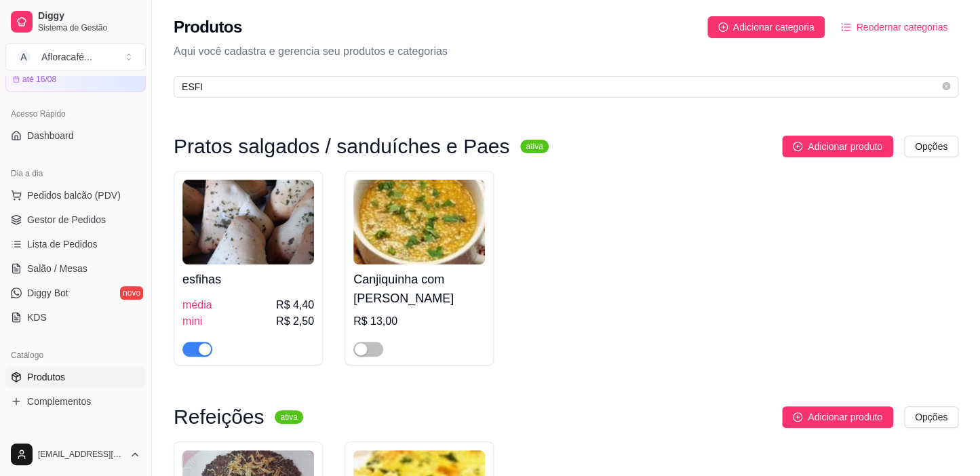
click at [205, 280] on h4 "esfihas" at bounding box center [248, 279] width 132 height 19
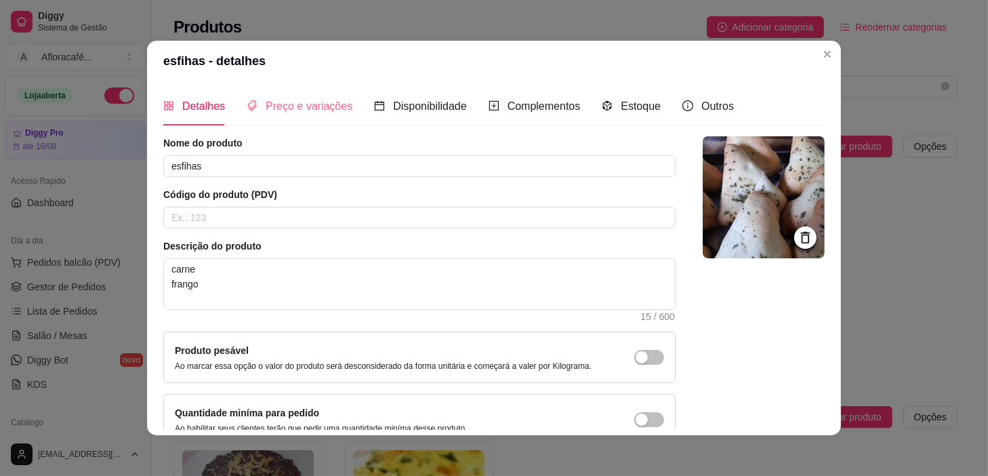
scroll to position [67, 0]
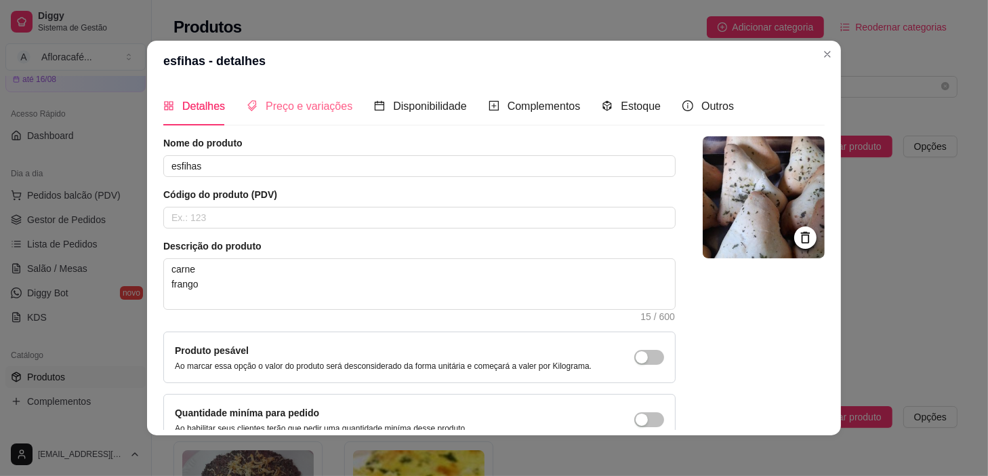
click at [317, 116] on div "Preço e variações" at bounding box center [300, 106] width 106 height 39
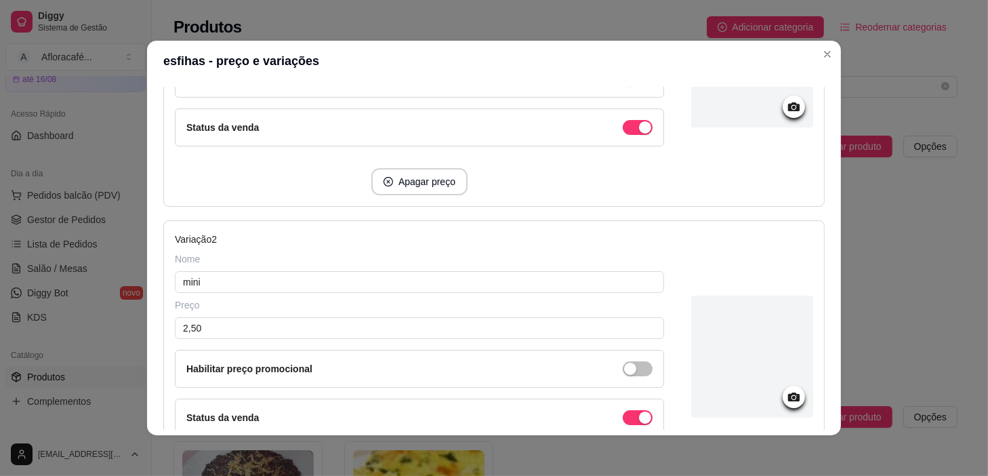
scroll to position [369, 0]
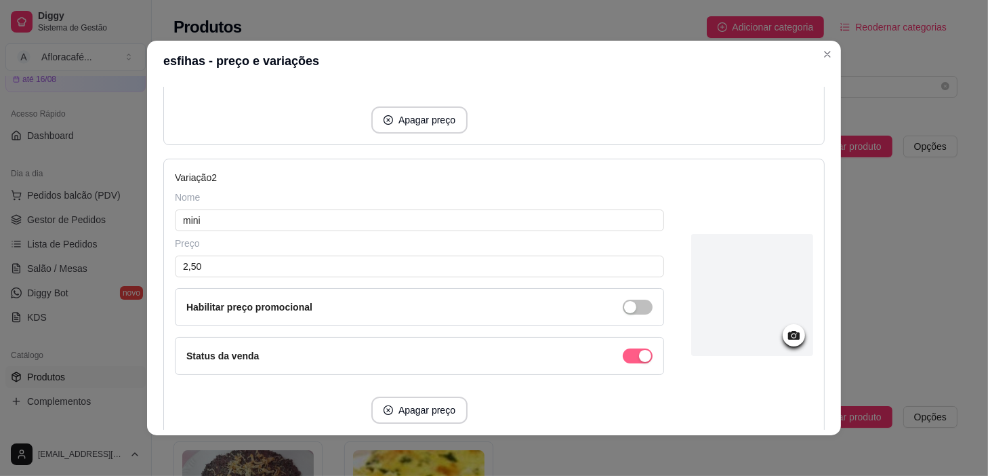
click at [624, 73] on button "button" at bounding box center [638, 65] width 30 height 15
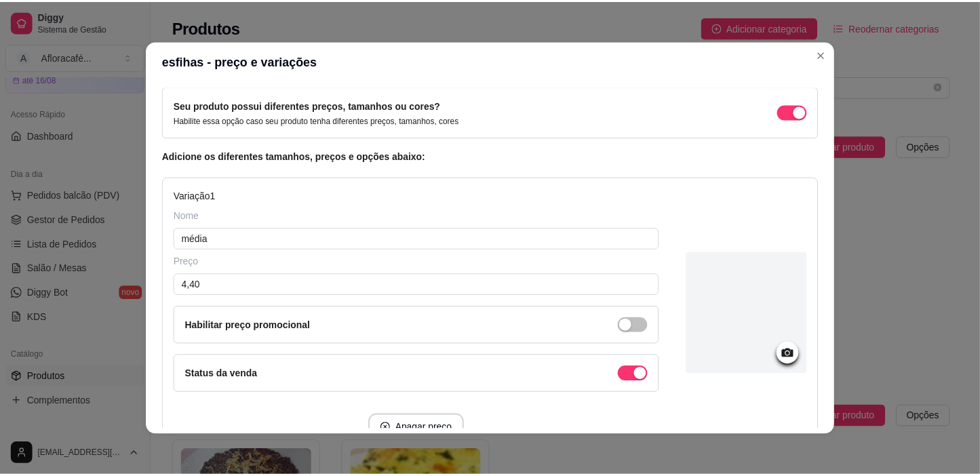
scroll to position [0, 0]
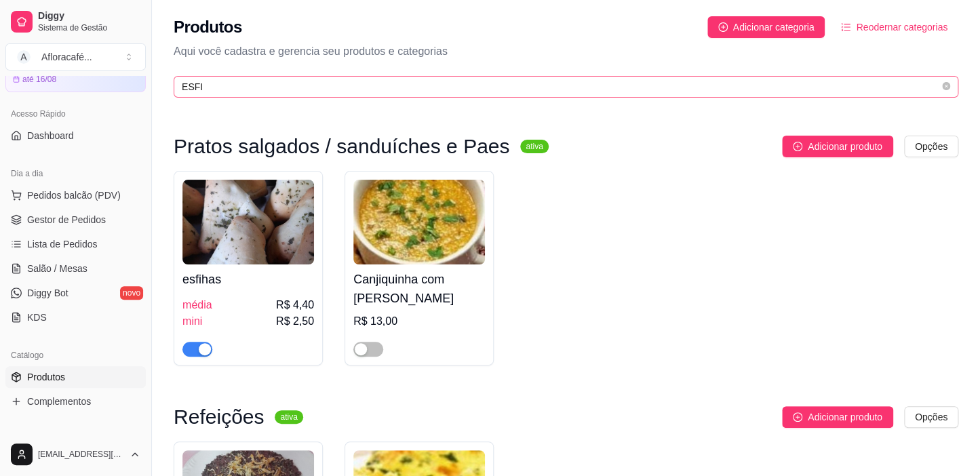
click at [625, 76] on span "ESFI" at bounding box center [566, 87] width 784 height 22
type input "E"
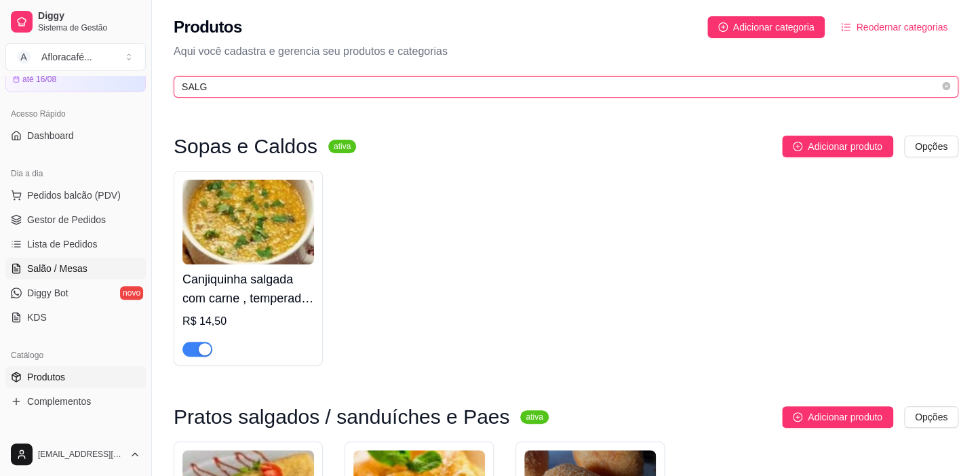
type input "SALG"
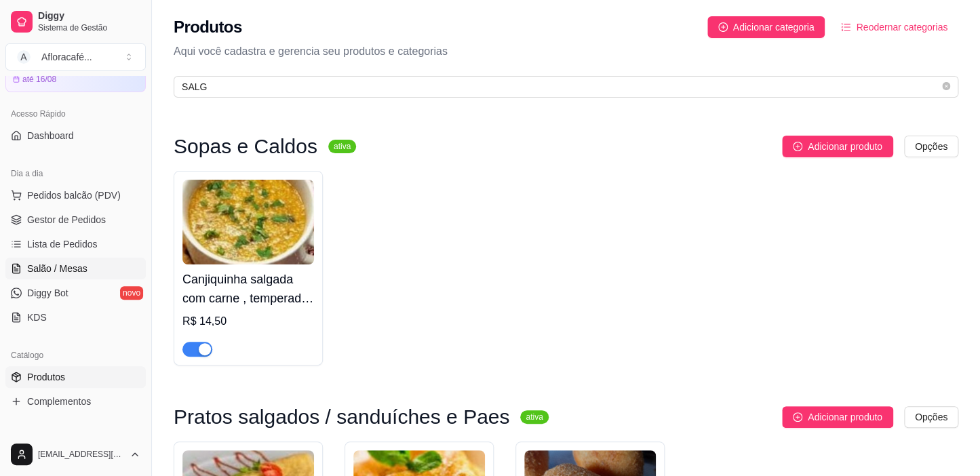
click at [102, 262] on link "Salão / Mesas" at bounding box center [75, 269] width 140 height 22
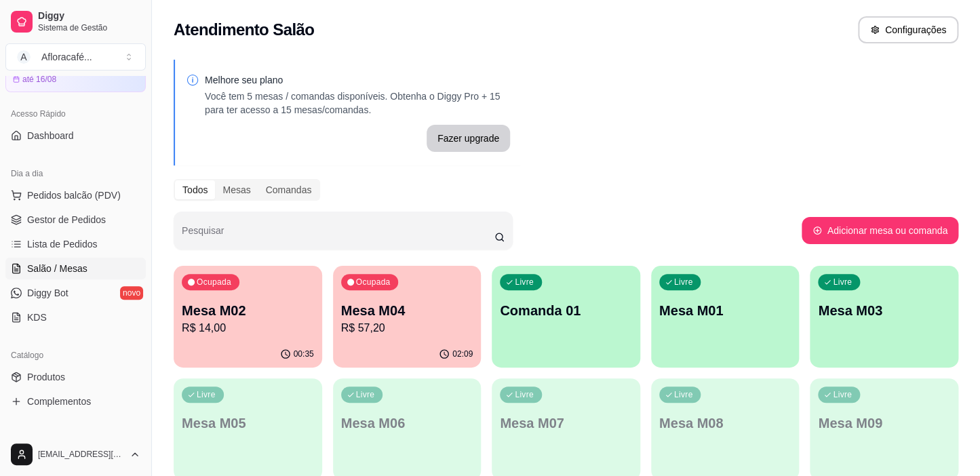
click at [509, 304] on p "Comanda 01" at bounding box center [566, 310] width 132 height 19
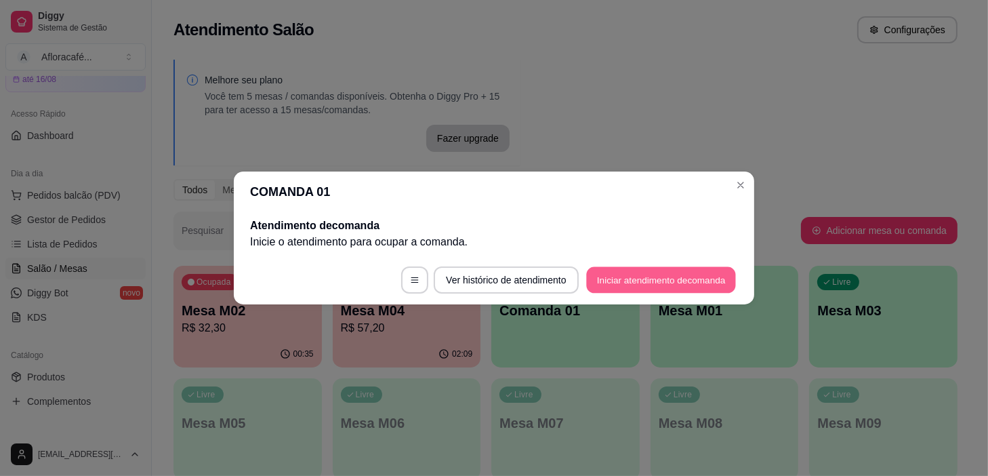
click at [681, 275] on button "Iniciar atendimento de comanda" at bounding box center [661, 280] width 150 height 26
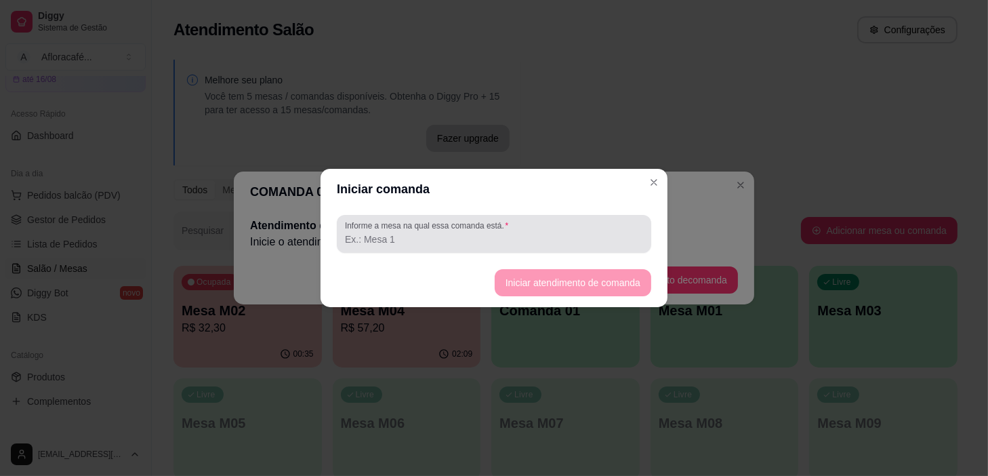
click at [515, 238] on input "Informe a mesa na qual essa comanda está." at bounding box center [494, 240] width 298 height 14
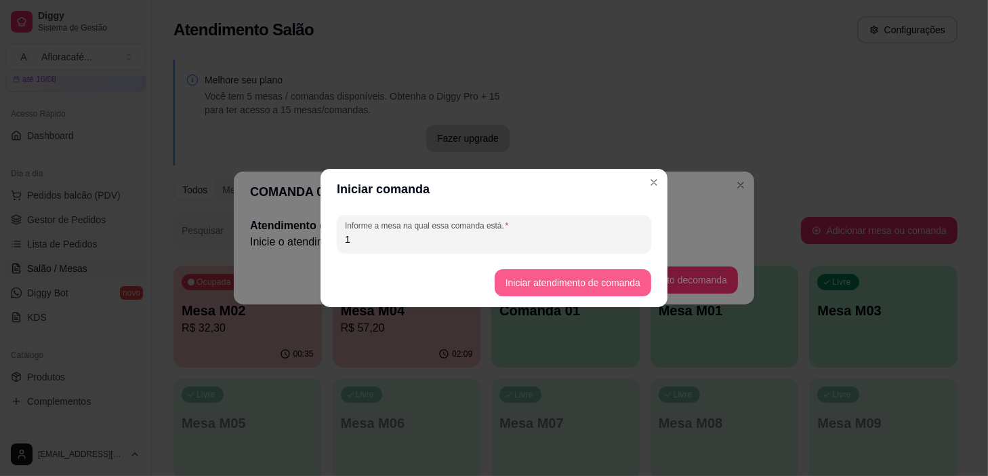
type input "1"
click at [621, 272] on button "Iniciar atendimento de comanda" at bounding box center [573, 283] width 152 height 26
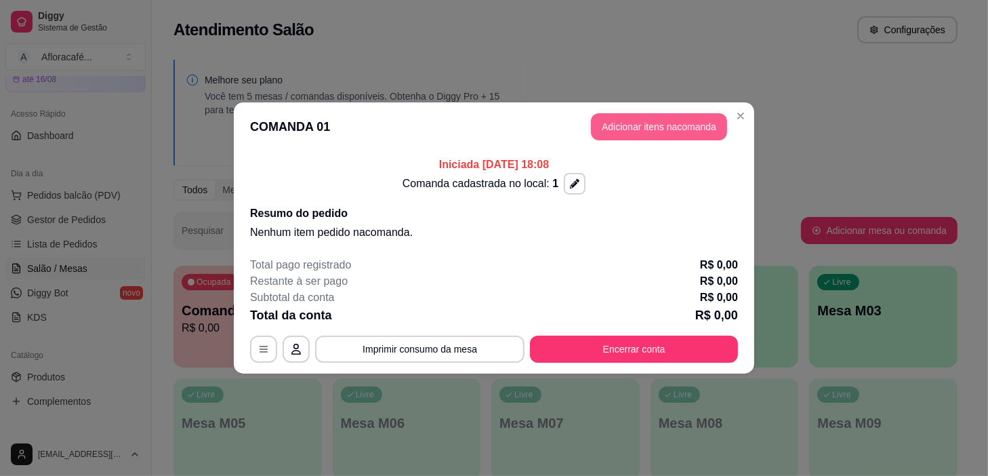
click at [662, 131] on button "Adicionar itens na comanda" at bounding box center [659, 126] width 136 height 27
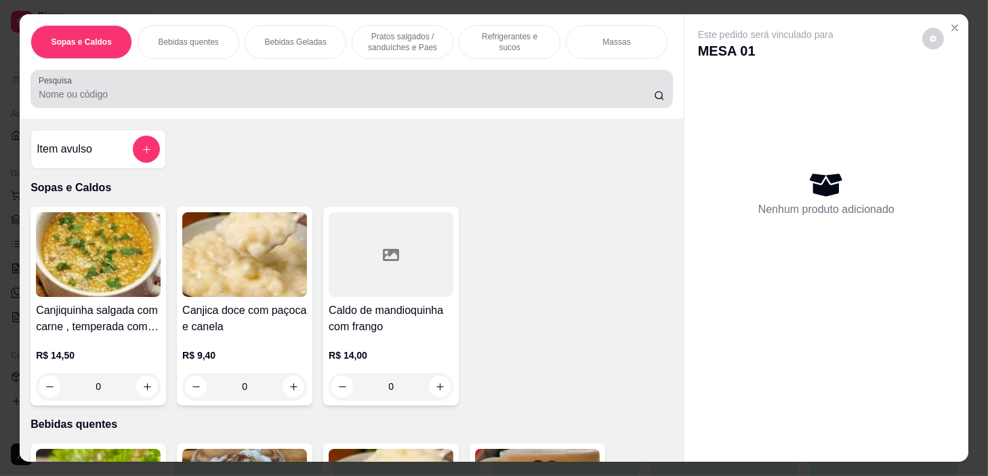
drag, startPoint x: 229, startPoint y: 88, endPoint x: 207, endPoint y: 80, distance: 23.2
click at [207, 80] on div at bounding box center [352, 88] width 626 height 27
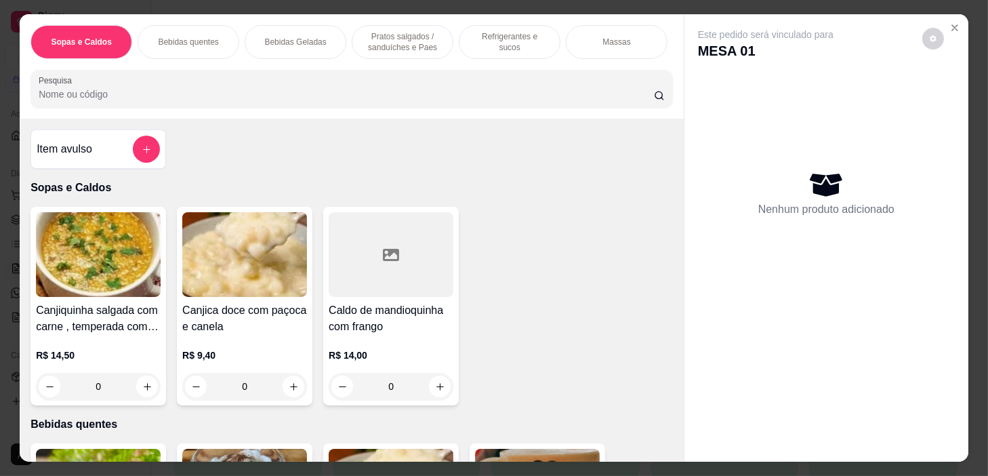
click at [422, 33] on p "Pratos salgados / sanduíches e Paes" at bounding box center [402, 42] width 79 height 22
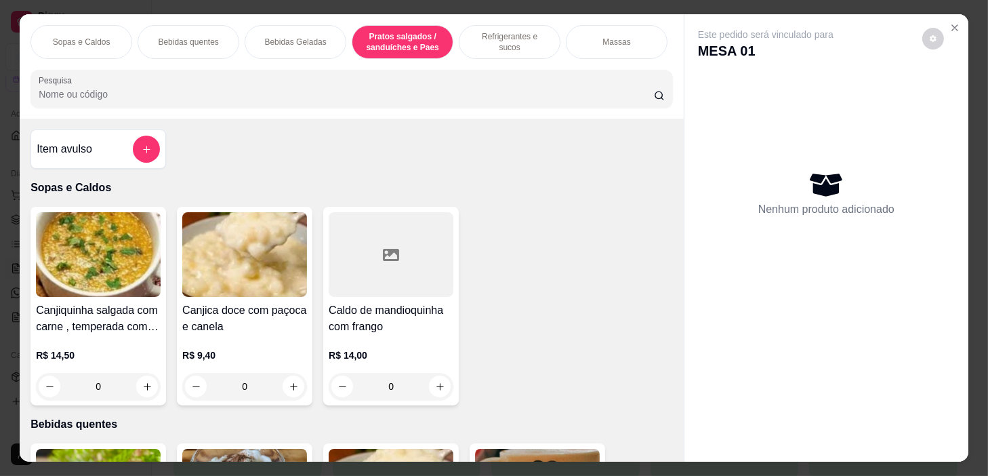
scroll to position [34, 0]
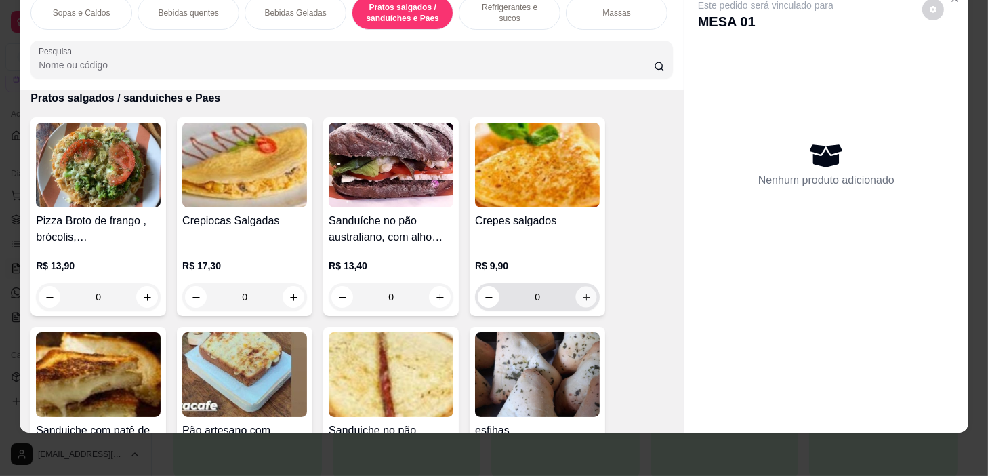
click at [582, 300] on icon "increase-product-quantity" at bounding box center [587, 297] width 10 height 10
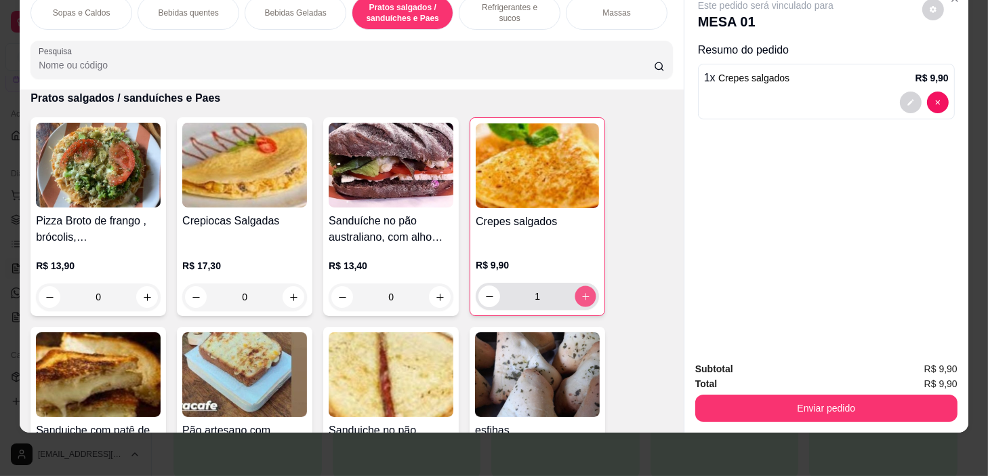
click at [581, 297] on icon "increase-product-quantity" at bounding box center [586, 297] width 10 height 10
type input "2"
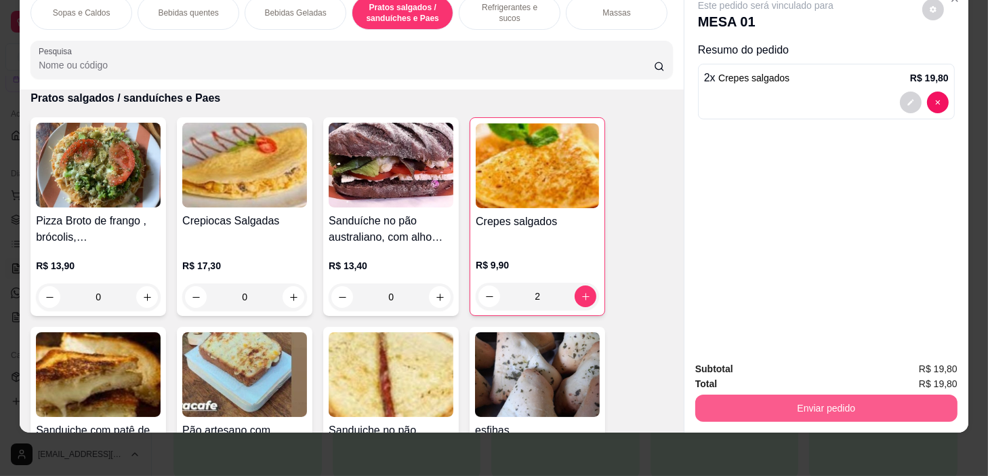
click at [826, 395] on button "Enviar pedido" at bounding box center [827, 408] width 262 height 27
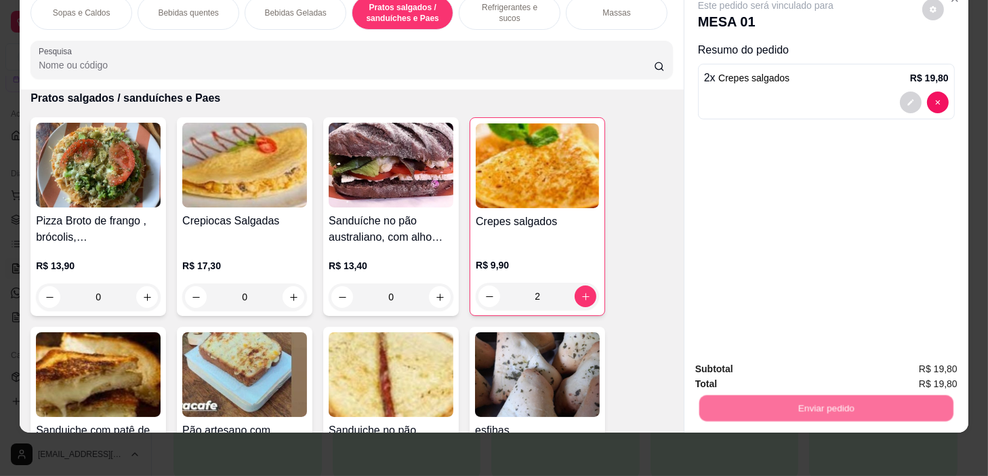
click at [809, 353] on button "Não registrar e enviar pedido" at bounding box center [782, 365] width 137 height 25
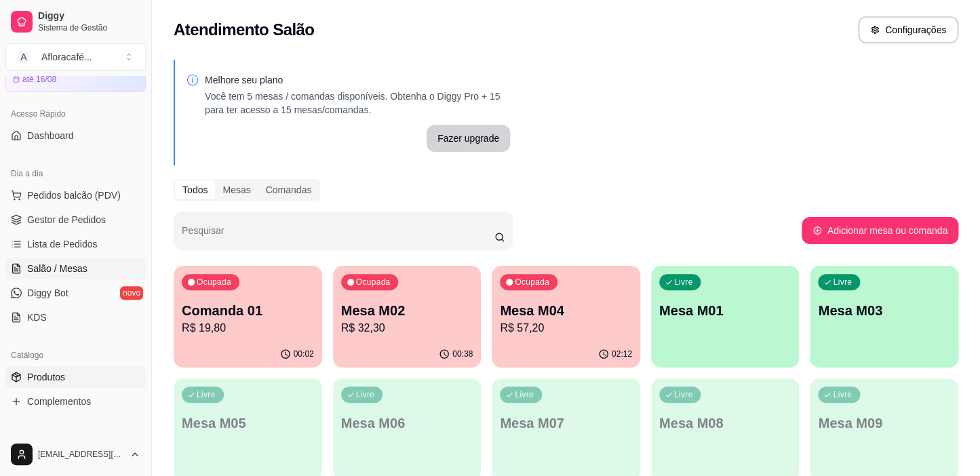
click at [20, 376] on icon at bounding box center [16, 376] width 8 height 9
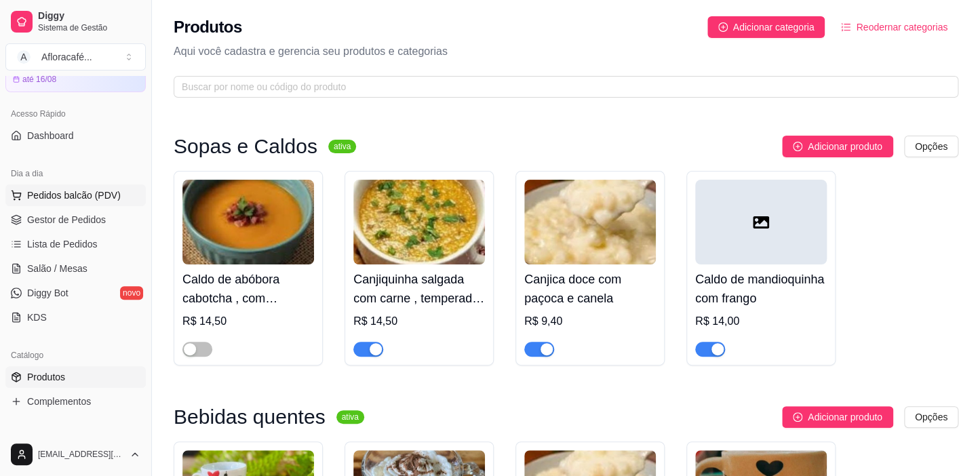
click at [105, 195] on span "Pedidos balcão (PDV)" at bounding box center [74, 195] width 94 height 14
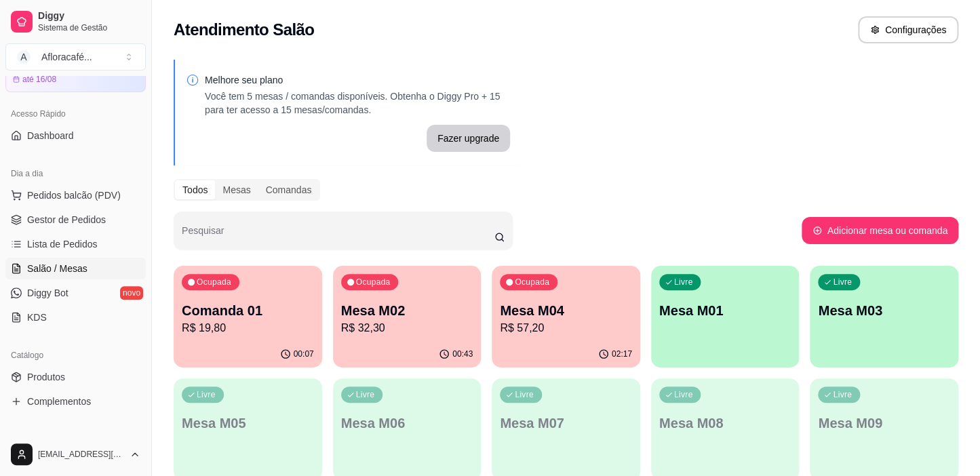
click at [258, 313] on p "Comanda 01" at bounding box center [248, 310] width 132 height 19
click at [405, 315] on p "Mesa M02" at bounding box center [407, 311] width 128 height 18
click at [594, 315] on p "Mesa M04" at bounding box center [566, 311] width 128 height 18
click at [454, 296] on div "Ocupada Mesa M02 R$ 32,30" at bounding box center [407, 303] width 144 height 73
click at [195, 342] on div "00:08" at bounding box center [248, 353] width 144 height 26
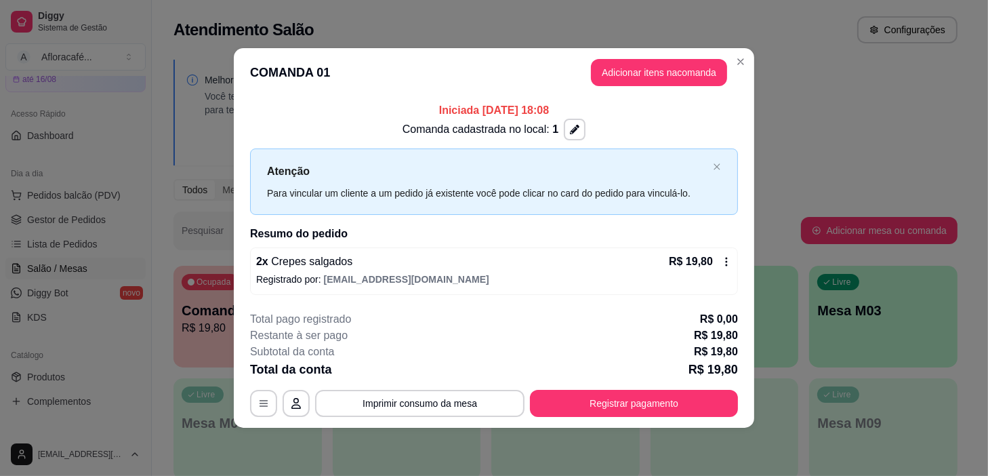
click at [753, 61] on header "COMANDA 01 Adicionar itens na comanda" at bounding box center [494, 72] width 521 height 49
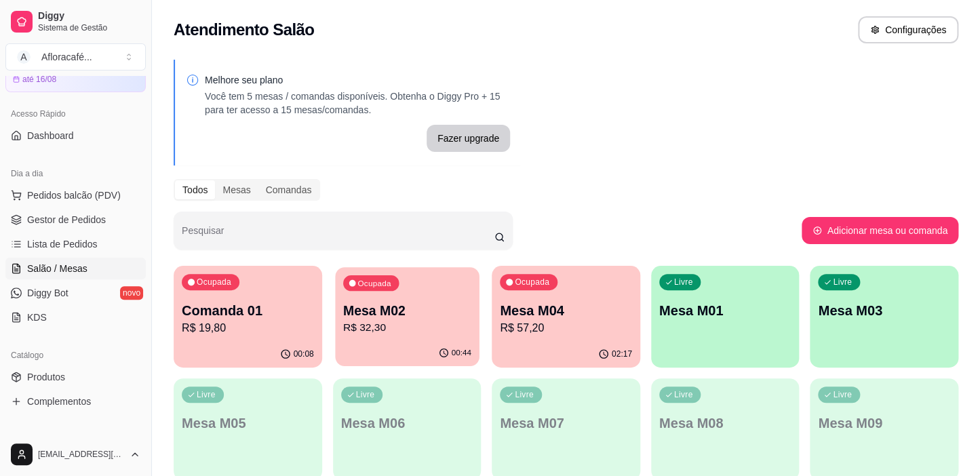
click at [416, 283] on div "Ocupada Mesa M02 R$ 32,30" at bounding box center [407, 303] width 144 height 73
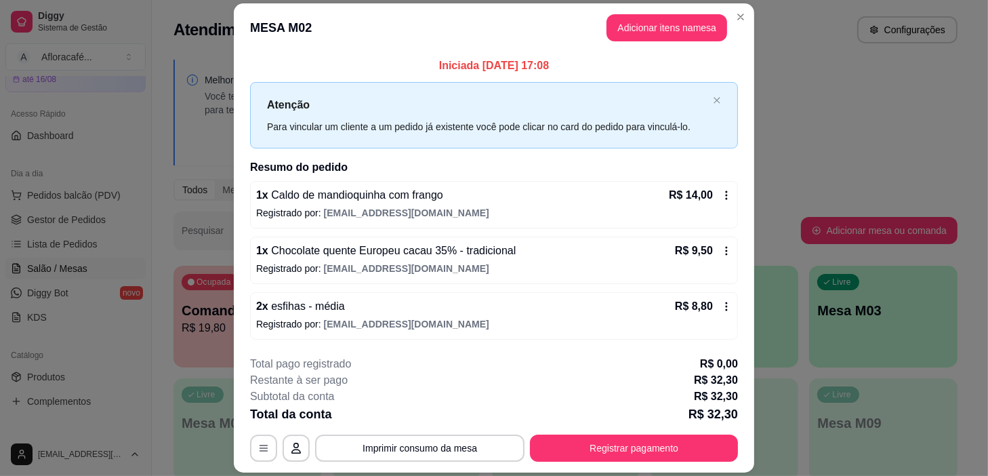
scroll to position [39, 0]
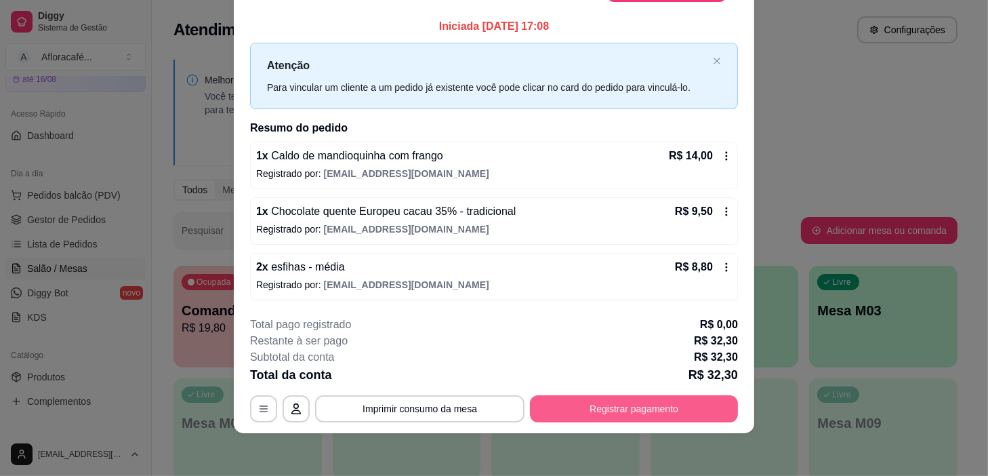
click at [600, 406] on button "Registrar pagamento" at bounding box center [634, 408] width 208 height 27
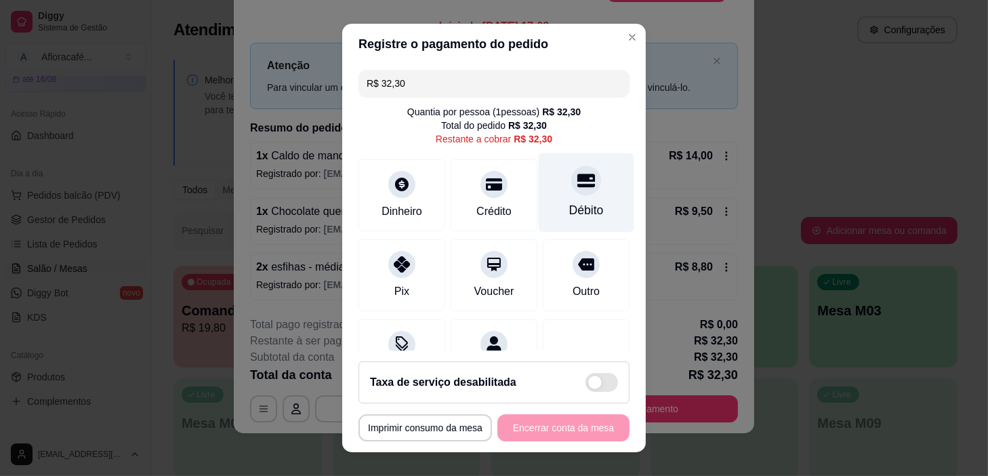
click at [578, 182] on icon at bounding box center [587, 181] width 18 height 18
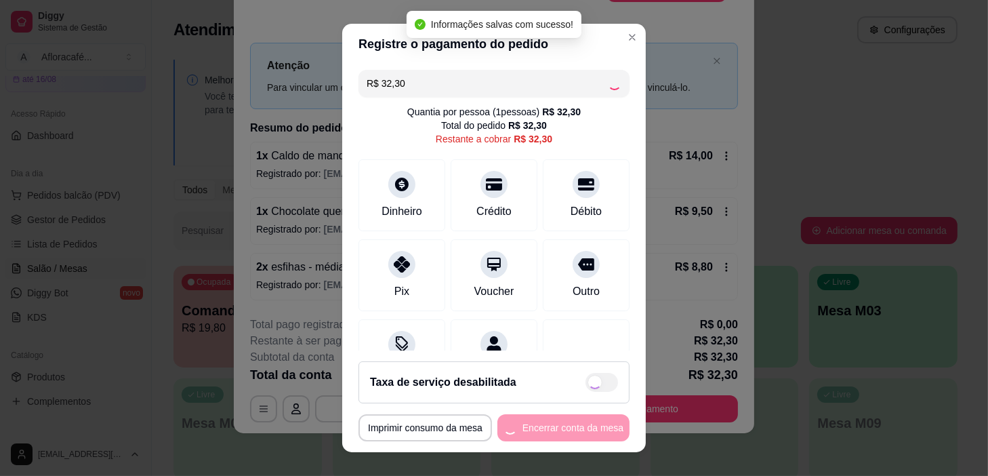
type input "R$ 0,00"
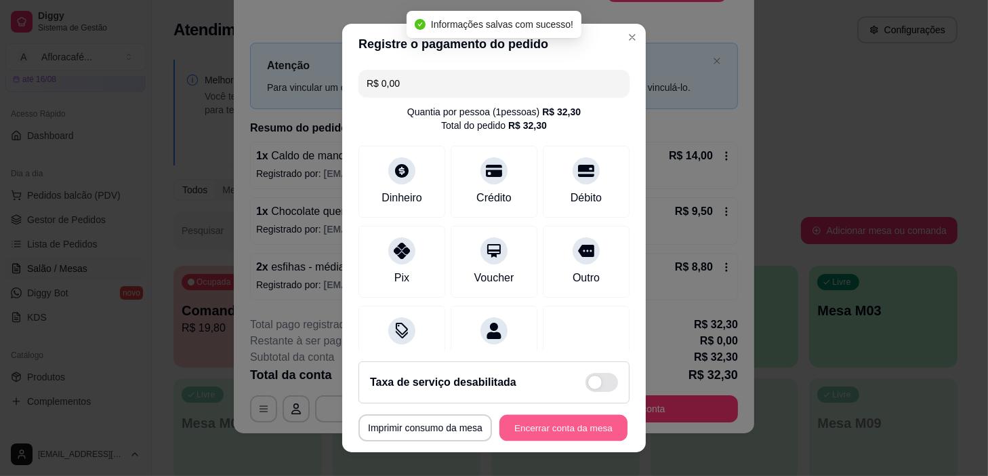
click at [595, 421] on button "Encerrar conta da mesa" at bounding box center [564, 428] width 128 height 26
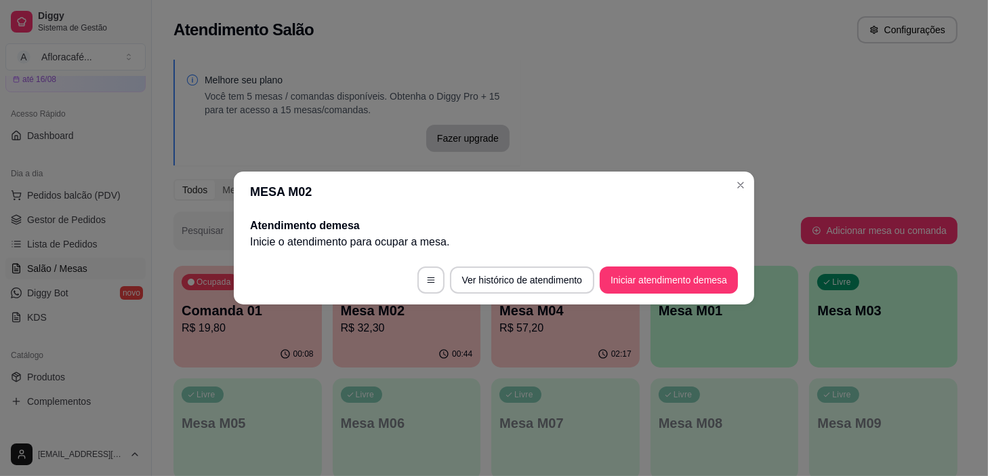
scroll to position [0, 0]
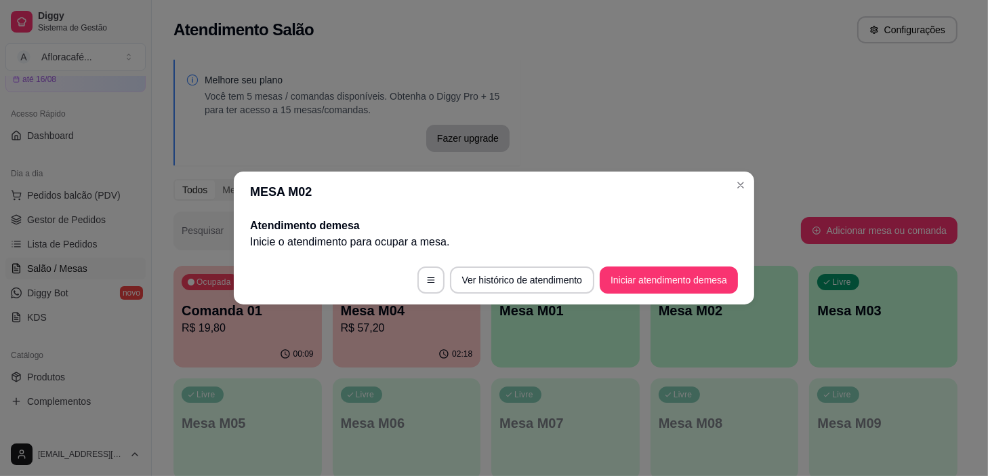
drag, startPoint x: 723, startPoint y: 175, endPoint x: 732, endPoint y: 181, distance: 10.7
click at [725, 178] on header "MESA M02" at bounding box center [494, 192] width 521 height 41
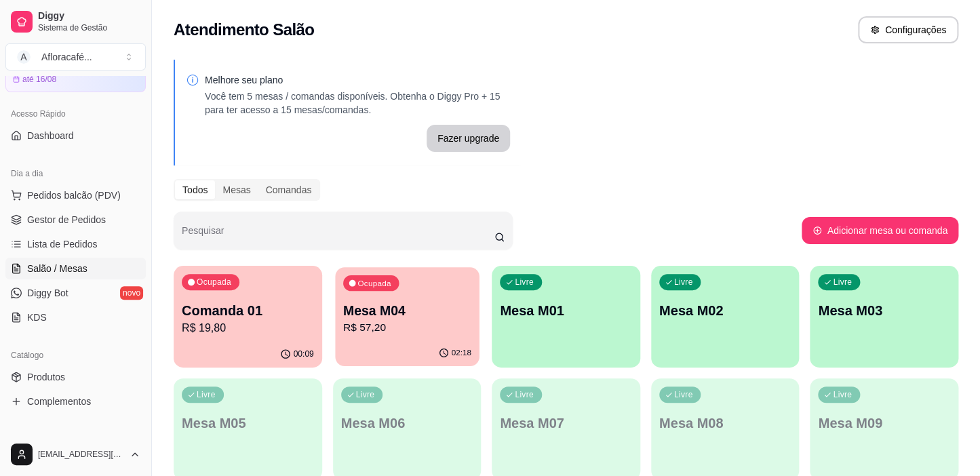
click at [383, 308] on p "Mesa M04" at bounding box center [407, 311] width 128 height 18
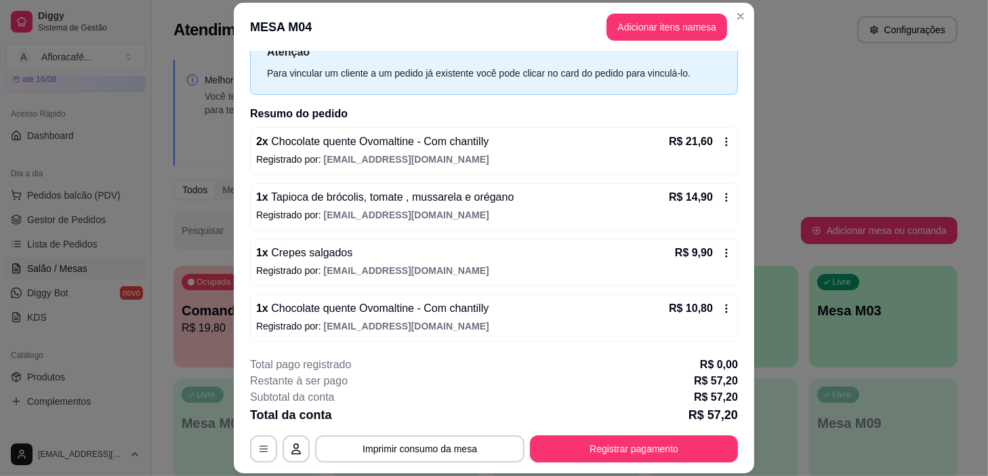
scroll to position [41, 0]
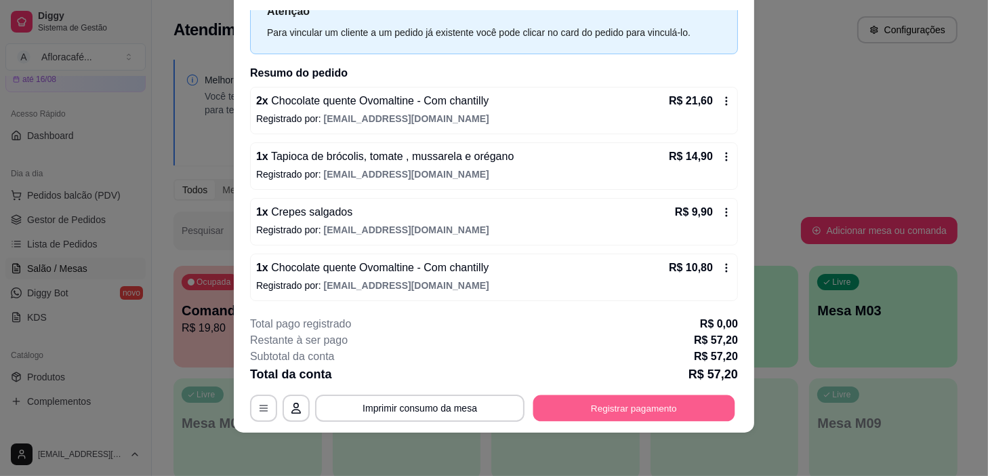
click at [609, 410] on button "Registrar pagamento" at bounding box center [635, 408] width 202 height 26
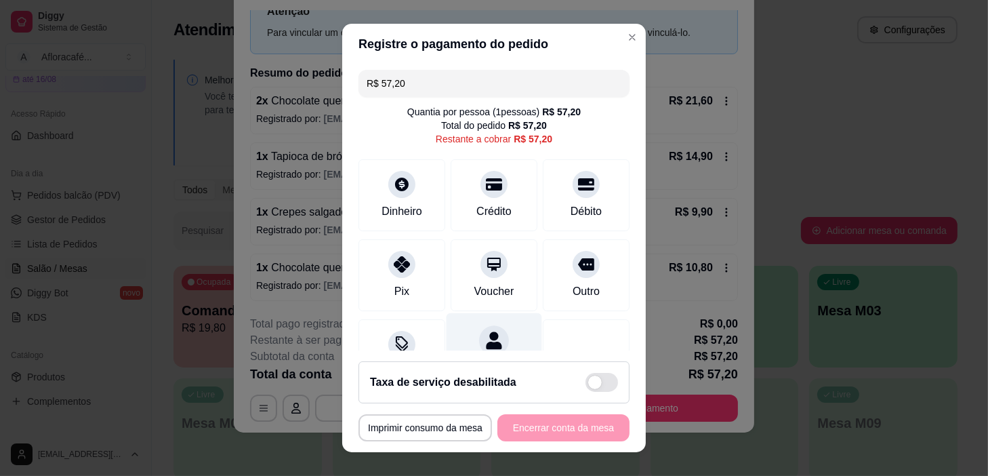
click at [488, 334] on icon at bounding box center [494, 341] width 18 height 18
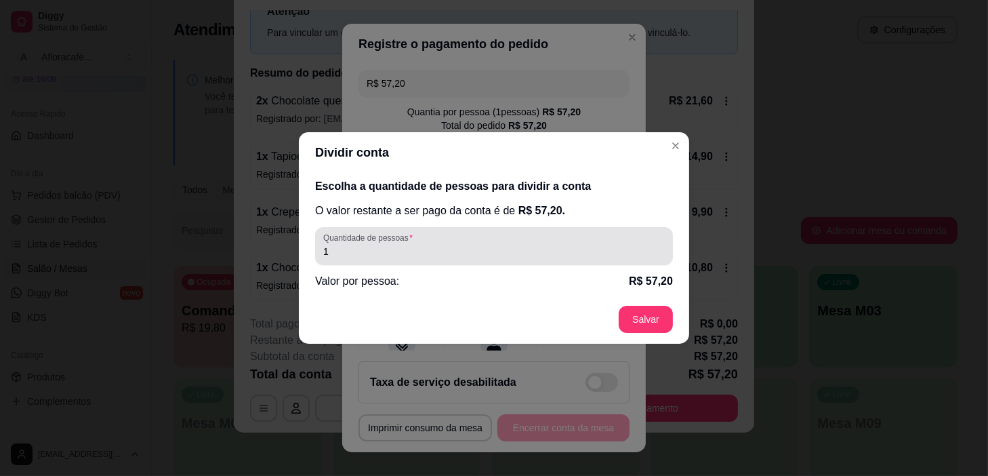
click at [494, 239] on div "1" at bounding box center [494, 246] width 342 height 27
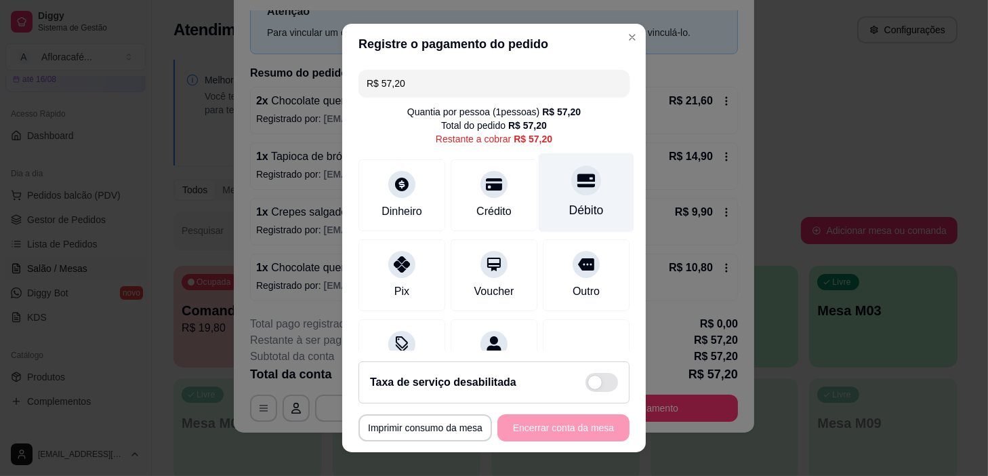
click at [578, 178] on icon at bounding box center [587, 181] width 18 height 18
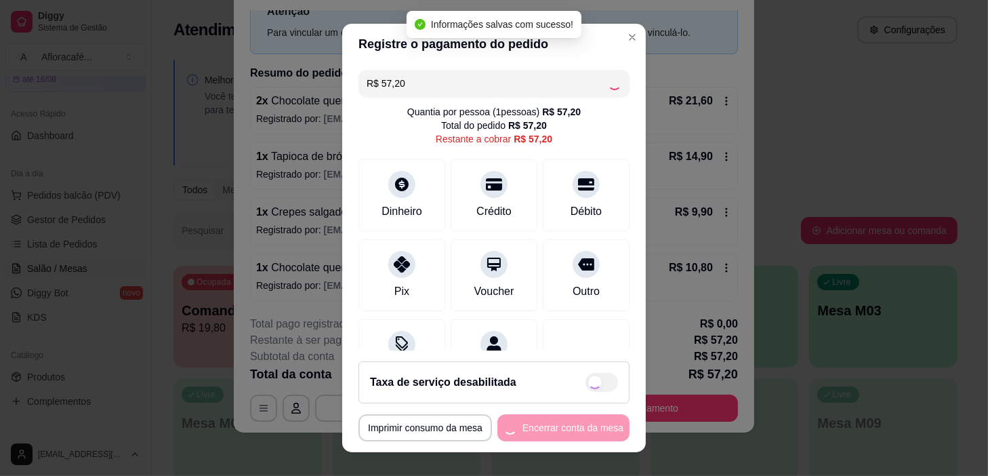
type input "R$ 0,00"
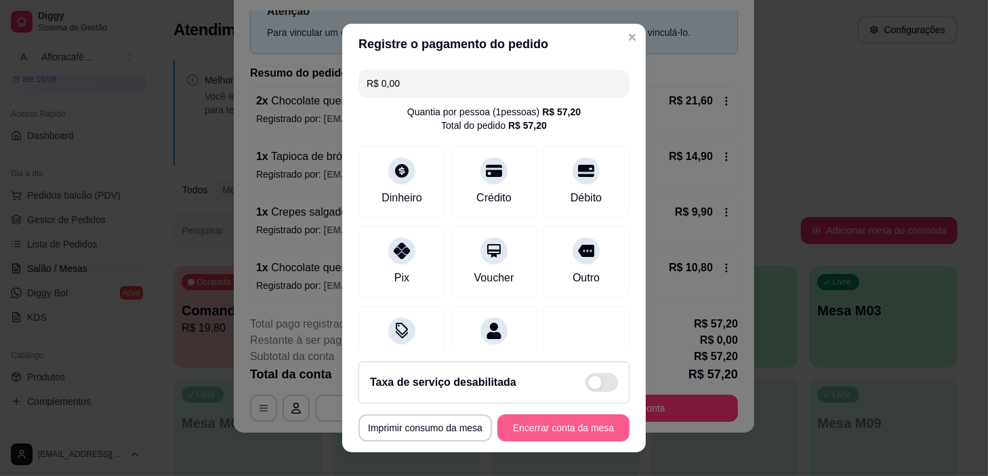
click at [549, 437] on button "Encerrar conta da mesa" at bounding box center [564, 427] width 132 height 27
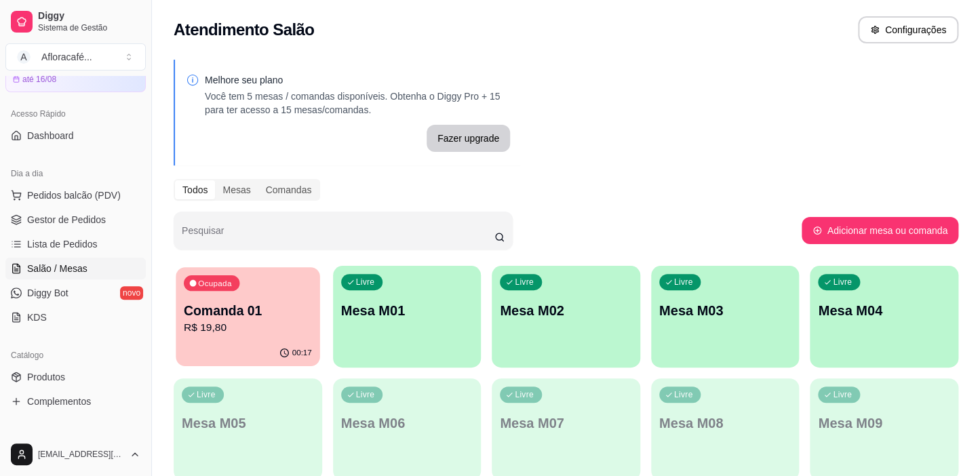
click at [283, 325] on p "R$ 19,80" at bounding box center [248, 328] width 128 height 16
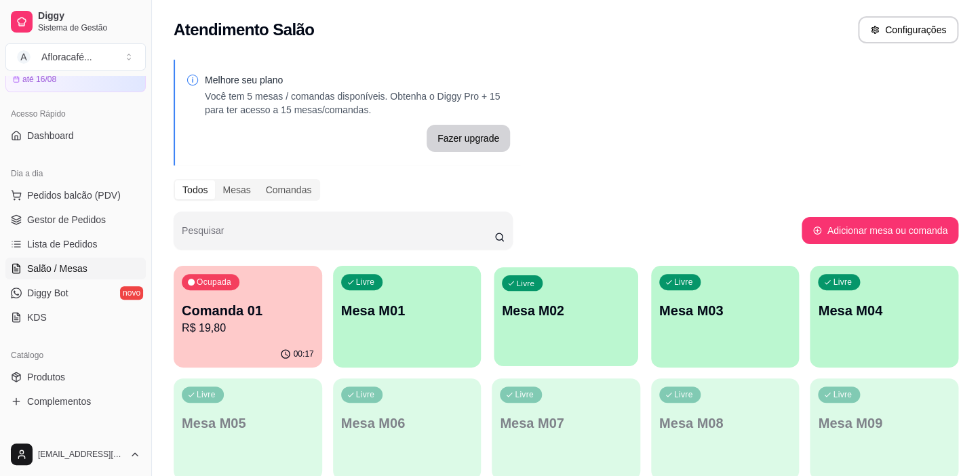
click at [542, 271] on div "Livre Mesa M02" at bounding box center [566, 308] width 144 height 83
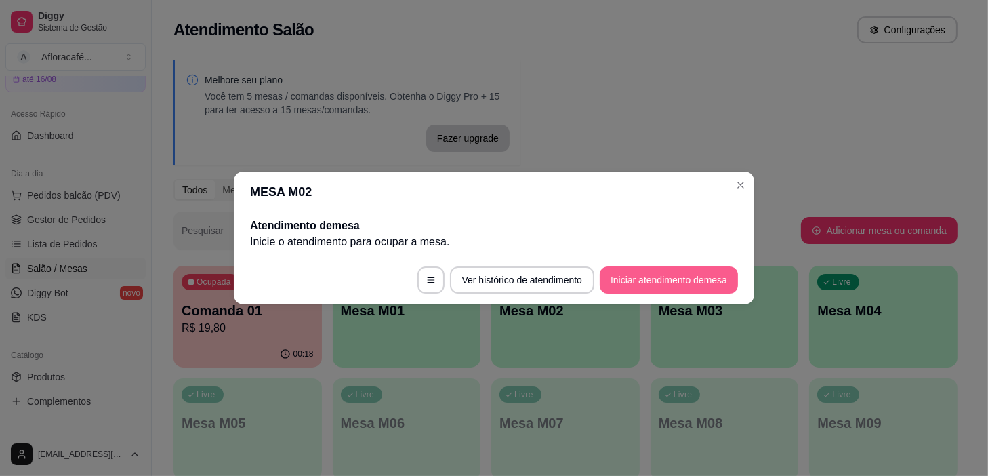
click at [651, 273] on button "Iniciar atendimento de mesa" at bounding box center [669, 279] width 138 height 27
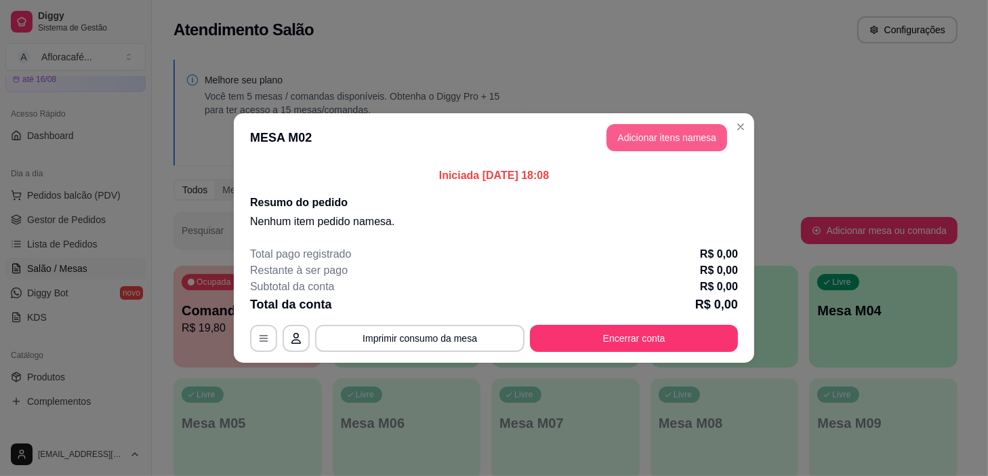
click at [654, 142] on button "Adicionar itens na mesa" at bounding box center [667, 137] width 121 height 27
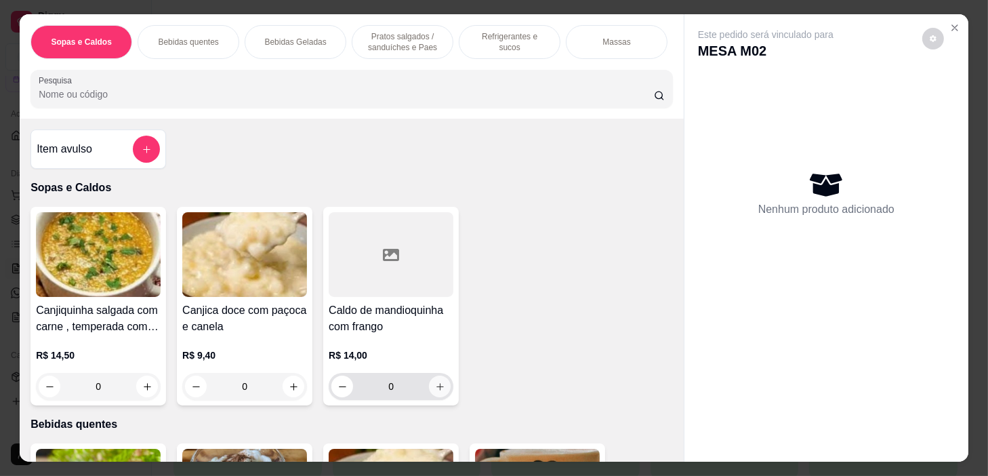
click at [434, 395] on button "increase-product-quantity" at bounding box center [440, 387] width 22 height 22
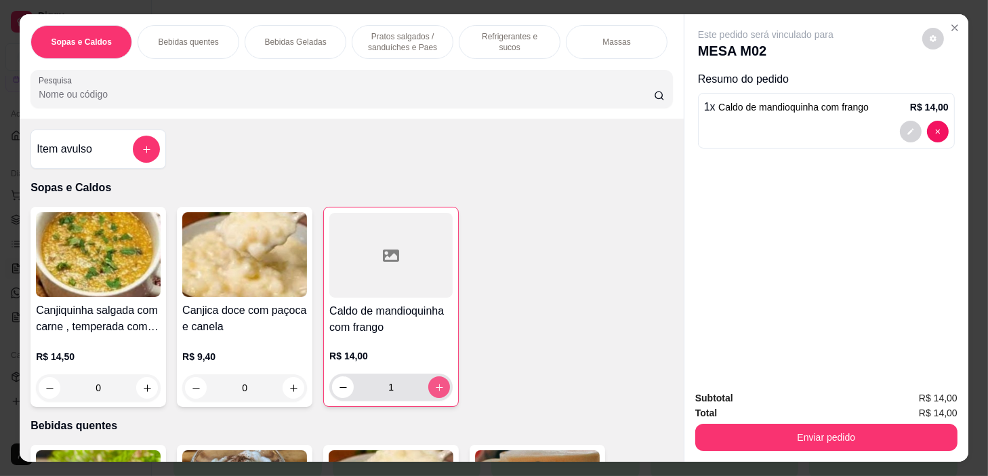
type input "1"
click at [333, 32] on div "Bebidas Geladas" at bounding box center [296, 42] width 102 height 34
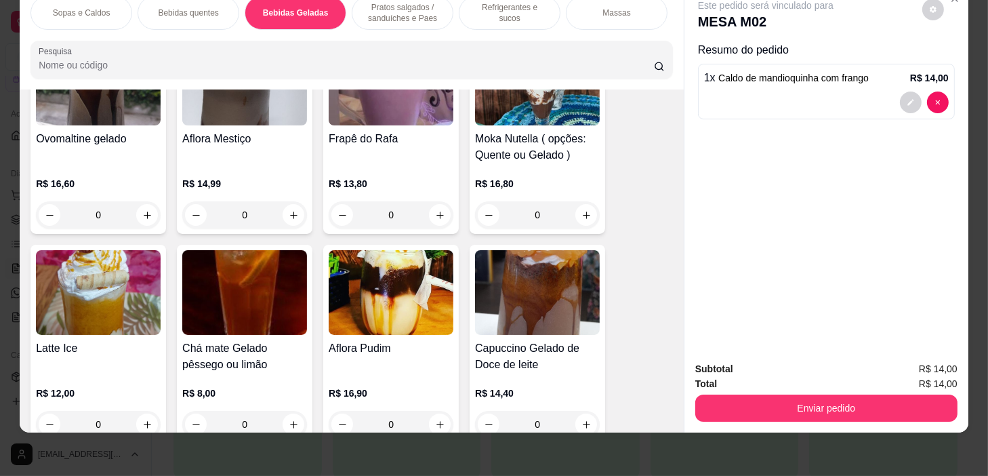
scroll to position [2655, 0]
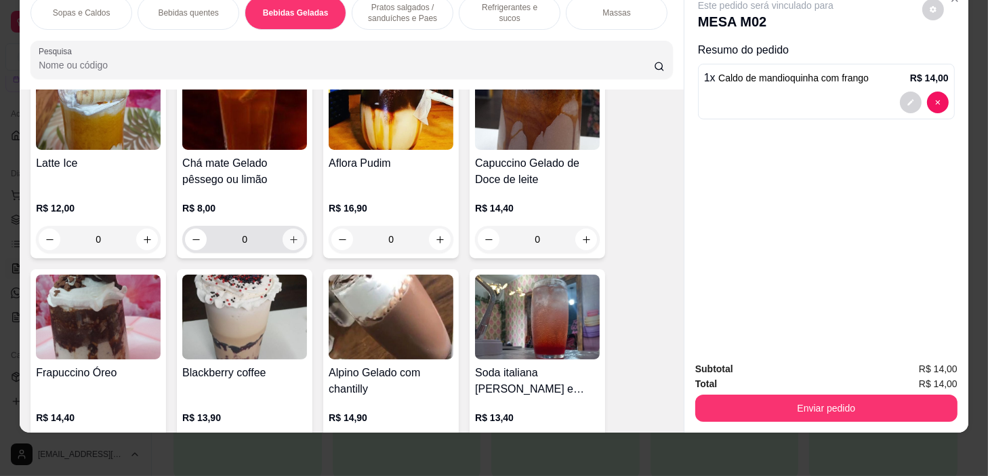
click at [292, 244] on button "increase-product-quantity" at bounding box center [294, 239] width 22 height 22
type input "1"
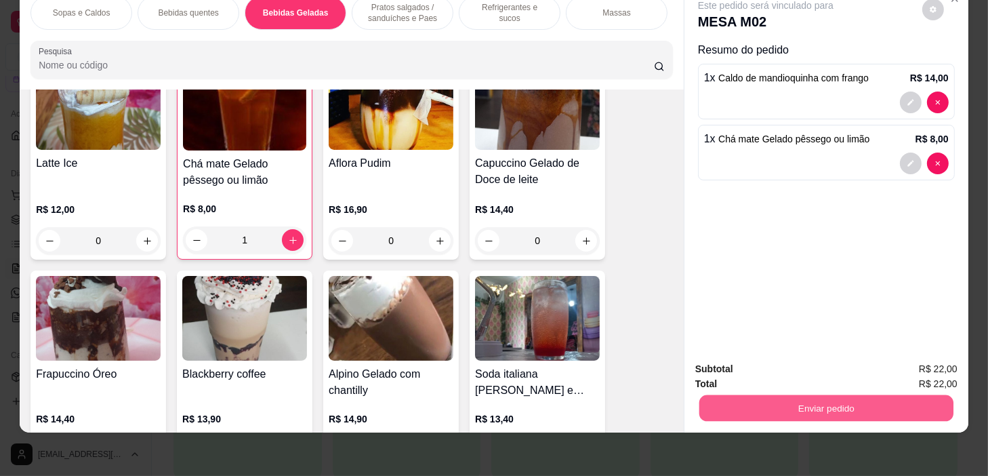
click at [835, 396] on button "Enviar pedido" at bounding box center [827, 408] width 254 height 26
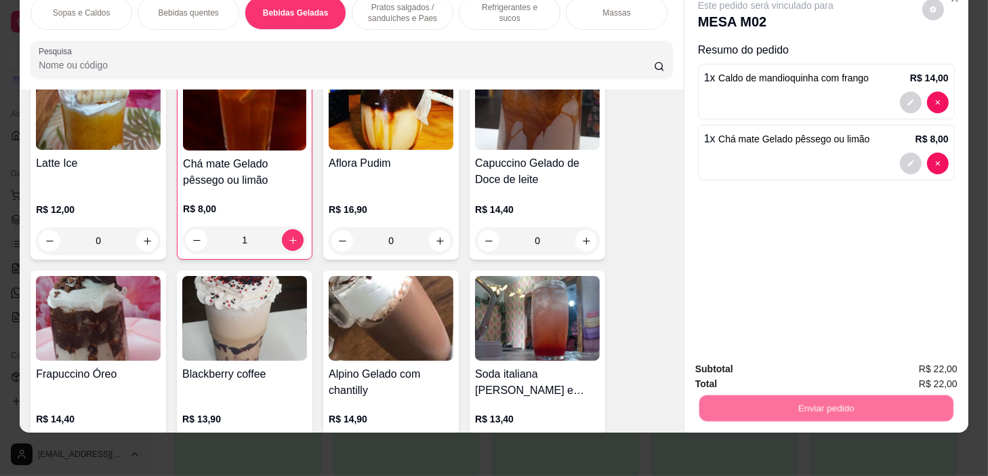
click at [888, 358] on button "Sim, quero registrar" at bounding box center [911, 365] width 98 height 25
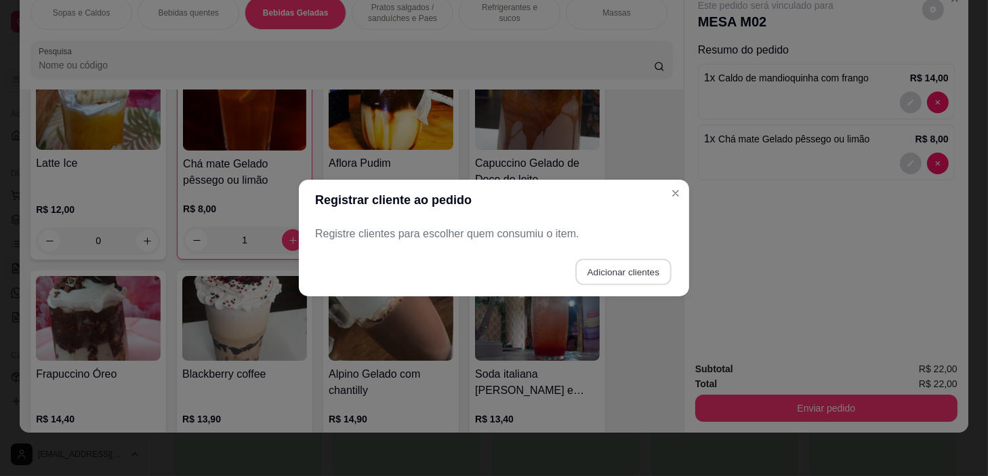
click at [611, 272] on button "Adicionar clientes" at bounding box center [624, 272] width 96 height 26
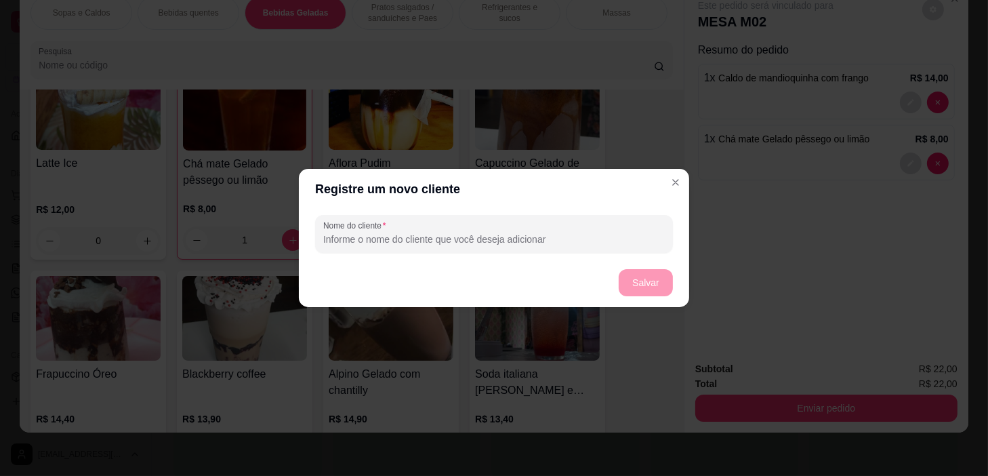
click at [609, 239] on input "Nome do cliente" at bounding box center [494, 240] width 342 height 14
type input "1"
click at [647, 296] on button "Salvar" at bounding box center [646, 283] width 53 height 26
click at [644, 292] on footer "Salvar" at bounding box center [494, 282] width 391 height 49
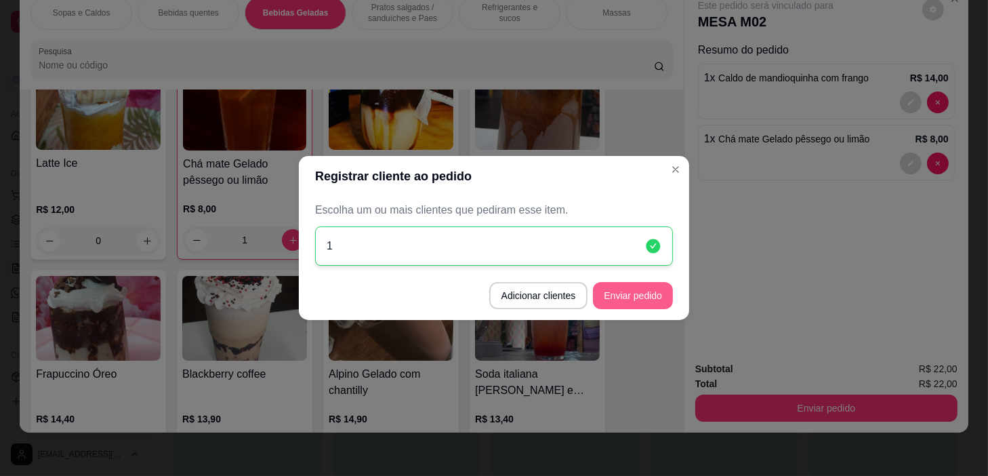
click at [639, 300] on button "Enviar pedido" at bounding box center [633, 295] width 80 height 27
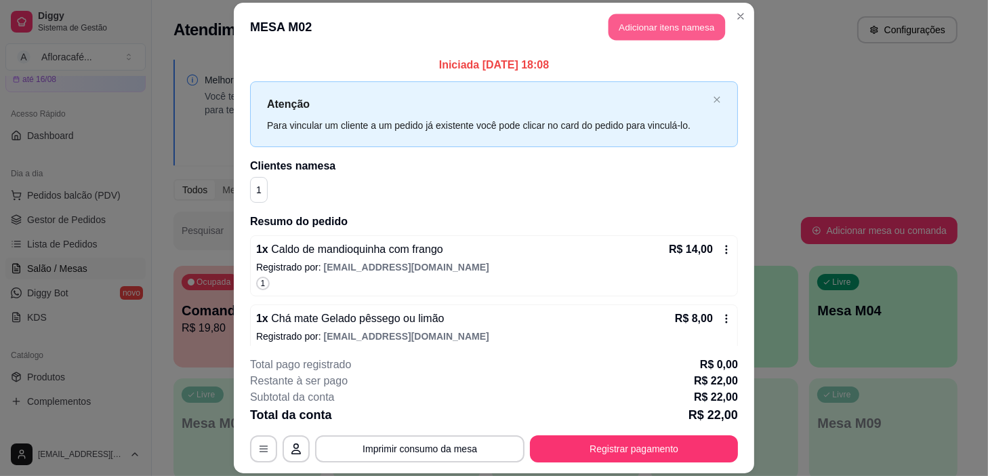
click at [706, 24] on button "Adicionar itens na mesa" at bounding box center [667, 27] width 117 height 26
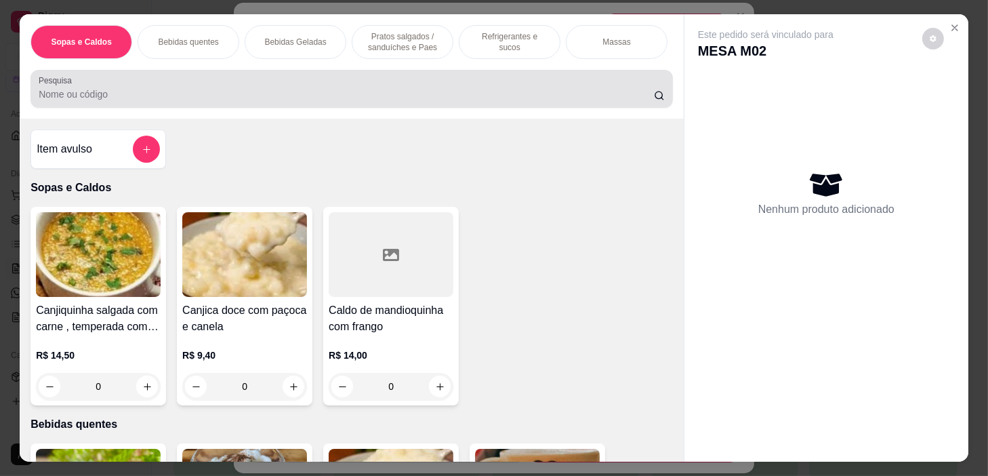
click at [252, 108] on div "Pesquisa" at bounding box center [352, 89] width 643 height 38
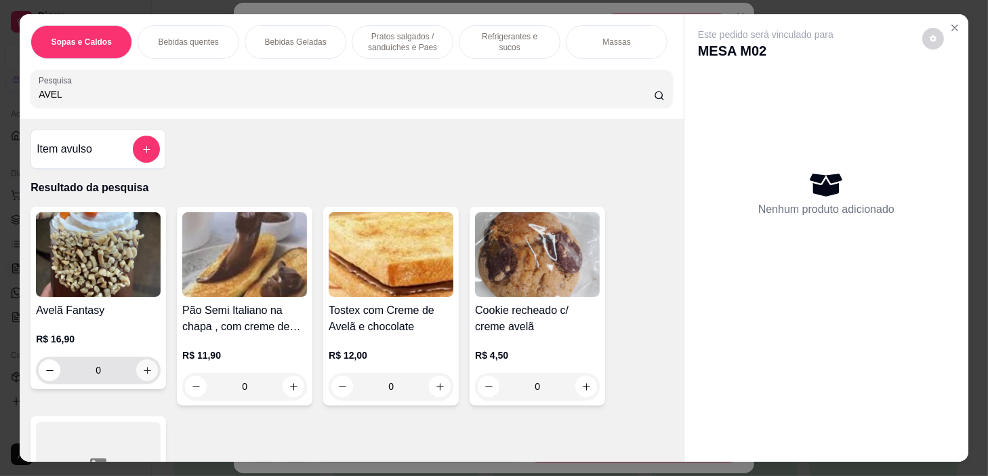
type input "AVEL"
click at [146, 376] on icon "increase-product-quantity" at bounding box center [147, 370] width 10 height 10
type input "1"
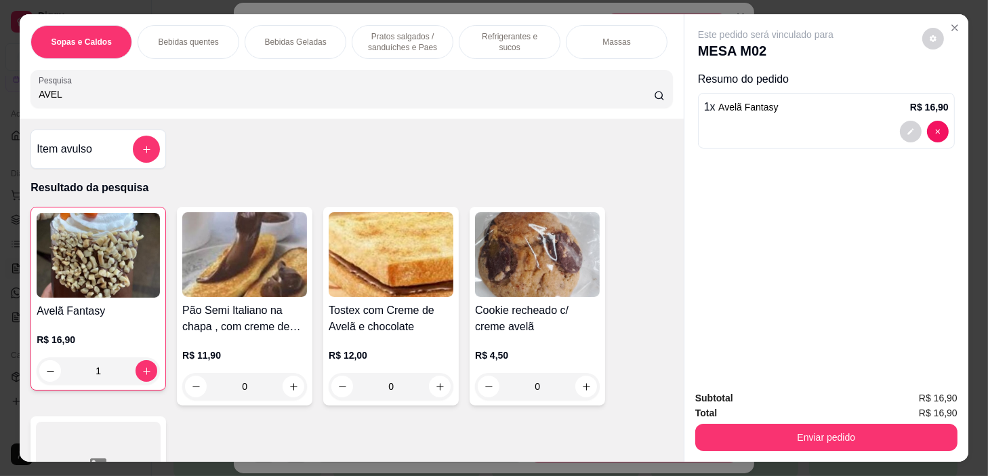
click at [384, 45] on p "Pratos salgados / sanduíches e Paes" at bounding box center [402, 42] width 79 height 22
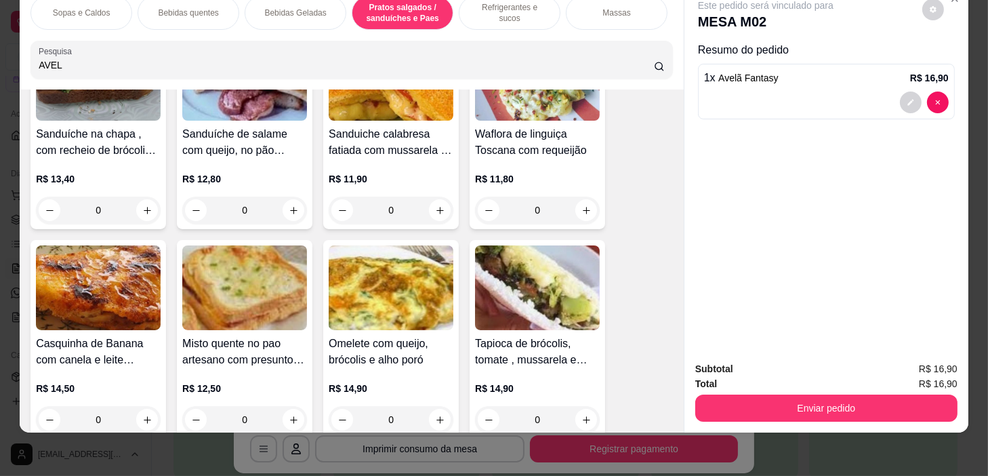
scroll to position [4746, 0]
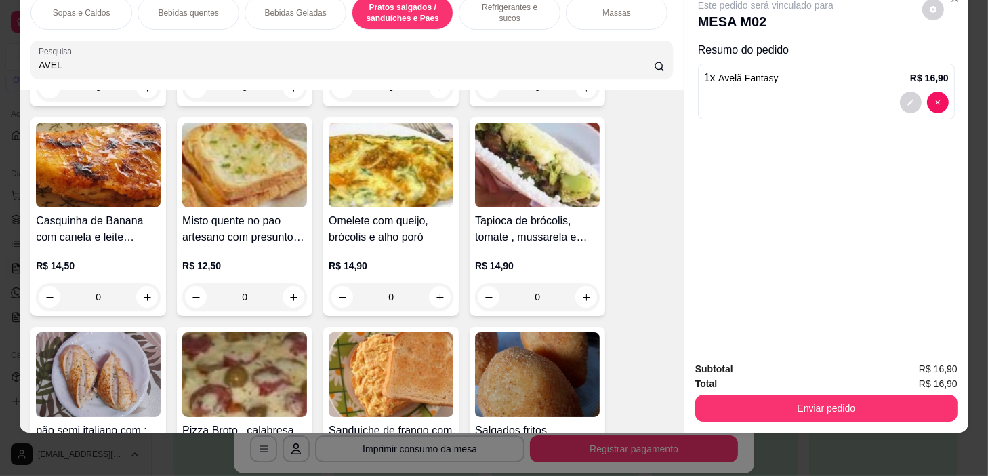
click at [146, 285] on div "0" at bounding box center [98, 296] width 125 height 27
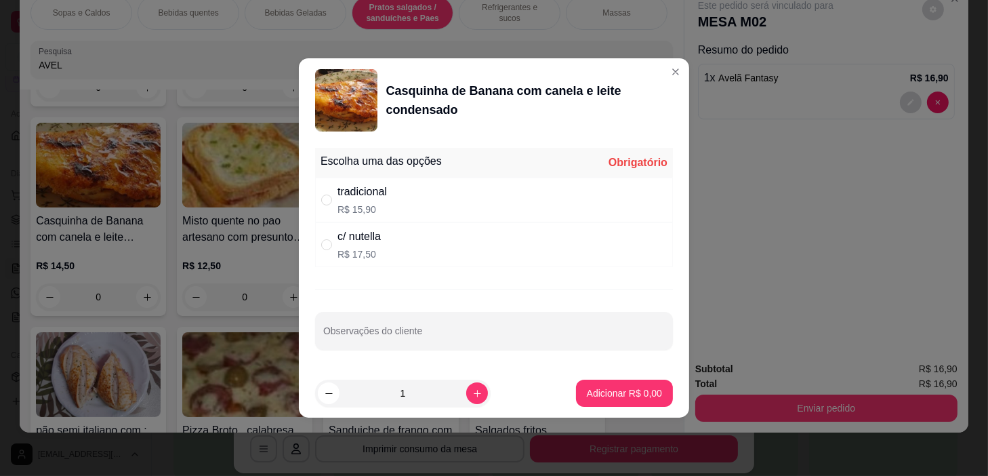
drag, startPoint x: 412, startPoint y: 176, endPoint x: 414, endPoint y: 186, distance: 10.4
click at [413, 180] on div "Escolha uma das opções Obrigatório tradicional R$ 15,90 c/ nutella R$ 17,50" at bounding box center [494, 207] width 358 height 119
click at [323, 201] on input "" at bounding box center [326, 200] width 11 height 11
radio input "true"
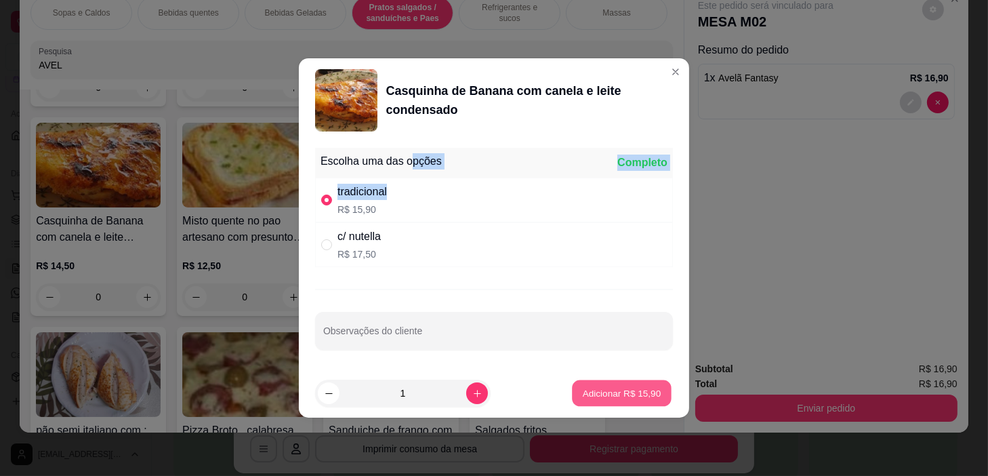
click at [658, 391] on button "Adicionar R$ 15,90" at bounding box center [622, 393] width 100 height 26
type input "1"
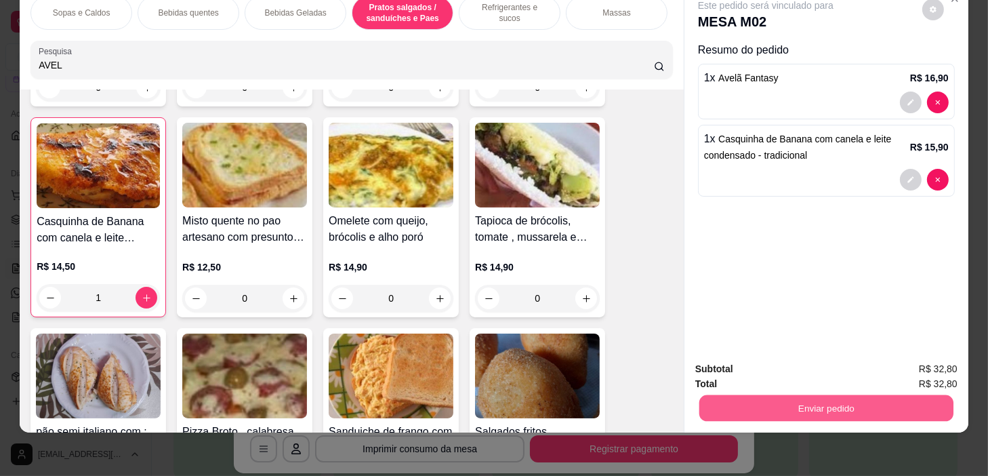
click at [814, 407] on button "Enviar pedido" at bounding box center [827, 408] width 254 height 26
click at [835, 395] on button "Enviar pedido" at bounding box center [827, 408] width 254 height 26
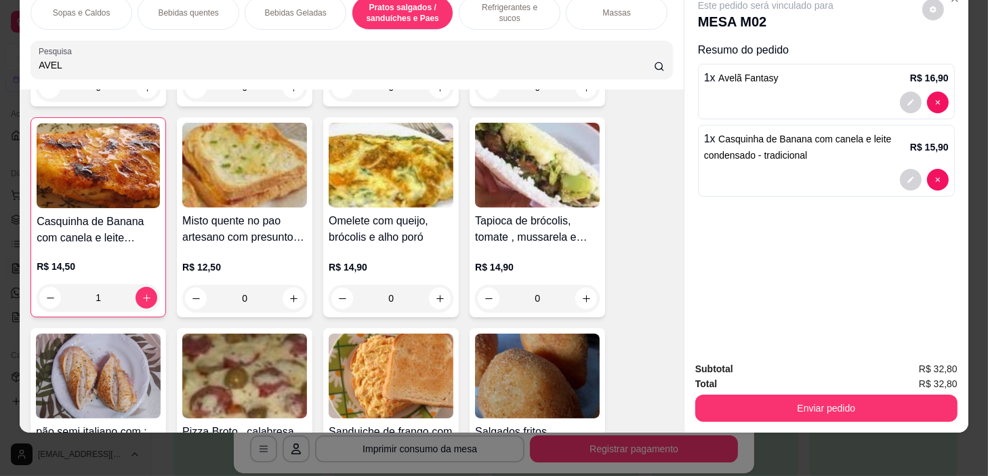
click at [868, 365] on div "Subtotal R$ 32,80" at bounding box center [827, 368] width 262 height 15
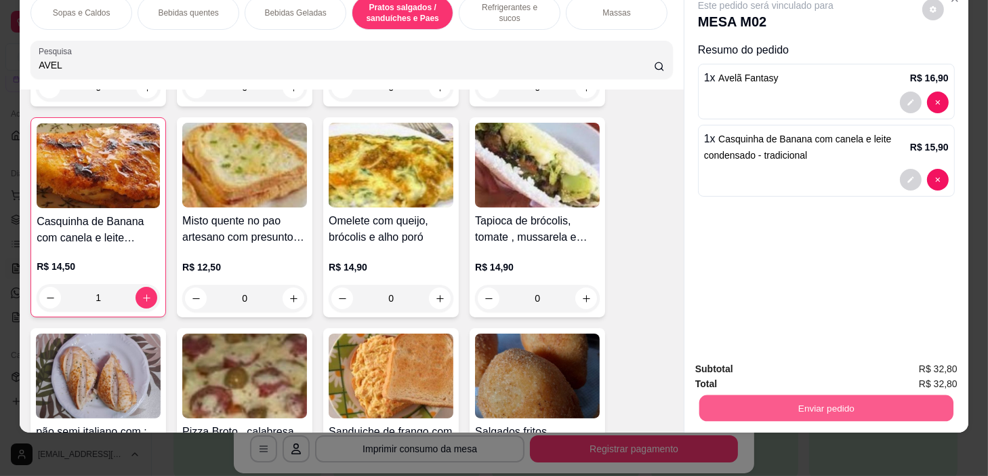
click at [868, 406] on button "Enviar pedido" at bounding box center [827, 408] width 254 height 26
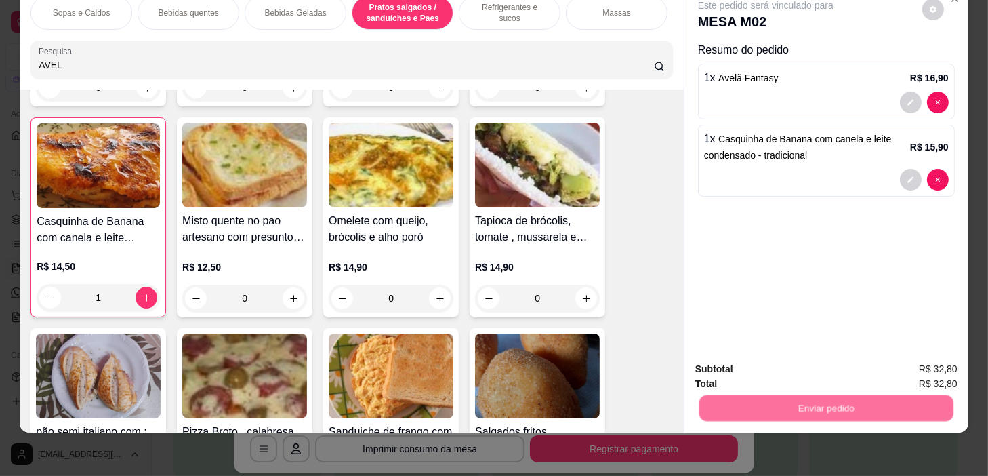
click at [878, 378] on button "Sim, quero registrar" at bounding box center [910, 366] width 101 height 26
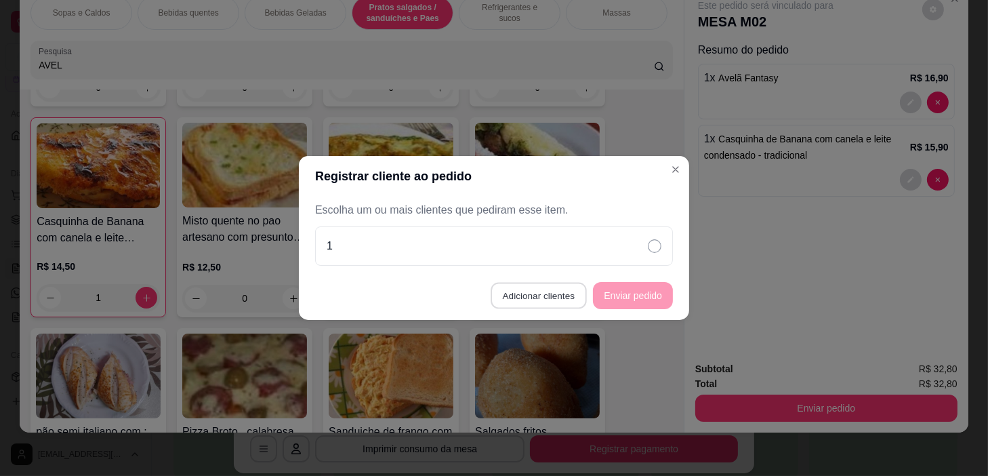
click at [563, 289] on button "Adicionar clientes" at bounding box center [539, 296] width 96 height 26
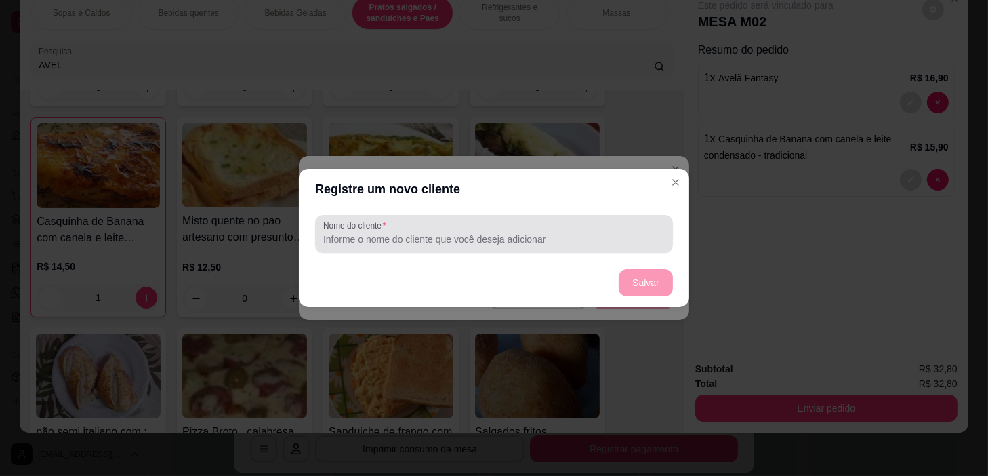
click at [569, 244] on input "Nome do cliente" at bounding box center [494, 240] width 342 height 14
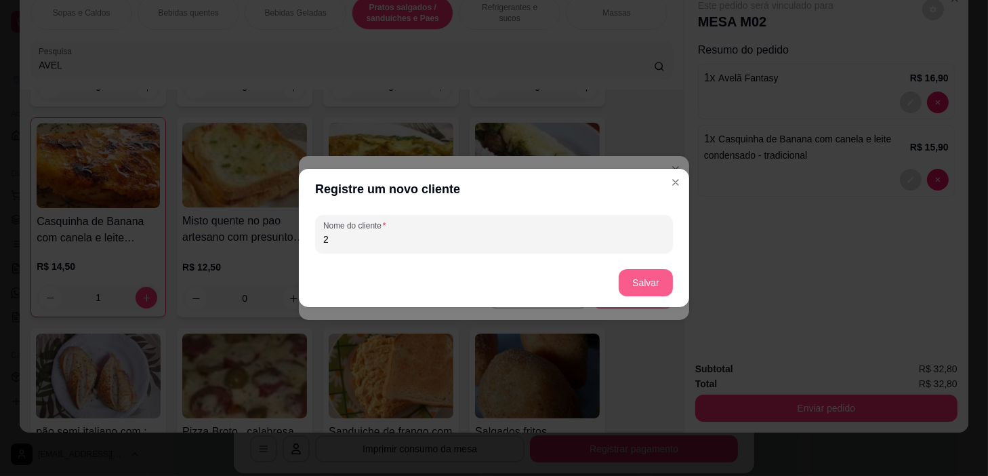
type input "2"
click at [639, 294] on button "Salvar" at bounding box center [646, 282] width 54 height 27
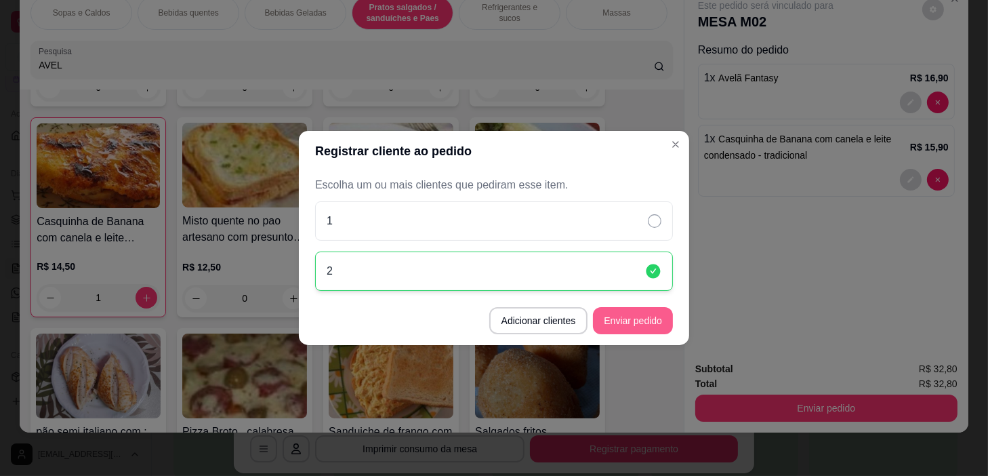
click at [643, 311] on button "Enviar pedido" at bounding box center [633, 320] width 80 height 27
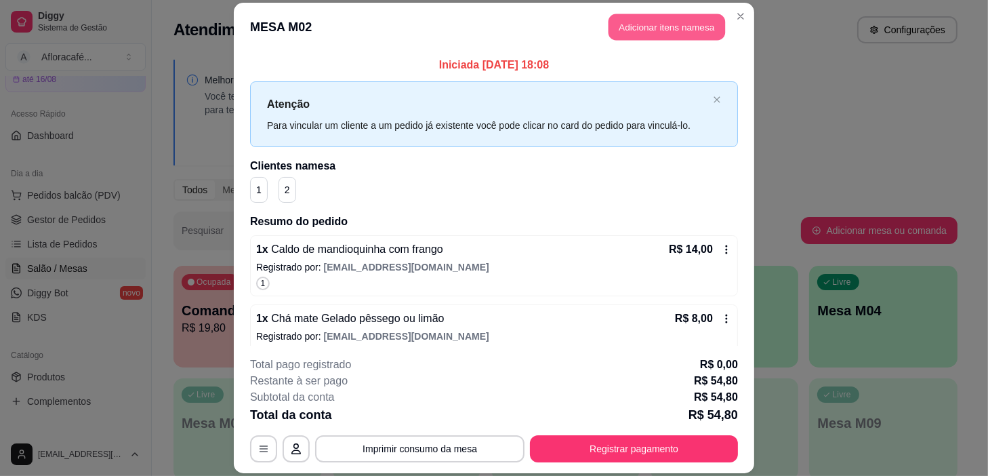
click at [662, 31] on button "Adicionar itens na mesa" at bounding box center [667, 27] width 117 height 26
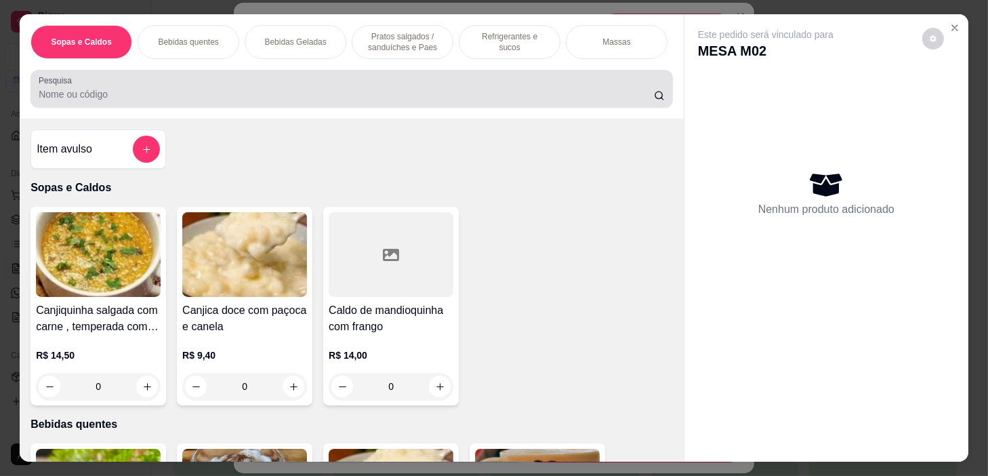
drag, startPoint x: 490, startPoint y: 102, endPoint x: 493, endPoint y: 92, distance: 10.5
click at [494, 101] on input "Pesquisa" at bounding box center [347, 94] width 616 height 14
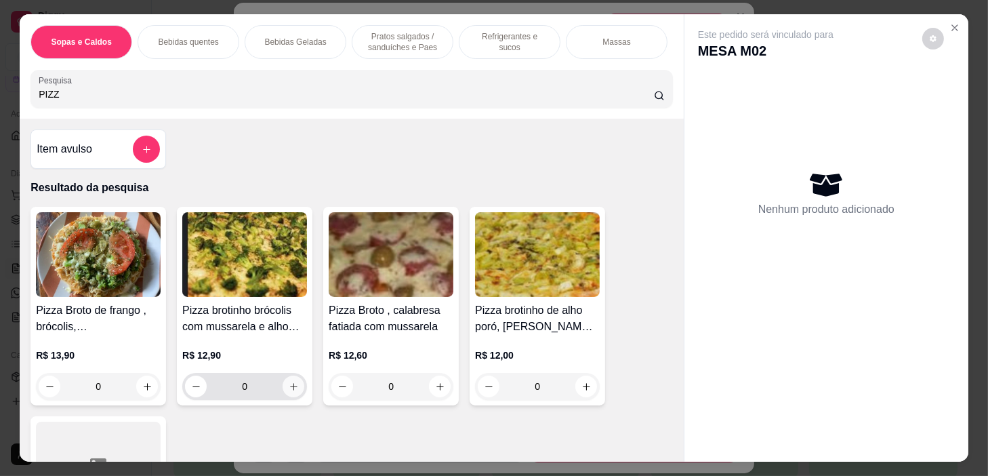
type input "PIZZ"
click at [289, 385] on icon "increase-product-quantity" at bounding box center [294, 387] width 10 height 10
type input "1"
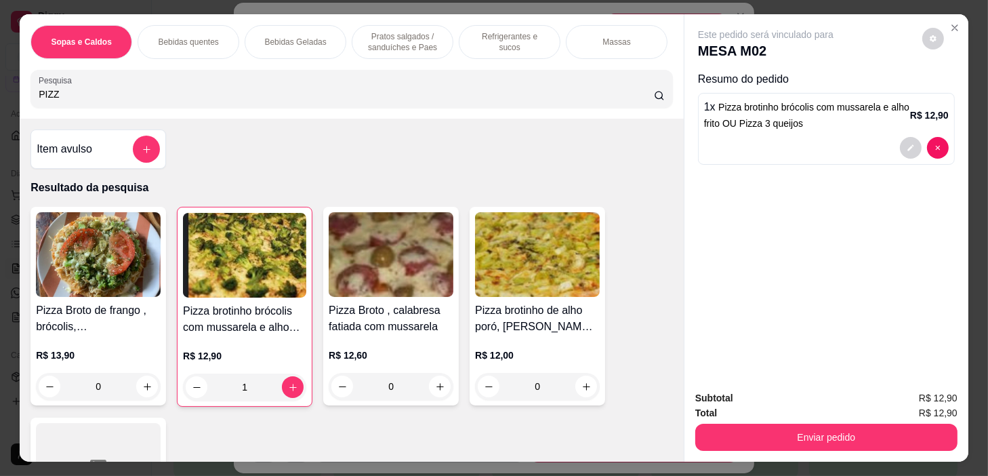
drag, startPoint x: 197, startPoint y: 26, endPoint x: 199, endPoint y: 45, distance: 19.1
click at [197, 34] on div "Bebidas quentes" at bounding box center [189, 42] width 102 height 34
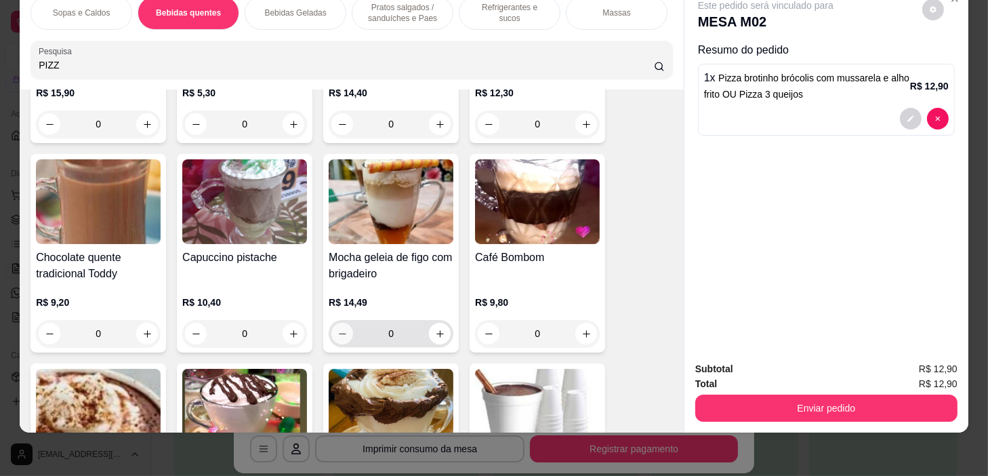
scroll to position [1837, 0]
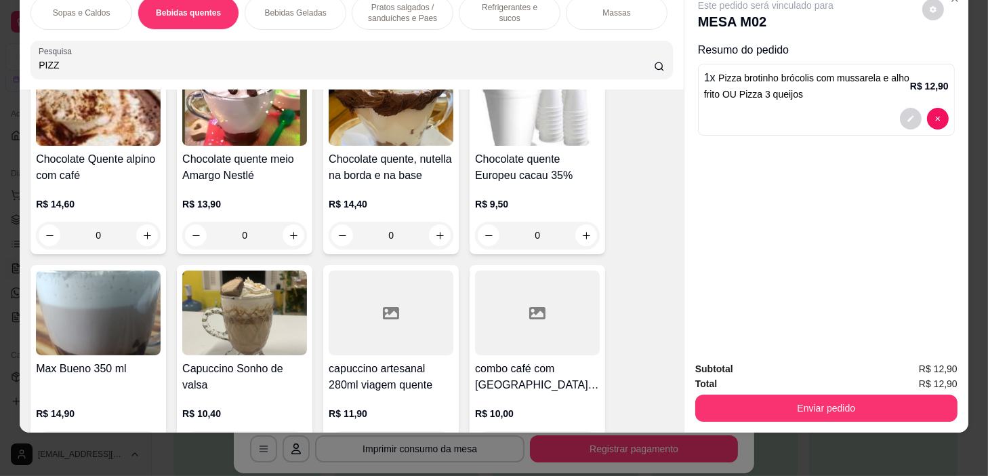
click at [148, 231] on div "0" at bounding box center [98, 235] width 125 height 27
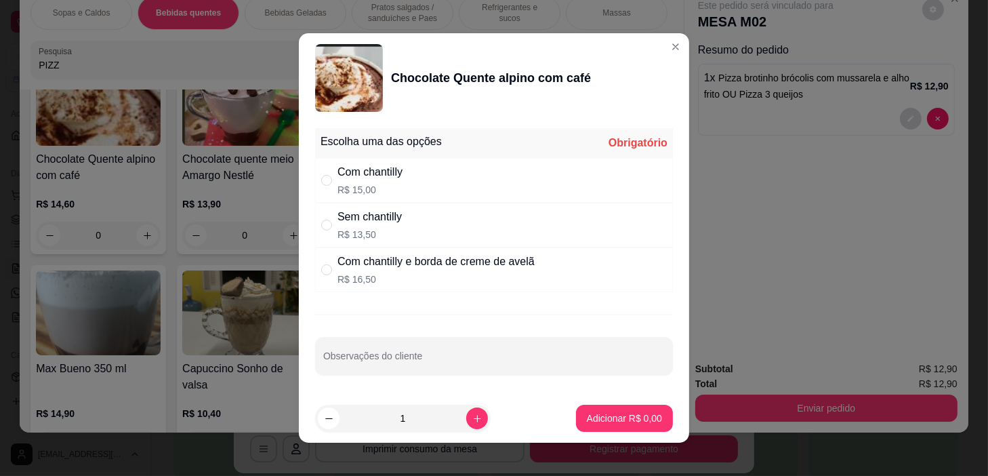
drag, startPoint x: 424, startPoint y: 182, endPoint x: 389, endPoint y: 192, distance: 36.5
click at [425, 182] on div "Com chantilly R$ 15,00" at bounding box center [494, 180] width 358 height 45
radio input "true"
click at [620, 431] on div "Adicionar R$ 15,00" at bounding box center [622, 418] width 102 height 27
click at [649, 412] on button "Adicionar R$ 15,00" at bounding box center [622, 418] width 102 height 27
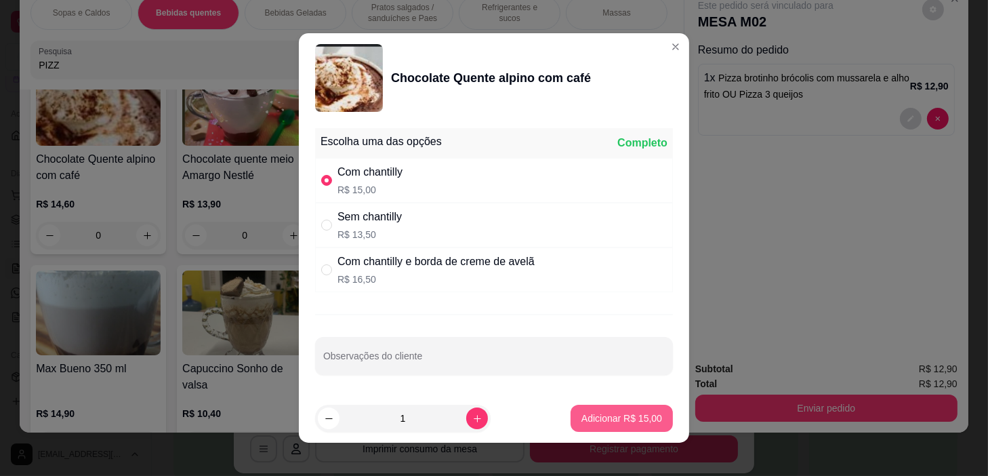
type input "1"
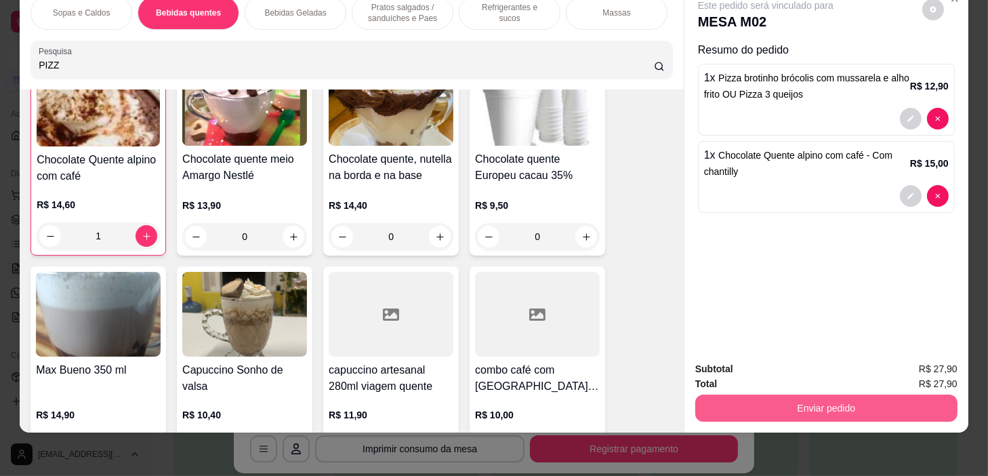
scroll to position [1838, 0]
click at [849, 403] on button "Enviar pedido" at bounding box center [827, 408] width 254 height 26
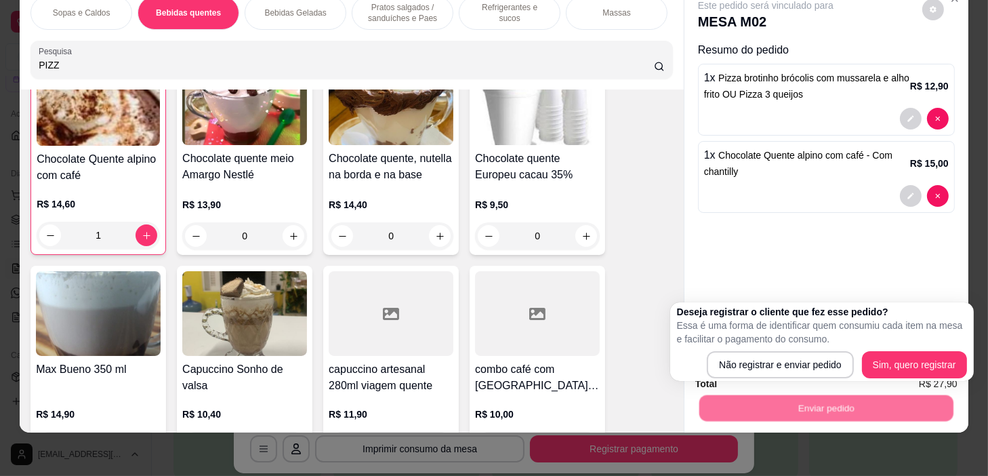
click at [883, 349] on div "Deseja registrar o cliente que fez esse pedido? Essa é uma forma de identificar…" at bounding box center [822, 341] width 290 height 73
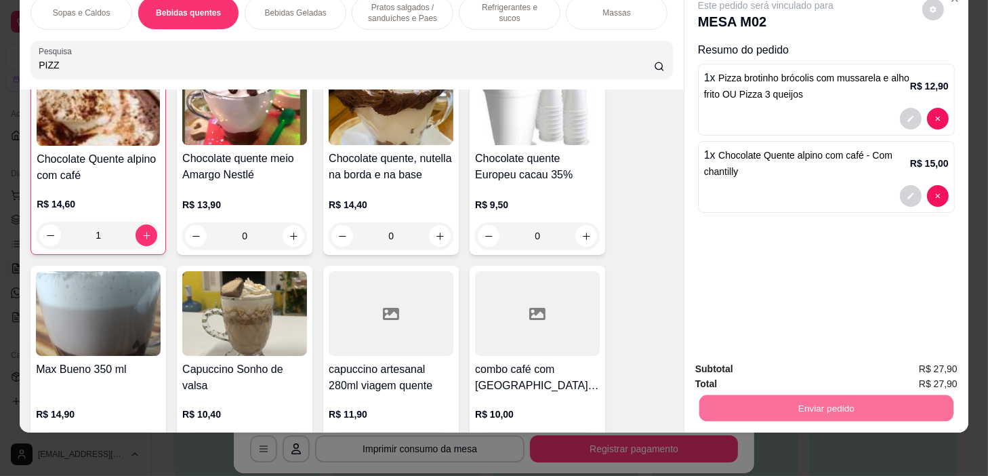
click at [881, 367] on button "Sim, quero registrar" at bounding box center [910, 366] width 101 height 26
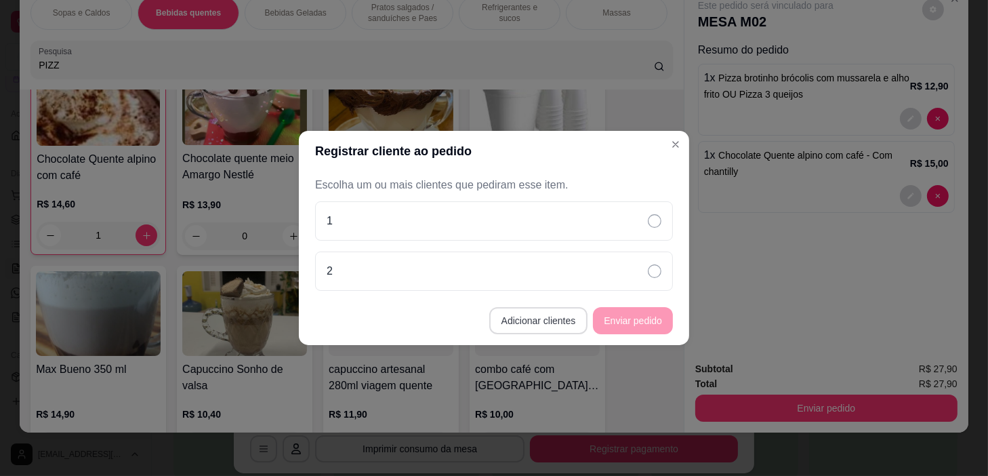
click at [569, 316] on button "Adicionar clientes" at bounding box center [538, 320] width 99 height 27
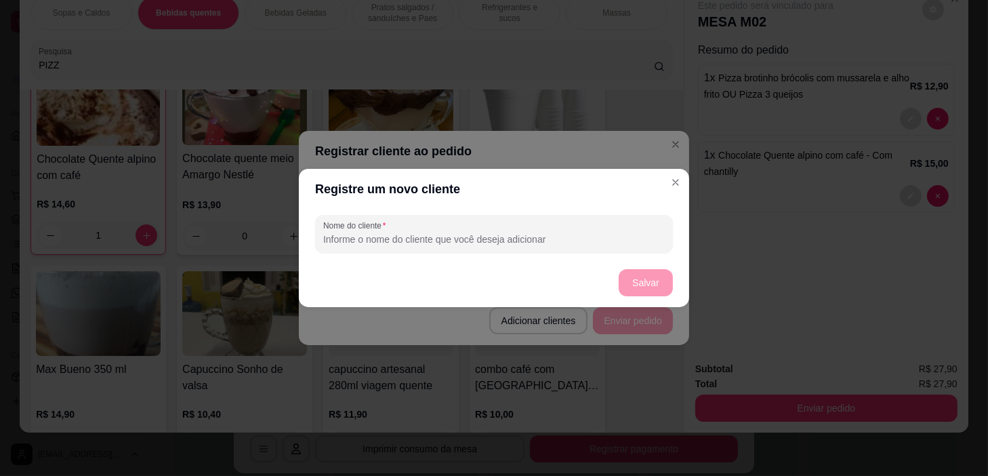
click at [580, 234] on input "Nome do cliente" at bounding box center [494, 240] width 342 height 14
type input "3"
click at [632, 285] on button "Salvar" at bounding box center [646, 282] width 54 height 27
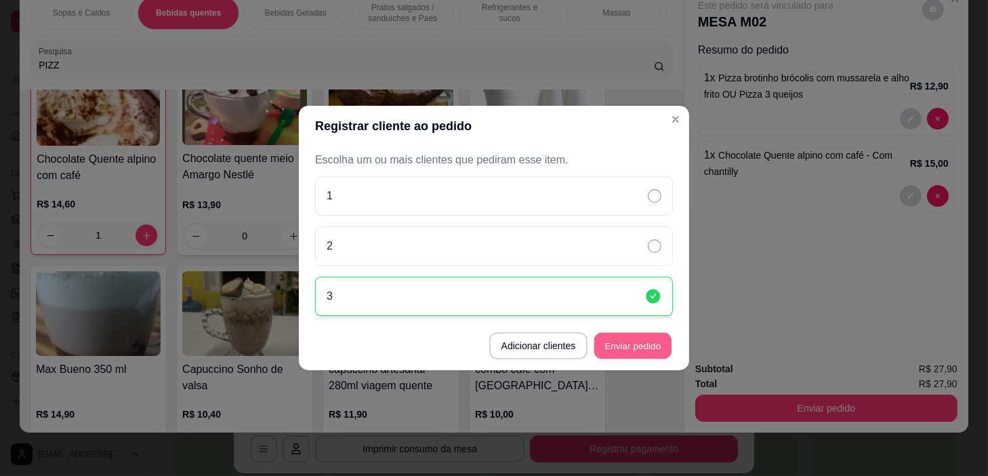
click at [653, 343] on button "Enviar pedido" at bounding box center [633, 346] width 77 height 26
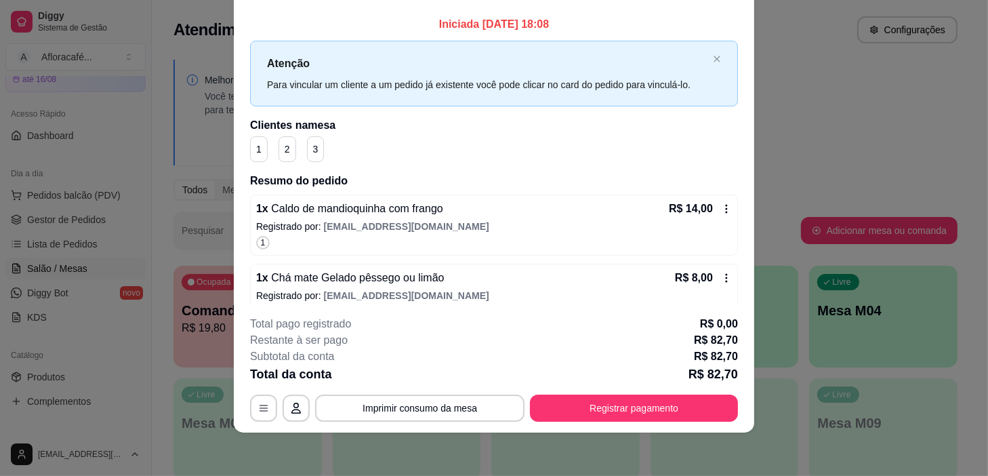
scroll to position [0, 0]
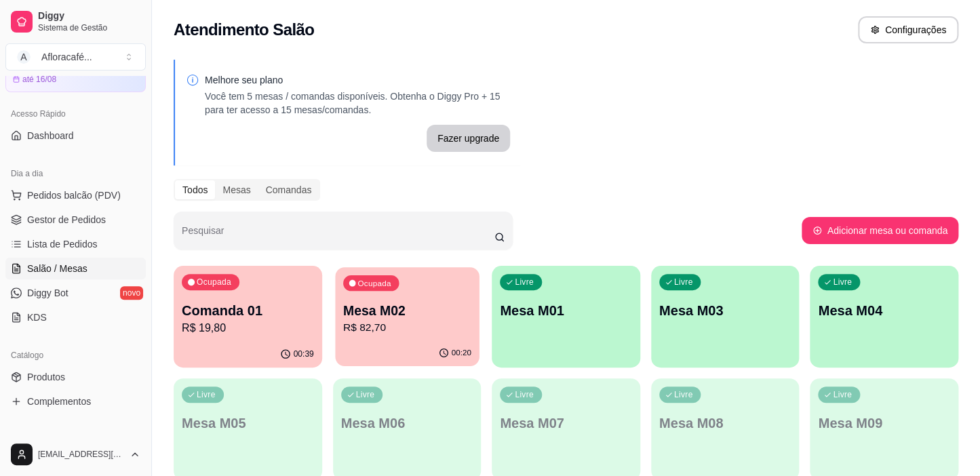
click at [434, 334] on p "R$ 82,70" at bounding box center [407, 328] width 128 height 16
click at [273, 323] on p "R$ 19,80" at bounding box center [248, 328] width 128 height 16
click at [541, 336] on div "Livre Mesa M01" at bounding box center [566, 308] width 148 height 85
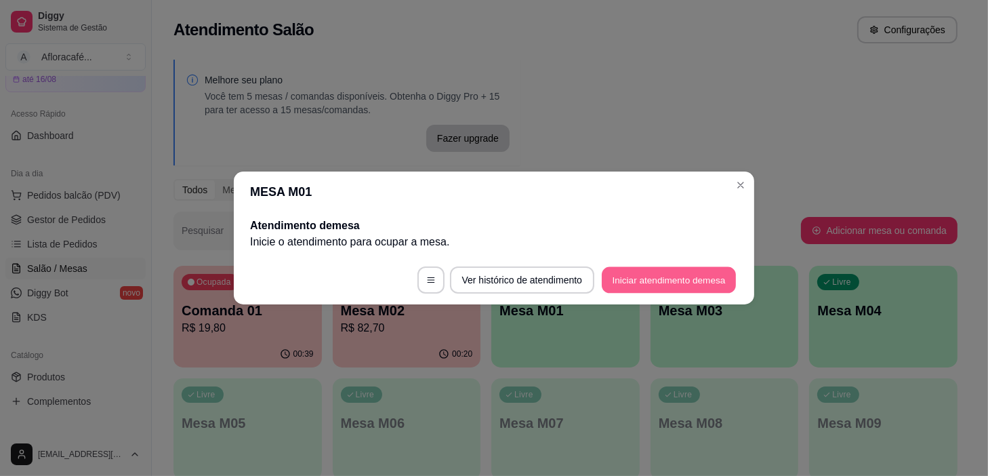
click at [679, 282] on button "Iniciar atendimento de mesa" at bounding box center [669, 280] width 134 height 26
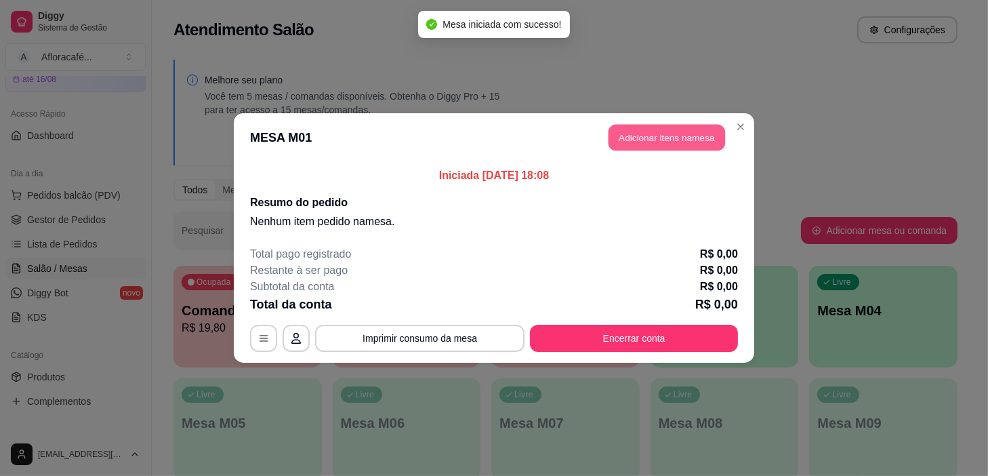
click at [682, 133] on button "Adicionar itens na mesa" at bounding box center [667, 138] width 117 height 26
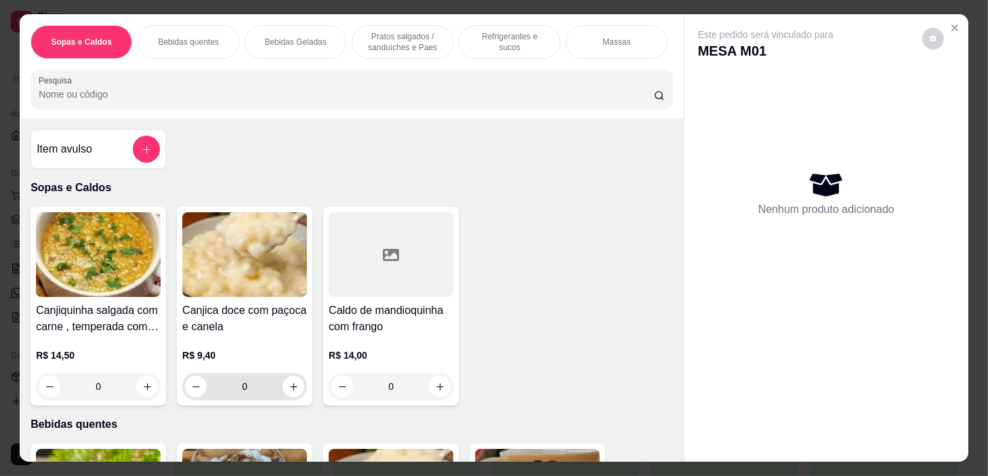
click at [300, 388] on div "0" at bounding box center [244, 386] width 125 height 27
click at [289, 392] on icon "increase-product-quantity" at bounding box center [294, 387] width 10 height 10
type input "1"
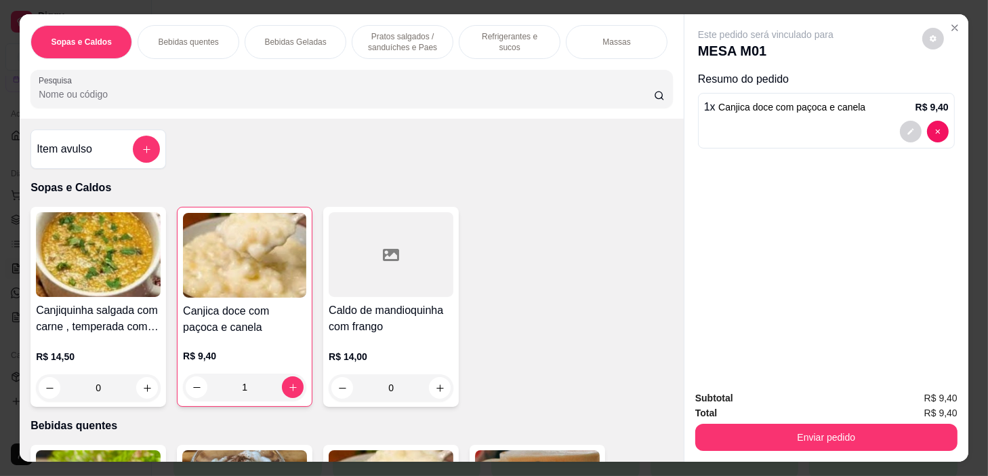
click at [171, 47] on div "Bebidas quentes" at bounding box center [189, 42] width 102 height 34
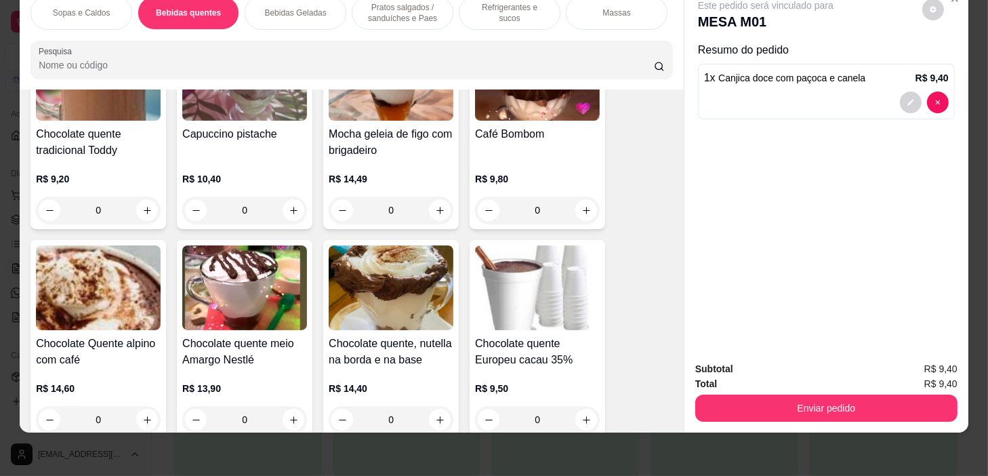
scroll to position [1346, 0]
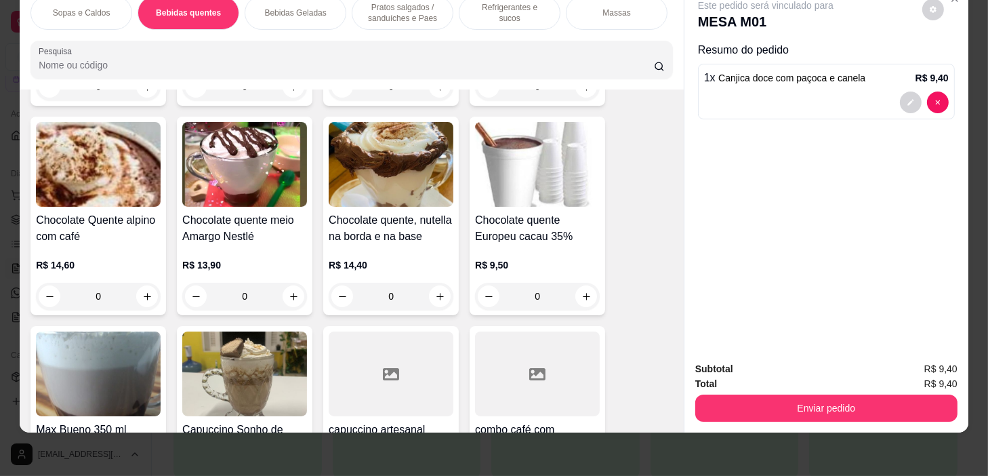
click at [586, 294] on div "0" at bounding box center [537, 296] width 125 height 27
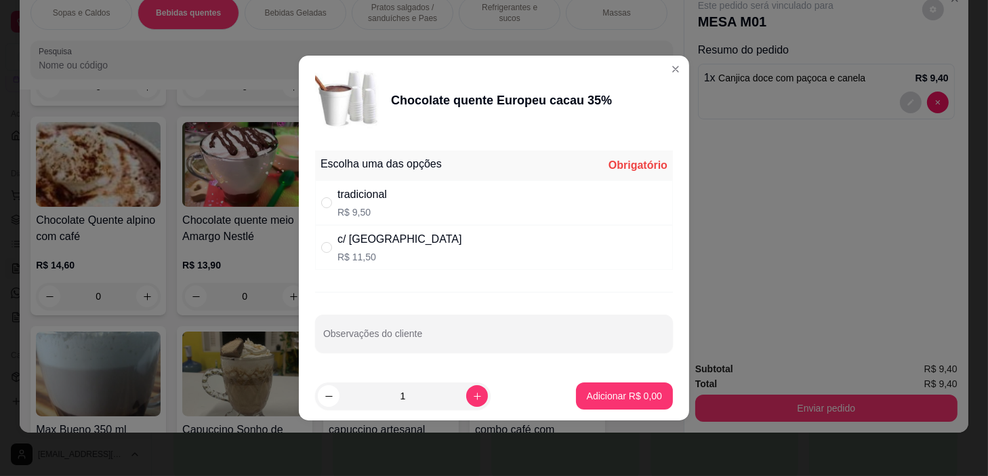
click at [535, 228] on div "c/ chantilly R$ 11,50" at bounding box center [494, 247] width 358 height 45
radio input "true"
click at [525, 206] on div "tradicional R$ 9,50" at bounding box center [494, 202] width 358 height 45
radio input "true"
radio input "false"
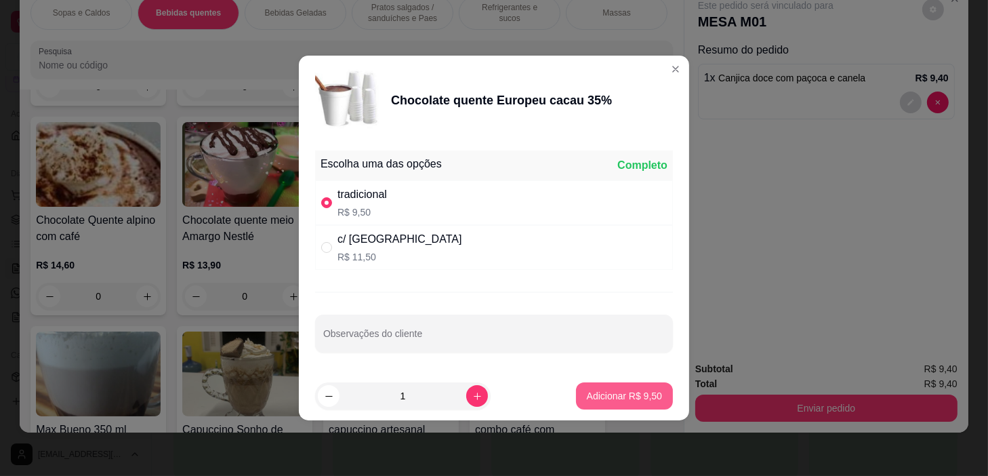
click at [601, 402] on button "Adicionar R$ 9,50" at bounding box center [624, 395] width 97 height 27
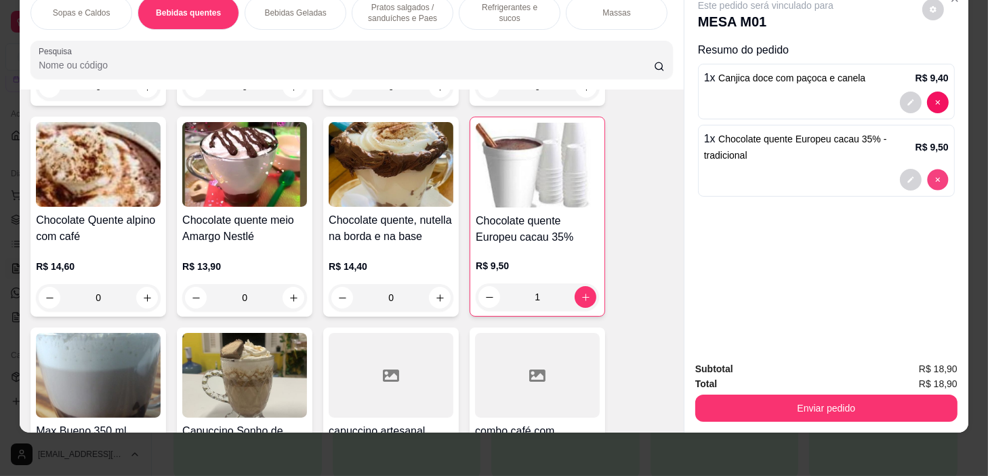
type input "0"
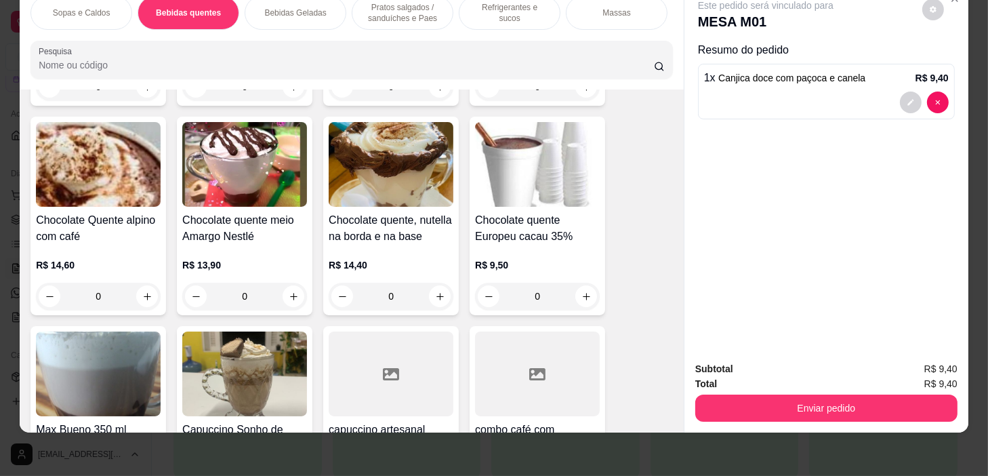
click at [578, 288] on div "0" at bounding box center [537, 296] width 125 height 27
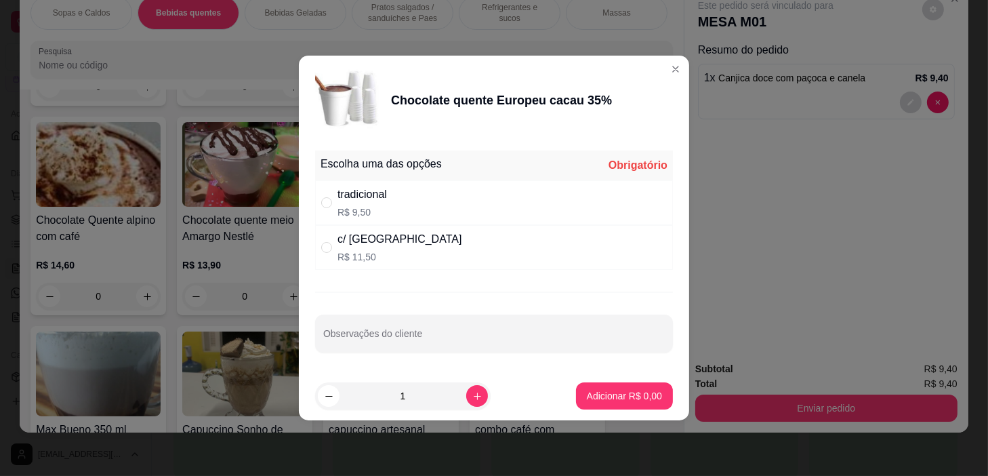
click at [549, 241] on div "c/ chantilly R$ 11,50" at bounding box center [494, 247] width 358 height 45
radio input "true"
click at [616, 400] on button "Adicionar R$ 11,50" at bounding box center [622, 396] width 100 height 26
type input "1"
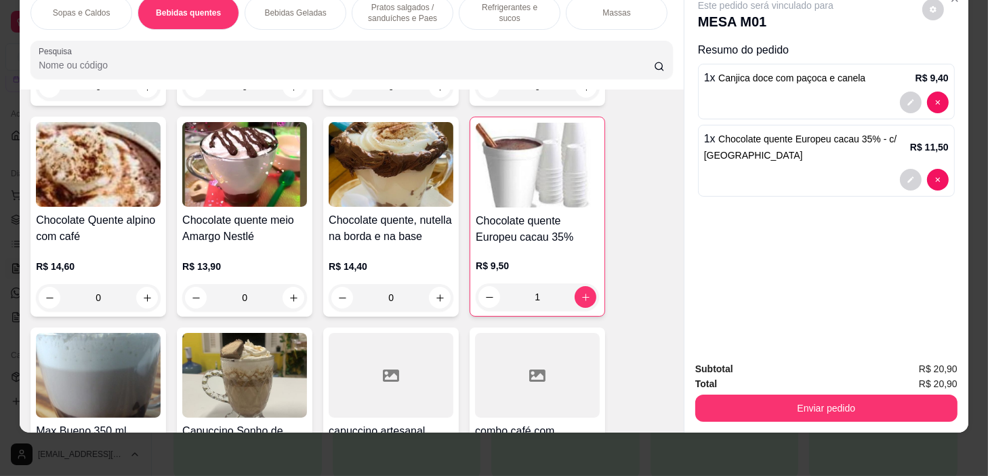
click at [404, 16] on div "Pratos salgados / sanduíches e Paes" at bounding box center [403, 13] width 102 height 34
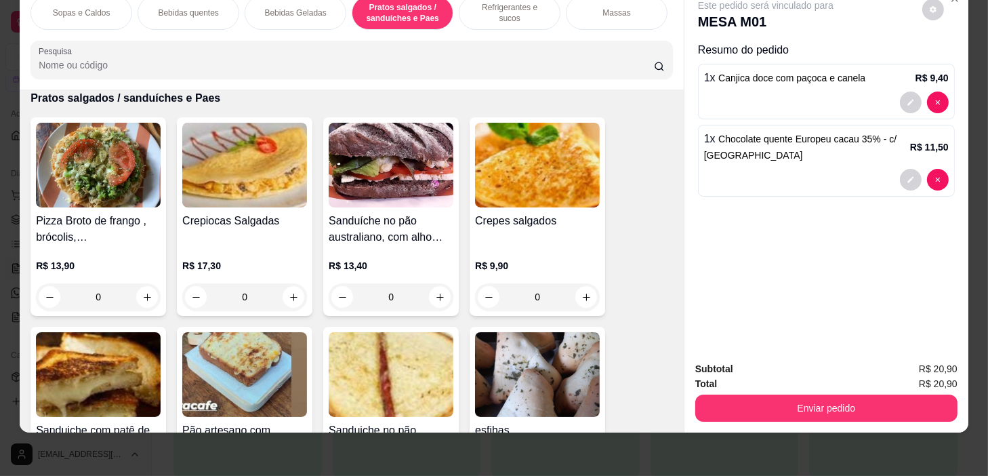
scroll to position [3377, 0]
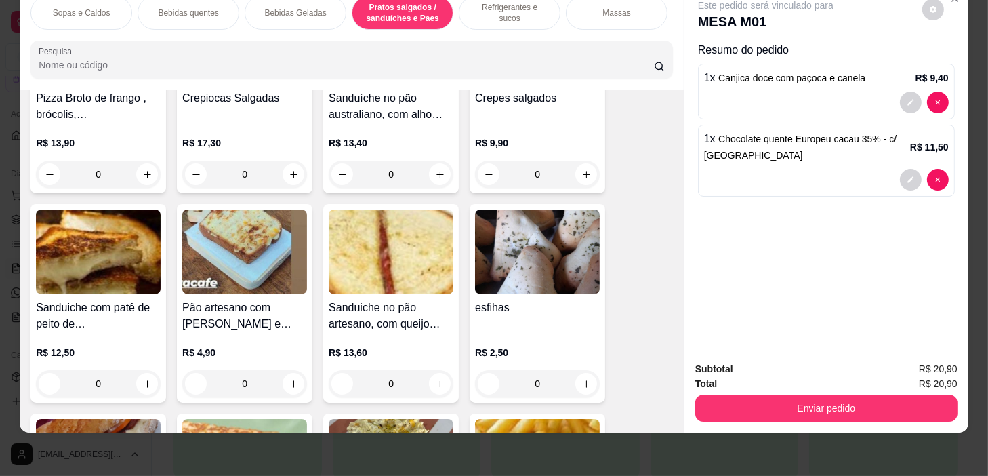
click at [292, 379] on div "0" at bounding box center [244, 383] width 125 height 27
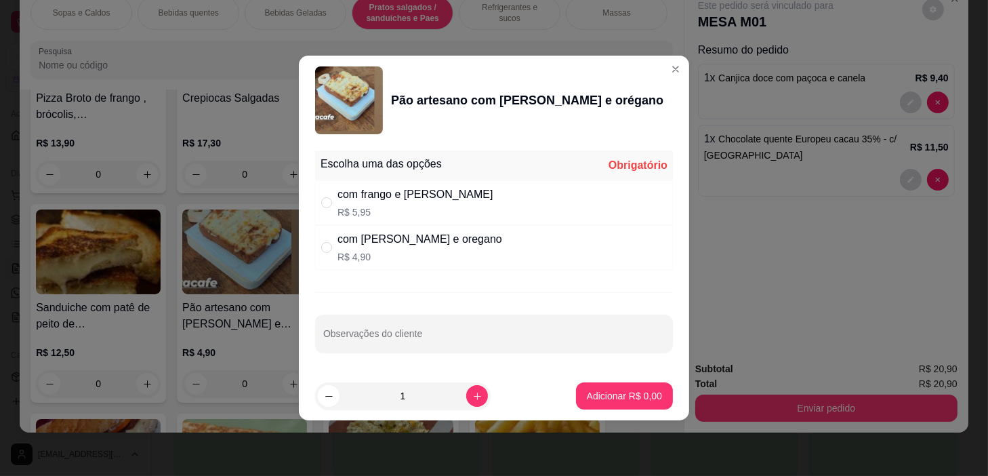
click at [409, 254] on p "R$ 4,90" at bounding box center [420, 257] width 165 height 14
radio input "true"
click at [609, 400] on p "Adicionar R$ 4,90" at bounding box center [624, 395] width 73 height 13
type input "1"
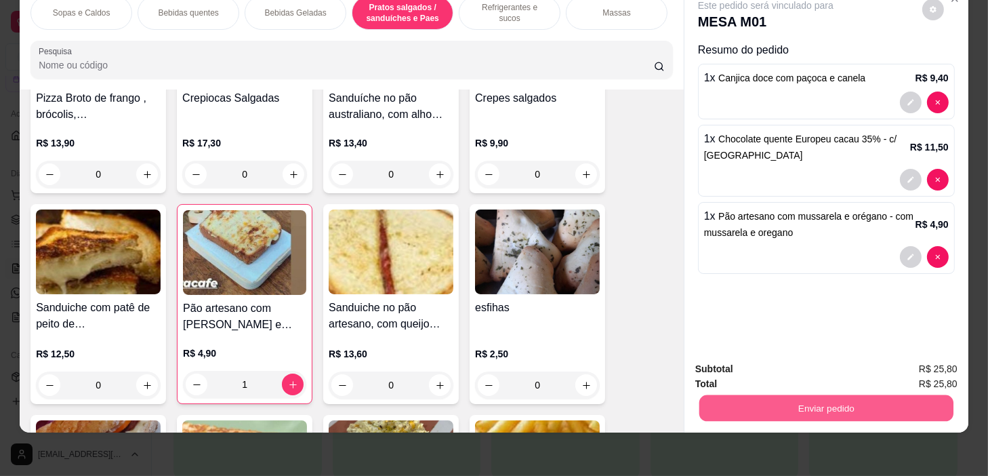
click at [905, 407] on button "Enviar pedido" at bounding box center [827, 408] width 254 height 26
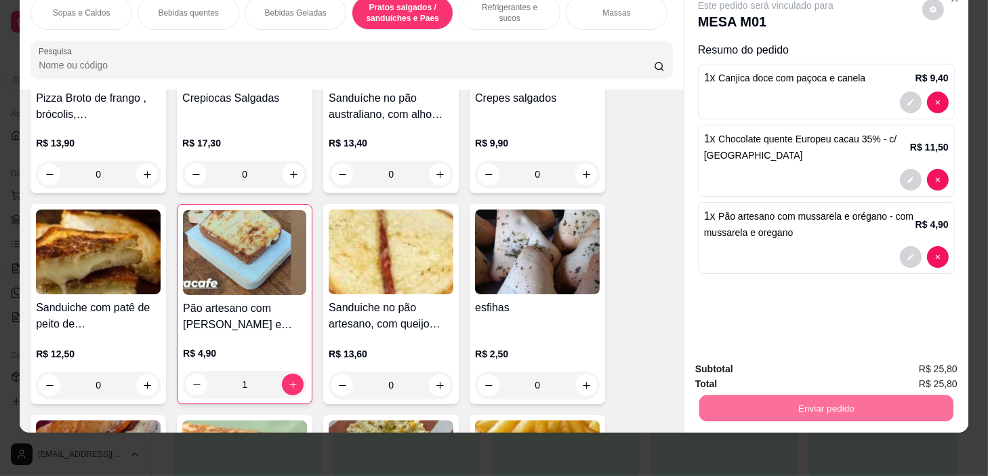
click at [800, 369] on button "Não registrar e enviar pedido" at bounding box center [782, 366] width 141 height 26
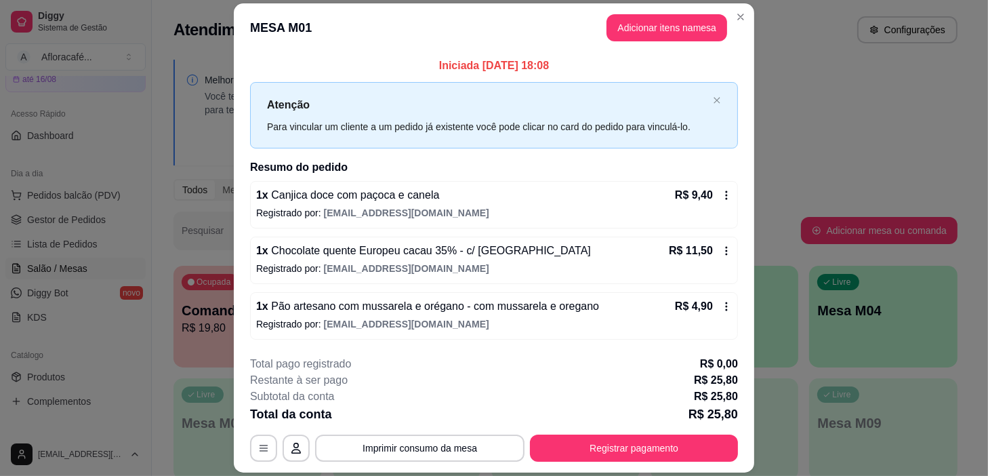
click at [749, 42] on header "MESA M01 Adicionar itens na mesa" at bounding box center [494, 27] width 521 height 49
click at [744, 27] on header "MESA M01 Adicionar itens na mesa" at bounding box center [494, 27] width 521 height 49
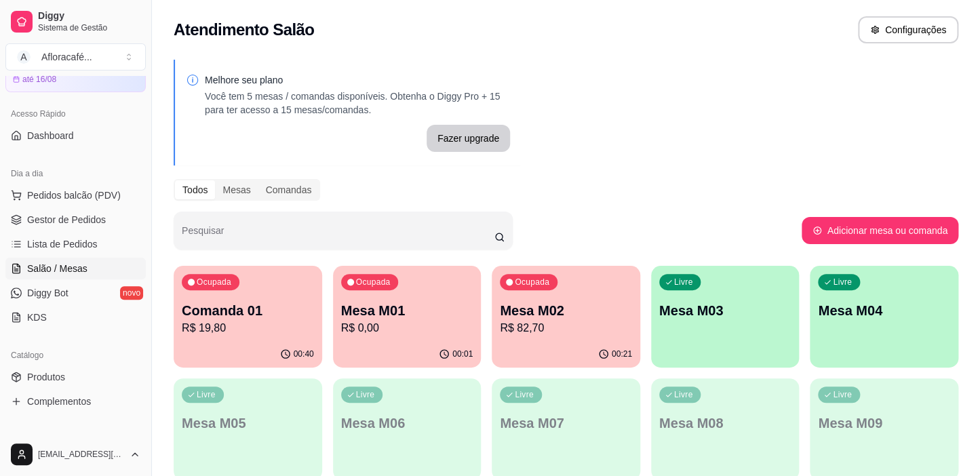
click at [377, 329] on p "R$ 0,00" at bounding box center [407, 328] width 132 height 16
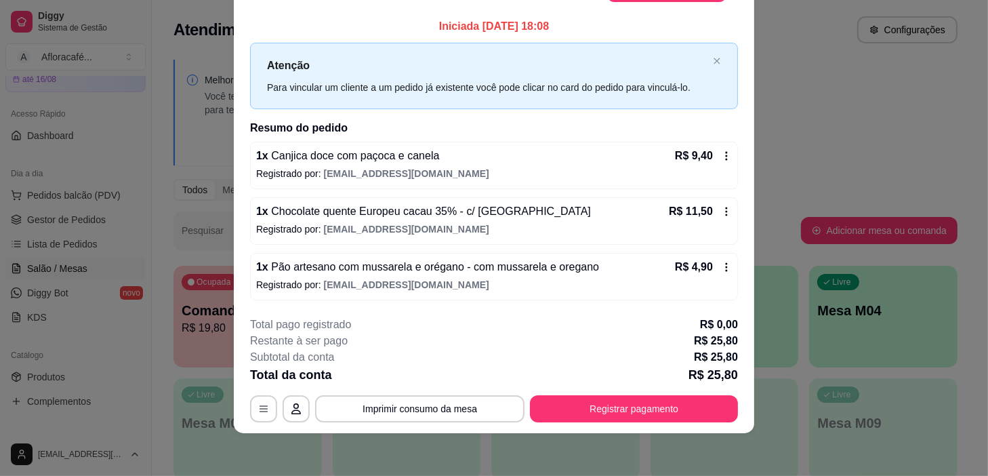
scroll to position [0, 0]
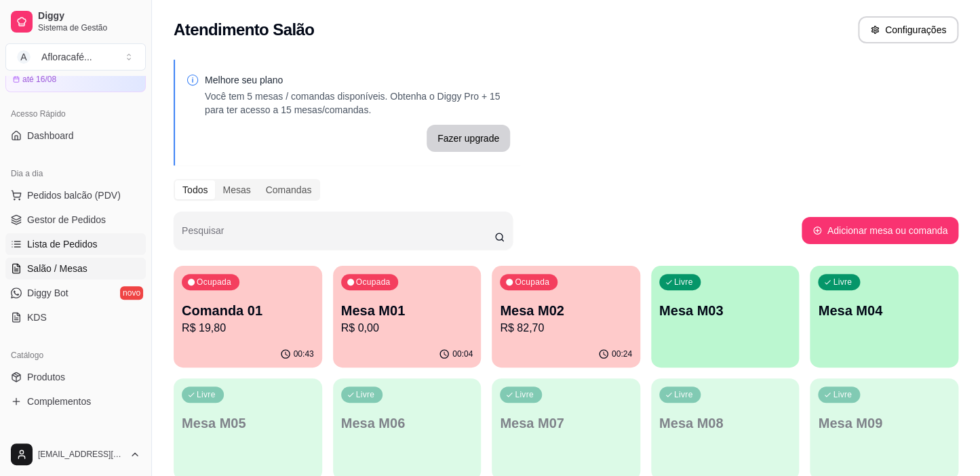
click at [52, 243] on span "Lista de Pedidos" at bounding box center [62, 244] width 71 height 14
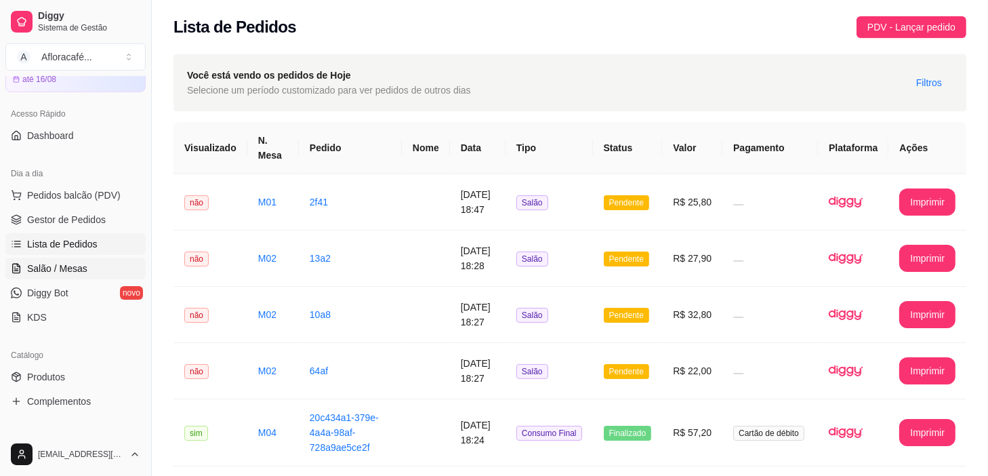
click at [66, 262] on span "Salão / Mesas" at bounding box center [57, 269] width 60 height 14
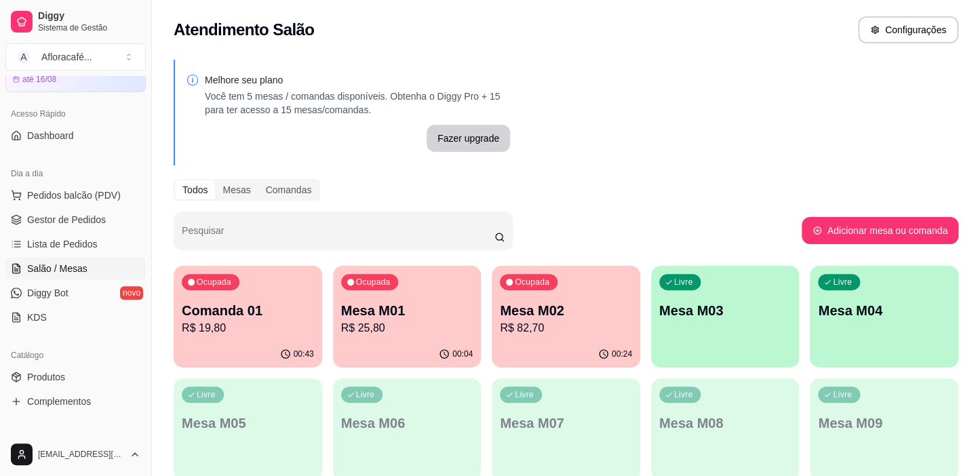
drag, startPoint x: 670, startPoint y: 141, endPoint x: 691, endPoint y: 158, distance: 26.5
click at [671, 140] on div "Melhore seu plano Você tem 5 mesas / comandas disponíveis. Obtenha o Diggy Pro …" at bounding box center [566, 387] width 828 height 670
click at [359, 316] on p "Mesa M01" at bounding box center [407, 310] width 132 height 19
click at [270, 366] on div "Ocupada Comanda 01 R$ 19,80 00:48 Ocupada Mesa M01 R$ 25,80 00:09 Ocupada Mesa …" at bounding box center [566, 485] width 784 height 439
click at [271, 352] on div "00:48" at bounding box center [248, 353] width 144 height 26
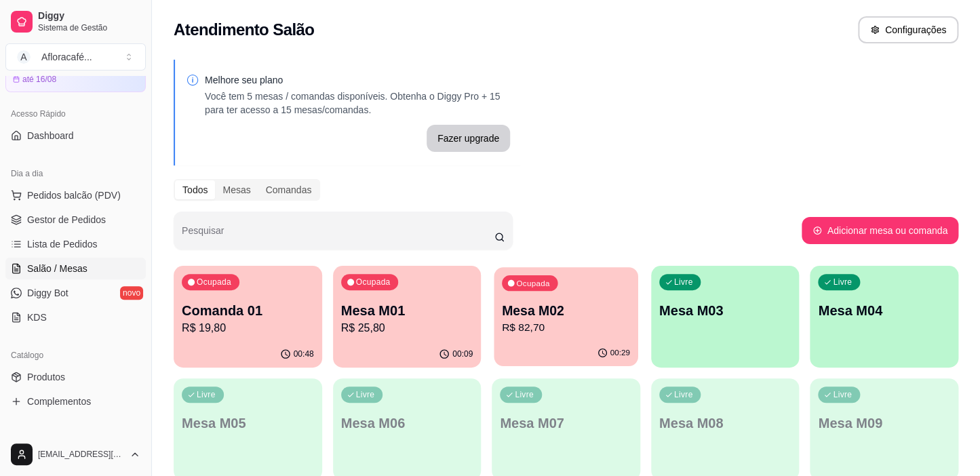
click at [600, 296] on div "Ocupada Mesa M02 R$ 82,70" at bounding box center [566, 303] width 144 height 73
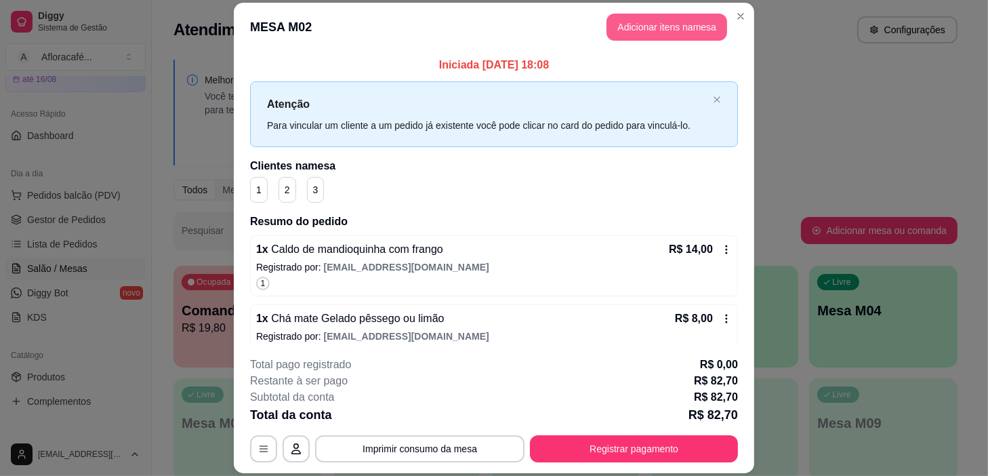
click at [639, 19] on button "Adicionar itens na mesa" at bounding box center [667, 27] width 121 height 27
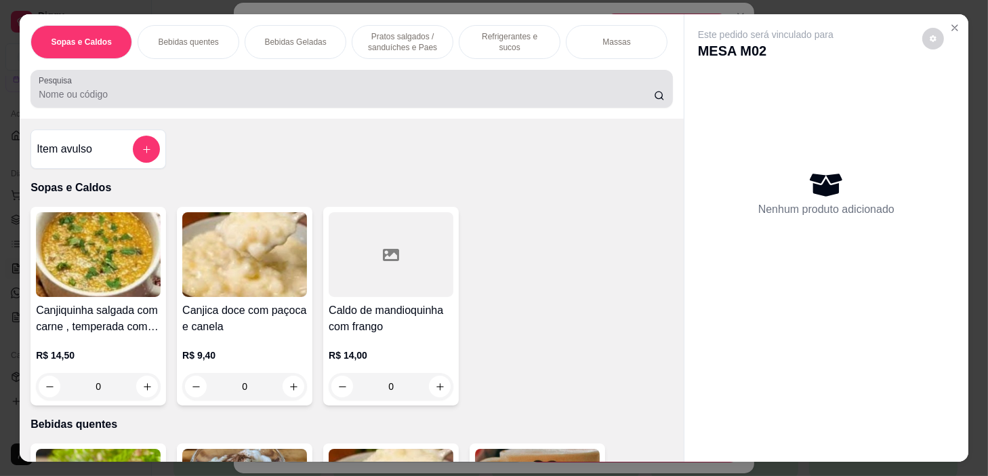
click at [501, 90] on div at bounding box center [352, 88] width 626 height 27
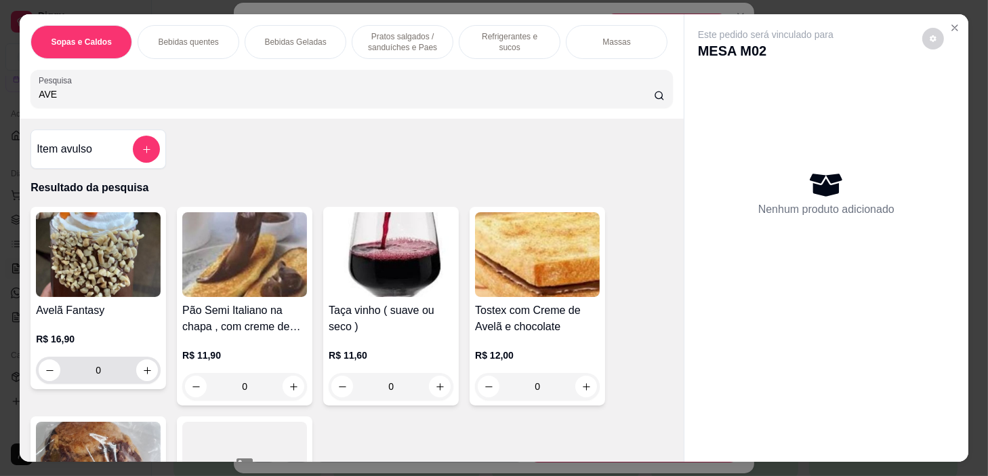
type input "AVE"
click at [129, 380] on input "0" at bounding box center [98, 370] width 76 height 27
click at [145, 375] on icon "increase-product-quantity" at bounding box center [147, 370] width 10 height 10
type input "1"
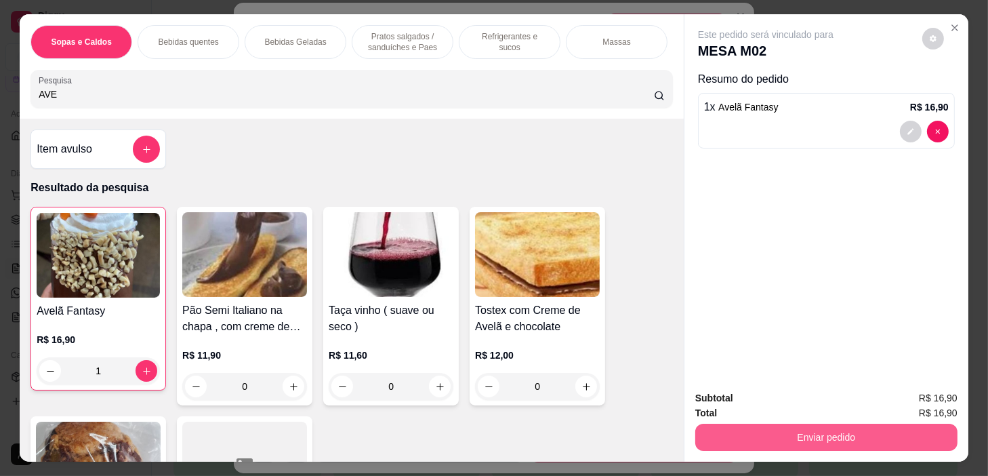
click at [880, 422] on div "Enviar pedido" at bounding box center [827, 435] width 262 height 31
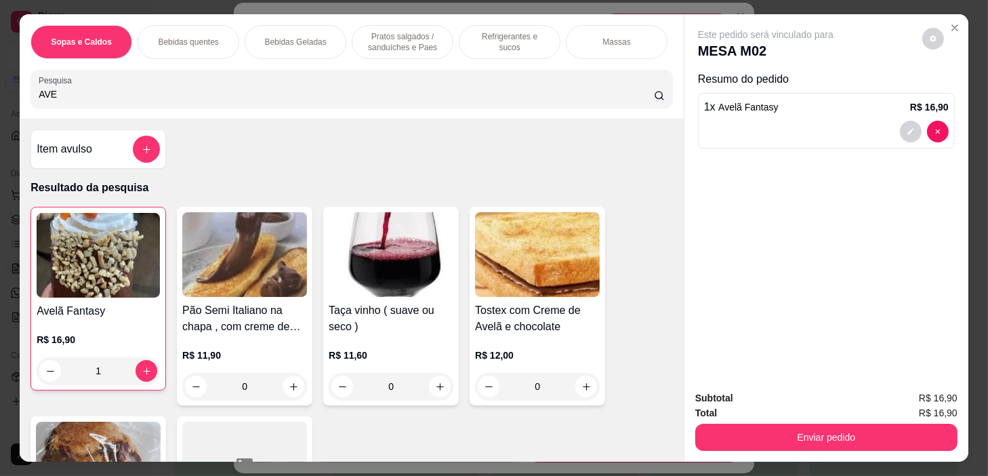
click at [900, 424] on button "Enviar pedido" at bounding box center [827, 437] width 262 height 27
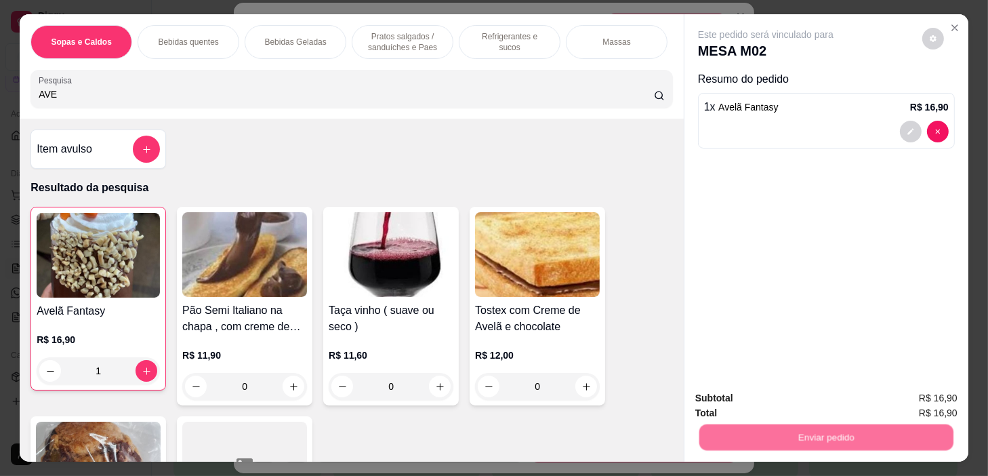
click at [902, 400] on button "Sim, quero registrar" at bounding box center [911, 398] width 98 height 25
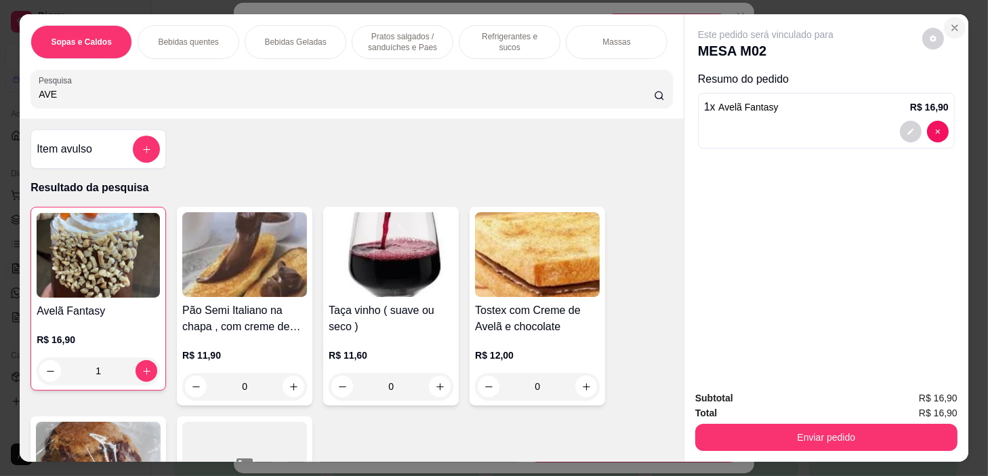
click at [956, 22] on icon "Close" at bounding box center [955, 27] width 11 height 11
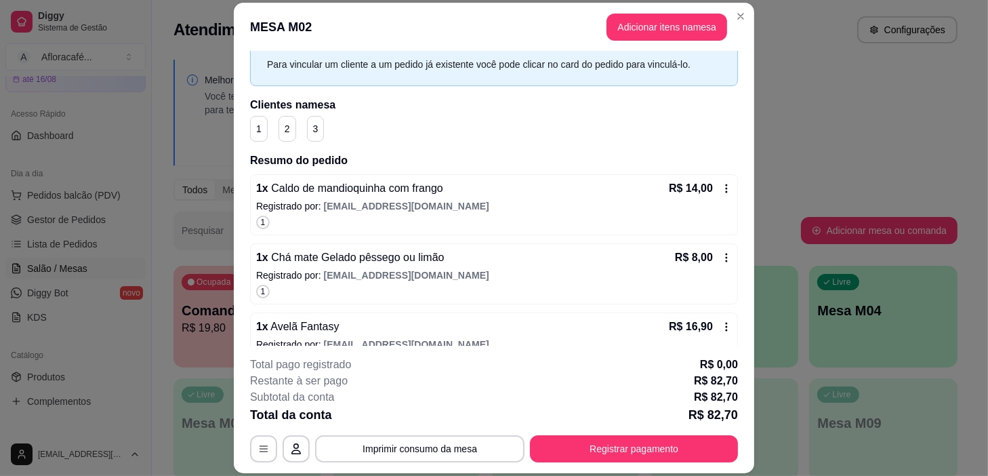
scroll to position [184, 0]
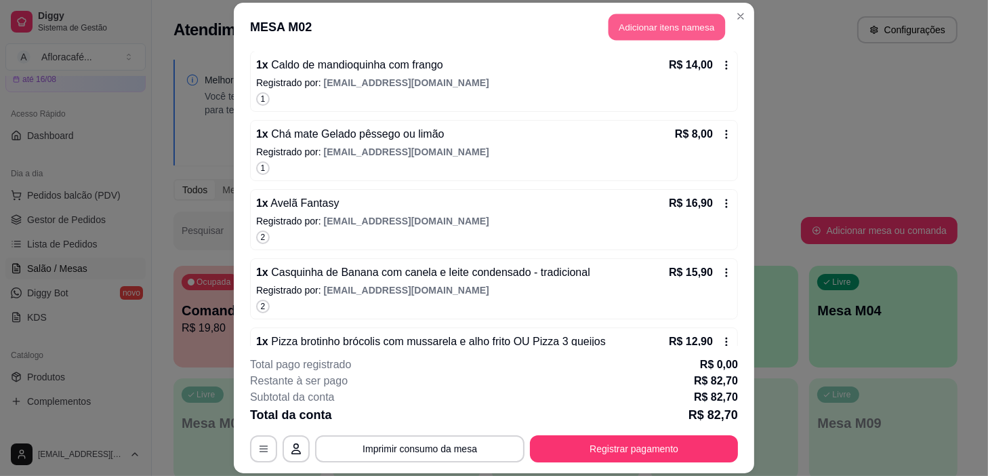
click at [630, 16] on button "Adicionar itens na mesa" at bounding box center [667, 27] width 117 height 26
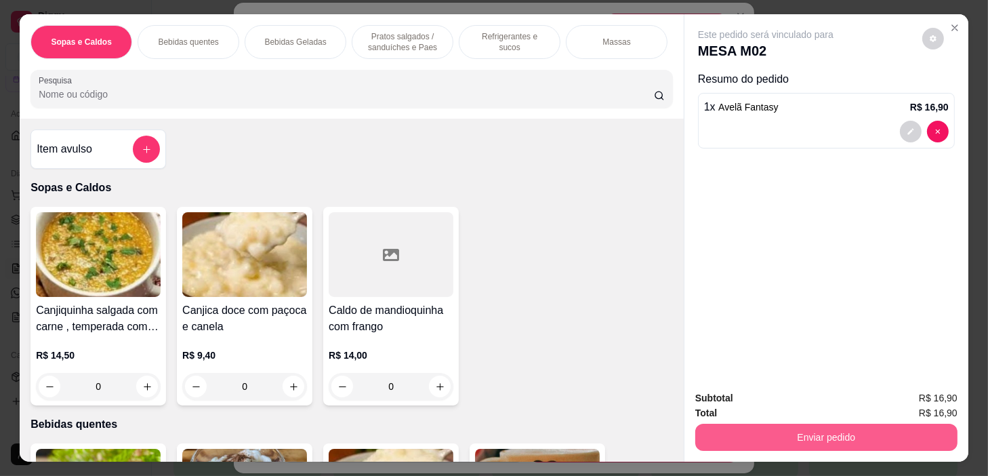
click at [897, 424] on button "Enviar pedido" at bounding box center [827, 437] width 262 height 27
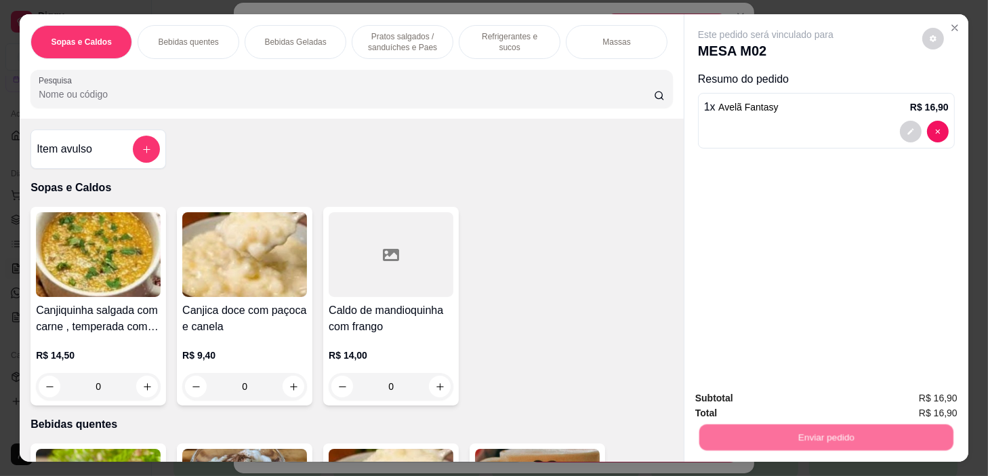
click at [890, 399] on button "Sim, quero registrar" at bounding box center [911, 398] width 98 height 25
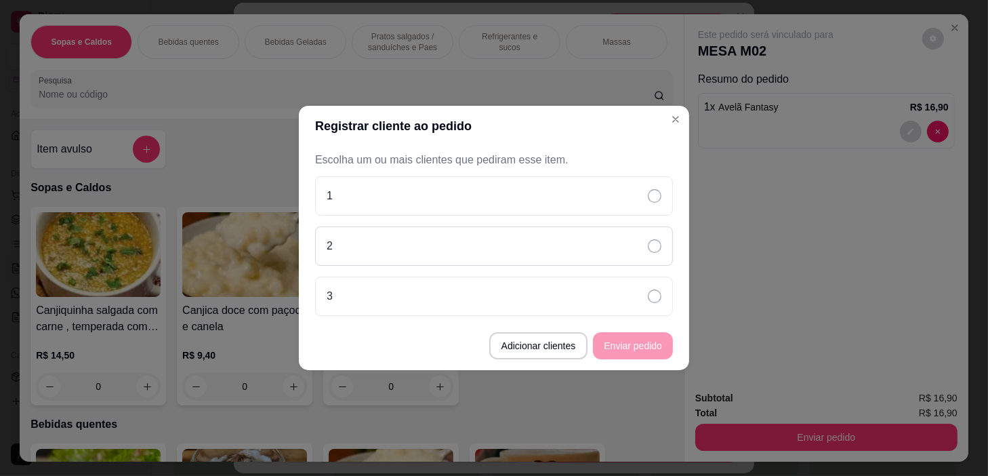
click at [616, 240] on div "2" at bounding box center [494, 245] width 358 height 39
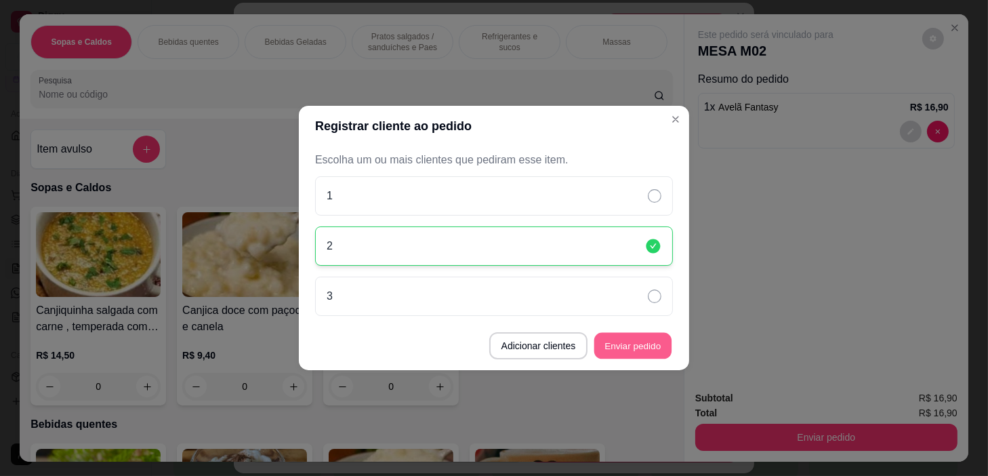
click at [661, 353] on button "Enviar pedido" at bounding box center [633, 346] width 77 height 26
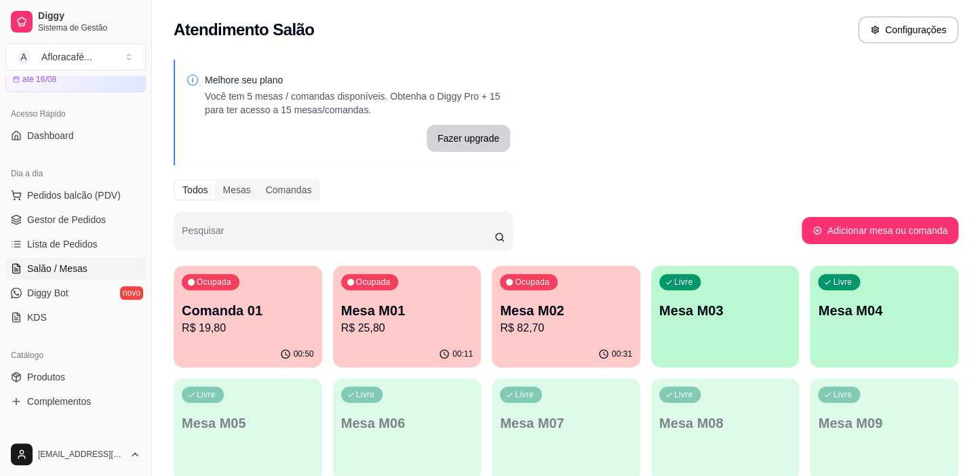
click at [366, 333] on p "R$ 25,80" at bounding box center [407, 328] width 132 height 16
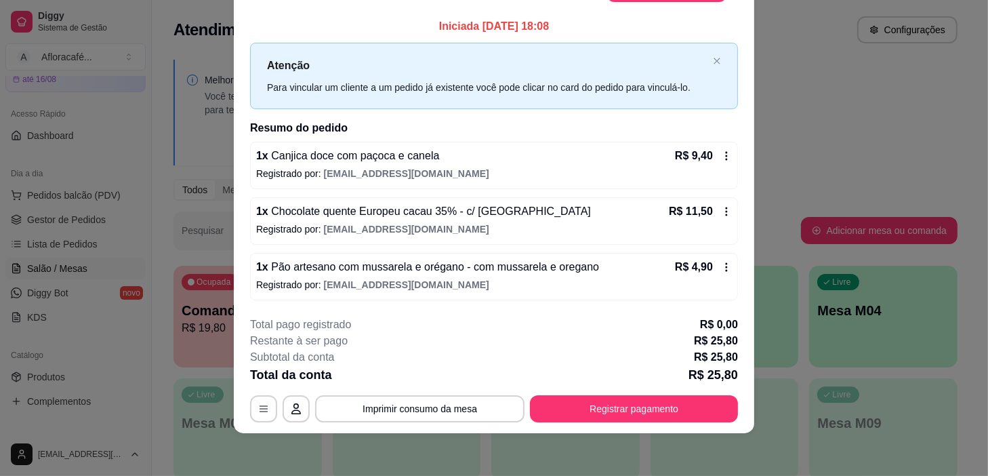
scroll to position [0, 0]
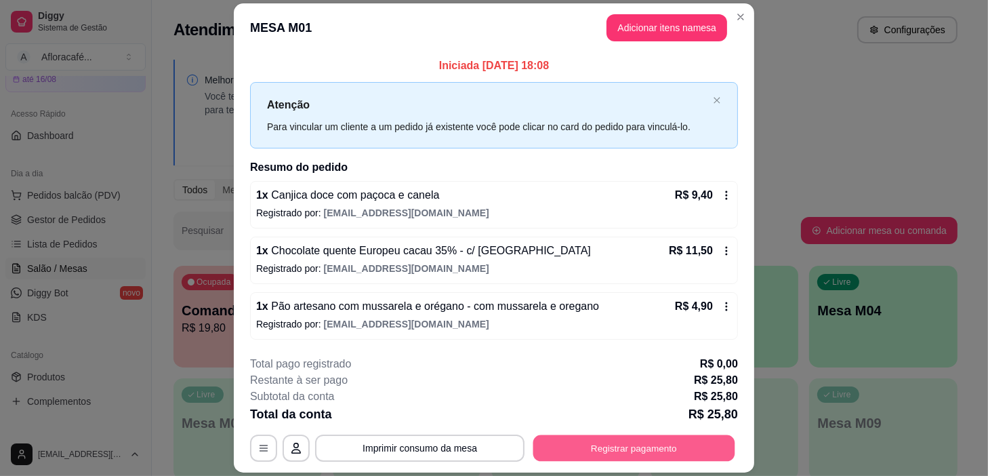
click at [635, 436] on button "Registrar pagamento" at bounding box center [635, 448] width 202 height 26
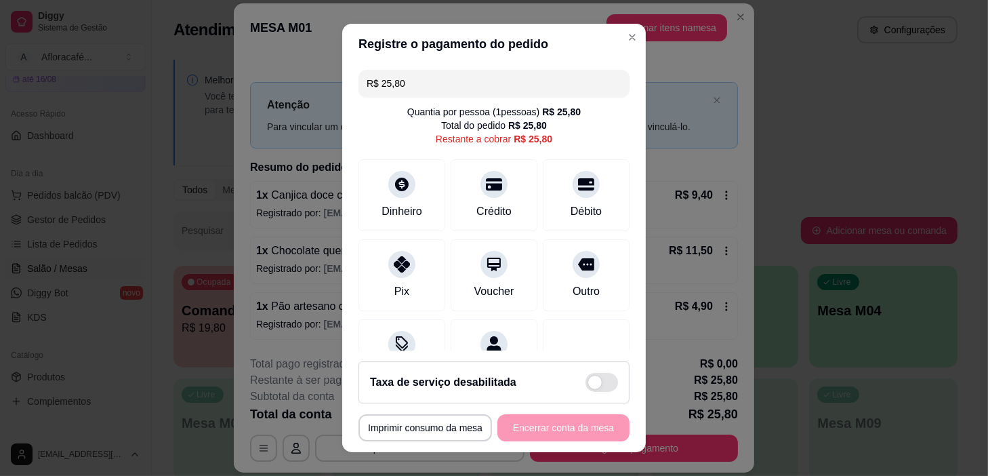
click at [562, 102] on div "R$ 25,80 Quantia por pessoa ( 1 pessoas) R$ 25,80 Total do pedido R$ 25,80 Rest…" at bounding box center [494, 207] width 304 height 286
drag, startPoint x: 588, startPoint y: 53, endPoint x: 580, endPoint y: 89, distance: 37.4
click at [581, 89] on section "**********" at bounding box center [494, 238] width 304 height 428
click at [580, 89] on input "R$ 25,80" at bounding box center [494, 83] width 255 height 27
click at [387, 271] on div at bounding box center [402, 261] width 30 height 30
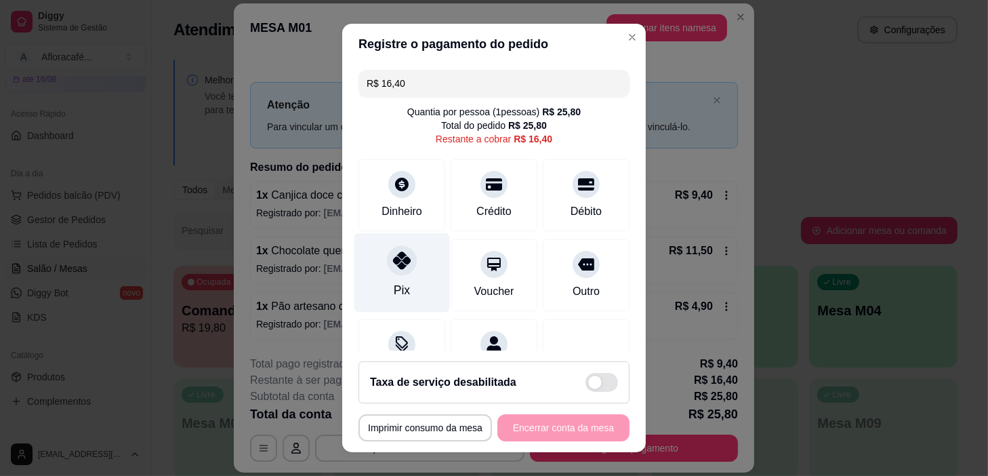
click at [424, 263] on div "Pix" at bounding box center [403, 272] width 96 height 79
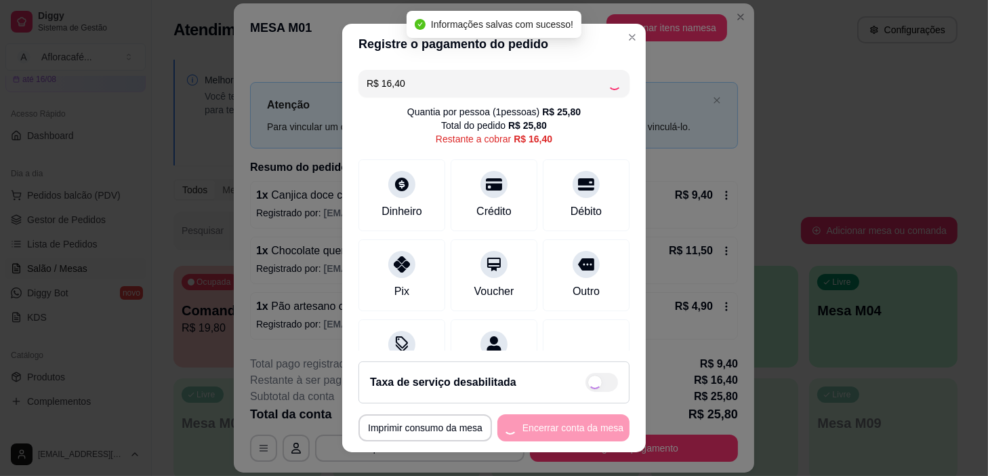
type input "R$ 0,00"
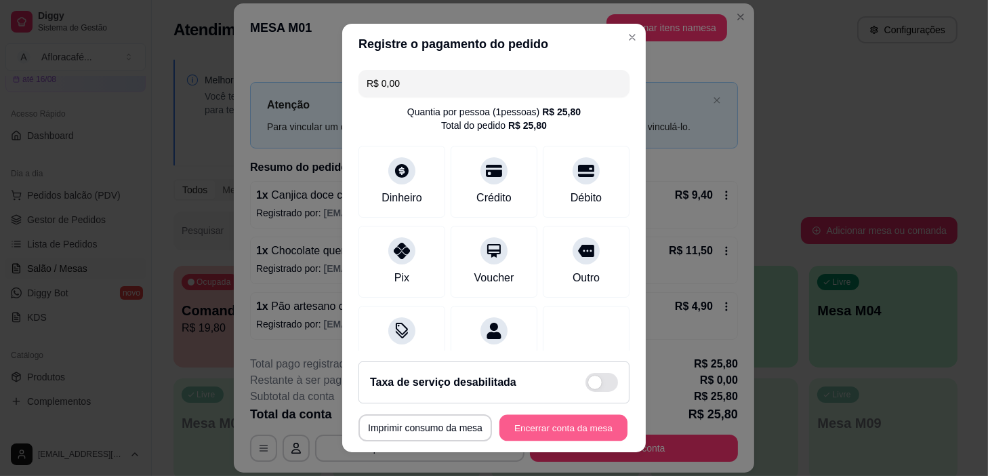
click at [607, 420] on button "Encerrar conta da mesa" at bounding box center [564, 428] width 128 height 26
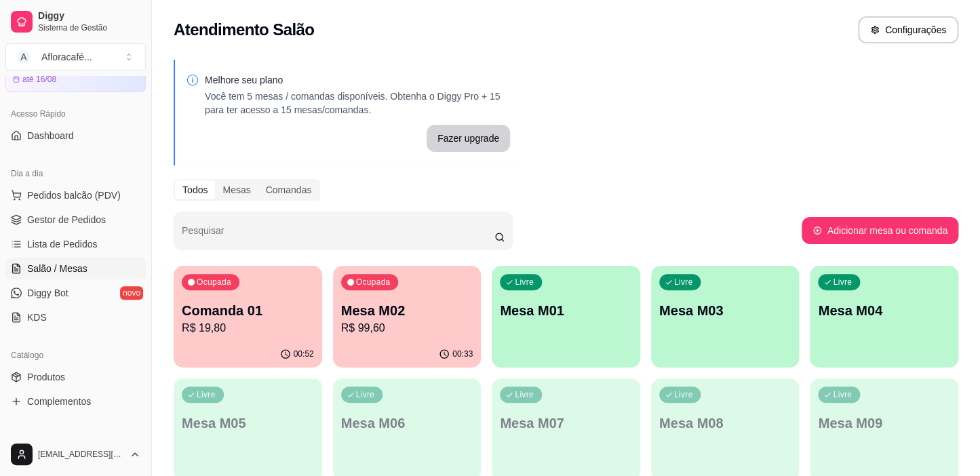
click at [536, 300] on div "Livre Mesa M01" at bounding box center [566, 308] width 148 height 85
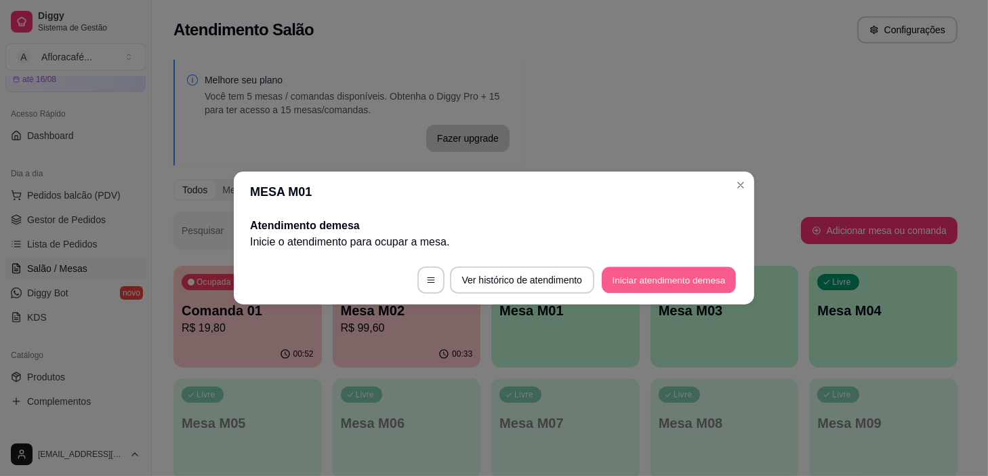
click at [656, 281] on button "Iniciar atendimento de mesa" at bounding box center [669, 280] width 134 height 26
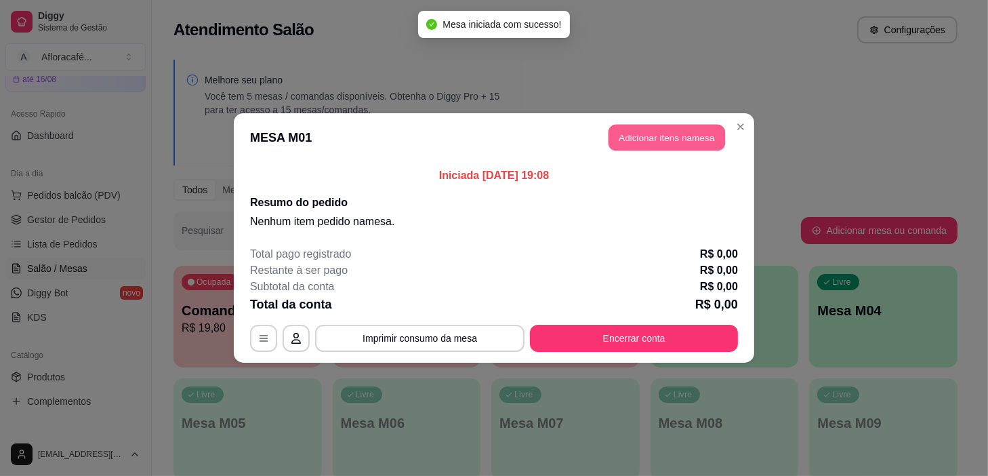
click at [643, 136] on button "Adicionar itens na mesa" at bounding box center [667, 138] width 117 height 26
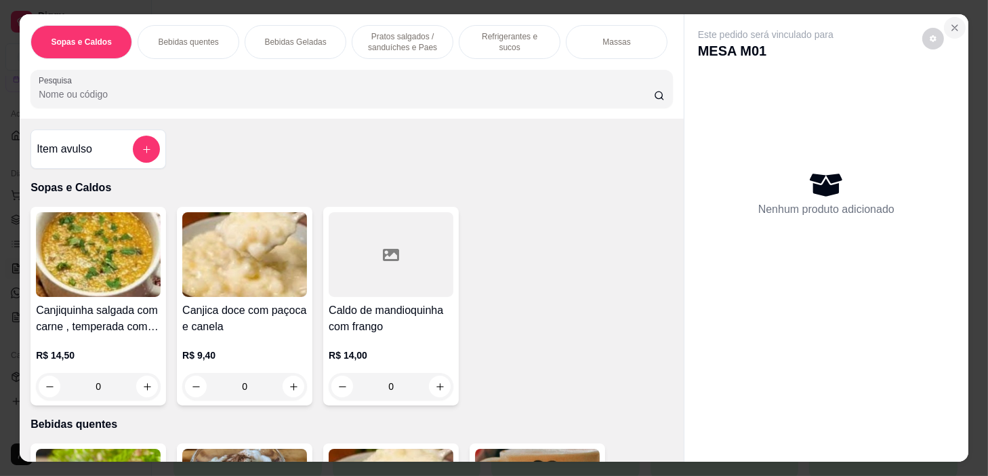
click at [950, 22] on icon "Close" at bounding box center [955, 27] width 11 height 11
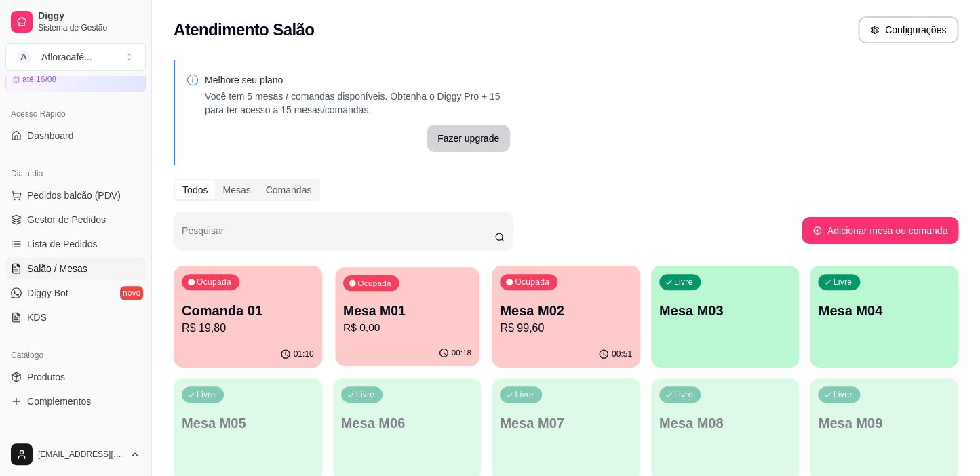
click at [411, 296] on div "Ocupada Mesa M01 R$ 0,00" at bounding box center [407, 303] width 144 height 73
click at [555, 296] on div "Ocupada Mesa M02 R$ 99,60" at bounding box center [566, 303] width 144 height 73
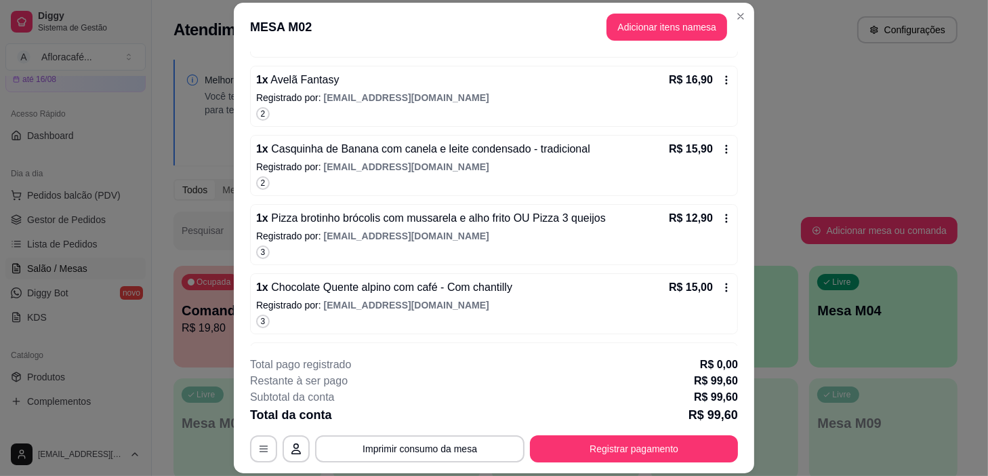
scroll to position [369, 0]
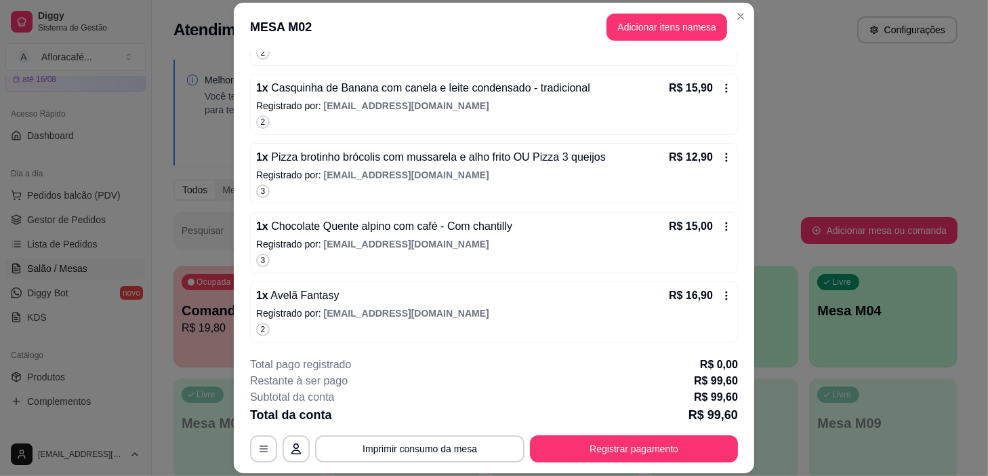
click at [683, 26] on button "Adicionar itens na mesa" at bounding box center [667, 27] width 121 height 27
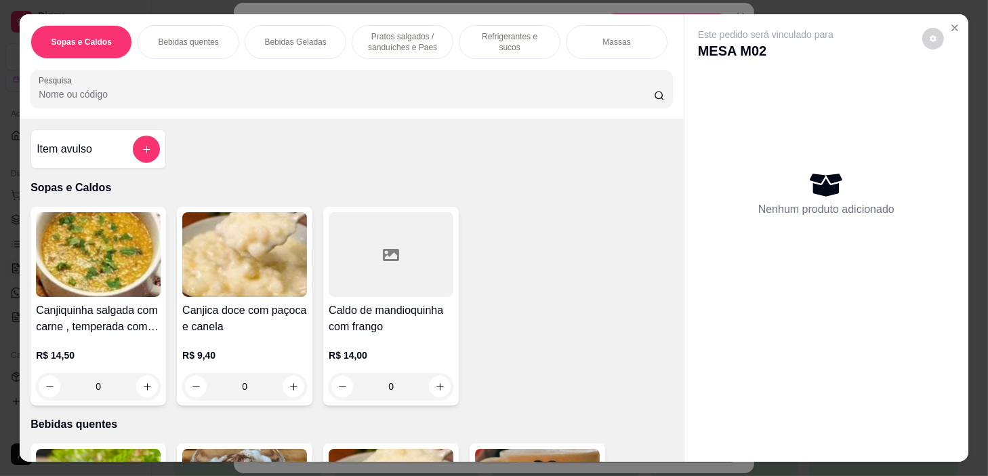
click at [381, 42] on p "Pratos salgados / sanduíches e Paes" at bounding box center [402, 42] width 79 height 22
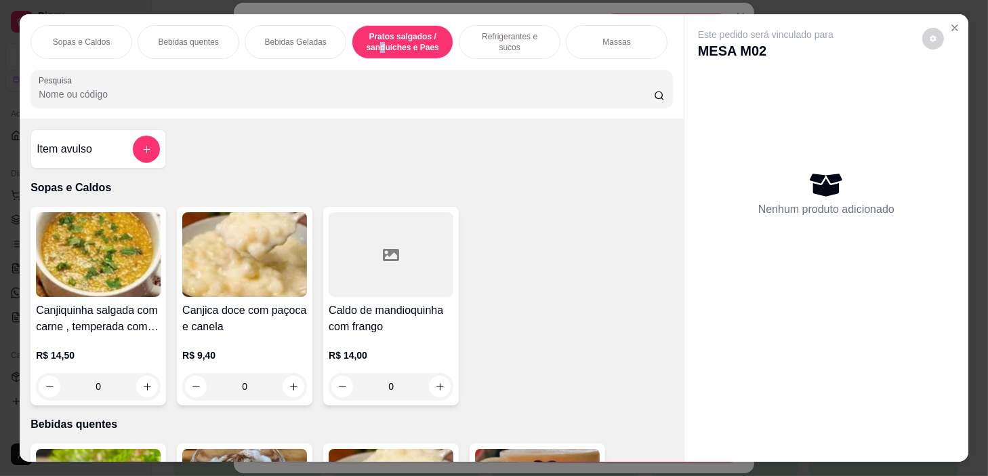
scroll to position [34, 0]
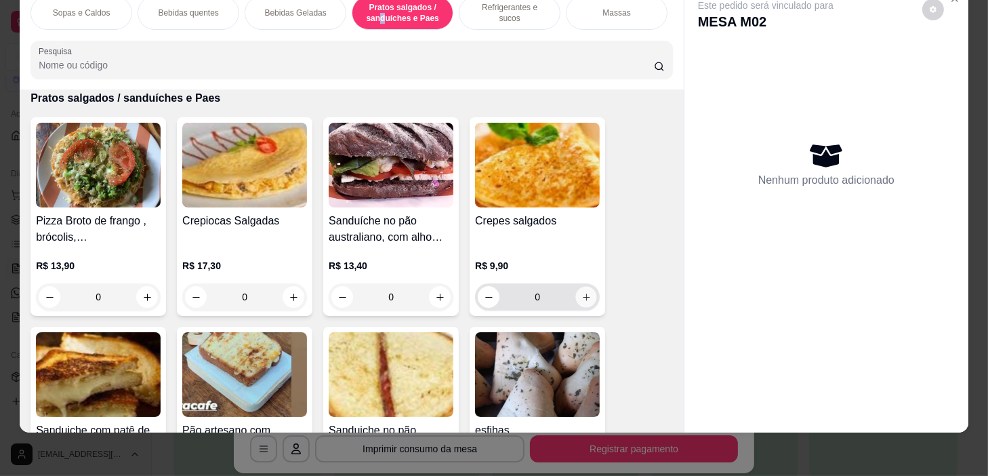
click at [584, 300] on icon "increase-product-quantity" at bounding box center [587, 297] width 10 height 10
type input "1"
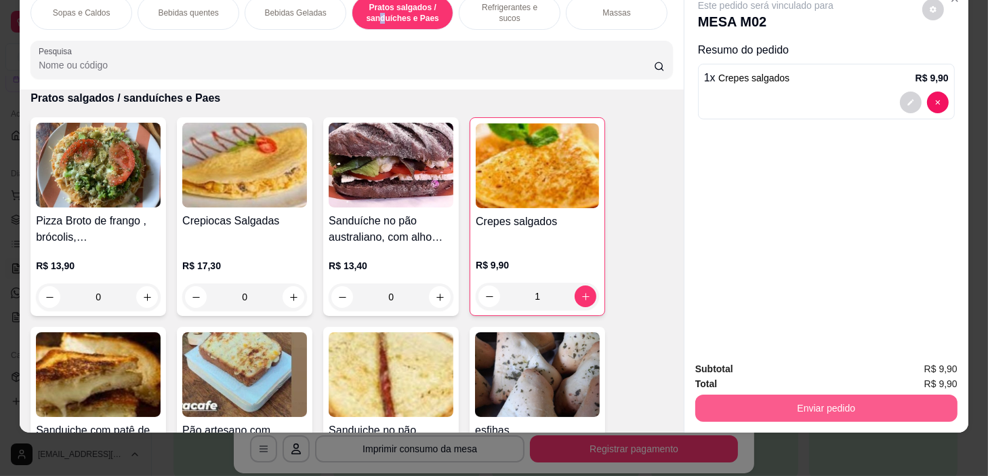
click at [914, 395] on button "Enviar pedido" at bounding box center [827, 408] width 262 height 27
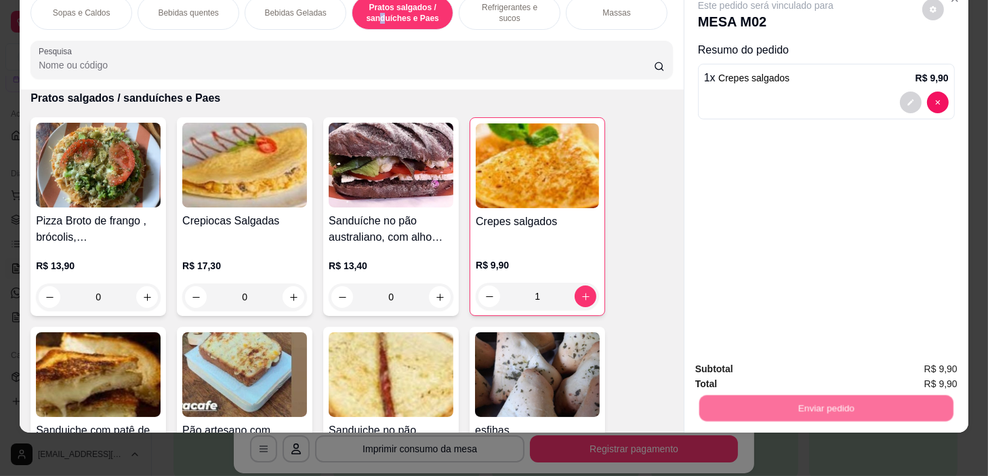
click at [908, 372] on button "Sim, quero registrar" at bounding box center [910, 366] width 101 height 26
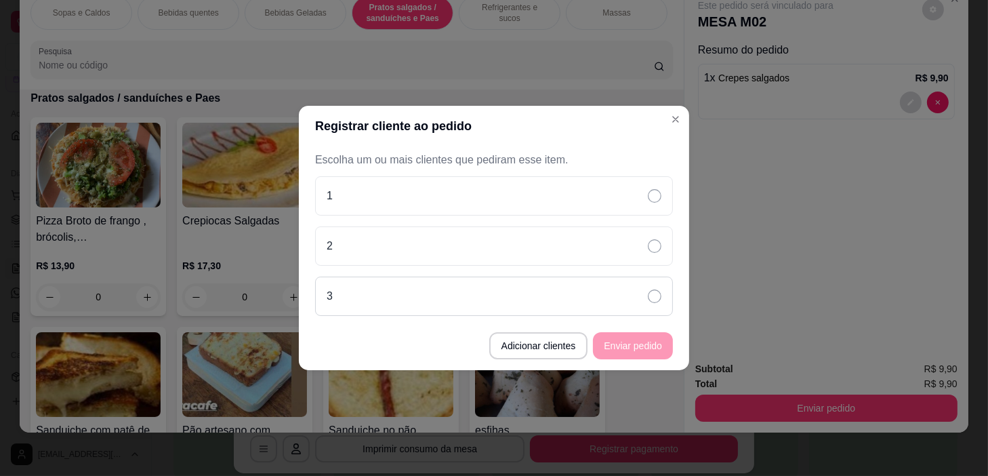
click at [614, 311] on div "3" at bounding box center [494, 296] width 358 height 39
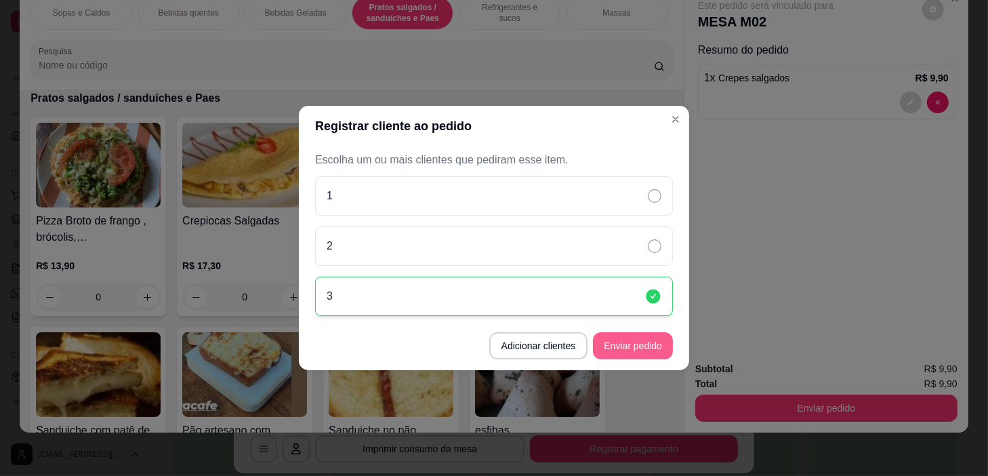
click at [645, 348] on button "Enviar pedido" at bounding box center [633, 345] width 80 height 27
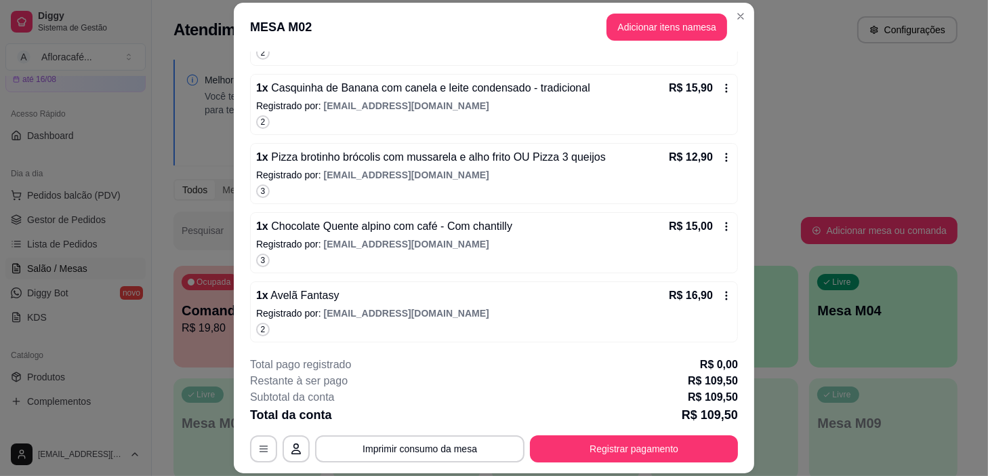
click at [748, 5] on header "MESA M02 Adicionar itens na mesa" at bounding box center [494, 27] width 521 height 49
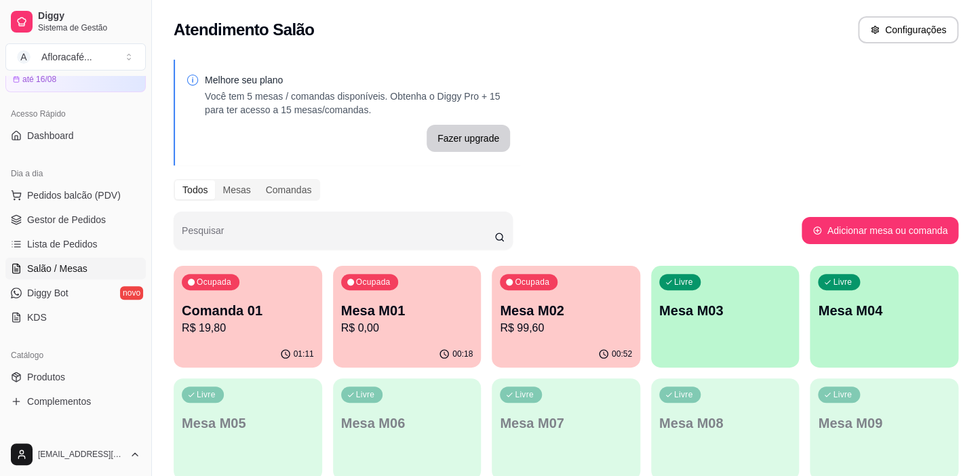
click at [424, 325] on p "R$ 0,00" at bounding box center [407, 328] width 132 height 16
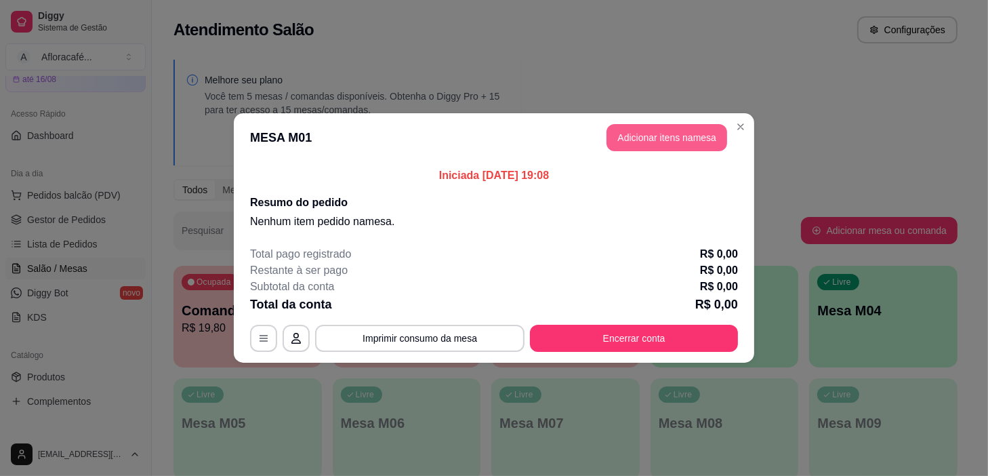
click at [697, 135] on button "Adicionar itens na mesa" at bounding box center [667, 137] width 121 height 27
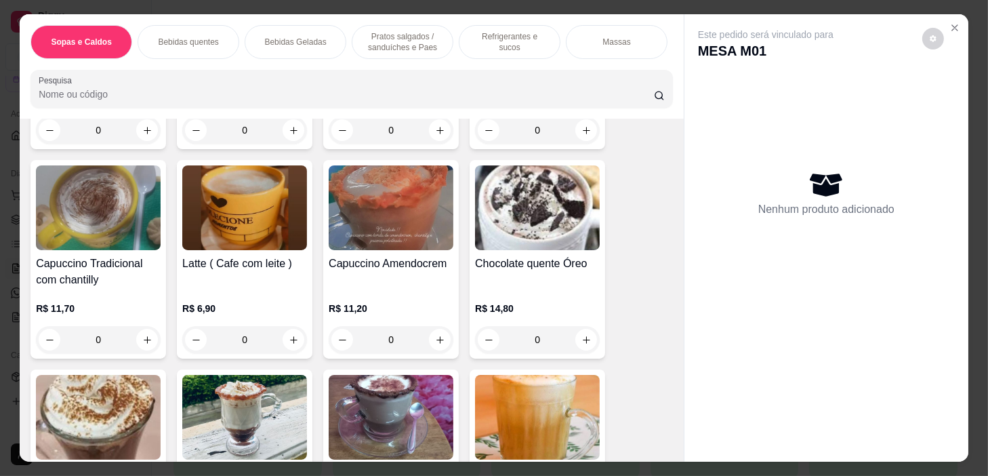
scroll to position [555, 0]
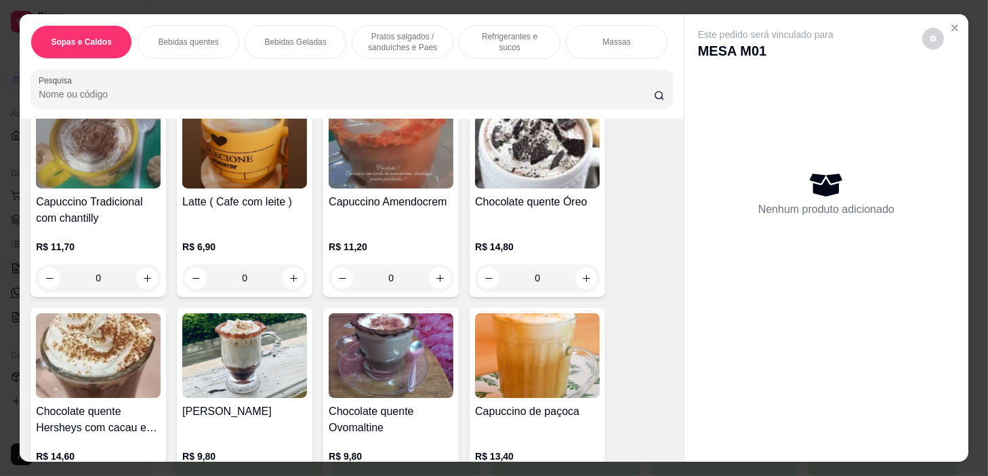
click at [291, 275] on div "0" at bounding box center [244, 277] width 125 height 27
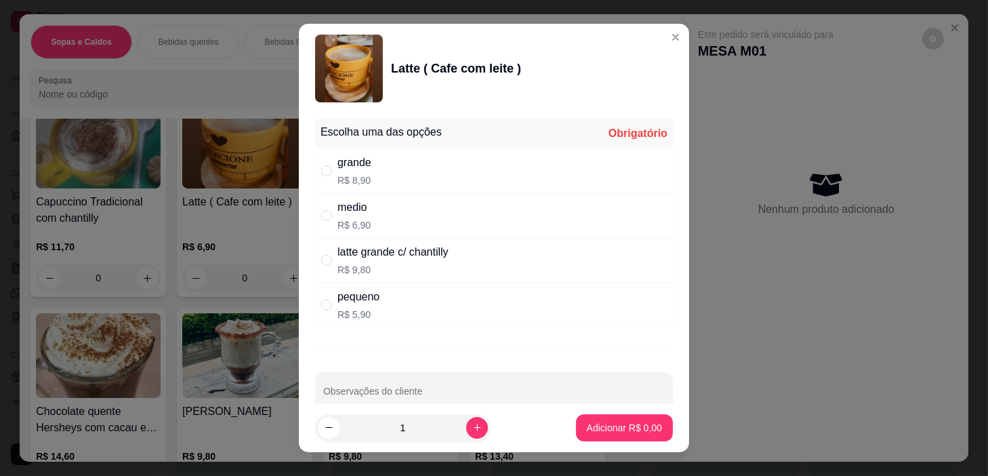
drag, startPoint x: 378, startPoint y: 207, endPoint x: 391, endPoint y: 217, distance: 16.4
click at [379, 207] on div "medio R$ 6,90" at bounding box center [494, 215] width 358 height 45
radio input "true"
click at [578, 419] on button "Adicionar R$ 6,90" at bounding box center [625, 428] width 94 height 26
type input "1"
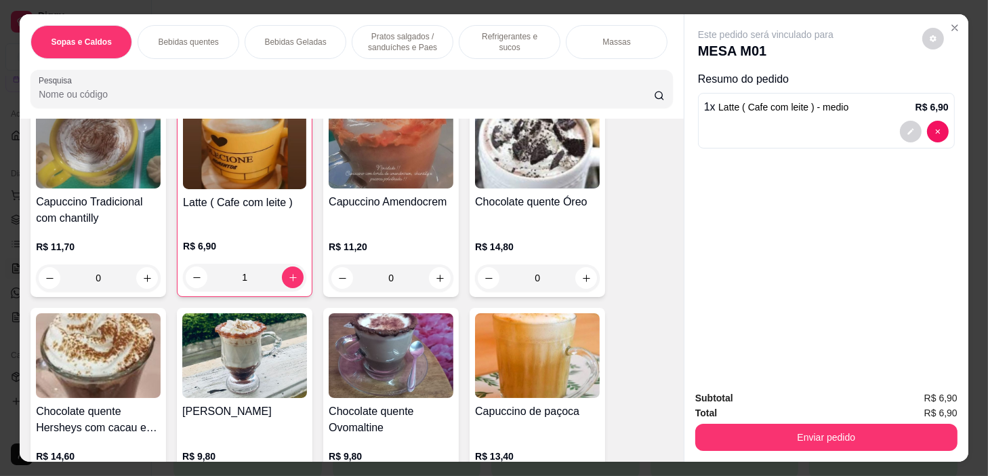
scroll to position [678, 0]
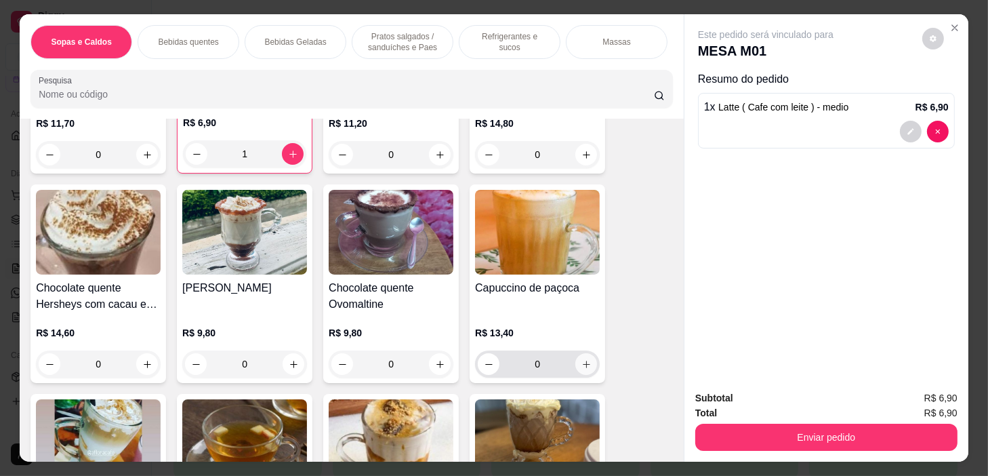
click at [576, 368] on button "increase-product-quantity" at bounding box center [587, 364] width 22 height 22
type input "1"
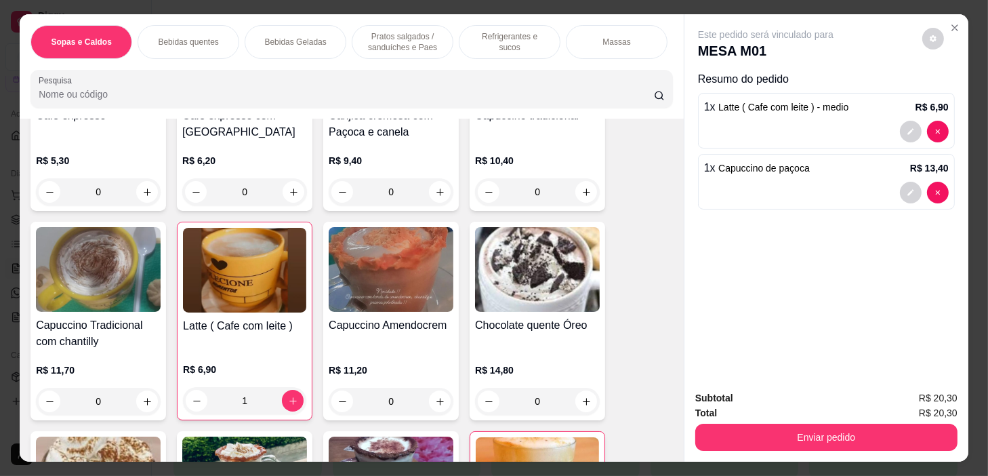
scroll to position [246, 0]
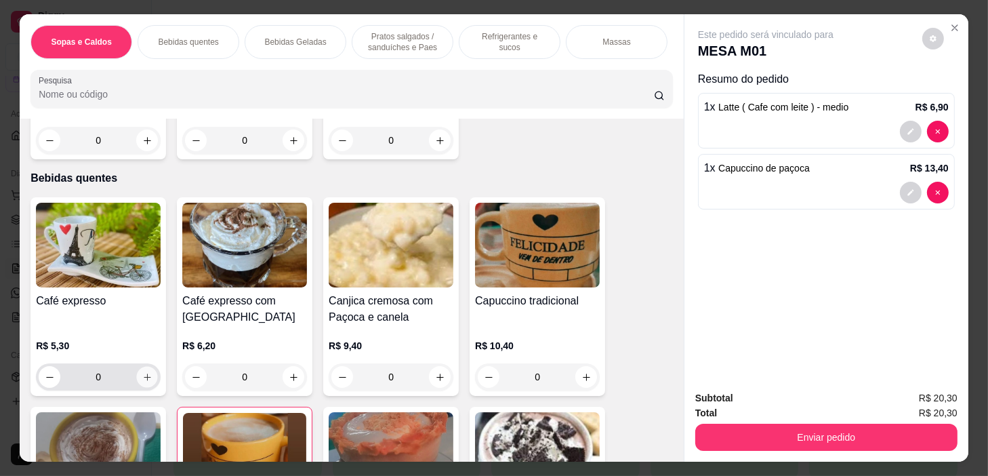
click at [137, 377] on button "increase-product-quantity" at bounding box center [147, 377] width 21 height 21
type input "1"
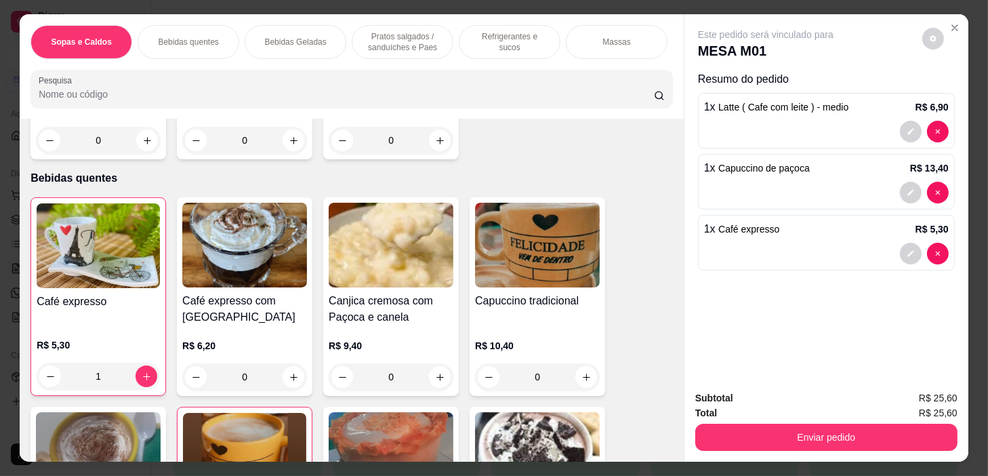
scroll to position [555, 0]
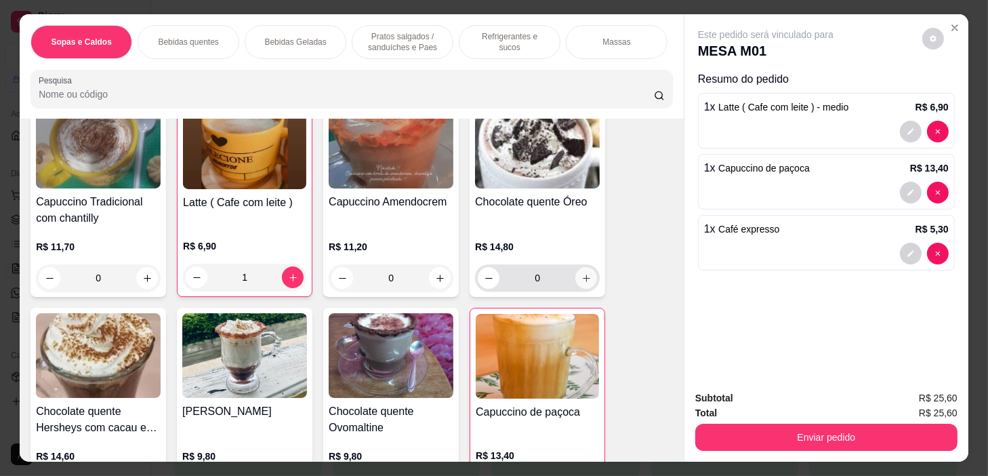
click at [582, 281] on icon "increase-product-quantity" at bounding box center [587, 278] width 10 height 10
type input "1"
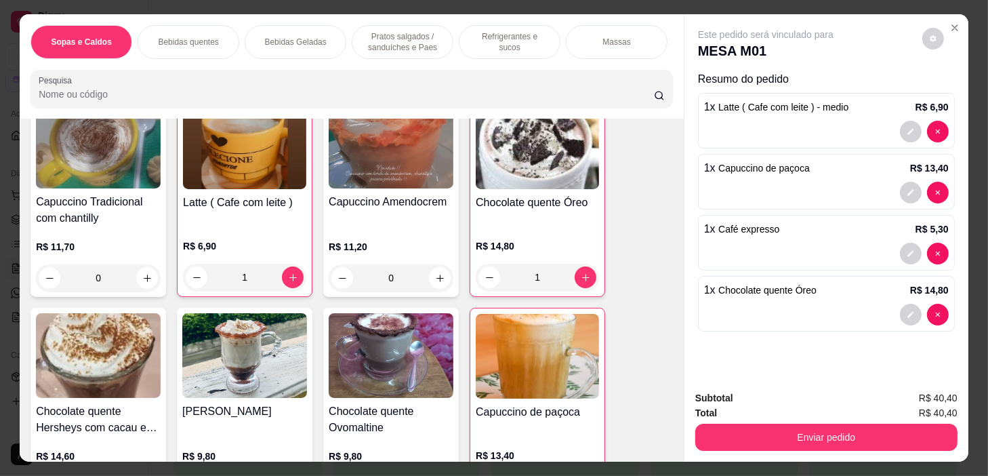
drag, startPoint x: 400, startPoint y: 44, endPoint x: 391, endPoint y: 110, distance: 66.4
click at [401, 44] on p "Pratos salgados / sanduíches e Paes" at bounding box center [402, 42] width 79 height 22
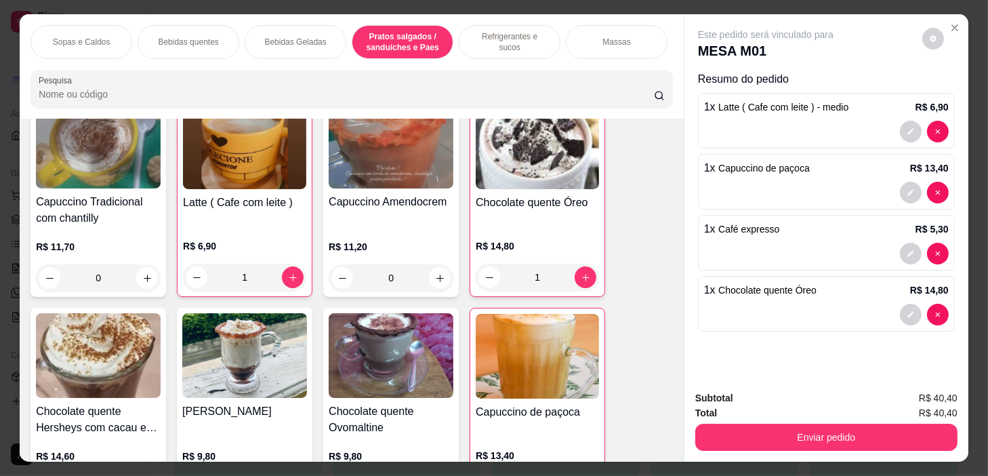
scroll to position [34, 0]
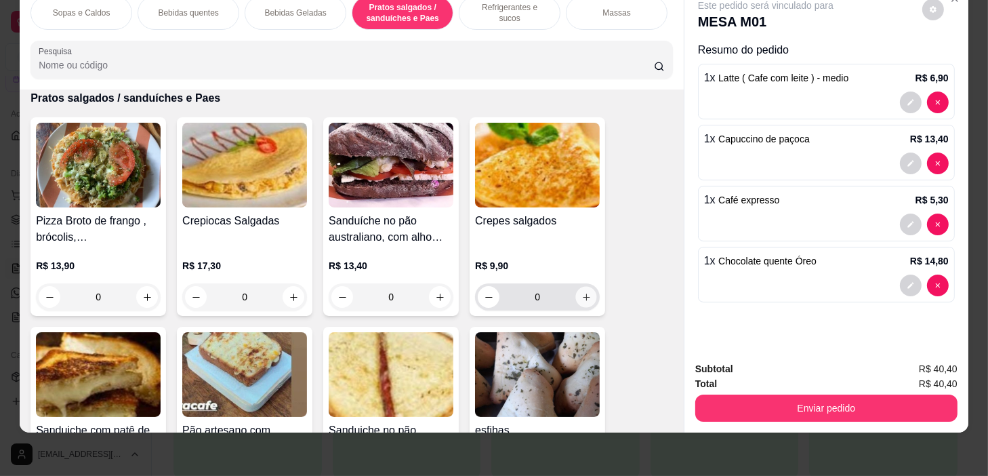
click at [585, 289] on button "increase-product-quantity" at bounding box center [586, 297] width 21 height 21
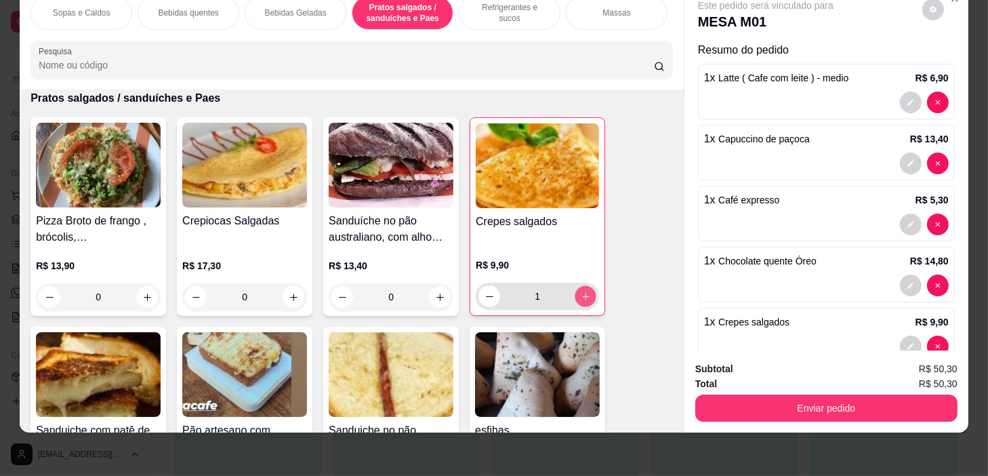
click at [585, 289] on button "increase-product-quantity" at bounding box center [586, 296] width 21 height 21
type input "4"
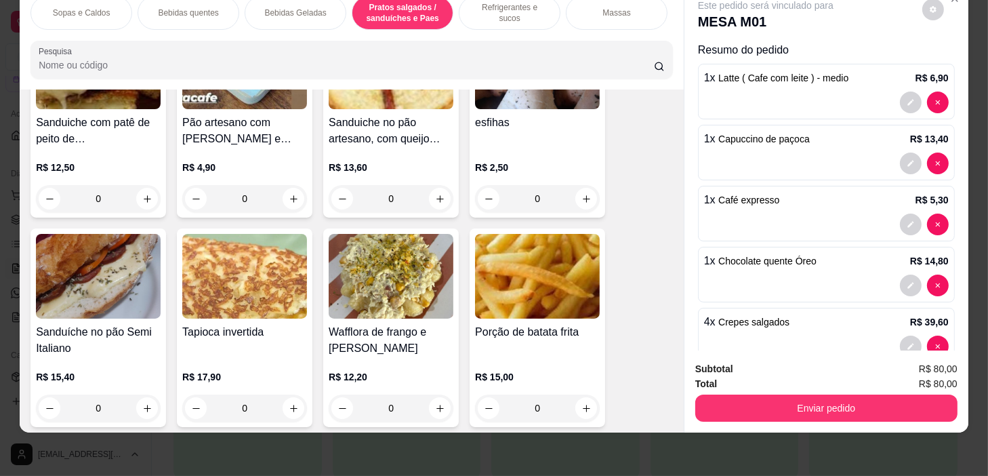
scroll to position [3744, 0]
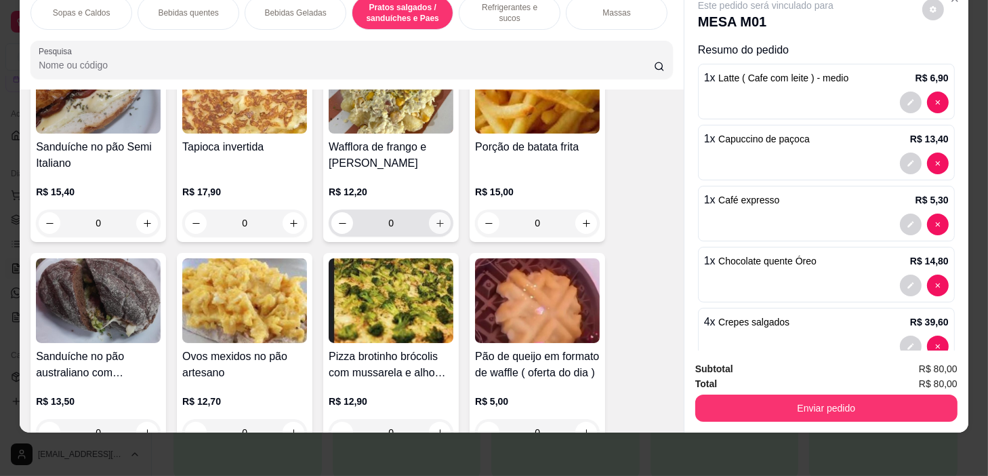
click at [438, 220] on icon "increase-product-quantity" at bounding box center [440, 223] width 10 height 10
type input "1"
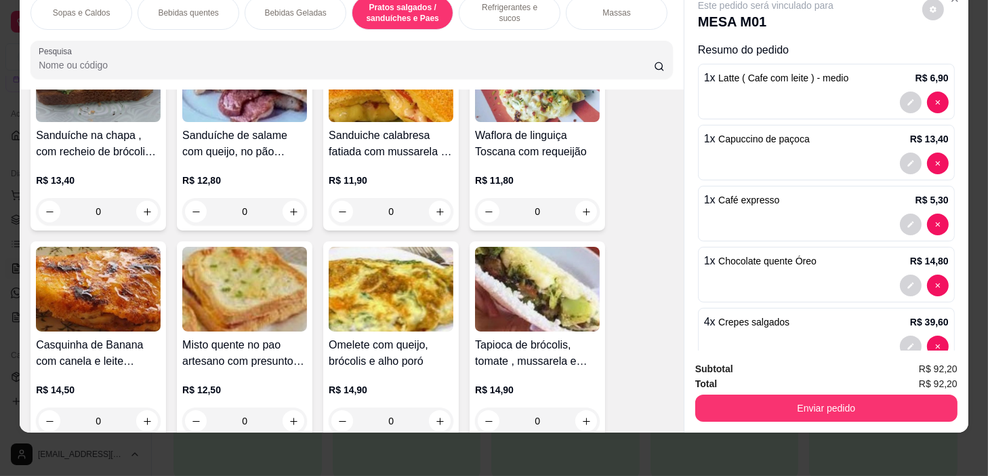
scroll to position [4237, 0]
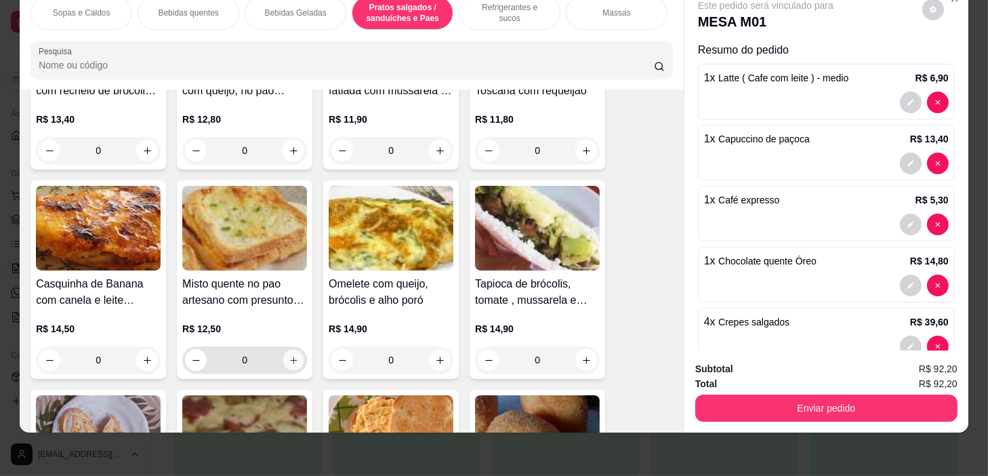
click at [289, 355] on icon "increase-product-quantity" at bounding box center [294, 360] width 10 height 10
type input "1"
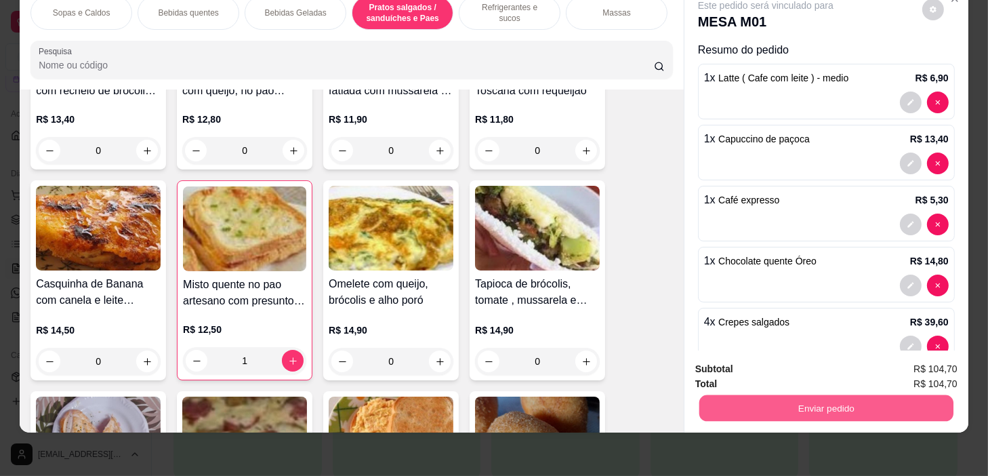
click at [862, 402] on button "Enviar pedido" at bounding box center [827, 408] width 254 height 26
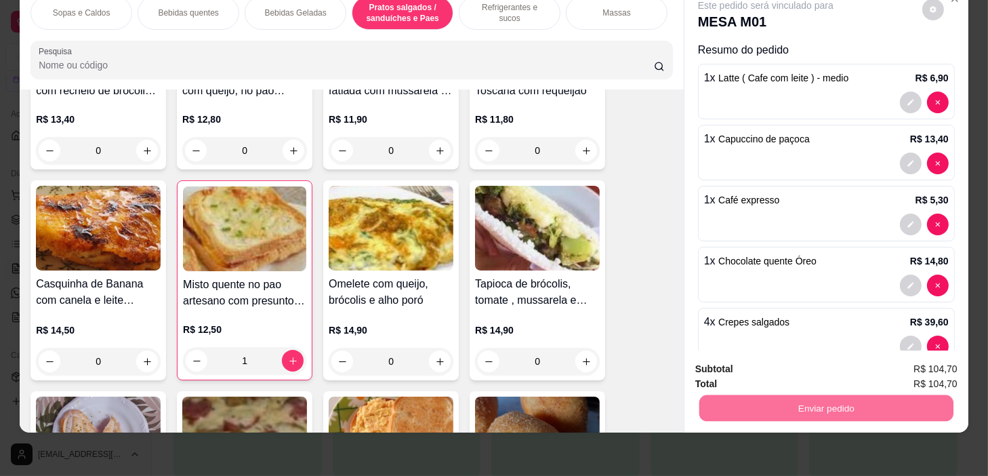
click at [815, 360] on button "Não registrar e enviar pedido" at bounding box center [782, 365] width 137 height 25
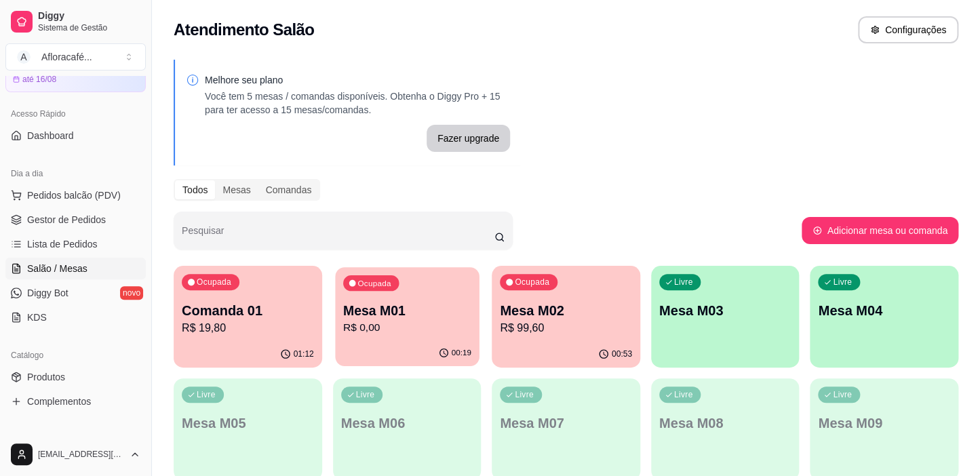
click at [404, 336] on div "Ocupada Mesa M01 R$ 0,00" at bounding box center [407, 303] width 144 height 73
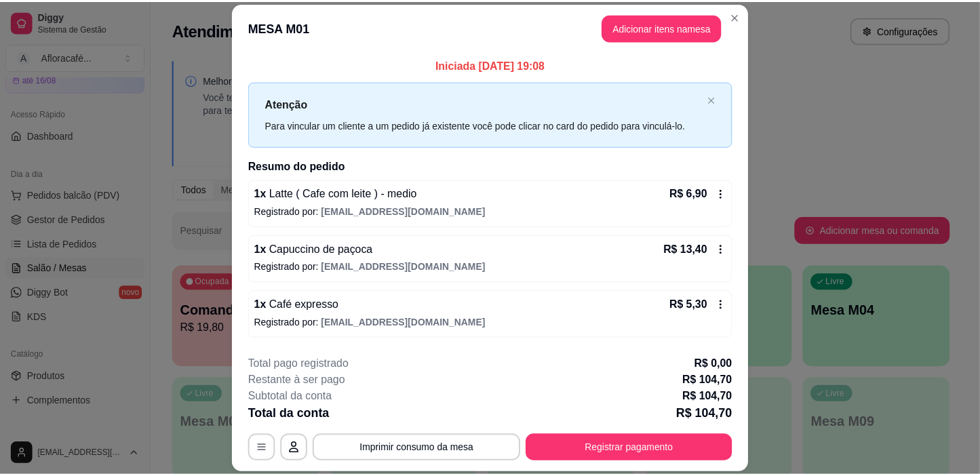
scroll to position [41, 0]
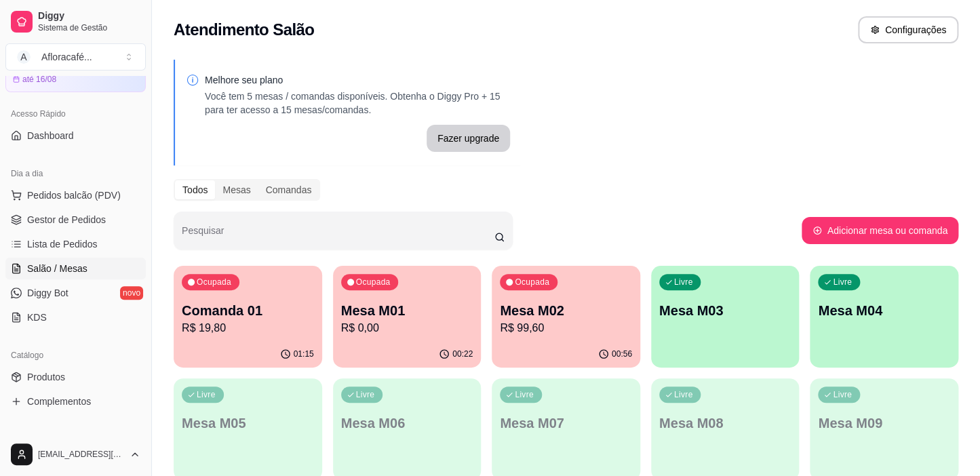
click at [266, 341] on div "01:15" at bounding box center [248, 354] width 148 height 26
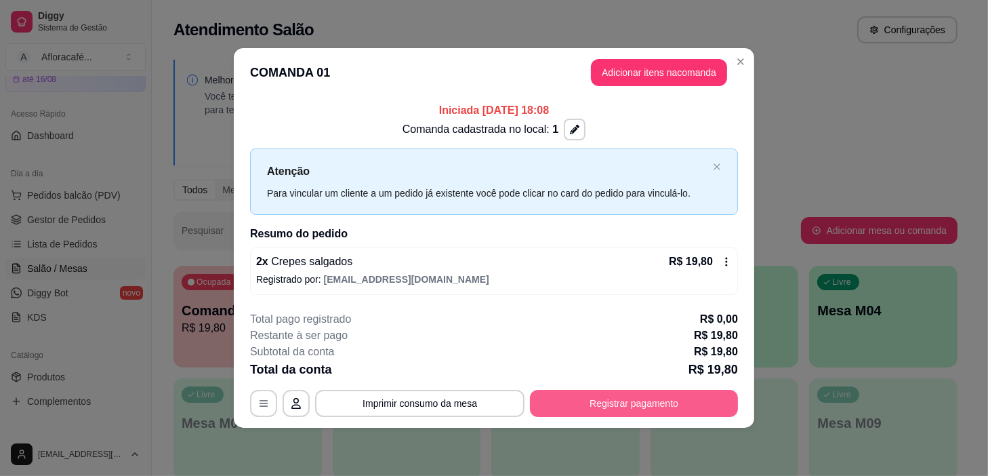
click at [686, 397] on button "Registrar pagamento" at bounding box center [634, 403] width 208 height 27
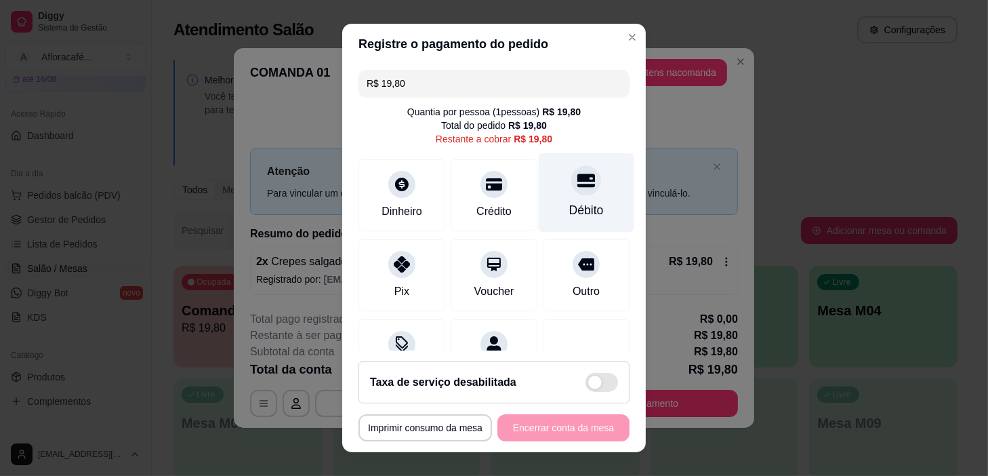
click at [577, 187] on div at bounding box center [587, 181] width 30 height 30
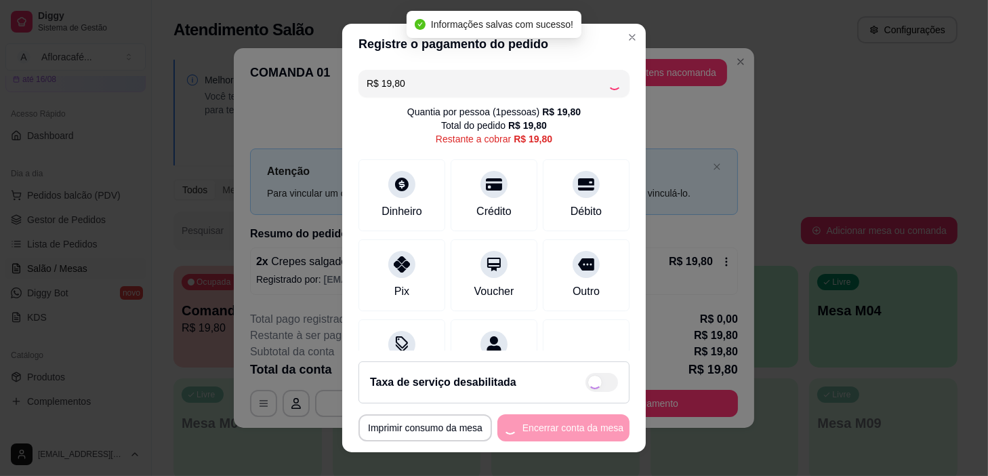
type input "R$ 0,00"
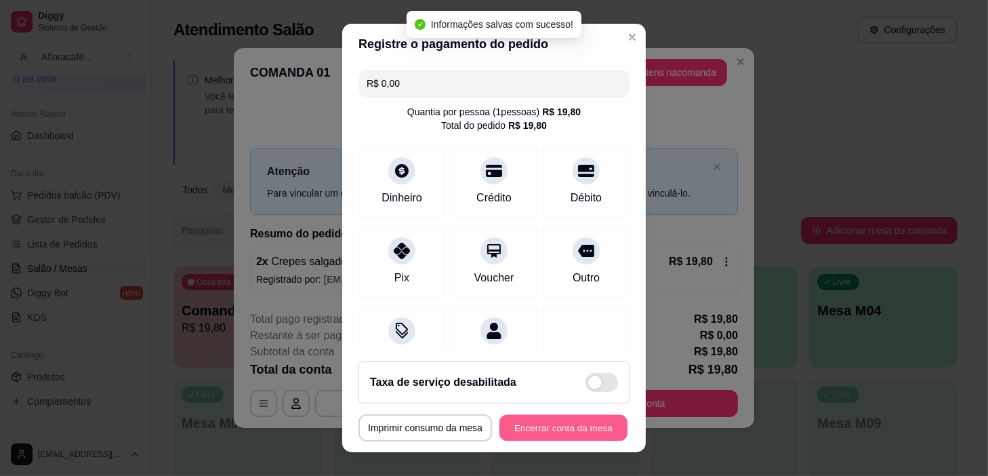
click at [549, 438] on button "Encerrar conta da mesa" at bounding box center [564, 428] width 128 height 26
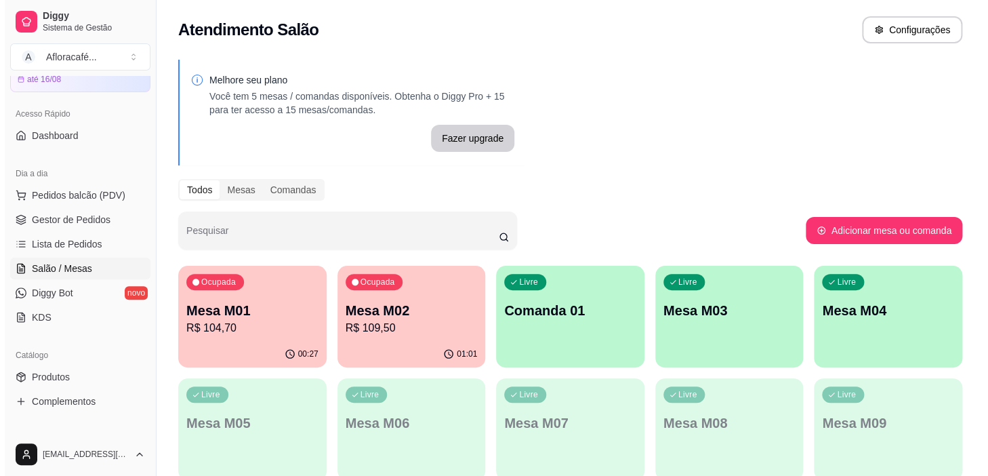
scroll to position [61, 0]
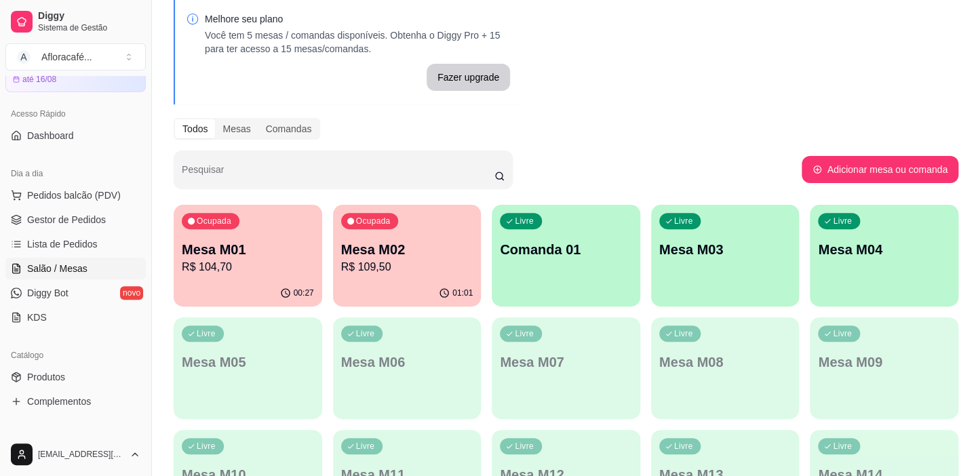
click at [378, 316] on div "Ocupada Mesa M01 R$ 104,70 00:27 Ocupada Mesa M02 R$ 109,50 01:01 Livre Comanda…" at bounding box center [566, 424] width 784 height 439
click at [372, 285] on div "01:01" at bounding box center [407, 292] width 144 height 26
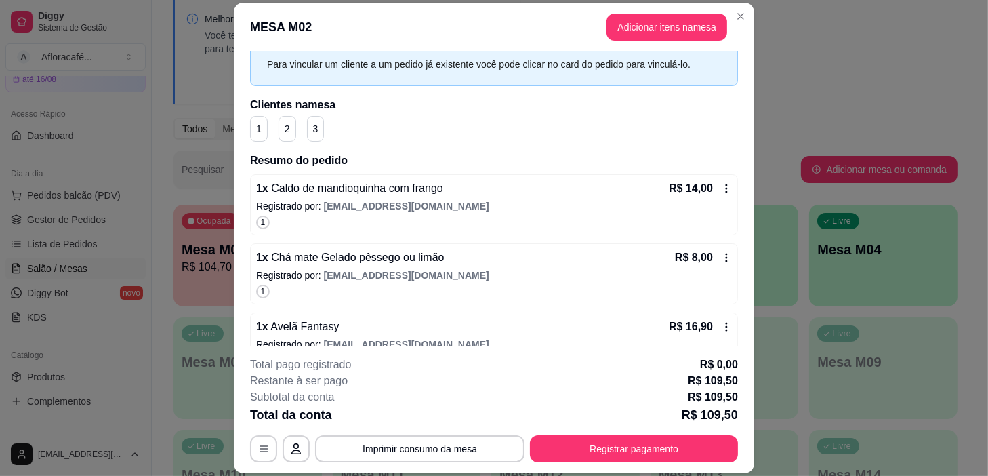
scroll to position [0, 0]
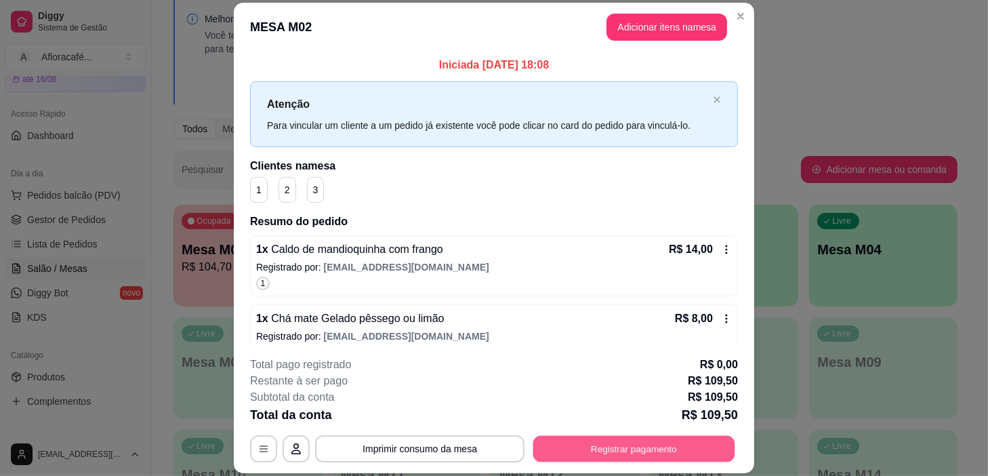
click at [592, 443] on button "Registrar pagamento" at bounding box center [635, 449] width 202 height 26
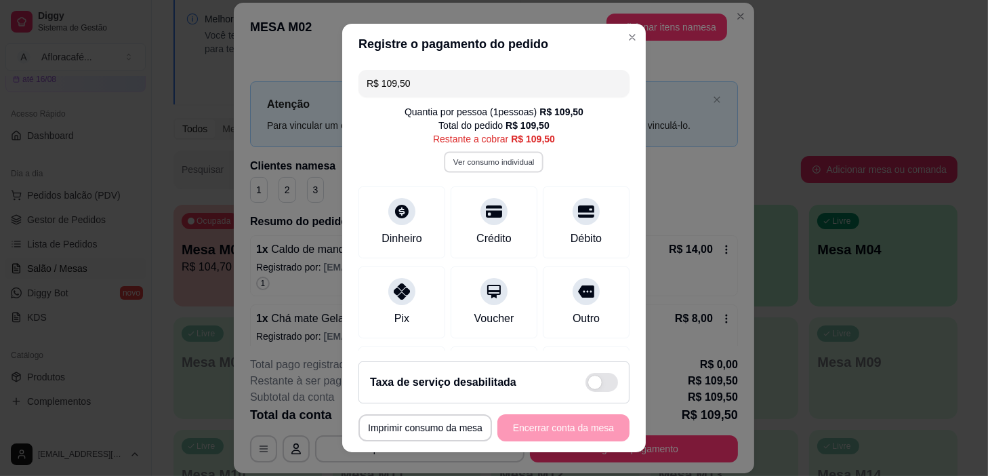
click at [462, 163] on button "Ver consumo individual" at bounding box center [495, 162] width 100 height 21
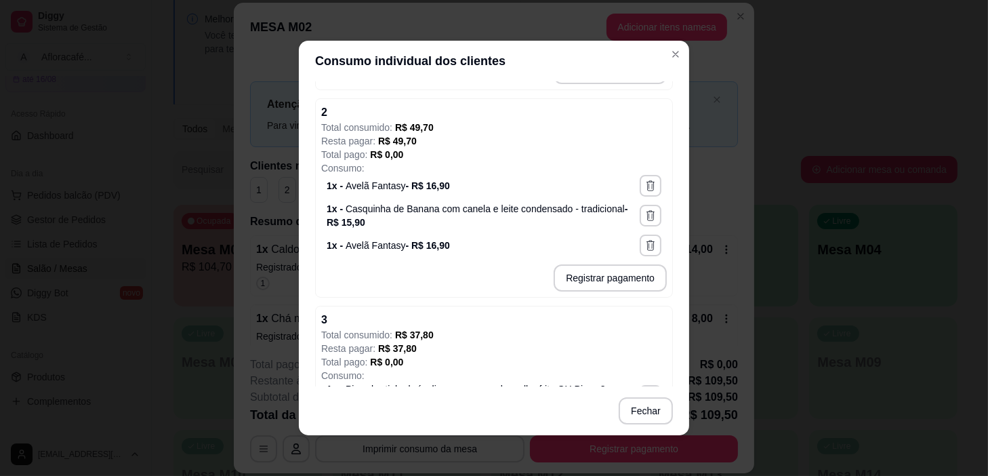
scroll to position [77, 0]
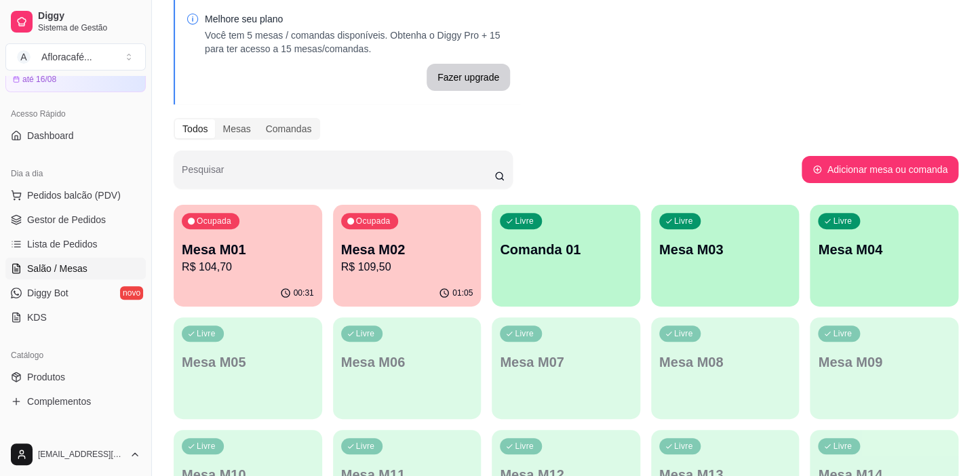
click at [258, 266] on p "R$ 104,70" at bounding box center [248, 267] width 132 height 16
click at [422, 258] on div "Mesa M02 R$ 109,50" at bounding box center [407, 257] width 132 height 35
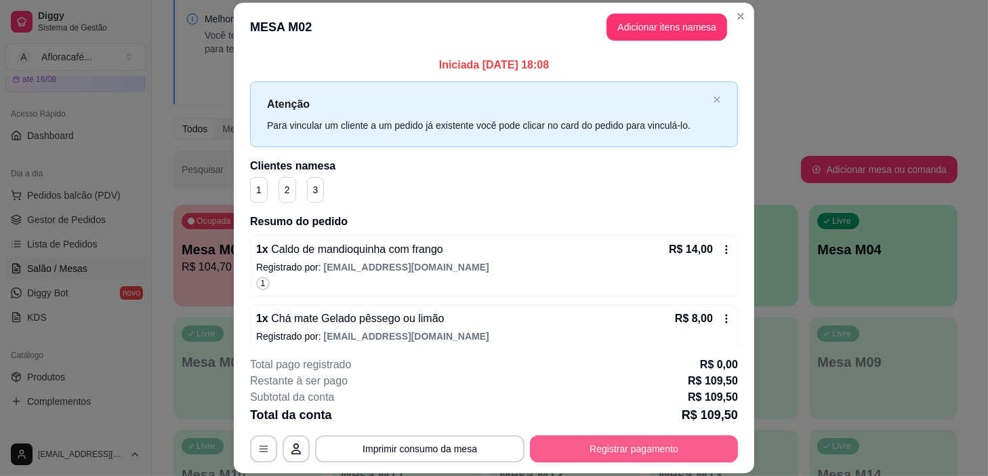
click at [574, 447] on button "Registrar pagamento" at bounding box center [634, 448] width 208 height 27
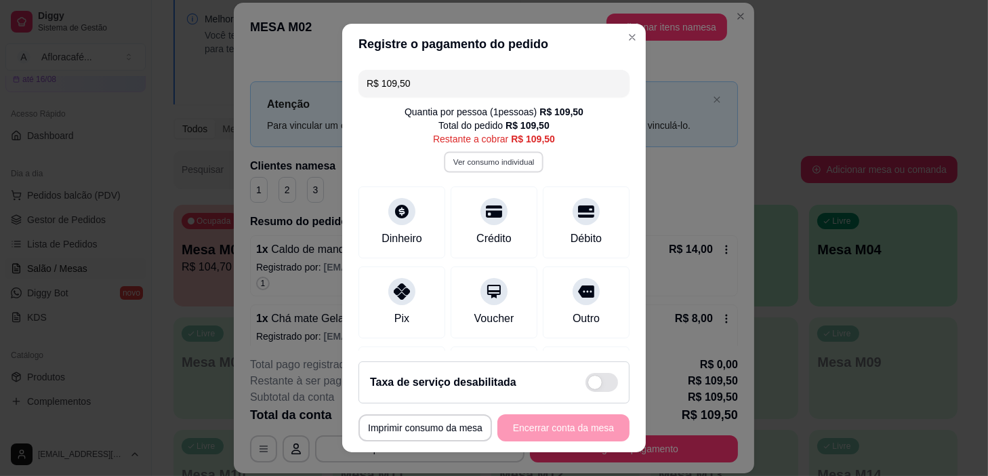
click at [471, 161] on button "Ver consumo individual" at bounding box center [495, 162] width 100 height 21
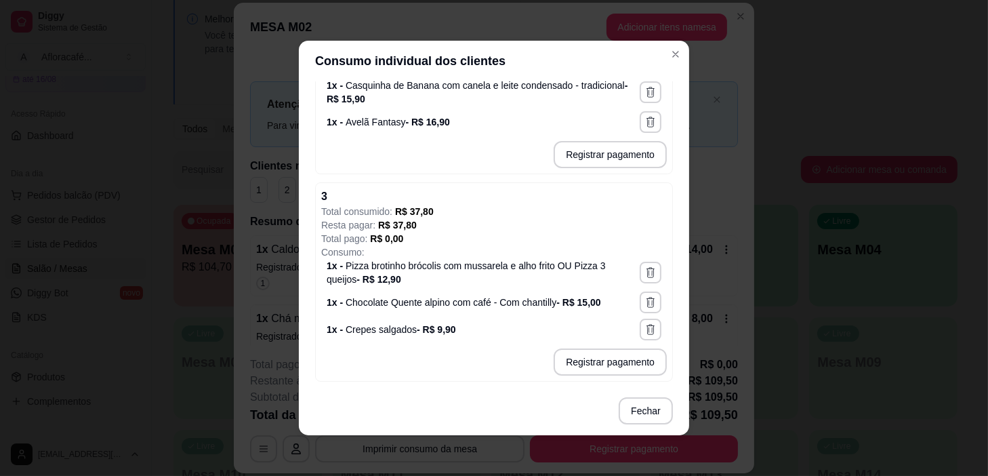
scroll to position [2, 0]
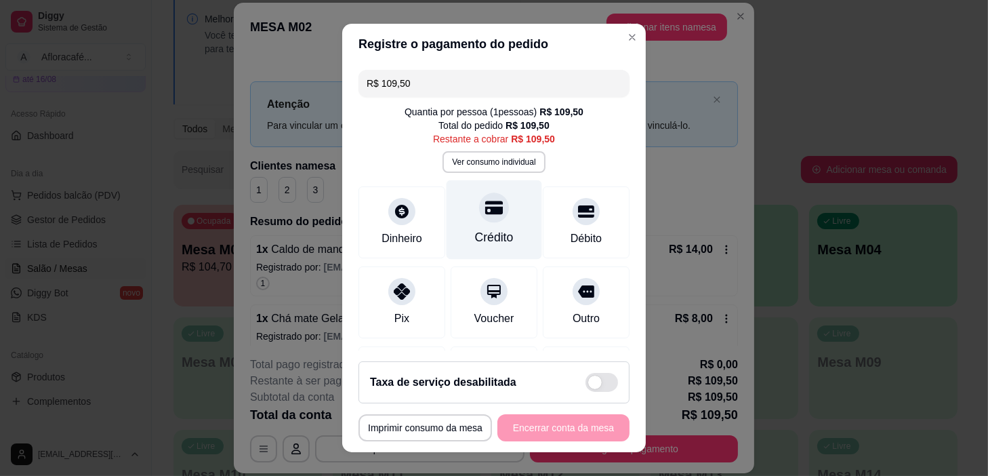
drag, startPoint x: 492, startPoint y: 216, endPoint x: 490, endPoint y: 227, distance: 11.7
click at [492, 216] on div at bounding box center [494, 208] width 30 height 30
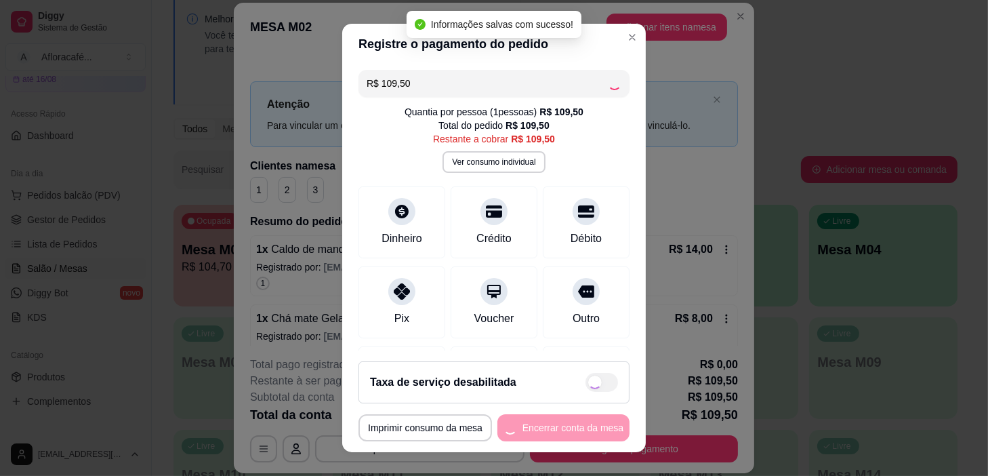
type input "R$ 0,00"
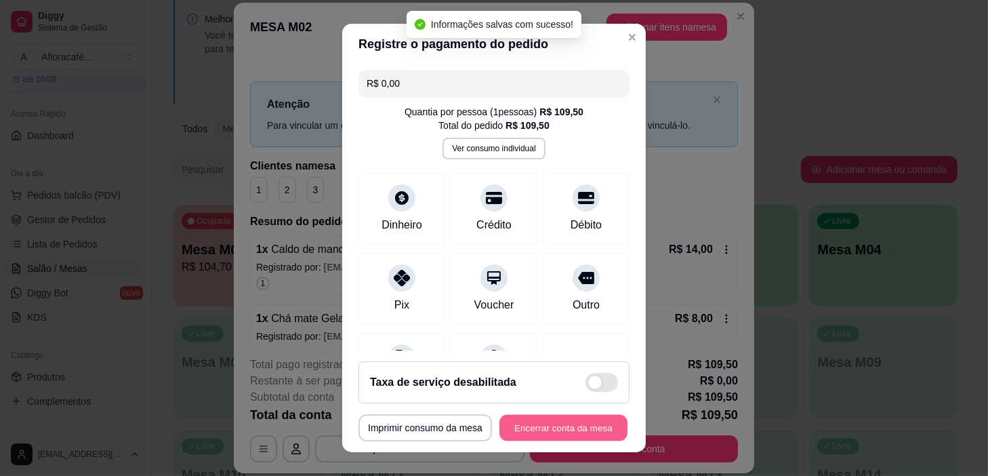
click at [536, 428] on button "Encerrar conta da mesa" at bounding box center [564, 428] width 128 height 26
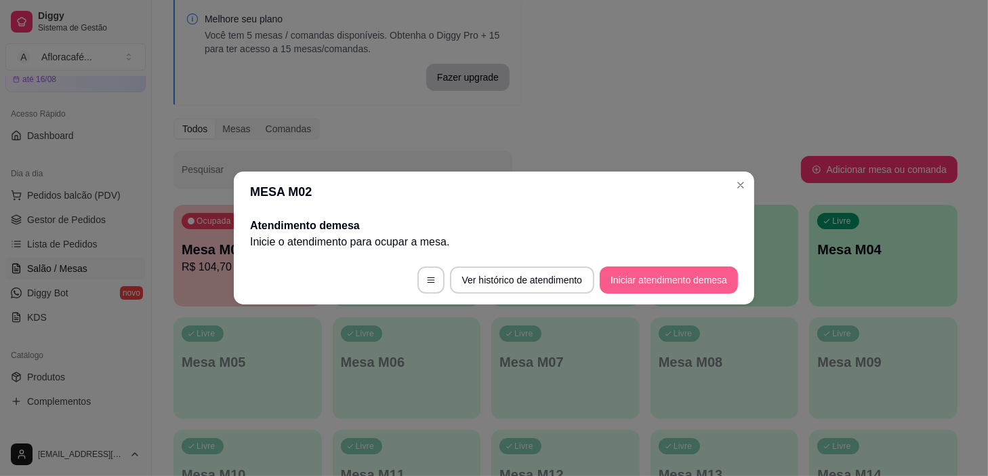
click at [641, 281] on button "Iniciar atendimento de mesa" at bounding box center [669, 279] width 138 height 27
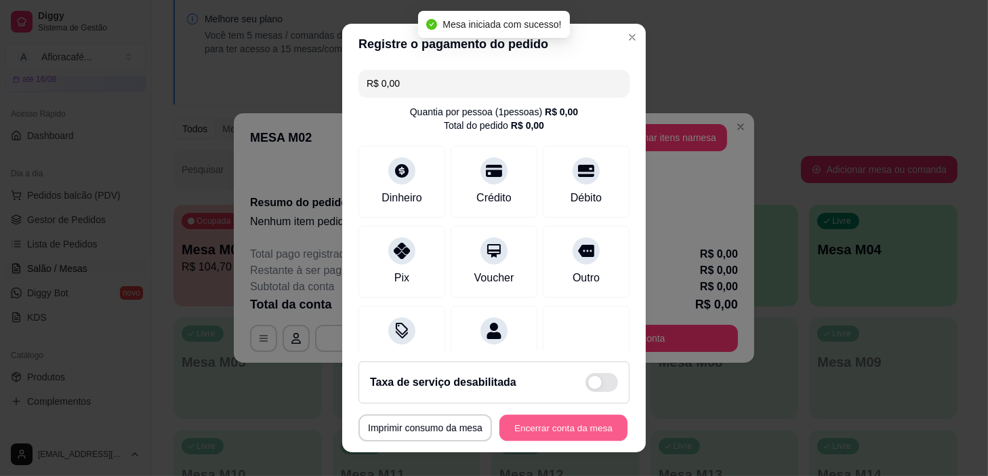
click at [542, 423] on button "Encerrar conta da mesa" at bounding box center [564, 428] width 128 height 26
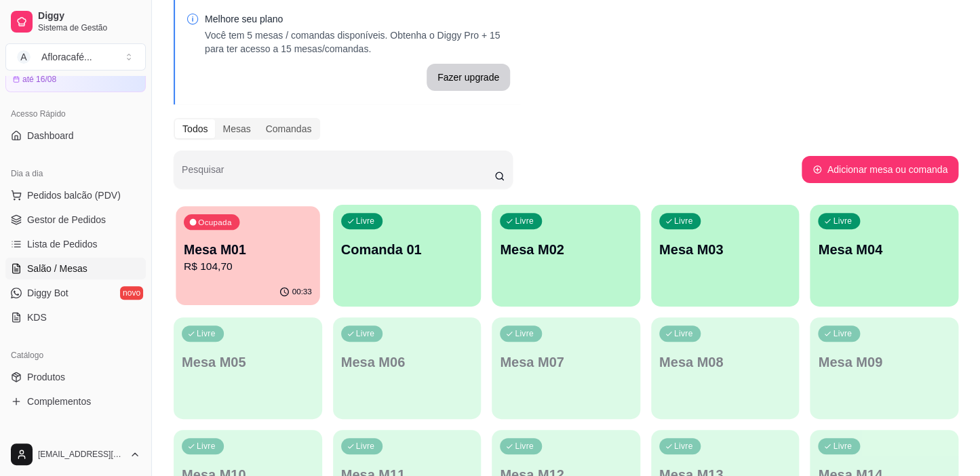
click at [269, 261] on p "R$ 104,70" at bounding box center [248, 267] width 128 height 16
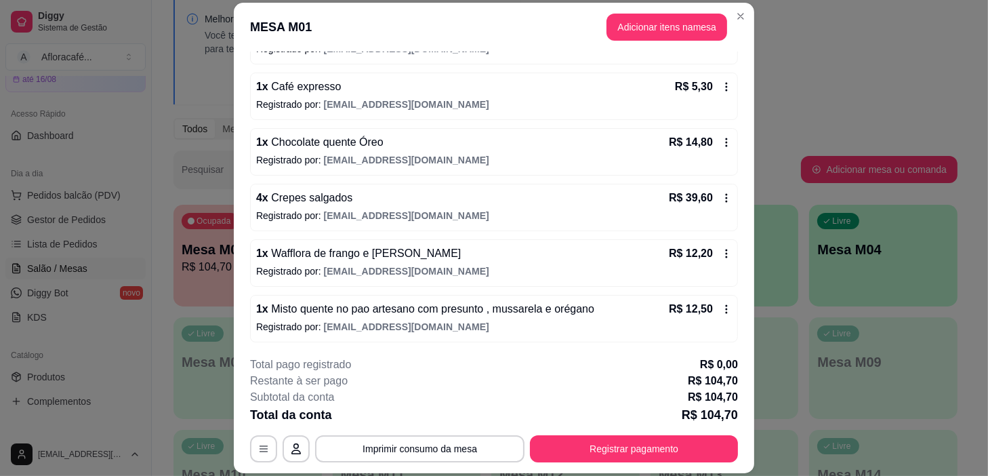
scroll to position [41, 0]
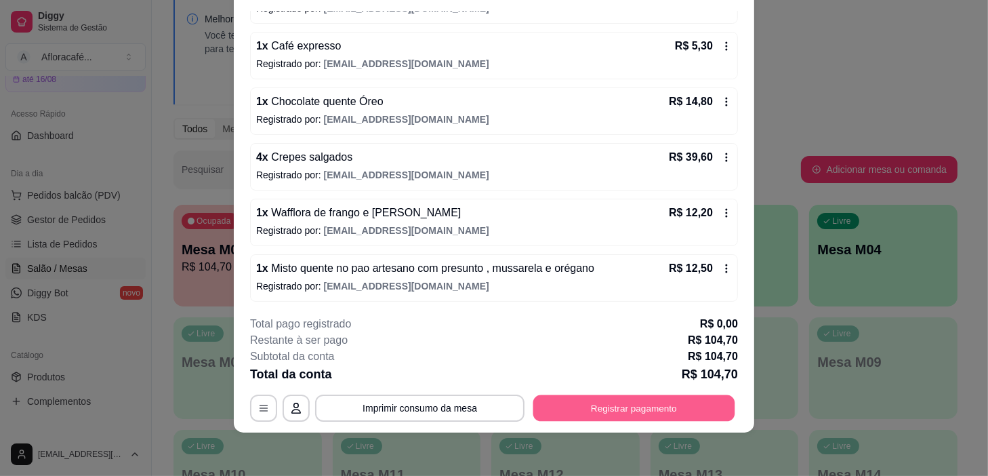
click at [636, 403] on button "Registrar pagamento" at bounding box center [635, 408] width 202 height 26
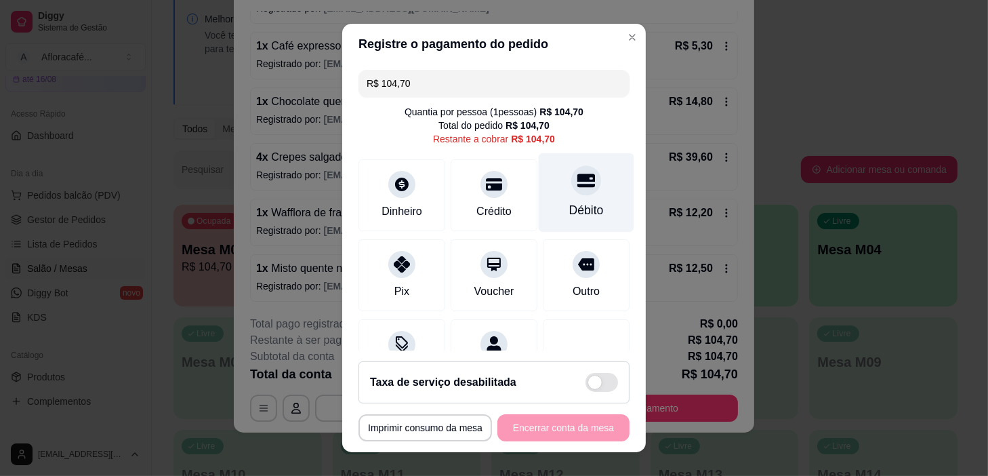
click at [561, 195] on div "Débito" at bounding box center [587, 192] width 96 height 79
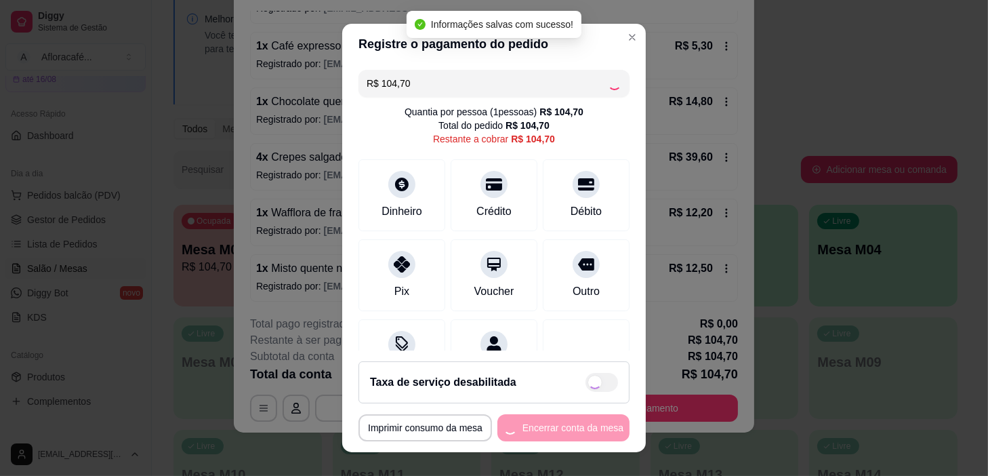
type input "R$ 0,00"
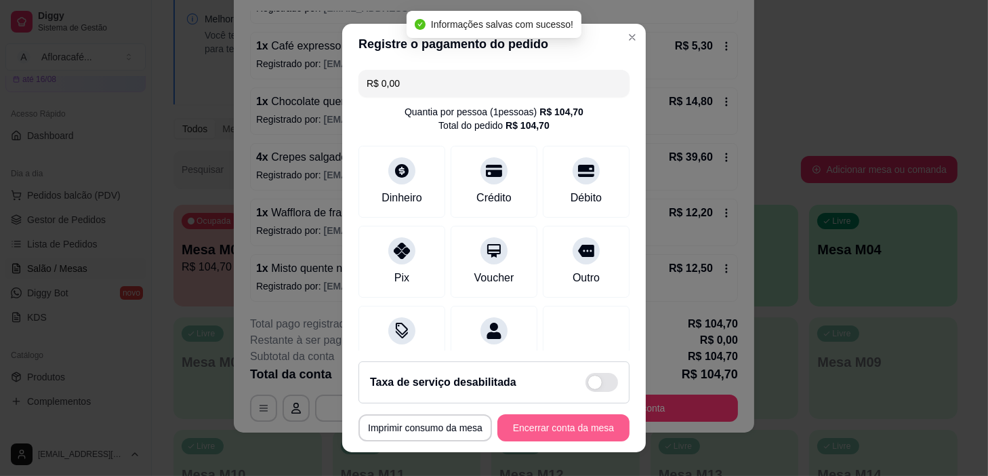
click at [569, 433] on button "Encerrar conta da mesa" at bounding box center [564, 427] width 132 height 27
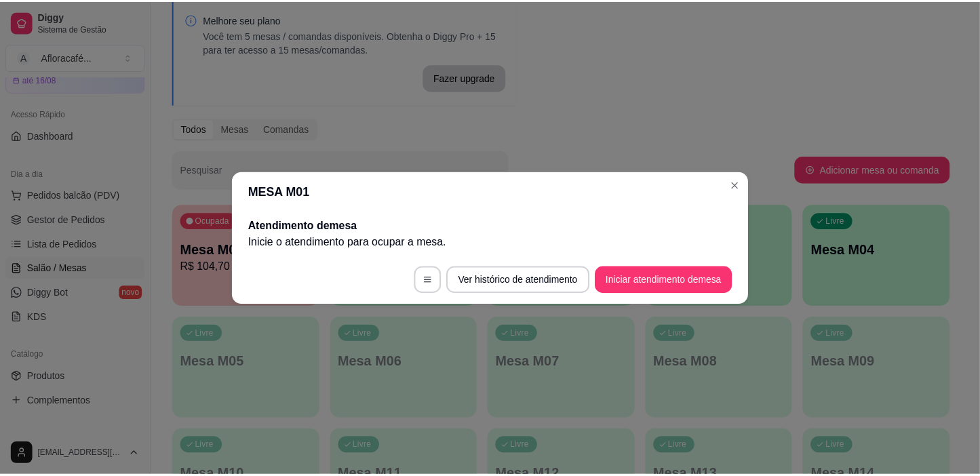
scroll to position [0, 0]
